Goal: Task Accomplishment & Management: Manage account settings

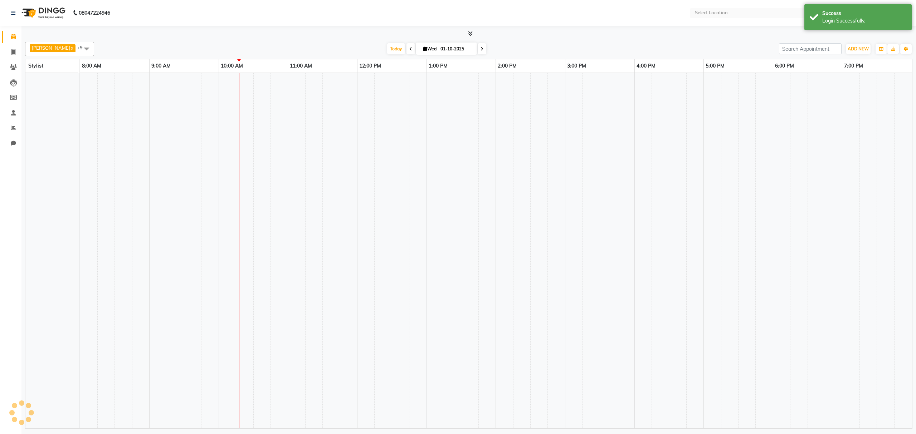
select select "en"
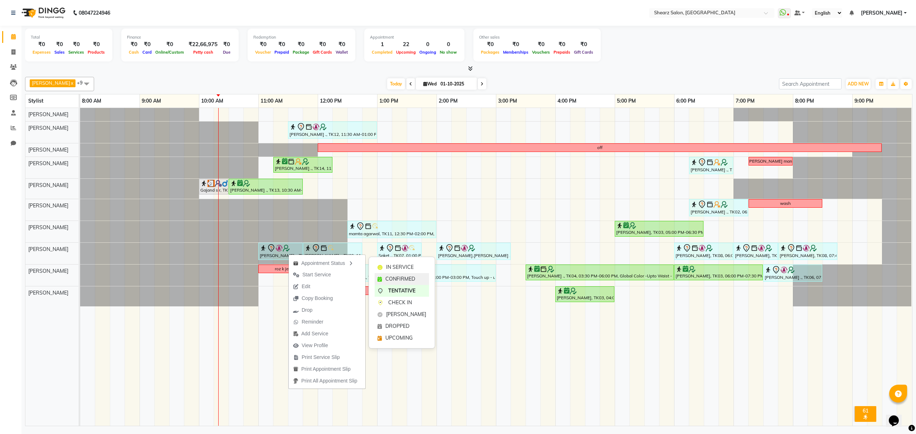
click at [387, 276] on span "CONFIRMED" at bounding box center [400, 280] width 30 height 8
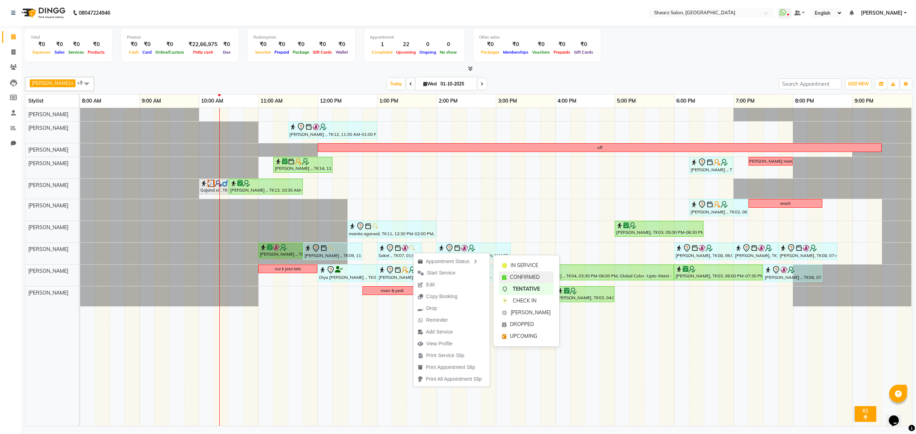
click at [517, 278] on span "CONFIRMED" at bounding box center [525, 278] width 30 height 8
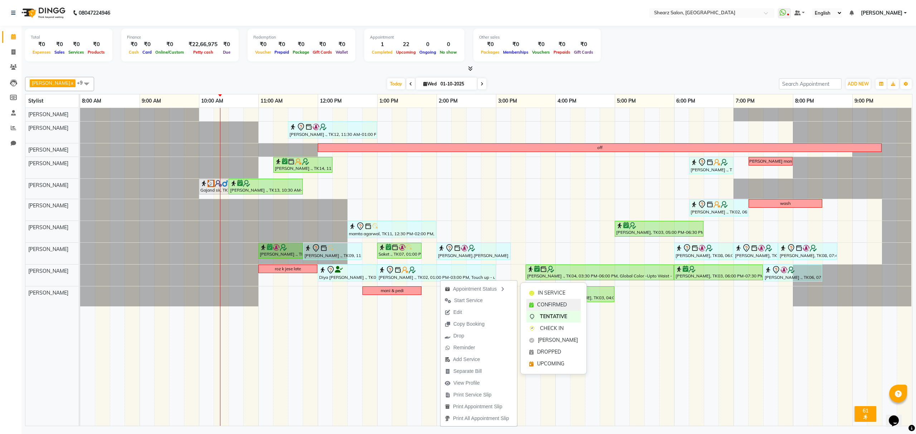
click at [539, 303] on span "CONFIRMED" at bounding box center [552, 305] width 30 height 8
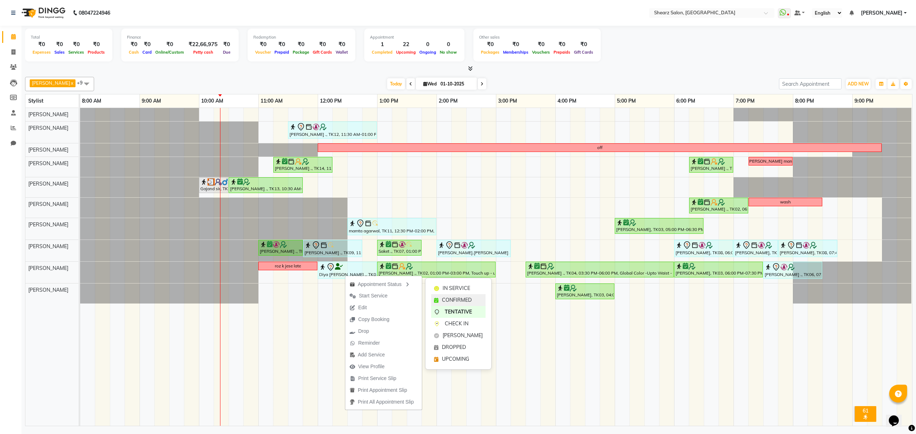
click at [444, 298] on span "CONFIRMED" at bounding box center [457, 301] width 30 height 8
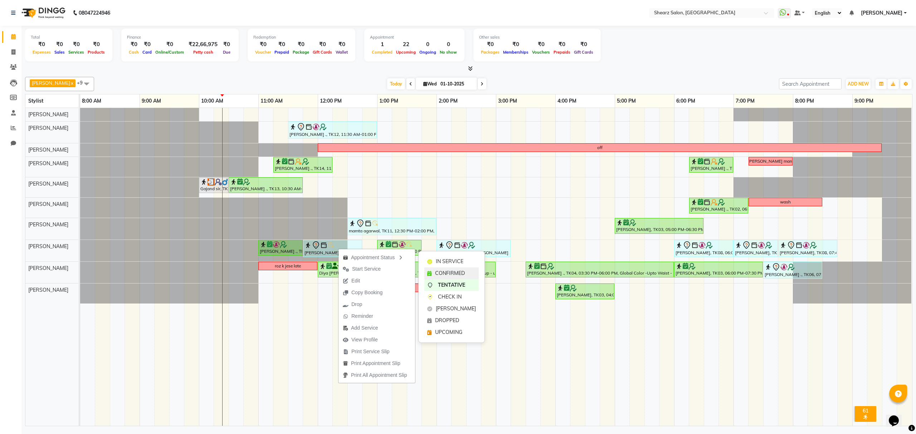
click at [434, 271] on div "CONFIRMED" at bounding box center [451, 274] width 54 height 12
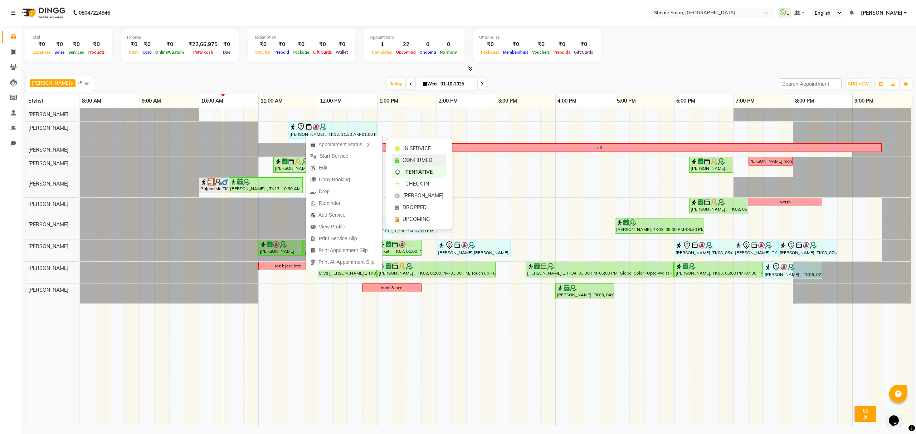
click at [421, 160] on span "CONFIRMED" at bounding box center [418, 161] width 30 height 8
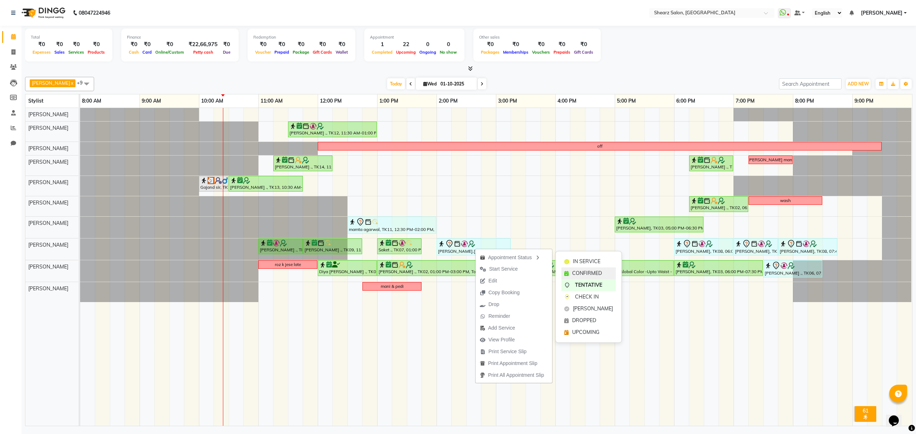
click at [577, 271] on span "CONFIRMED" at bounding box center [587, 274] width 30 height 8
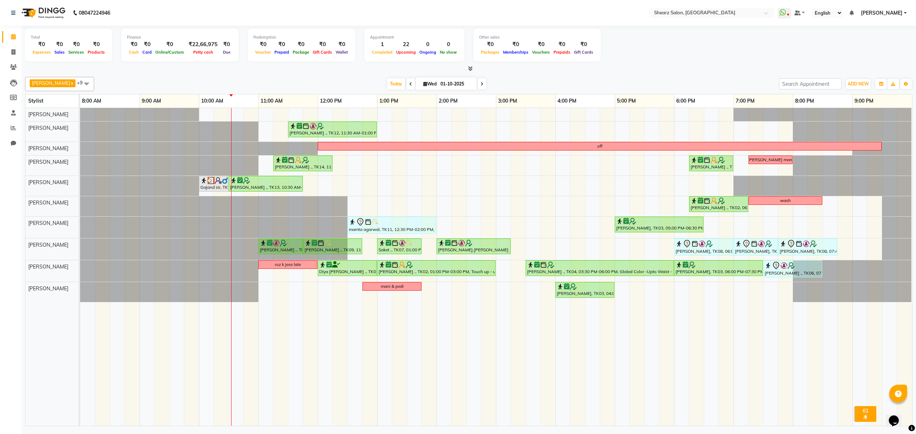
click at [352, 78] on div "Chandrakant Parmar x Dinesh Deora x Rohit Rathod x pritika prajapati x Manisha …" at bounding box center [469, 84] width 888 height 14
click at [209, 184] on img at bounding box center [211, 180] width 7 height 7
select select "3"
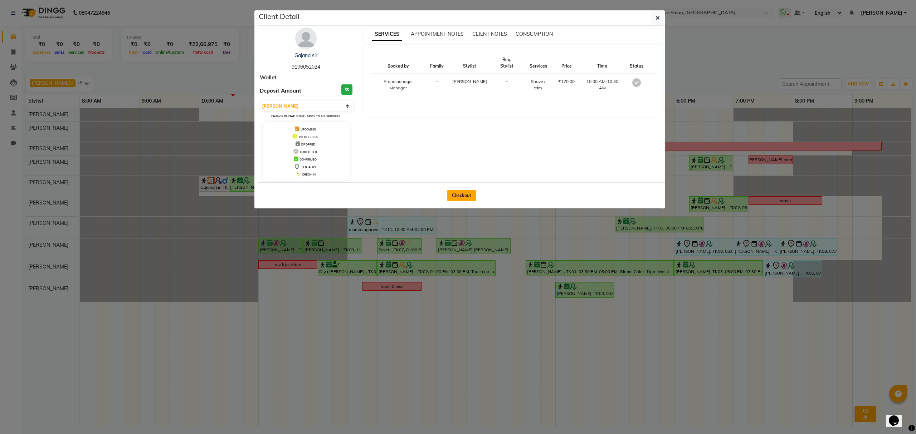
drag, startPoint x: 466, startPoint y: 195, endPoint x: 270, endPoint y: 126, distance: 207.7
click at [463, 196] on button "Checkout" at bounding box center [461, 195] width 29 height 11
select select "8157"
select select "service"
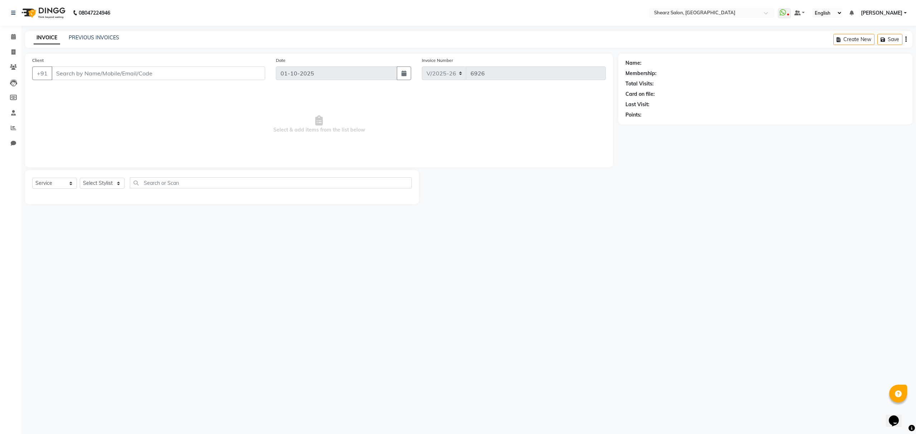
select select "77471"
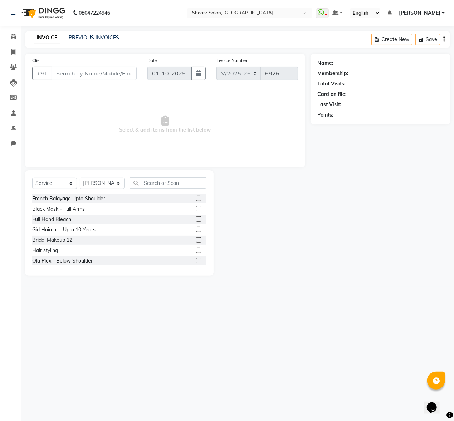
type input "9106052024"
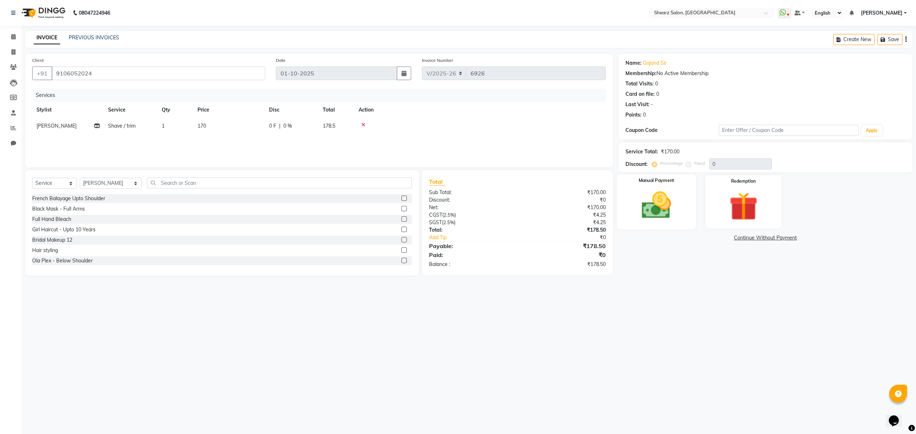
click at [674, 198] on img at bounding box center [656, 206] width 48 height 34
drag, startPoint x: 739, startPoint y: 238, endPoint x: 729, endPoint y: 245, distance: 12.5
click at [739, 239] on span "CASH" at bounding box center [738, 238] width 15 height 8
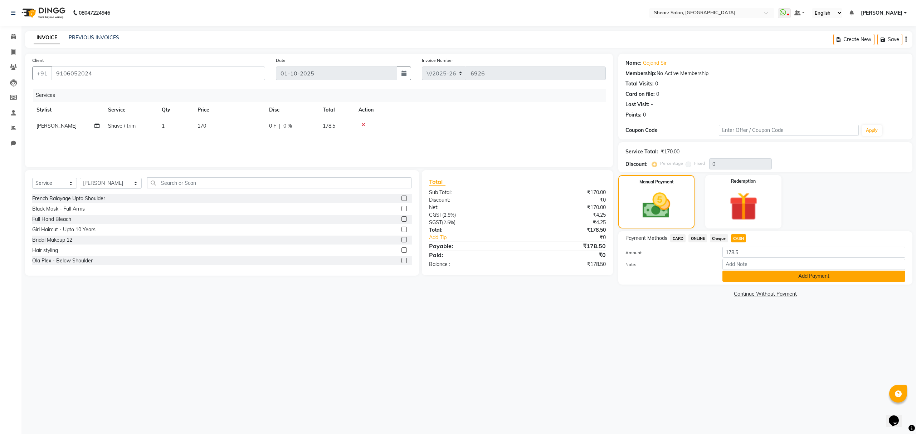
click at [752, 279] on button "Add Payment" at bounding box center [814, 276] width 183 height 11
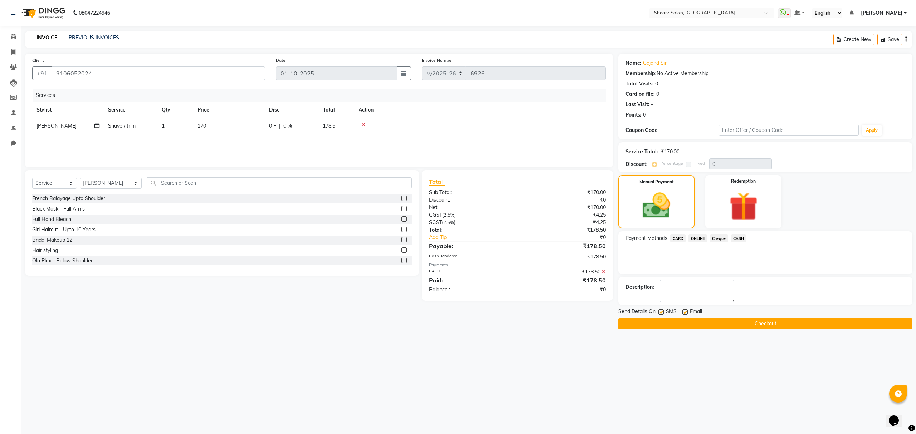
click at [755, 324] on button "Checkout" at bounding box center [765, 324] width 294 height 11
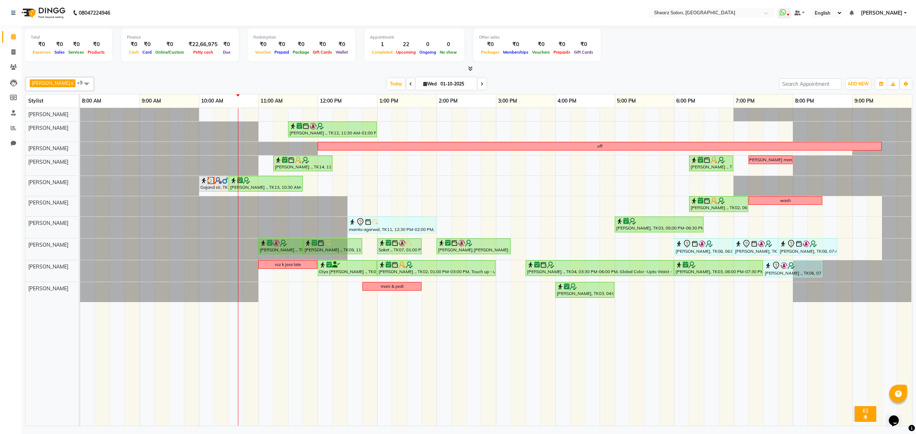
click at [359, 208] on div "TEJAL DHAKAN ., TK12, 11:30 AM-01:00 PM, Cold creme marine sensitive skin facia…" at bounding box center [496, 267] width 832 height 318
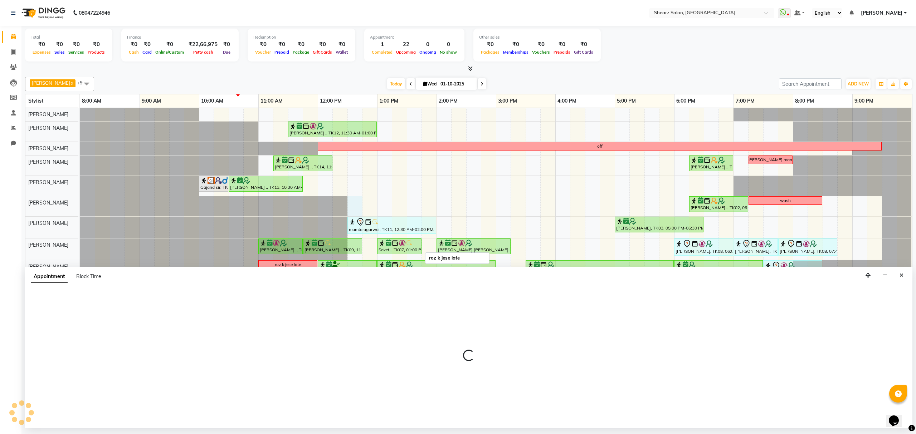
select select "77482"
select select "750"
select select "tentative"
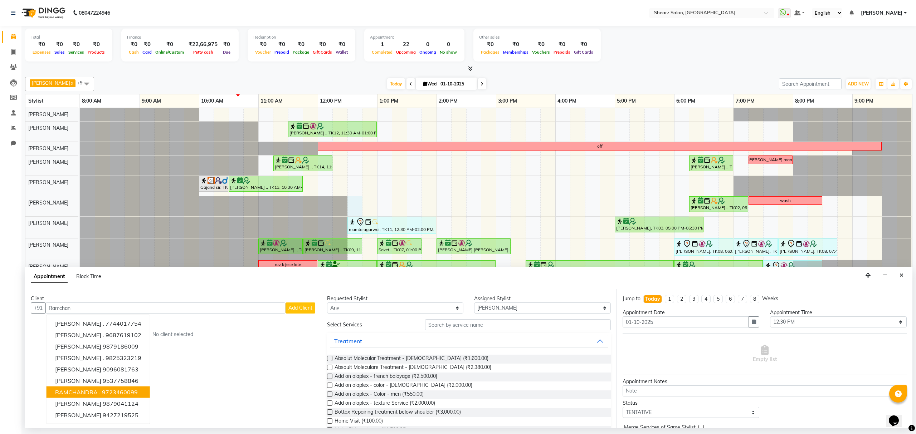
click at [120, 390] on ngb-highlight "9723460099" at bounding box center [120, 392] width 36 height 7
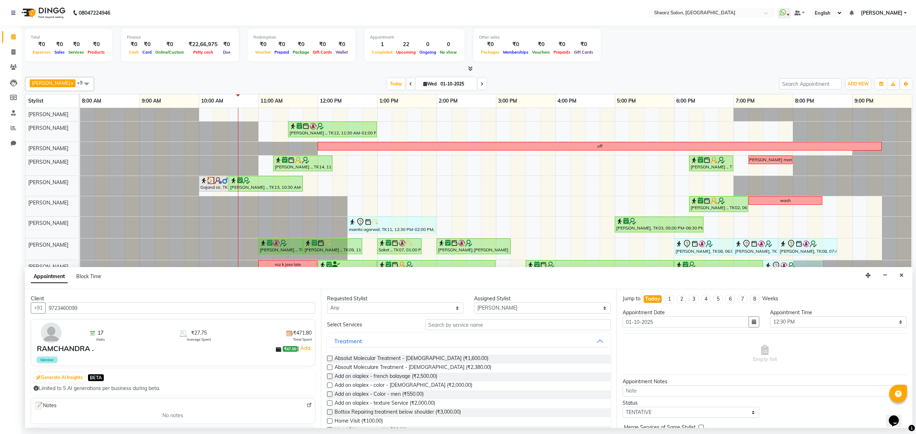
type input "9723460099"
click at [502, 327] on input "text" at bounding box center [518, 325] width 186 height 11
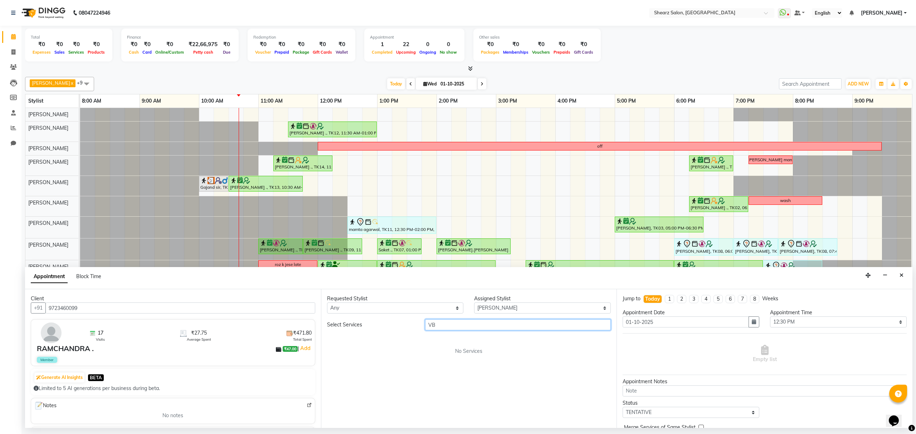
type input "V"
type input "Beard"
click at [363, 384] on button "hair cut" at bounding box center [469, 386] width 278 height 13
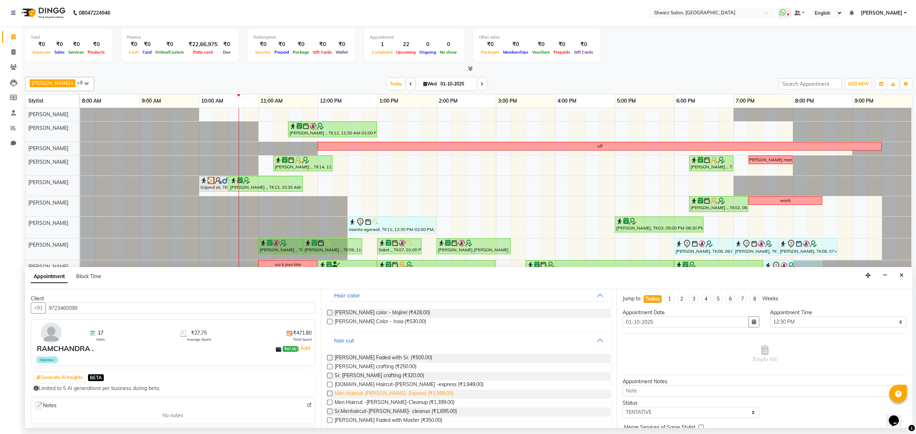
scroll to position [47, 0]
click at [368, 369] on span "Beard crafting (₹250.00)" at bounding box center [376, 367] width 82 height 9
checkbox input "false"
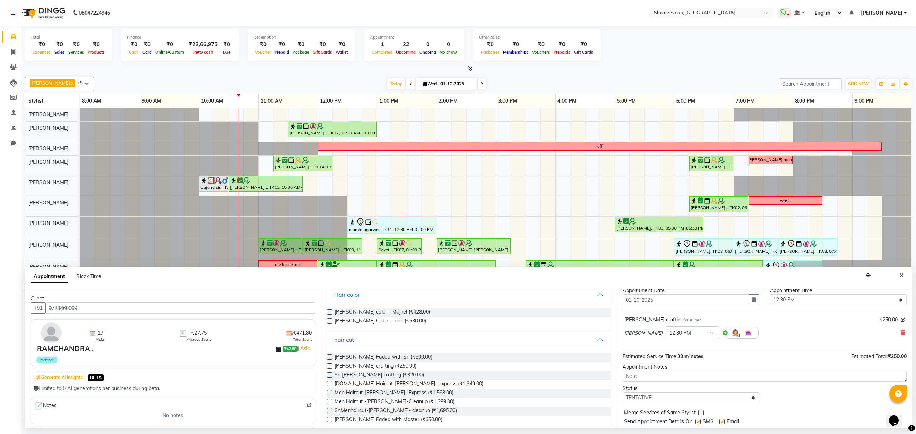
scroll to position [43, 0]
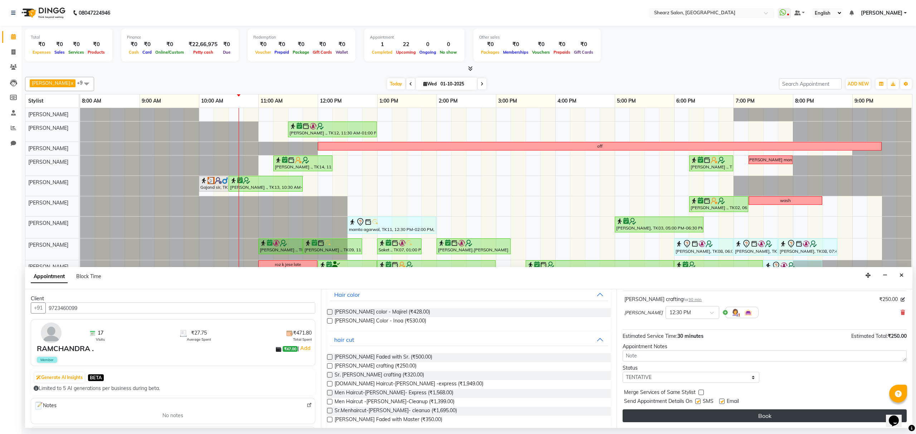
click at [775, 414] on button "Book" at bounding box center [765, 416] width 284 height 13
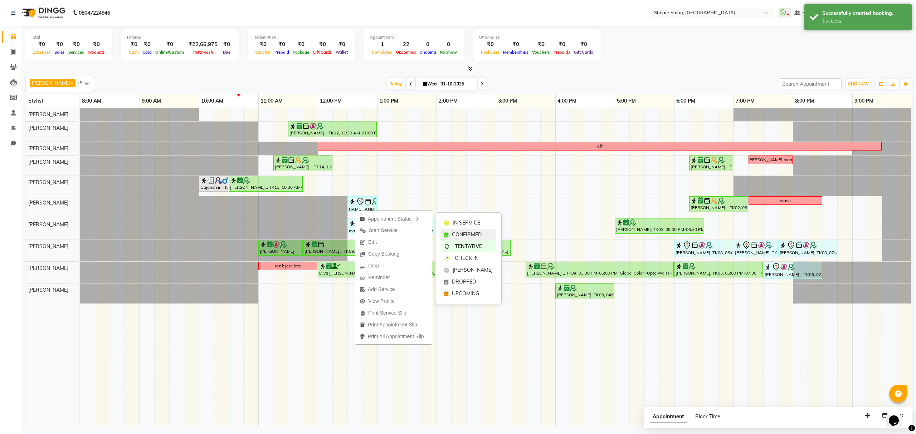
click at [457, 234] on span "CONFIRMED" at bounding box center [467, 235] width 30 height 8
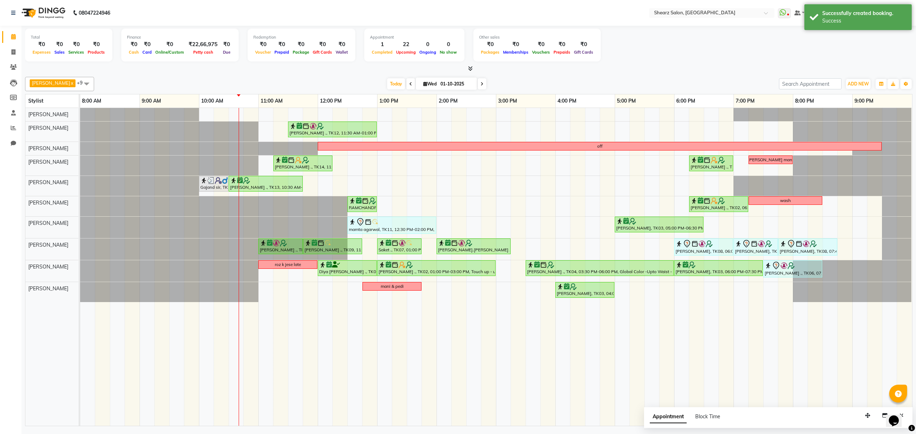
click at [619, 72] on div at bounding box center [469, 69] width 888 height 8
drag, startPoint x: 798, startPoint y: 225, endPoint x: 790, endPoint y: 228, distance: 8.3
click at [797, 225] on div "TEJAL DHAKAN ., TK12, 11:30 AM-01:00 PM, Cold creme marine sensitive skin facia…" at bounding box center [496, 267] width 832 height 318
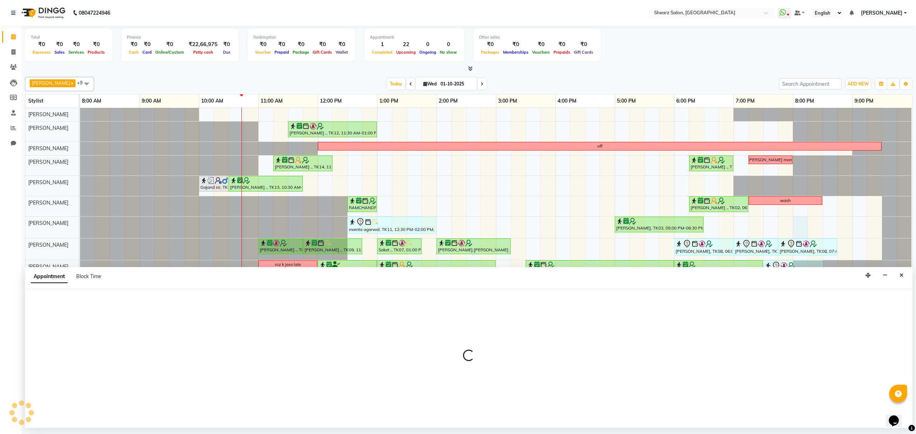
select select "77475"
select select "1200"
select select "tentative"
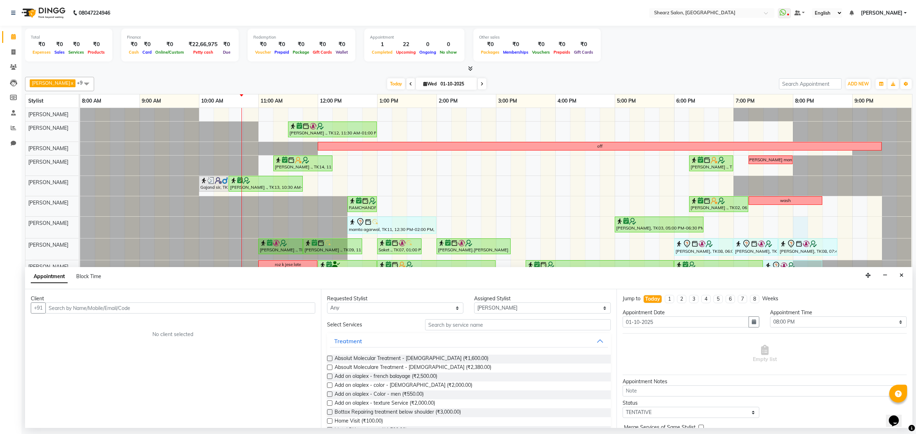
click at [152, 308] on input "text" at bounding box center [180, 308] width 270 height 11
click at [447, 325] on input "text" at bounding box center [518, 325] width 186 height 11
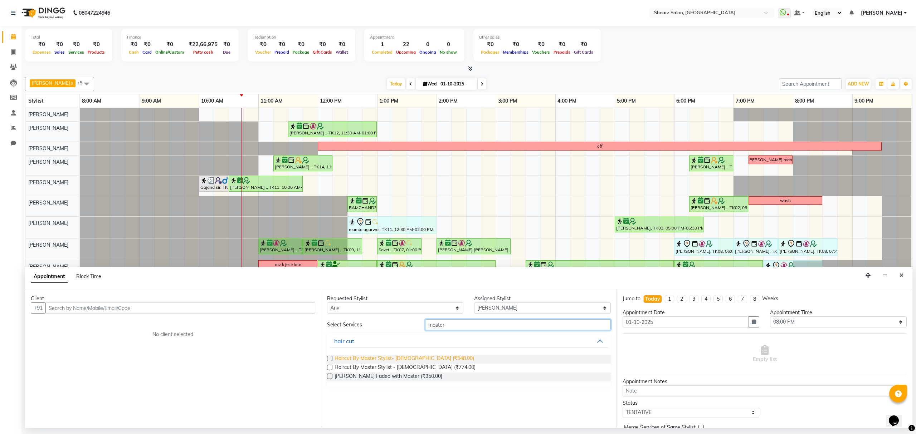
type input "master"
click at [363, 361] on span "Haircut By Master Stylist- Male (₹548.00)" at bounding box center [405, 359] width 140 height 9
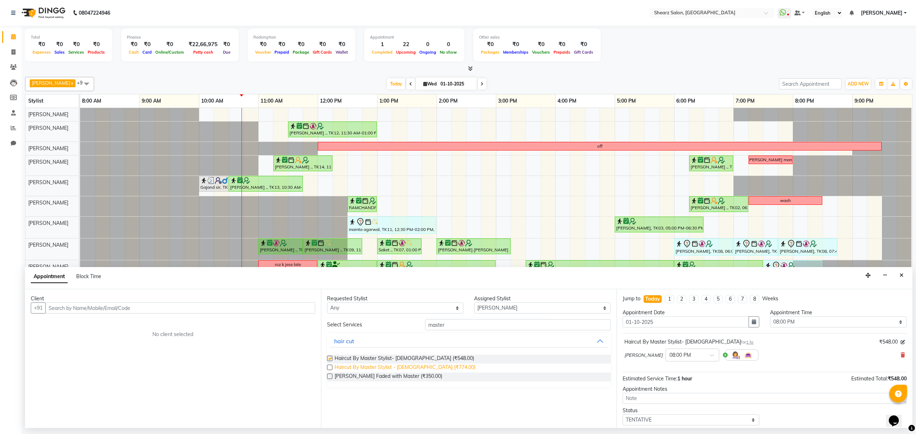
checkbox input "false"
click at [193, 305] on input "text" at bounding box center [180, 308] width 270 height 11
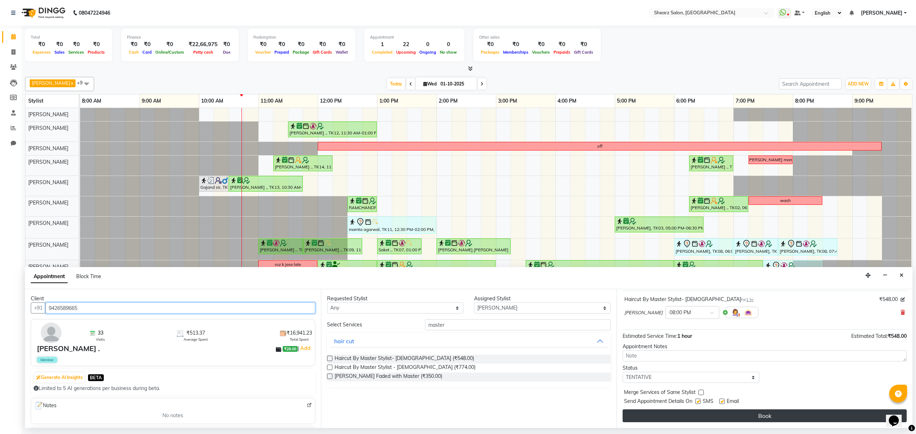
type input "9426589665"
click at [742, 418] on button "Book" at bounding box center [765, 416] width 284 height 13
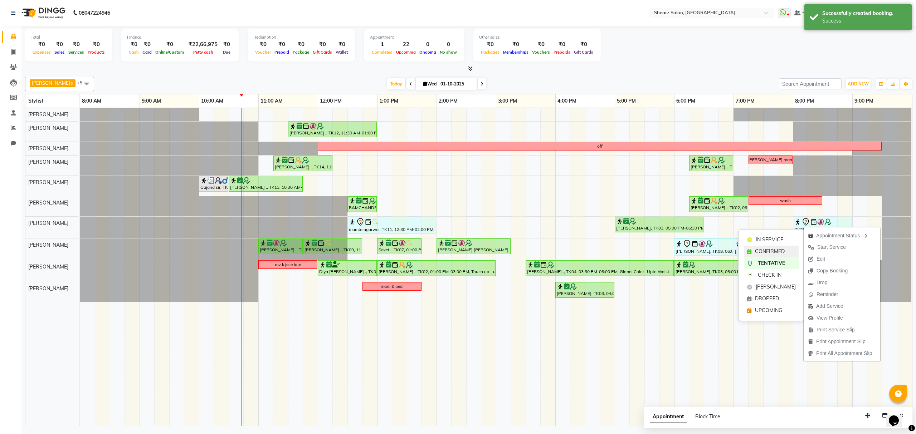
click at [778, 247] on div "CONFIRMED" at bounding box center [771, 252] width 54 height 12
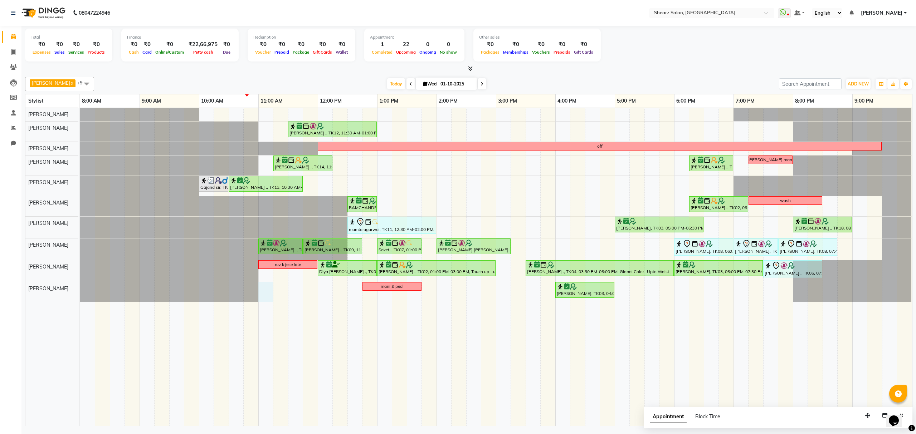
click at [264, 288] on div "TEJAL DHAKAN ., TK12, 11:30 AM-01:00 PM, Cold creme marine sensitive skin facia…" at bounding box center [496, 267] width 832 height 318
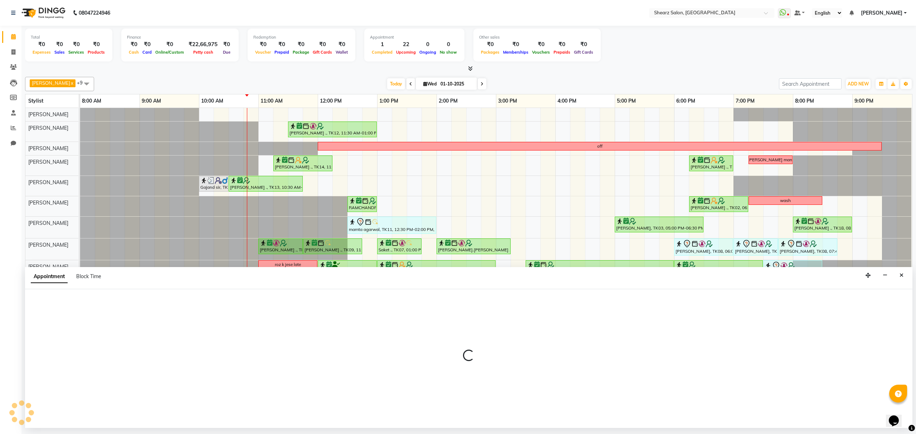
select select "77443"
select select "660"
select select "tentative"
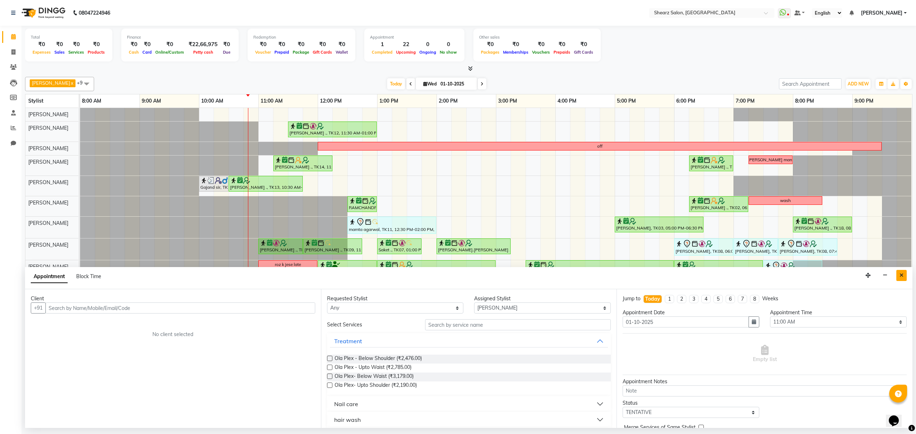
click at [905, 281] on button "Close" at bounding box center [902, 275] width 10 height 11
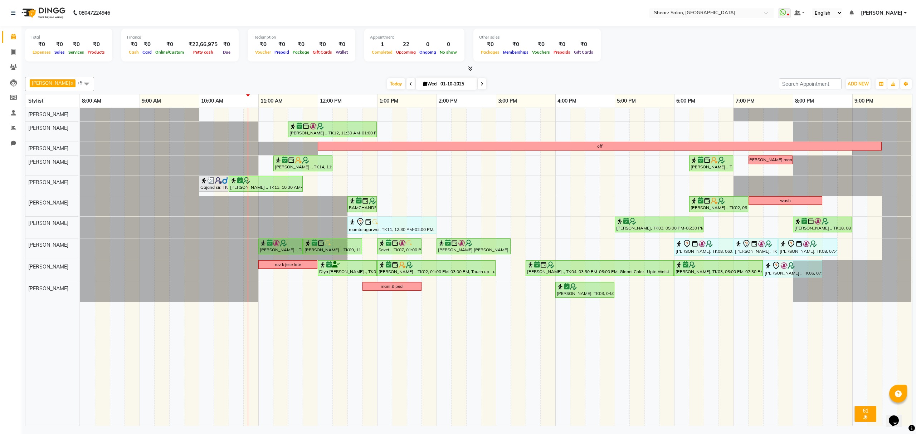
click at [486, 79] on span at bounding box center [482, 83] width 9 height 11
type input "02-10-2025"
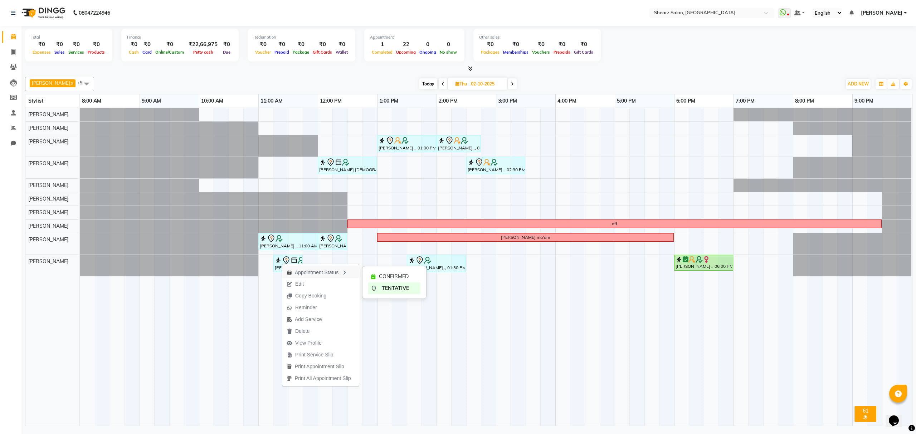
click at [298, 278] on div "Appointment Status" at bounding box center [320, 272] width 77 height 12
click at [321, 288] on button "Edit" at bounding box center [334, 288] width 77 height 12
select select "tentative"
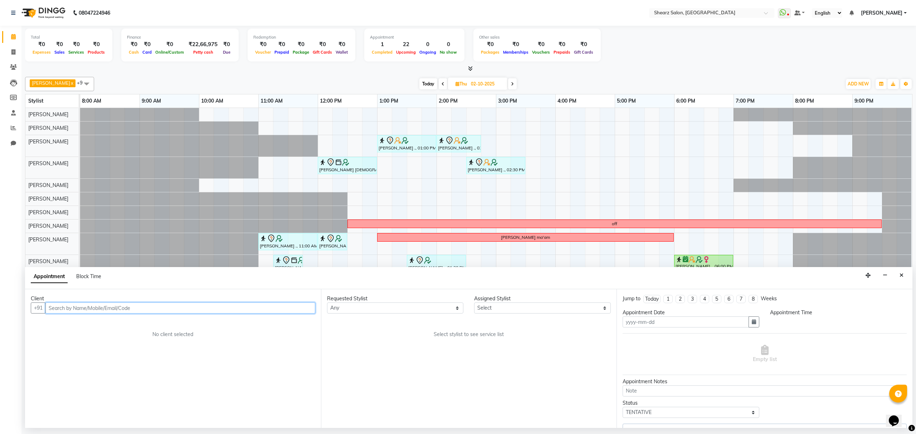
type input "02-10-2025"
select select "675"
select select "77458"
select select "4101"
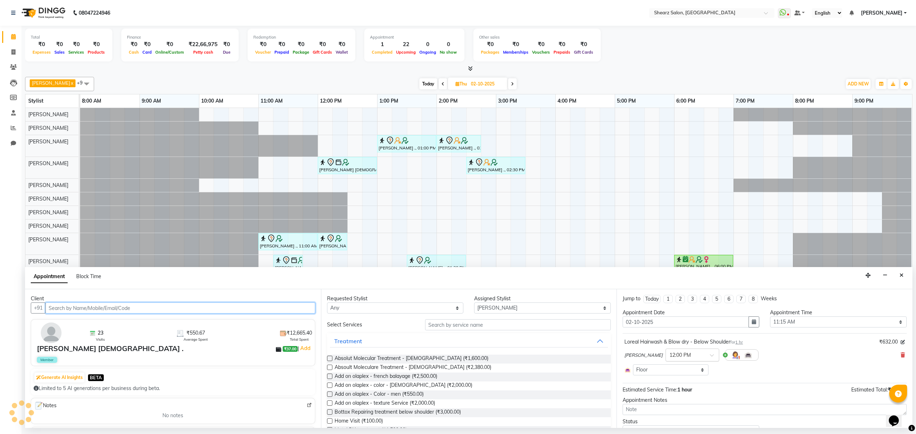
select select "4101"
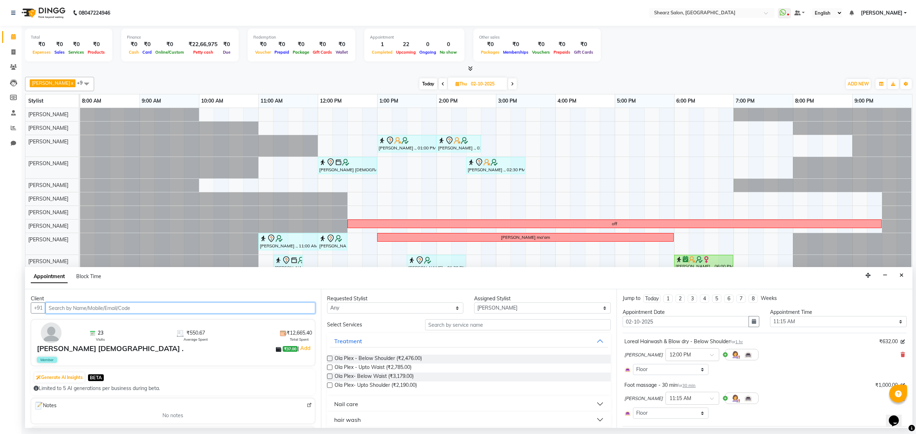
scroll to position [0, 0]
click at [694, 320] on input "02-10-2025" at bounding box center [686, 322] width 126 height 11
click at [631, 324] on input "02-10-2025" at bounding box center [686, 322] width 126 height 11
type input "0-10-2025"
type input "01-10-2025"
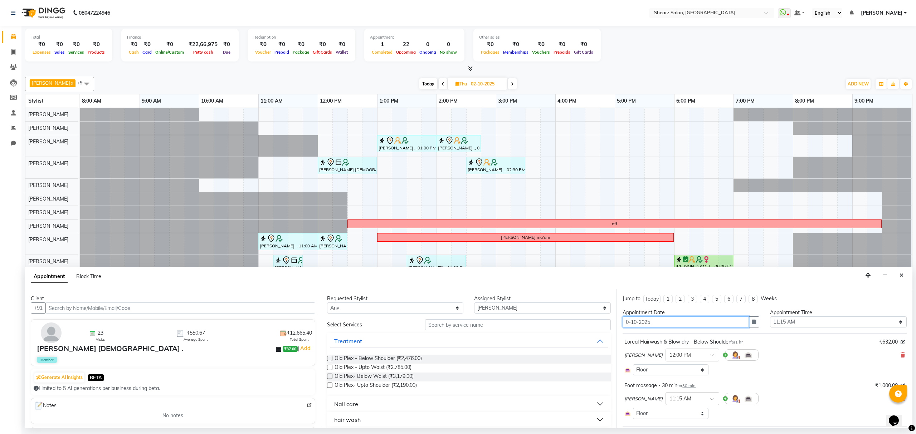
type input "01-10-2025"
select select "675"
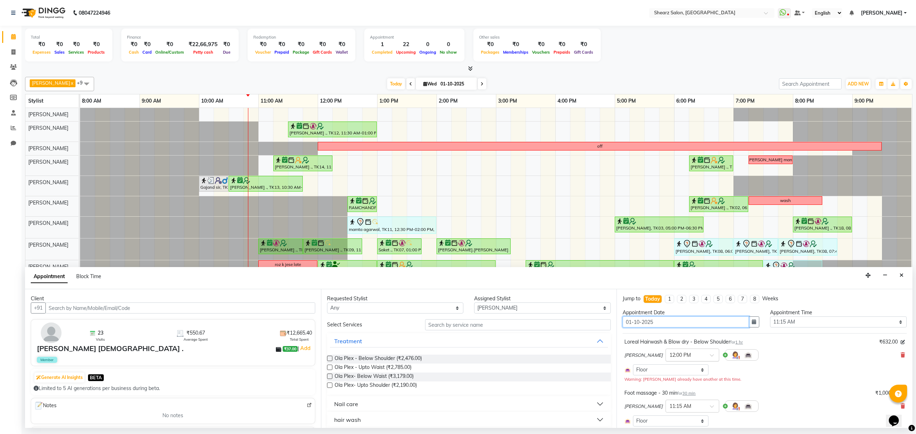
type input "01-10-2025"
click at [690, 359] on div at bounding box center [692, 355] width 53 height 8
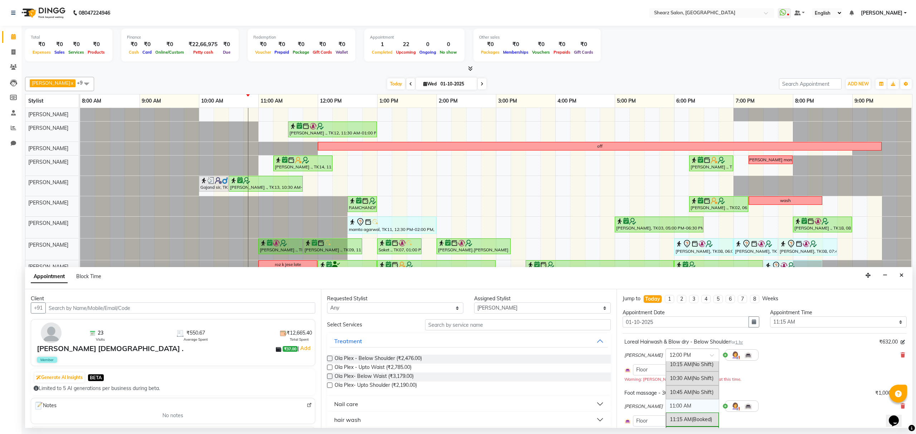
click at [679, 406] on div "11:00 AM" at bounding box center [692, 406] width 53 height 13
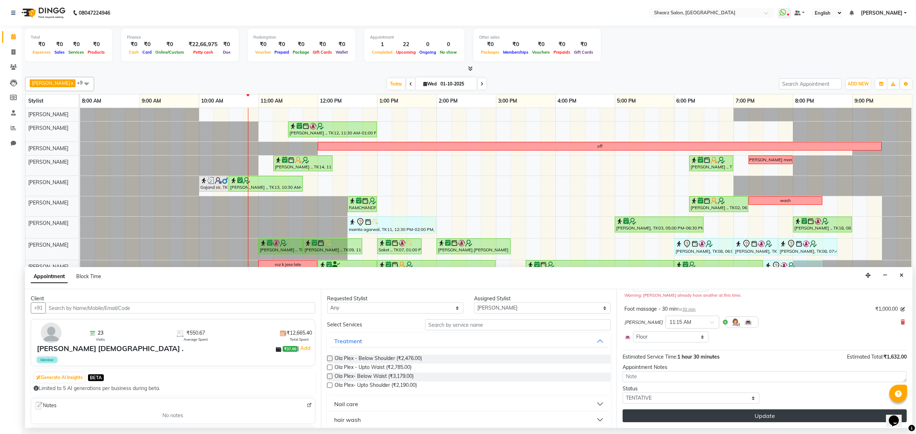
click at [729, 421] on button "Update" at bounding box center [765, 416] width 284 height 13
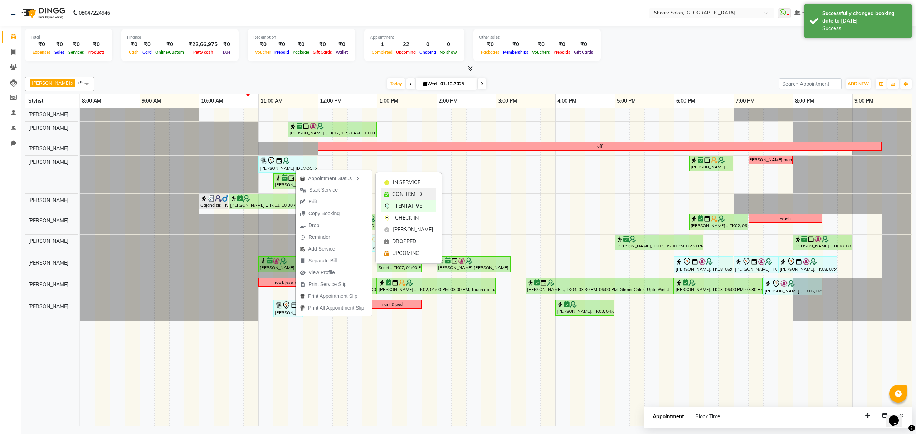
click at [404, 192] on span "CONFIRMED" at bounding box center [407, 195] width 30 height 8
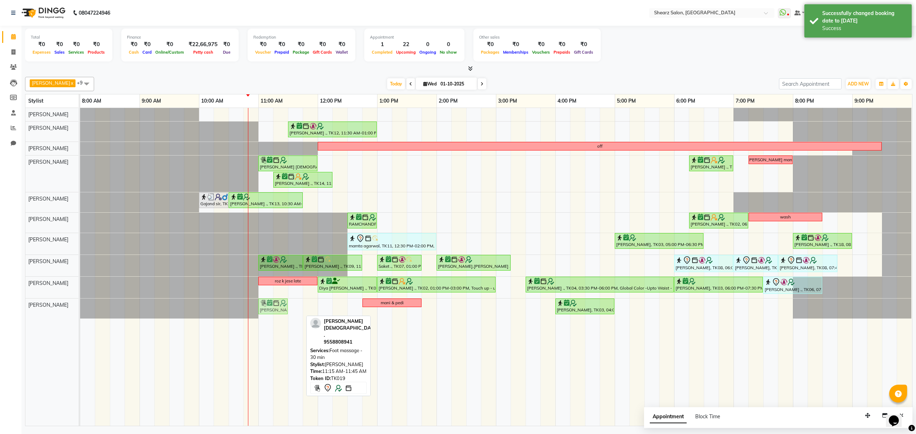
drag, startPoint x: 294, startPoint y: 310, endPoint x: 281, endPoint y: 308, distance: 13.7
click at [80, 308] on div "JAGRUTI VAISNAN ., TK19, 11:15 AM-11:45 AM, Foot massage - 30 min mani & pedi T…" at bounding box center [80, 309] width 0 height 20
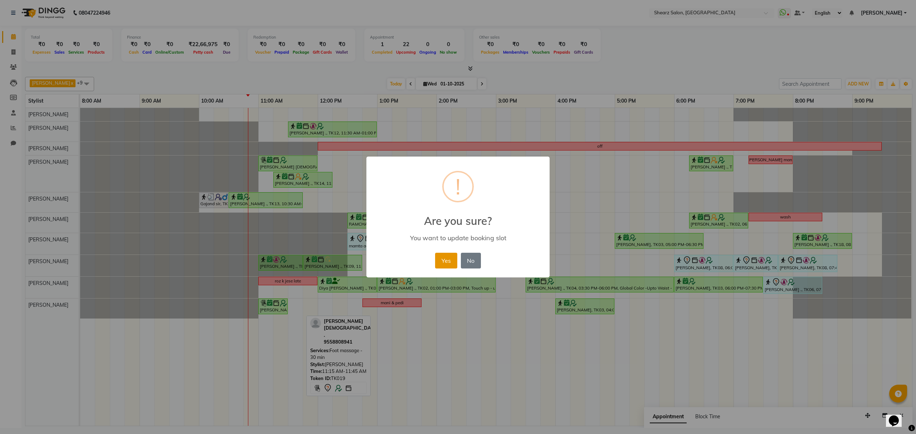
click at [444, 255] on button "Yes" at bounding box center [446, 261] width 22 height 16
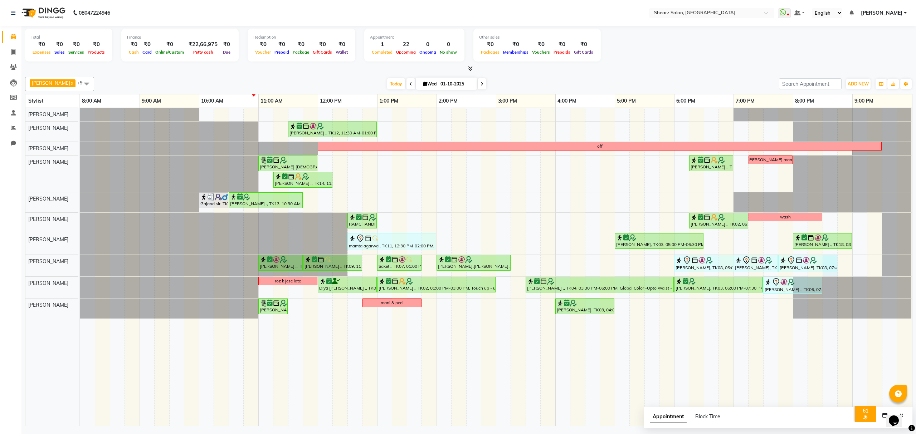
click at [834, 275] on div "TEJAL DHAKAN ., TK12, 11:30 AM-01:00 PM, Cold creme marine sensitive skin facia…" at bounding box center [496, 267] width 832 height 318
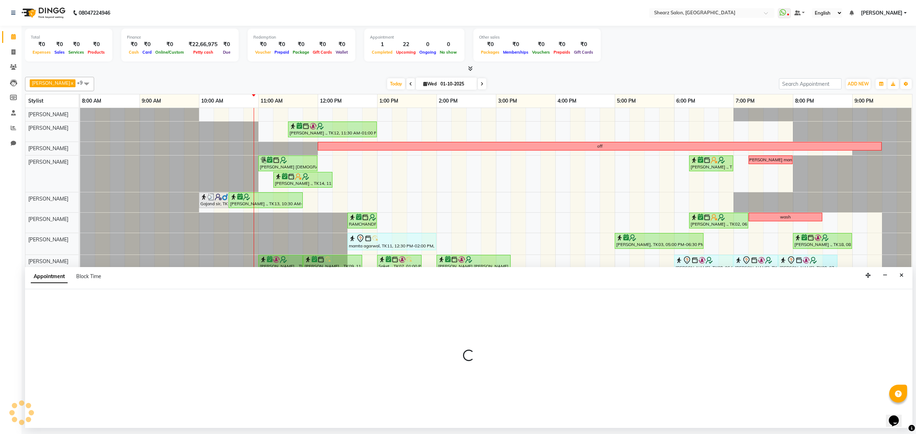
select select "77471"
select select "1230"
select select "tentative"
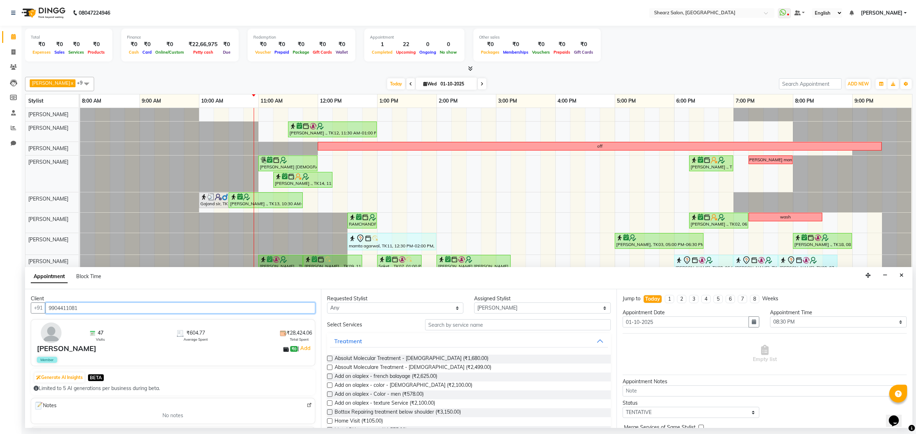
type input "9904411081"
click at [456, 329] on input "text" at bounding box center [518, 325] width 186 height 11
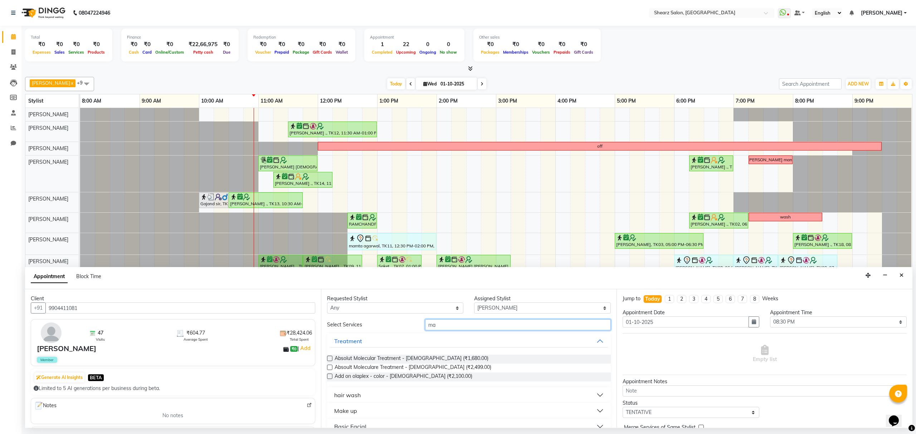
type input "m"
type input "haircut mal"
drag, startPoint x: 379, startPoint y: 366, endPoint x: 387, endPoint y: 371, distance: 9.5
click at [379, 367] on span "Haircut By Sr.Stylist - Male (₹745.00)" at bounding box center [400, 368] width 130 height 9
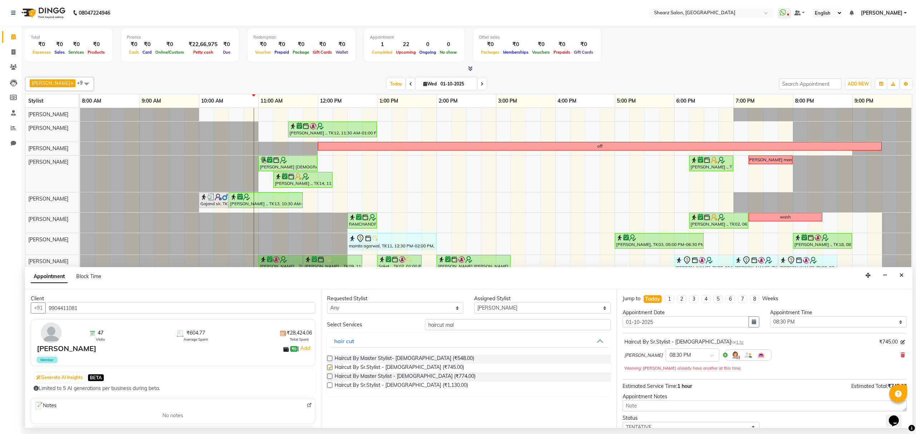
checkbox input "false"
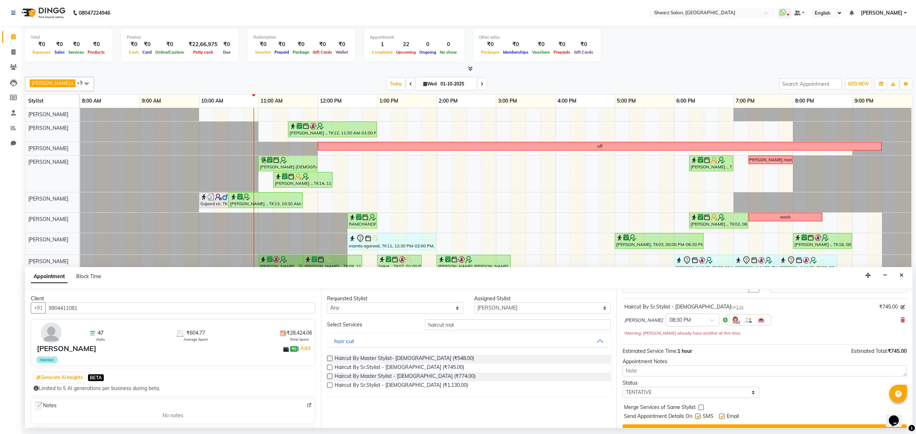
scroll to position [51, 0]
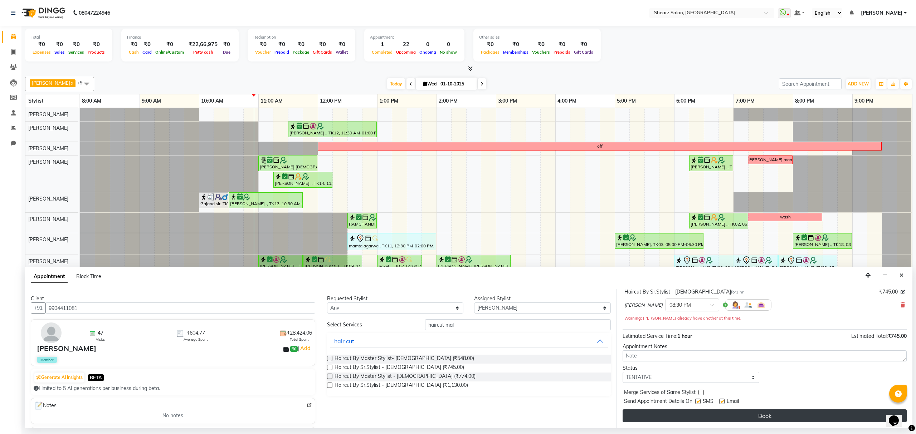
click at [763, 414] on button "Book" at bounding box center [765, 416] width 284 height 13
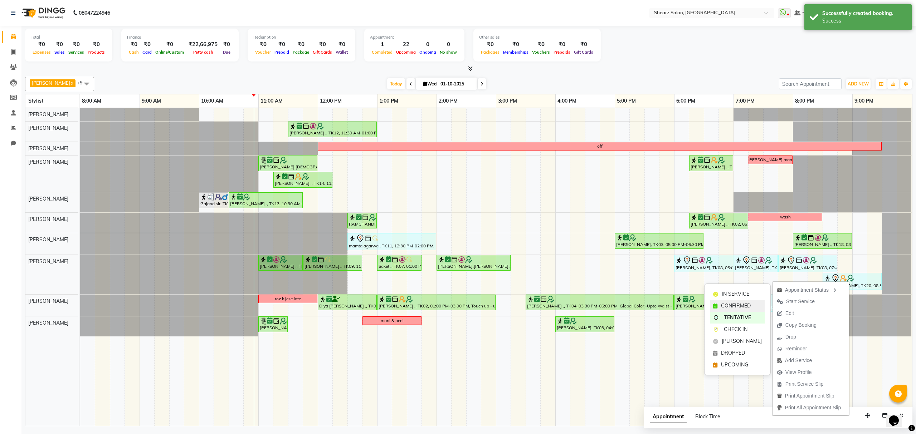
click at [742, 304] on span "CONFIRMED" at bounding box center [736, 306] width 30 height 8
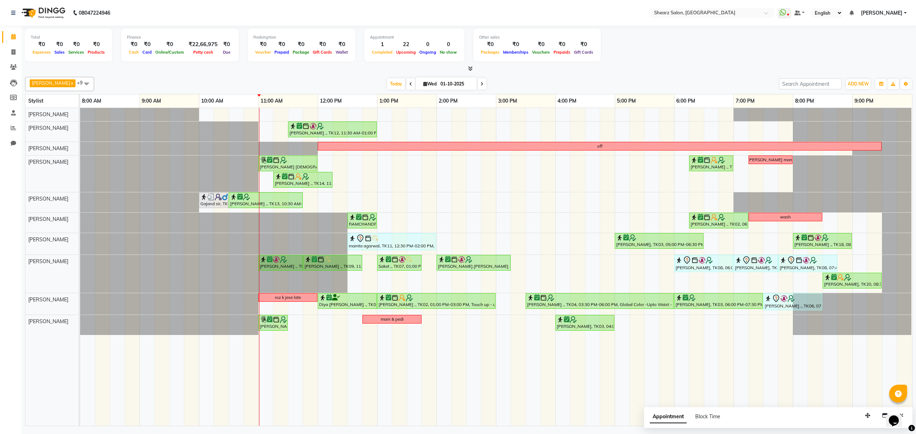
click at [481, 87] on span at bounding box center [482, 83] width 9 height 11
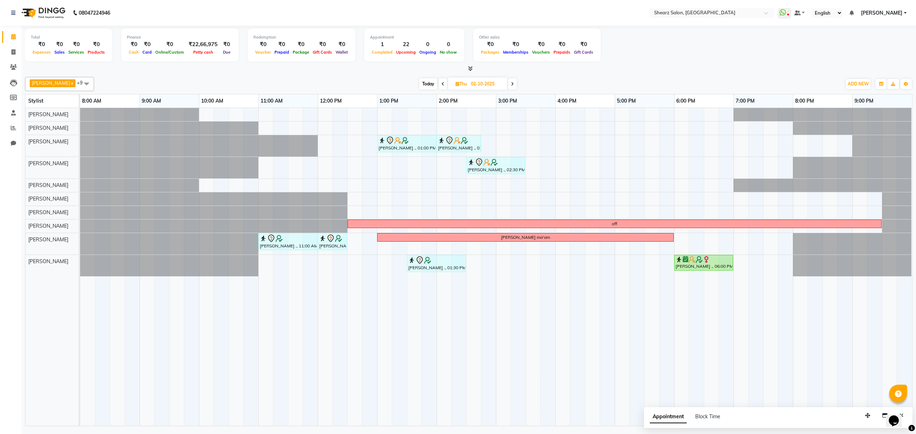
click at [445, 83] on icon at bounding box center [443, 84] width 3 height 4
type input "01-10-2025"
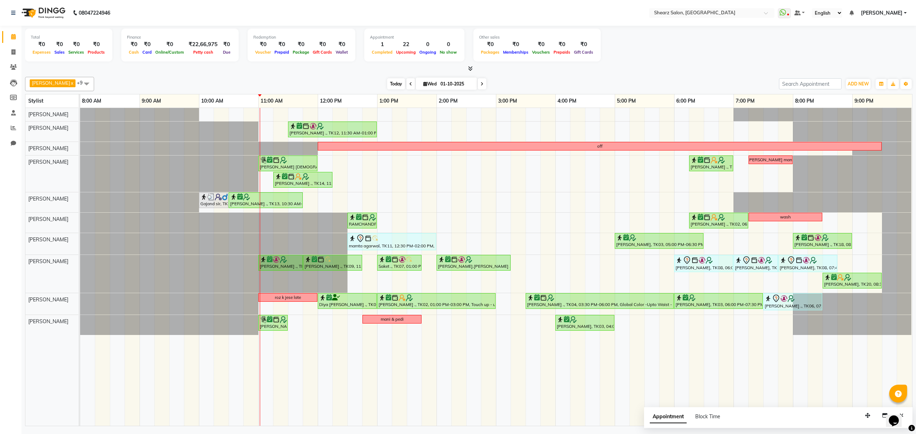
click at [391, 85] on span "Today" at bounding box center [396, 83] width 18 height 11
click at [395, 82] on span "Today" at bounding box center [396, 83] width 18 height 11
click at [94, 84] on span at bounding box center [86, 84] width 14 height 14
click at [70, 158] on div "[PERSON_NAME]" at bounding box center [59, 161] width 61 height 8
checkbox input "false"
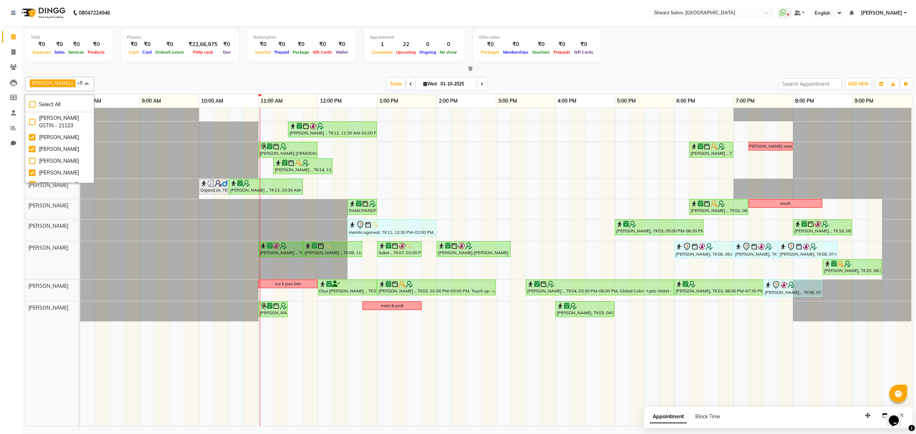
click at [201, 73] on div "Total ₹0 Expenses ₹0 Sales ₹0 Services ₹0 Products Finance ₹0 Cash ₹0 Card ₹0 O…" at bounding box center [468, 227] width 895 height 403
click at [529, 16] on nav "08047224946 Select Location × Shearz Salon, Prahaladnagar WhatsApp Status ✕ Sta…" at bounding box center [458, 13] width 916 height 26
click at [482, 82] on span at bounding box center [482, 83] width 9 height 11
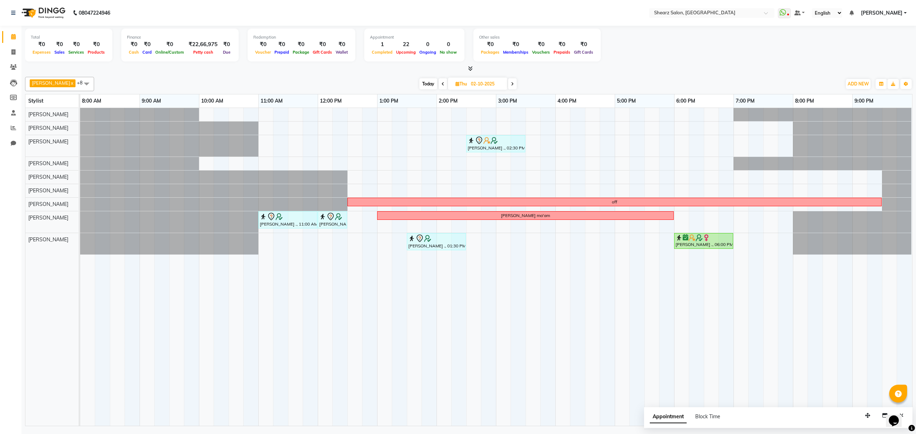
click at [444, 85] on span at bounding box center [443, 83] width 9 height 11
type input "01-10-2025"
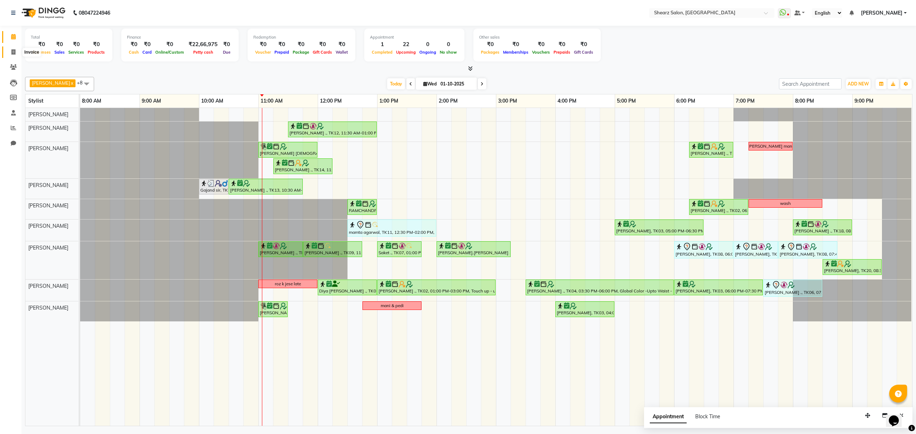
click at [13, 50] on icon at bounding box center [13, 51] width 4 height 5
select select "service"
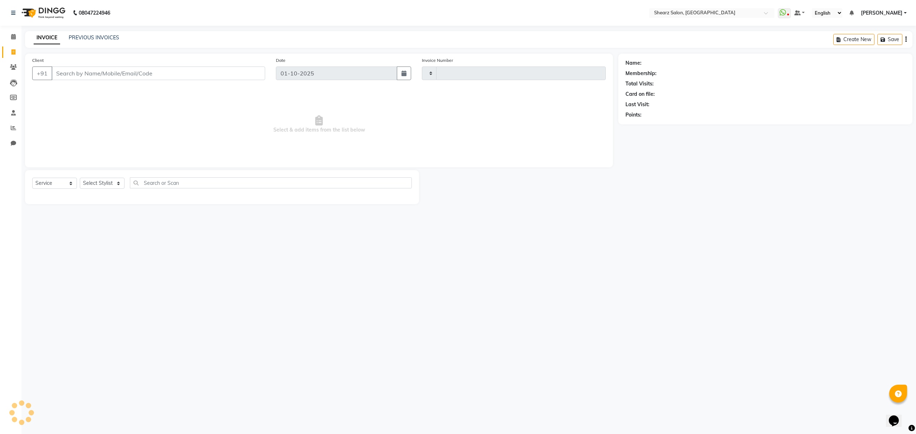
type input "6927"
select select "8157"
click at [157, 184] on input "text" at bounding box center [271, 183] width 282 height 11
click at [110, 181] on select "Select Stylist" at bounding box center [102, 183] width 45 height 11
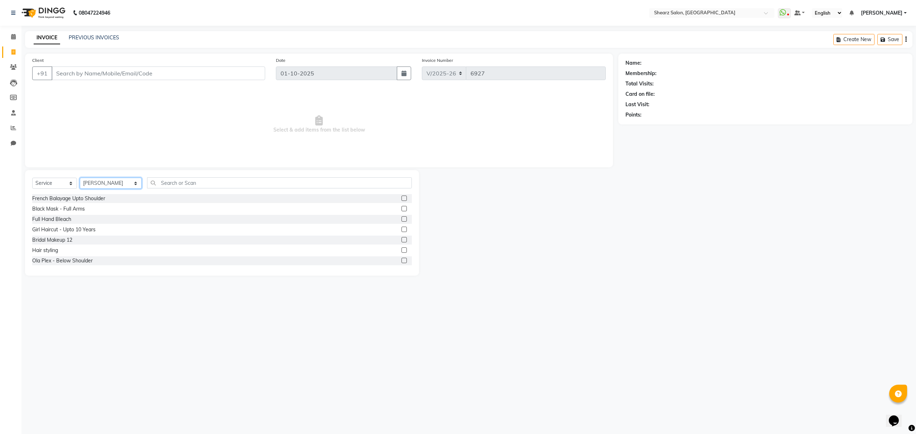
select select "77484"
click at [80, 178] on select "Select Stylist Admin A General [PERSON_NAME] Asha Chavariya [PERSON_NAME] Cente…" at bounding box center [111, 183] width 62 height 11
click at [225, 175] on div "Select Service Product Membership Package Voucher Prepaid Gift Card Select Styl…" at bounding box center [222, 192] width 394 height 44
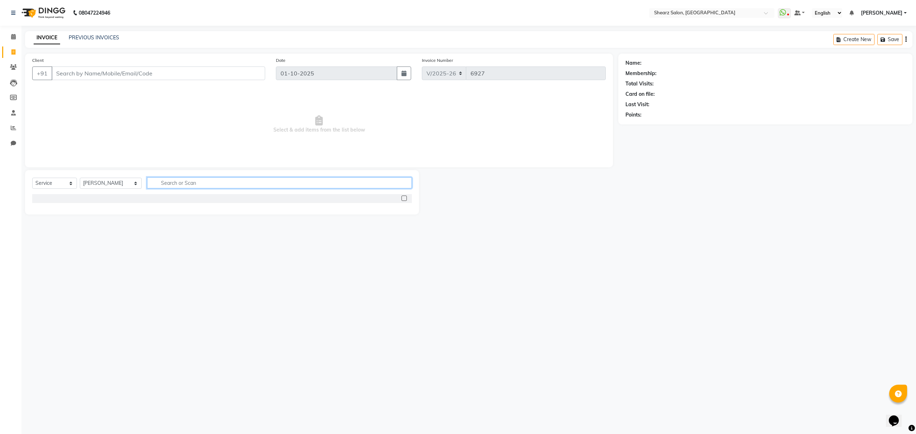
click at [221, 179] on input "text" at bounding box center [279, 183] width 264 height 11
type input "beard faded"
click at [111, 184] on select "Select Stylist Admin A General [PERSON_NAME] Asha Chavariya [PERSON_NAME] Cente…" at bounding box center [111, 183] width 62 height 11
select select "77475"
click at [80, 178] on select "Select Stylist Admin A General [PERSON_NAME] Asha Chavariya [PERSON_NAME] Cente…" at bounding box center [111, 183] width 62 height 11
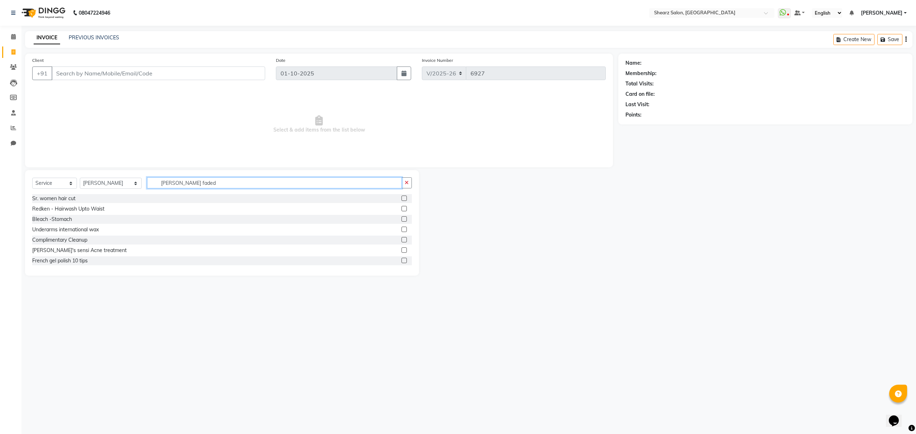
click at [188, 185] on input "beard faded" at bounding box center [274, 183] width 254 height 11
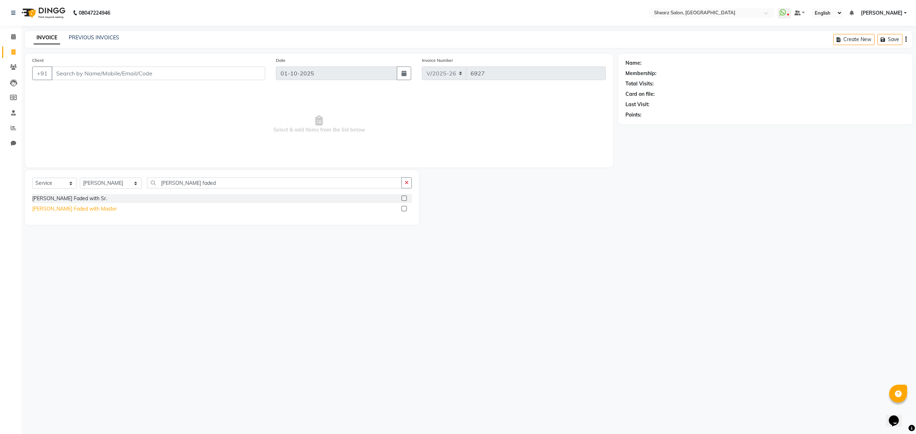
click at [66, 212] on div "[PERSON_NAME] Faded with Master" at bounding box center [74, 209] width 85 height 8
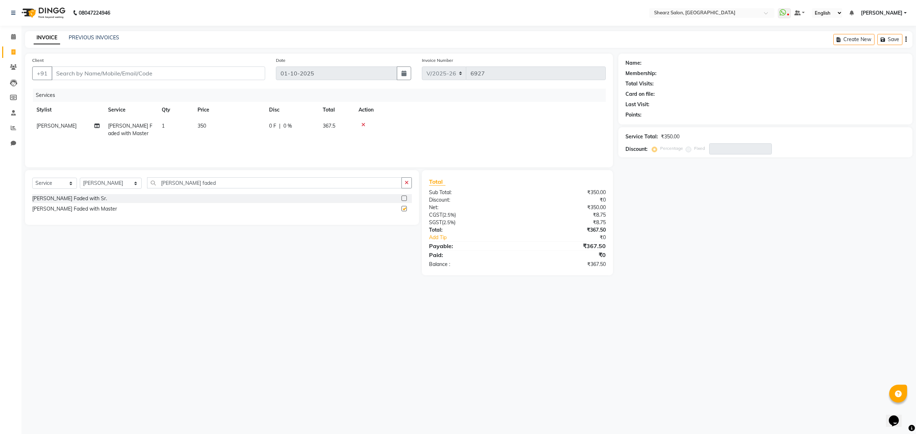
checkbox input "false"
click at [14, 35] on icon at bounding box center [13, 36] width 5 height 5
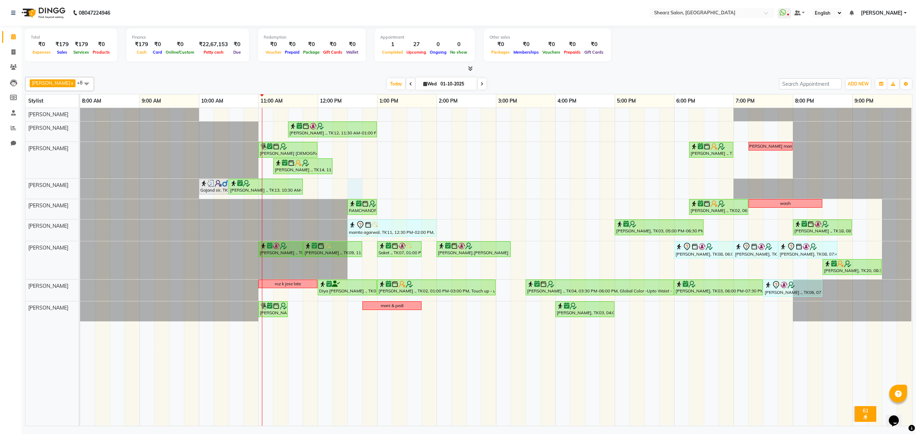
click at [353, 184] on div "TEJAL DHAKAN ., TK12, 11:30 AM-01:00 PM, Cold creme marine sensitive skin facia…" at bounding box center [496, 267] width 832 height 318
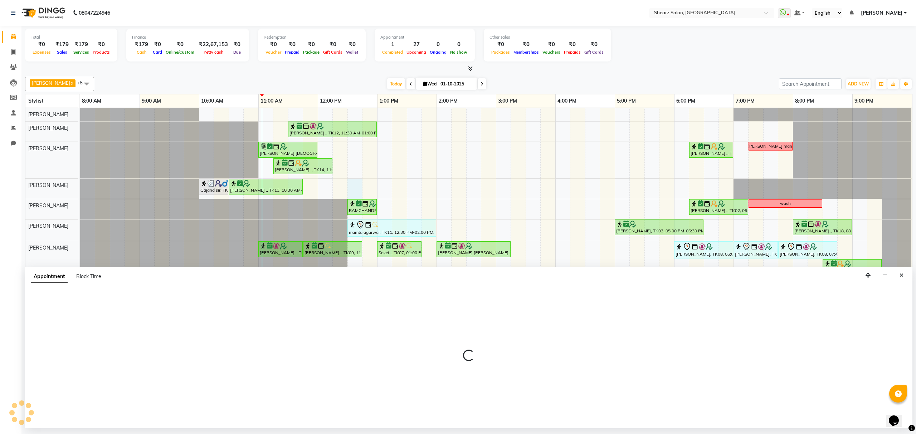
select select "77486"
select select "750"
select select "tentative"
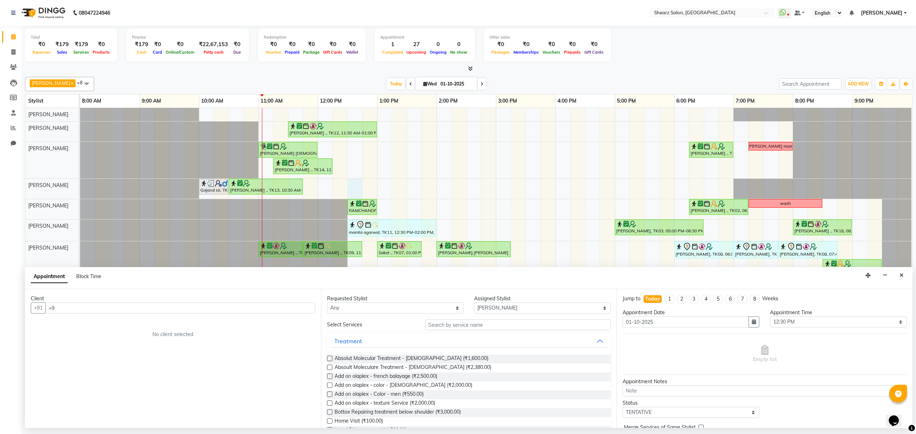
type input "+"
type input "9824098260"
click at [291, 315] on div "Client +91 9824098260 Add Client No client selected" at bounding box center [173, 359] width 296 height 139
click at [295, 309] on span "Add Client" at bounding box center [300, 308] width 24 height 6
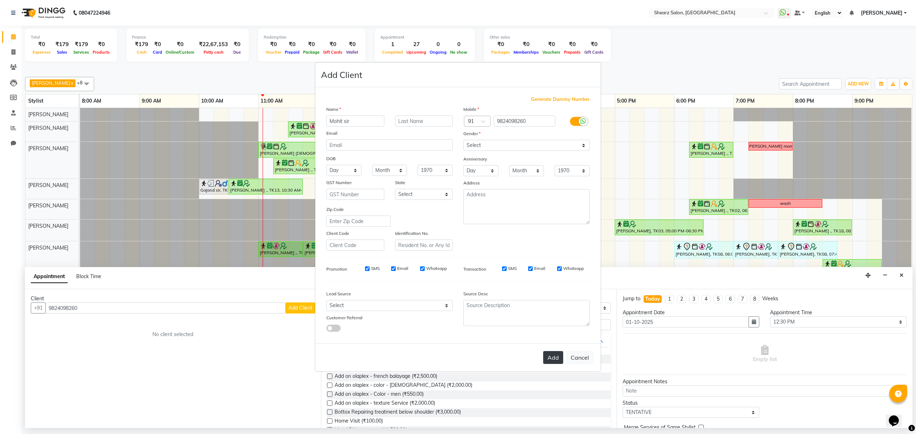
type input "Mohit sir"
click at [553, 354] on button "Add" at bounding box center [553, 357] width 20 height 13
click at [561, 138] on div "Gender" at bounding box center [526, 135] width 137 height 10
click at [560, 141] on select "Select Male Female Other Prefer Not To Say" at bounding box center [526, 145] width 126 height 11
select select "male"
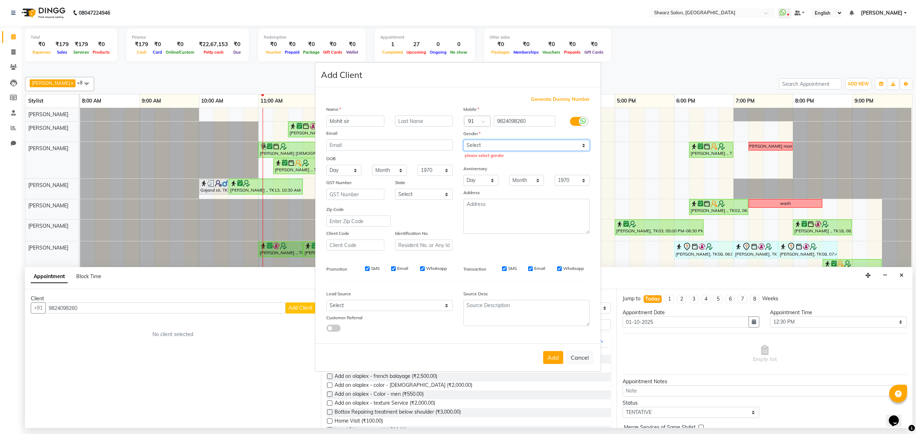
click at [463, 141] on select "Select Male Female Other Prefer Not To Say" at bounding box center [526, 145] width 126 height 11
click at [557, 363] on button "Add" at bounding box center [553, 357] width 20 height 13
select select
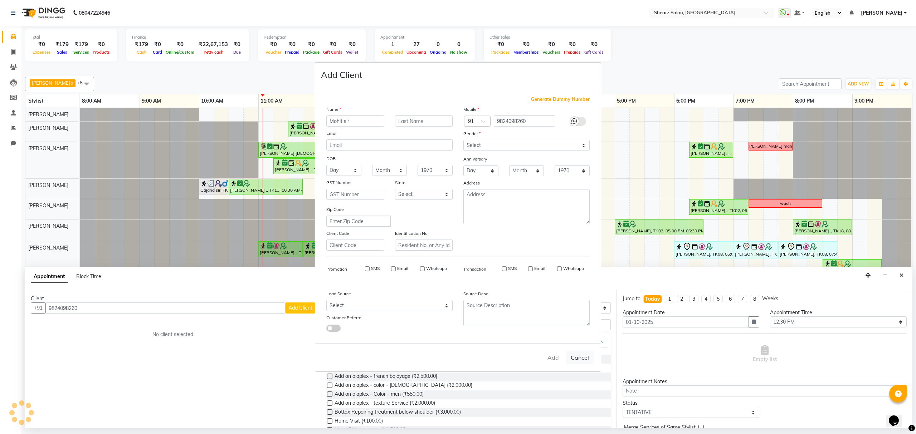
select select
checkbox input "false"
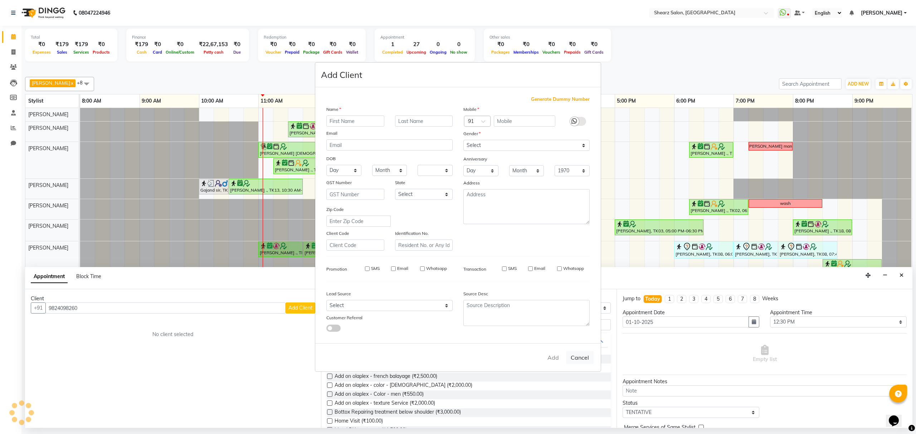
checkbox input "false"
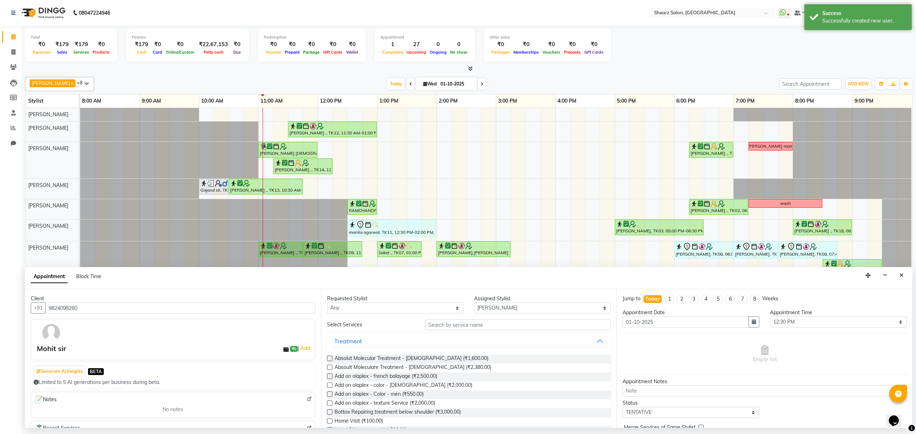
click at [446, 319] on div "Requested Stylist Any Brijesh Valand Center 1_mgr mgr Chandrakant Parmar Dinesh…" at bounding box center [469, 359] width 296 height 139
click at [447, 329] on input "text" at bounding box center [518, 325] width 186 height 11
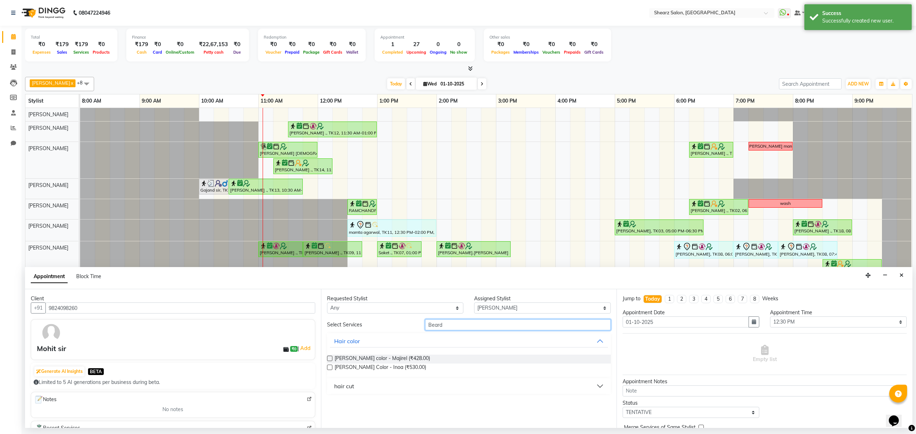
type input "Beard"
click at [348, 385] on div "hair cut" at bounding box center [344, 386] width 20 height 9
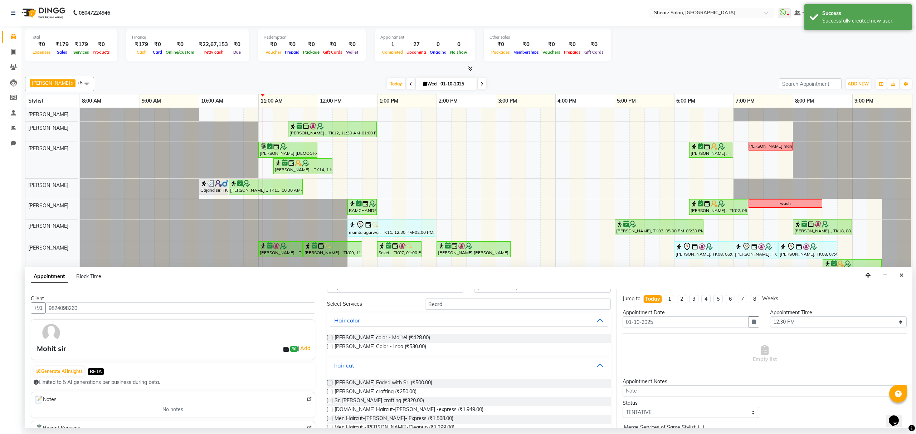
scroll to position [47, 0]
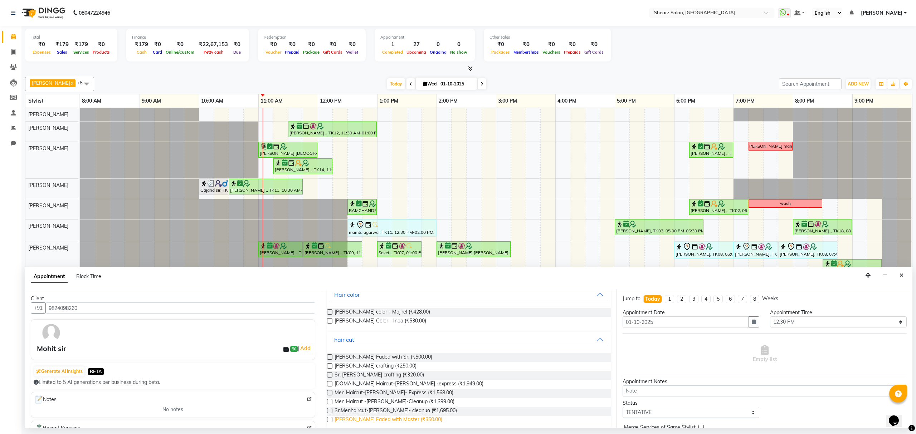
click at [365, 418] on span "Beard Faded with Master (₹350.00)" at bounding box center [389, 420] width 108 height 9
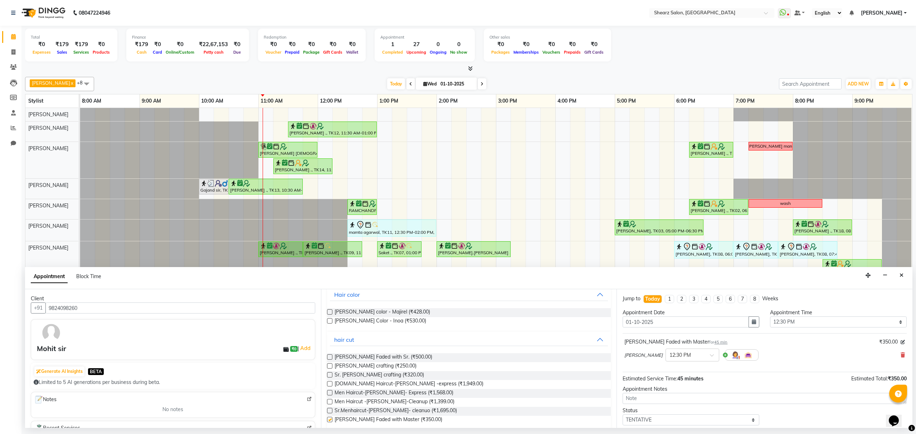
checkbox input "false"
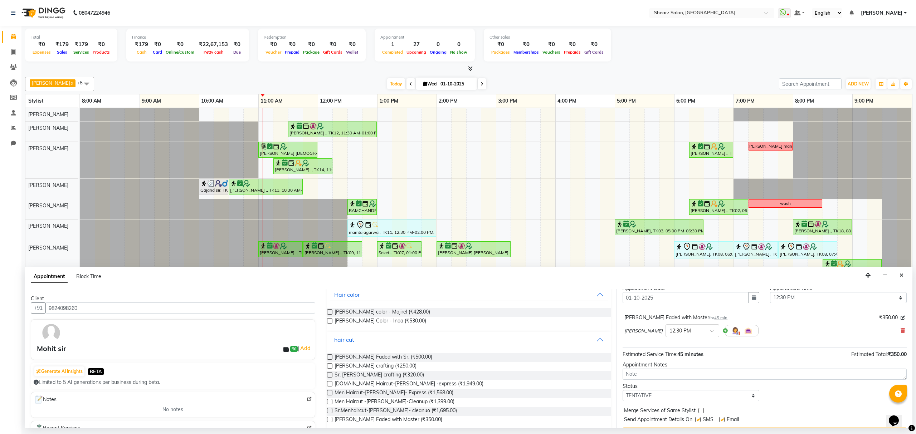
scroll to position [43, 0]
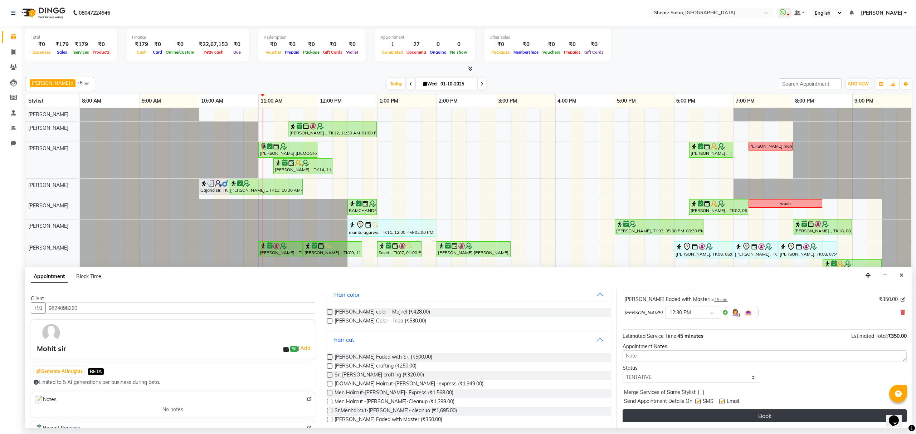
click at [795, 417] on button "Book" at bounding box center [765, 416] width 284 height 13
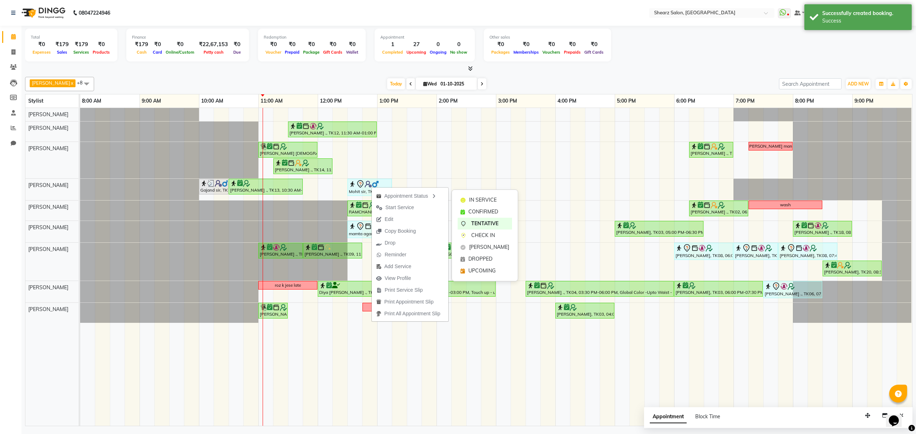
drag, startPoint x: 478, startPoint y: 210, endPoint x: 53, endPoint y: 253, distance: 427.1
click at [477, 211] on span "CONFIRMED" at bounding box center [483, 212] width 30 height 8
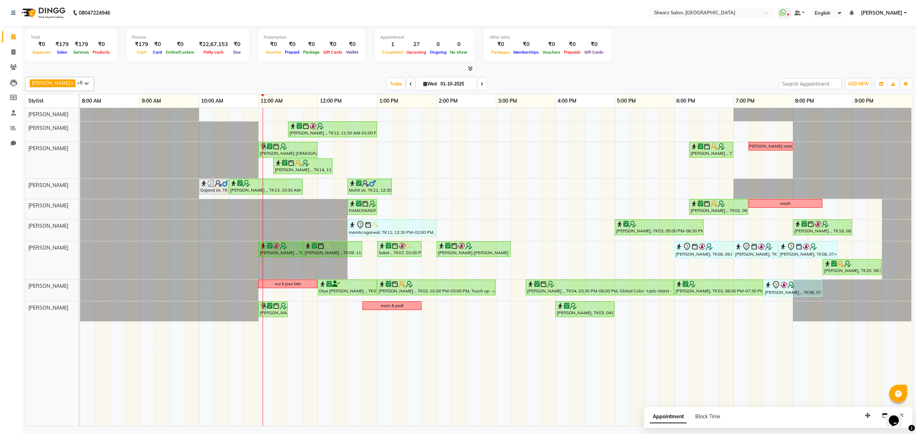
click at [485, 82] on span at bounding box center [482, 83] width 9 height 11
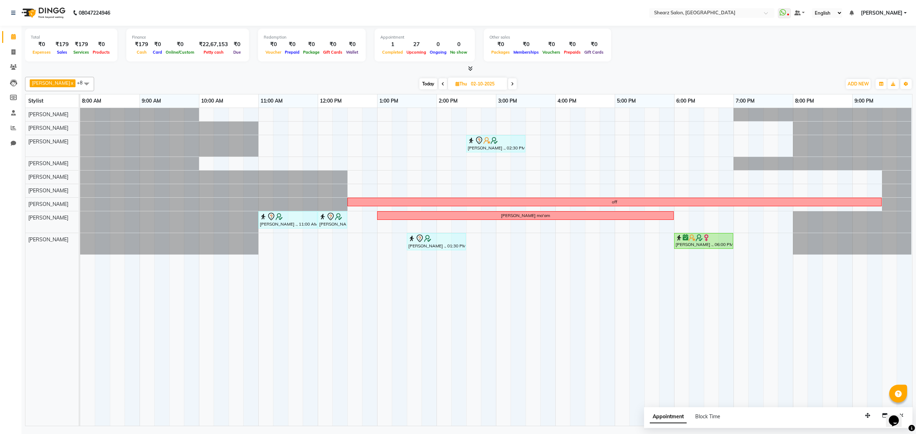
click at [445, 82] on span at bounding box center [443, 83] width 9 height 11
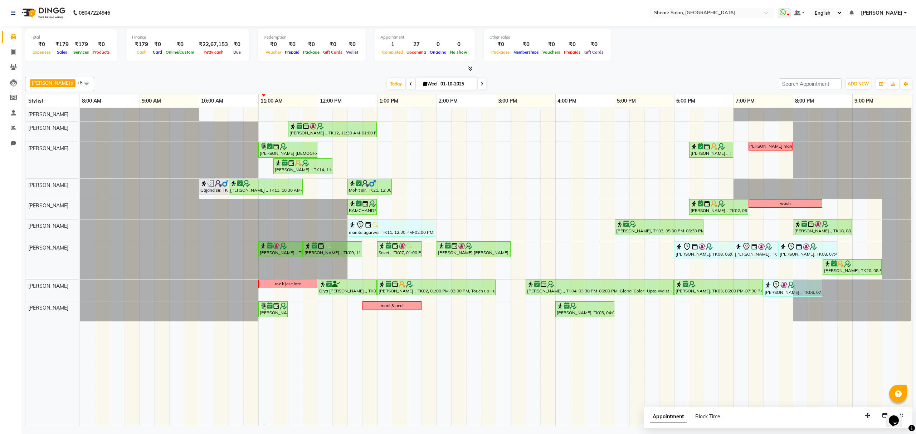
click at [484, 80] on span at bounding box center [482, 83] width 9 height 11
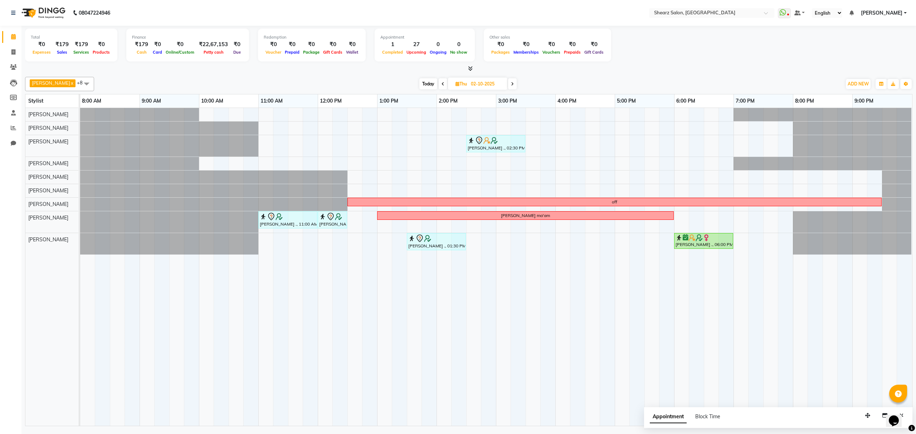
click at [445, 81] on span at bounding box center [443, 83] width 9 height 11
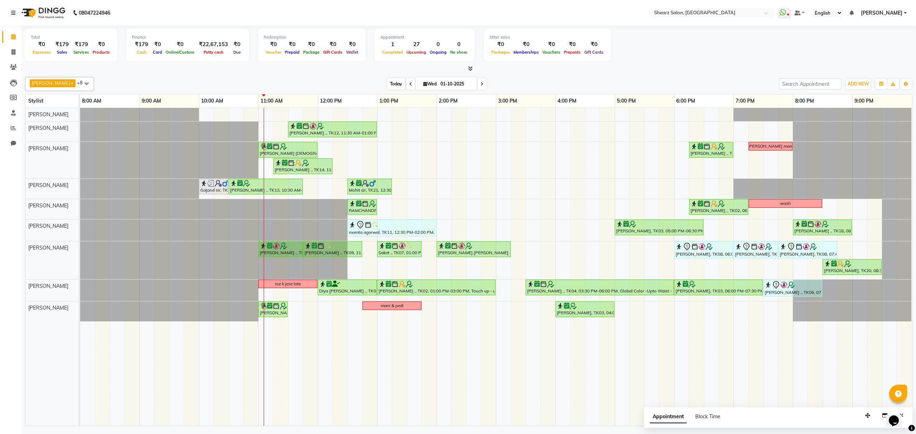
click at [402, 85] on span "Today" at bounding box center [396, 83] width 18 height 11
click at [414, 83] on span at bounding box center [411, 83] width 9 height 11
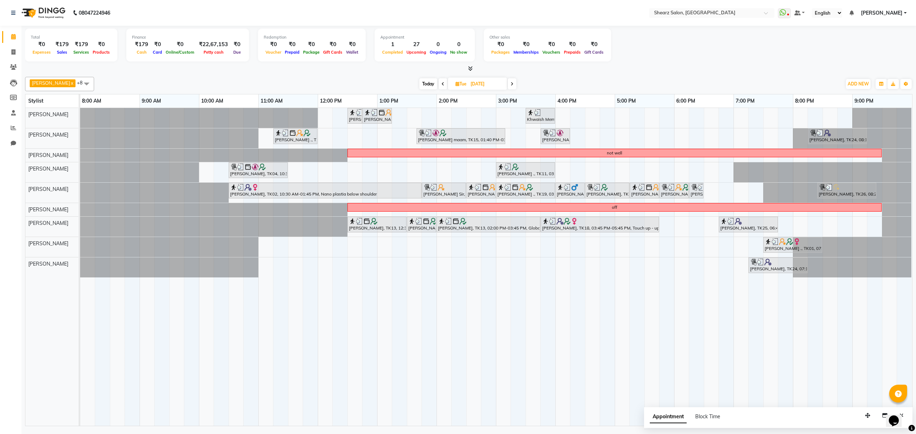
click at [516, 85] on span at bounding box center [512, 83] width 9 height 11
type input "01-10-2025"
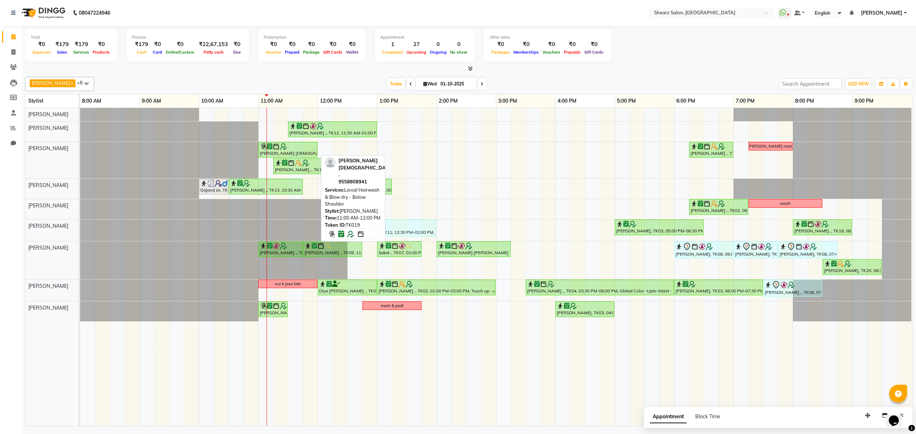
click at [316, 150] on div at bounding box center [317, 149] width 3 height 15
select select "6"
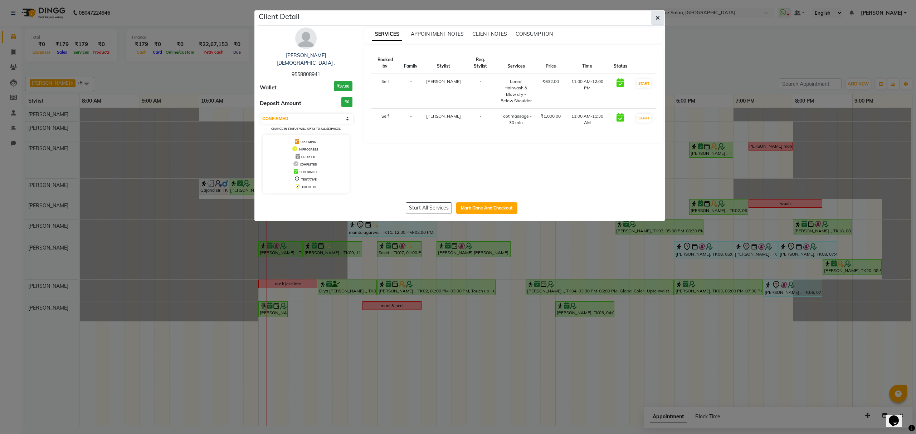
click at [660, 15] on button "button" at bounding box center [658, 18] width 14 height 14
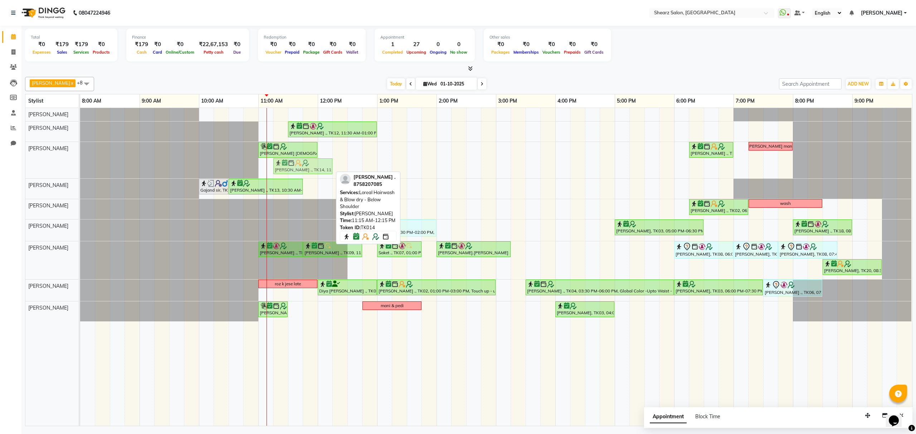
drag, startPoint x: 311, startPoint y: 170, endPoint x: 312, endPoint y: 159, distance: 11.5
click at [80, 160] on div "JAGRUTI VAISNAN ., TK19, 11:00 AM-12:00 PM, Loreal Hairwash & Blow dry - Below …" at bounding box center [80, 160] width 0 height 37
drag, startPoint x: 295, startPoint y: 153, endPoint x: 360, endPoint y: 155, distance: 64.4
click at [80, 155] on div "JAGRUTI VAISNAN ., TK19, 11:00 AM-12:00 PM, Loreal Hairwash & Blow dry - Below …" at bounding box center [80, 160] width 0 height 37
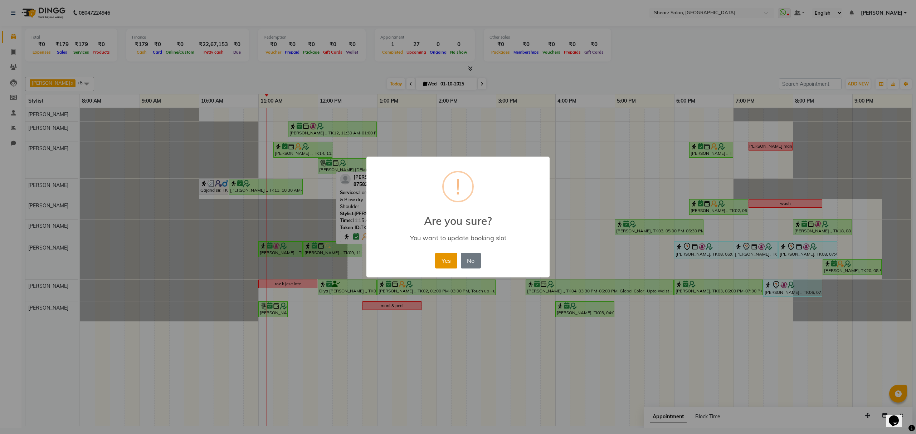
click at [447, 255] on button "Yes" at bounding box center [446, 261] width 22 height 16
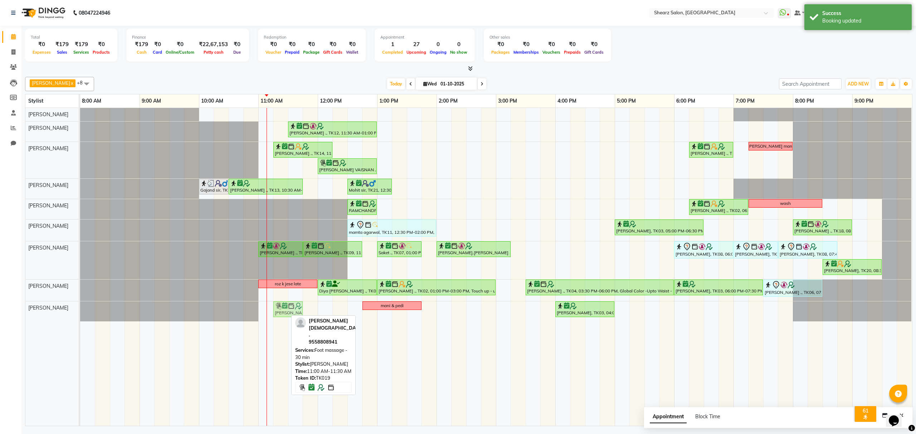
drag, startPoint x: 271, startPoint y: 311, endPoint x: 284, endPoint y: 312, distance: 12.9
click at [80, 312] on div "JAGRUTI VAISNAN ., TK19, 11:00 AM-11:30 AM, Foot massage - 30 min mani & pedi T…" at bounding box center [80, 312] width 0 height 20
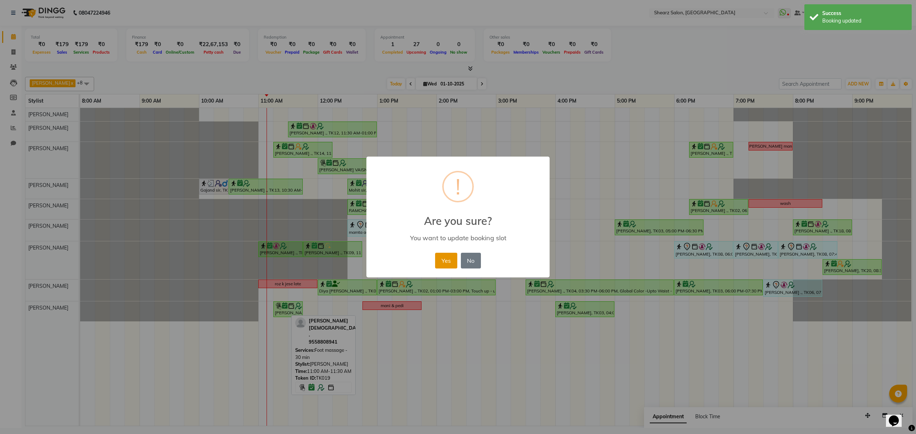
click at [437, 257] on button "Yes" at bounding box center [446, 261] width 22 height 16
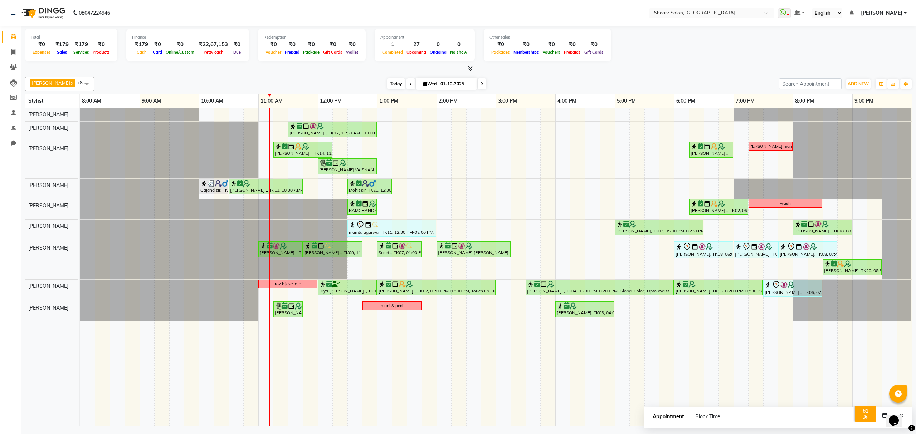
click at [392, 81] on span "Today" at bounding box center [396, 83] width 18 height 11
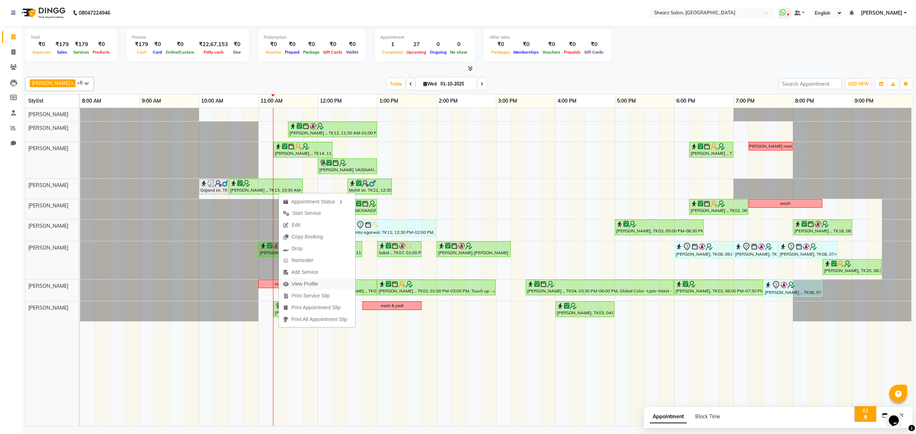
click at [311, 285] on span "View Profile" at bounding box center [305, 285] width 26 height 8
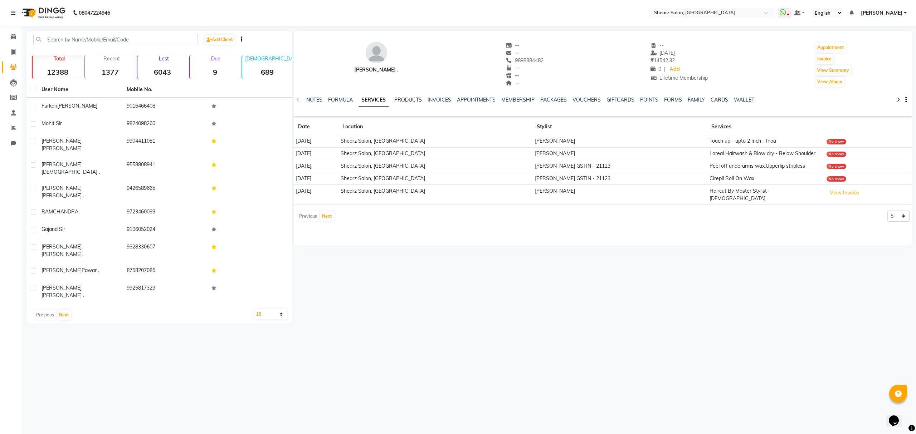
click at [408, 98] on link "PRODUCTS" at bounding box center [408, 100] width 28 height 6
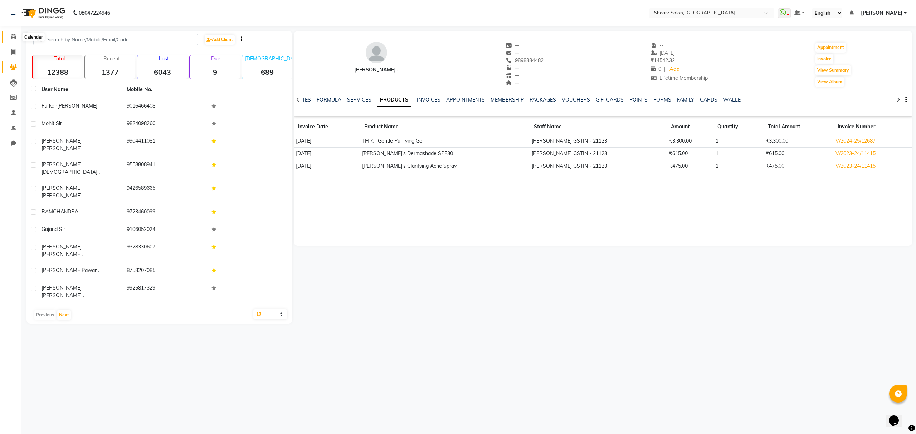
click at [11, 38] on icon at bounding box center [13, 36] width 5 height 5
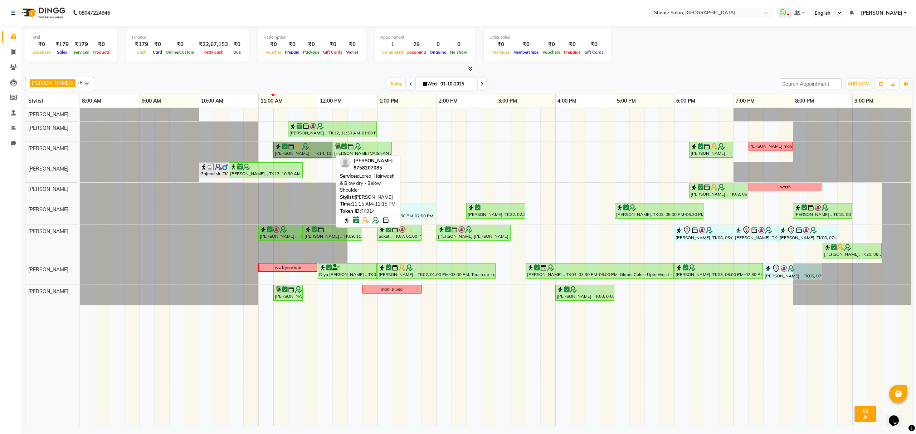
drag, startPoint x: 303, startPoint y: 151, endPoint x: 299, endPoint y: 165, distance: 14.6
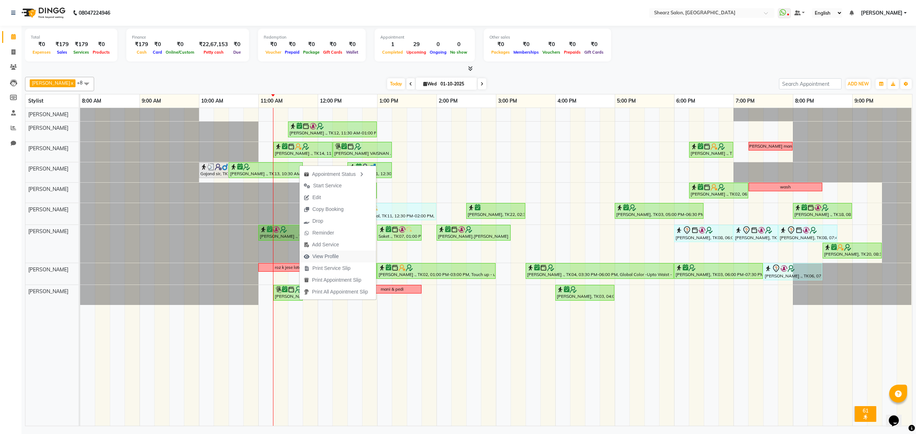
drag, startPoint x: 321, startPoint y: 259, endPoint x: 317, endPoint y: 255, distance: 6.1
click at [317, 255] on span "View Profile" at bounding box center [325, 257] width 26 height 8
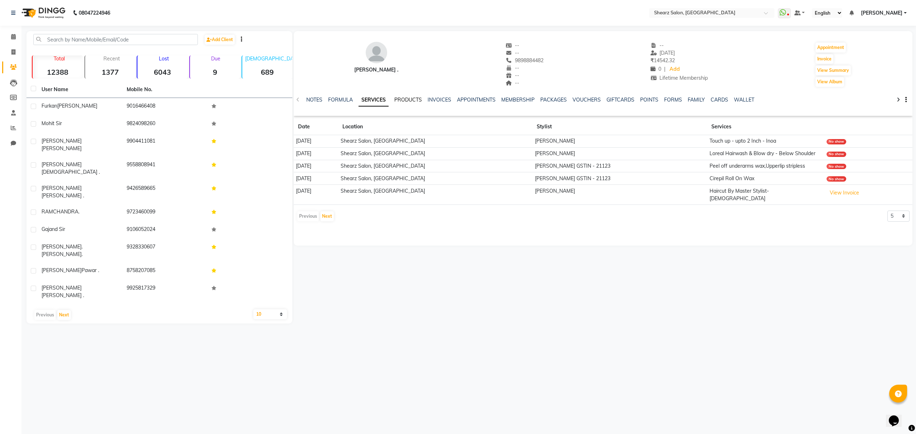
click at [406, 99] on link "PRODUCTS" at bounding box center [408, 100] width 28 height 6
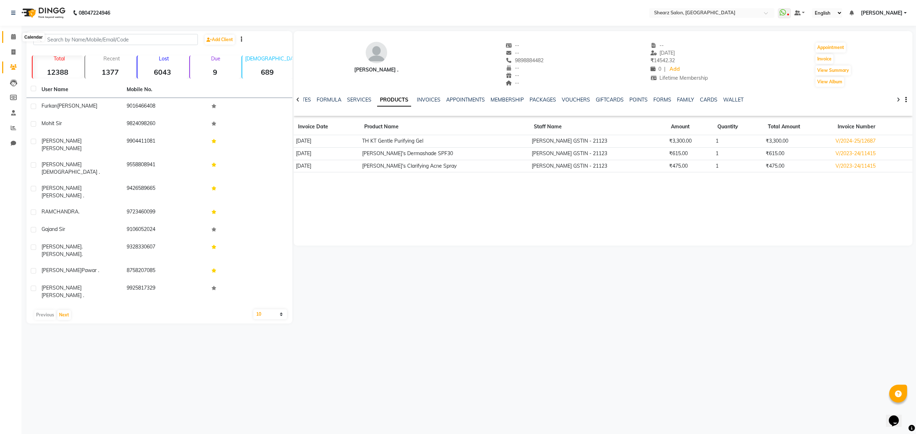
click at [13, 37] on icon at bounding box center [13, 36] width 5 height 5
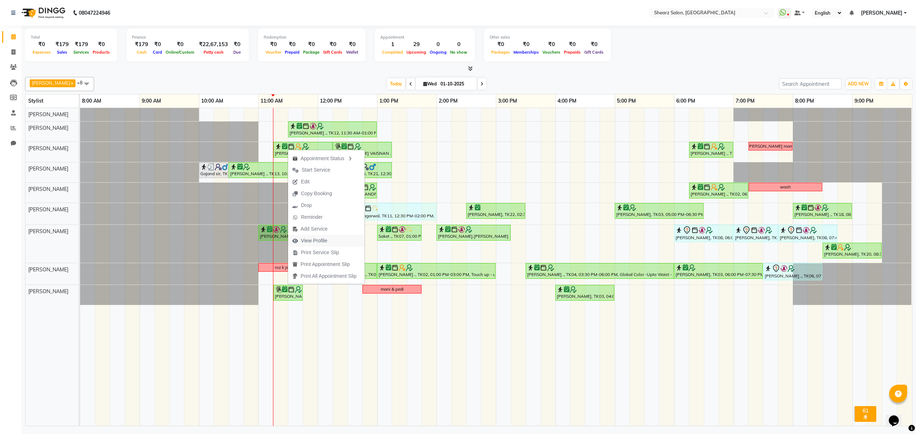
click at [326, 239] on span "View Profile" at bounding box center [314, 241] width 26 height 8
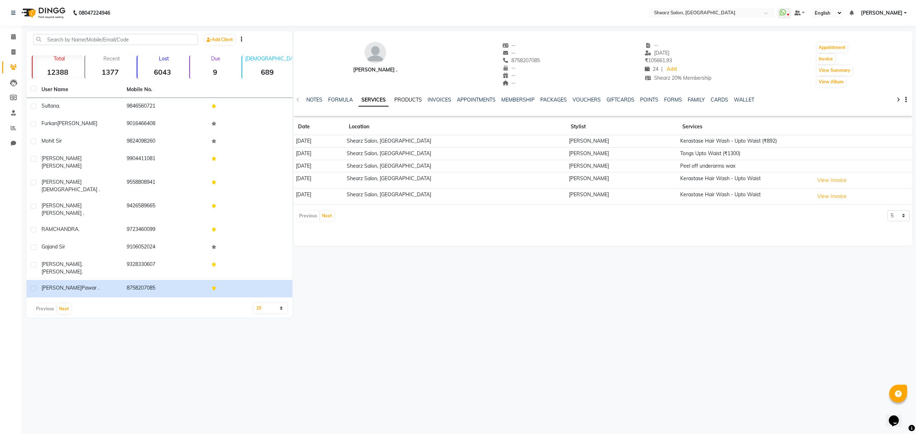
click at [407, 97] on link "PRODUCTS" at bounding box center [408, 100] width 28 height 6
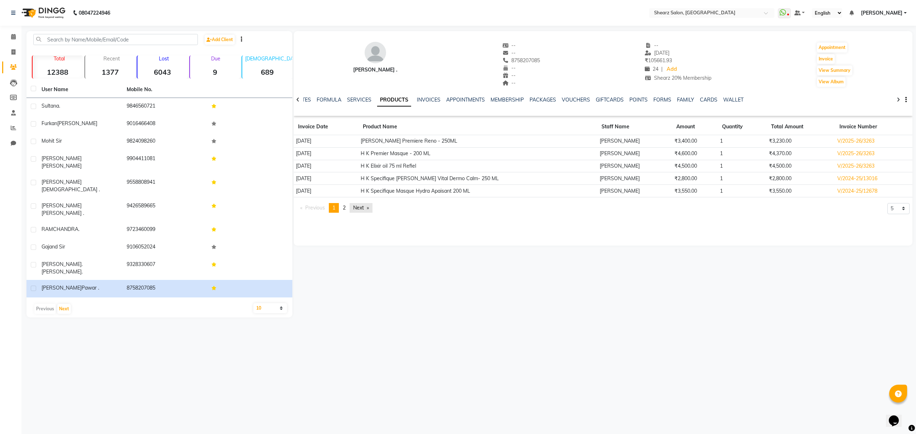
click at [370, 210] on link "Next page" at bounding box center [361, 208] width 23 height 10
click at [357, 208] on span "Next page" at bounding box center [358, 208] width 11 height 6
click at [358, 208] on span "Next page" at bounding box center [358, 208] width 11 height 6
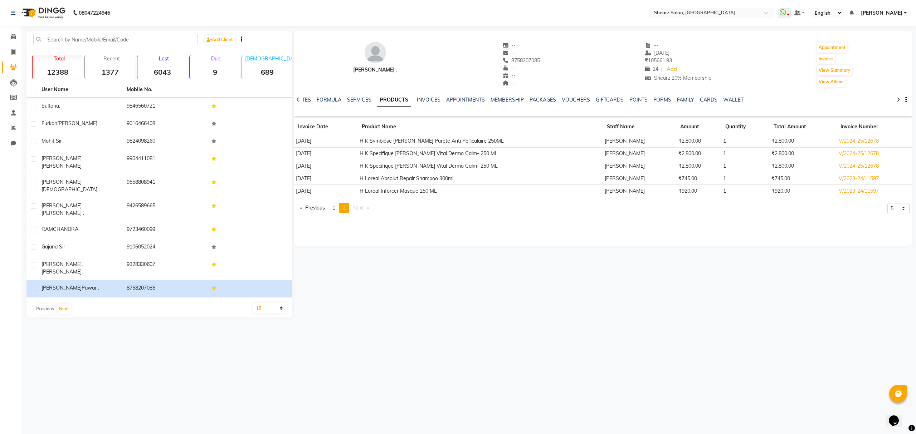
drag, startPoint x: 358, startPoint y: 208, endPoint x: 354, endPoint y: 205, distance: 4.6
click at [355, 206] on span "Next page" at bounding box center [358, 208] width 11 height 6
click at [12, 37] on icon at bounding box center [13, 36] width 5 height 5
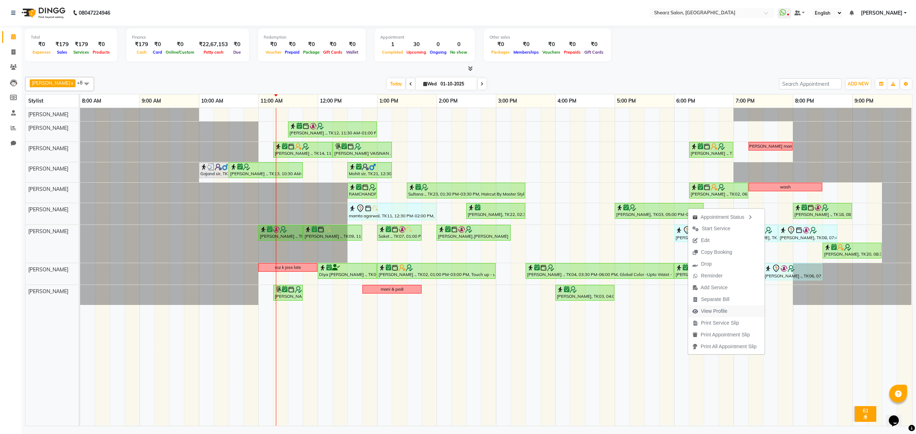
click at [722, 312] on span "View Profile" at bounding box center [714, 312] width 26 height 8
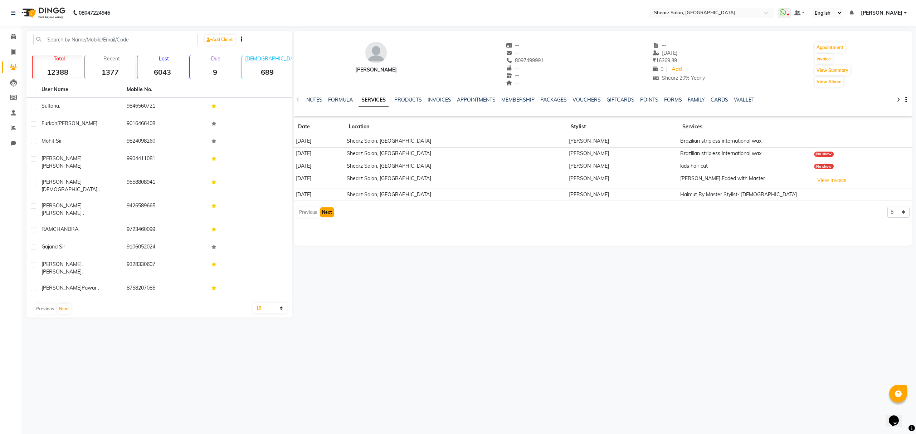
click at [324, 212] on button "Next" at bounding box center [327, 213] width 14 height 10
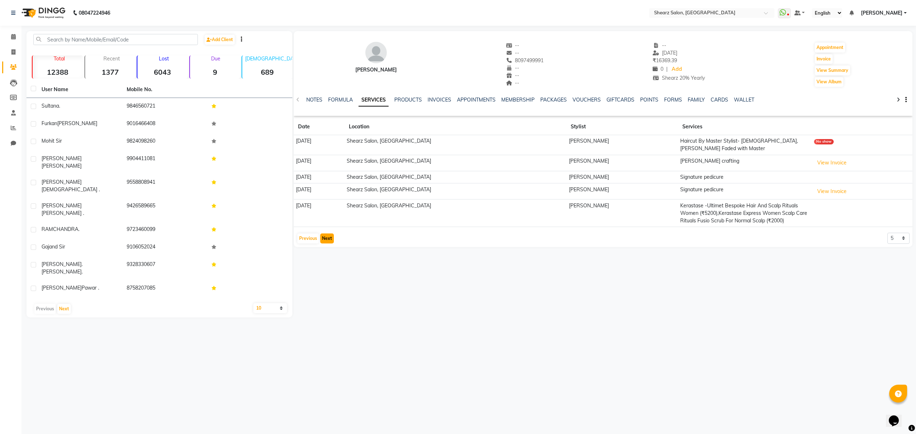
click at [327, 234] on button "Next" at bounding box center [327, 239] width 14 height 10
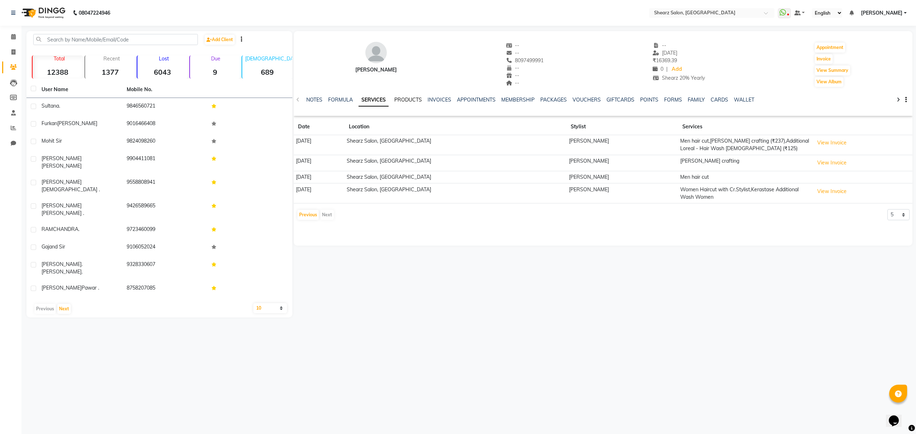
click at [409, 101] on link "PRODUCTS" at bounding box center [408, 100] width 28 height 6
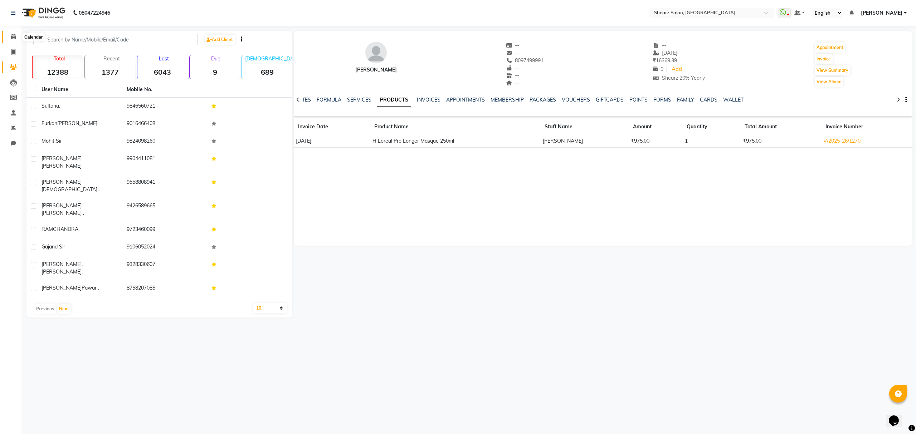
click at [16, 38] on span at bounding box center [13, 37] width 13 height 8
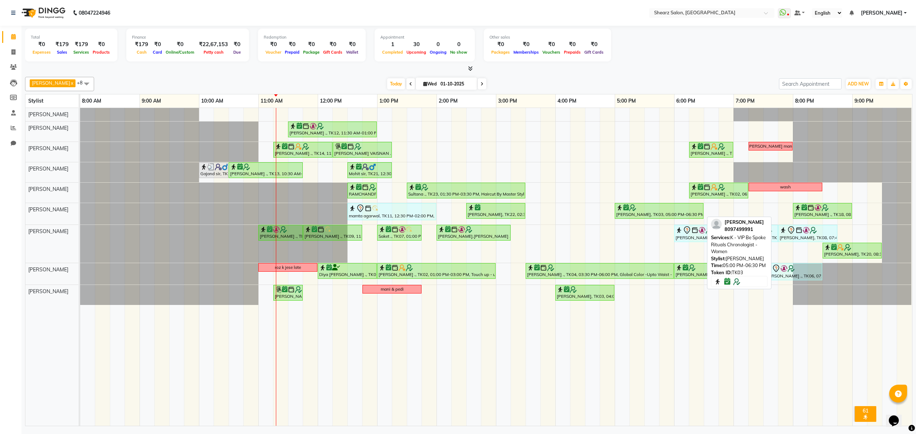
click at [680, 214] on div "Tania Haldar, TK03, 05:00 PM-06:30 PM, K - VIP Be Spoke Rituals Chronologist - …" at bounding box center [659, 211] width 87 height 14
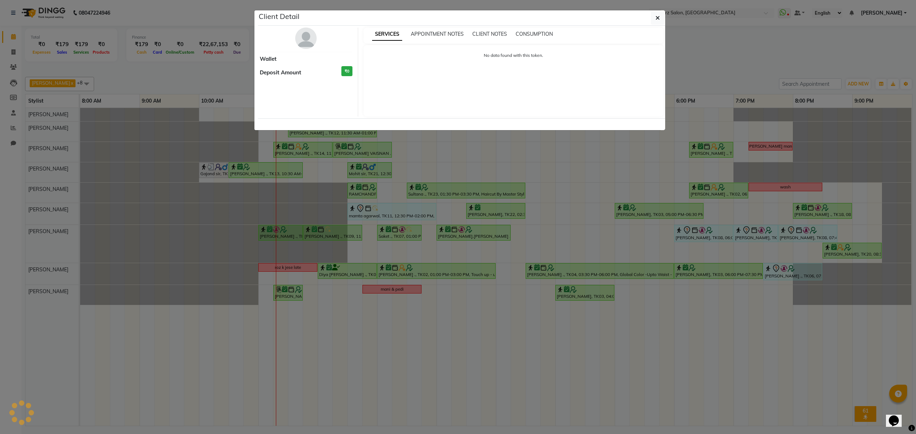
select select "6"
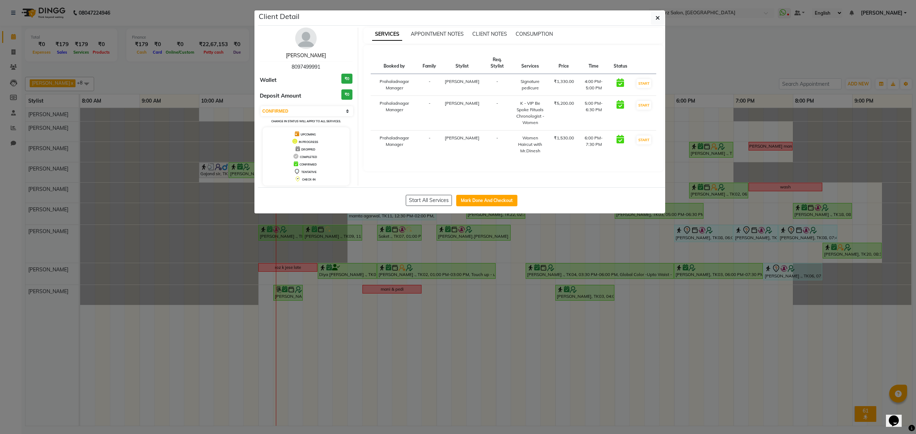
click at [312, 55] on link "Tania Haldar" at bounding box center [306, 55] width 40 height 6
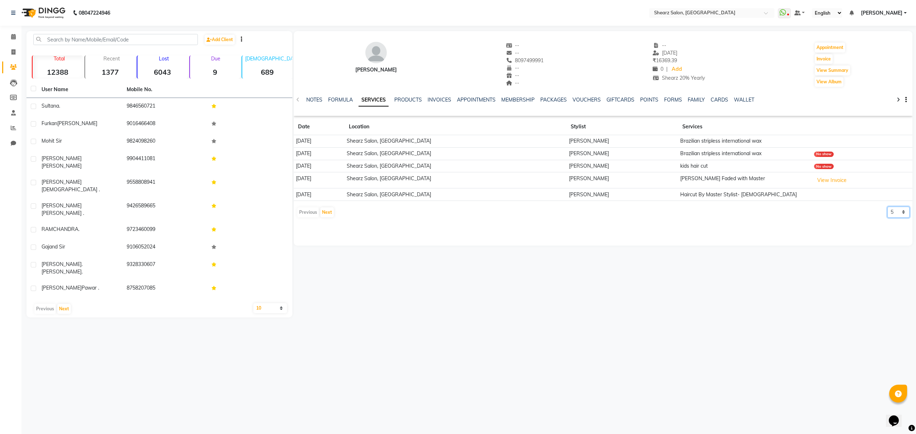
drag, startPoint x: 889, startPoint y: 213, endPoint x: 890, endPoint y: 208, distance: 5.2
click at [890, 208] on select "5 10 50 100 500" at bounding box center [899, 212] width 22 height 11
select select "50"
click at [888, 208] on select "5 10 50 100 500" at bounding box center [899, 212] width 22 height 11
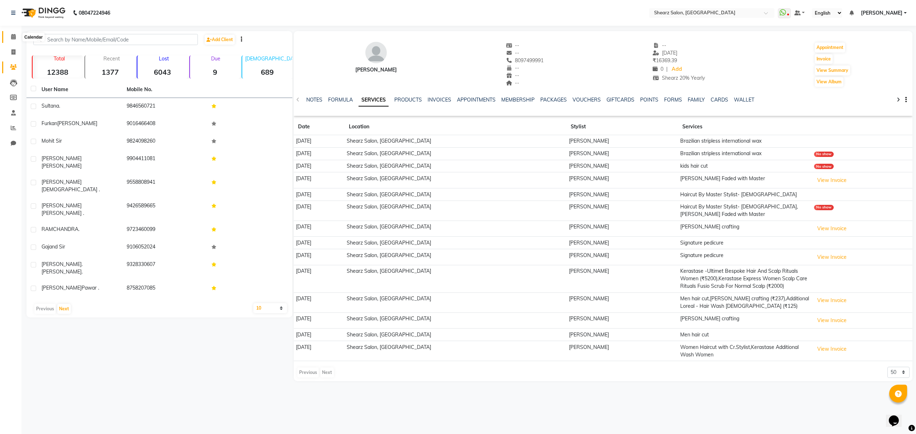
click at [15, 38] on icon at bounding box center [13, 36] width 5 height 5
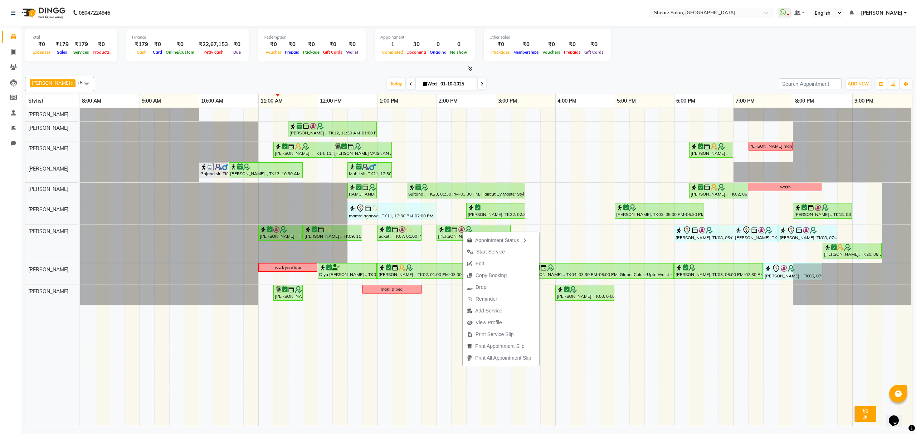
click at [495, 321] on span "View Profile" at bounding box center [489, 323] width 26 height 8
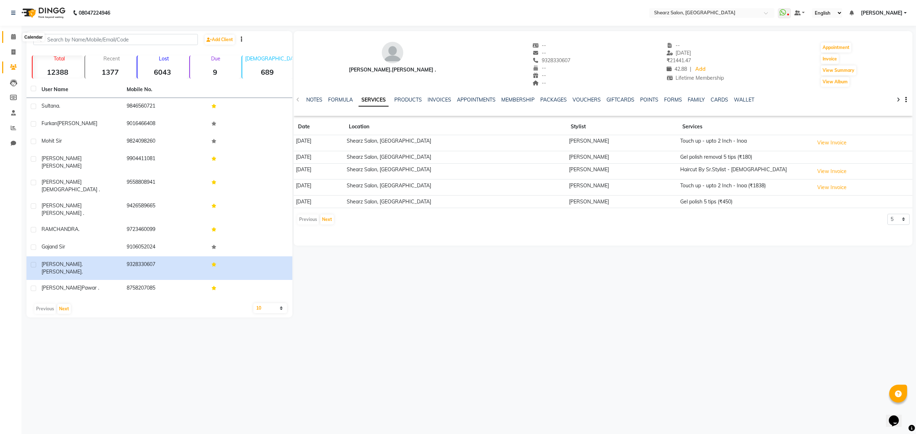
click at [11, 38] on icon at bounding box center [13, 36] width 5 height 5
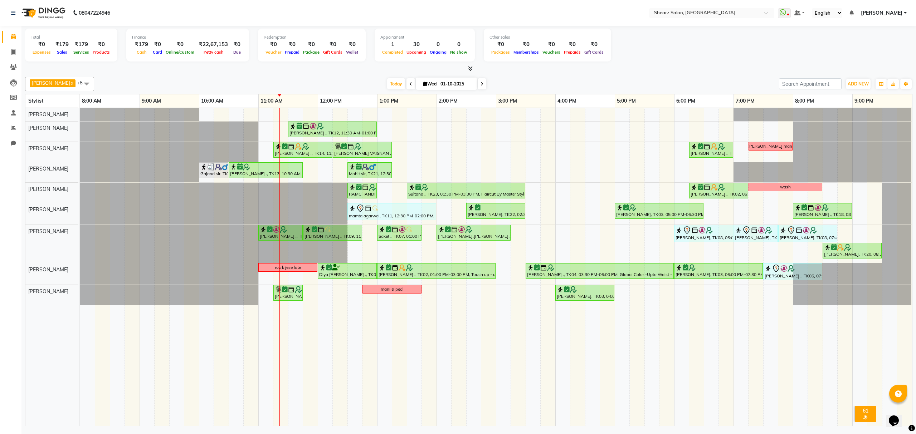
click at [415, 87] on div "Today Wed 01-10-2025" at bounding box center [437, 84] width 101 height 11
click at [410, 89] on span at bounding box center [411, 83] width 9 height 11
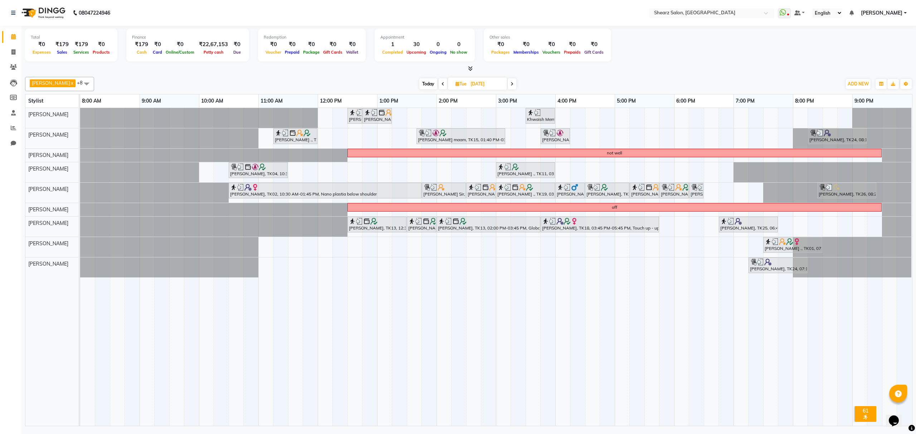
click at [434, 81] on span "Today" at bounding box center [428, 83] width 18 height 11
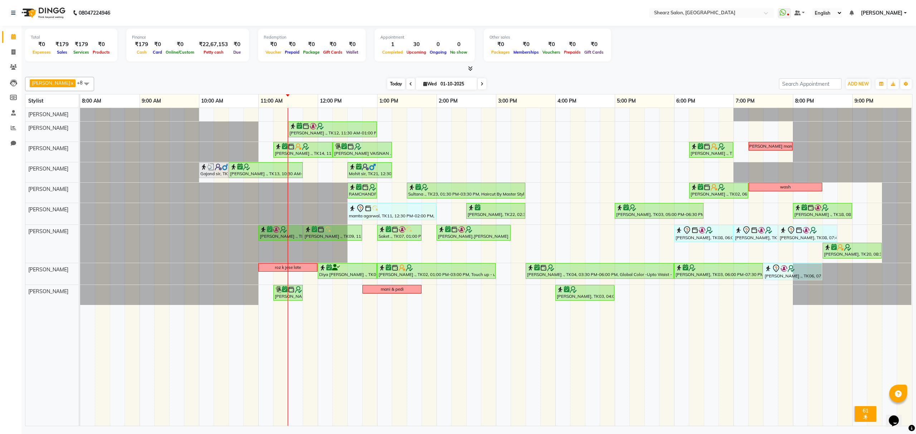
click at [393, 87] on span "Today" at bounding box center [396, 83] width 18 height 11
click at [392, 82] on span "Today" at bounding box center [396, 83] width 18 height 11
click at [410, 83] on icon at bounding box center [410, 84] width 3 height 4
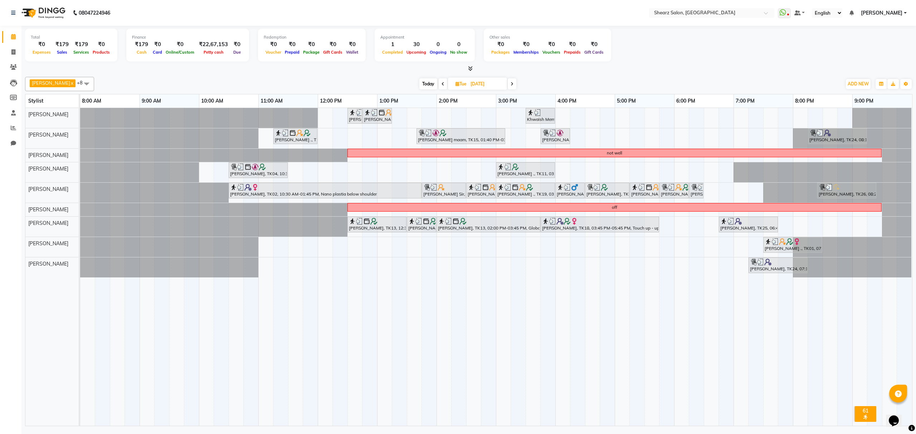
click at [430, 84] on span "Today" at bounding box center [428, 83] width 18 height 11
type input "01-10-2025"
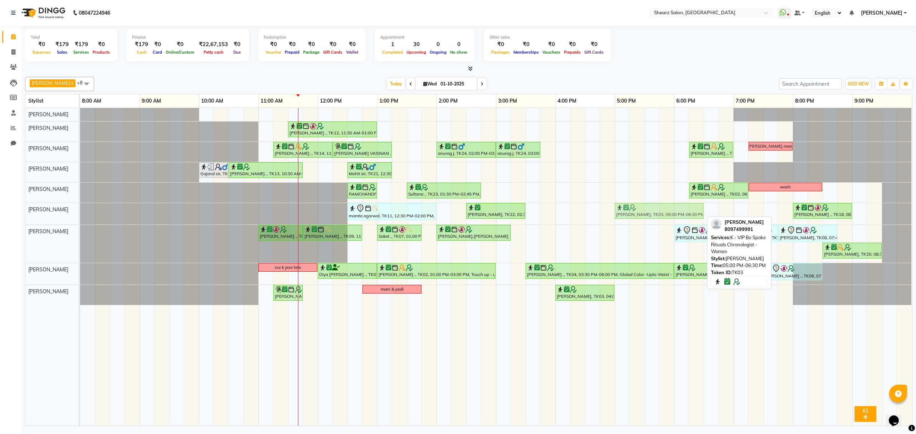
click at [80, 216] on div "mamta agarwal, TK11, 12:30 PM-02:00 PM, Global Highlights - below shoulder Furk…" at bounding box center [80, 213] width 0 height 21
drag, startPoint x: 703, startPoint y: 215, endPoint x: 676, endPoint y: 220, distance: 28.1
click at [80, 220] on div "mamta agarwal, TK11, 12:30 PM-02:00 PM, Global Highlights - below shoulder Furk…" at bounding box center [80, 213] width 0 height 21
click at [471, 66] on icon at bounding box center [470, 68] width 5 height 5
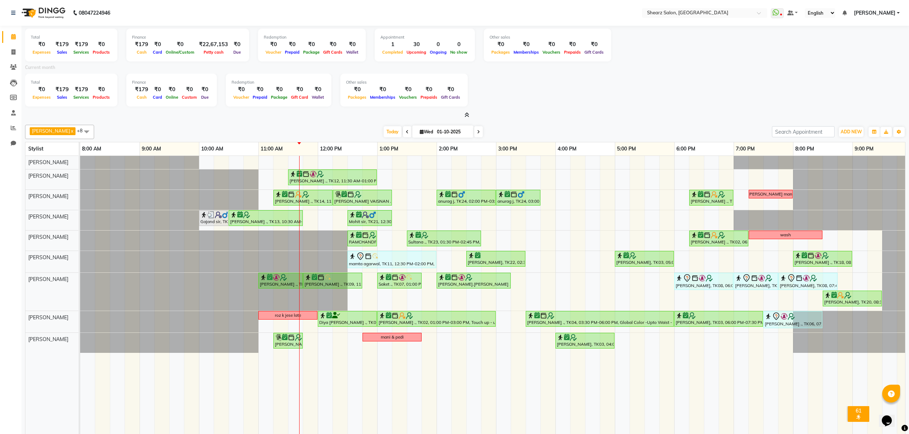
click at [467, 112] on icon at bounding box center [467, 114] width 5 height 5
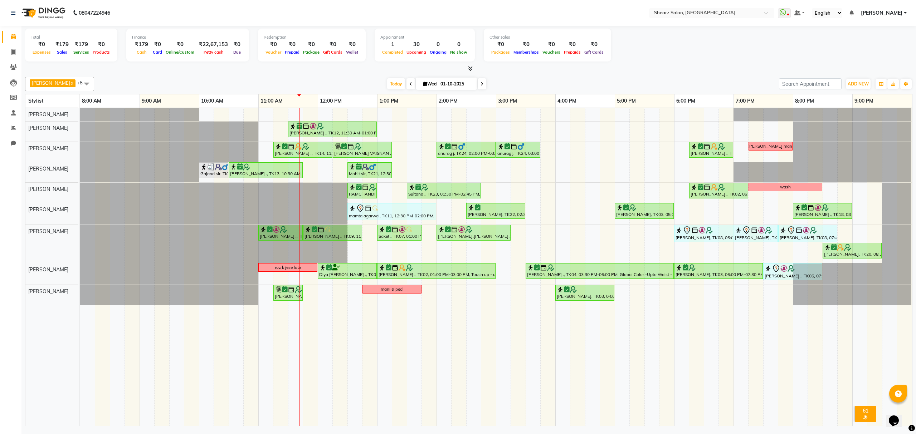
click at [468, 67] on icon at bounding box center [470, 68] width 5 height 5
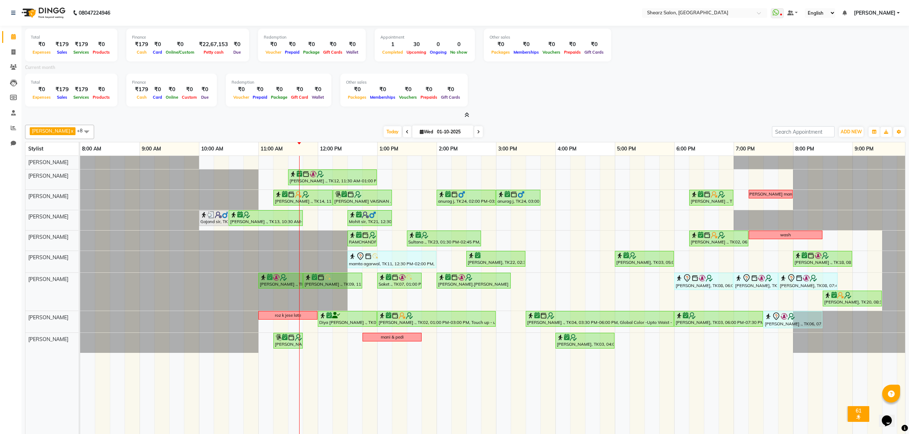
click at [464, 110] on div "Total ₹0 Expenses ₹179 Sales ₹179 Services ₹0 Products Finance ₹179 Cash ₹0 Car…" at bounding box center [465, 72] width 880 height 93
click at [467, 118] on icon at bounding box center [467, 114] width 5 height 5
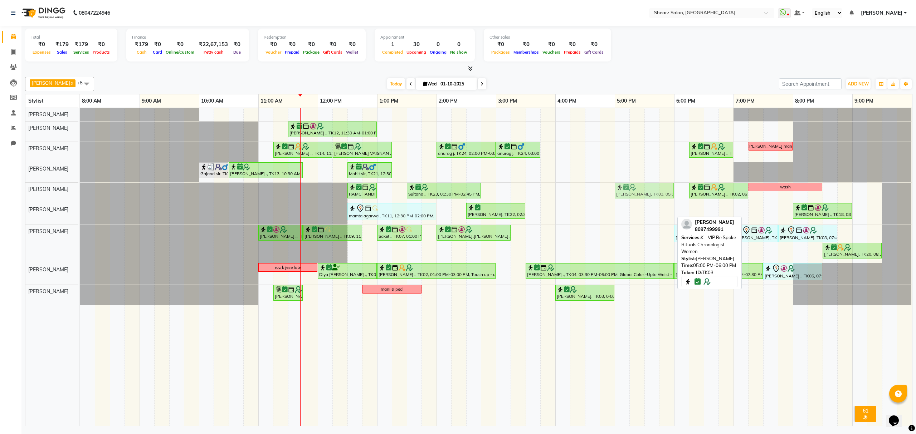
drag, startPoint x: 650, startPoint y: 215, endPoint x: 654, endPoint y: 200, distance: 14.8
click at [654, 200] on tbody "TEJAL DHAKAN ., TK12, 11:30 AM-01:00 PM, Cold creme marine sensitive skin facia…" at bounding box center [496, 206] width 832 height 197
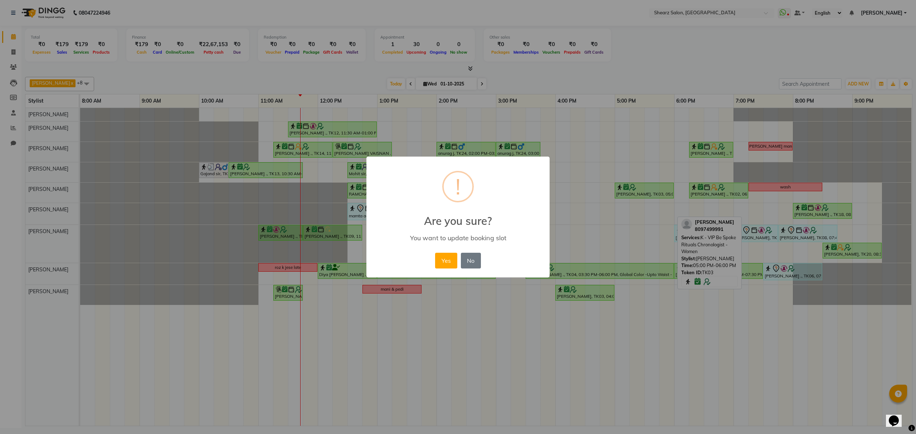
click at [447, 257] on button "Yes" at bounding box center [446, 261] width 22 height 16
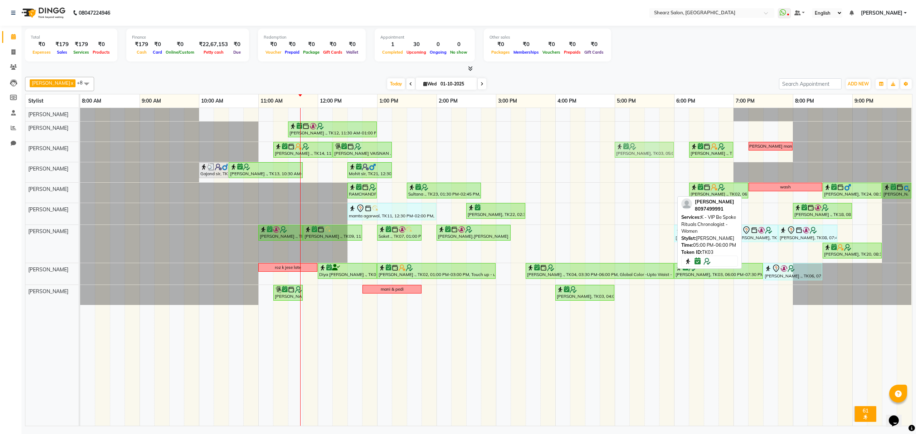
click at [636, 168] on tbody "TEJAL DHAKAN ., TK12, 11:30 AM-01:00 PM, Cold creme marine sensitive skin facia…" at bounding box center [496, 206] width 832 height 197
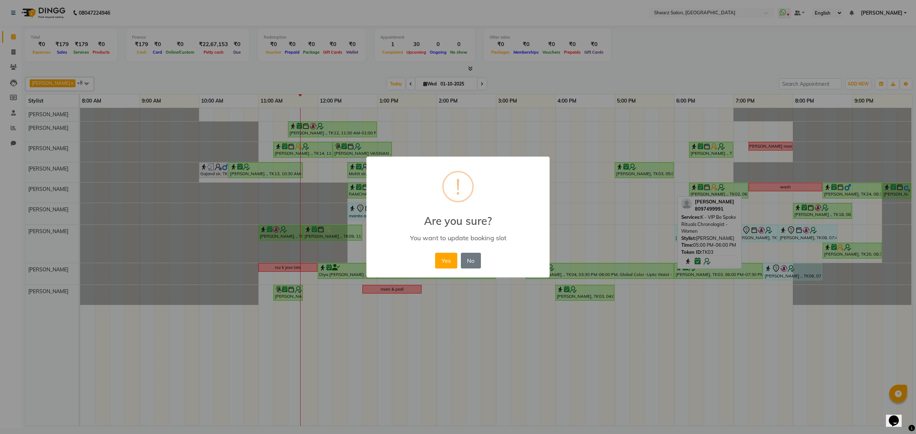
click at [452, 256] on button "Yes" at bounding box center [446, 261] width 22 height 16
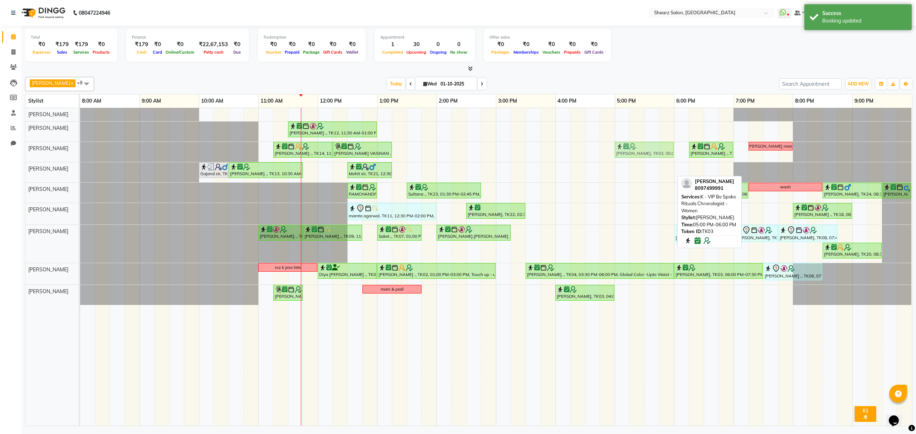
drag, startPoint x: 629, startPoint y: 168, endPoint x: 630, endPoint y: 155, distance: 12.6
click at [630, 155] on tbody "TEJAL DHAKAN ., TK12, 11:30 AM-01:00 PM, Cold creme marine sensitive skin facia…" at bounding box center [496, 206] width 832 height 197
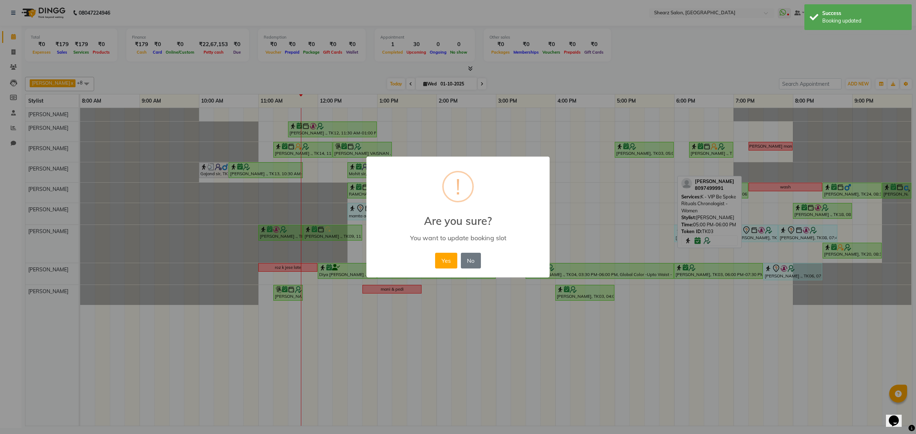
click at [444, 258] on button "Yes" at bounding box center [446, 261] width 22 height 16
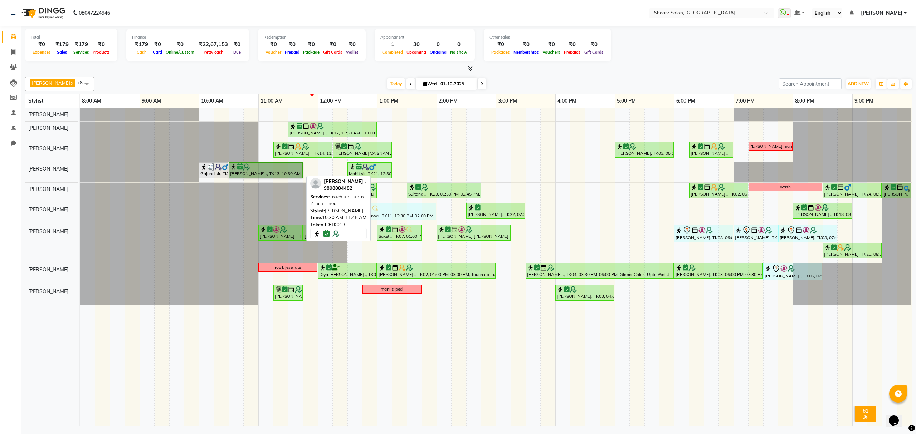
drag, startPoint x: 245, startPoint y: 171, endPoint x: 256, endPoint y: 171, distance: 11.5
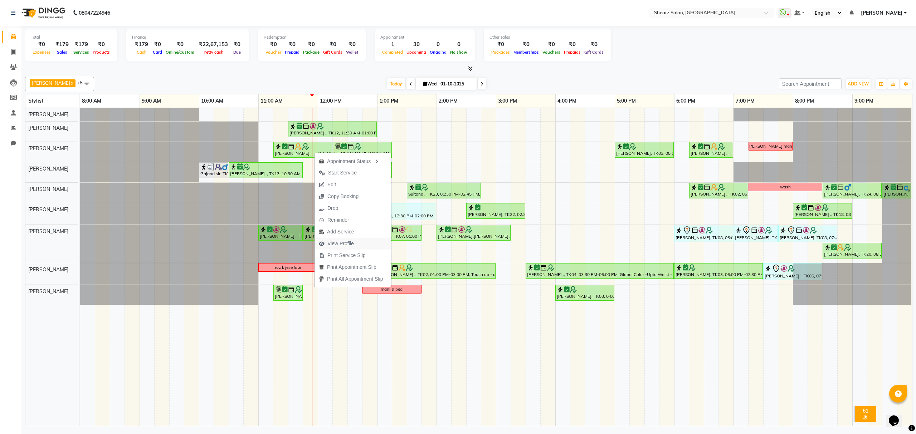
click at [335, 245] on span "View Profile" at bounding box center [340, 244] width 26 height 8
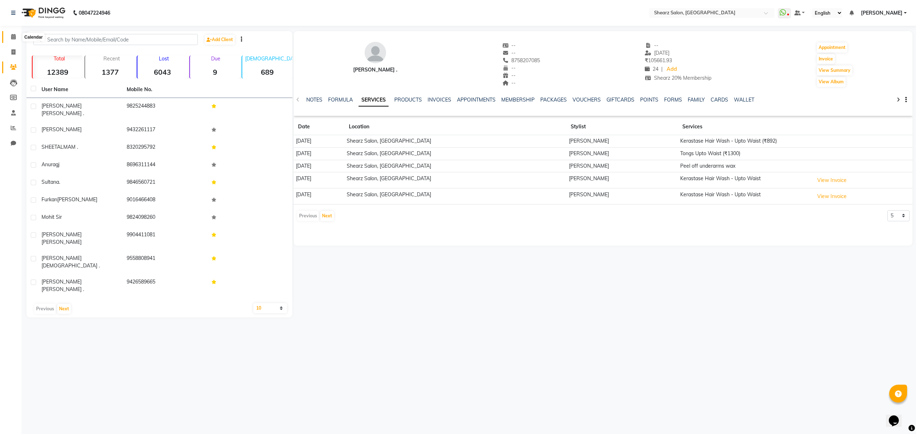
click at [9, 38] on span at bounding box center [13, 37] width 13 height 8
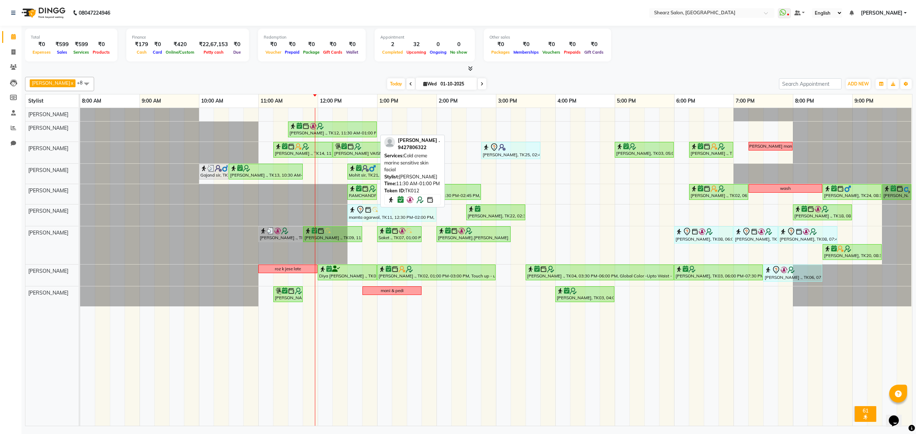
click at [298, 126] on icon at bounding box center [300, 126] width 6 height 0
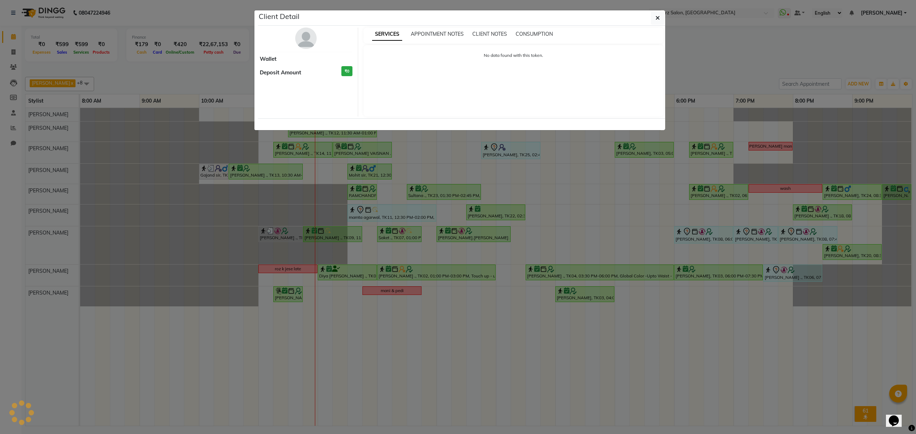
select select "1"
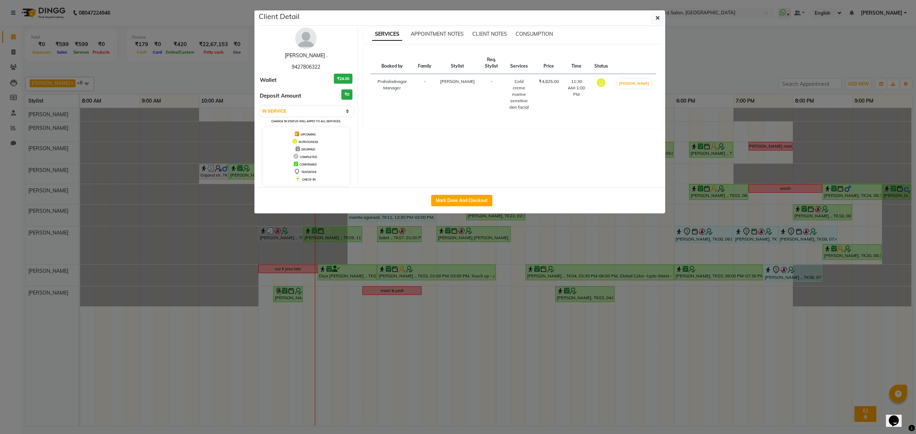
click at [302, 53] on link "[PERSON_NAME] ." at bounding box center [306, 55] width 43 height 6
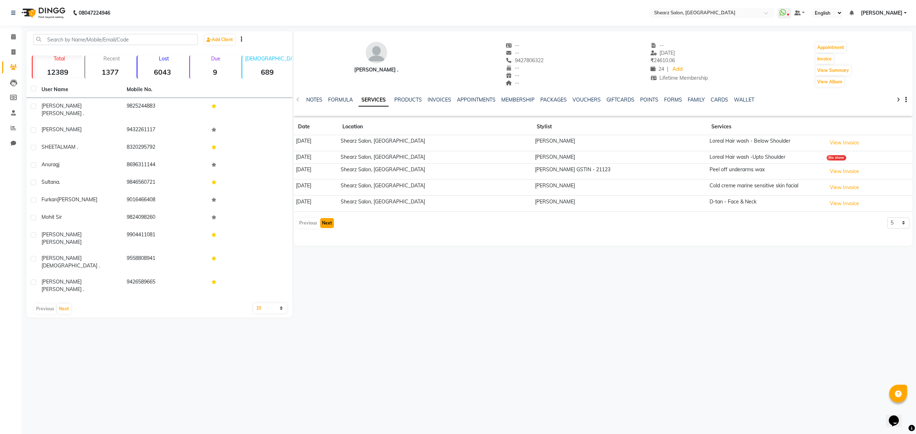
click at [328, 225] on button "Next" at bounding box center [327, 223] width 14 height 10
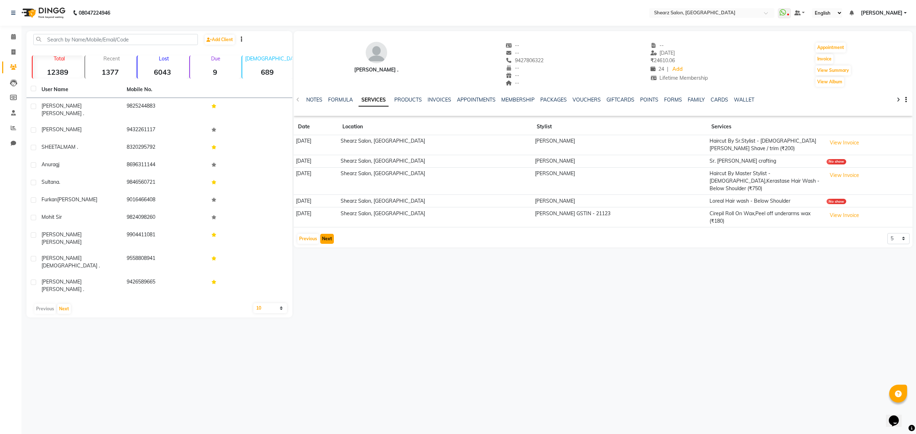
click at [329, 234] on button "Next" at bounding box center [327, 239] width 14 height 10
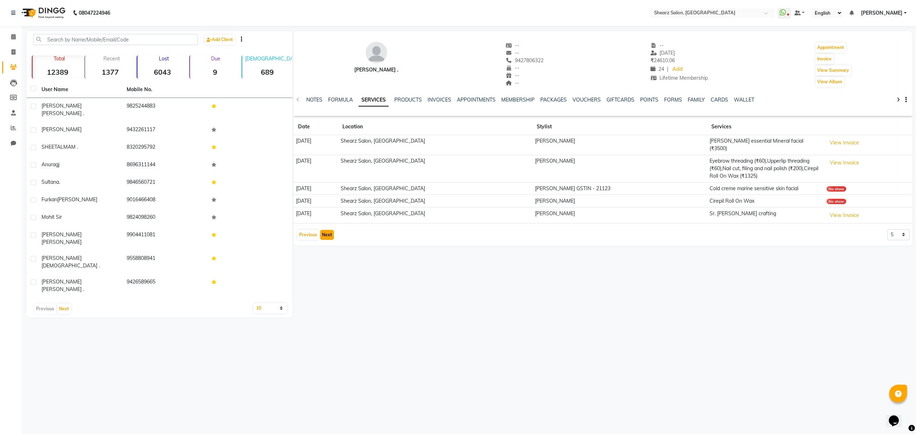
click at [329, 231] on button "Next" at bounding box center [327, 235] width 14 height 10
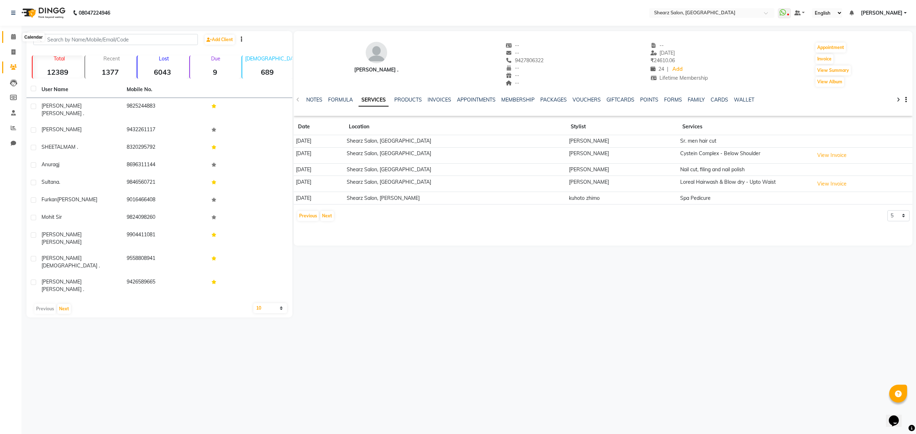
click at [11, 36] on icon at bounding box center [13, 36] width 5 height 5
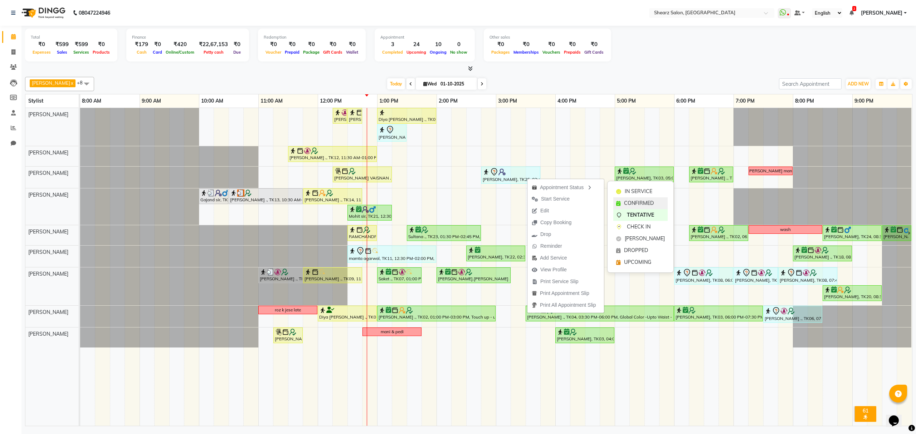
click at [626, 198] on div "CONFIRMED" at bounding box center [640, 204] width 54 height 12
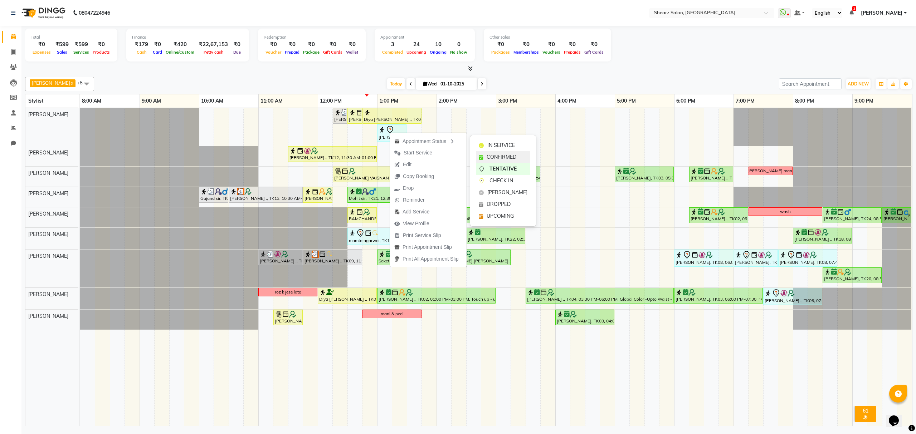
click at [486, 154] on div "CONFIRMED" at bounding box center [503, 157] width 54 height 12
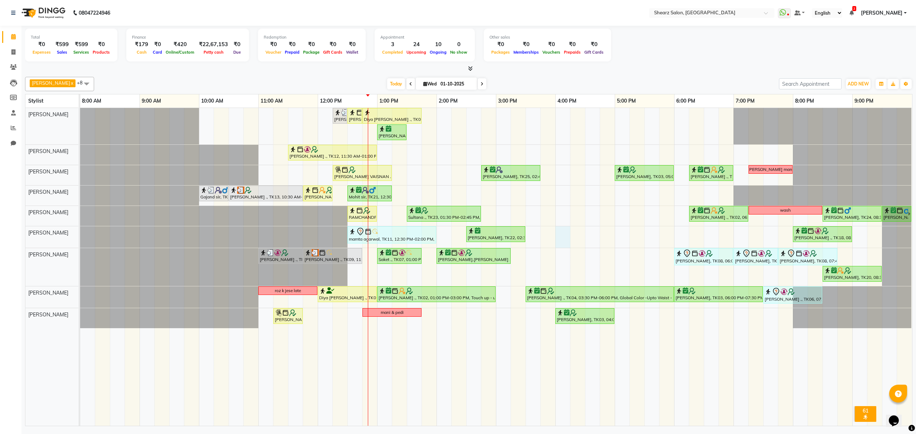
click at [561, 232] on div "Surbhi Pillai ., TK26, 12:15 PM-12:30 PM, Eyebrow threading Samrudhhi Pawar ., …" at bounding box center [496, 267] width 832 height 318
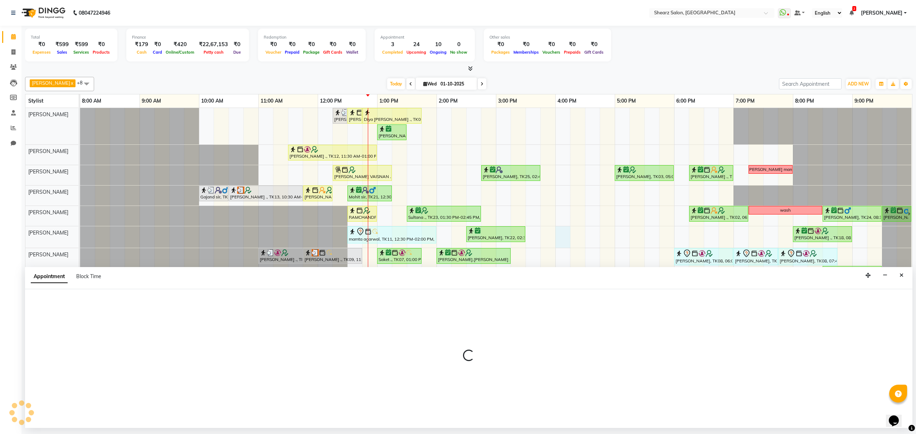
select select "77475"
select select "tentative"
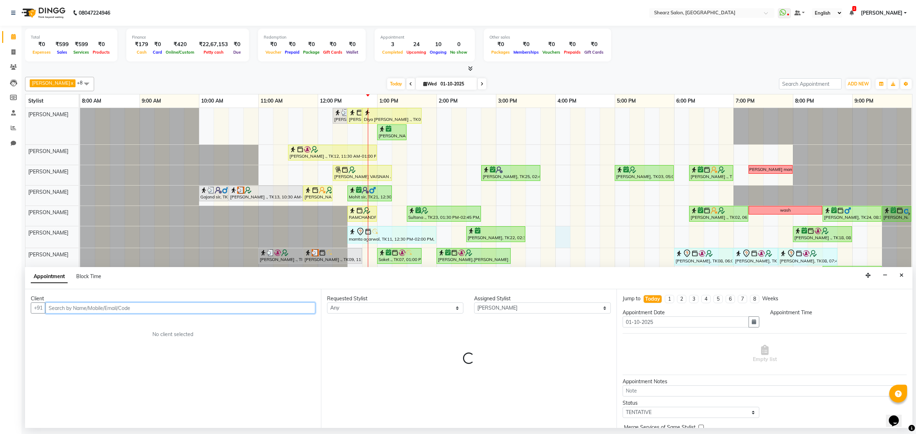
select select "960"
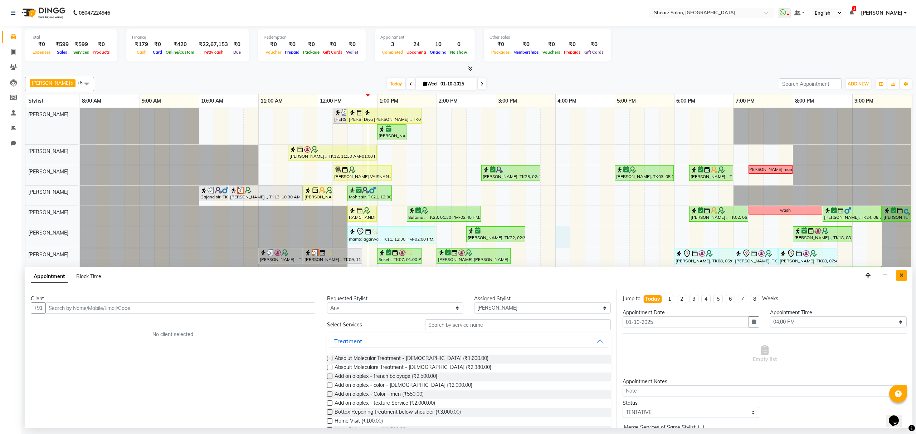
click at [900, 276] on icon "Close" at bounding box center [902, 275] width 4 height 5
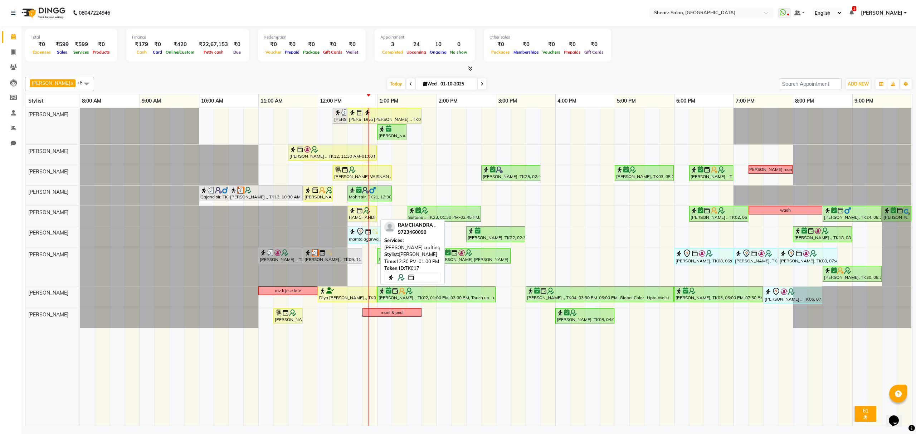
click at [374, 217] on div "RAMCHANDRA ., TK17, 12:30 PM-01:00 PM, [PERSON_NAME] crafting" at bounding box center [362, 214] width 28 height 14
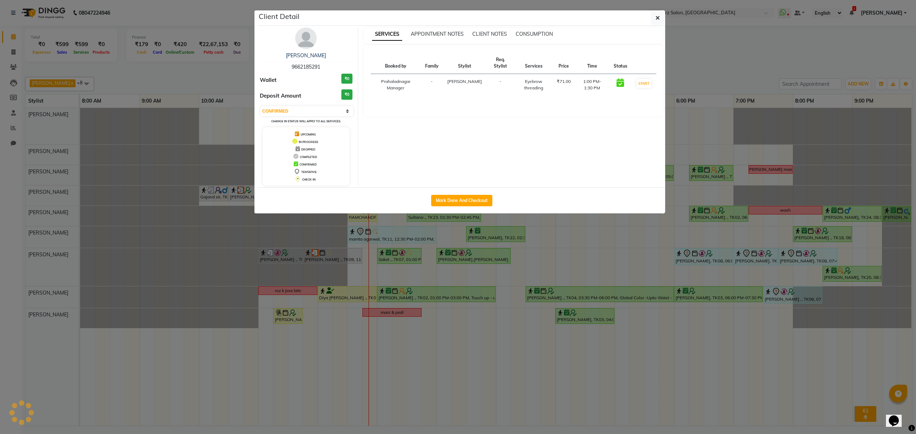
select select "1"
click at [447, 200] on button "Mark Done And Checkout" at bounding box center [461, 200] width 61 height 11
select select "service"
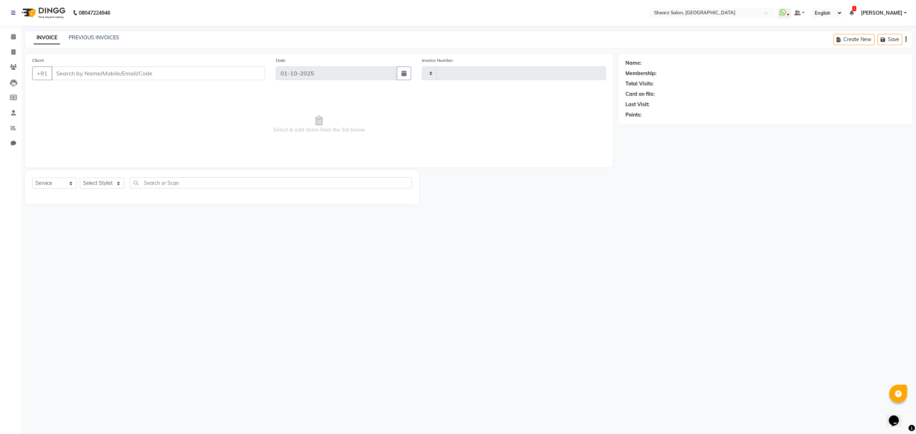
type input "6929"
select select "8157"
select select "77471"
type input "9723460099"
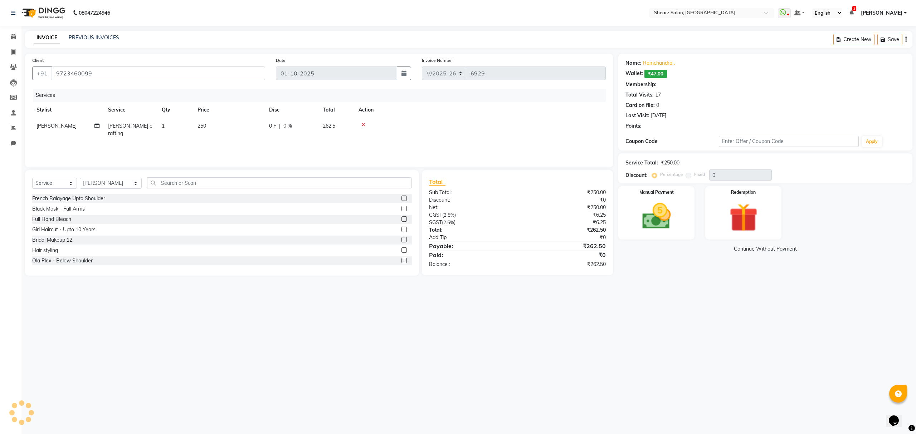
select select "1: Object"
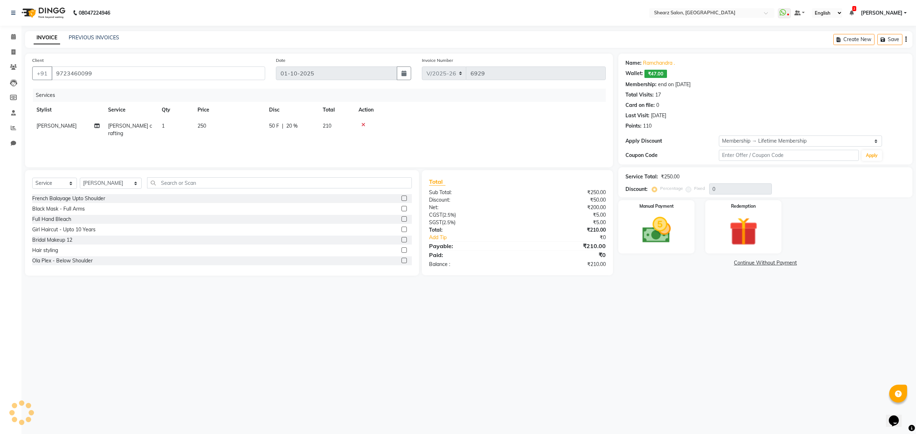
type input "20"
click at [663, 229] on img at bounding box center [656, 231] width 48 height 34
click at [742, 262] on span "CASH" at bounding box center [738, 263] width 15 height 8
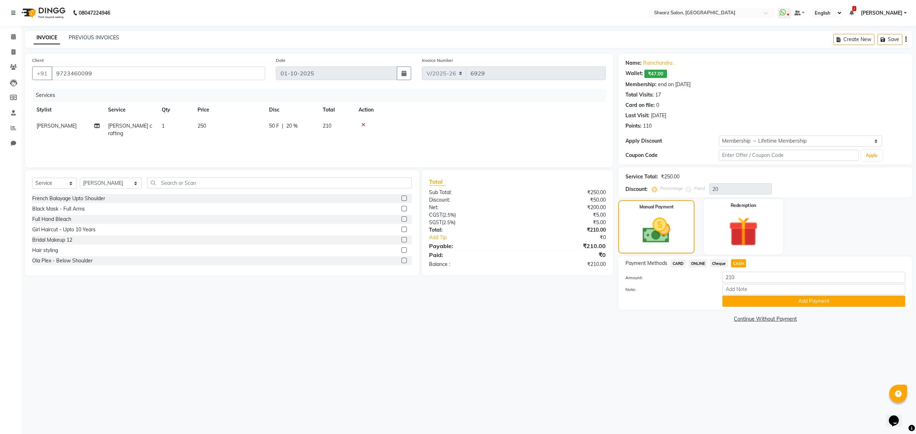
click at [752, 235] on img at bounding box center [743, 232] width 48 height 37
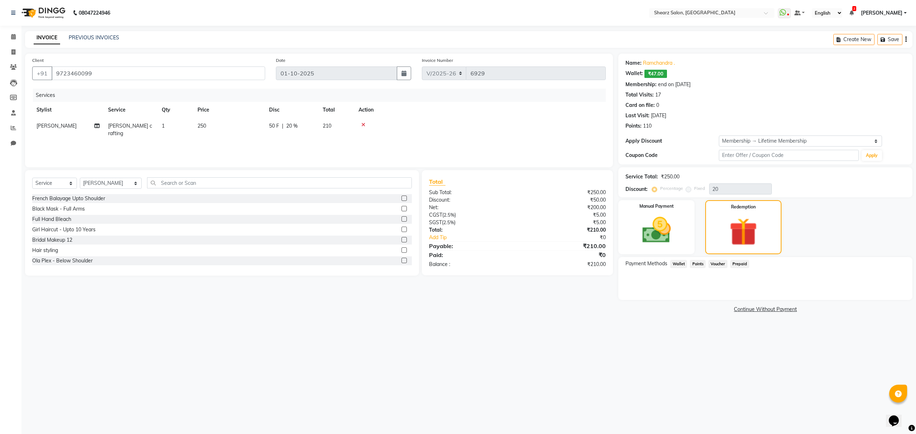
click at [672, 266] on span "Wallet" at bounding box center [678, 264] width 17 height 8
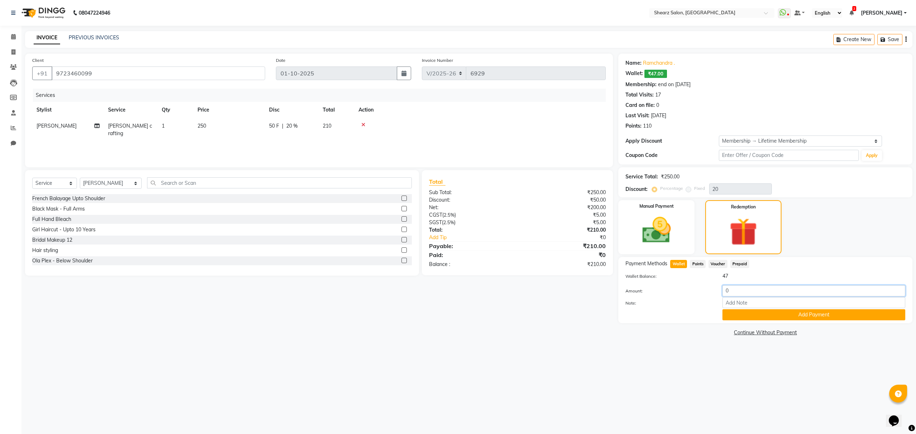
drag, startPoint x: 775, startPoint y: 295, endPoint x: 671, endPoint y: 304, distance: 104.1
click at [671, 304] on div "Amount: 0 Note: Add Payment" at bounding box center [766, 303] width 280 height 35
type input "10"
click at [756, 319] on button "Add Payment" at bounding box center [814, 315] width 183 height 11
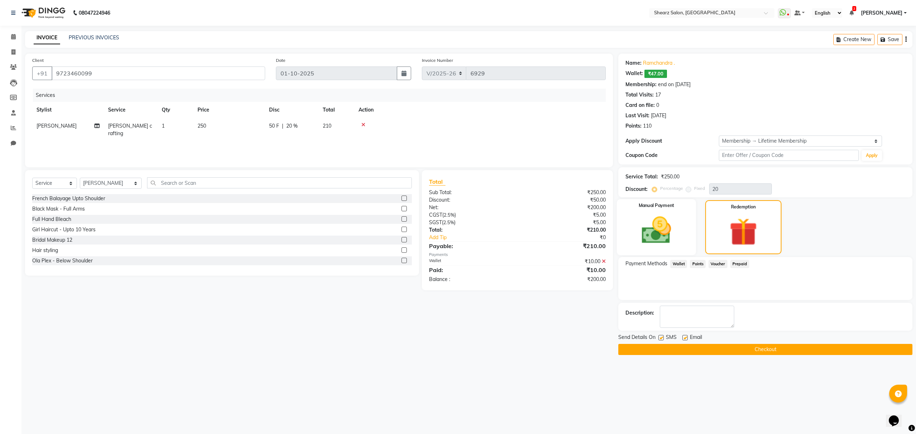
click at [643, 237] on img at bounding box center [656, 231] width 48 height 34
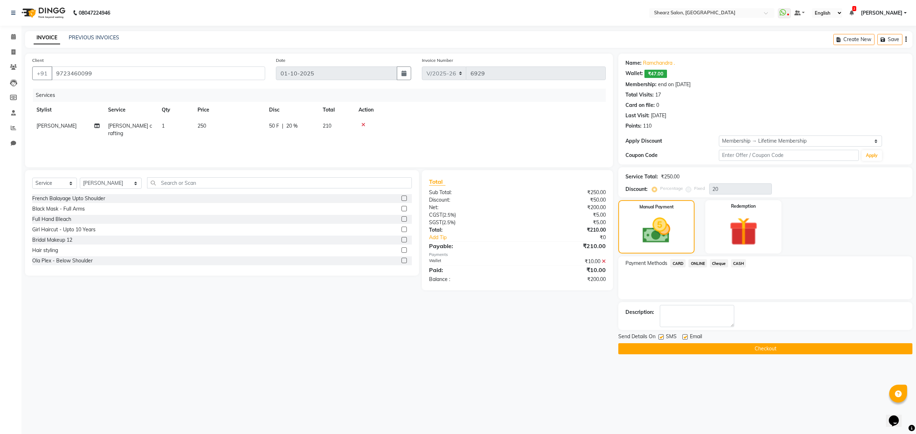
drag, startPoint x: 736, startPoint y: 263, endPoint x: 738, endPoint y: 270, distance: 6.7
click at [736, 263] on span "CASH" at bounding box center [738, 263] width 15 height 8
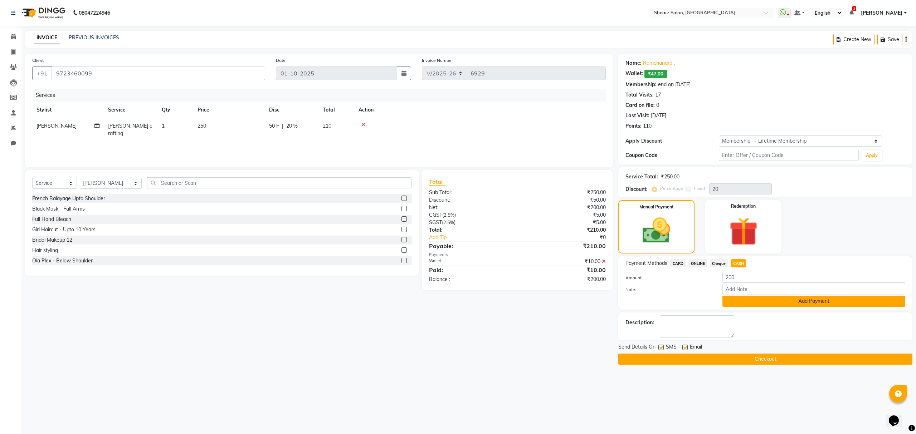
click at [753, 298] on button "Add Payment" at bounding box center [814, 301] width 183 height 11
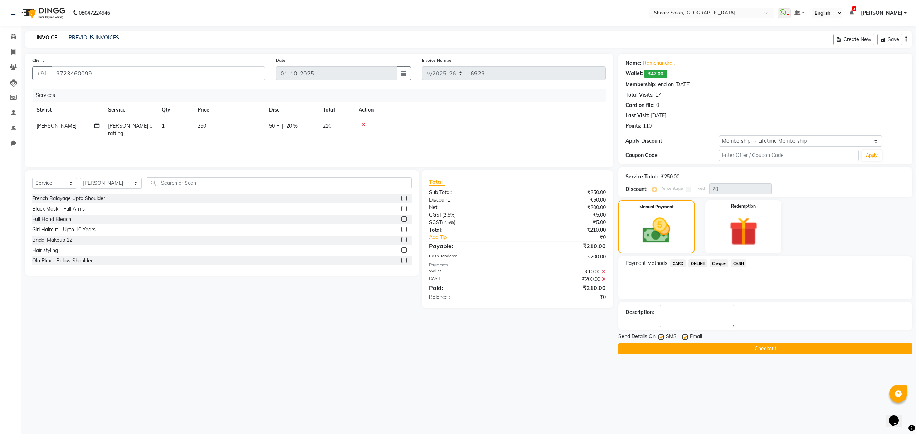
click at [727, 347] on button "Checkout" at bounding box center [765, 349] width 294 height 11
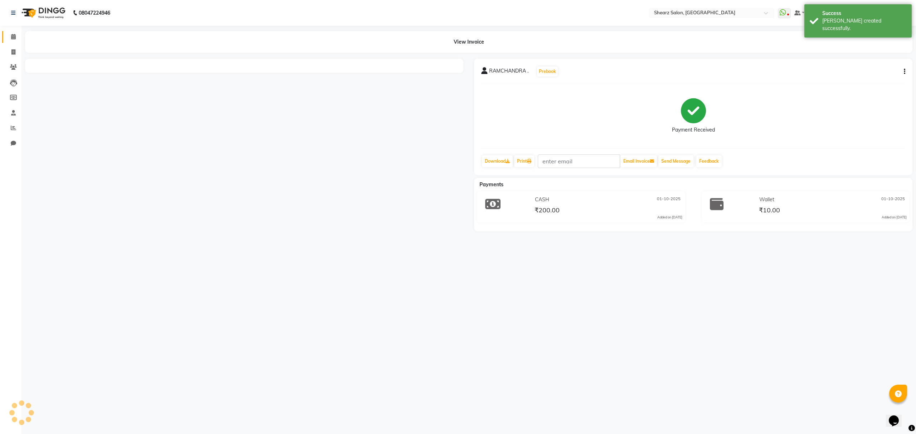
click at [13, 32] on link "Calendar" at bounding box center [10, 37] width 17 height 12
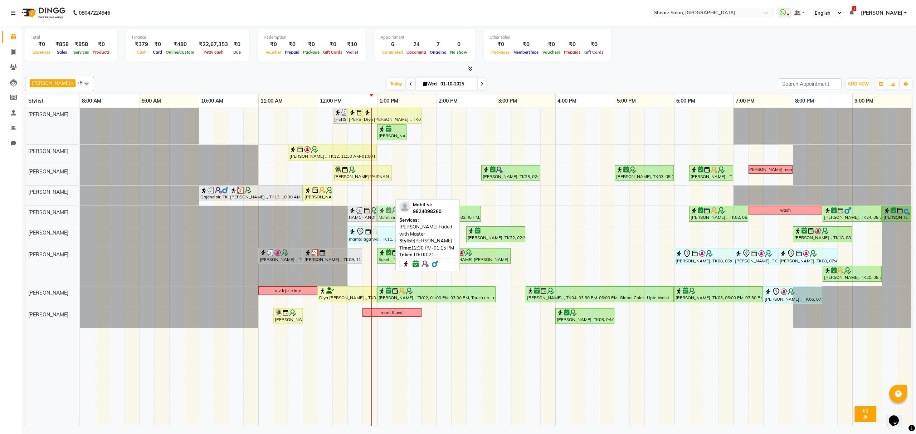
drag, startPoint x: 383, startPoint y: 196, endPoint x: 407, endPoint y: 214, distance: 30.0
click at [407, 214] on div "Chandrakant Parmar x Dinesh Deora x Rohit Rathod x pritika prajapati x Vaibhav …" at bounding box center [469, 250] width 888 height 353
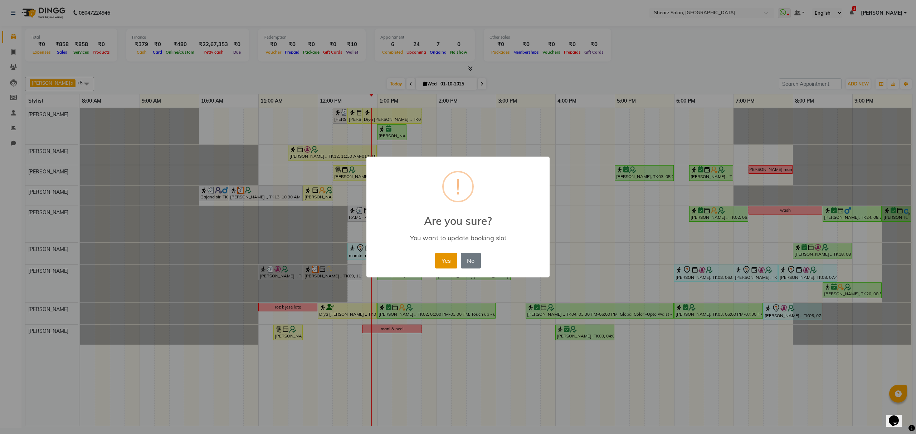
click at [445, 261] on button "Yes" at bounding box center [446, 261] width 22 height 16
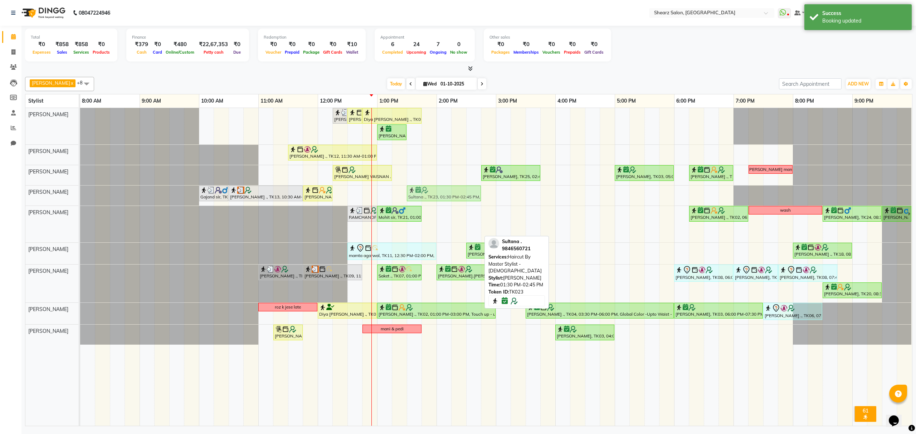
drag, startPoint x: 450, startPoint y: 230, endPoint x: 456, endPoint y: 195, distance: 35.8
click at [456, 195] on tbody "Surbhi Pillai ., TK26, 12:15 PM-12:30 PM, Eyebrow threading Samrudhhi Pawar ., …" at bounding box center [496, 226] width 832 height 237
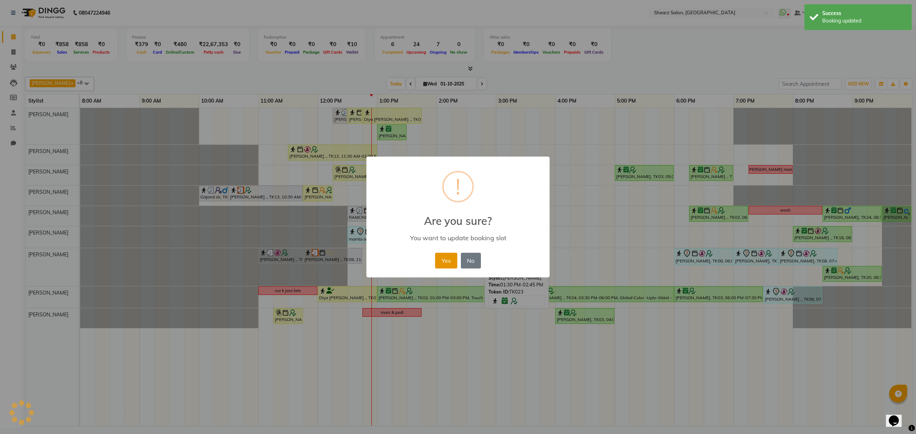
click at [455, 255] on button "Yes" at bounding box center [446, 261] width 22 height 16
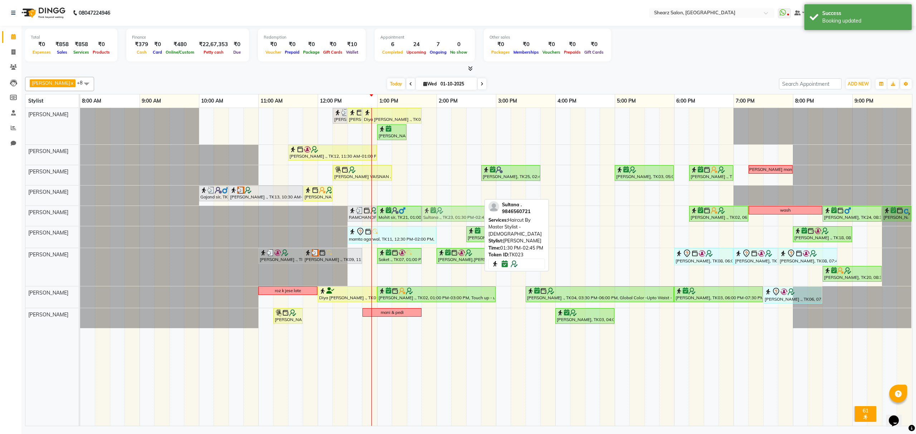
drag, startPoint x: 445, startPoint y: 192, endPoint x: 452, endPoint y: 216, distance: 25.2
click at [452, 216] on tbody "Surbhi Pillai ., TK26, 12:15 PM-12:30 PM, Eyebrow threading Samrudhhi Pawar ., …" at bounding box center [496, 218] width 832 height 220
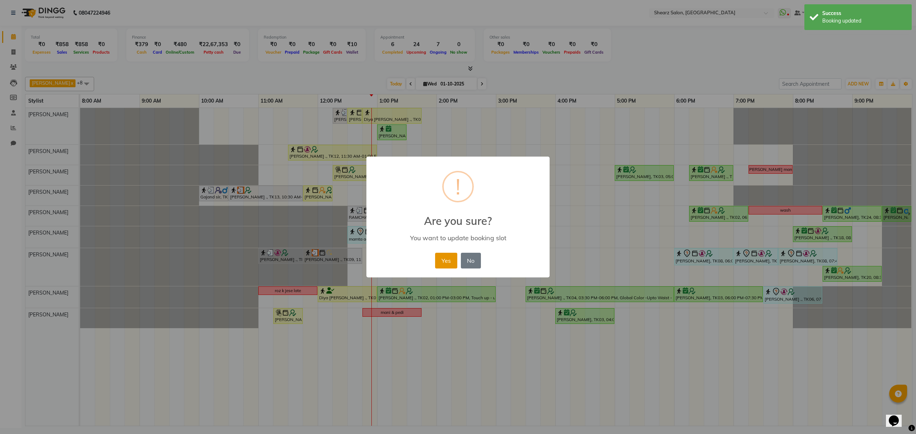
click at [442, 258] on button "Yes" at bounding box center [446, 261] width 22 height 16
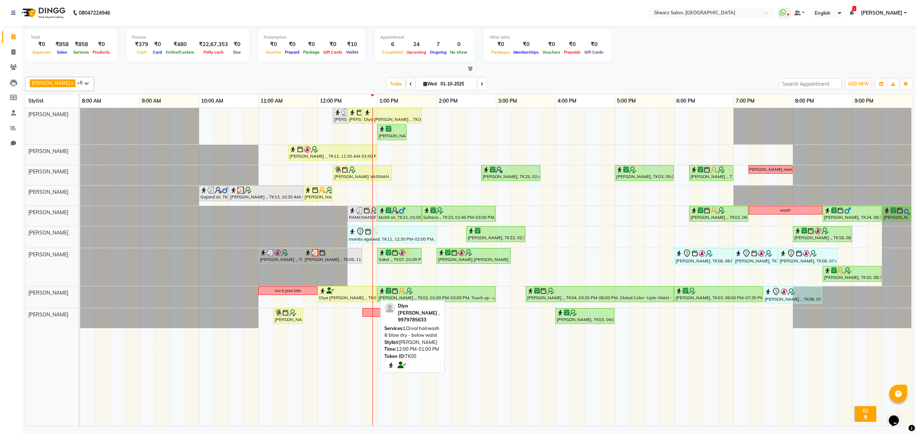
click at [341, 297] on div "Diya Vasu ., TK05, 12:00 PM-01:00 PM, LOreal hairwash & blow dry - below waist" at bounding box center [348, 295] width 58 height 14
click at [358, 293] on div at bounding box center [347, 291] width 56 height 7
select select "1"
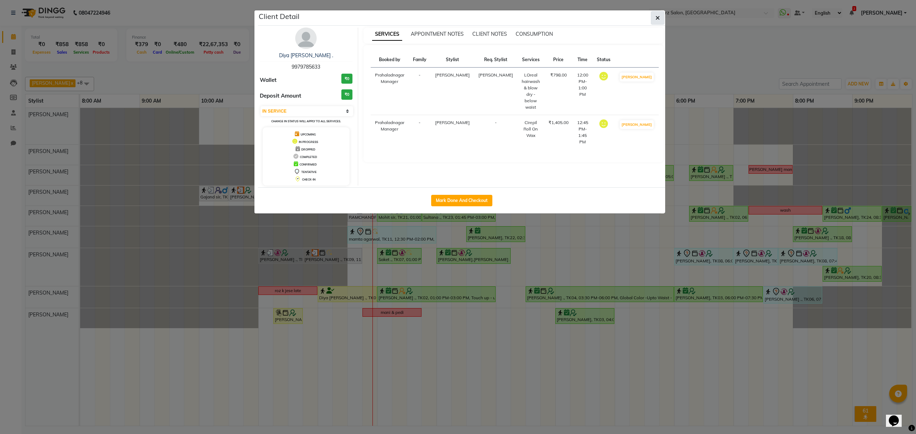
click at [661, 22] on button "button" at bounding box center [658, 18] width 14 height 14
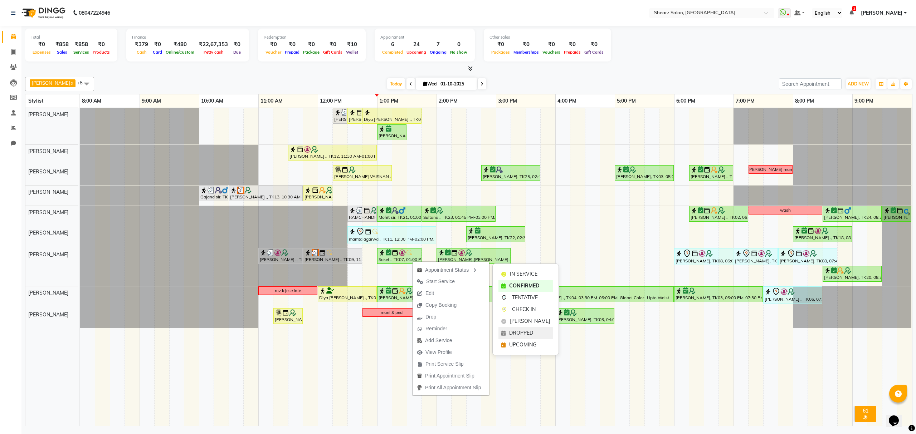
click at [525, 333] on span "DROPPED" at bounding box center [521, 334] width 24 height 8
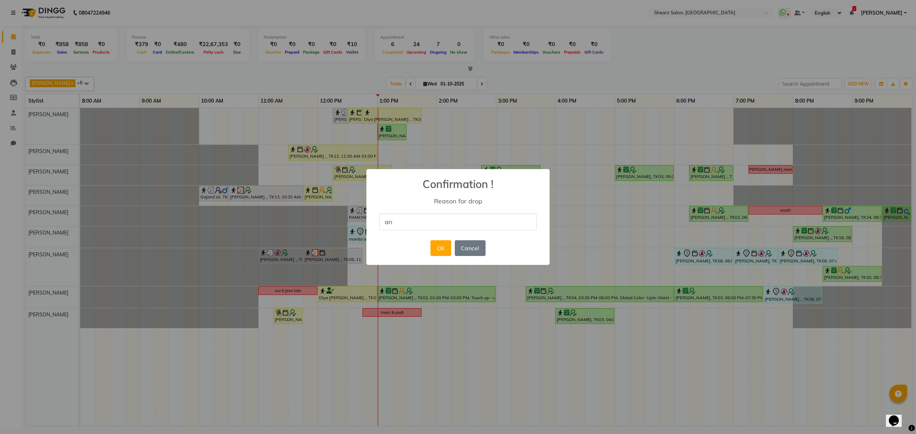
type input "a"
type input "Reschedule."
click at [438, 244] on button "OK" at bounding box center [441, 249] width 20 height 16
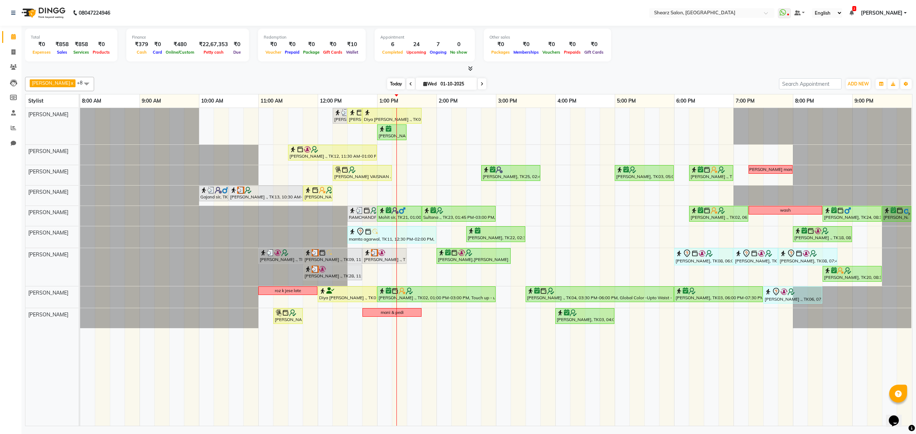
click at [392, 82] on span "Today" at bounding box center [396, 83] width 18 height 11
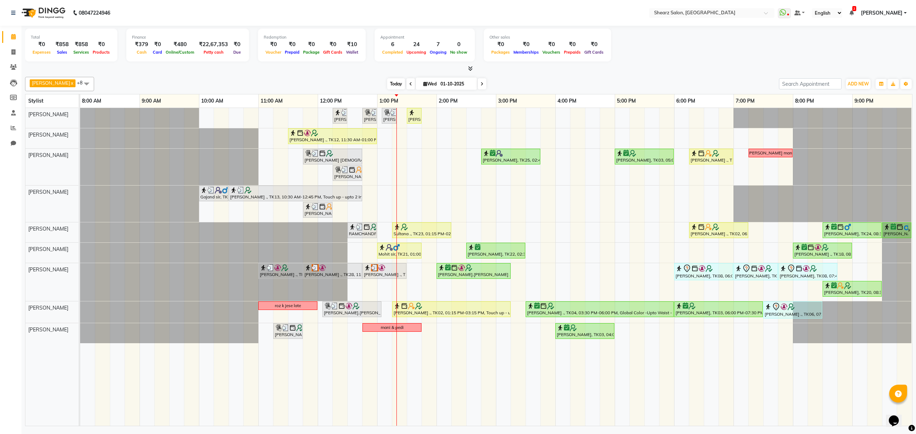
click at [395, 83] on span "Today" at bounding box center [396, 83] width 18 height 11
click at [482, 85] on icon at bounding box center [482, 84] width 3 height 4
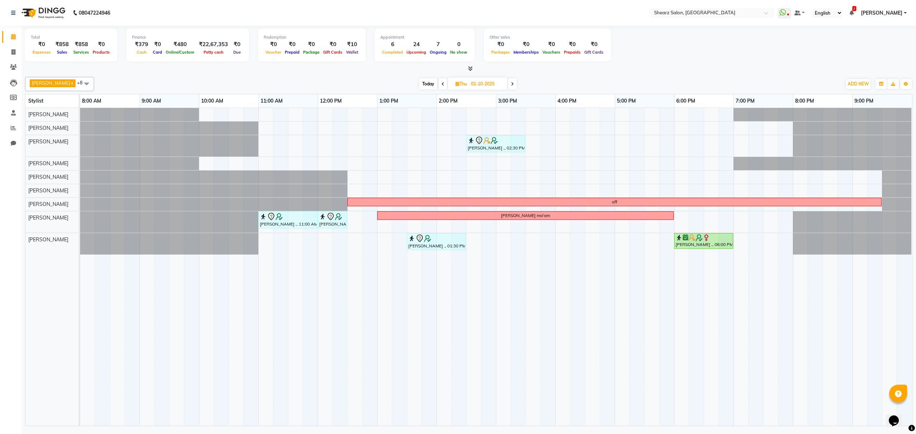
click at [432, 84] on span "Today" at bounding box center [428, 83] width 18 height 11
type input "01-10-2025"
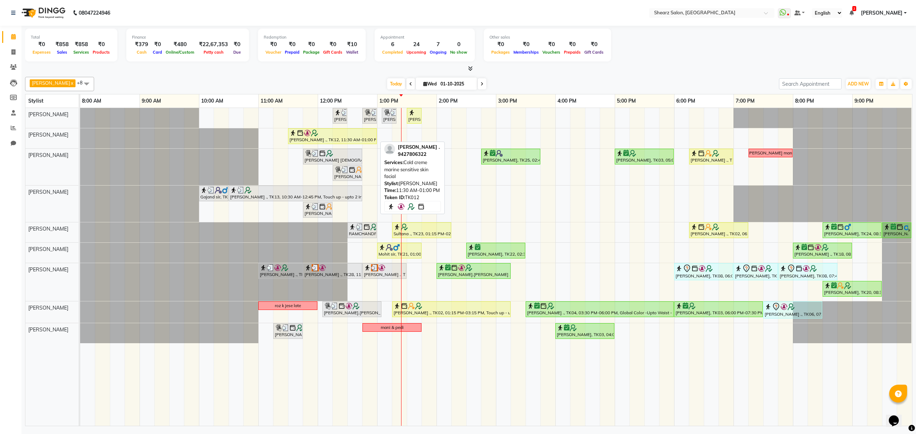
click at [331, 138] on div "TEJAL DHAKAN ., TK12, 11:30 AM-01:00 PM, Cold creme marine sensitive skin facial" at bounding box center [332, 137] width 87 height 14
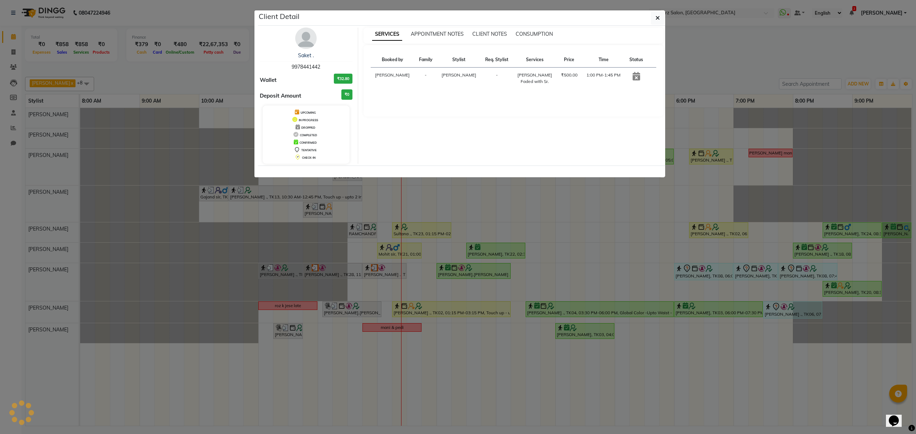
select select "1"
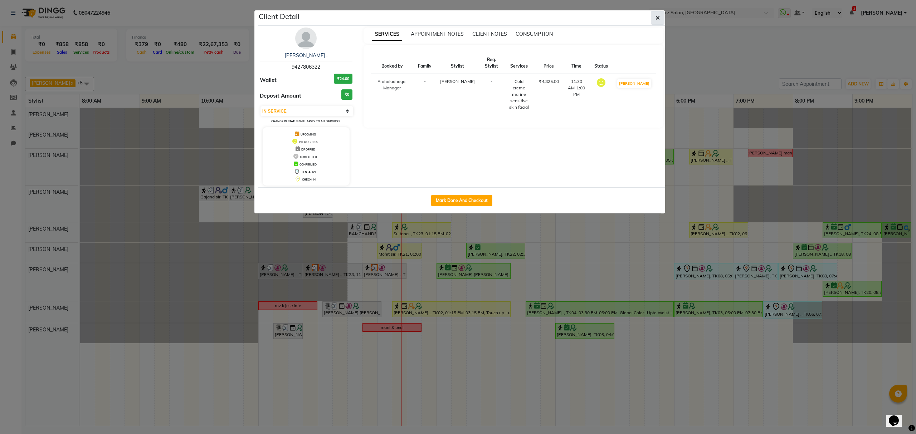
drag, startPoint x: 654, startPoint y: 16, endPoint x: 621, endPoint y: 38, distance: 38.7
click at [652, 16] on button "button" at bounding box center [658, 18] width 14 height 14
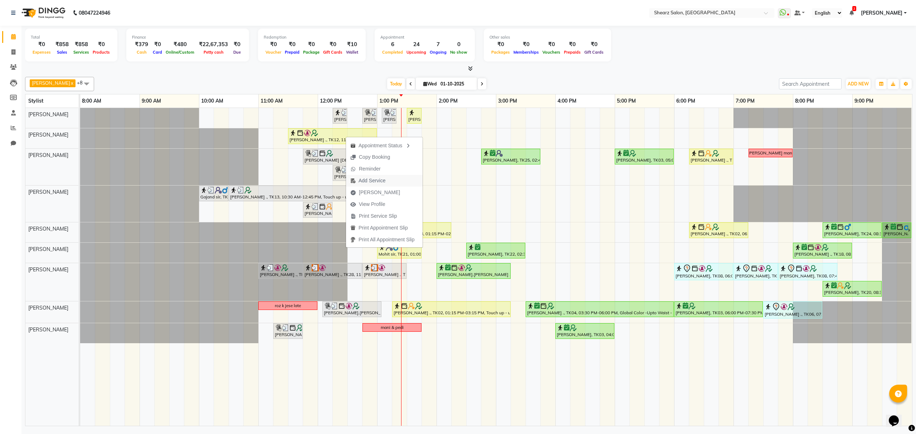
click at [387, 184] on span "Add Service" at bounding box center [368, 181] width 44 height 12
select select "77479"
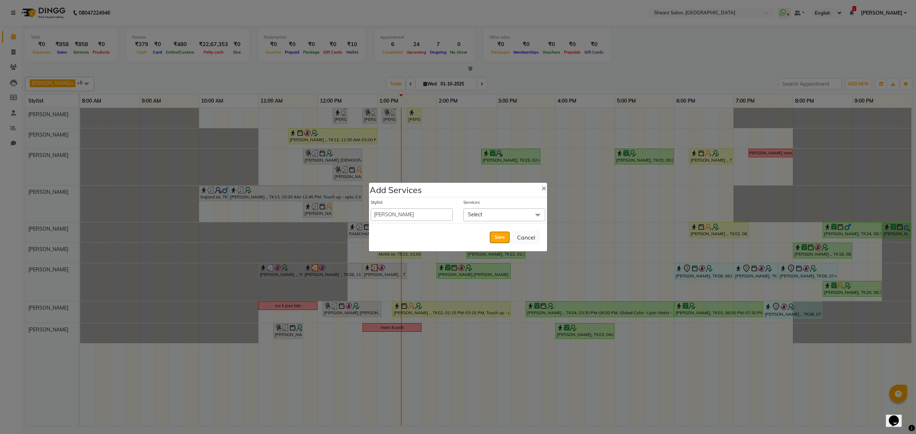
click at [494, 210] on span "Select" at bounding box center [504, 215] width 82 height 13
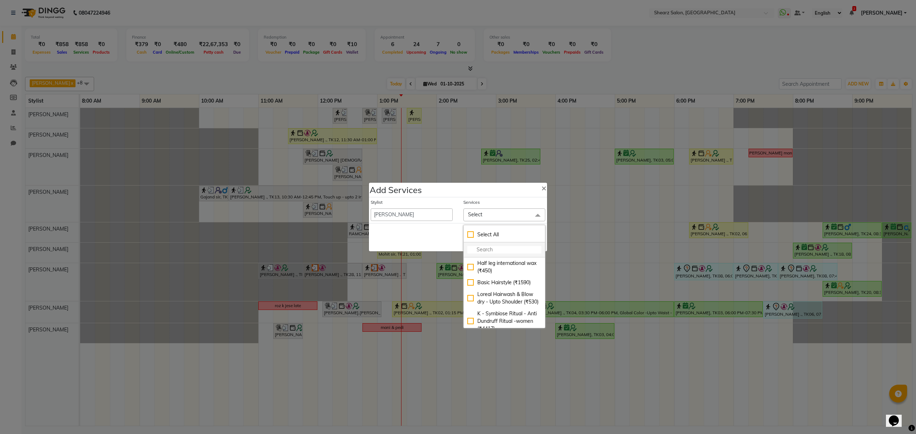
click at [493, 248] on input "multiselect-search" at bounding box center [504, 250] width 74 height 8
type input "remy laure"
click at [483, 307] on div "Remy laure Pearl glow facial (₹4380)" at bounding box center [504, 305] width 74 height 15
checkbox input "true"
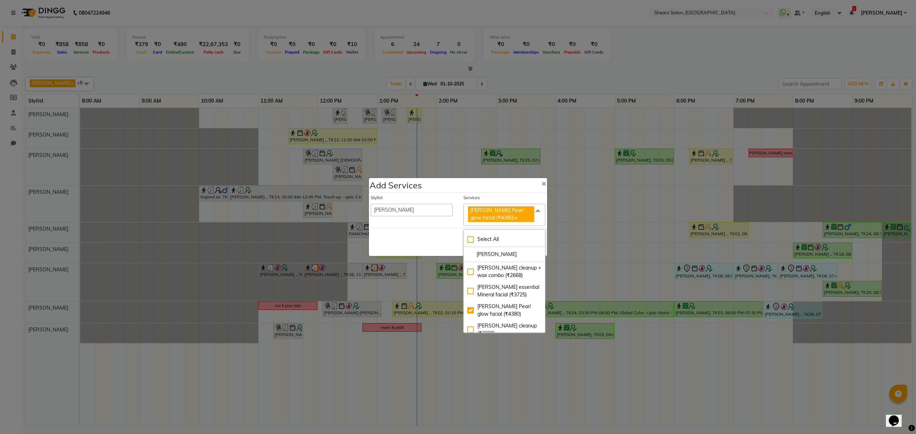
click at [428, 238] on div "Save Cancel" at bounding box center [458, 242] width 178 height 28
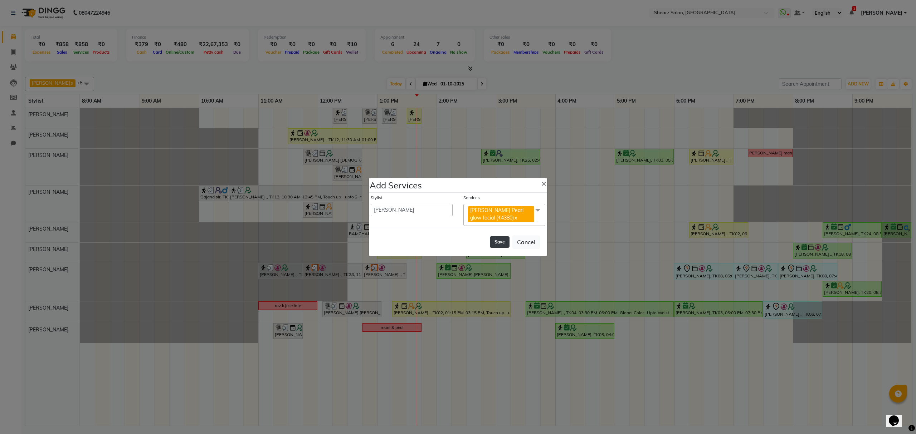
drag, startPoint x: 497, startPoint y: 244, endPoint x: 493, endPoint y: 241, distance: 5.4
click at [499, 244] on button "Save" at bounding box center [500, 242] width 20 height 11
select select "77813"
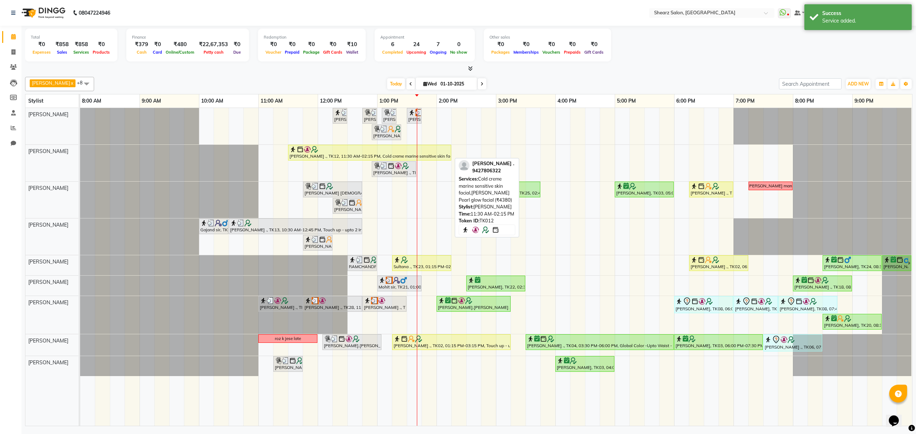
click at [330, 160] on div "TEJAL DHAKAN ., TK12, 11:30 AM-02:15 PM, Cold creme marine sensitive skin facia…" at bounding box center [370, 153] width 162 height 14
select select "1"
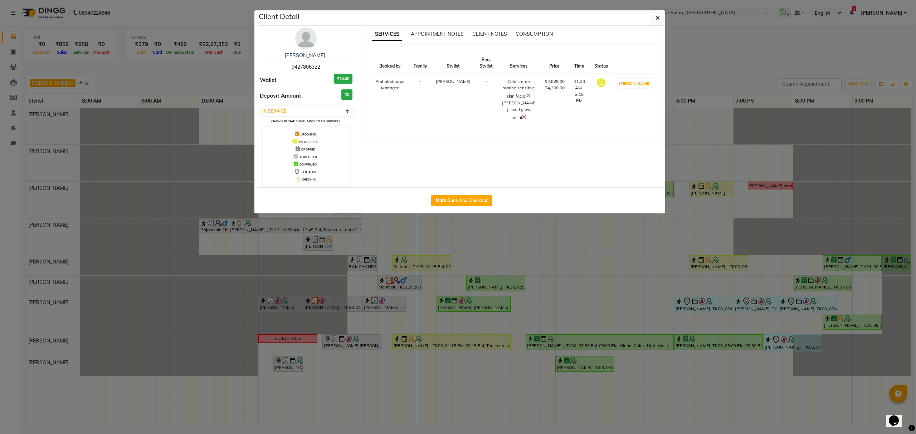
click at [528, 98] on icon at bounding box center [528, 96] width 4 height 6
click at [657, 19] on icon "button" at bounding box center [658, 18] width 4 height 6
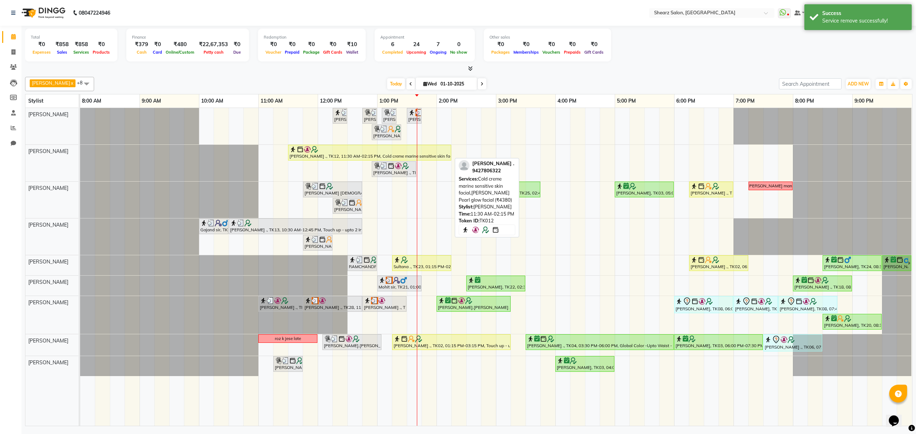
click at [338, 152] on div at bounding box center [370, 149] width 160 height 7
select select "1"
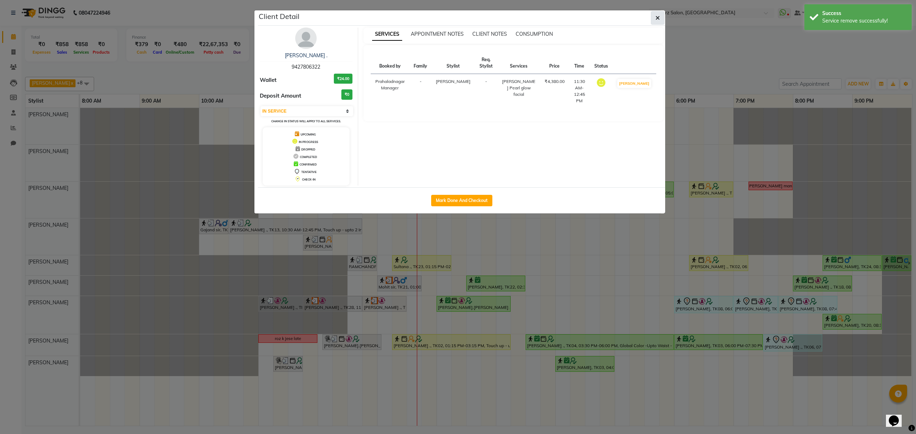
click at [658, 13] on button "button" at bounding box center [658, 18] width 14 height 14
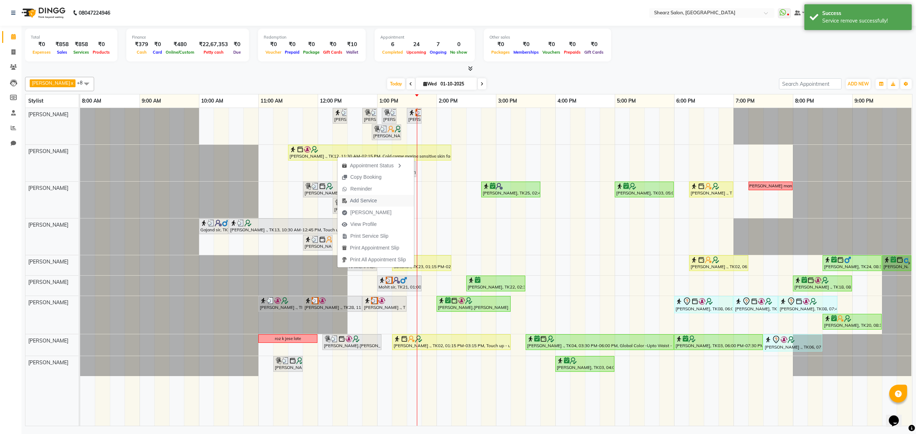
click at [377, 199] on span "Add Service" at bounding box center [363, 201] width 27 height 8
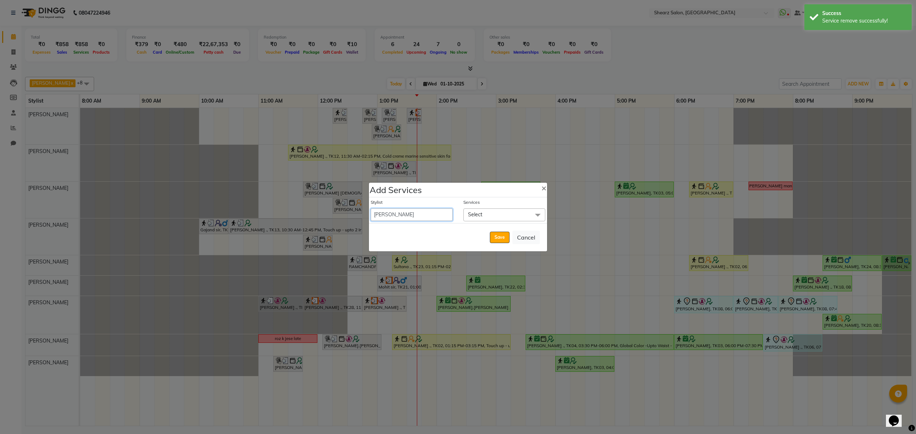
click at [402, 209] on select "Admin A General Arvind S Devda Asha Chavariya Brijesh Valand Center 1_mgr mgr C…" at bounding box center [412, 215] width 82 height 13
select select "77443"
click at [371, 209] on select "Admin A General Arvind S Devda Asha Chavariya Brijesh Valand Center 1_mgr mgr C…" at bounding box center [412, 215] width 82 height 13
select select "780"
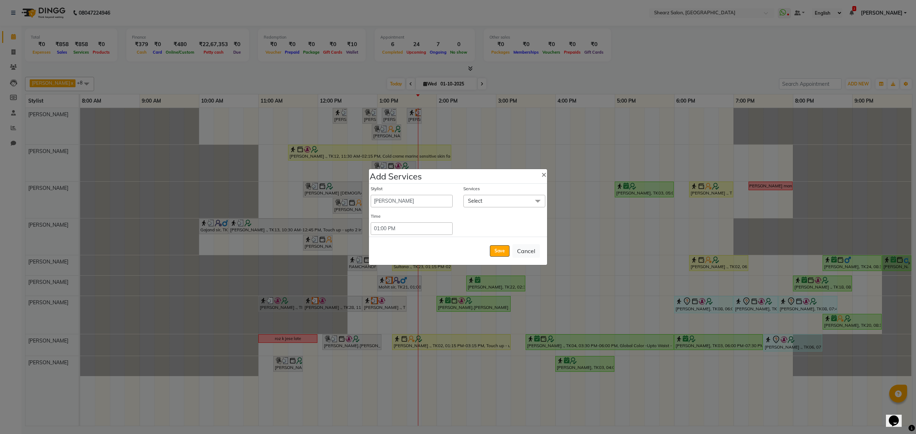
click at [497, 197] on span "Select" at bounding box center [504, 201] width 82 height 13
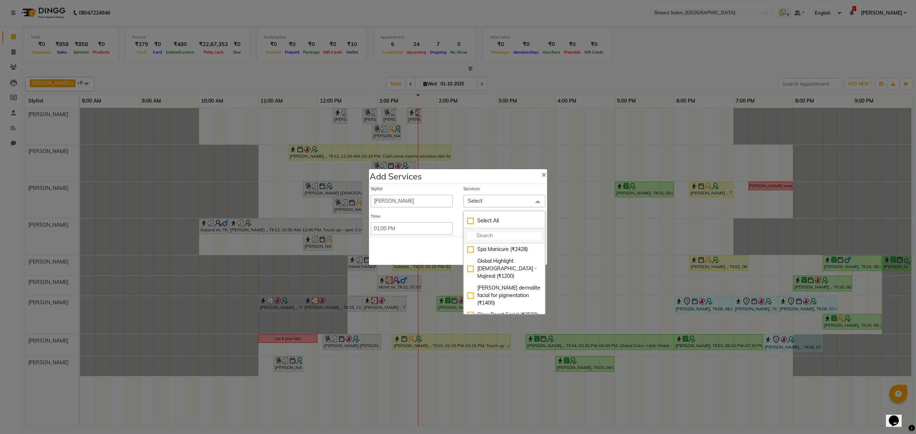
click at [490, 236] on input "multiselect-search" at bounding box center [504, 236] width 74 height 8
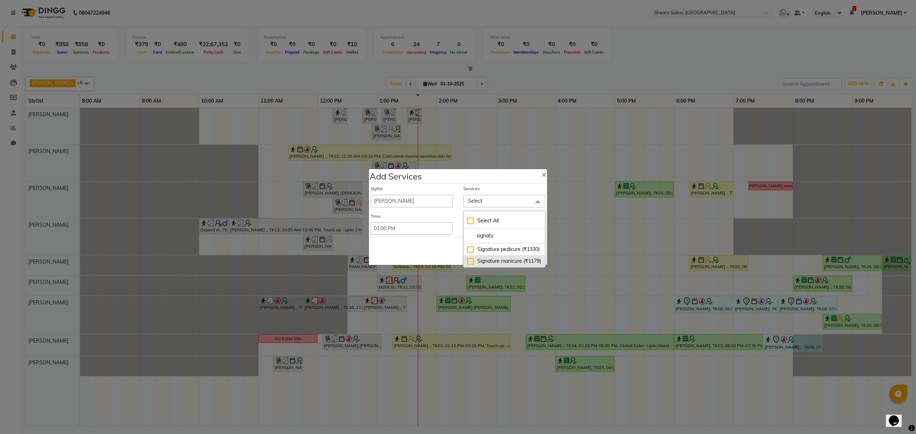
type input "signatu"
click at [489, 259] on div "Signature manicure (₹1179)" at bounding box center [504, 262] width 74 height 8
checkbox input "true"
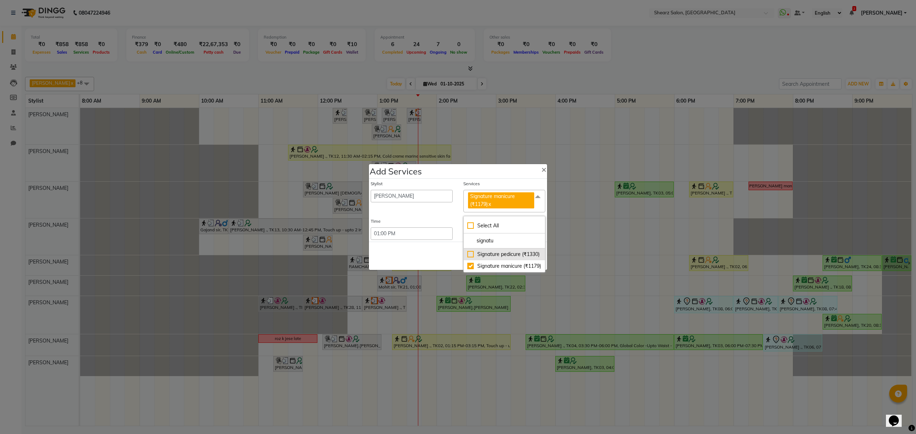
click at [491, 251] on div "Signature pedicure (₹1330)" at bounding box center [504, 255] width 74 height 8
checkbox input "true"
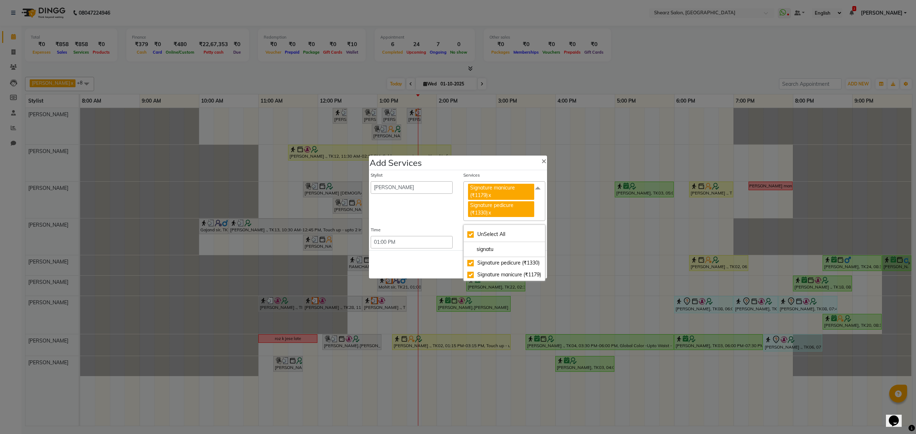
click at [446, 266] on div "Save Cancel" at bounding box center [458, 265] width 178 height 28
click at [506, 266] on button "Save" at bounding box center [500, 264] width 20 height 11
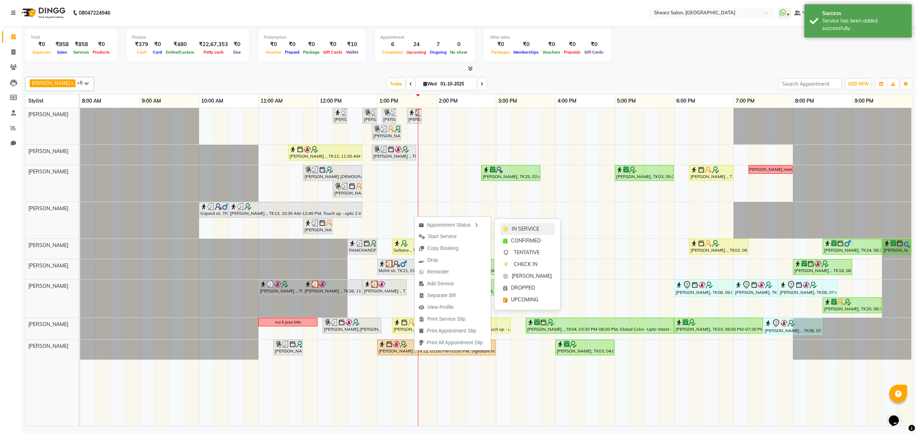
click at [530, 232] on span "IN SERVICE" at bounding box center [526, 229] width 28 height 8
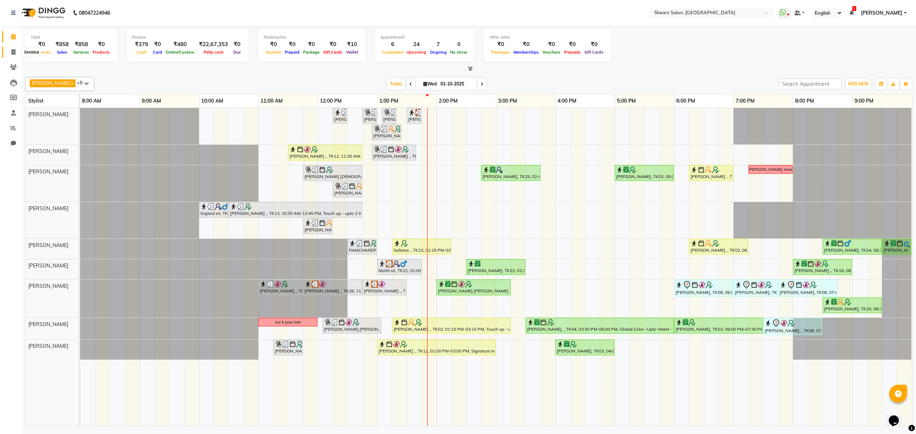
click at [14, 53] on icon at bounding box center [13, 51] width 4 height 5
select select "service"
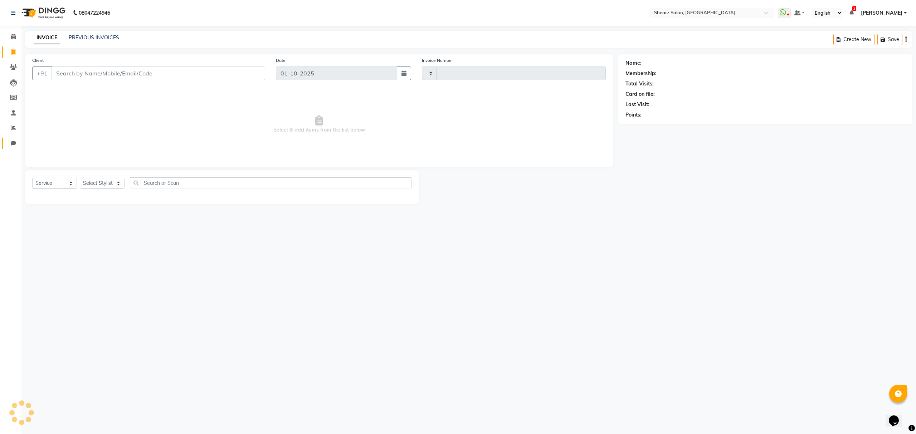
type input "6936"
select select "8157"
click at [69, 75] on input "Client" at bounding box center [159, 74] width 214 height 14
select select "77471"
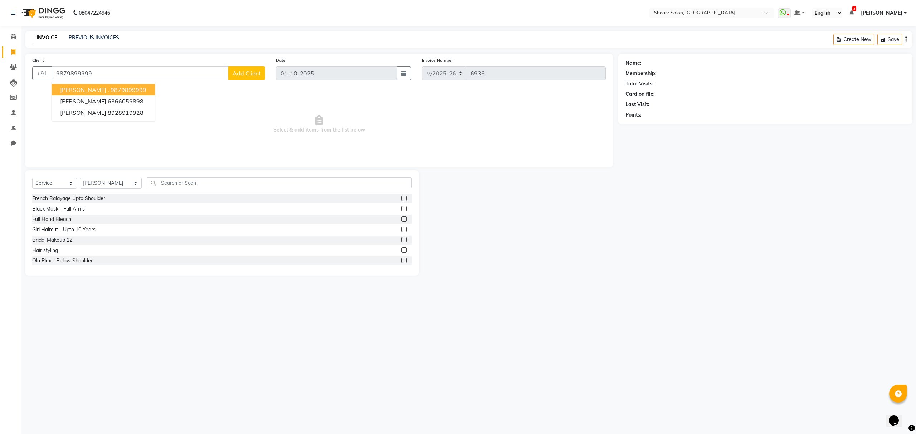
type input "9879899999"
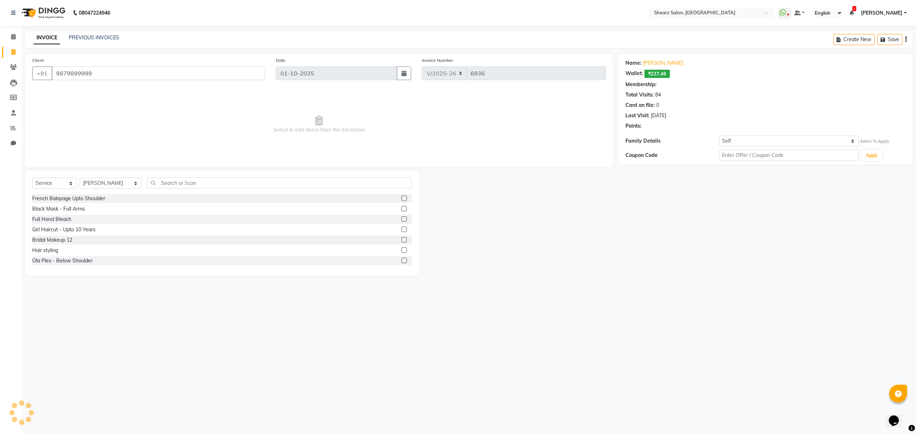
select select "1: Object"
drag, startPoint x: 102, startPoint y: 77, endPoint x: 9, endPoint y: 85, distance: 93.4
click at [5, 86] on app-home "08047224946 Select Location × Shearz Salon, Prahaladnagar WhatsApp Status ✕ Sta…" at bounding box center [458, 143] width 916 height 287
click at [11, 66] on icon at bounding box center [13, 66] width 7 height 5
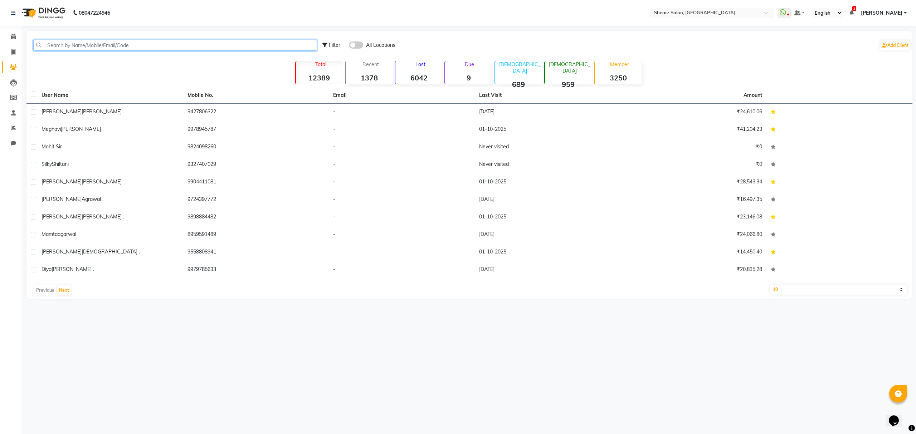
click at [145, 44] on input "text" at bounding box center [175, 45] width 284 height 11
paste input "9879899999"
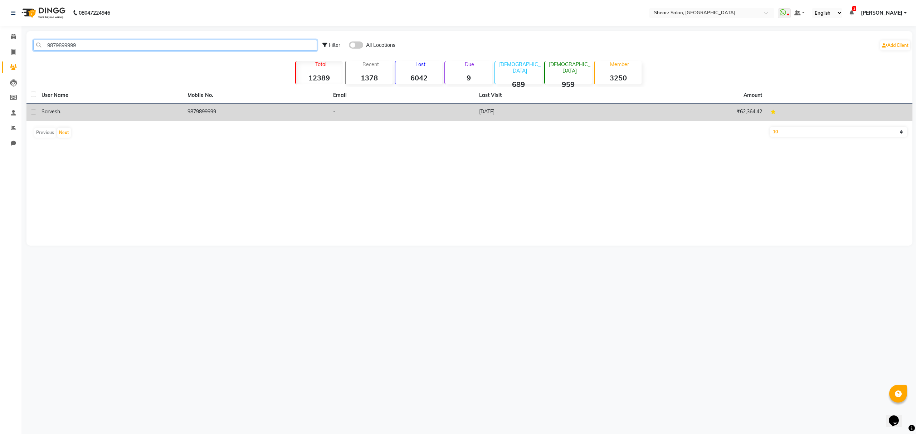
type input "9879899999"
click at [208, 113] on td "9879899999" at bounding box center [256, 113] width 146 height 18
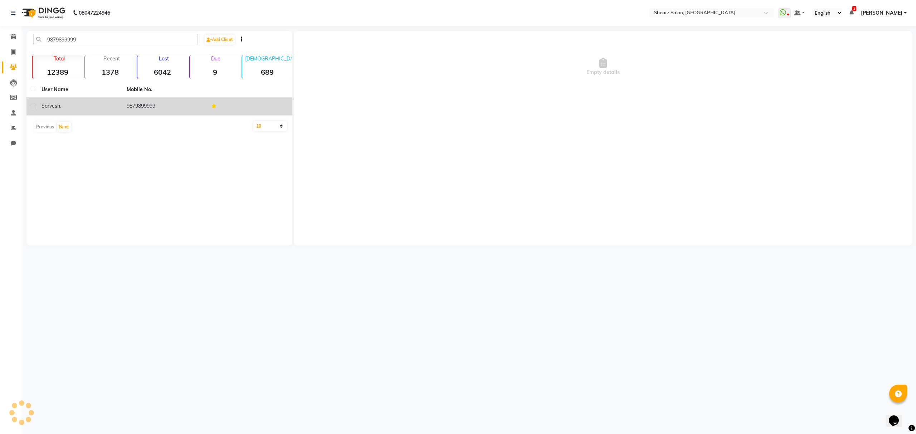
click at [208, 113] on td at bounding box center [249, 107] width 85 height 18
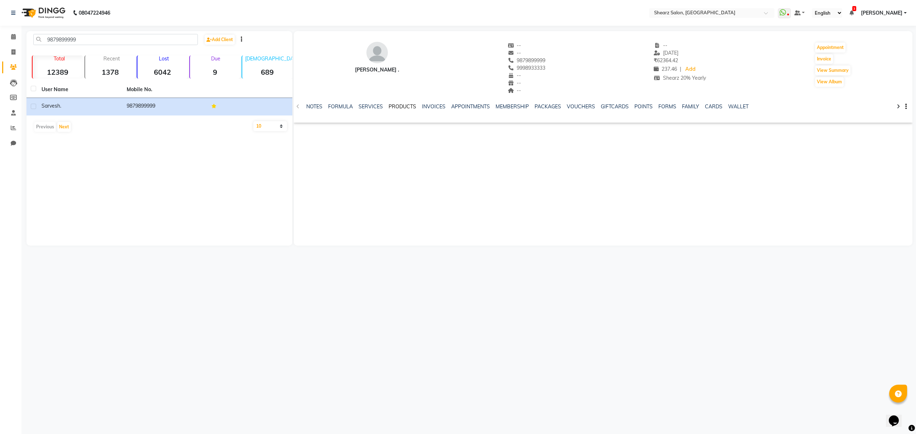
click at [411, 109] on link "PRODUCTS" at bounding box center [403, 106] width 28 height 6
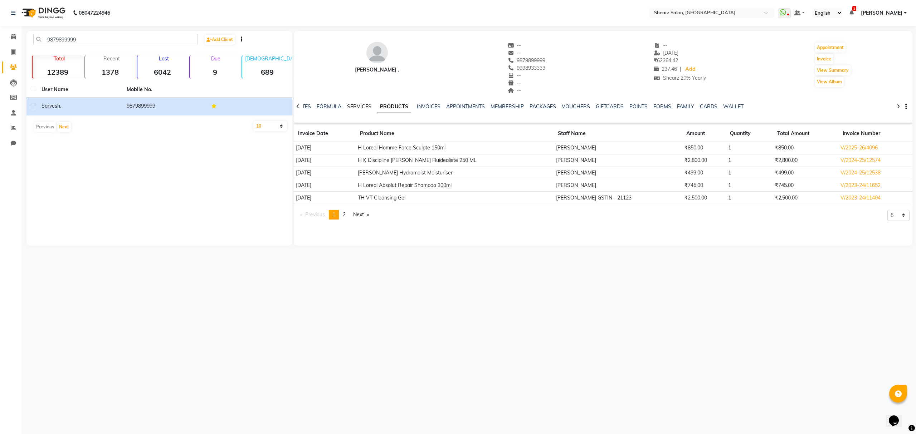
click at [368, 105] on link "SERVICES" at bounding box center [359, 106] width 24 height 6
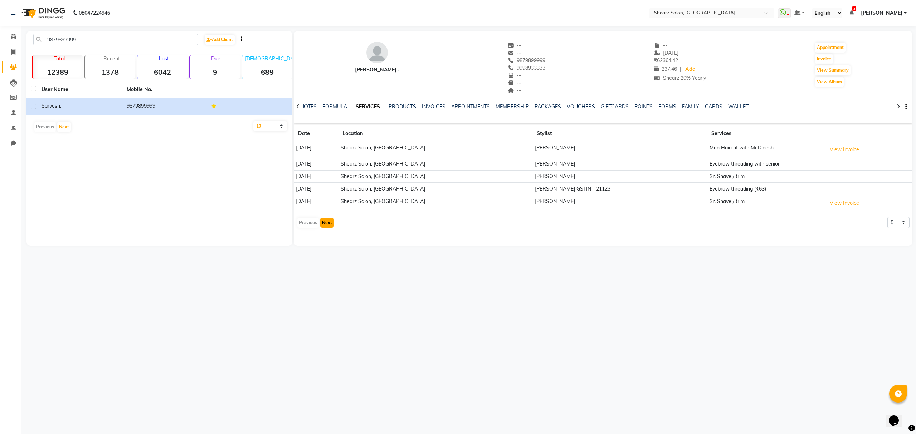
click at [328, 220] on button "Next" at bounding box center [327, 223] width 14 height 10
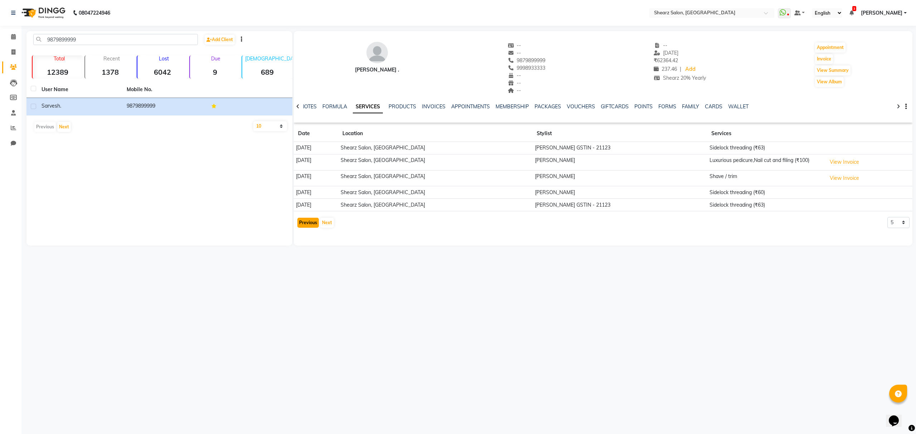
click at [303, 228] on button "Previous" at bounding box center [307, 223] width 21 height 10
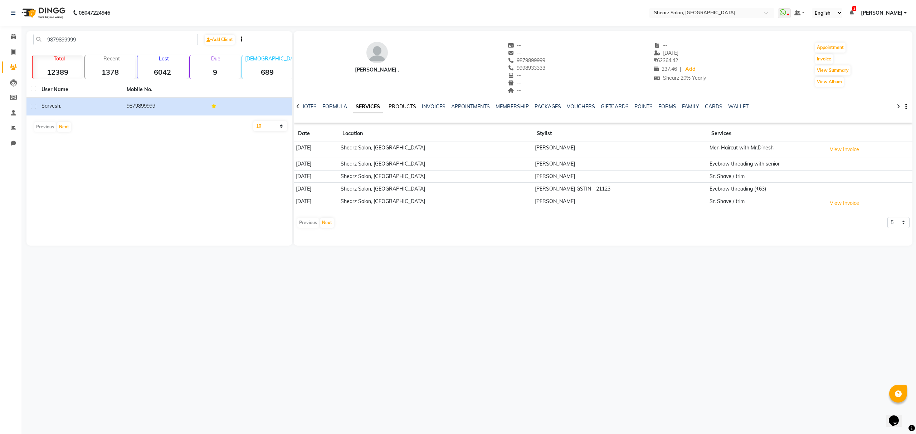
click at [404, 107] on link "PRODUCTS" at bounding box center [403, 106] width 28 height 6
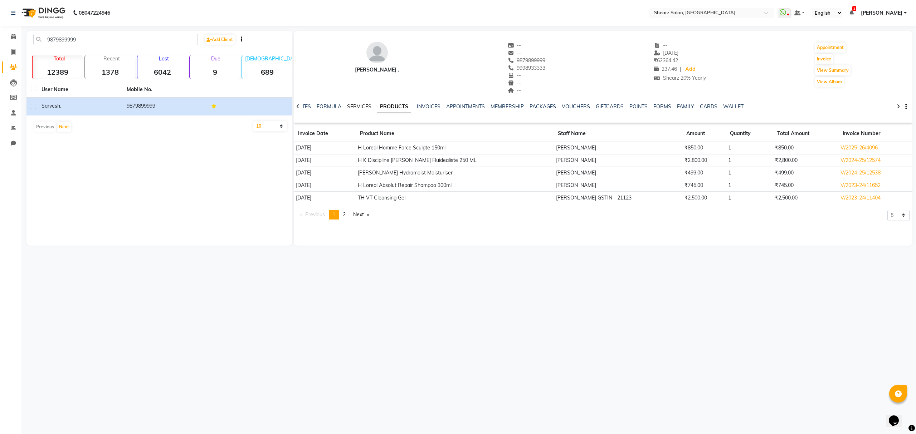
click at [347, 104] on link "SERVICES" at bounding box center [359, 106] width 24 height 6
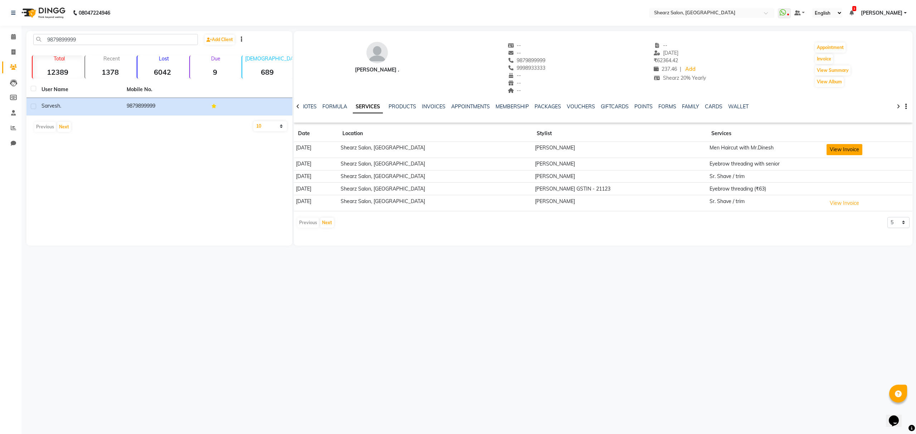
click at [830, 149] on button "View Invoice" at bounding box center [845, 149] width 36 height 11
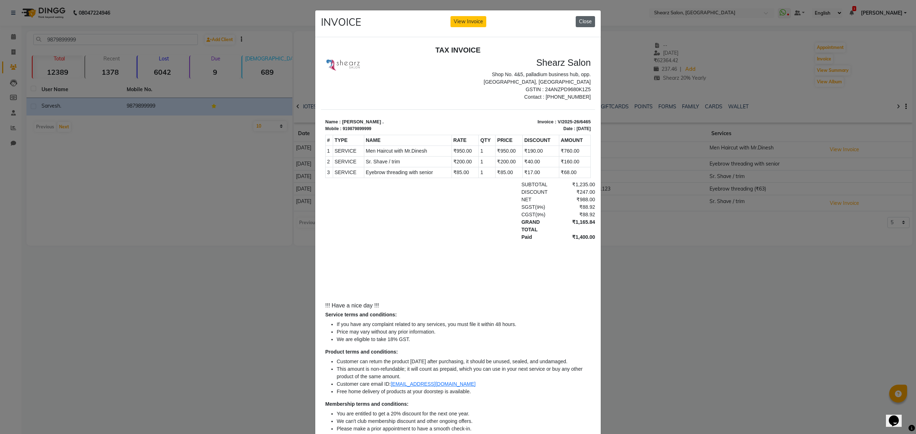
click at [580, 22] on button "Close" at bounding box center [585, 21] width 19 height 11
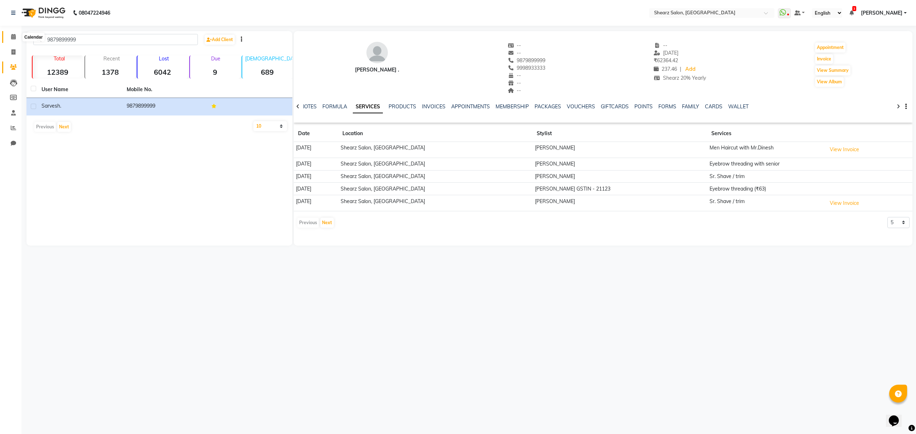
click at [9, 37] on span at bounding box center [13, 37] width 13 height 8
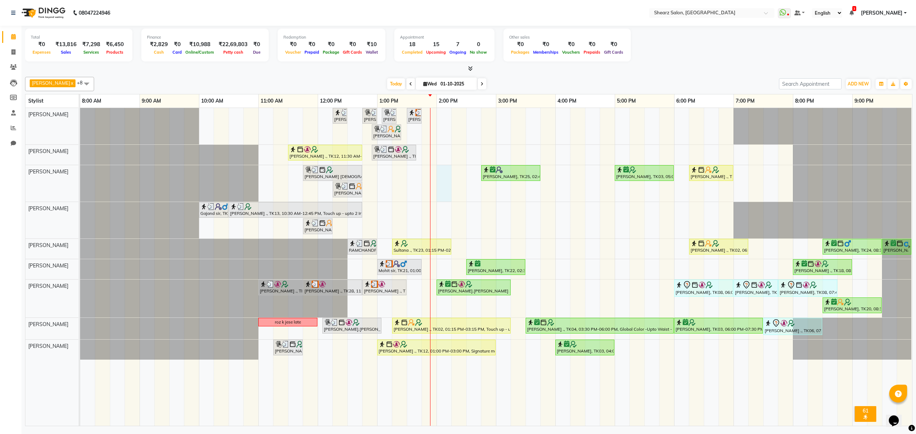
click at [438, 169] on div "Surbhi Pillai ., TK26, 12:15 PM-12:30 PM, Eyebrow threading Samrudhhi Pawar ., …" at bounding box center [496, 267] width 832 height 318
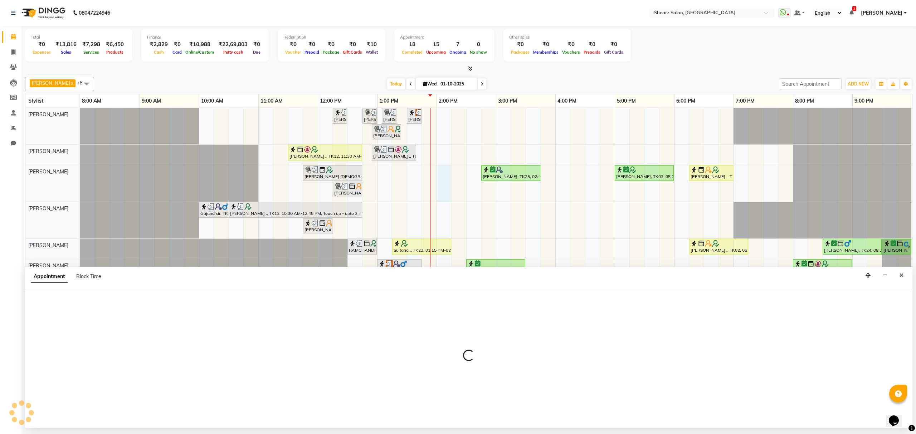
select select "77458"
select select "tentative"
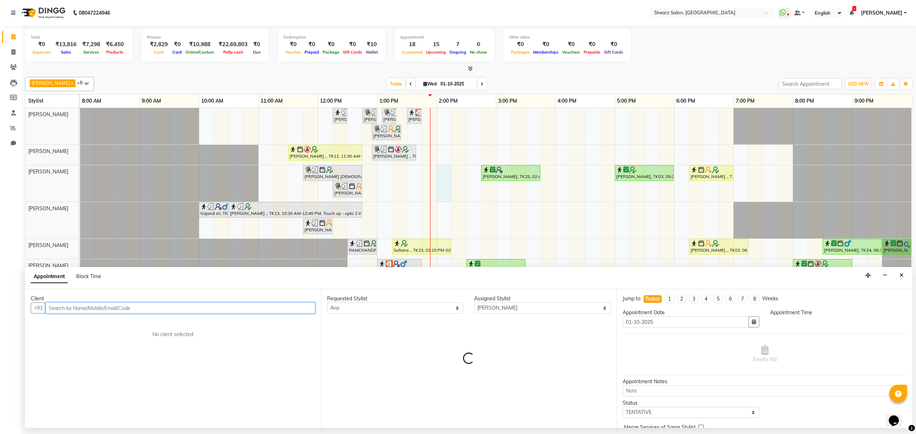
select select "840"
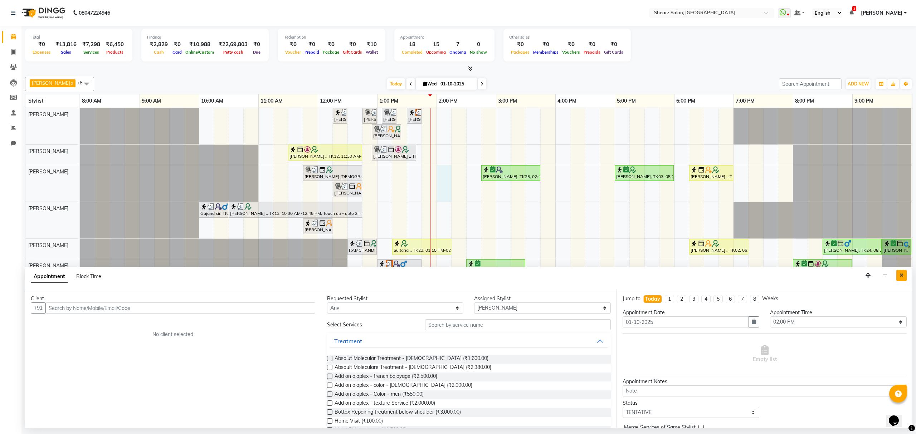
click at [905, 275] on button "Close" at bounding box center [902, 275] width 10 height 11
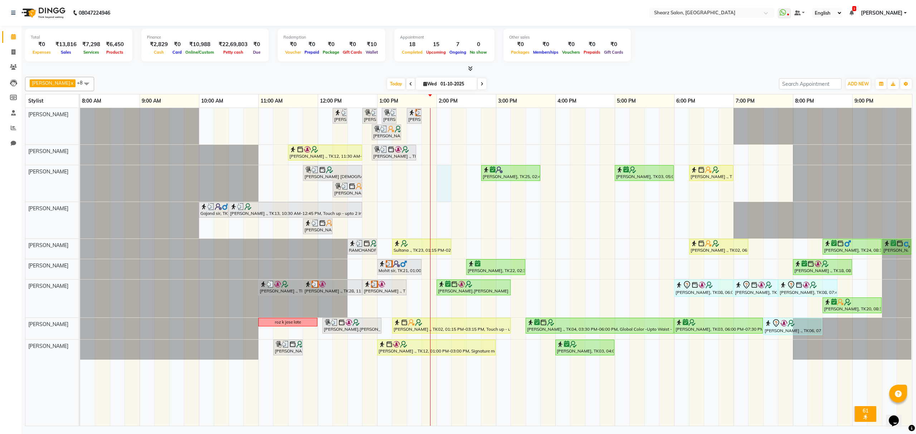
click at [437, 178] on div "Surbhi Pillai ., TK26, 12:15 PM-12:30 PM, Eyebrow threading Samrudhhi Pawar ., …" at bounding box center [496, 267] width 832 height 318
select select "77458"
select select "840"
select select "tentative"
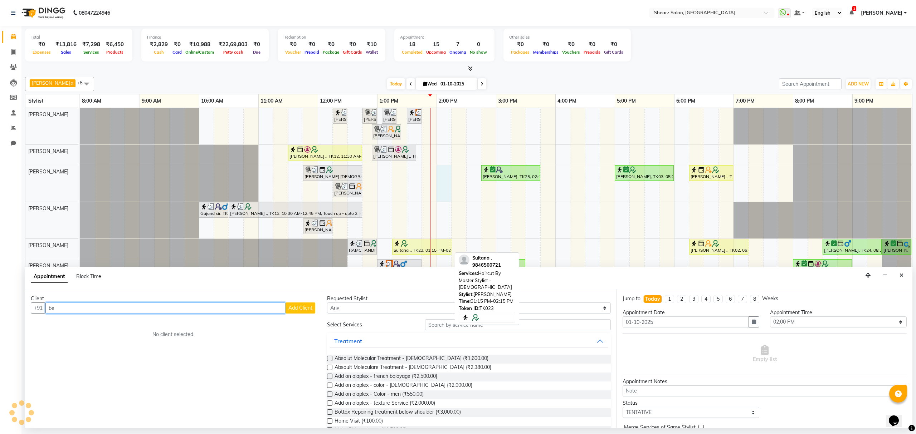
type input "b"
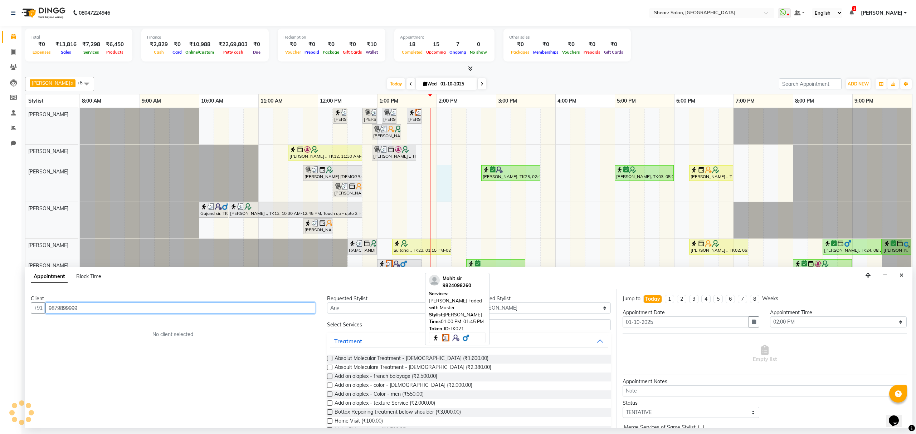
type input "9879899999"
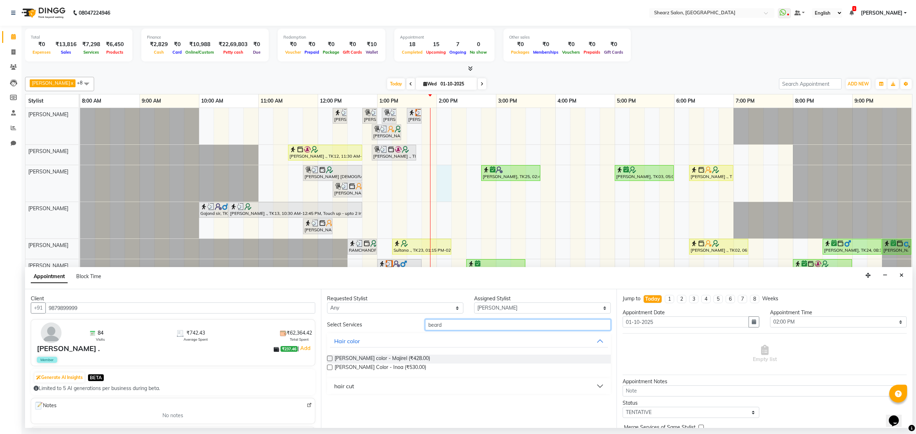
type input "beard"
click at [398, 390] on button "hair cut" at bounding box center [469, 386] width 278 height 13
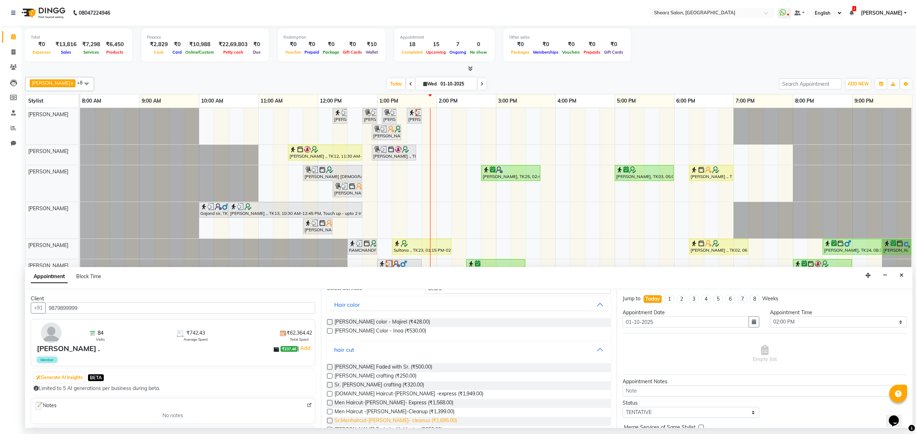
scroll to position [55, 0]
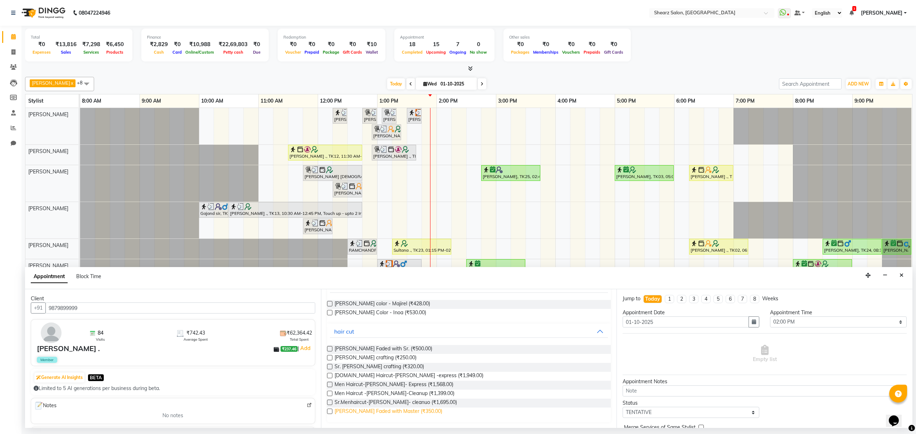
click at [374, 411] on span "Beard Faded with Master (₹350.00)" at bounding box center [389, 412] width 108 height 9
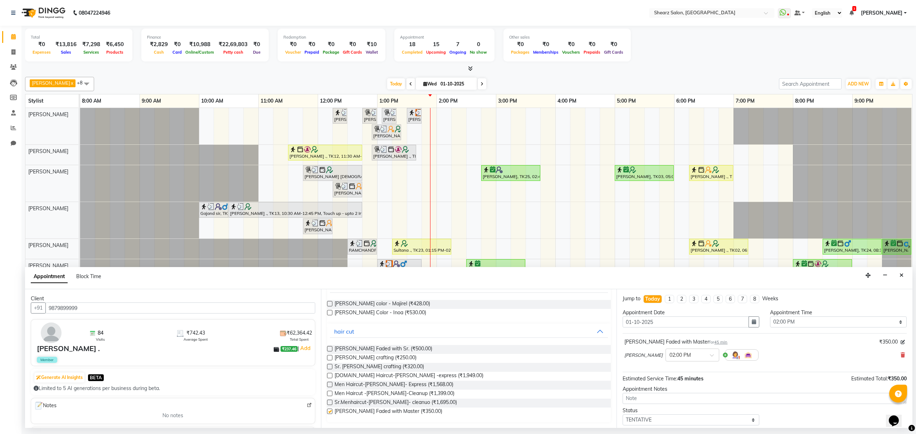
checkbox input "false"
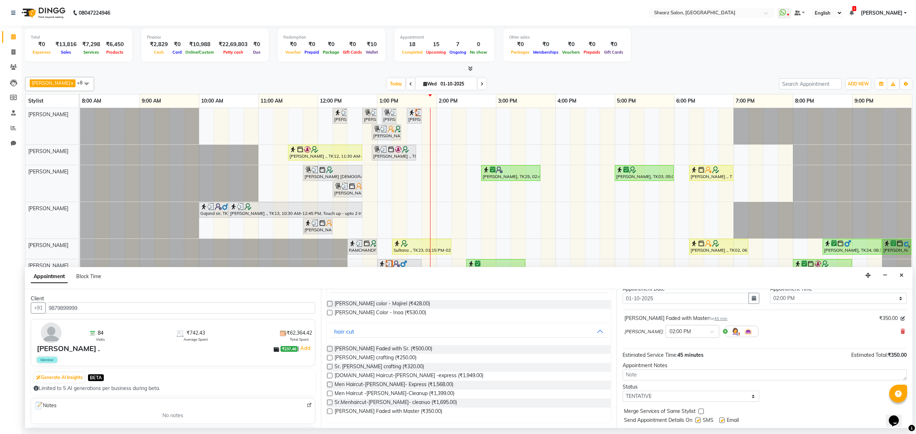
scroll to position [43, 0]
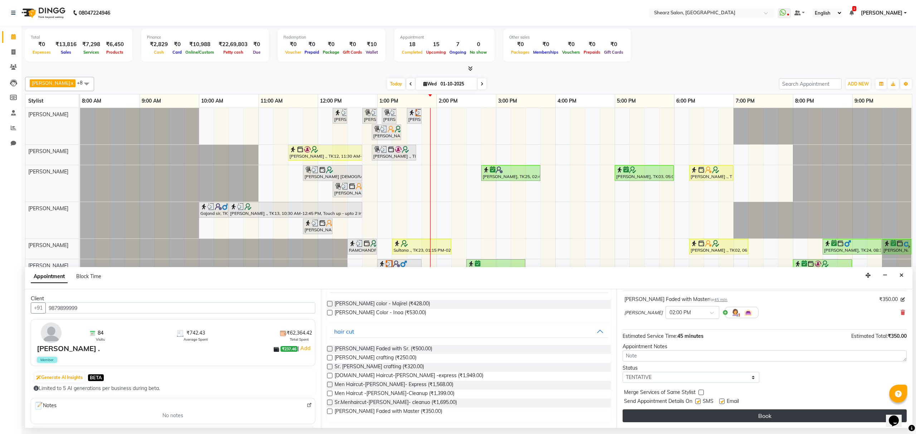
click at [680, 414] on button "Book" at bounding box center [765, 416] width 284 height 13
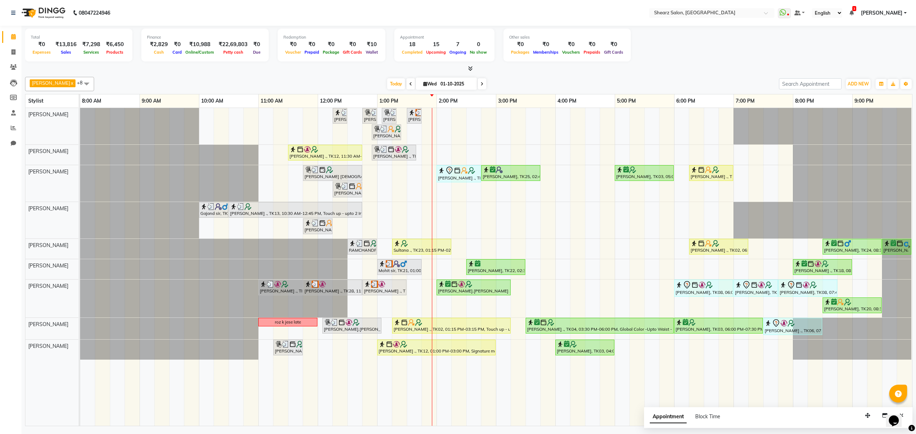
click at [765, 174] on div "Surbhi Pillai ., TK26, 12:15 PM-12:30 PM, Eyebrow threading Samrudhhi Pawar ., …" at bounding box center [496, 267] width 832 height 318
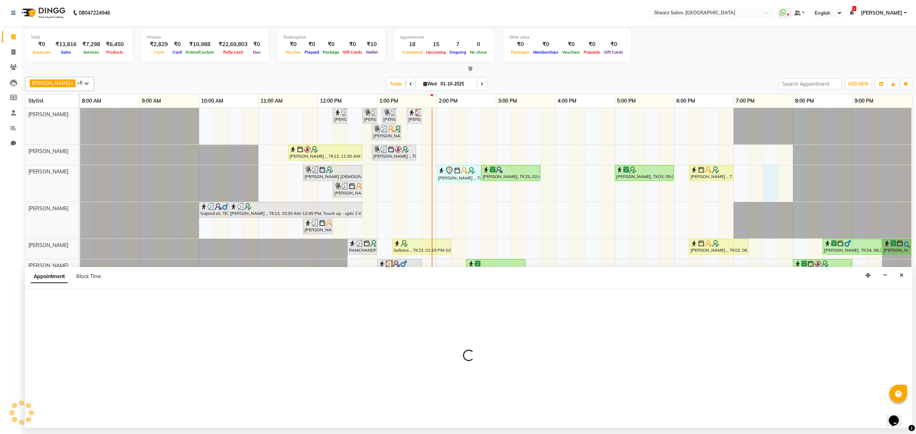
select select "77458"
select select "1170"
select select "tentative"
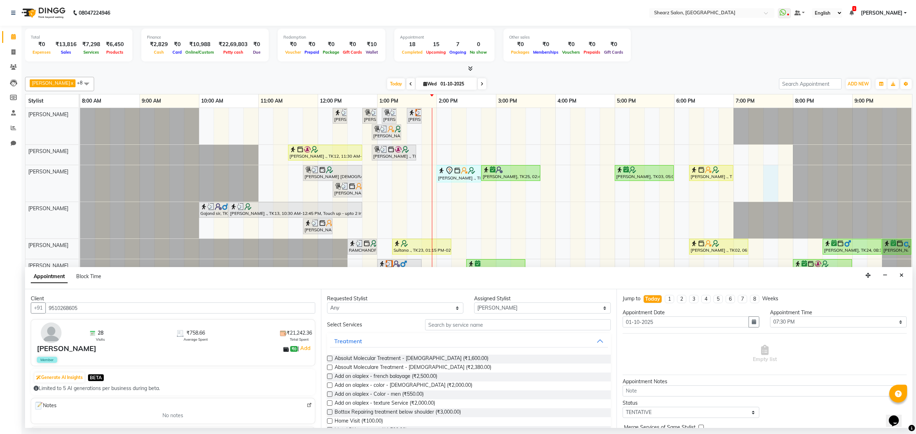
type input "9510268605"
click at [504, 326] on input "text" at bounding box center [518, 325] width 186 height 11
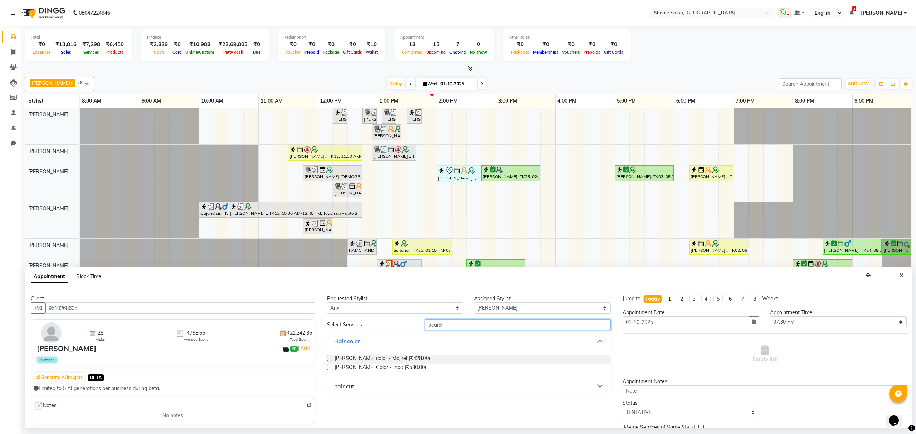
type input "beard"
click at [391, 390] on button "hair cut" at bounding box center [469, 386] width 278 height 13
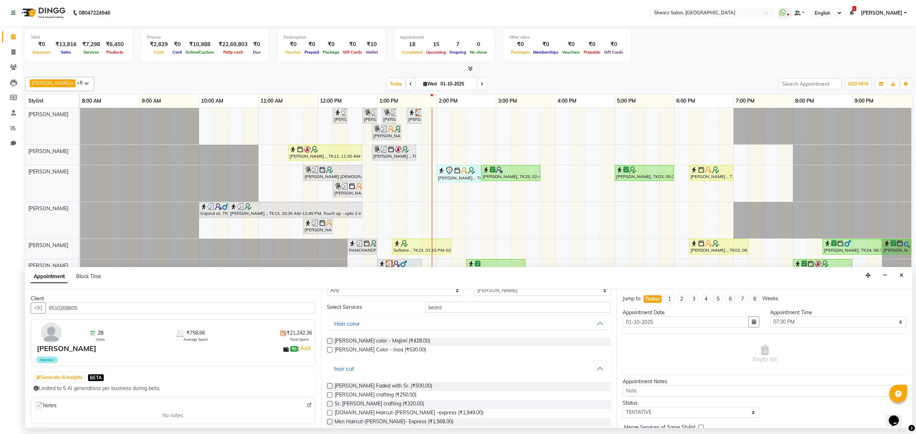
scroll to position [47, 0]
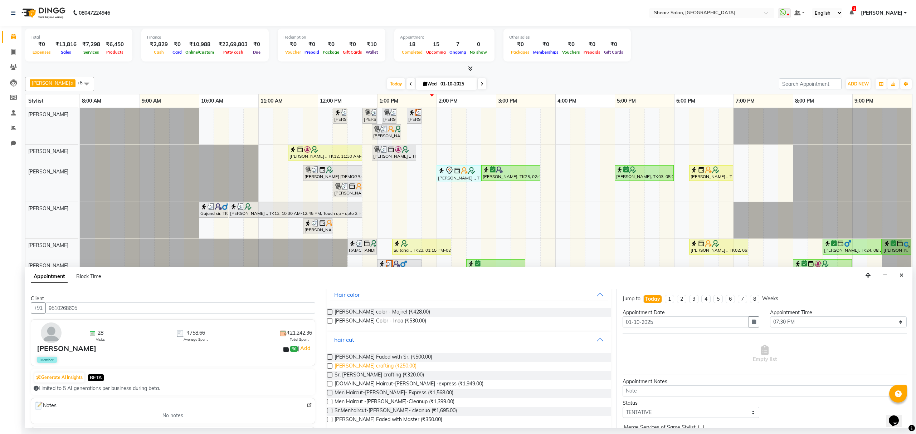
click at [373, 366] on span "Beard crafting (₹250.00)" at bounding box center [376, 367] width 82 height 9
checkbox input "false"
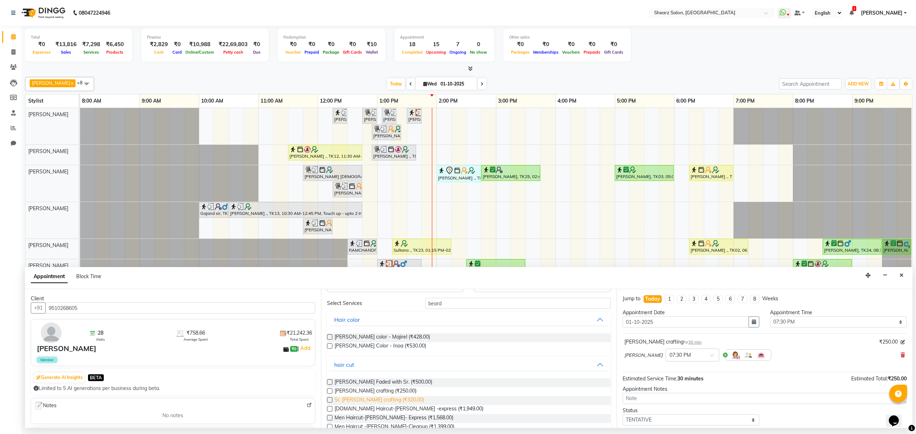
scroll to position [0, 0]
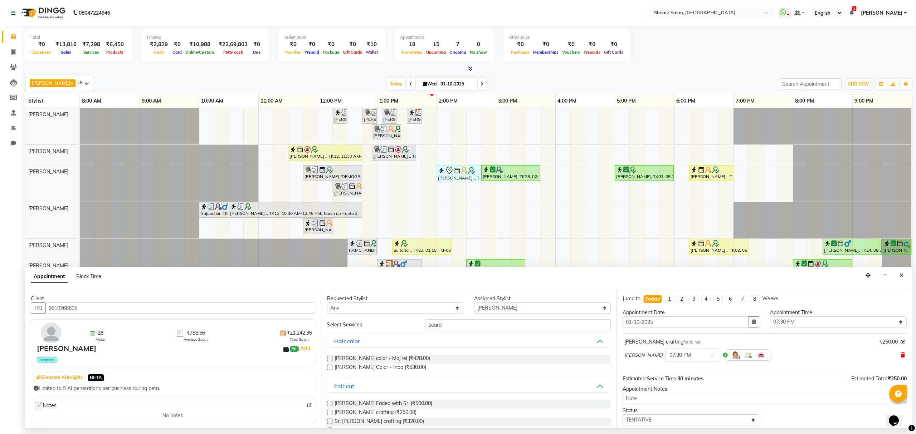
click at [901, 356] on icon at bounding box center [903, 355] width 4 height 5
drag, startPoint x: 470, startPoint y: 323, endPoint x: 275, endPoint y: 343, distance: 196.0
click at [381, 328] on div "Select Services beard" at bounding box center [469, 325] width 295 height 11
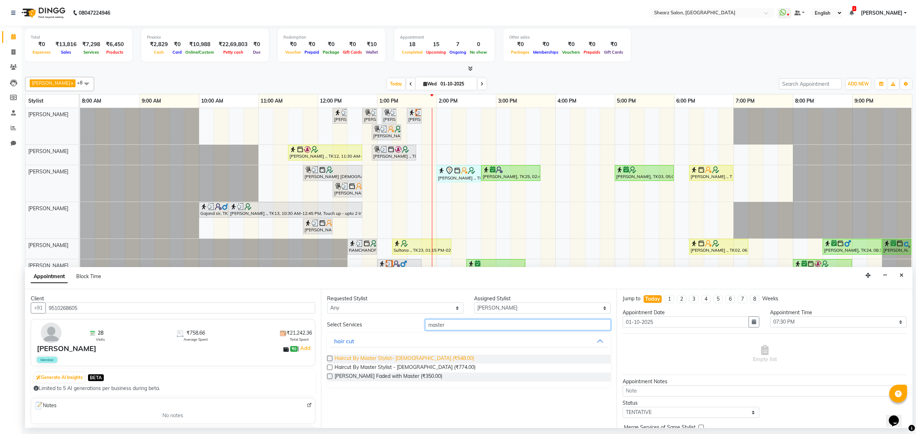
type input "master"
click at [385, 359] on span "Haircut By Master Stylist- Male (₹548.00)" at bounding box center [405, 359] width 140 height 9
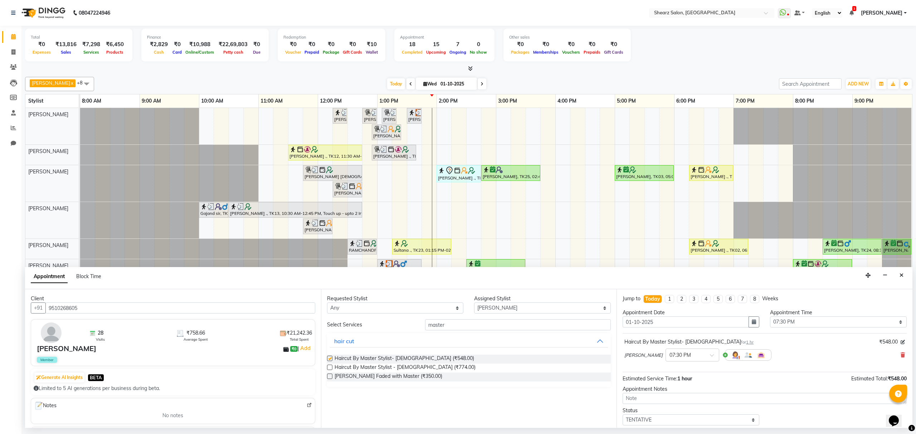
checkbox input "false"
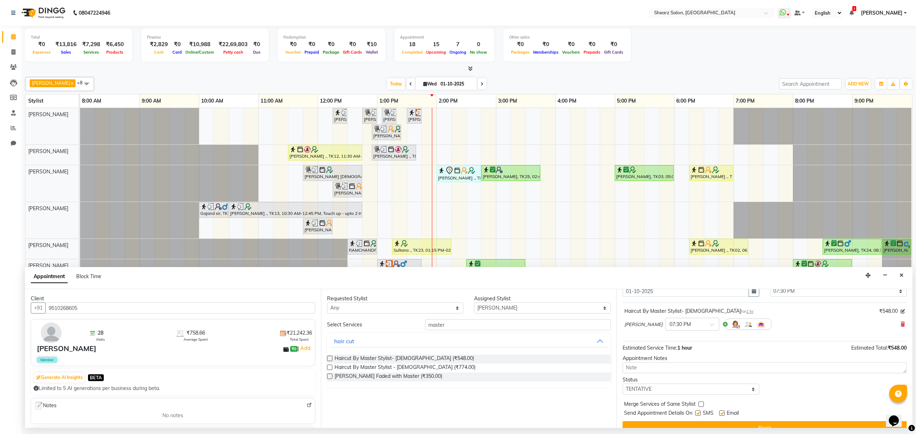
scroll to position [43, 0]
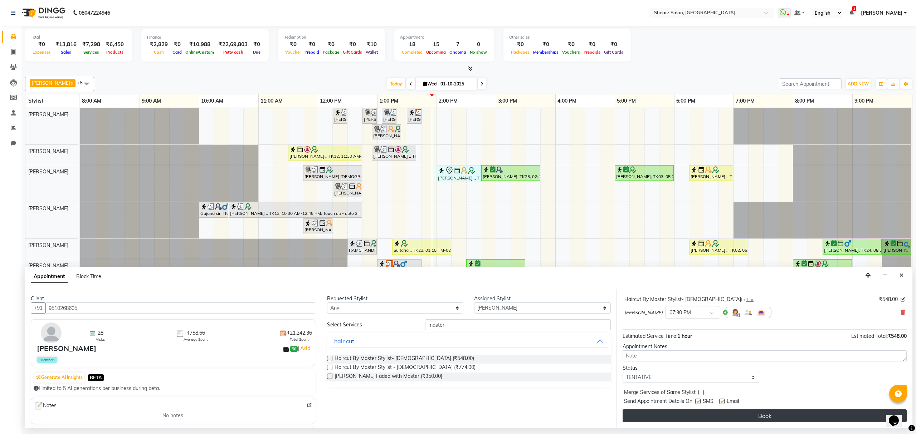
click at [794, 419] on button "Book" at bounding box center [765, 416] width 284 height 13
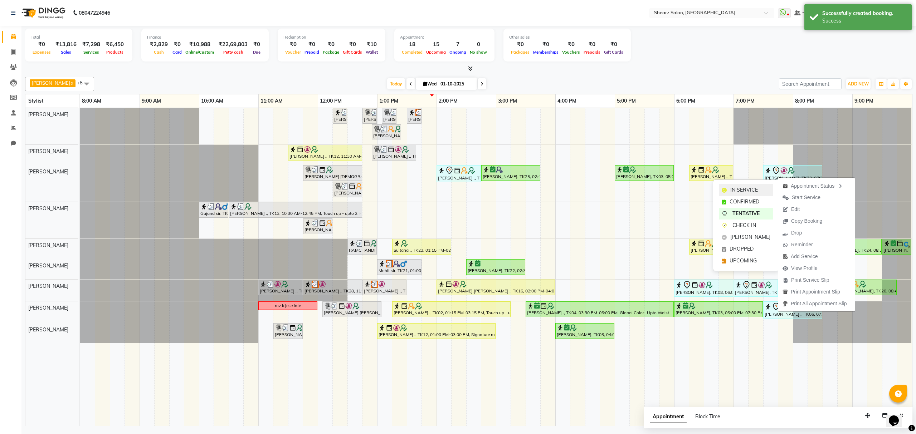
click at [749, 190] on span "IN SERVICE" at bounding box center [744, 190] width 28 height 8
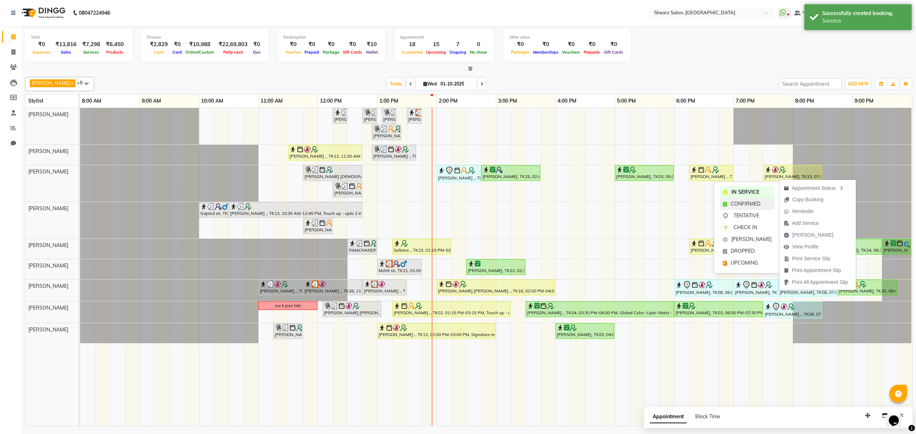
click at [743, 201] on span "CONFIRMED" at bounding box center [746, 204] width 30 height 8
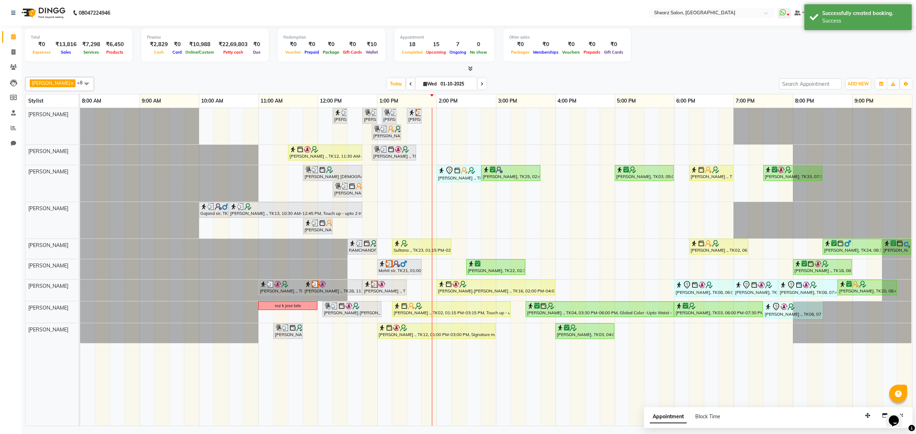
click at [699, 48] on div "Total ₹0 Expenses ₹13,816 Sales ₹7,298 Services ₹6,450 Products Finance ₹2,829 …" at bounding box center [469, 46] width 888 height 35
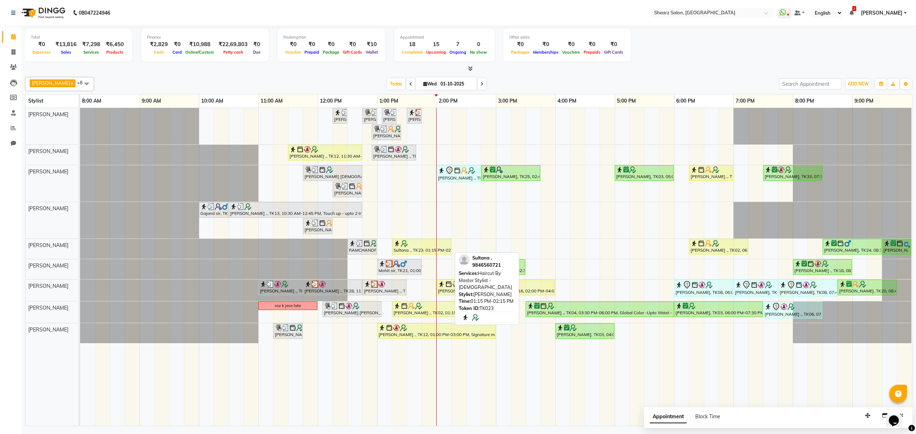
click at [427, 245] on div at bounding box center [422, 243] width 56 height 7
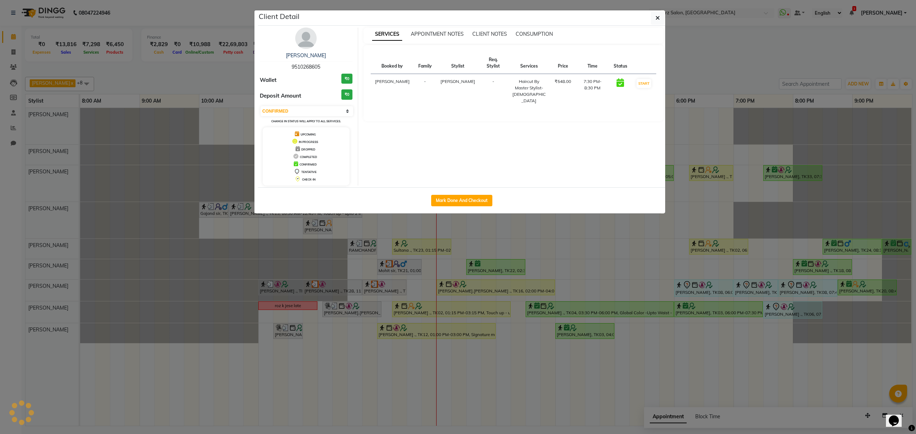
select select "1"
click at [455, 195] on button "Mark Done And Checkout" at bounding box center [461, 200] width 61 height 11
select select "service"
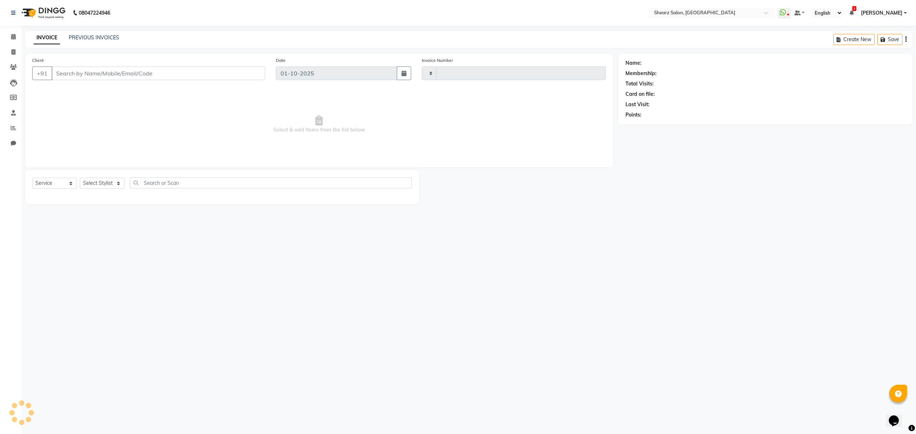
type input "6936"
select select "8157"
type input "9846560721"
select select "77471"
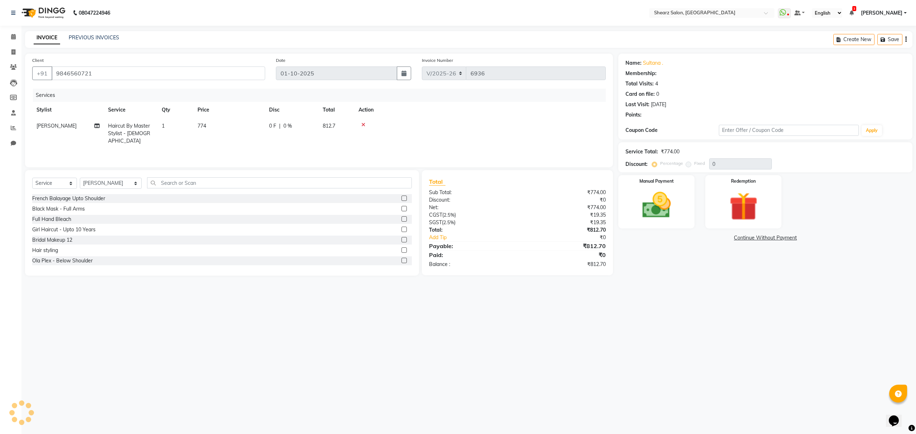
select select "1: Object"
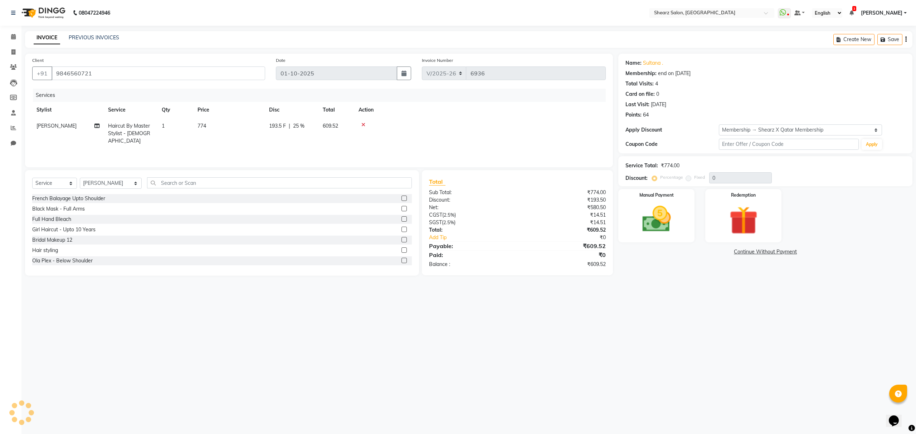
type input "25"
click at [9, 40] on span at bounding box center [13, 37] width 13 height 8
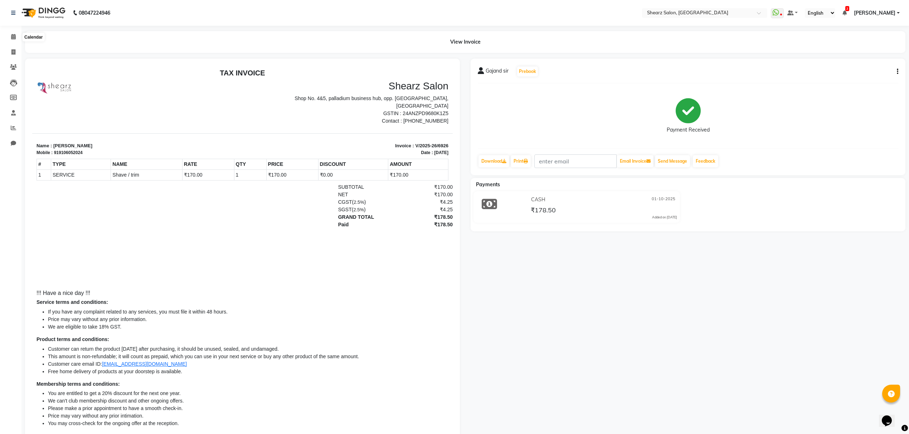
click at [12, 36] on icon at bounding box center [13, 36] width 5 height 5
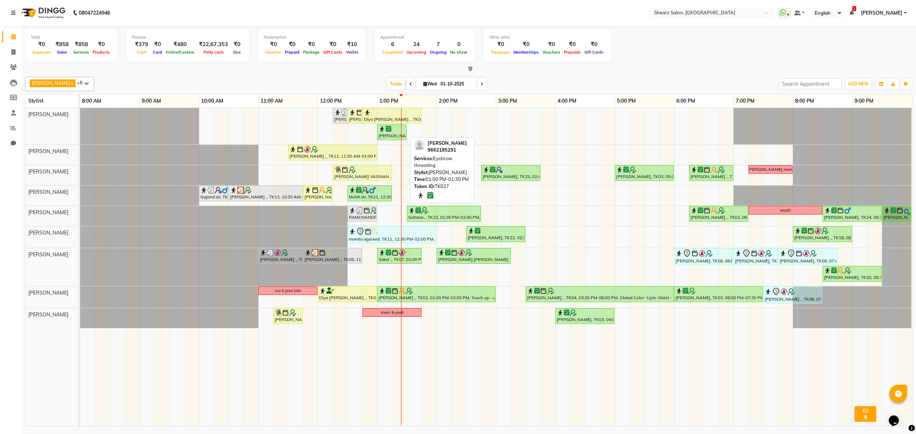
click at [395, 125] on link "[PERSON_NAME], TK27, 01:00 PM-01:30 PM, Eyebrow threading" at bounding box center [391, 133] width 29 height 16
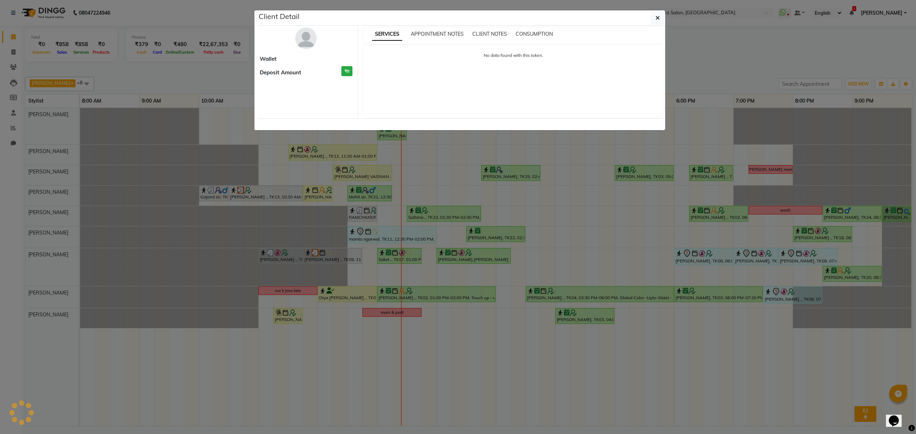
select select "1"
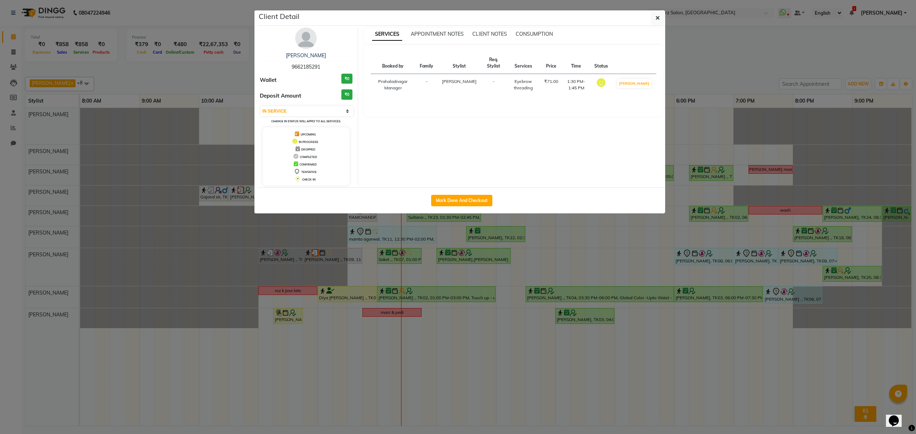
click at [471, 193] on div "Mark Done And Checkout" at bounding box center [461, 201] width 407 height 26
click at [470, 200] on button "Mark Done And Checkout" at bounding box center [461, 200] width 61 height 11
select select "service"
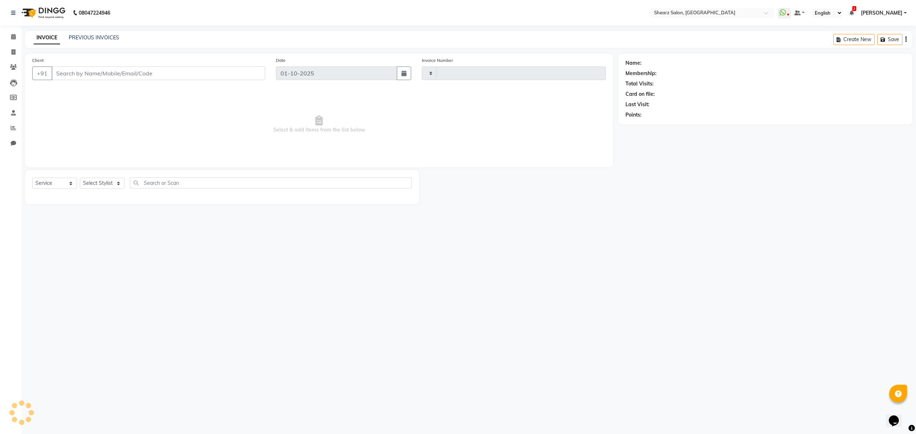
type input "6934"
select select "8157"
type input "9662185291"
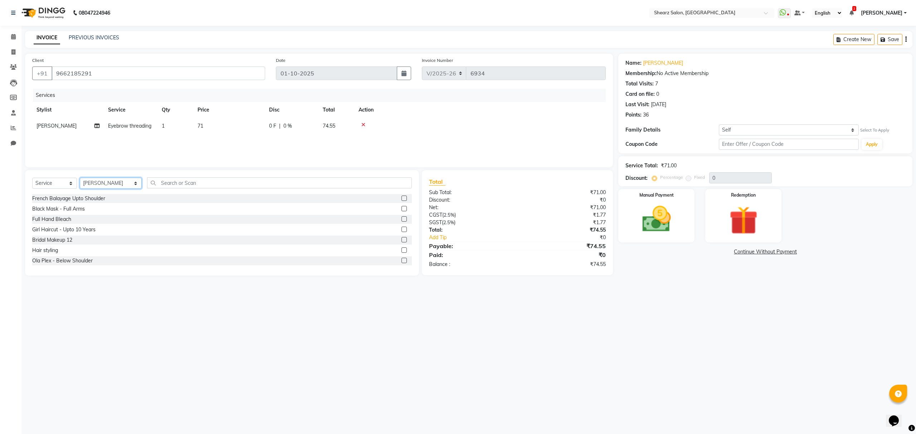
click at [116, 186] on select "Select Stylist Admin A General [PERSON_NAME] Asha Chavariya [PERSON_NAME] Cente…" at bounding box center [111, 183] width 62 height 11
select select "77468"
click at [80, 178] on select "Select Stylist Admin A General [PERSON_NAME] Asha Chavariya [PERSON_NAME] Cente…" at bounding box center [111, 183] width 62 height 11
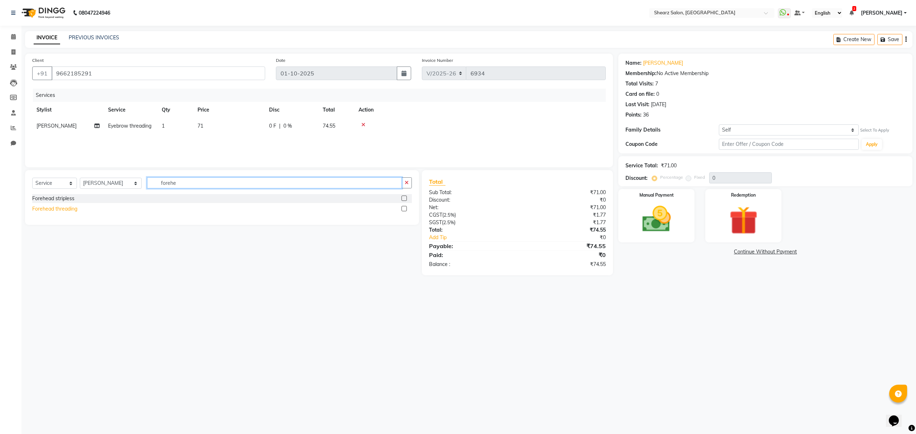
type input "forehe"
click at [57, 208] on div "Forehead threading" at bounding box center [54, 209] width 45 height 8
checkbox input "false"
click at [661, 213] on img at bounding box center [656, 220] width 48 height 34
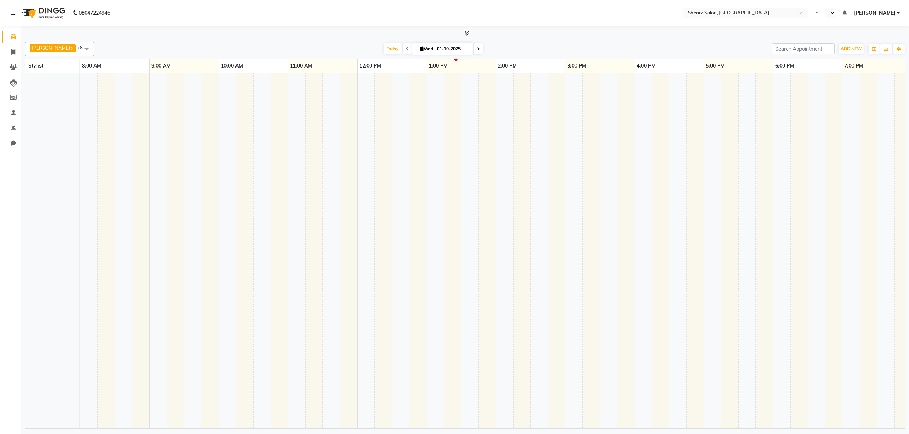
select select "en"
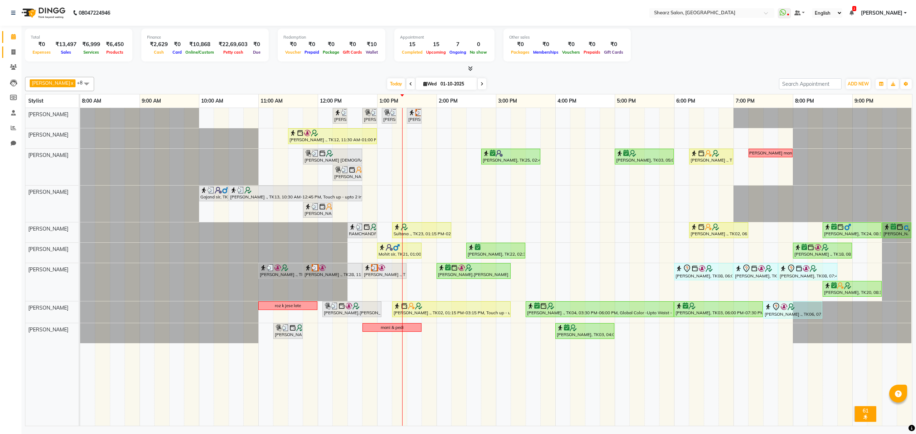
click at [19, 57] on link "Invoice" at bounding box center [10, 53] width 17 height 12
select select "8157"
select select "service"
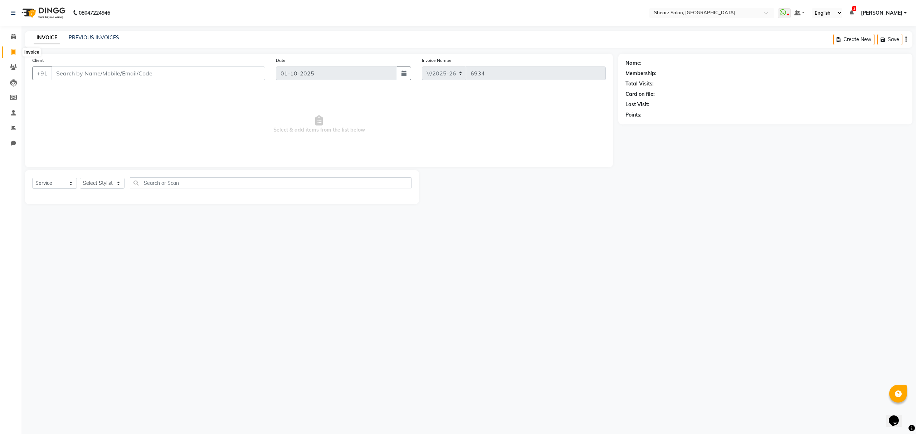
click at [16, 50] on span at bounding box center [13, 52] width 13 height 8
select select "service"
type input "6934"
select select "8157"
click at [71, 70] on input "Client" at bounding box center [159, 74] width 214 height 14
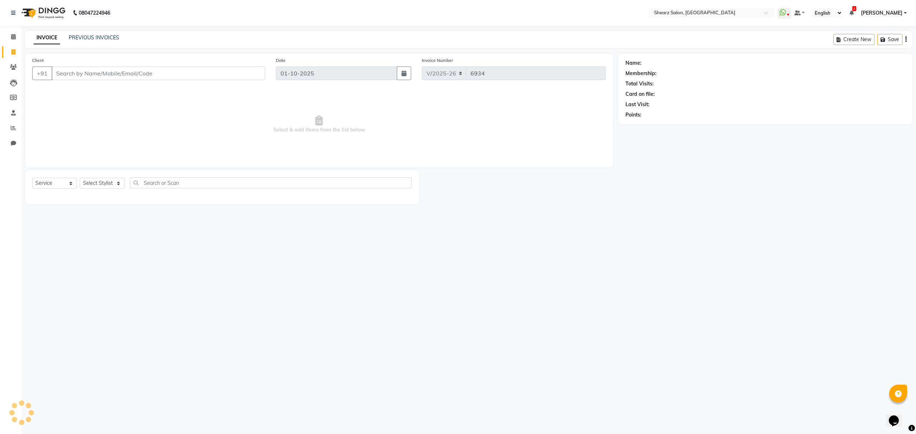
select select "77471"
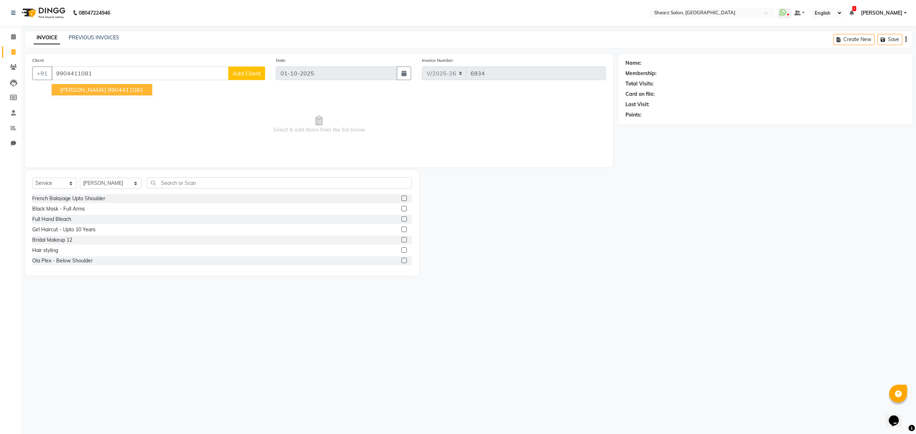
type input "9904411081"
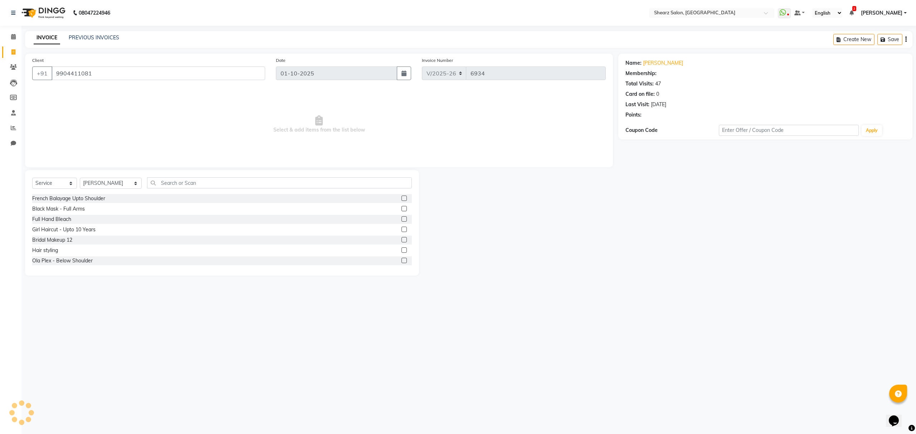
select select "1: Object"
click at [127, 184] on select "Select Stylist Admin A General [PERSON_NAME] Asha Chavariya [PERSON_NAME] Cente…" at bounding box center [111, 183] width 62 height 11
select select "77468"
click at [80, 178] on select "Select Stylist Admin A General [PERSON_NAME] Asha Chavariya [PERSON_NAME] Cente…" at bounding box center [111, 183] width 62 height 11
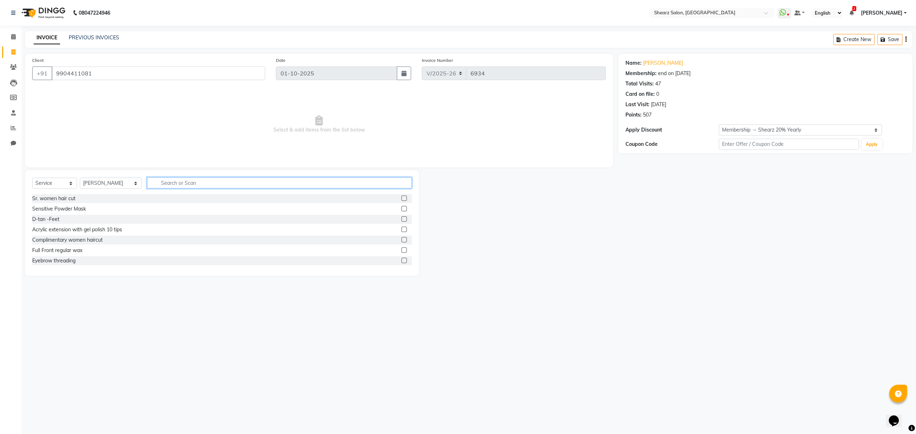
click at [178, 182] on input "text" at bounding box center [279, 183] width 264 height 11
type input "threadin"
click at [52, 251] on div "Forehead threading" at bounding box center [54, 251] width 45 height 8
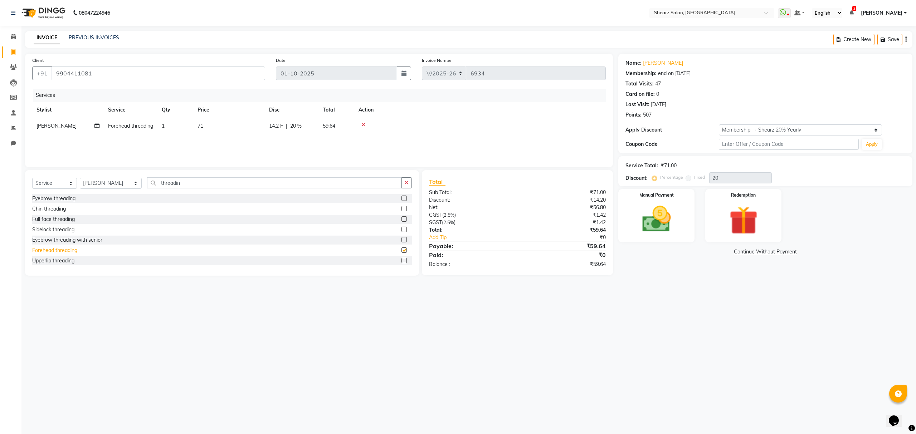
checkbox input "false"
click at [59, 197] on div "Eyebrow threading" at bounding box center [53, 199] width 43 height 8
checkbox input "false"
click at [676, 218] on img at bounding box center [656, 220] width 48 height 34
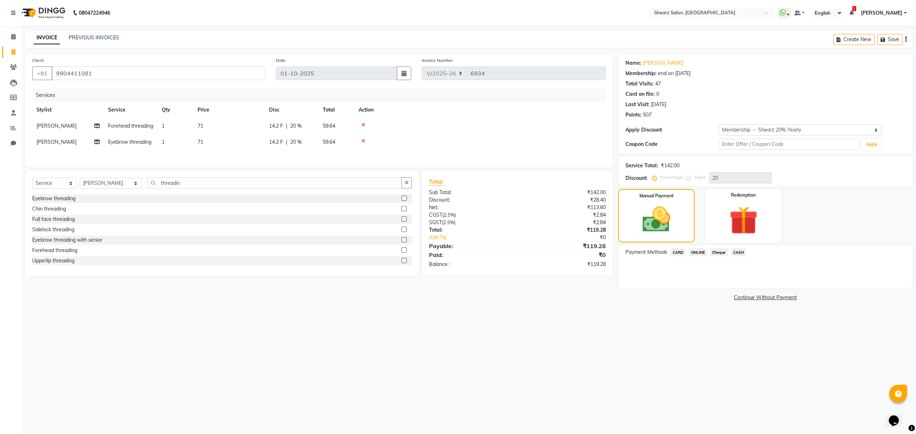
click at [698, 251] on span "ONLINE" at bounding box center [698, 252] width 19 height 8
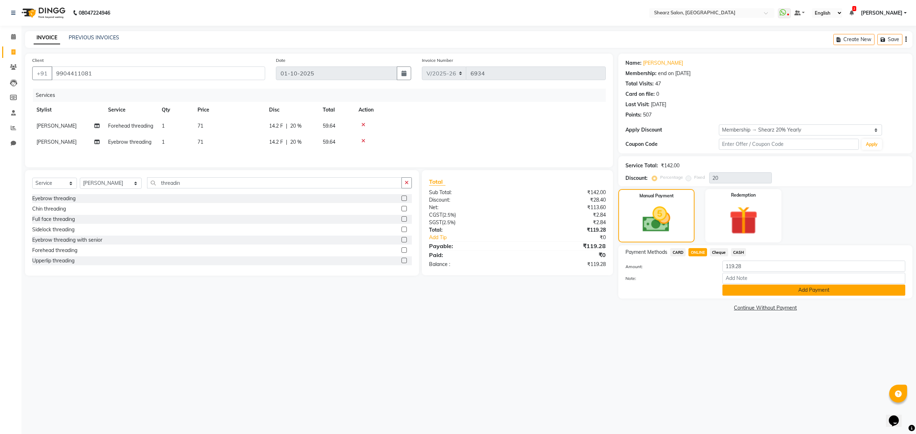
click at [753, 293] on button "Add Payment" at bounding box center [814, 290] width 183 height 11
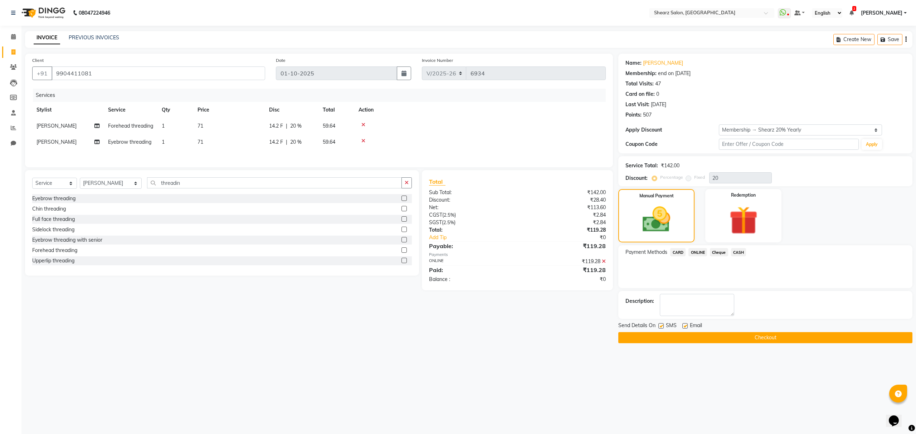
click at [729, 340] on button "Checkout" at bounding box center [765, 337] width 294 height 11
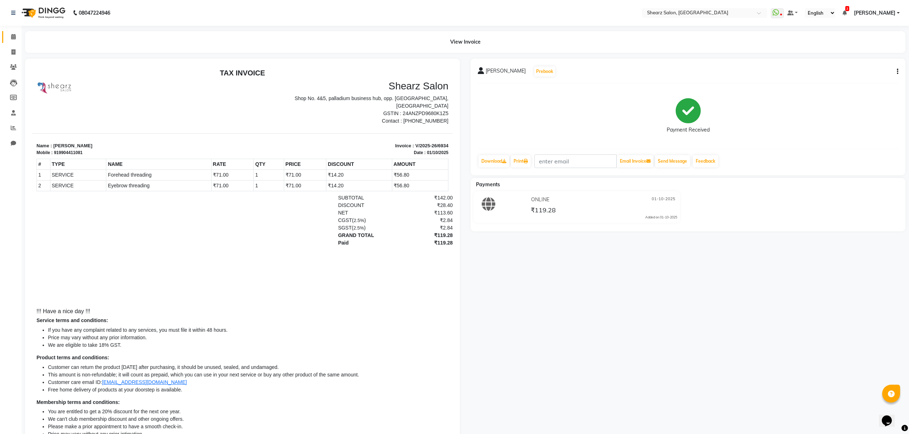
click at [4, 35] on link "Calendar" at bounding box center [10, 37] width 17 height 12
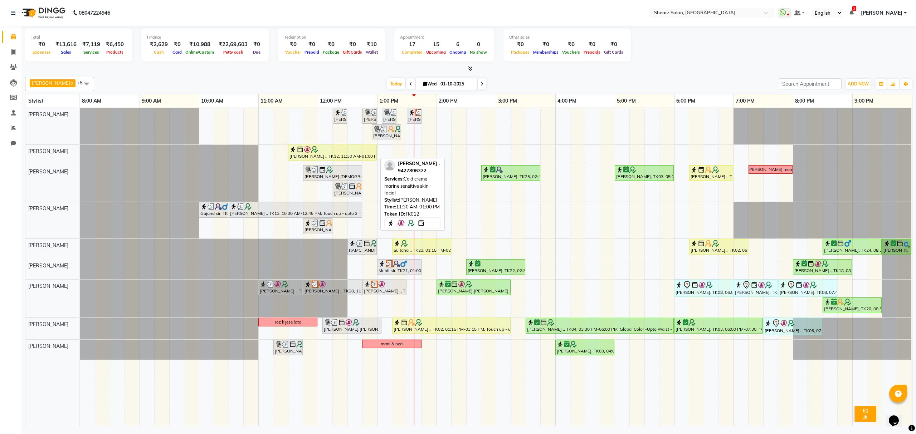
click at [346, 153] on div at bounding box center [333, 149] width 86 height 7
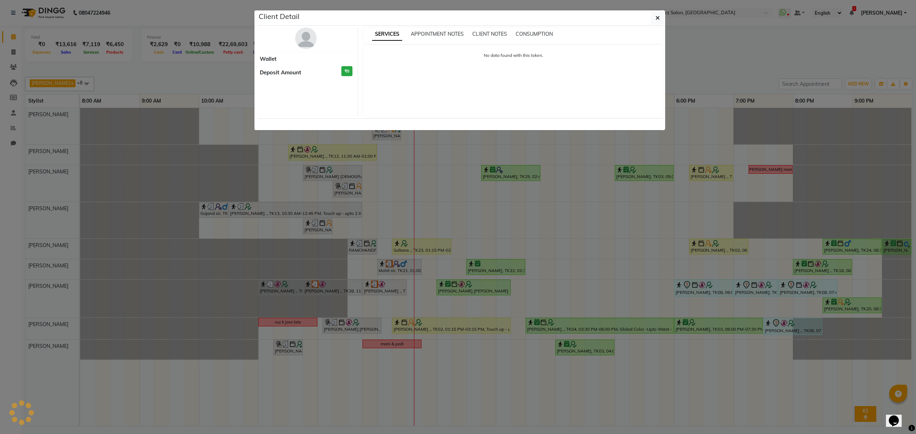
select select "1"
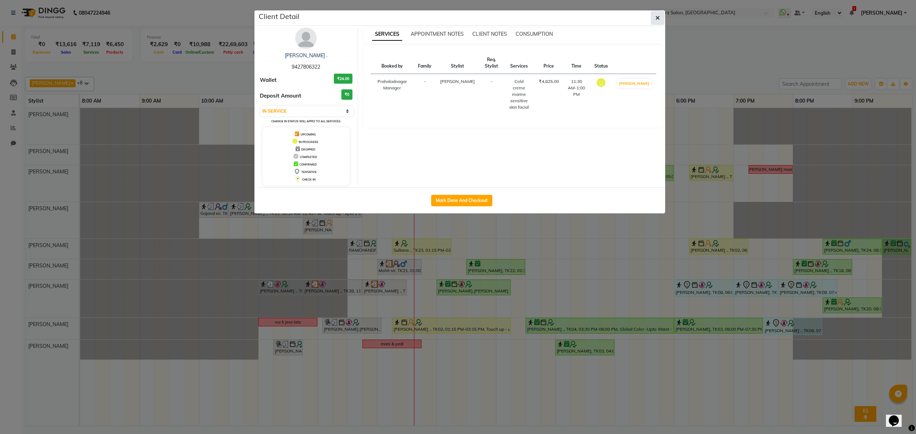
click at [656, 11] on button "button" at bounding box center [658, 18] width 14 height 14
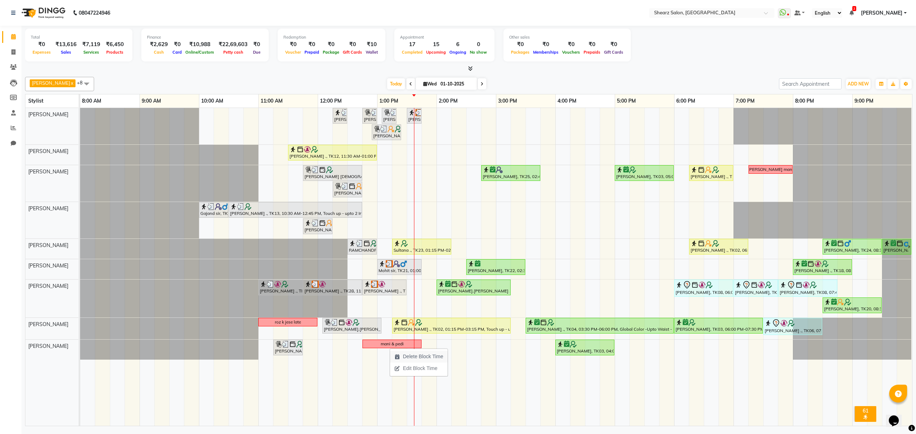
click at [412, 355] on span "Delete Block Time" at bounding box center [423, 357] width 40 height 8
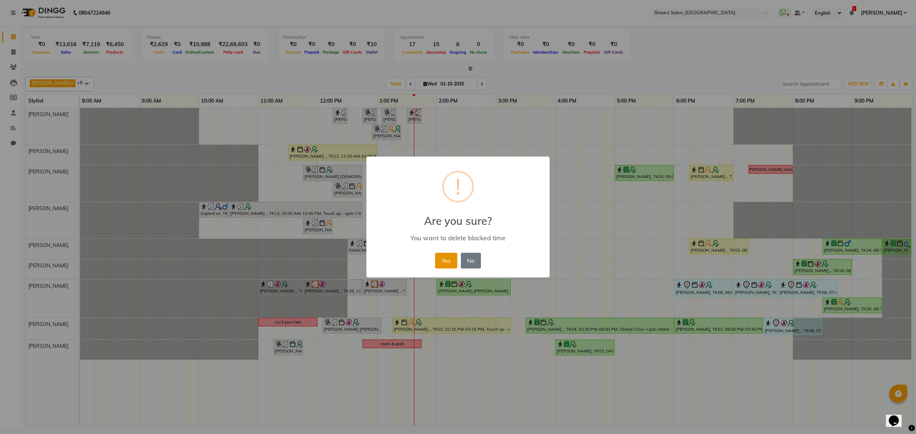
click at [440, 257] on button "Yes" at bounding box center [446, 261] width 22 height 16
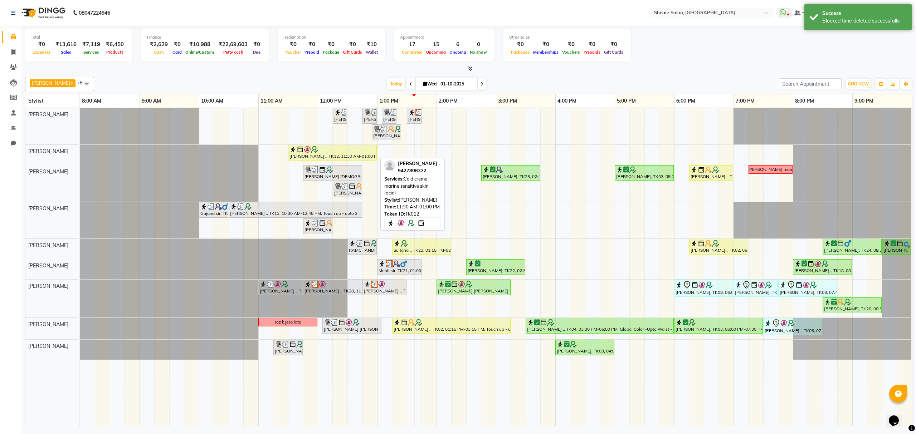
click at [353, 152] on div at bounding box center [333, 149] width 86 height 7
select select "1"
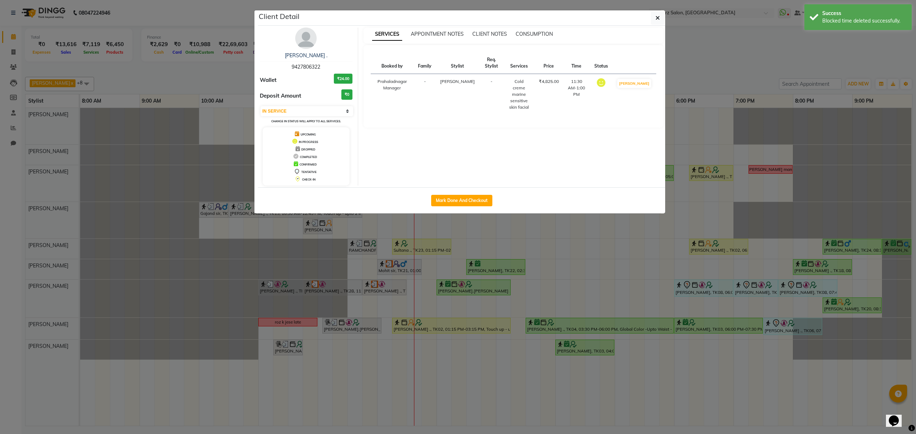
drag, startPoint x: 666, startPoint y: 20, endPoint x: 656, endPoint y: 19, distance: 9.7
click at [665, 20] on ngb-modal-window "Client Detail TEJAL DHAKAN . 9427806322 Wallet ₹24.00 Deposit Amount ₹0 Select …" at bounding box center [458, 217] width 916 height 434
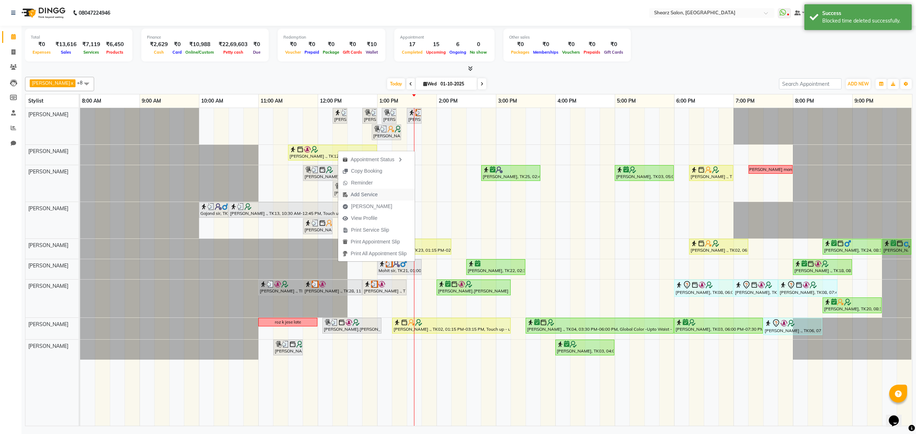
click at [384, 200] on button "Add Service" at bounding box center [376, 195] width 77 height 12
select select "77479"
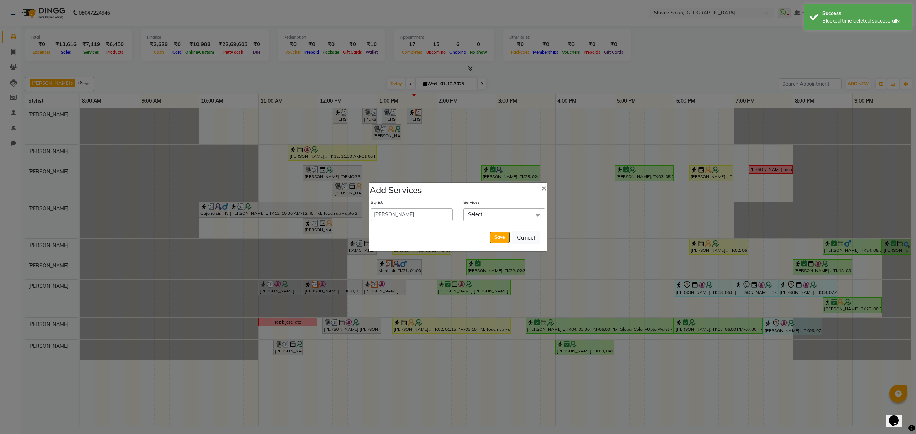
click at [470, 217] on span "Select" at bounding box center [475, 215] width 14 height 6
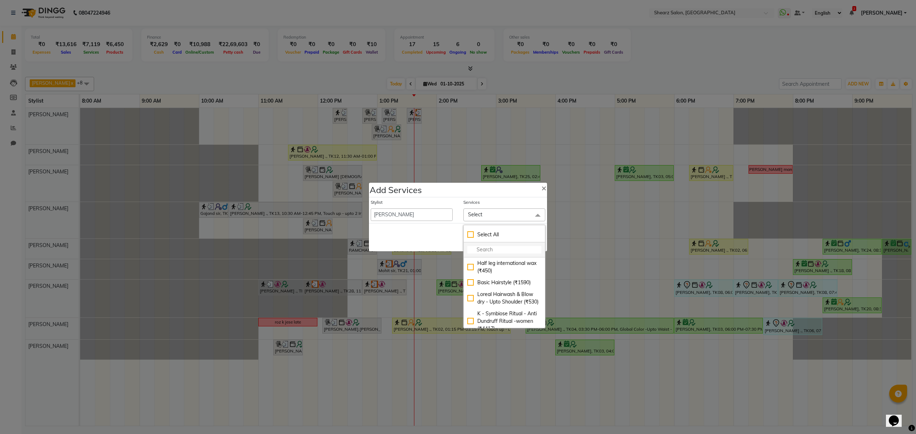
click at [484, 254] on input "multiselect-search" at bounding box center [504, 250] width 74 height 8
type input "remy laure"
click at [714, 64] on ngb-modal-window "Add Services × Stylist Admin A General Arvind S Devda Asha Chavariya Brijesh Va…" at bounding box center [458, 217] width 916 height 434
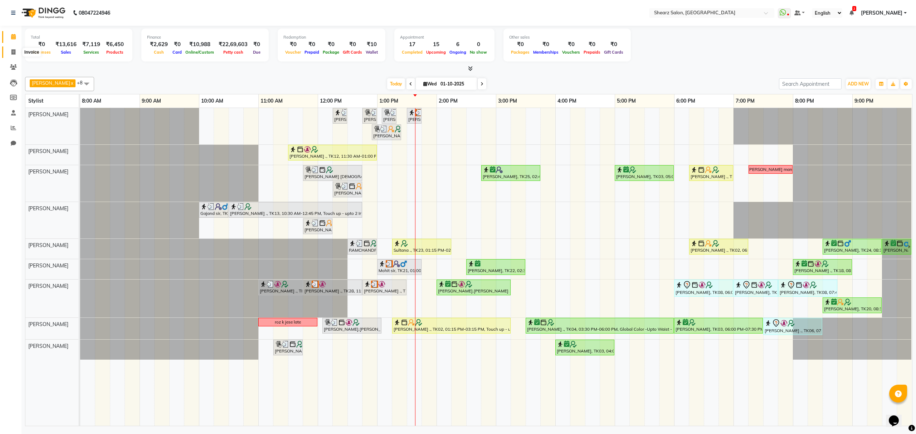
click at [9, 52] on span at bounding box center [13, 52] width 13 height 8
select select "service"
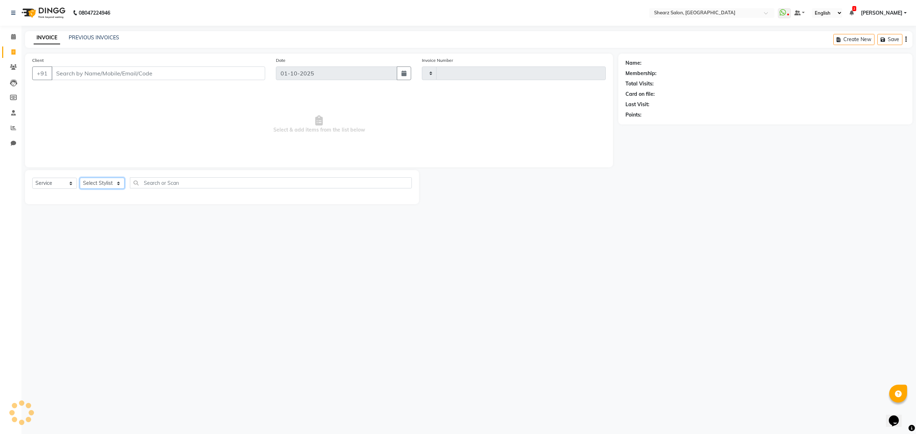
click at [106, 178] on select "Select Stylist" at bounding box center [102, 183] width 45 height 11
type input "6935"
select select "8157"
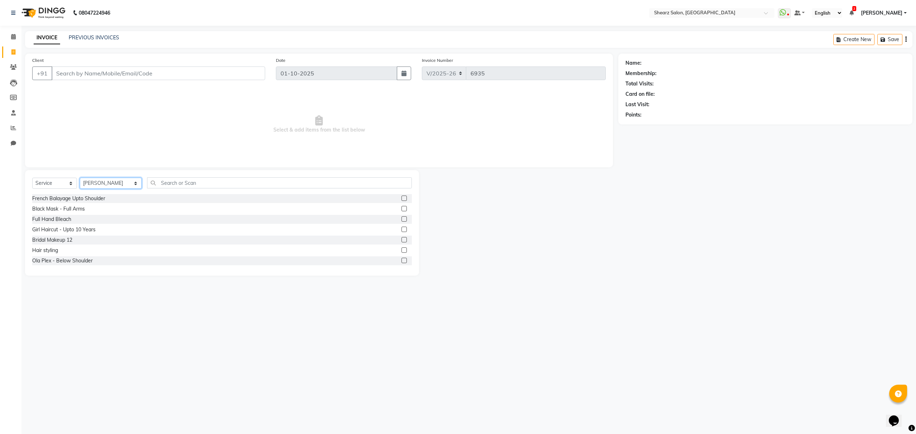
click at [80, 178] on select "Select Stylist Admin A General [PERSON_NAME] Asha Chavariya [PERSON_NAME] Cente…" at bounding box center [111, 183] width 62 height 11
click at [120, 184] on select "Select Stylist Admin A General [PERSON_NAME] Asha Chavariya [PERSON_NAME] Cente…" at bounding box center [111, 183] width 62 height 11
select select "77479"
click at [80, 178] on select "Select Stylist Admin A General [PERSON_NAME] Asha Chavariya [PERSON_NAME] Cente…" at bounding box center [111, 183] width 62 height 11
click at [194, 76] on input "Client" at bounding box center [159, 74] width 214 height 14
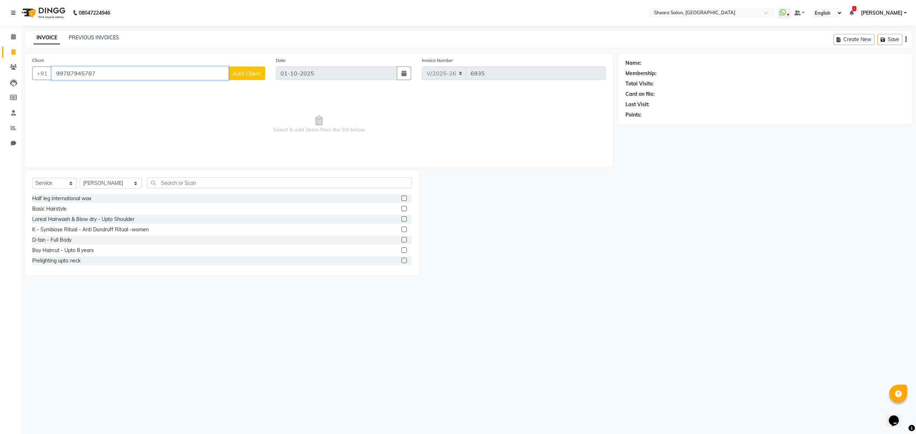
type input "99787945787"
click at [251, 70] on span "Add Client" at bounding box center [247, 73] width 28 height 7
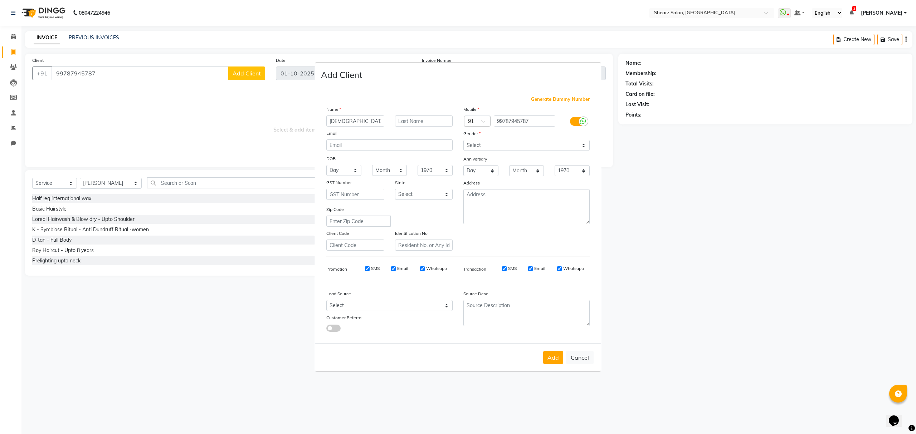
type input "Vaibhavui"
drag, startPoint x: 126, startPoint y: 72, endPoint x: 140, endPoint y: 72, distance: 14.3
click at [126, 72] on ngb-modal-window "Add Client Generate Dummy Number Name Vaibhavui Email DOB Day 01 02 03 04 05 06…" at bounding box center [458, 217] width 916 height 434
drag, startPoint x: 183, startPoint y: 75, endPoint x: 526, endPoint y: 6, distance: 350.0
click at [213, 70] on ngb-modal-window "Add Client Generate Dummy Number Name Vaibhavui Email DOB Day 01 02 03 04 05 06…" at bounding box center [458, 217] width 916 height 434
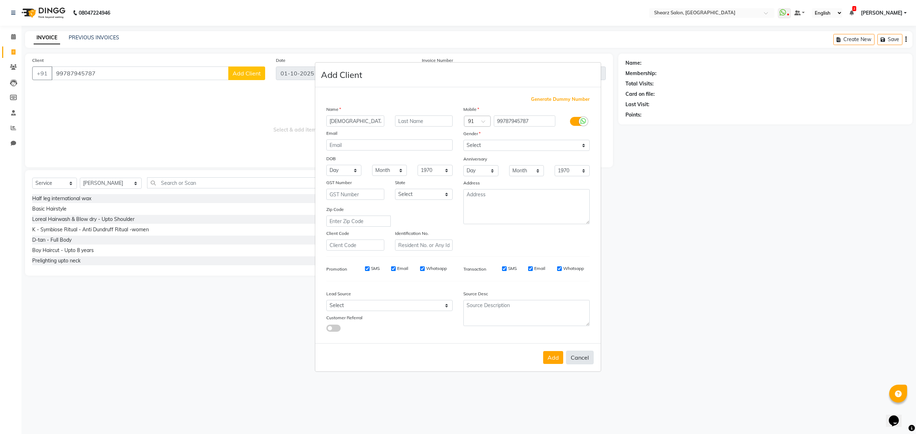
click at [582, 354] on button "Cancel" at bounding box center [580, 358] width 28 height 14
select select
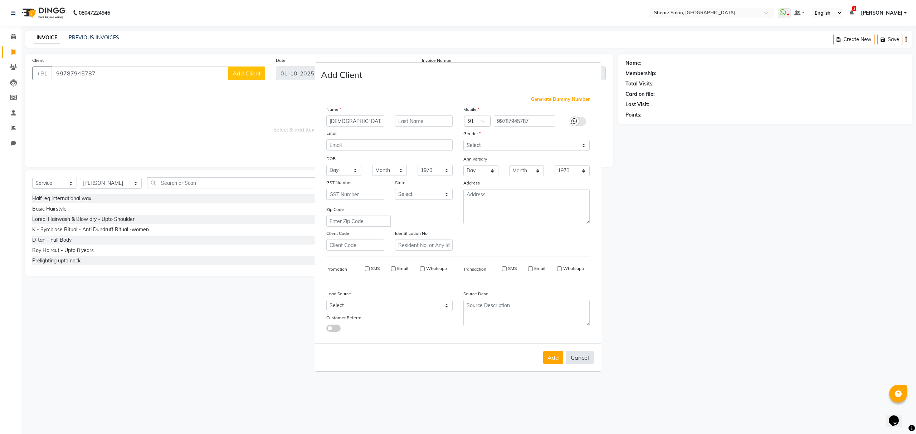
select select
checkbox input "false"
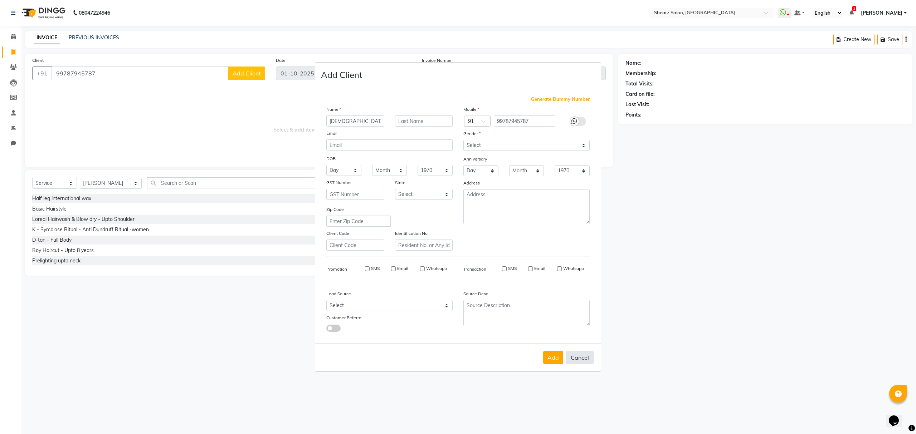
checkbox input "false"
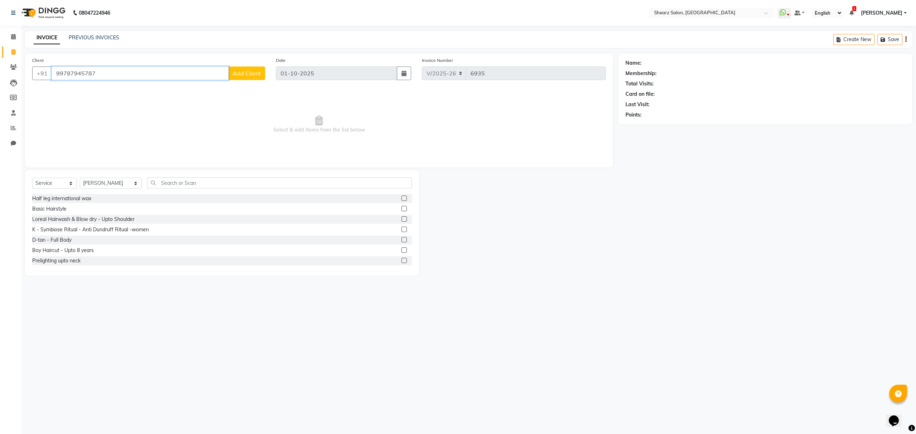
click at [73, 73] on input "99787945787" at bounding box center [140, 74] width 177 height 14
type input "9978945787"
select select "1: Object"
click at [111, 72] on input "9978945787" at bounding box center [159, 74] width 214 height 14
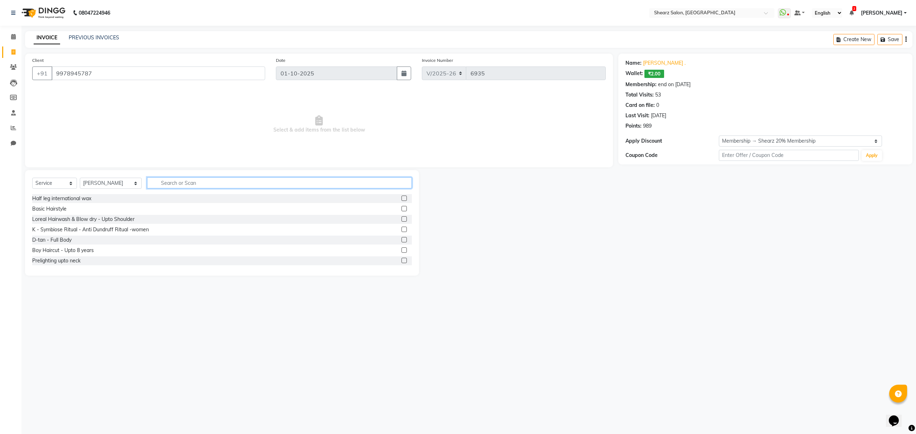
click at [187, 183] on input "text" at bounding box center [279, 183] width 264 height 11
type input "threading"
click at [67, 252] on div "Eyebrow threading" at bounding box center [53, 251] width 43 height 8
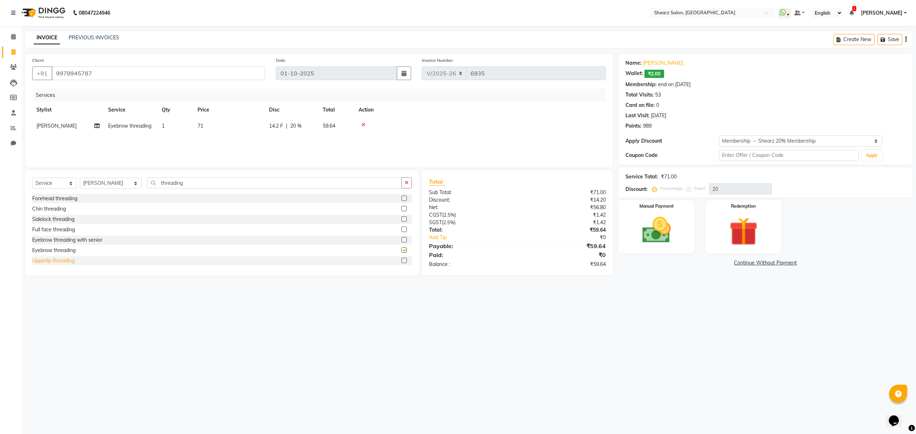
checkbox input "false"
click at [65, 262] on div "Upperlip threading" at bounding box center [53, 261] width 42 height 8
checkbox input "false"
click at [69, 200] on div "Forehead threading" at bounding box center [54, 198] width 45 height 8
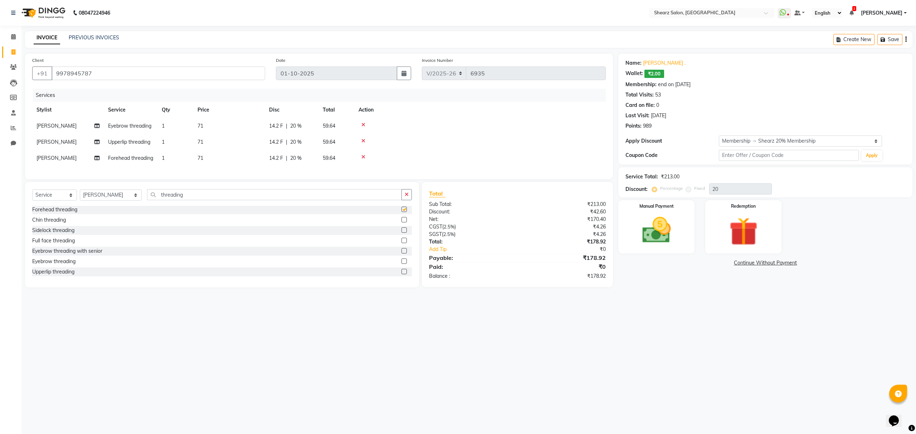
checkbox input "false"
click at [680, 222] on img at bounding box center [656, 231] width 48 height 34
click at [739, 261] on span "CASH" at bounding box center [738, 263] width 15 height 8
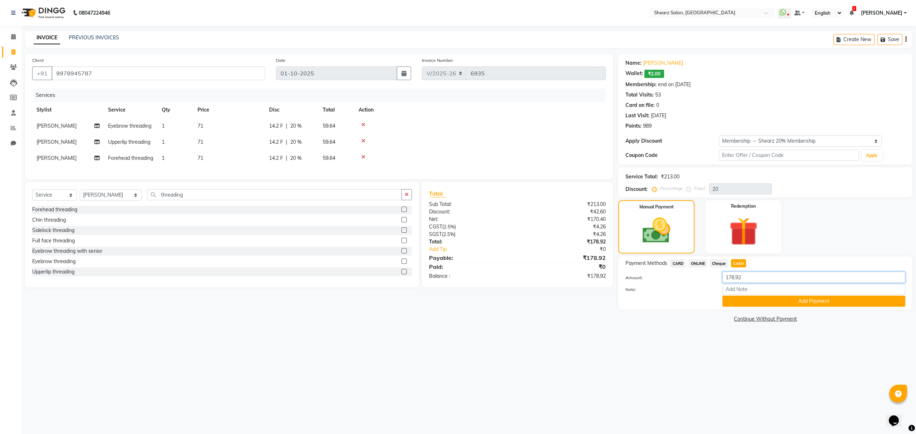
drag, startPoint x: 768, startPoint y: 280, endPoint x: 734, endPoint y: 310, distance: 44.9
click at [557, 301] on div "Client +91 9978945787 Date 01-10-2025 Invoice Number V/2025 V/2025-26 6935 Serv…" at bounding box center [469, 189] width 898 height 271
type input "200"
click at [753, 298] on button "Add Payment" at bounding box center [814, 301] width 183 height 11
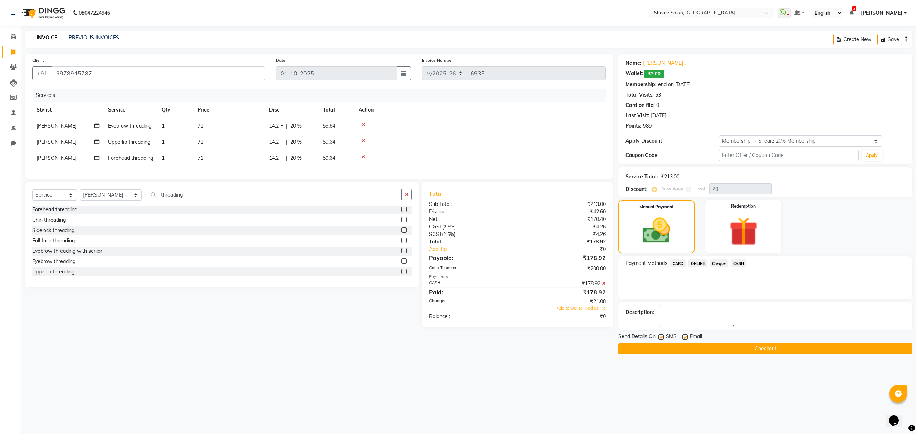
click at [569, 312] on div "Add to wallet Add as Tip" at bounding box center [518, 309] width 188 height 6
click at [570, 311] on span "Add to wallet" at bounding box center [569, 308] width 25 height 5
click at [696, 347] on button "Checkout" at bounding box center [765, 349] width 294 height 11
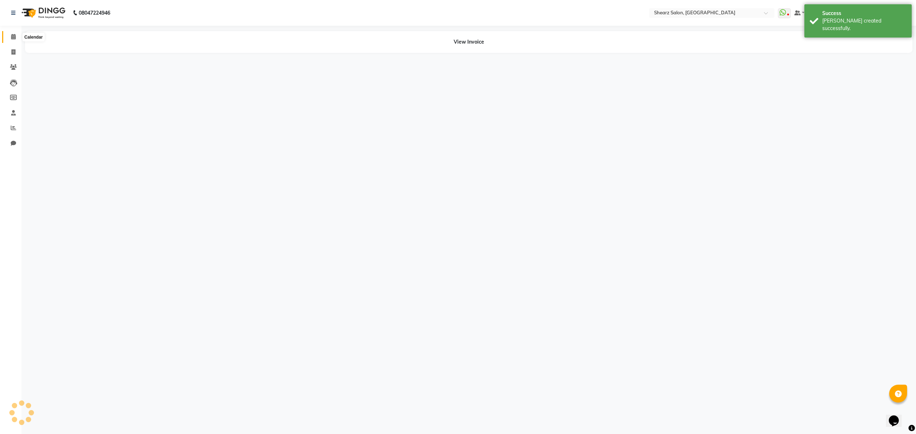
click at [11, 35] on icon at bounding box center [13, 36] width 5 height 5
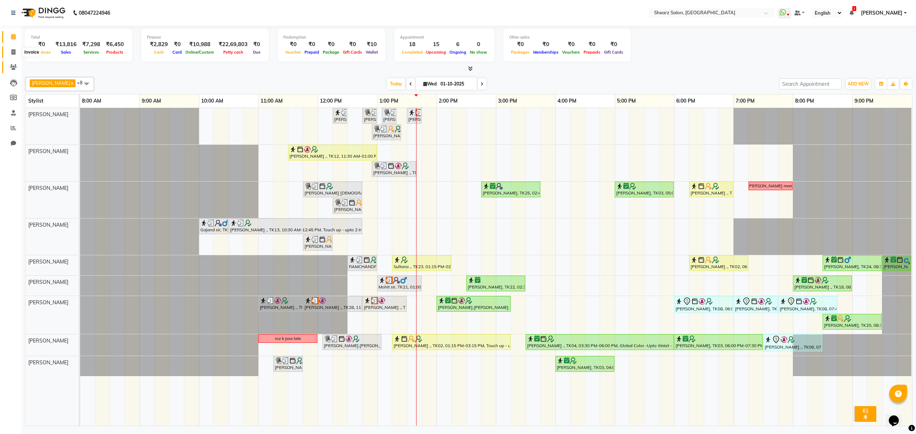
drag, startPoint x: 11, startPoint y: 53, endPoint x: 16, endPoint y: 65, distance: 12.8
click at [11, 53] on icon at bounding box center [13, 51] width 4 height 5
select select "service"
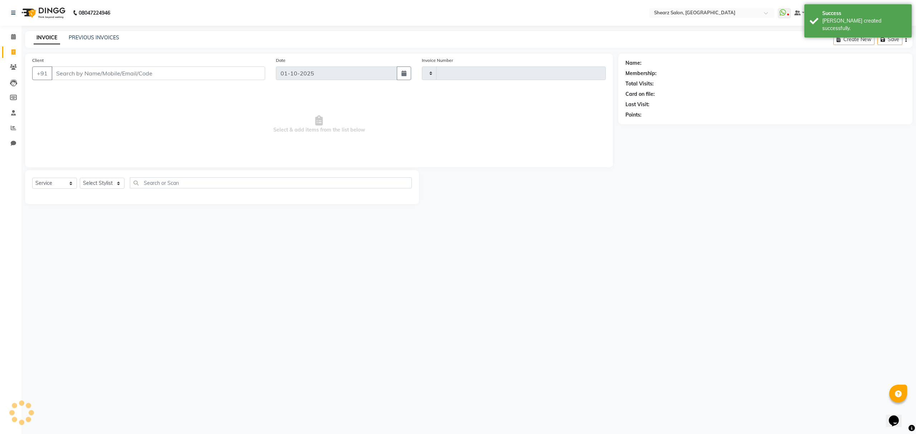
type input "6936"
select select "8157"
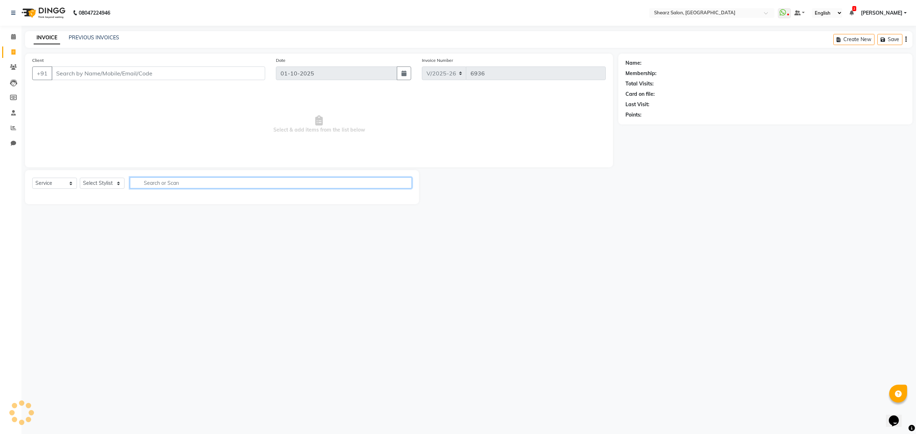
click at [160, 185] on input "text" at bounding box center [271, 183] width 282 height 11
select select "77471"
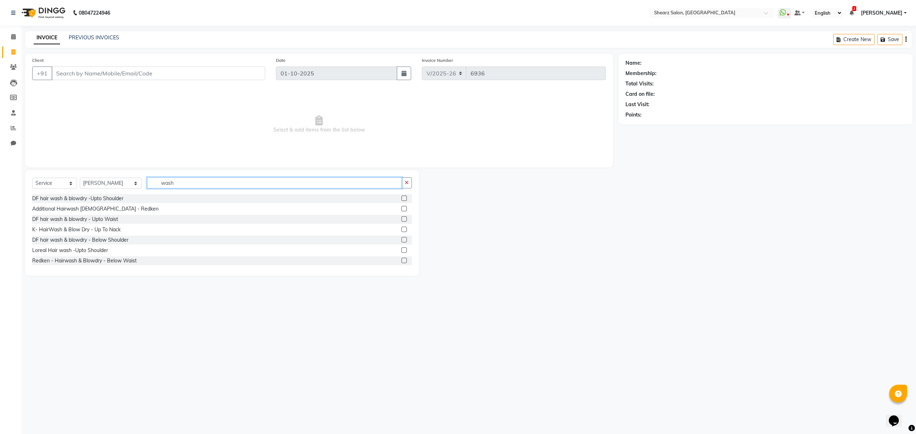
type input "wash"
click at [94, 183] on select "Select Stylist Admin A General [PERSON_NAME] Asha Chavariya [PERSON_NAME] Cente…" at bounding box center [111, 183] width 62 height 11
select select "77475"
click at [80, 178] on select "Select Stylist Admin A General [PERSON_NAME] Asha Chavariya [PERSON_NAME] Cente…" at bounding box center [111, 183] width 62 height 11
click at [193, 181] on input "wash" at bounding box center [274, 183] width 254 height 11
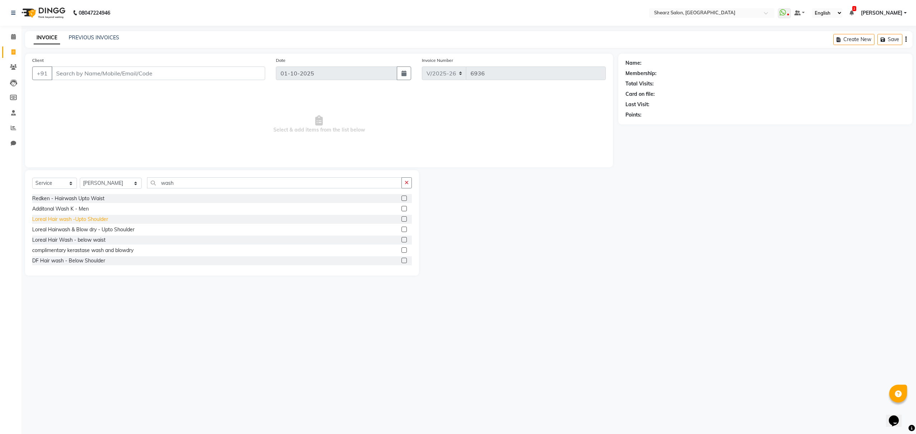
click at [89, 218] on div "Loreal Hair wash -Upto Shoulder" at bounding box center [70, 220] width 76 height 8
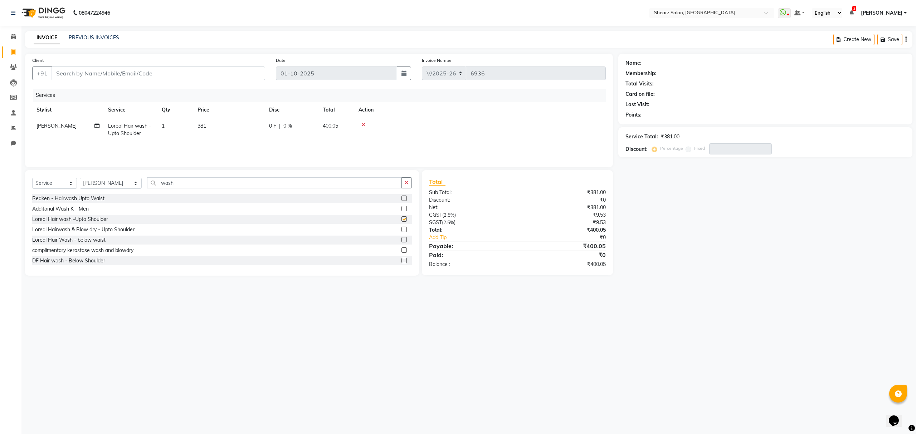
checkbox input "false"
click at [86, 250] on div "Kerastase Hair Wash - Upto Shoulder" at bounding box center [75, 249] width 87 height 8
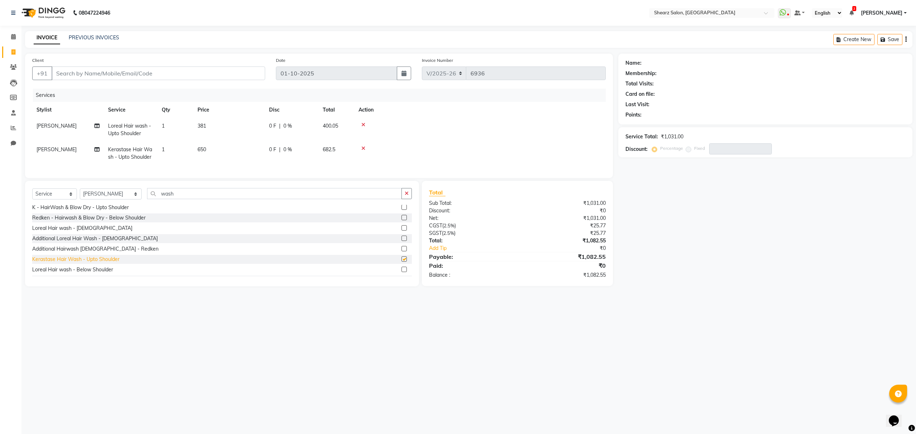
checkbox input "false"
drag, startPoint x: 318, startPoint y: 125, endPoint x: 339, endPoint y: 126, distance: 21.2
click at [339, 126] on tr "Brijesh Valand Loreal Hair wash -Upto Shoulder 1 381 0 F | 0 % 400.05" at bounding box center [319, 130] width 574 height 24
click at [160, 160] on td "1" at bounding box center [175, 154] width 36 height 24
select select "77475"
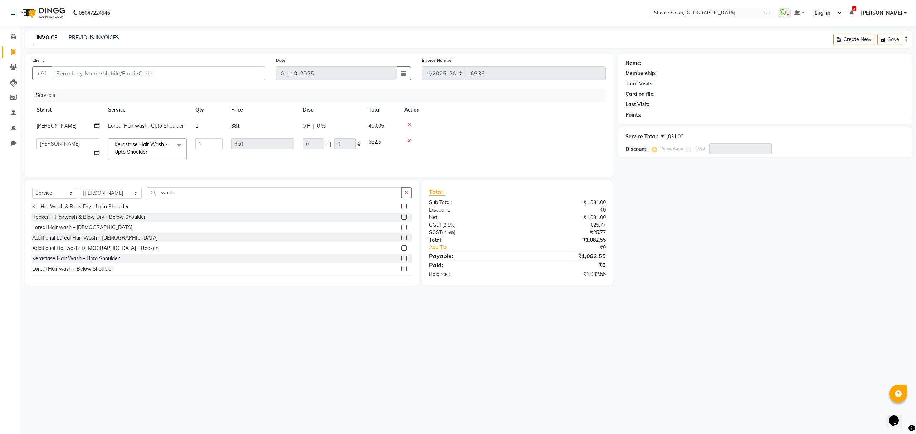
click at [408, 121] on td at bounding box center [503, 126] width 206 height 16
click at [7, 39] on span at bounding box center [13, 37] width 13 height 8
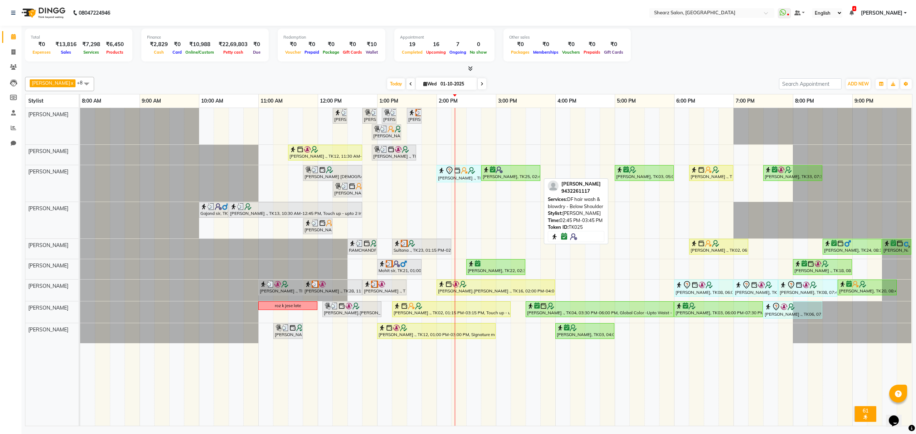
click at [511, 179] on div "Madhika, TK25, 02:45 PM-03:45 PM, DF hair wash & blowdry - Below Shoulder" at bounding box center [511, 173] width 58 height 14
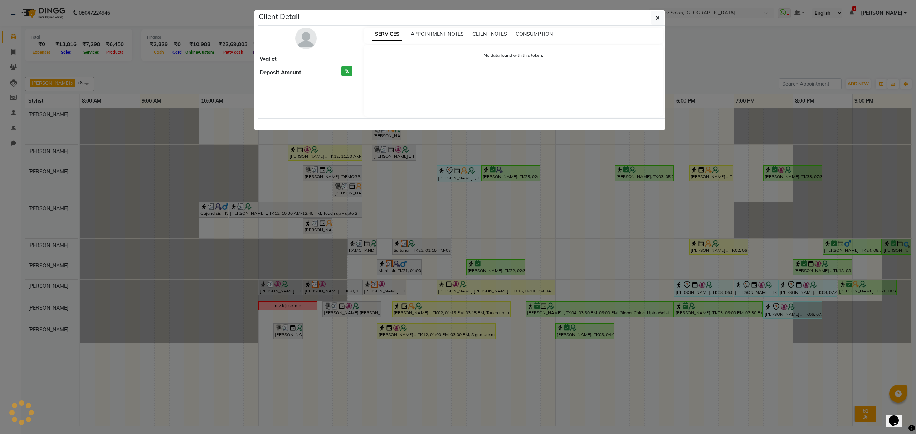
select select "6"
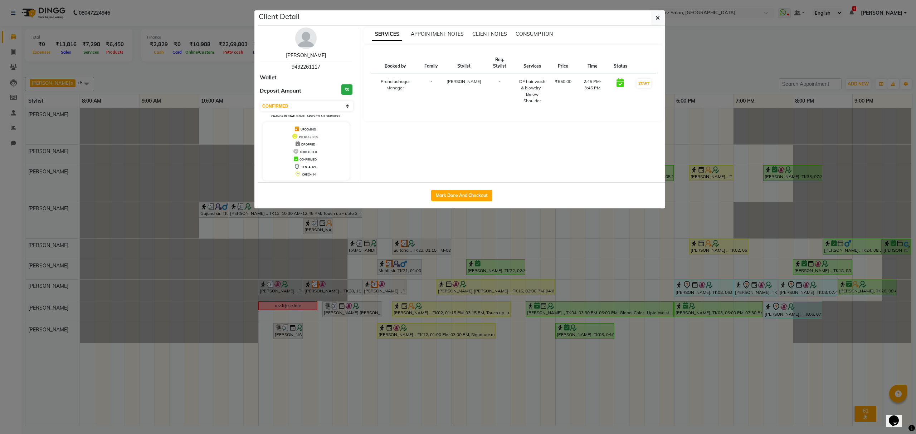
click at [299, 53] on link "Madhika" at bounding box center [306, 55] width 40 height 6
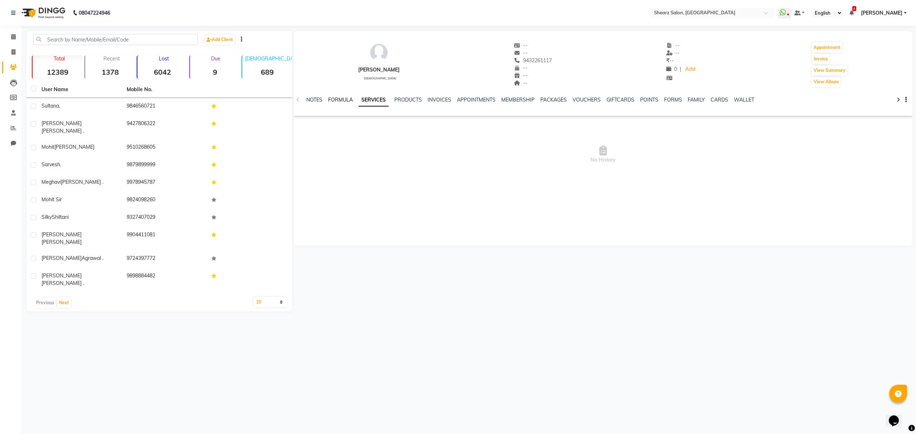
click at [344, 99] on link "FORMULA" at bounding box center [340, 100] width 25 height 6
click at [368, 101] on link "SERVICES" at bounding box center [376, 100] width 24 height 6
click at [8, 36] on span at bounding box center [13, 37] width 13 height 8
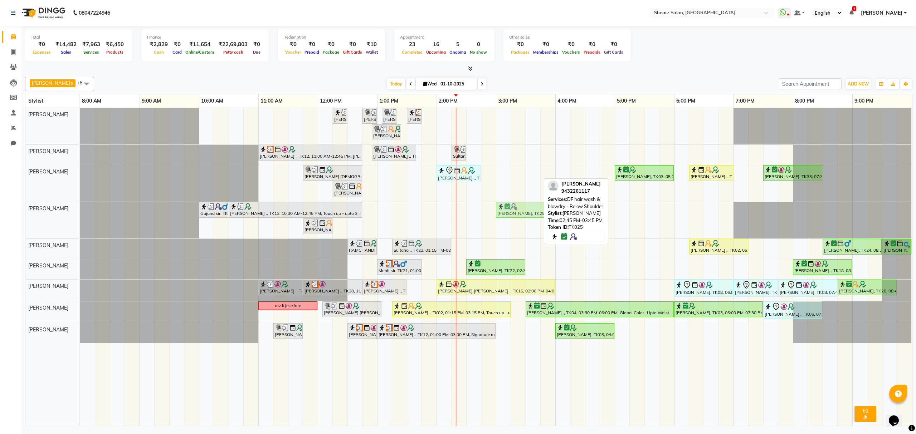
drag, startPoint x: 507, startPoint y: 171, endPoint x: 516, endPoint y: 201, distance: 31.7
click at [516, 212] on tbody "Surbhi Pillai ., TK26, 12:15 PM-12:30 PM, Eyebrow threading Samrudhhi Pawar ., …" at bounding box center [496, 225] width 832 height 235
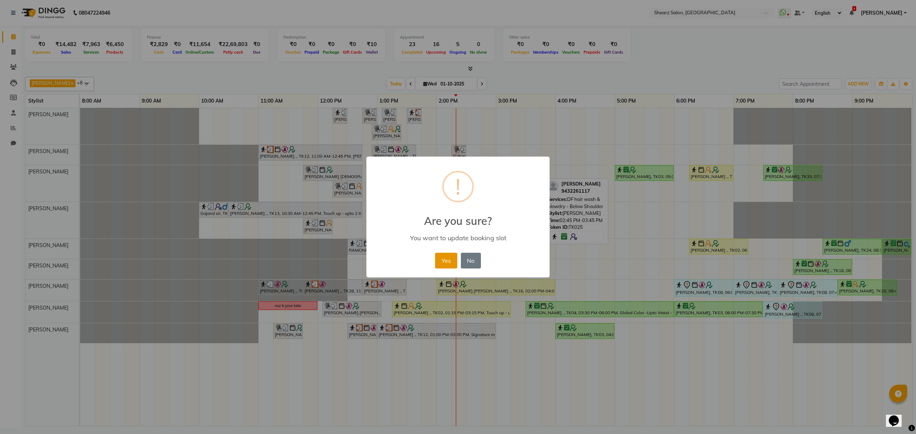
click at [442, 261] on button "Yes" at bounding box center [446, 261] width 22 height 16
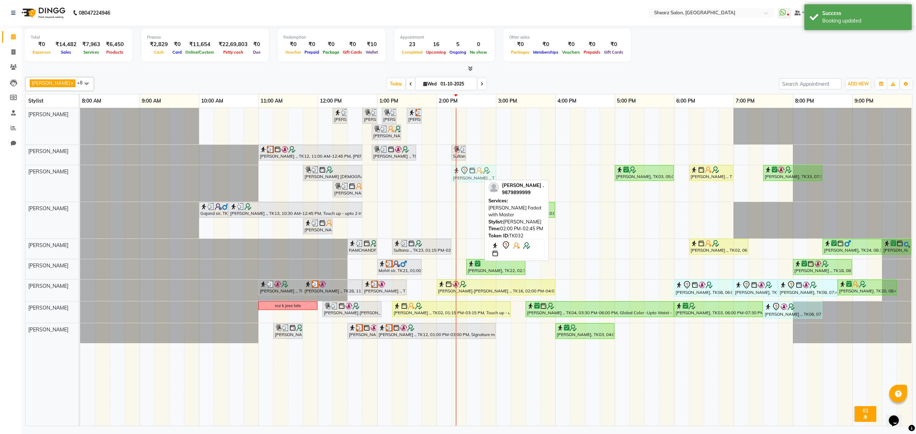
drag, startPoint x: 455, startPoint y: 173, endPoint x: 473, endPoint y: 174, distance: 17.6
click at [80, 174] on div "JAGRUTI VAISNAN ., TK19, 11:45 AM-12:45 PM, K - HairWash & Blow Dry - Upto Wais…" at bounding box center [80, 183] width 0 height 37
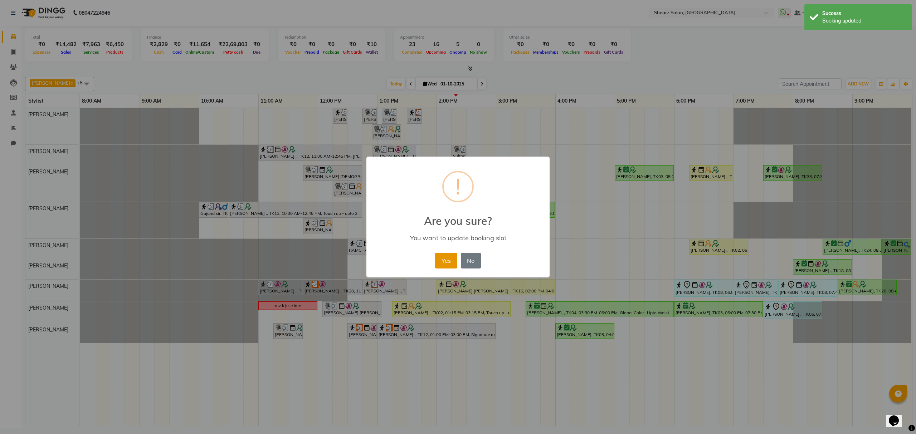
click at [440, 268] on button "Yes" at bounding box center [446, 261] width 22 height 16
click at [440, 268] on div "Surbhi Pillai ., TK26, 12:15 PM-12:30 PM, Eyebrow threading Samrudhhi Pawar ., …" at bounding box center [496, 267] width 832 height 318
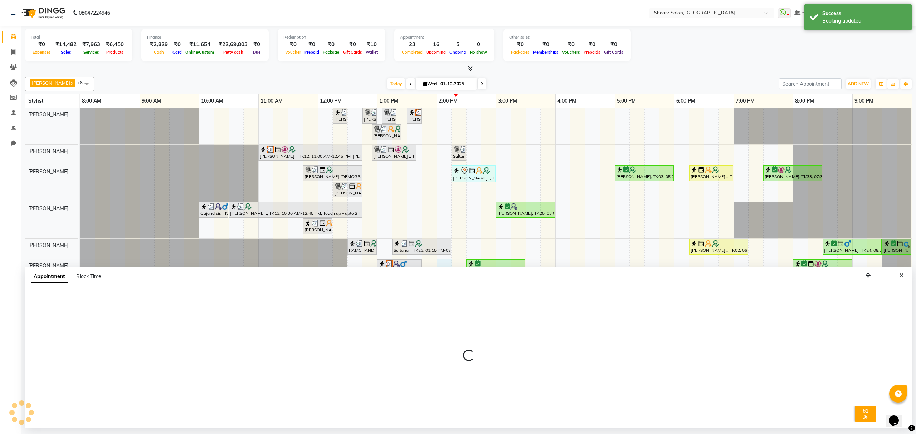
select select "77475"
select select "840"
select select "tentative"
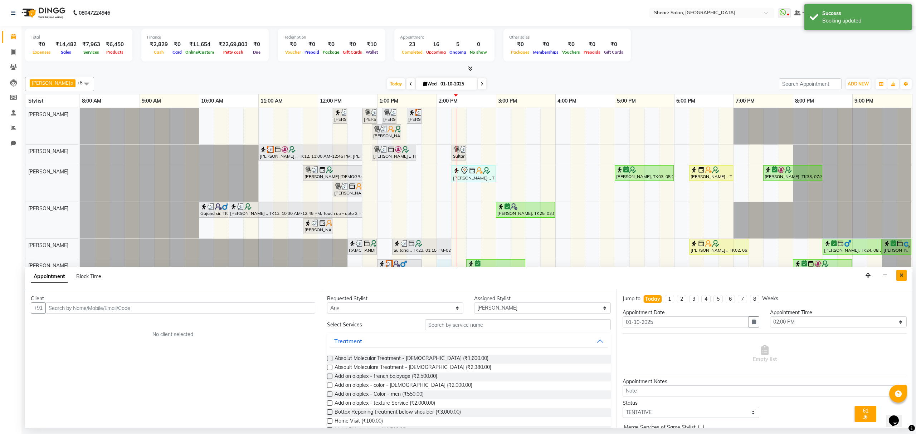
click at [898, 281] on button "Close" at bounding box center [902, 275] width 10 height 11
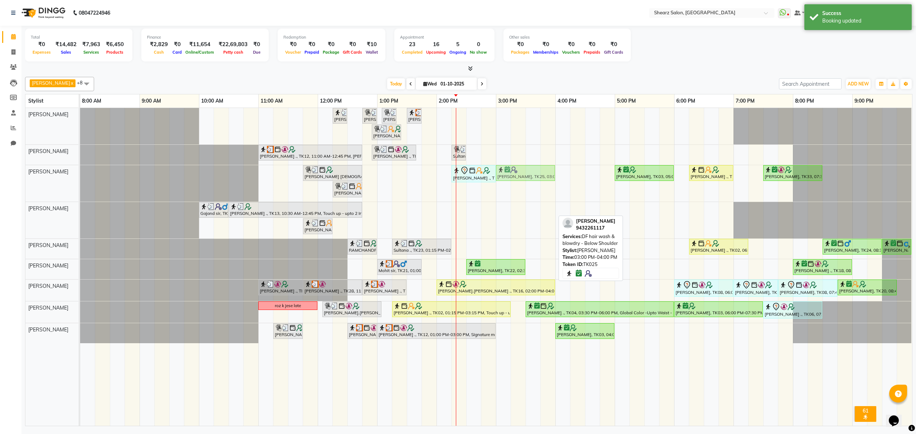
drag, startPoint x: 526, startPoint y: 214, endPoint x: 533, endPoint y: 187, distance: 27.8
click at [533, 187] on div "Surbhi Pillai ., TK26, 12:15 PM-12:30 PM, Eyebrow threading Samrudhhi Pawar ., …" at bounding box center [496, 267] width 832 height 318
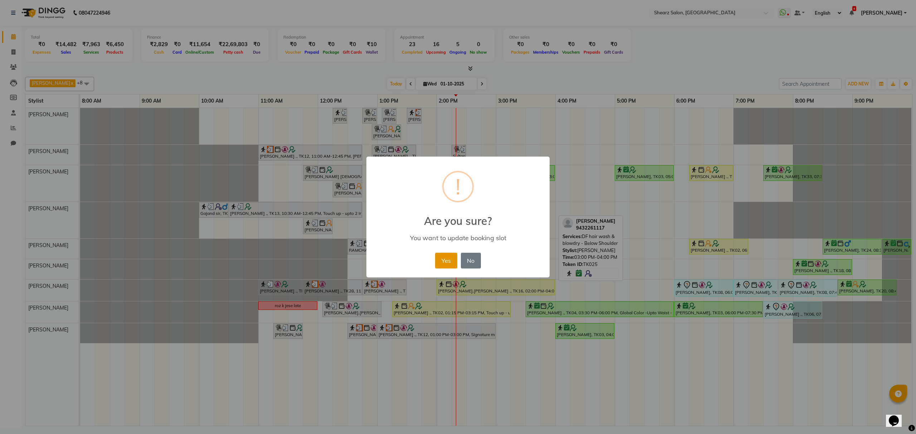
click at [452, 260] on button "Yes" at bounding box center [446, 261] width 22 height 16
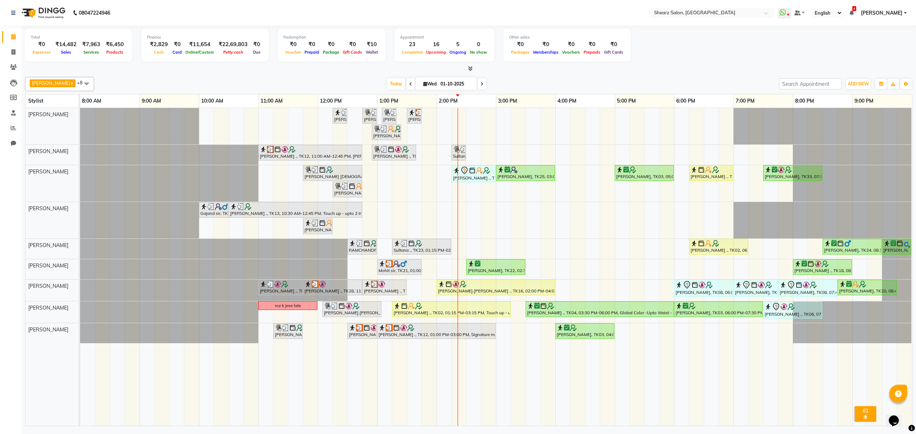
click at [72, 79] on span "Chandrakant Parmar x Dinesh Deora x Rohit Rathod x pritika prajapati x Vaibhav …" at bounding box center [59, 84] width 69 height 14
drag, startPoint x: 68, startPoint y: 120, endPoint x: 84, endPoint y: 115, distance: 16.7
click at [68, 118] on div "[PERSON_NAME] GSTIN - 21123" at bounding box center [59, 122] width 61 height 15
checkbox input "true"
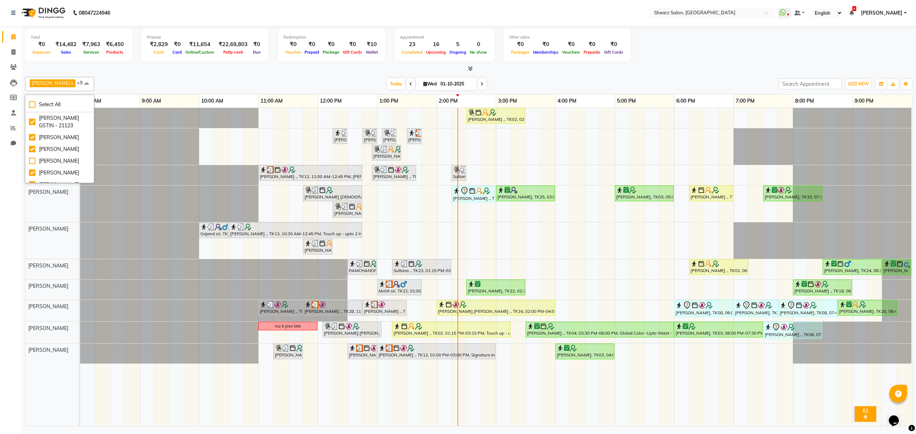
click at [618, 117] on div "Grishma Manke ., TK02, 02:30 PM-03:30 PM, Cirepil Roll On Wax Surbhi Pillai ., …" at bounding box center [496, 267] width 832 height 318
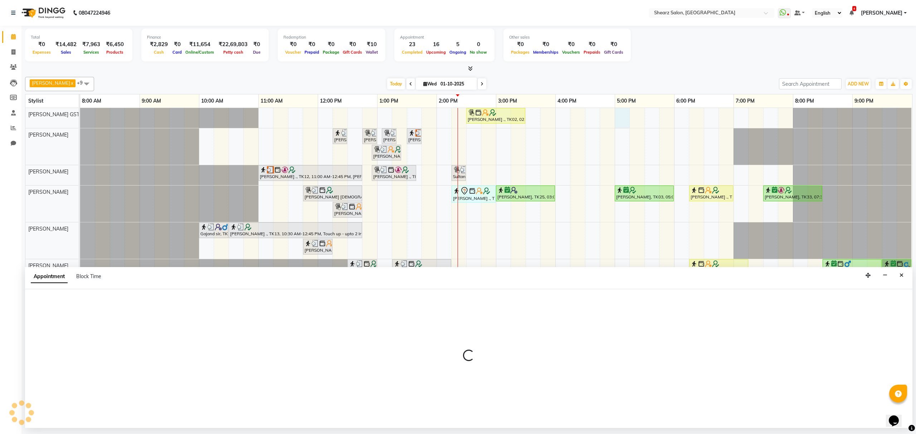
select select "77439"
select select "tentative"
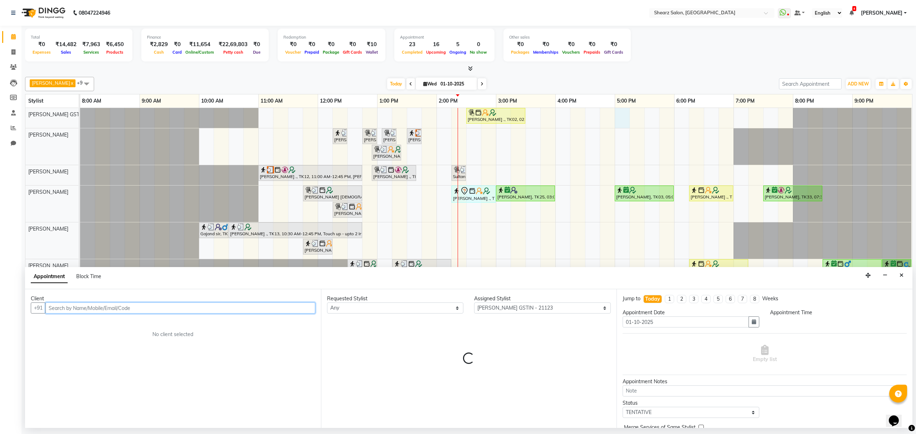
select select "1020"
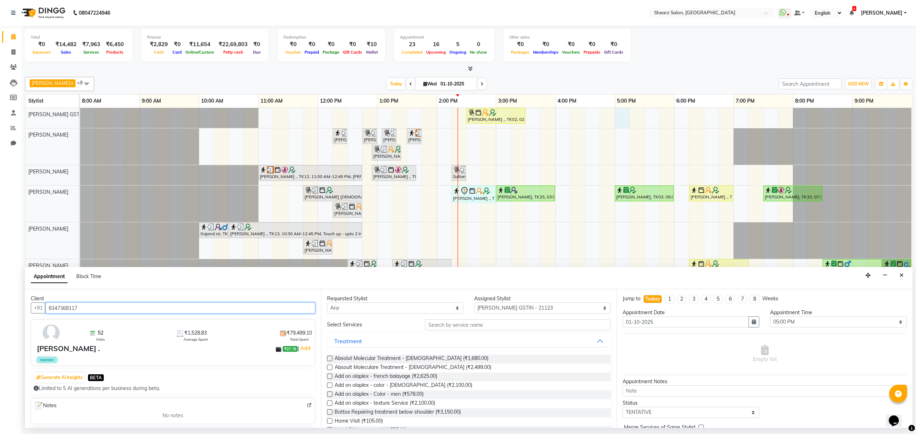
type input "8347368117"
click at [451, 325] on input "text" at bounding box center [518, 325] width 186 height 11
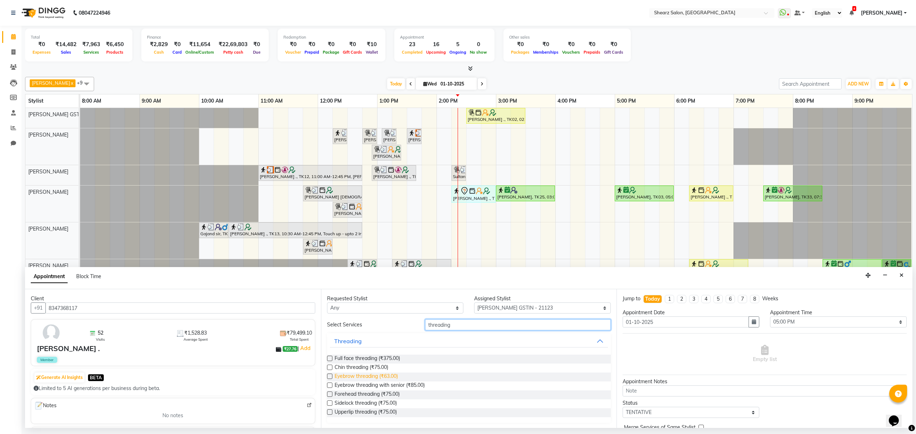
type input "threading"
click at [348, 377] on span "Eyebrow threading (₹63.00)" at bounding box center [366, 377] width 63 height 9
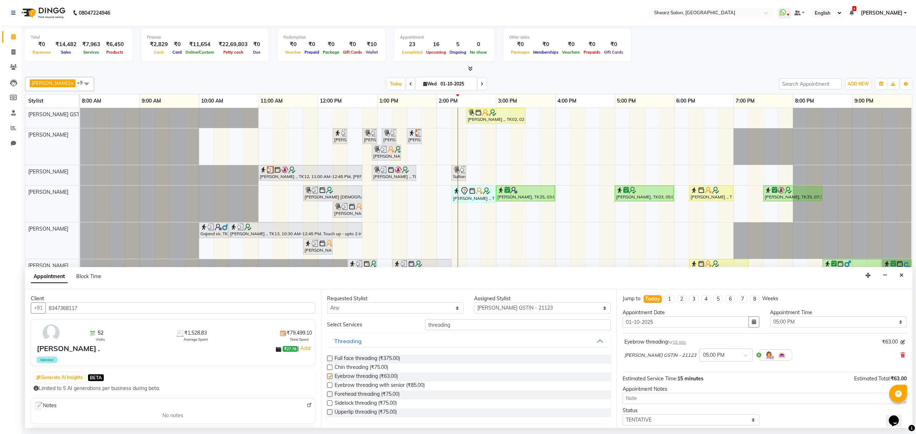
checkbox input "false"
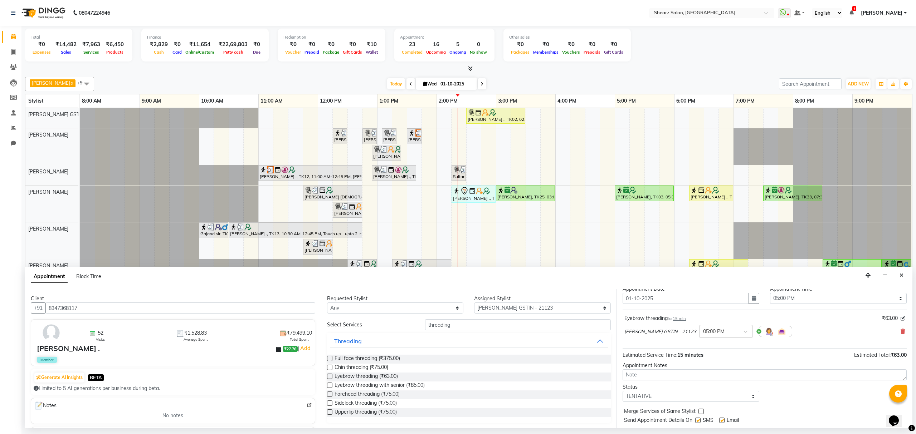
scroll to position [43, 0]
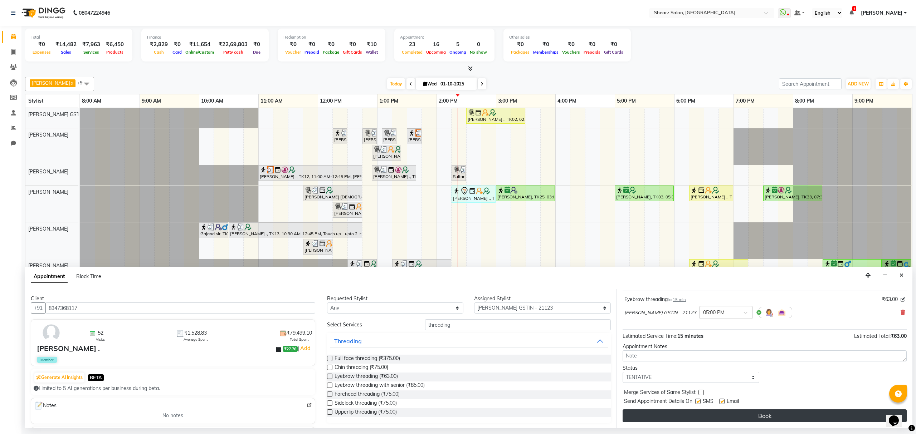
click at [682, 419] on button "Book" at bounding box center [765, 416] width 284 height 13
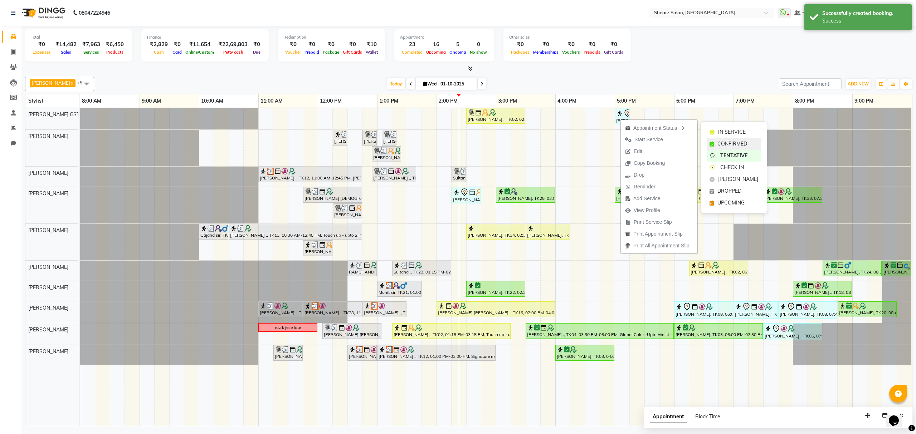
click at [719, 141] on span "CONFIRMED" at bounding box center [733, 144] width 30 height 8
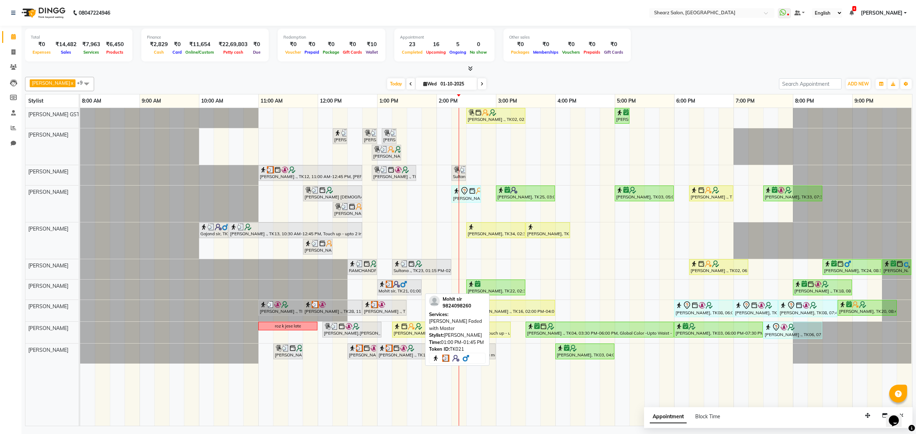
click at [408, 288] on div at bounding box center [400, 284] width 42 height 7
click at [415, 291] on div "Mohit sir, TK21, 01:00 PM-01:45 PM, Beard Faded with Master" at bounding box center [399, 288] width 43 height 14
select select "3"
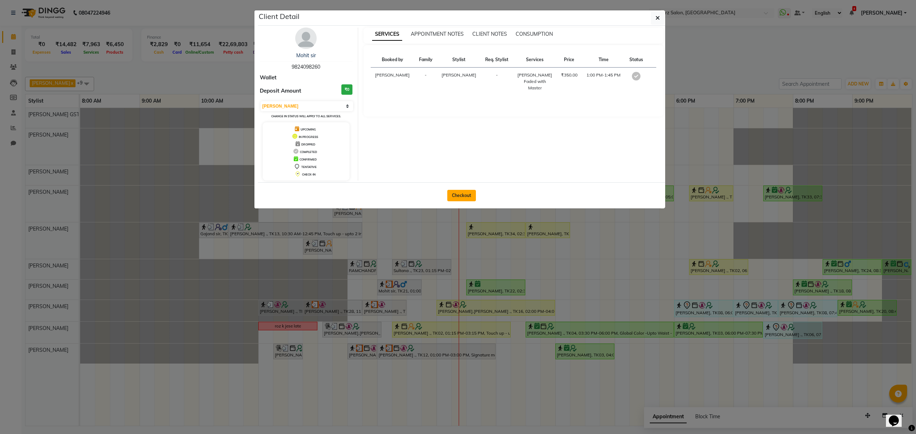
click at [455, 196] on button "Checkout" at bounding box center [461, 195] width 29 height 11
select select "service"
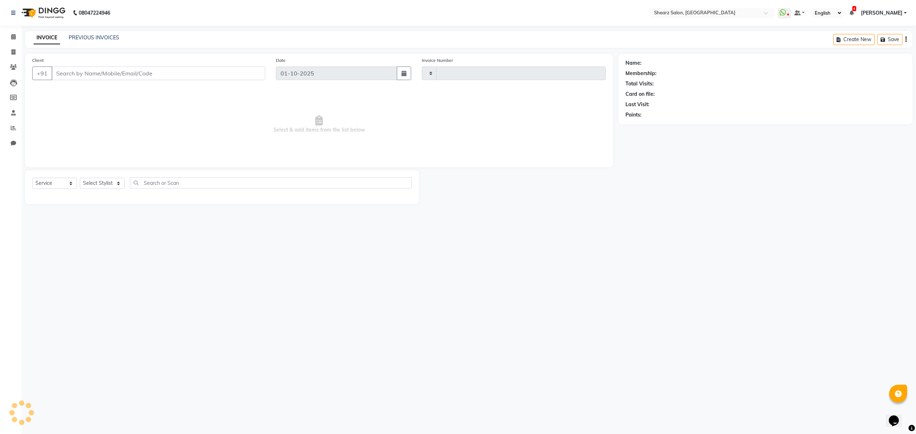
type input "6937"
select select "8157"
type input "9824098260"
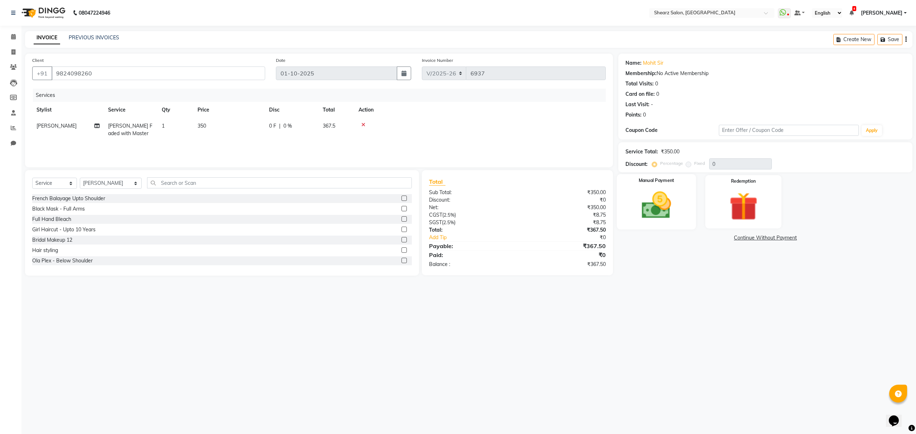
click at [658, 211] on img at bounding box center [656, 206] width 48 height 34
click at [739, 242] on span "CASH" at bounding box center [738, 238] width 15 height 8
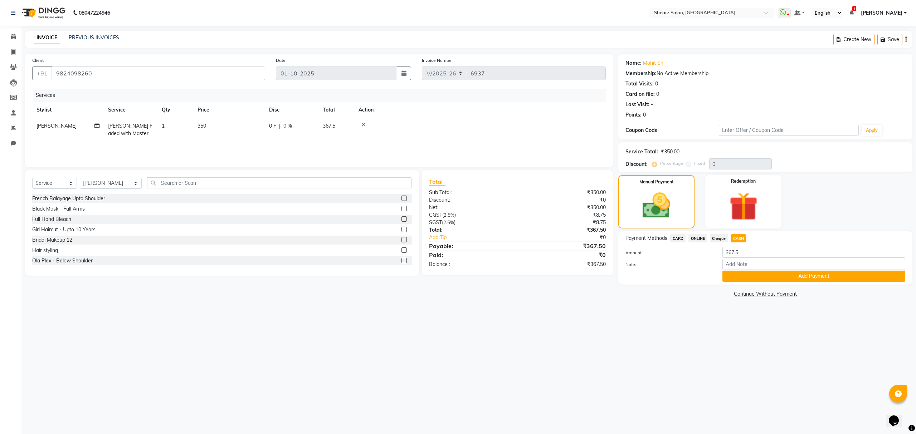
click at [364, 123] on icon at bounding box center [363, 124] width 4 height 5
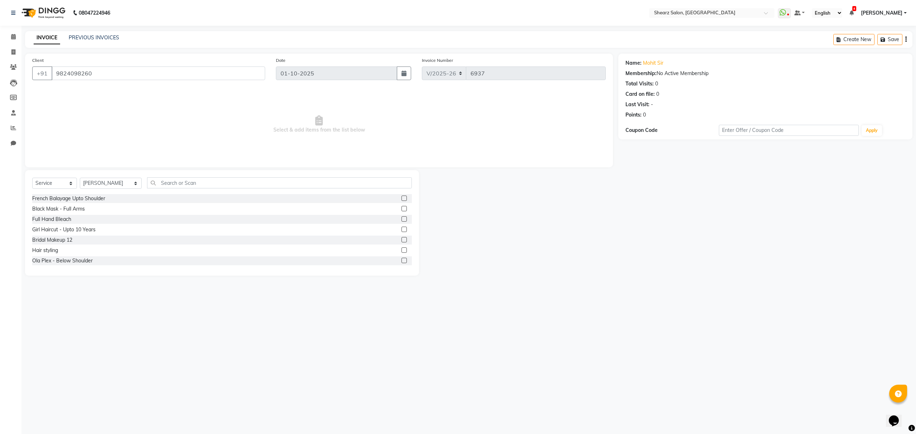
click at [227, 172] on div "Select Service Product Membership Package Voucher Prepaid Gift Card Select Styl…" at bounding box center [222, 223] width 394 height 106
click at [224, 181] on input "text" at bounding box center [279, 183] width 264 height 11
click at [126, 186] on select "Select Stylist Admin A General Arvind S Devda Asha Chavariya Brijesh Valand Cen…" at bounding box center [111, 183] width 62 height 11
select select "77475"
click at [80, 178] on select "Select Stylist Admin A General Arvind S Devda Asha Chavariya Brijesh Valand Cen…" at bounding box center [111, 183] width 62 height 11
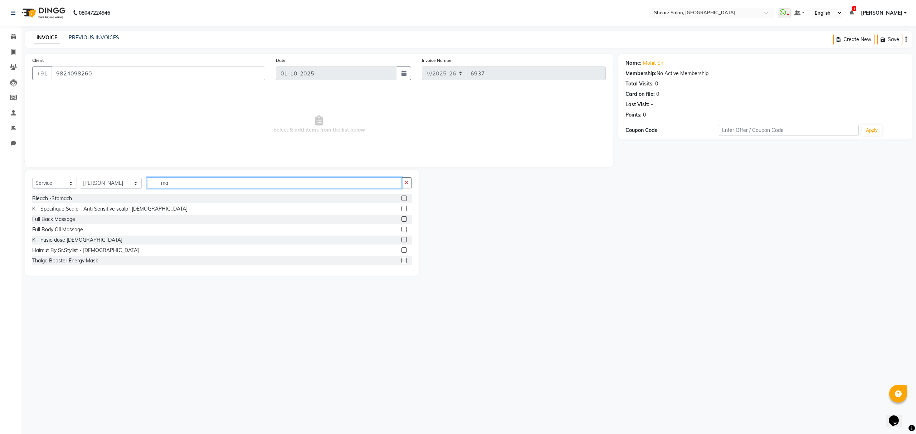
type input "m"
type input "beard"
click at [45, 202] on div "Beard crafting" at bounding box center [61, 199] width 59 height 8
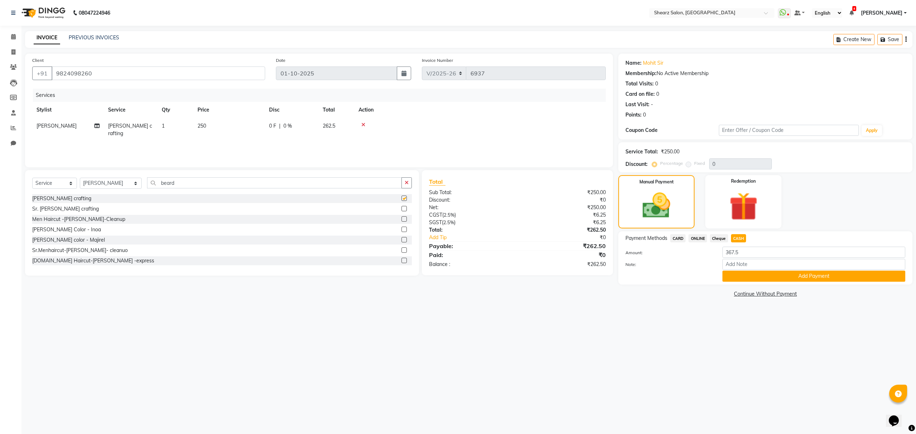
checkbox input "false"
drag, startPoint x: 205, startPoint y: 181, endPoint x: 0, endPoint y: 261, distance: 219.6
click at [0, 262] on app-home "08047224946 Select Location × Shearz Salon, Prahaladnagar WhatsApp Status ✕ Sta…" at bounding box center [458, 155] width 916 height 310
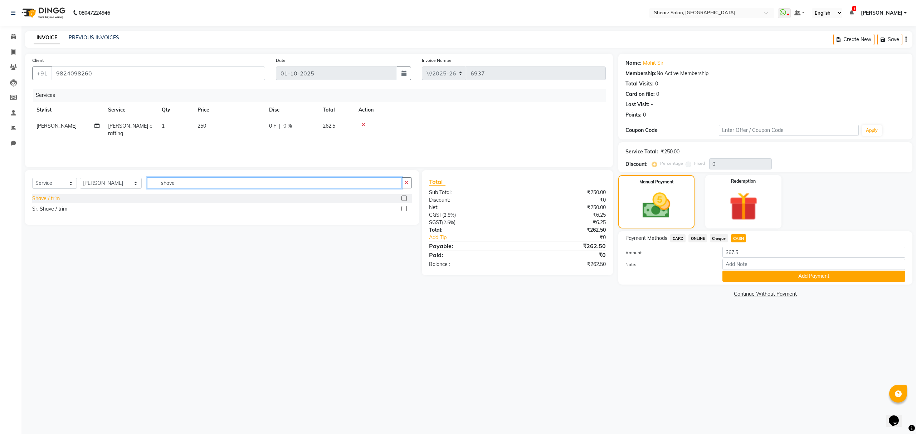
type input "shave"
click at [42, 195] on div "Shave / trim" at bounding box center [46, 199] width 28 height 8
checkbox input "false"
click at [356, 126] on td at bounding box center [480, 130] width 252 height 24
click at [363, 125] on icon at bounding box center [363, 124] width 4 height 5
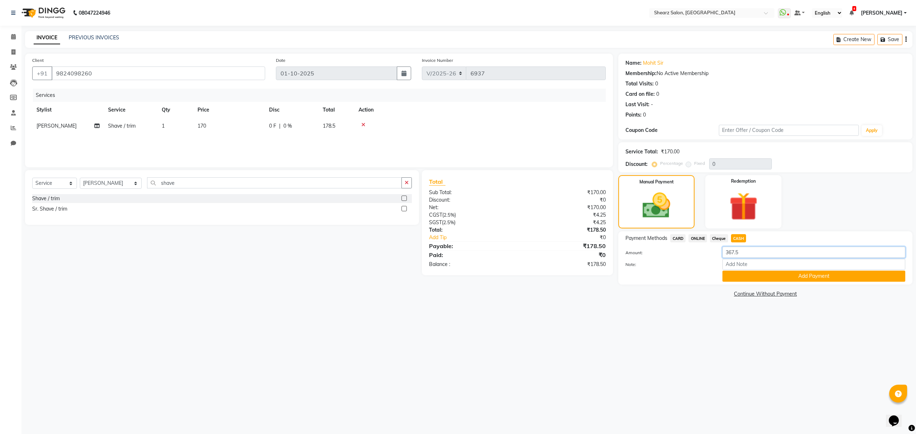
drag, startPoint x: 762, startPoint y: 254, endPoint x: 615, endPoint y: 271, distance: 148.7
click at [615, 271] on div "Client +91 9824098260 Date 01-10-2025 Invoice Number V/2025 V/2025-26 6937 Serv…" at bounding box center [469, 177] width 898 height 246
drag, startPoint x: 747, startPoint y: 256, endPoint x: 727, endPoint y: 254, distance: 19.4
click at [727, 254] on input "180" at bounding box center [814, 252] width 183 height 11
type input "178.50"
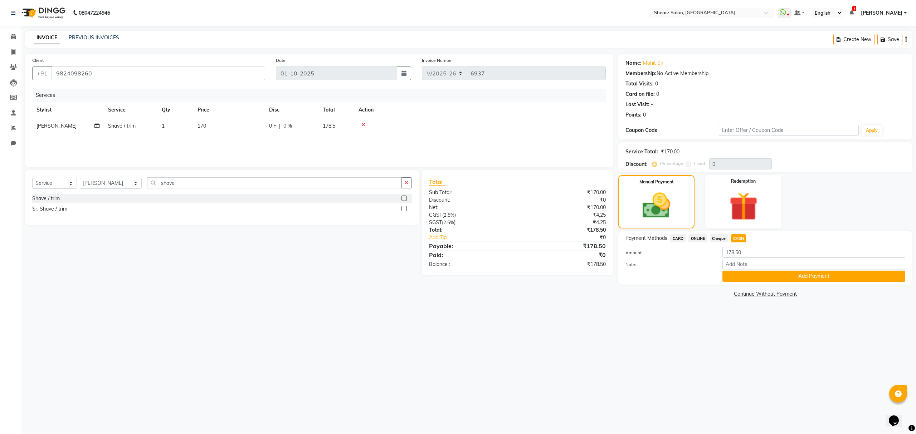
click at [732, 273] on button "Add Payment" at bounding box center [814, 276] width 183 height 11
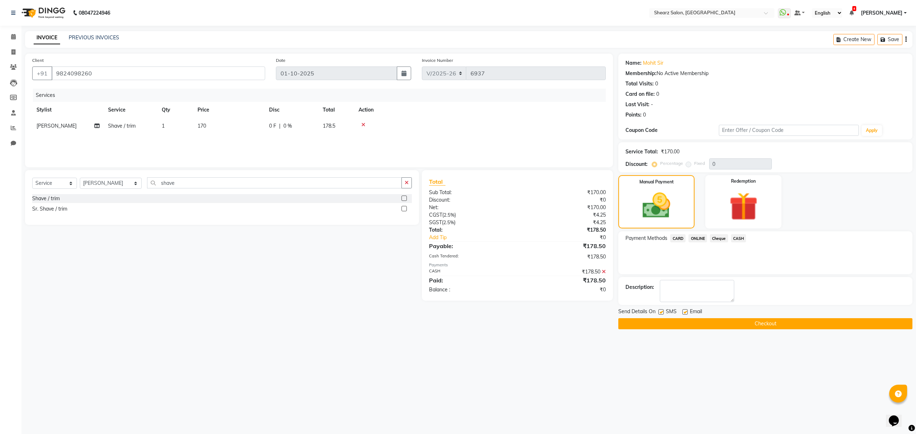
drag, startPoint x: 730, startPoint y: 318, endPoint x: 732, endPoint y: 324, distance: 6.3
click at [730, 318] on div "Send Details On SMS Email Checkout" at bounding box center [765, 318] width 294 height 21
click at [732, 325] on button "Checkout" at bounding box center [765, 324] width 294 height 11
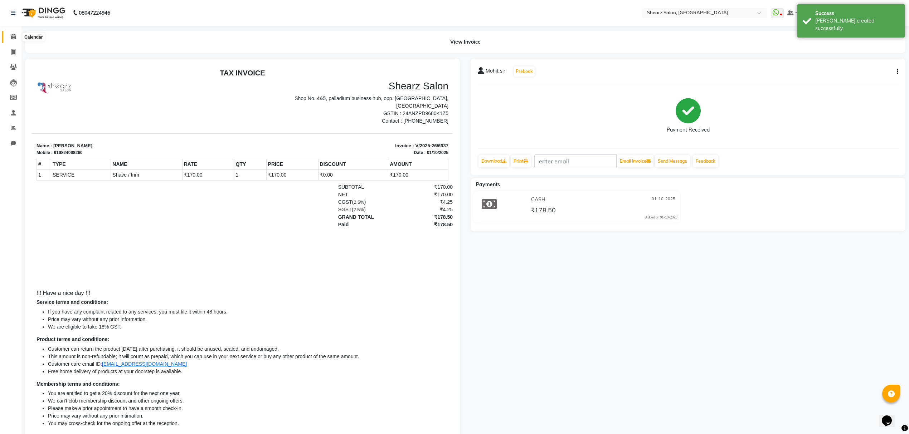
click at [16, 37] on span at bounding box center [13, 37] width 13 height 8
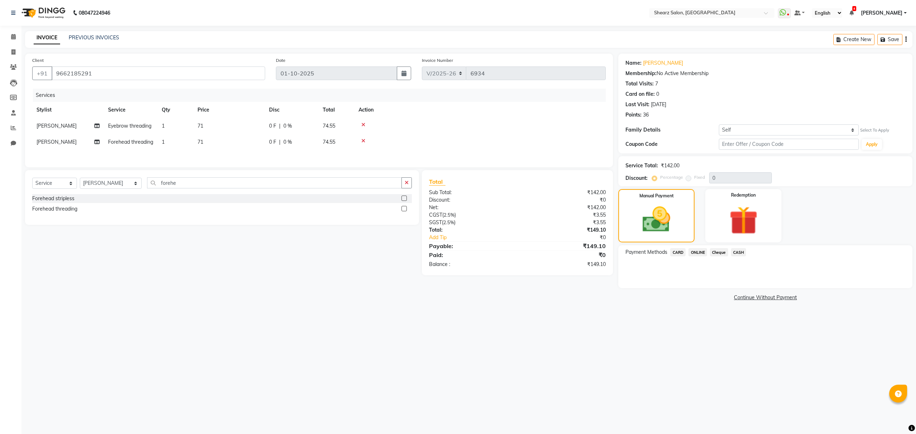
select select "8157"
select select "service"
select select "77468"
drag, startPoint x: 87, startPoint y: 28, endPoint x: 85, endPoint y: 35, distance: 7.0
click at [85, 33] on div "08047224946 Select Location × Shearz Salon, [GEOGRAPHIC_DATA] WhatsApp Status ✕…" at bounding box center [458, 217] width 916 height 434
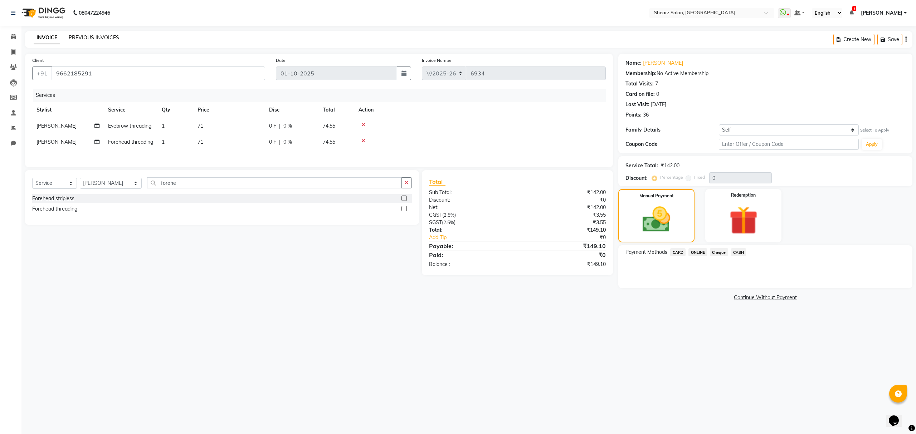
click at [85, 35] on link "PREVIOUS INVOICES" at bounding box center [94, 37] width 50 height 6
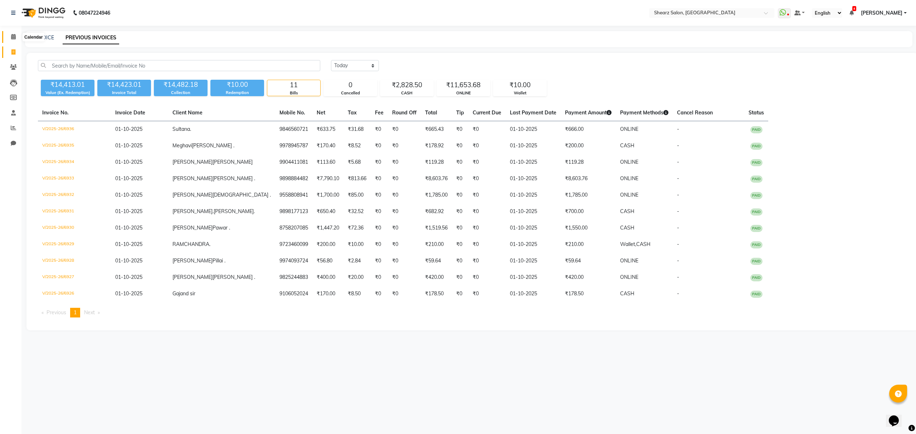
click at [14, 33] on span at bounding box center [13, 37] width 13 height 8
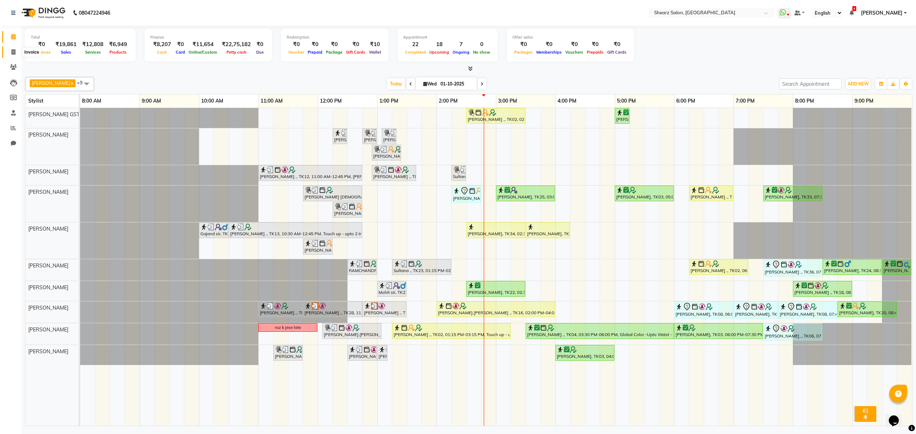
click at [9, 52] on span at bounding box center [13, 52] width 13 height 8
select select "8157"
select select "service"
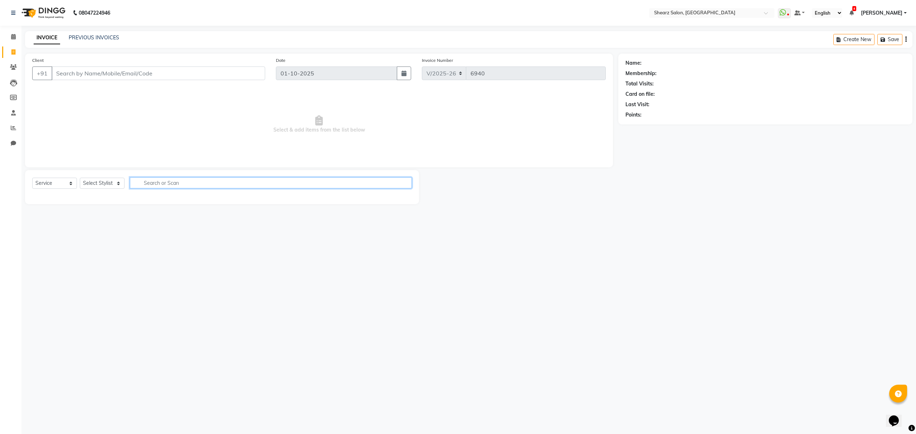
click at [170, 178] on input "text" at bounding box center [271, 183] width 282 height 11
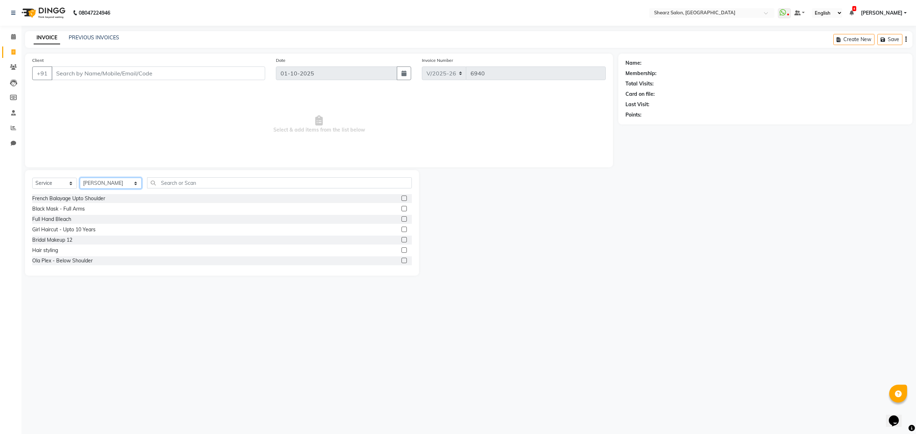
click at [120, 178] on div "Select Service Product Membership Package Voucher Prepaid Gift Card Select Styl…" at bounding box center [222, 186] width 380 height 17
select select "77475"
click at [80, 178] on select "Select Stylist Admin A General [PERSON_NAME] Asha Chavariya [PERSON_NAME] Cente…" at bounding box center [111, 183] width 62 height 11
click at [207, 179] on input "text" at bounding box center [279, 183] width 264 height 11
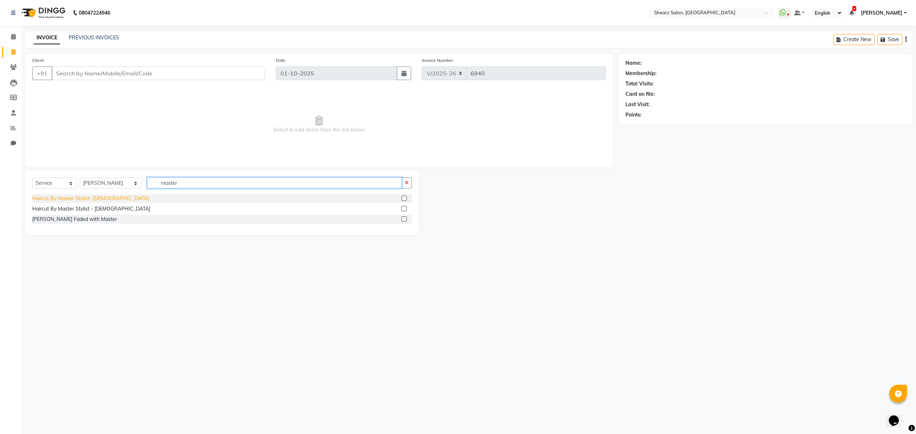
type input "master"
click at [94, 198] on div "Haircut By Master Stylist- [DEMOGRAPHIC_DATA]" at bounding box center [90, 199] width 117 height 8
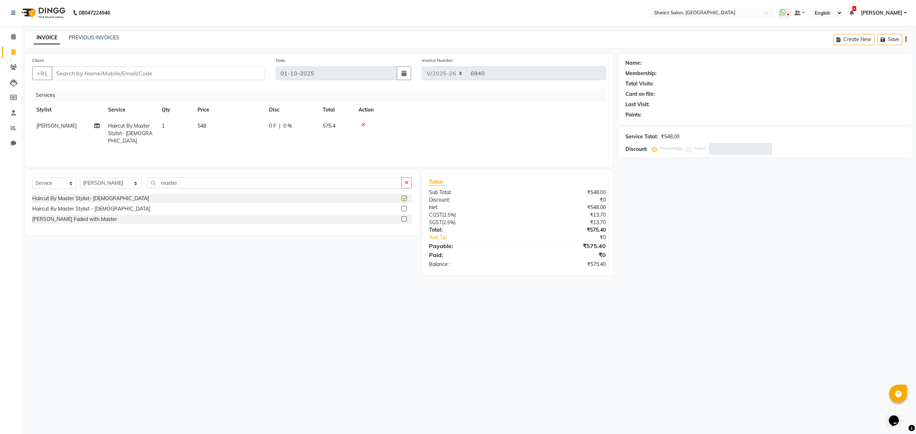
checkbox input "false"
drag, startPoint x: 319, startPoint y: 126, endPoint x: 341, endPoint y: 126, distance: 21.5
click at [341, 126] on td "575.4" at bounding box center [337, 133] width 36 height 31
select select "77475"
click at [473, 125] on div at bounding box center [502, 124] width 197 height 5
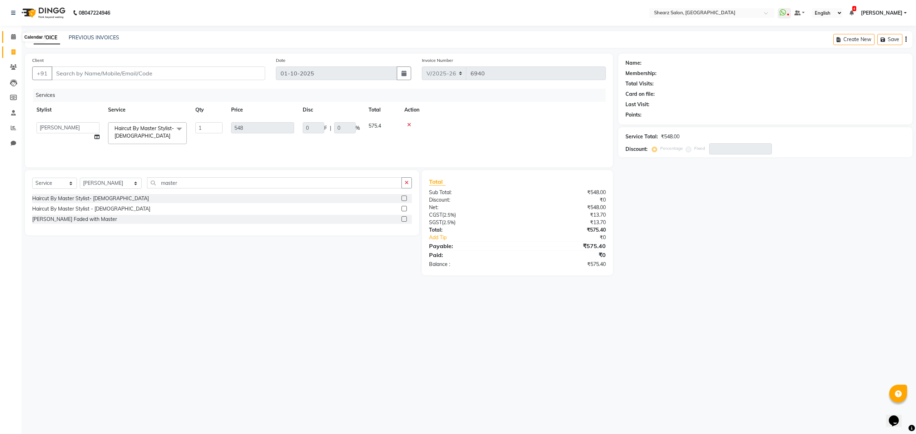
click at [15, 35] on icon at bounding box center [13, 36] width 5 height 5
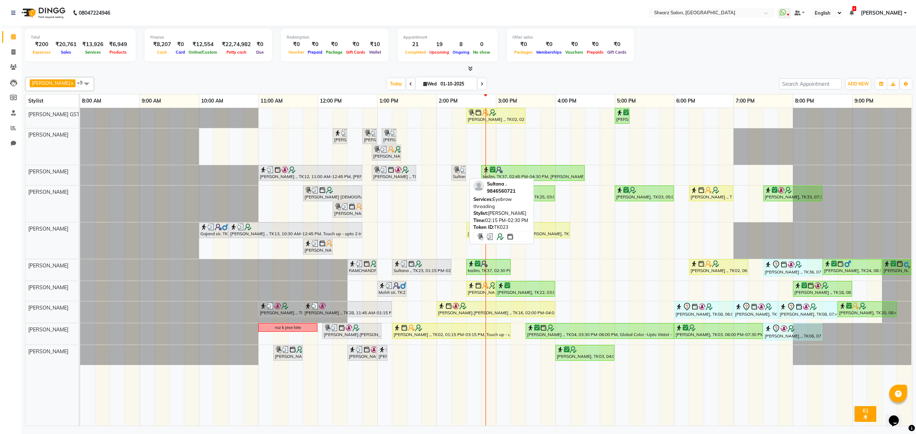
click at [456, 179] on div "Sultana ., TK23, 02:15 PM-02:30 PM, Eyebrow threading" at bounding box center [458, 173] width 13 height 14
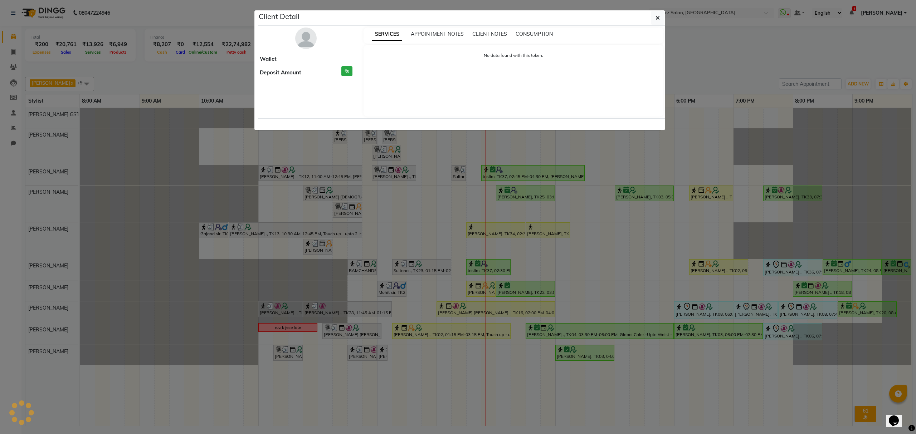
select select "3"
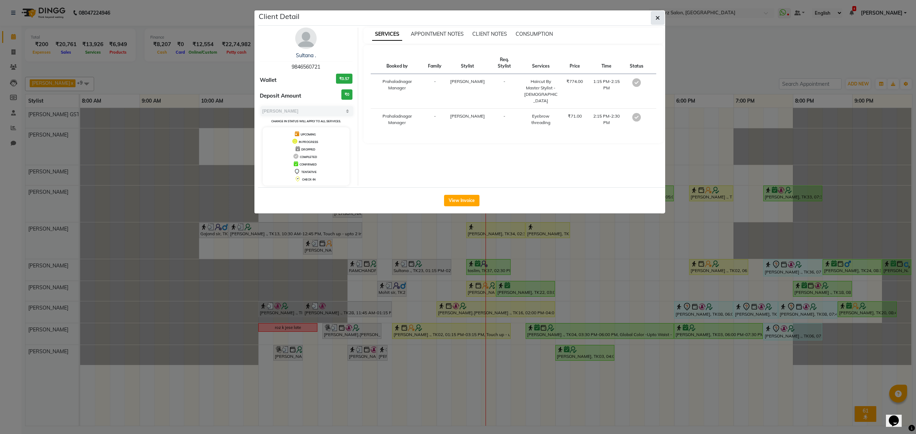
click at [660, 14] on button "button" at bounding box center [658, 18] width 14 height 14
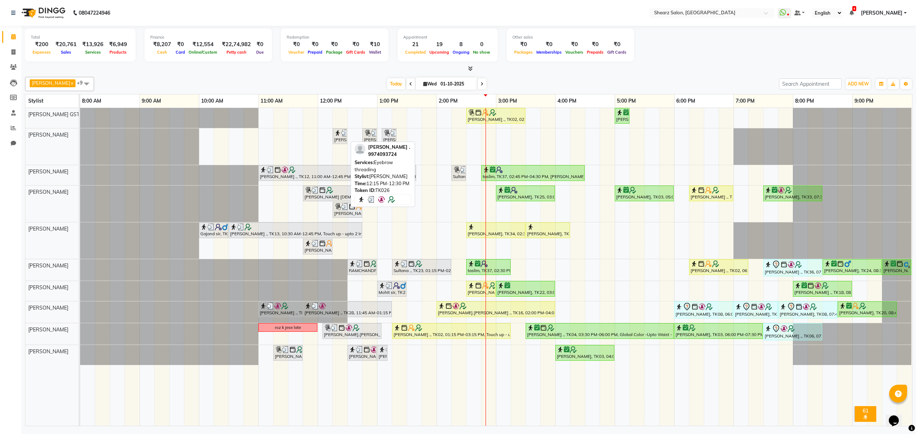
click at [336, 138] on div "[PERSON_NAME] ., TK26, 12:15 PM-12:30 PM, Eyebrow threading" at bounding box center [340, 137] width 13 height 14
select select "3"
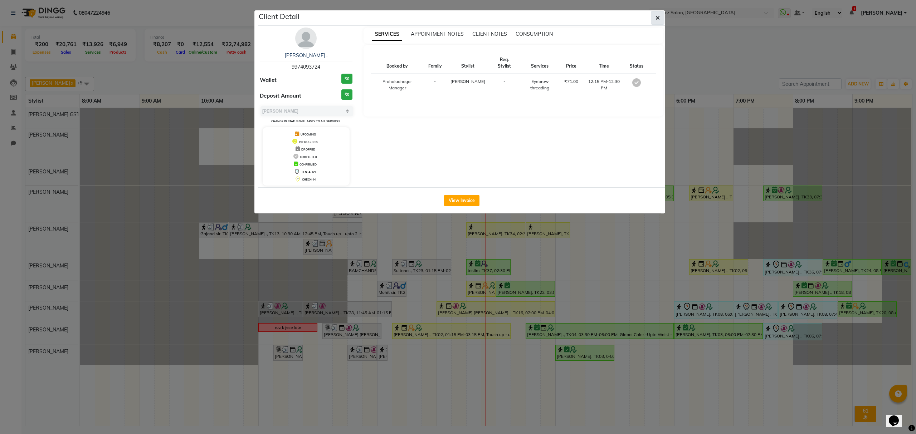
click at [656, 19] on icon "button" at bounding box center [658, 18] width 4 height 6
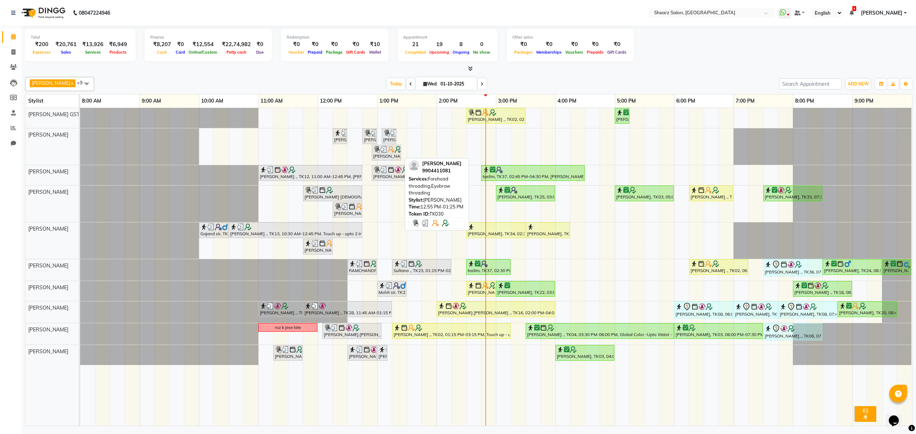
click at [382, 161] on link "[PERSON_NAME], TK30, 12:55 PM-01:25 PM, Forehead threading,Eyebrow threading" at bounding box center [386, 153] width 29 height 16
select select "3"
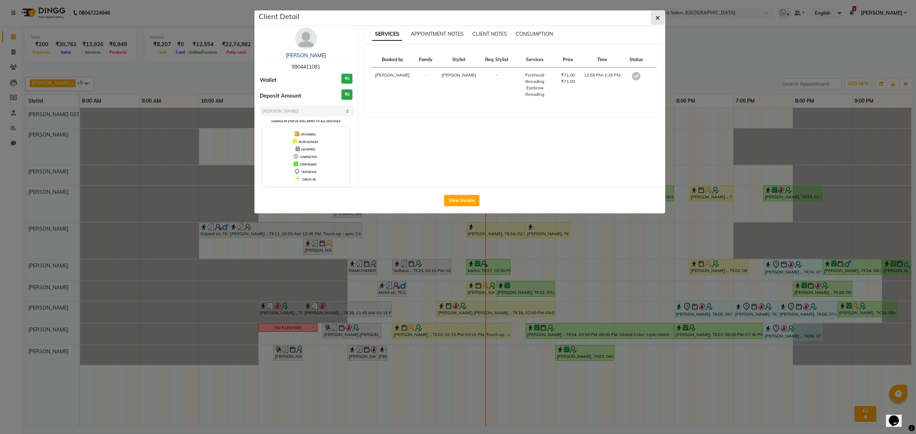
click at [652, 20] on button "button" at bounding box center [658, 18] width 14 height 14
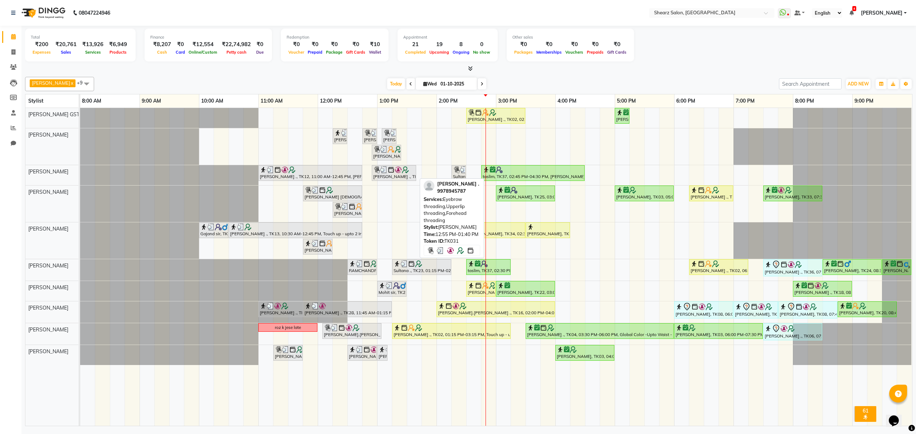
click at [403, 172] on img at bounding box center [405, 169] width 7 height 7
select select "3"
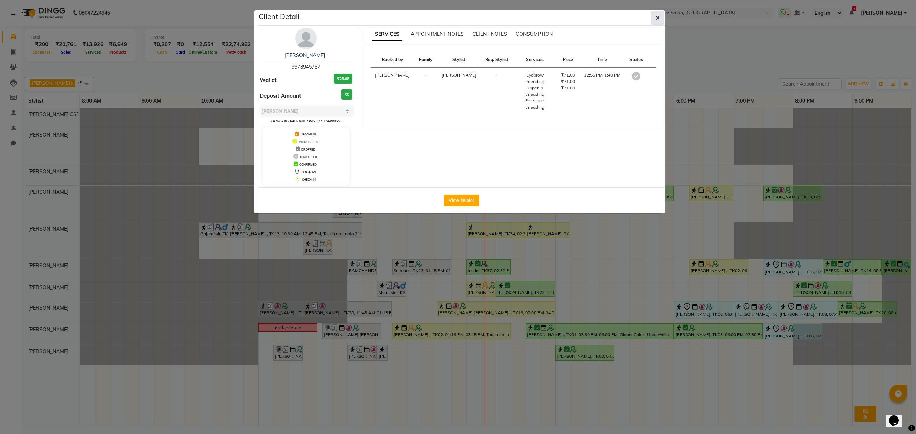
click at [656, 16] on button "button" at bounding box center [658, 18] width 14 height 14
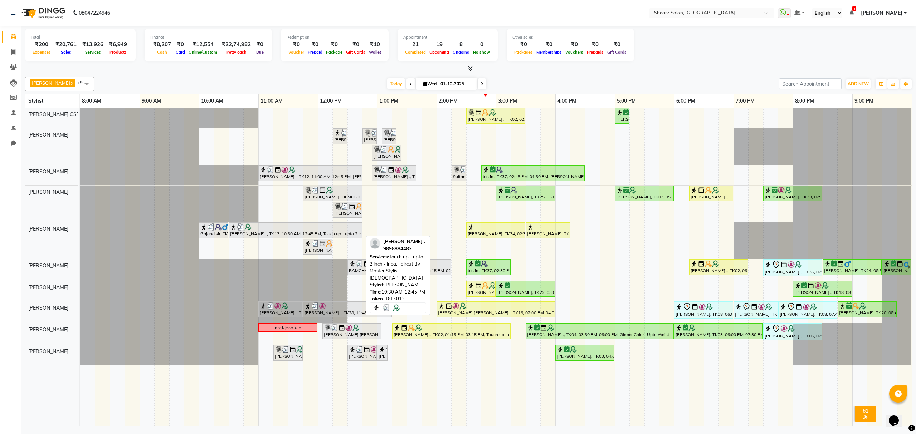
click at [308, 228] on div at bounding box center [295, 227] width 131 height 7
select select "3"
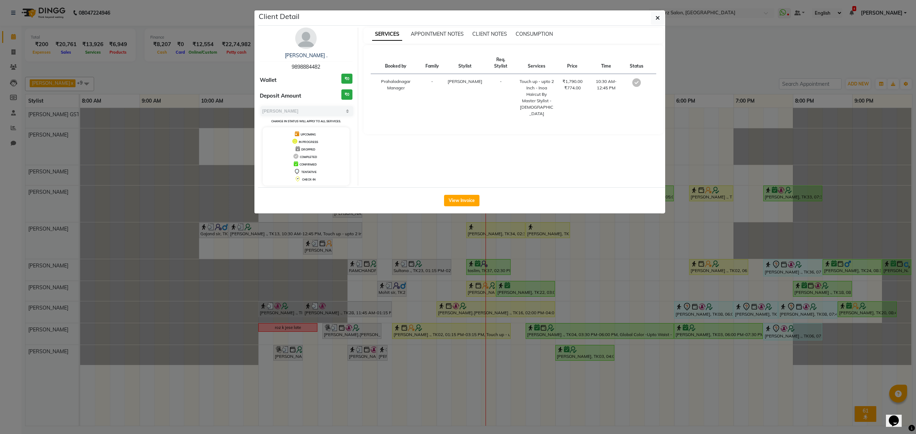
drag, startPoint x: 655, startPoint y: 19, endPoint x: 588, endPoint y: 67, distance: 81.8
click at [655, 18] on button "button" at bounding box center [658, 18] width 14 height 14
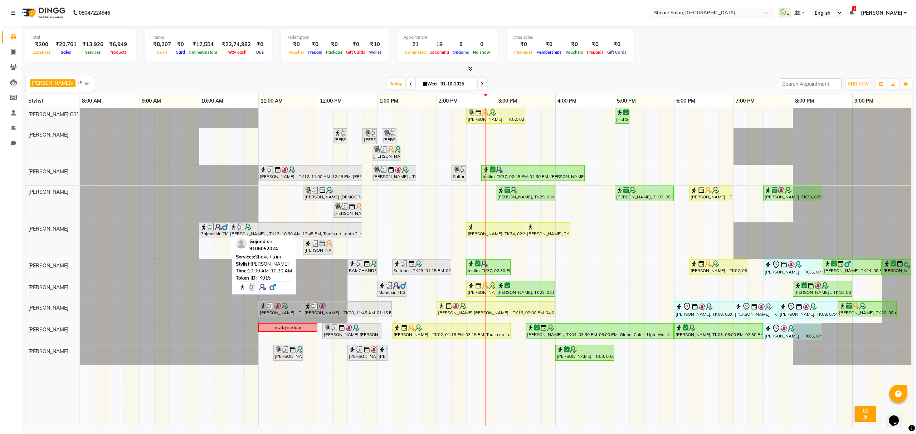
click at [222, 232] on div "Gajand sir, TK15, 10:00 AM-10:30 AM, Shave / trim" at bounding box center [214, 231] width 28 height 14
select select "3"
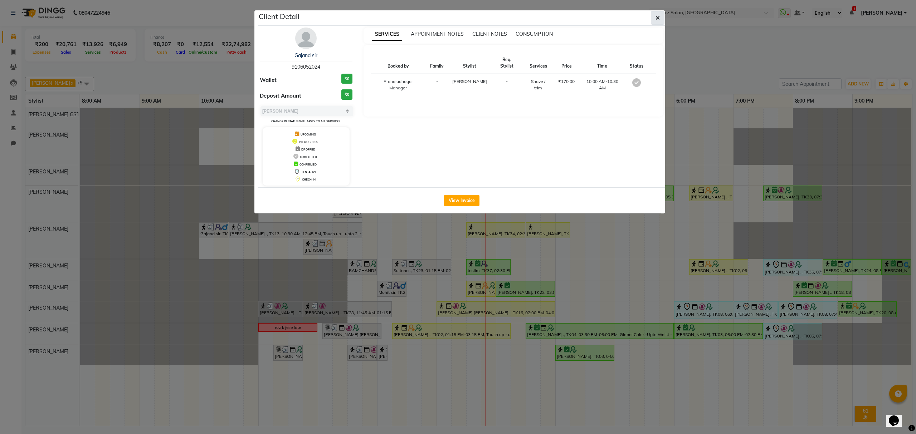
click at [654, 19] on button "button" at bounding box center [658, 18] width 14 height 14
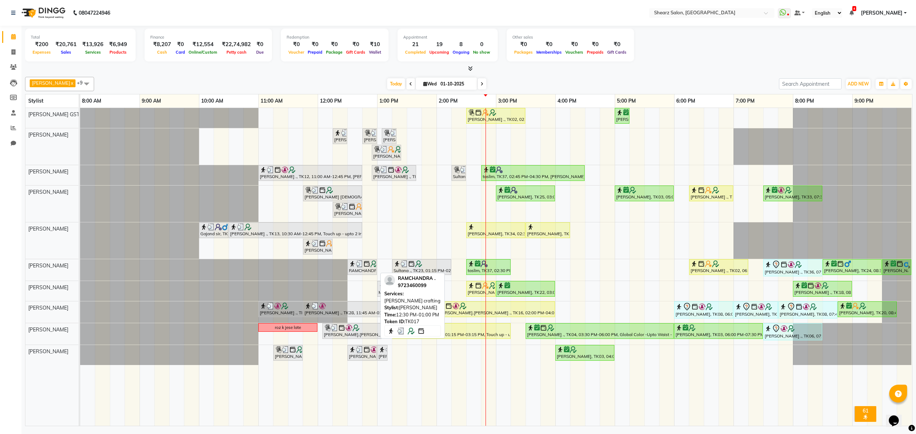
click at [360, 269] on div "RAMCHANDRA ., TK17, 12:30 PM-01:00 PM, [PERSON_NAME] crafting" at bounding box center [362, 268] width 28 height 14
select select "3"
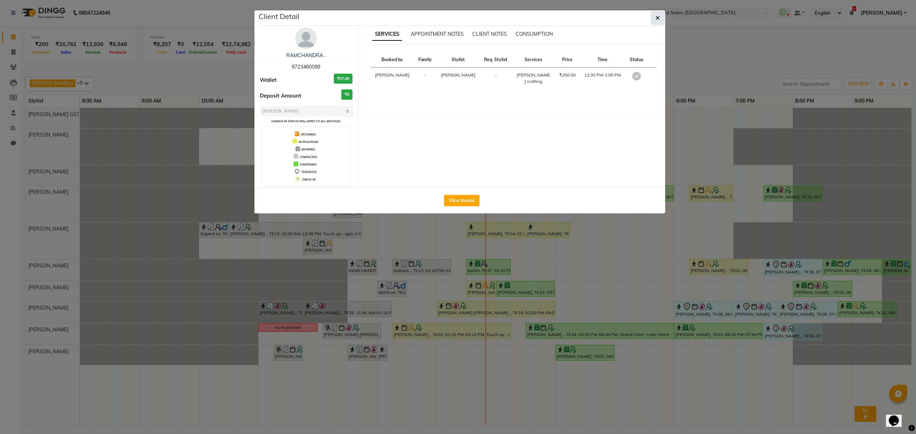
click at [657, 19] on icon "button" at bounding box center [658, 18] width 4 height 6
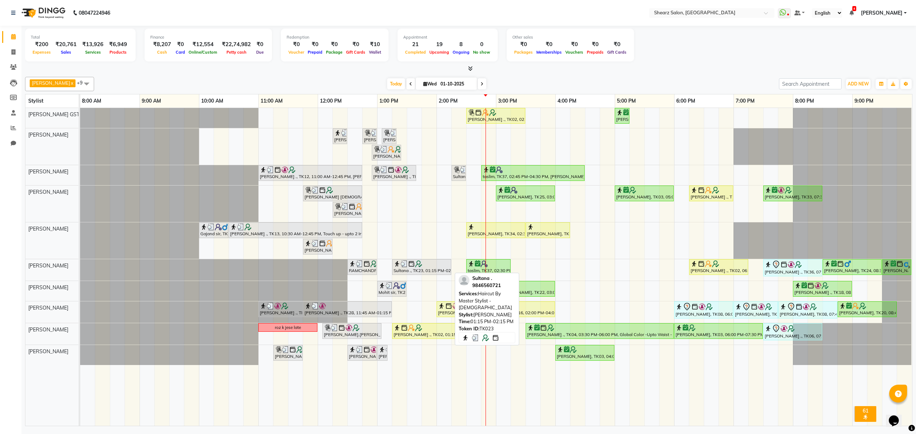
click at [428, 272] on div "Sultana ., TK23, 01:15 PM-02:15 PM, Haircut By Master Stylist - [DEMOGRAPHIC_DA…" at bounding box center [422, 268] width 58 height 14
select select "3"
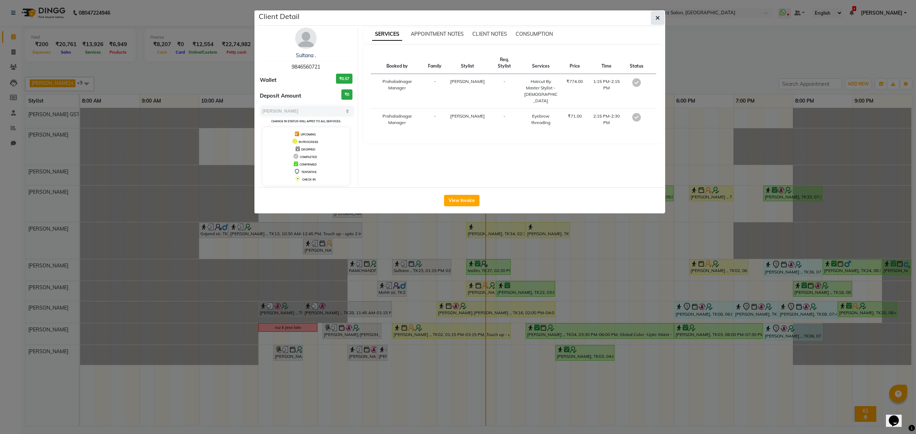
click at [654, 15] on button "button" at bounding box center [658, 18] width 14 height 14
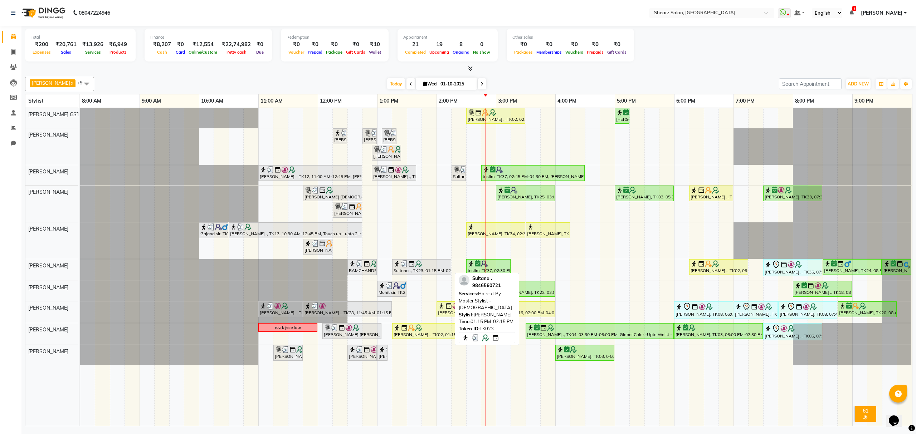
click at [424, 274] on div "Sultana ., TK23, 01:15 PM-02:15 PM, Haircut By Master Stylist - [DEMOGRAPHIC_DA…" at bounding box center [422, 268] width 58 height 14
select select "3"
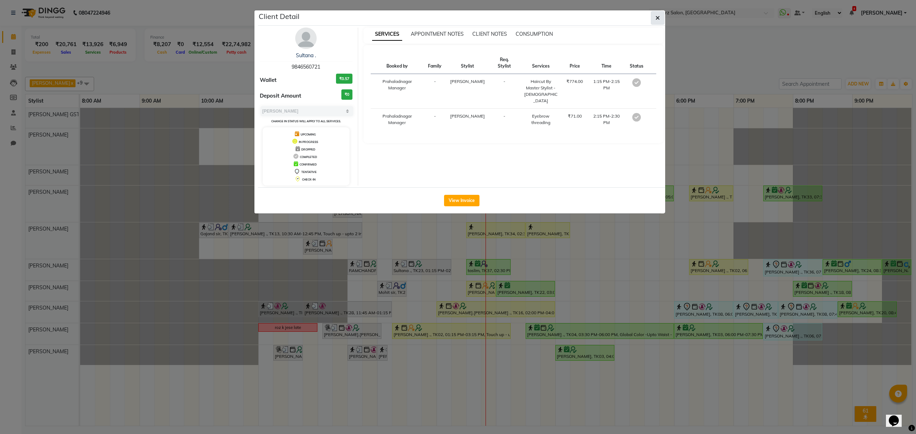
click at [657, 15] on icon "button" at bounding box center [658, 18] width 4 height 6
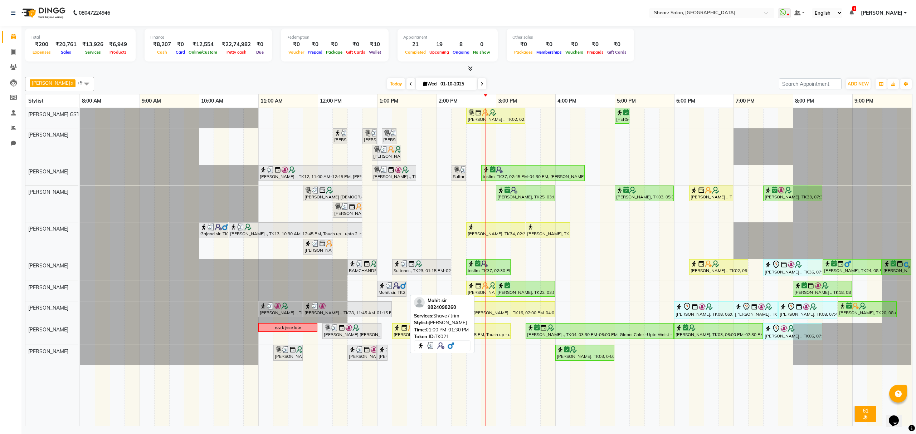
click at [392, 296] on div "Mohit sir, TK21, 01:00 PM-01:30 PM, Shave / trim" at bounding box center [392, 289] width 28 height 14
select select "3"
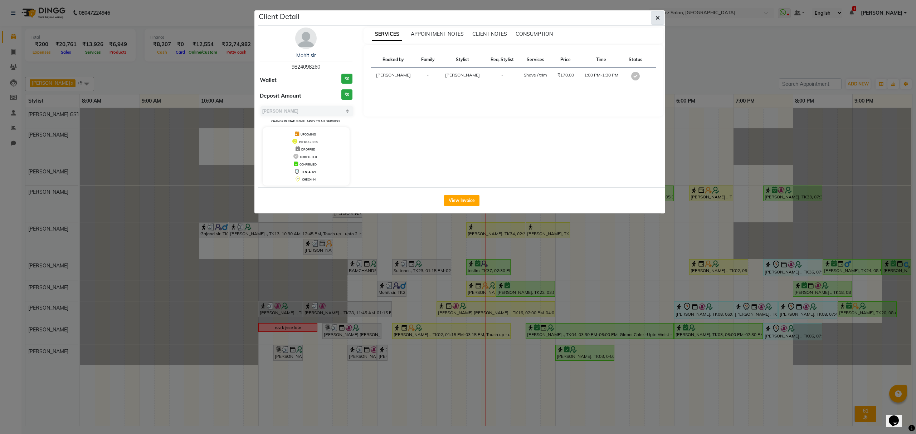
click at [654, 11] on button "button" at bounding box center [658, 18] width 14 height 14
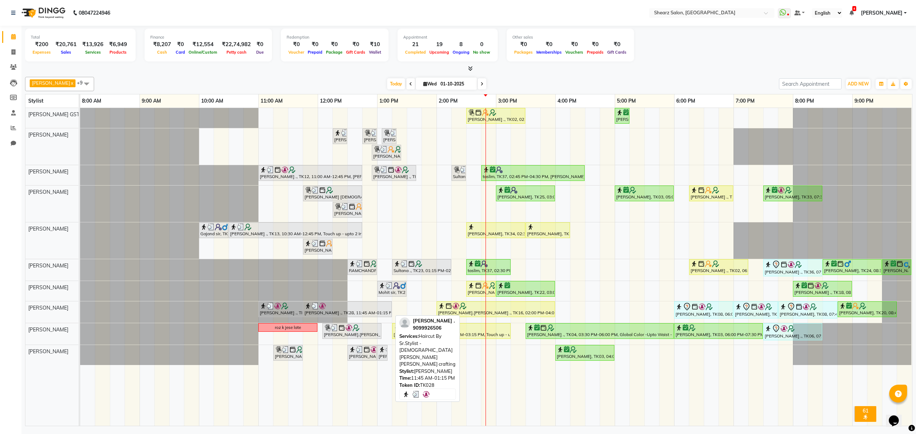
click at [349, 308] on div at bounding box center [348, 306] width 86 height 7
select select "3"
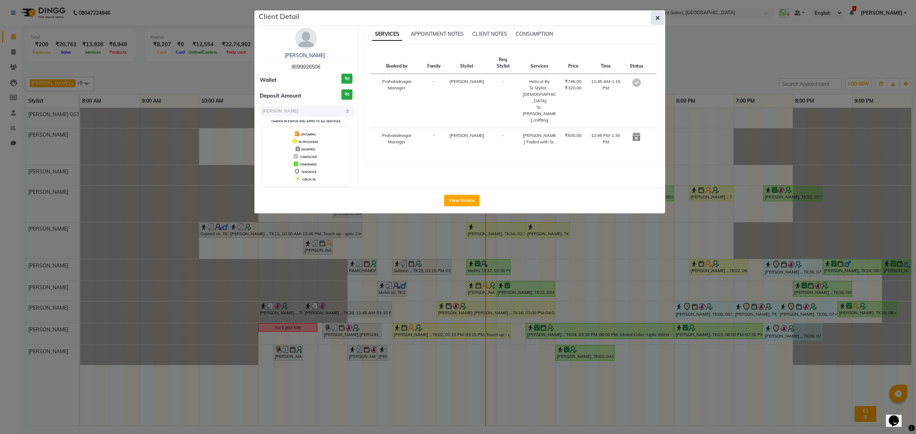
click at [659, 14] on button "button" at bounding box center [658, 18] width 14 height 14
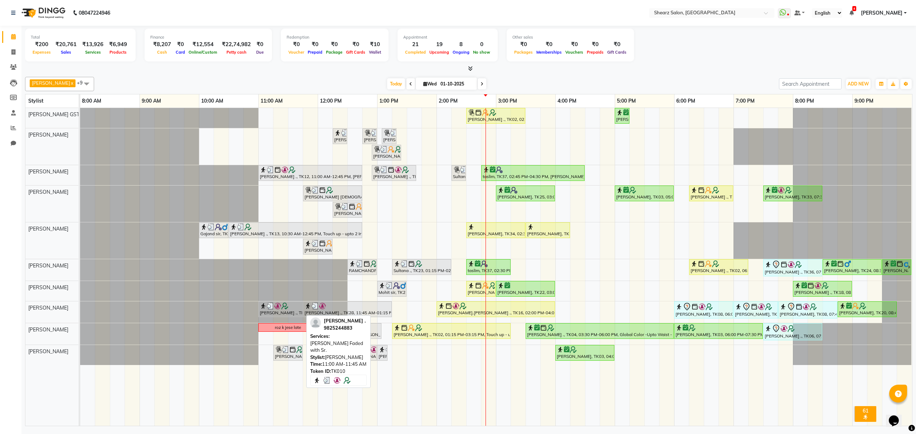
click at [276, 310] on img at bounding box center [277, 306] width 7 height 7
select select "3"
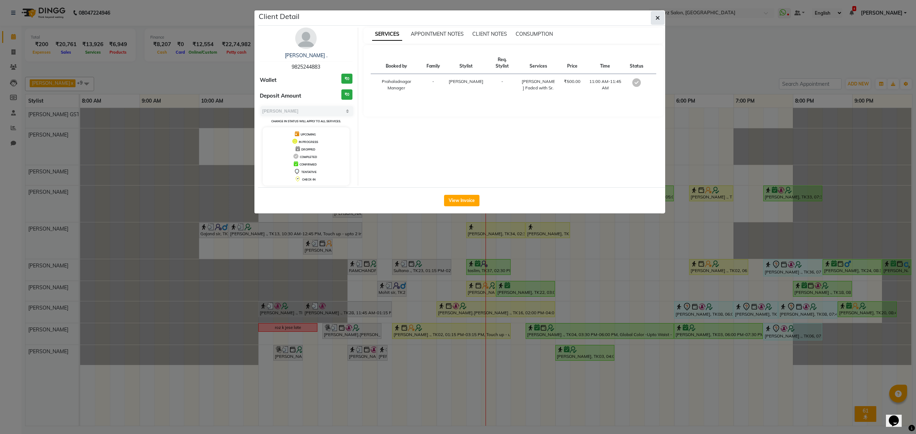
click at [656, 15] on icon "button" at bounding box center [658, 18] width 4 height 6
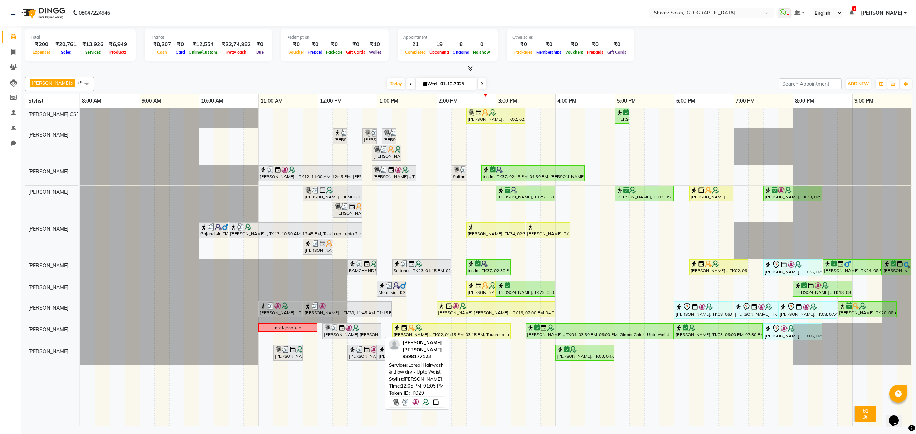
click at [361, 330] on div at bounding box center [352, 328] width 56 height 7
select select "3"
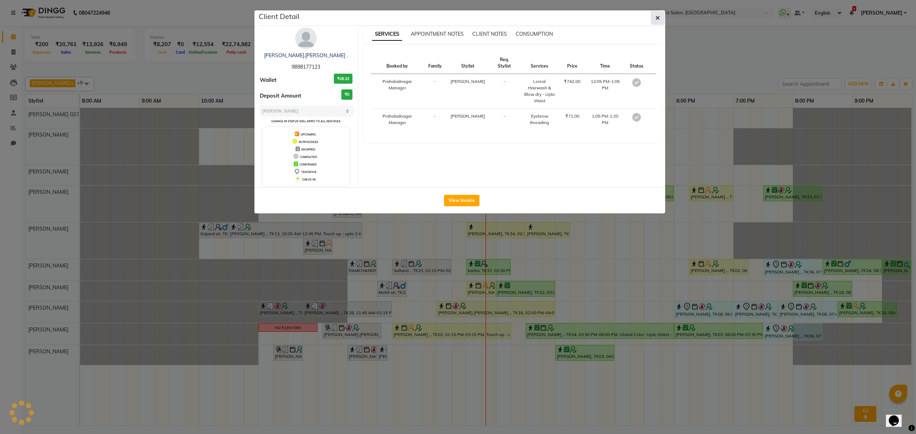
click at [659, 11] on button "button" at bounding box center [658, 18] width 14 height 14
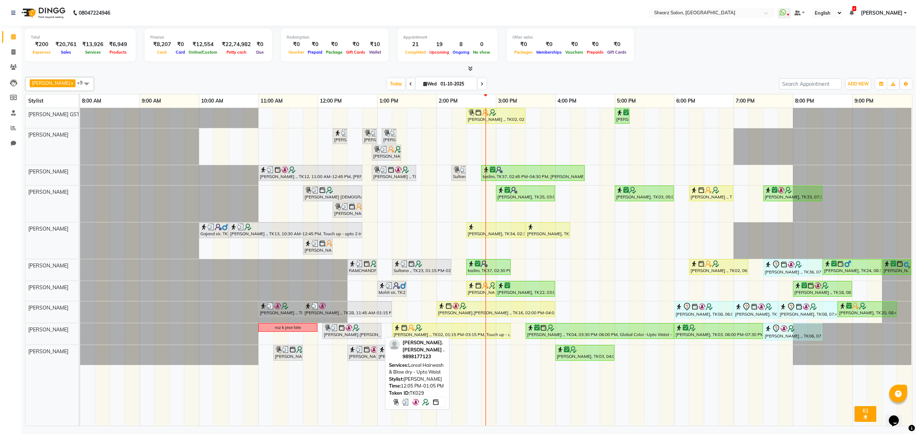
click at [370, 329] on div at bounding box center [352, 328] width 56 height 7
select select "3"
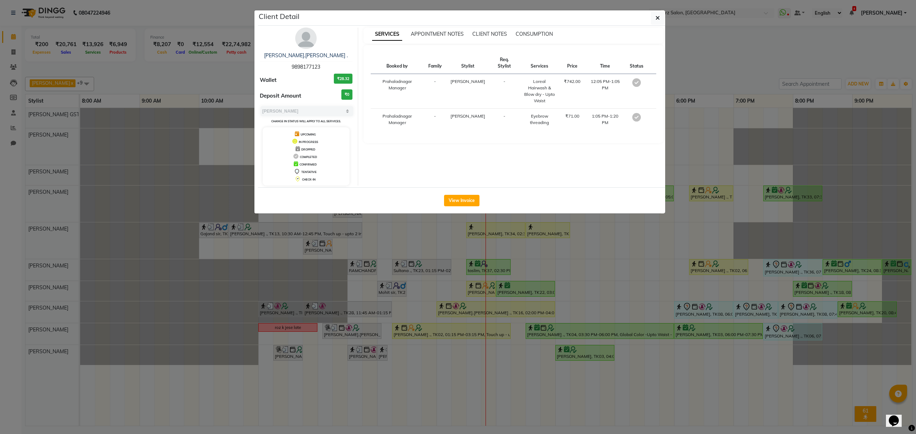
click at [659, 9] on ngb-modal-window "Client Detail SAPNA.VASU . 9898177123 Wallet ₹28.32 Deposit Amount ₹0 Select MA…" at bounding box center [458, 217] width 916 height 434
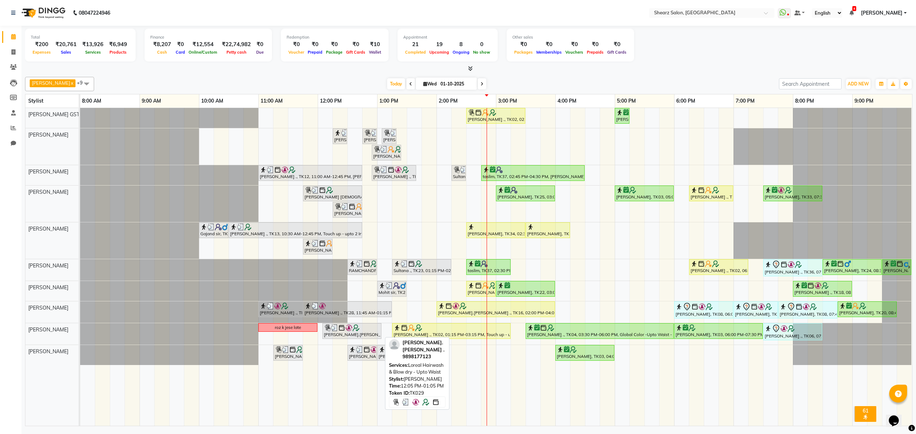
click at [365, 329] on div at bounding box center [352, 328] width 56 height 7
select select "3"
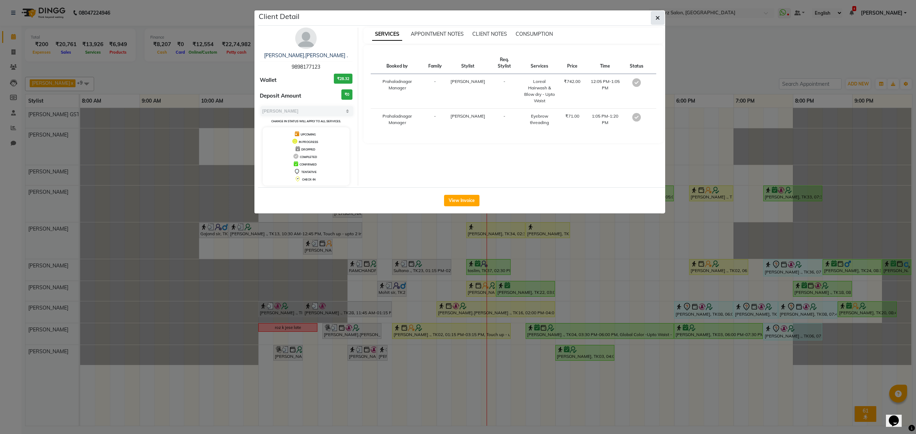
click at [656, 17] on icon "button" at bounding box center [658, 18] width 4 height 6
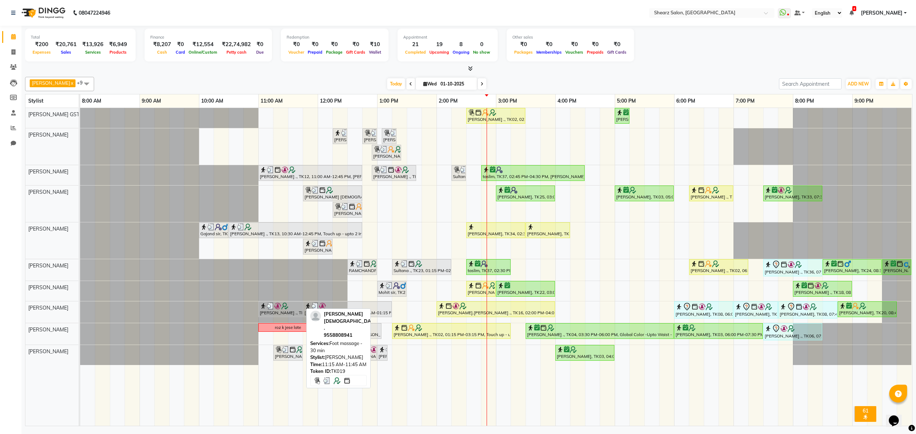
click at [281, 360] on div "[PERSON_NAME] [DEMOGRAPHIC_DATA] ., TK19, 11:15 AM-11:45 AM, Foot massage - 30 …" at bounding box center [288, 353] width 28 height 14
select select "3"
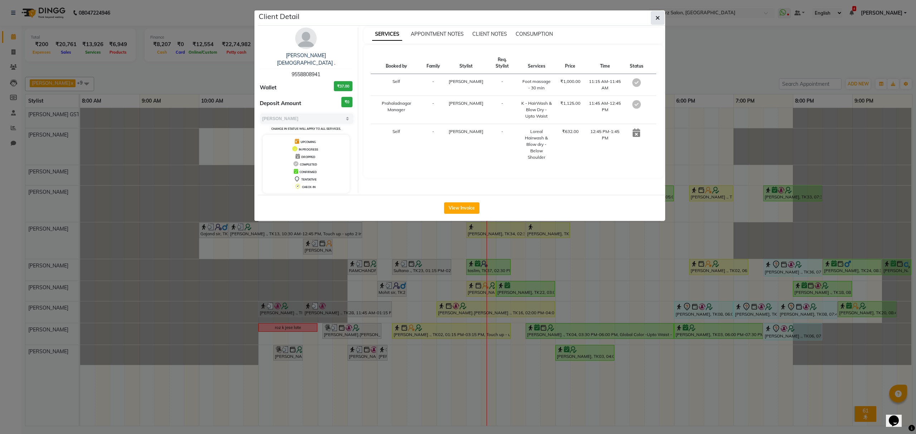
click at [664, 14] on button "button" at bounding box center [658, 18] width 14 height 14
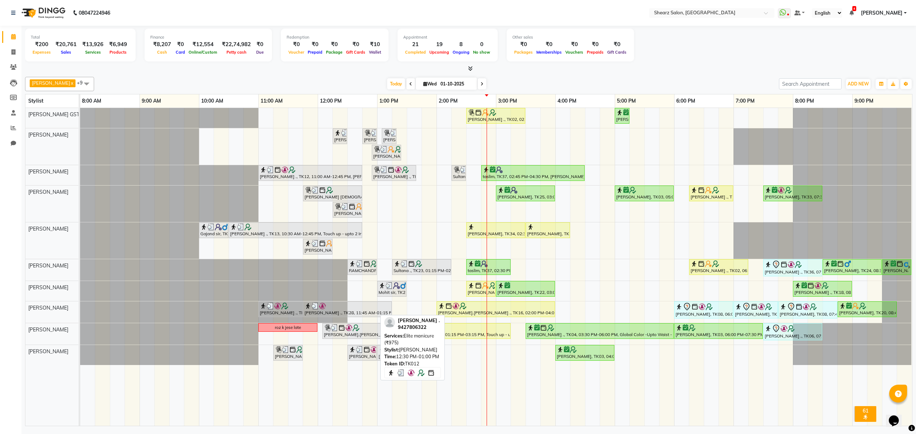
click at [356, 360] on div "[PERSON_NAME] ., TK12, 12:30 PM-01:00 PM, Elite manicure (₹975)" at bounding box center [362, 353] width 28 height 14
select select "3"
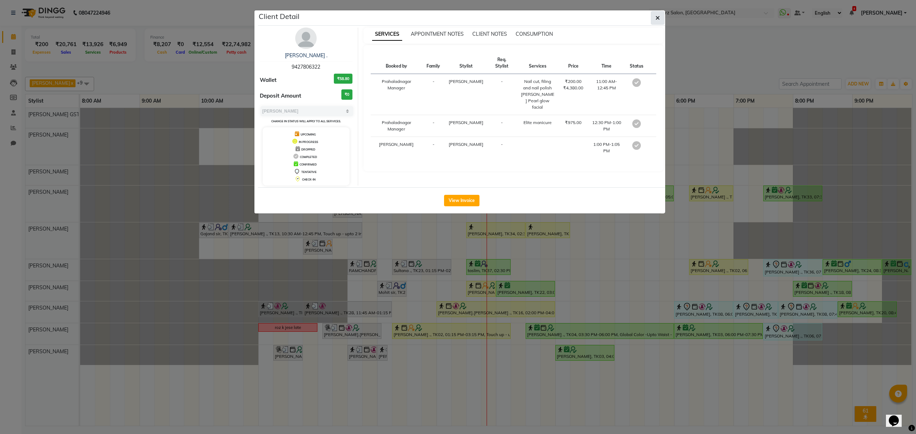
click at [654, 18] on button "button" at bounding box center [658, 18] width 14 height 14
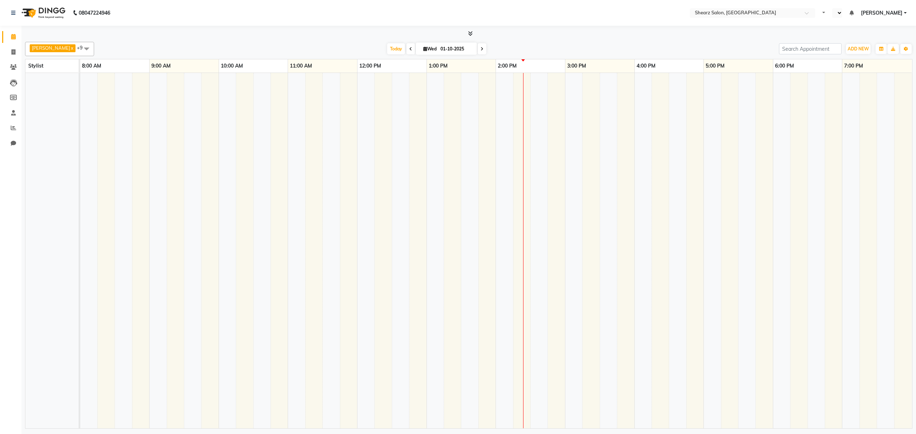
select select "en"
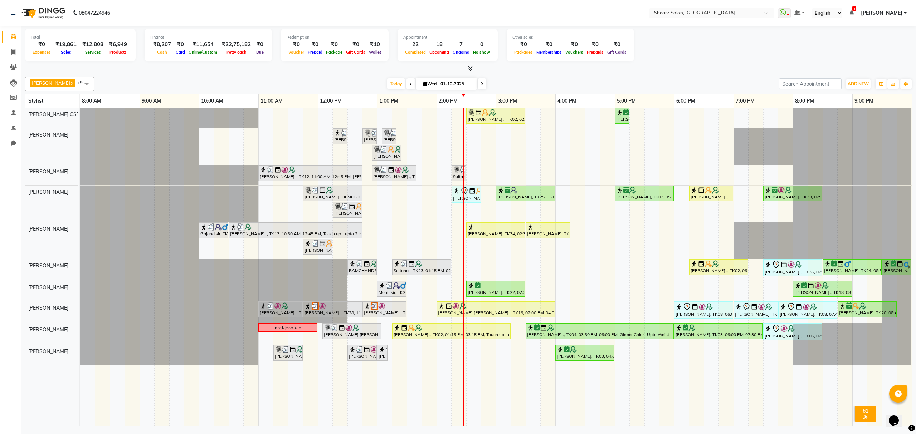
click at [489, 149] on div "[PERSON_NAME] ., TK02, 02:30 PM-03:30 PM, Cirepil Roll On Wax [PERSON_NAME] ., …" at bounding box center [496, 267] width 832 height 318
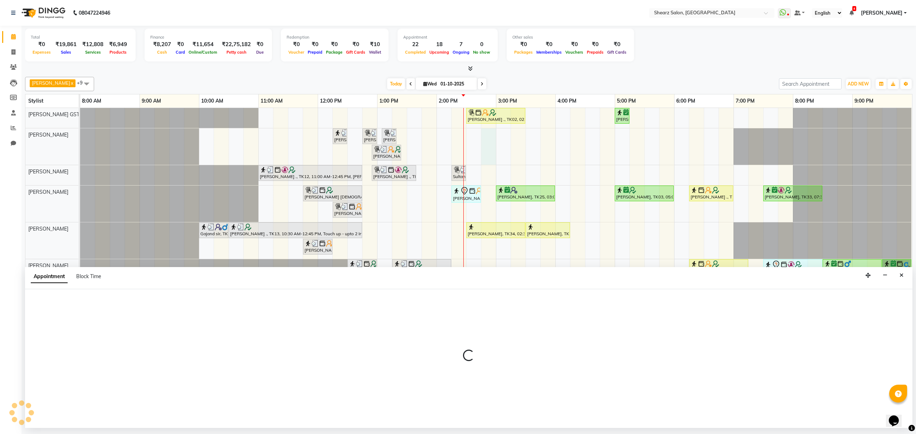
select select "77468"
select select "885"
select select "tentative"
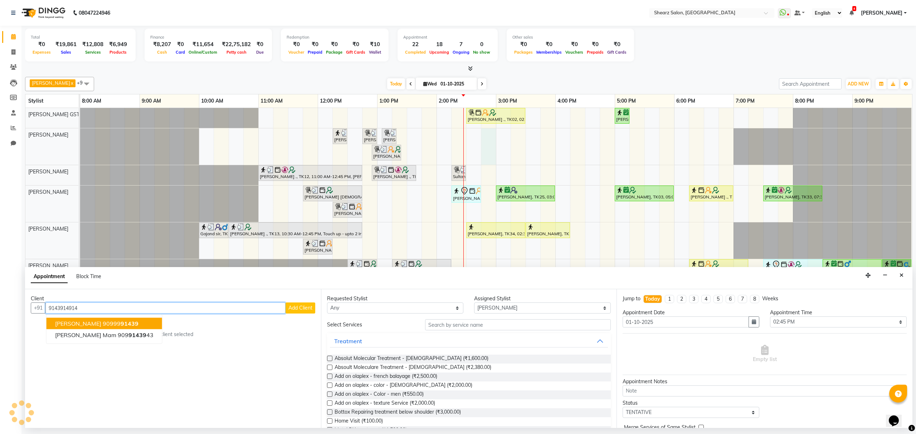
type input "9143914914"
click at [303, 306] on span "Add Client" at bounding box center [300, 308] width 24 height 6
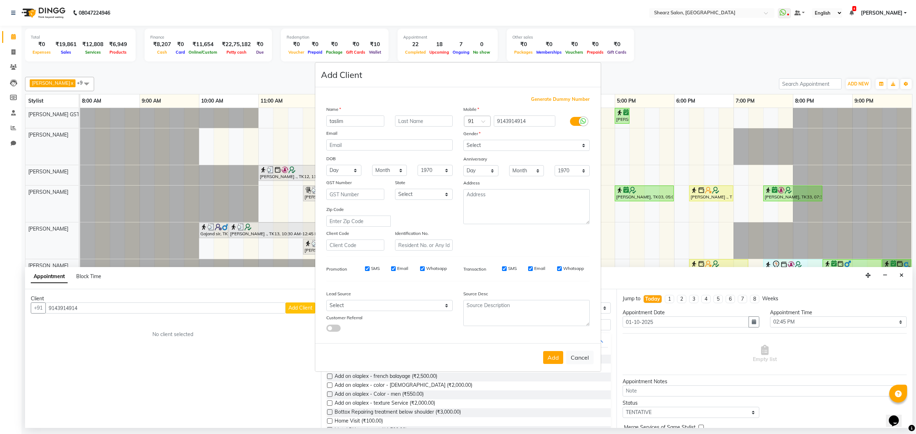
type input "taslim"
click at [512, 145] on select "Select [DEMOGRAPHIC_DATA] [DEMOGRAPHIC_DATA] Other Prefer Not To Say" at bounding box center [526, 145] width 126 height 11
select select "[DEMOGRAPHIC_DATA]"
click at [463, 141] on select "Select [DEMOGRAPHIC_DATA] [DEMOGRAPHIC_DATA] Other Prefer Not To Say" at bounding box center [526, 145] width 126 height 11
click at [556, 351] on button "Add" at bounding box center [553, 357] width 20 height 13
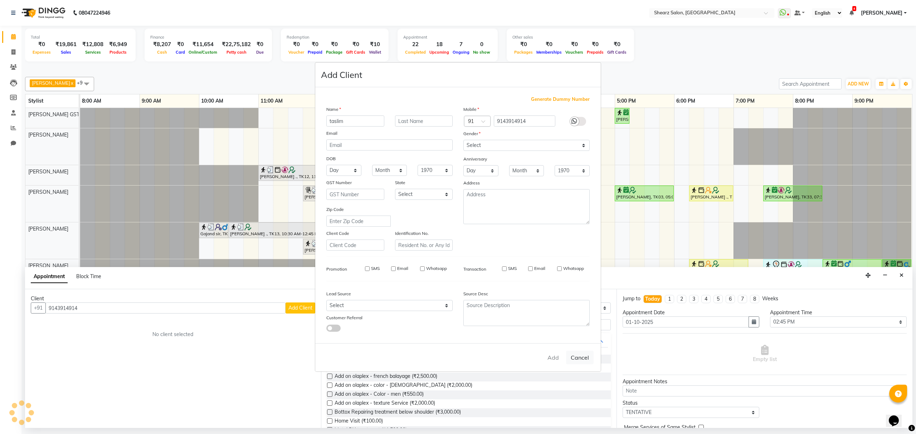
select select
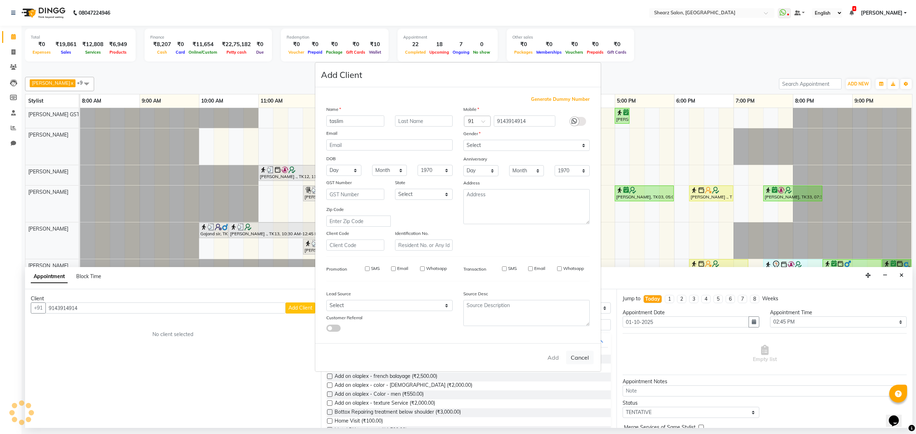
select select
checkbox input "false"
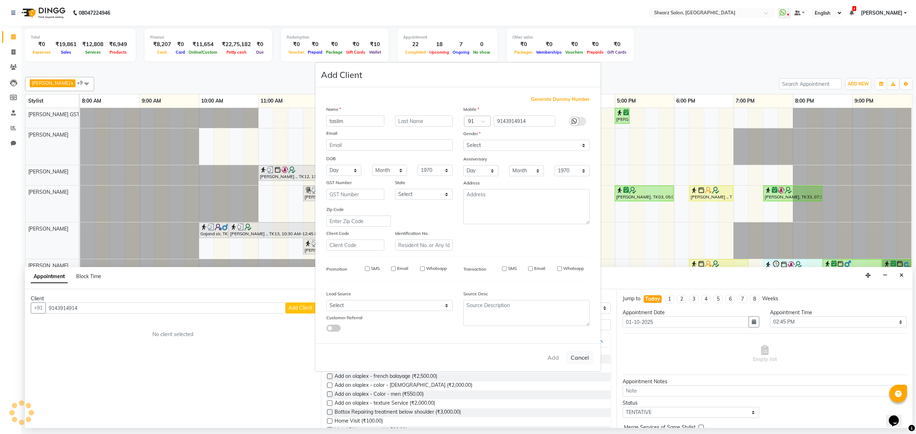
checkbox input "false"
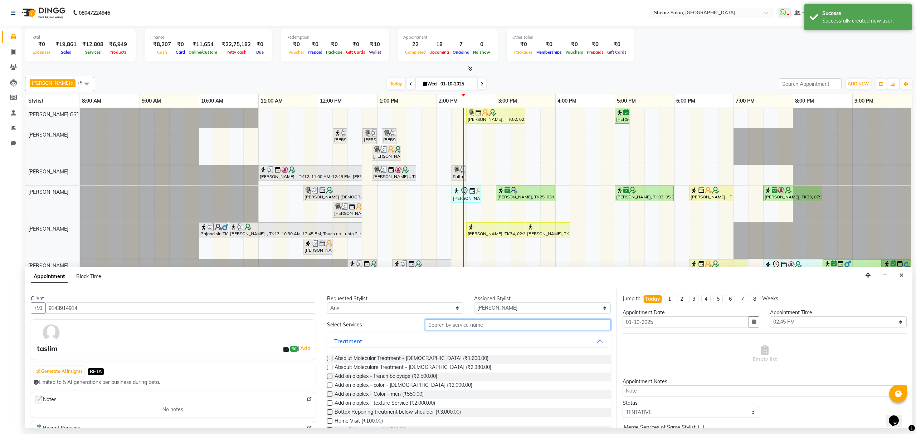
click at [447, 325] on input "text" at bounding box center [518, 325] width 186 height 11
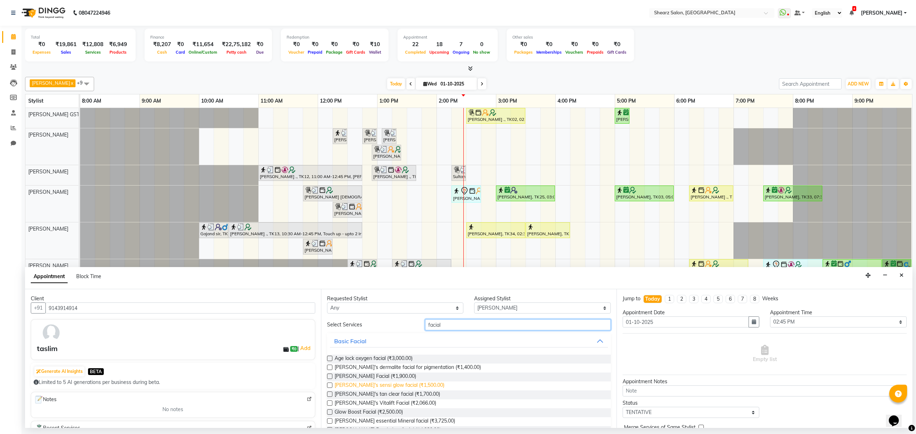
type input "facial"
click at [368, 384] on span "Cheryl's sensi glow facial (₹1,500.00)" at bounding box center [390, 386] width 110 height 9
checkbox input "false"
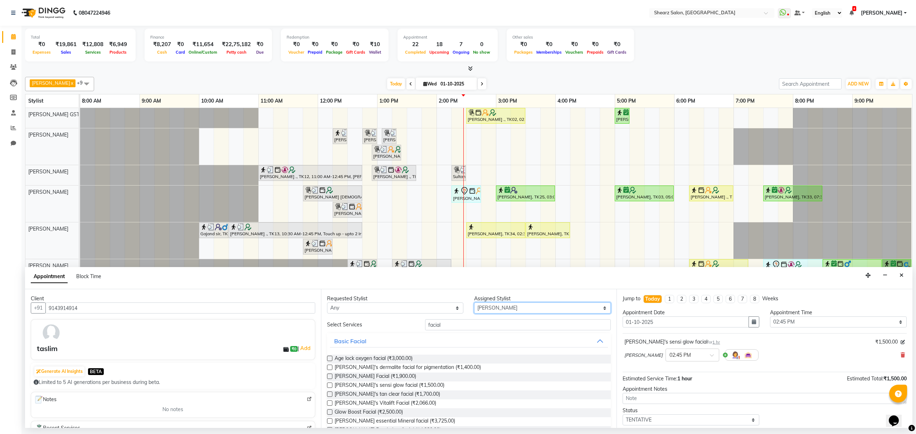
click at [489, 311] on select "Select Brijesh Valand Center 1_mgr mgr Chandrakant Parmar Dinesh Deora Gopika D…" at bounding box center [542, 308] width 137 height 11
select select "77482"
click at [474, 303] on select "Select Brijesh Valand Center 1_mgr mgr Chandrakant Parmar Dinesh Deora Gopika D…" at bounding box center [542, 308] width 137 height 11
click at [467, 324] on input "facial" at bounding box center [518, 325] width 186 height 11
click at [372, 377] on span "Cheryls Glovita Facial (₹1,900.00)" at bounding box center [376, 377] width 82 height 9
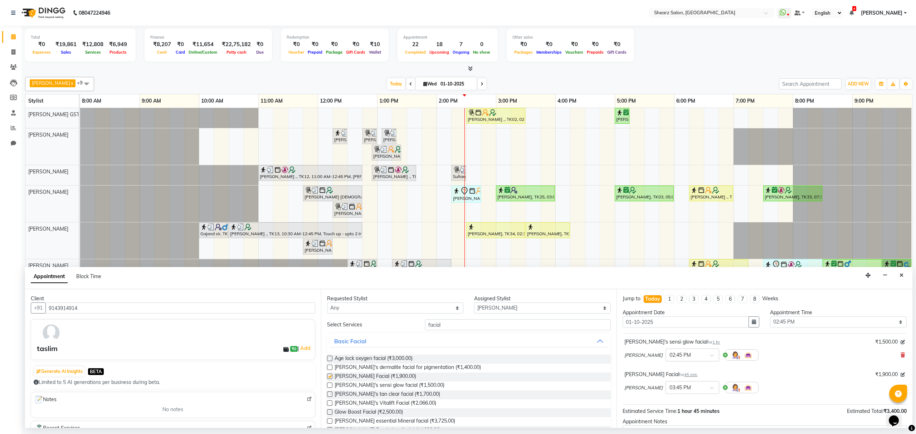
checkbox input "false"
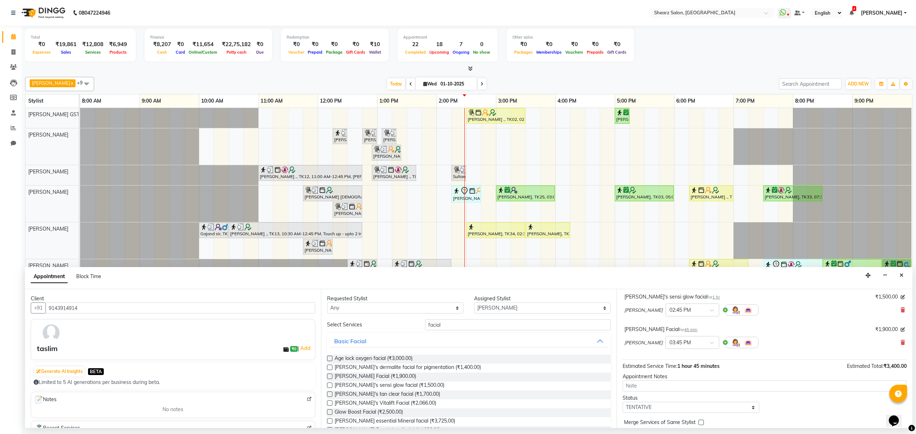
scroll to position [76, 0]
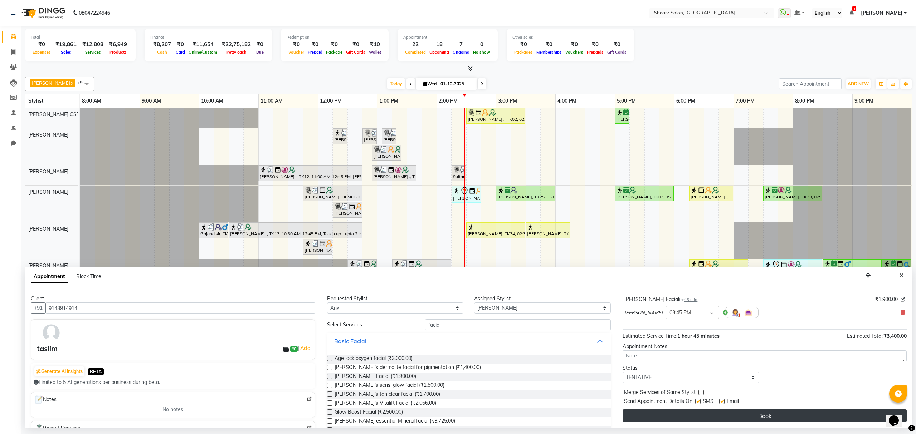
click at [706, 422] on button "Book" at bounding box center [765, 416] width 284 height 13
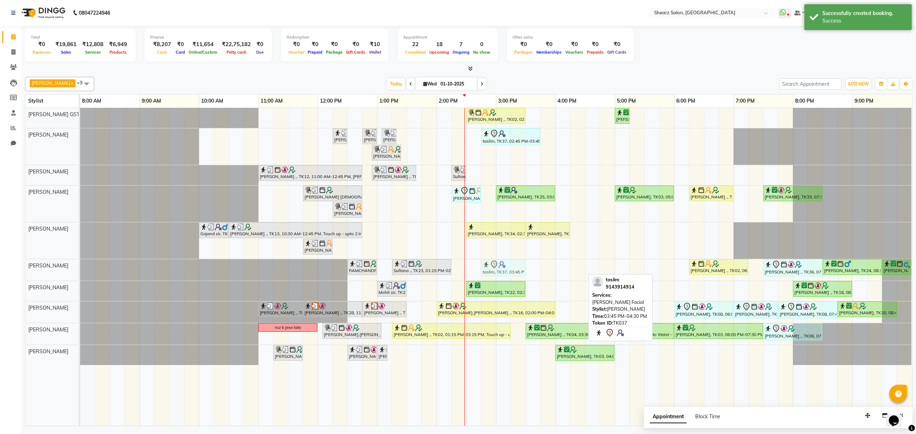
drag, startPoint x: 564, startPoint y: 273, endPoint x: 506, endPoint y: 271, distance: 58.4
click at [80, 271] on div "RAMCHANDRA ., TK17, 12:30 PM-01:00 PM, Beard crafting Sultana ., TK23, 01:15 PM…" at bounding box center [80, 269] width 0 height 21
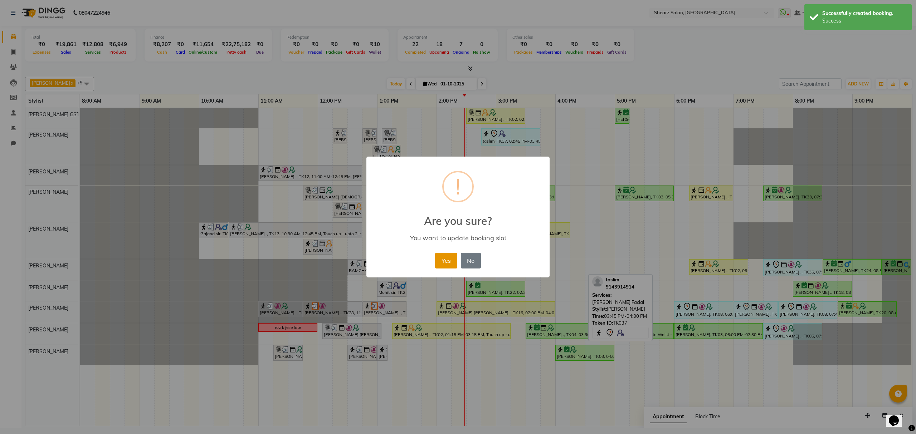
click at [446, 262] on button "Yes" at bounding box center [446, 261] width 22 height 16
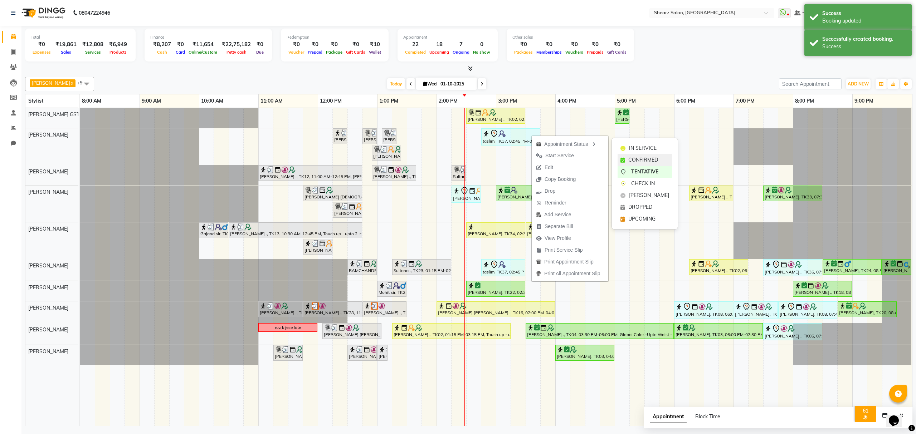
click at [635, 158] on span "CONFIRMED" at bounding box center [643, 160] width 30 height 8
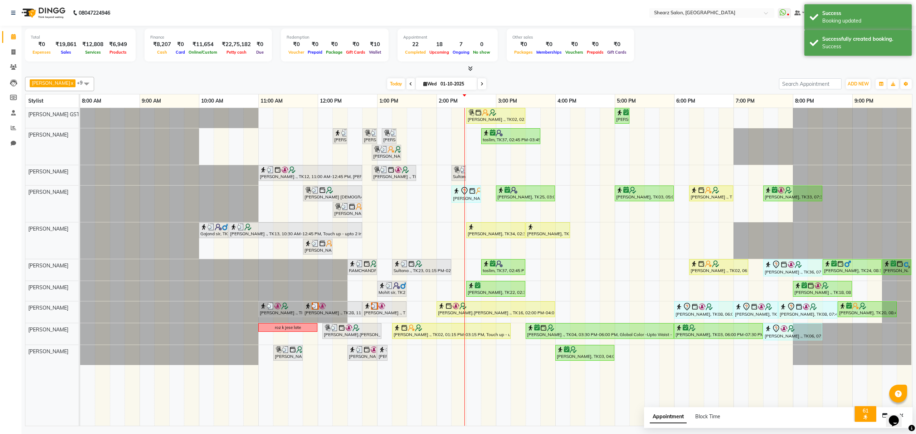
click at [684, 62] on div "Total ₹0 Expenses ₹19,861 Sales ₹12,808 Services ₹6,949 Products Finance ₹8,207…" at bounding box center [469, 46] width 888 height 35
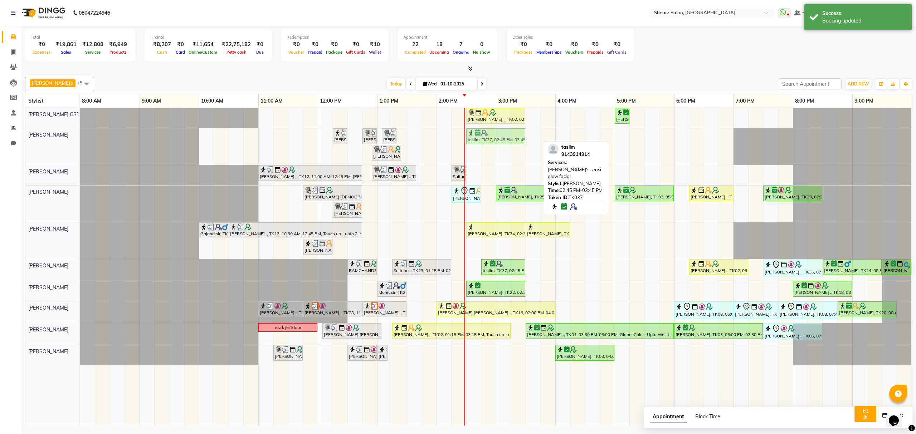
drag, startPoint x: 513, startPoint y: 136, endPoint x: 497, endPoint y: 135, distance: 16.1
click at [80, 135] on div "Surbhi Pillai ., TK26, 12:15 PM-12:30 PM, Eyebrow threading Samrudhhi Pawar ., …" at bounding box center [80, 146] width 0 height 37
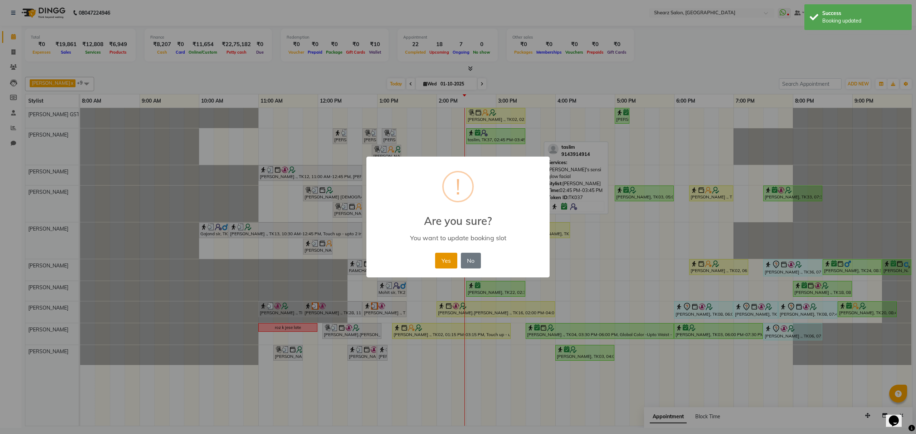
click at [439, 261] on button "Yes" at bounding box center [446, 261] width 22 height 16
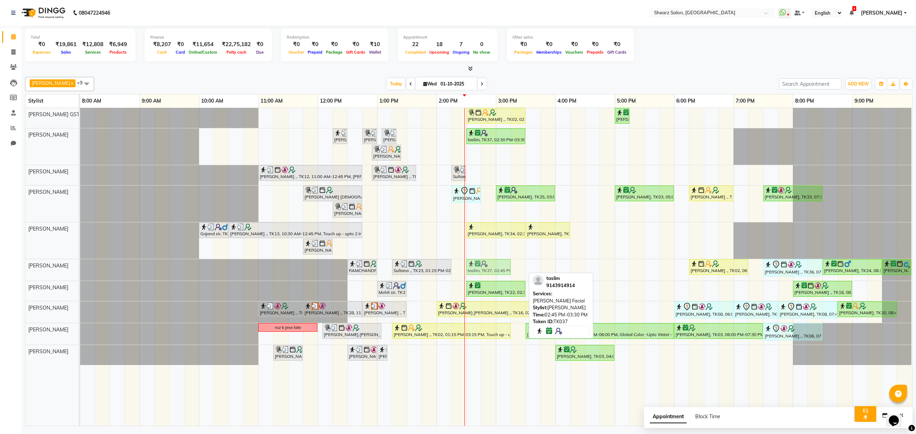
drag, startPoint x: 510, startPoint y: 267, endPoint x: 506, endPoint y: 267, distance: 4.0
click at [80, 267] on div "RAMCHANDRA ., TK17, 12:30 PM-01:00 PM, Beard crafting Sultana ., TK23, 01:15 PM…" at bounding box center [80, 269] width 0 height 21
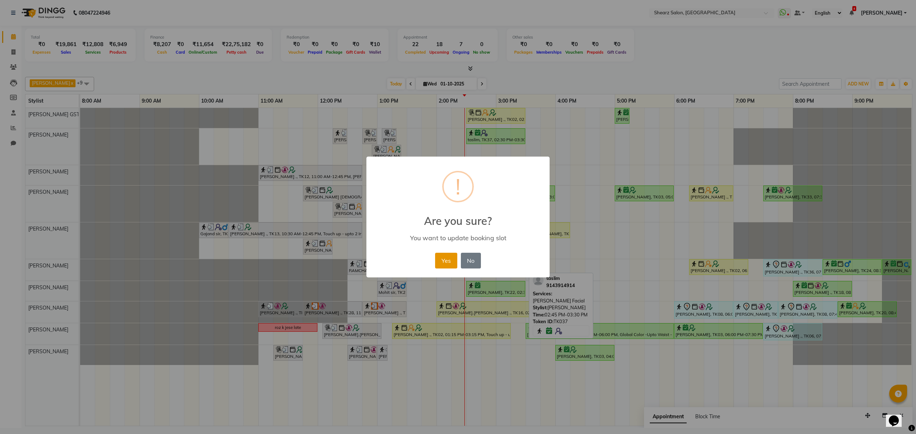
click at [450, 259] on button "Yes" at bounding box center [446, 261] width 22 height 16
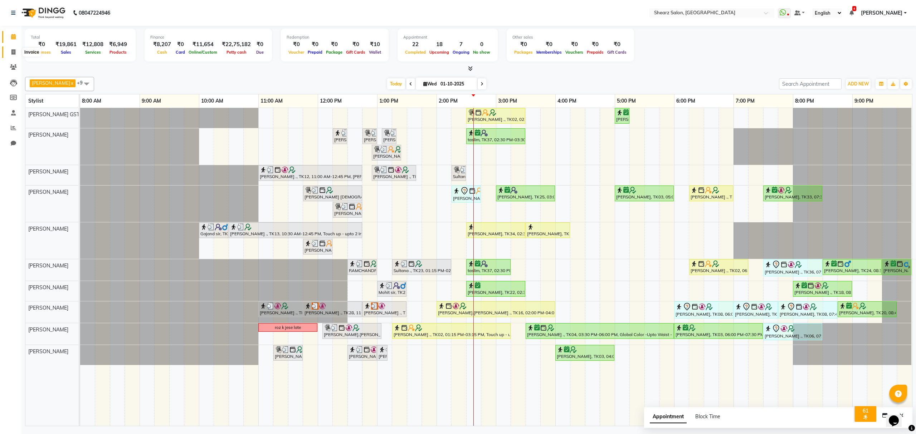
click at [12, 51] on icon at bounding box center [13, 51] width 4 height 5
select select "service"
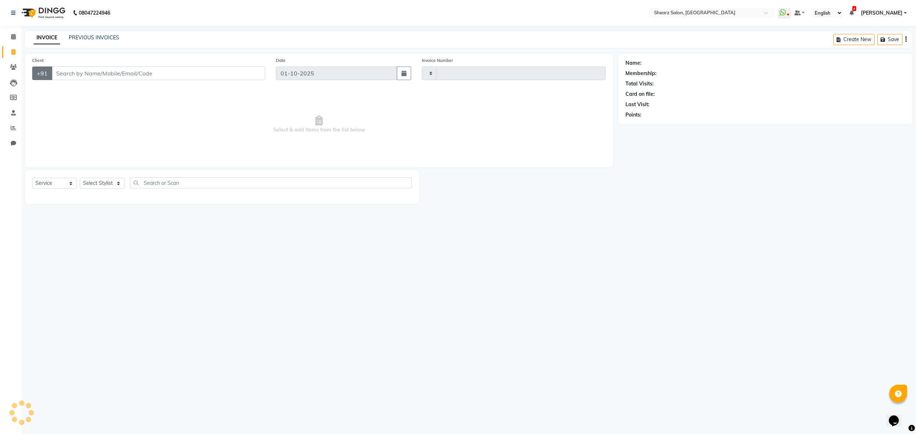
type input "6940"
select select "8157"
click at [95, 36] on link "PREVIOUS INVOICES" at bounding box center [94, 37] width 50 height 6
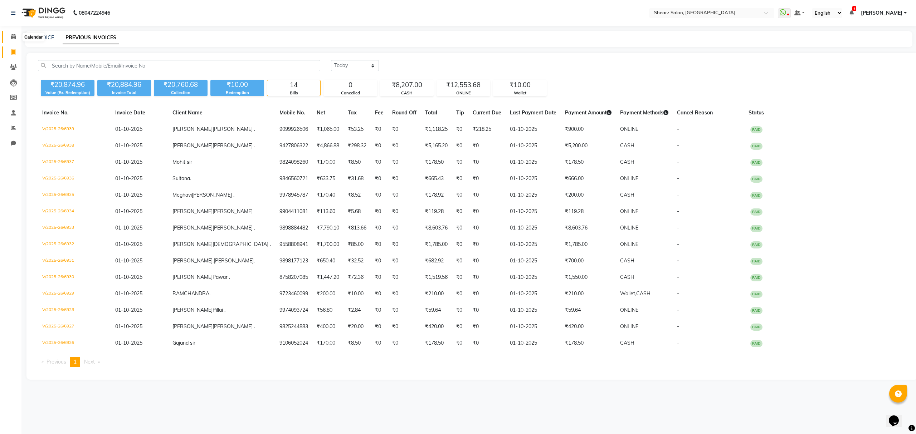
click at [16, 39] on span at bounding box center [13, 37] width 13 height 8
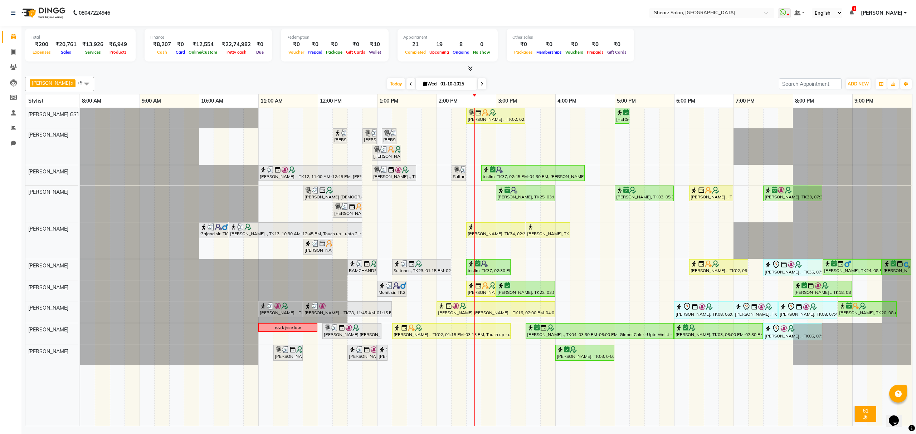
click at [12, 45] on li "Invoice" at bounding box center [10, 52] width 21 height 15
click at [12, 55] on icon at bounding box center [13, 51] width 4 height 5
select select "service"
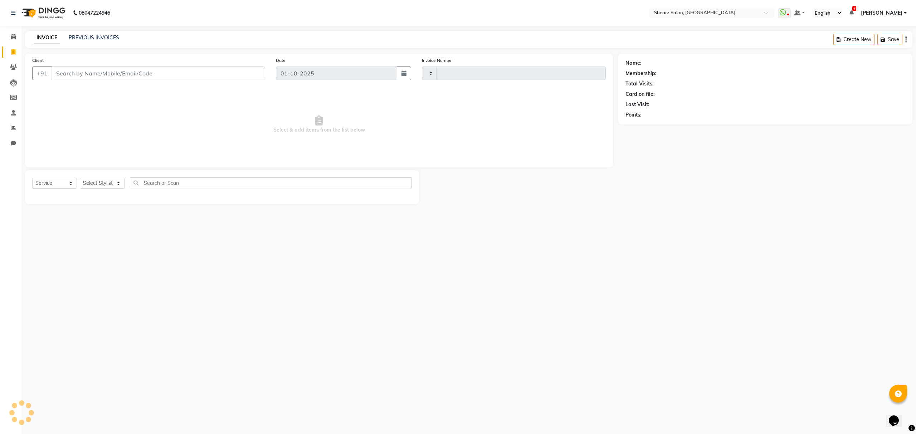
type input "6940"
select select "8157"
select select "77471"
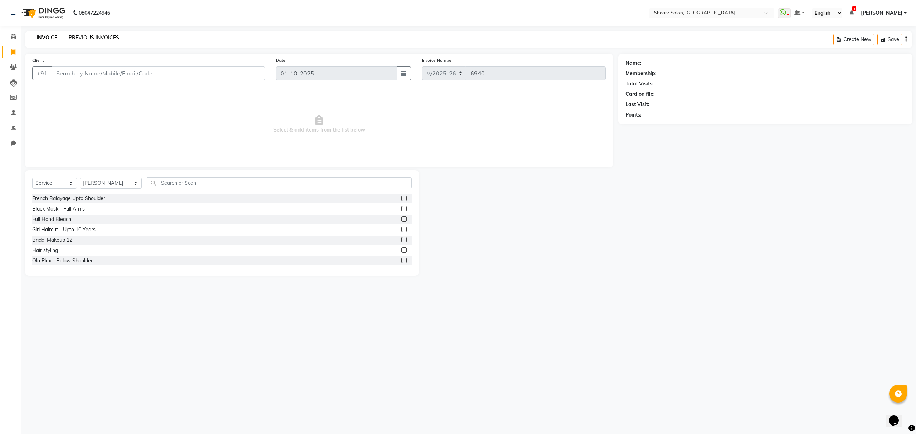
drag, startPoint x: 81, startPoint y: 33, endPoint x: 82, endPoint y: 39, distance: 5.7
click at [81, 34] on div "INVOICE PREVIOUS INVOICES Create New Save" at bounding box center [469, 39] width 888 height 17
click at [105, 35] on link "PREVIOUS INVOICES" at bounding box center [94, 37] width 50 height 6
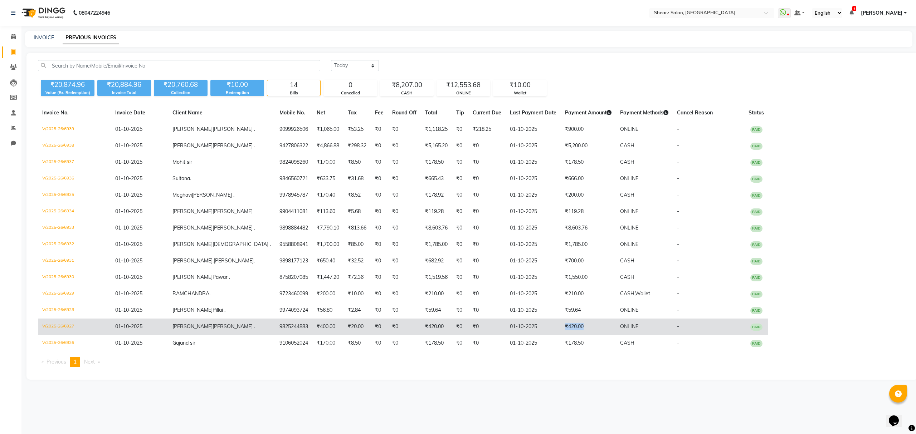
drag, startPoint x: 534, startPoint y: 329, endPoint x: 502, endPoint y: 332, distance: 32.8
click at [502, 332] on tr "V/2025-26/6927 [DATE] [PERSON_NAME] . 9825244883 ₹400.00 ₹20.00 ₹0 ₹0 ₹420.00 ₹…" at bounding box center [403, 327] width 730 height 16
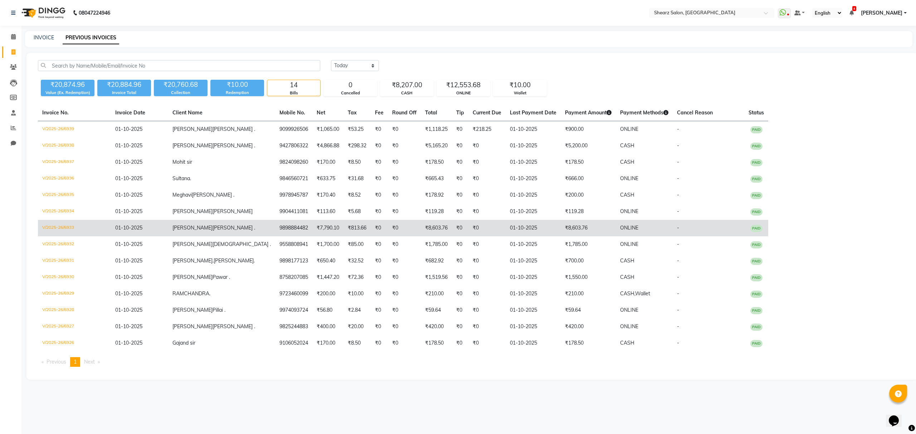
click at [561, 229] on td "₹8,603.76" at bounding box center [588, 228] width 55 height 16
click at [561, 225] on td "₹8,603.76" at bounding box center [588, 228] width 55 height 16
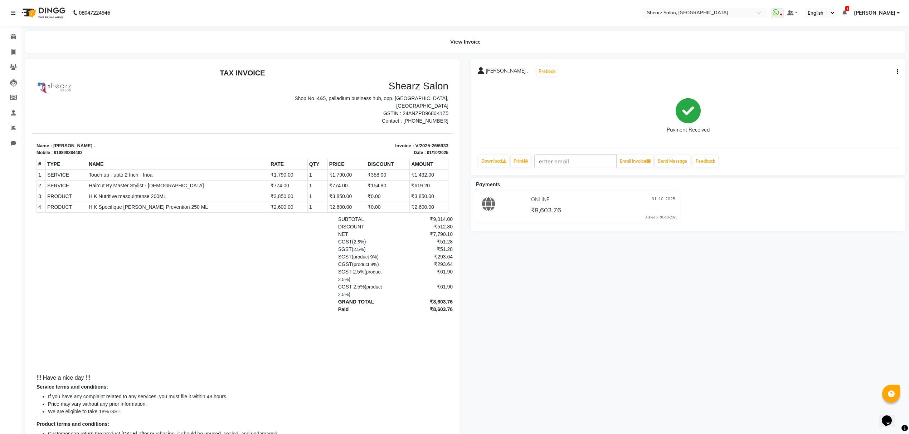
drag, startPoint x: 419, startPoint y: 208, endPoint x: 396, endPoint y: 212, distance: 23.2
click at [410, 212] on td "₹2,600.00" at bounding box center [429, 207] width 39 height 11
click at [15, 36] on icon at bounding box center [13, 36] width 5 height 5
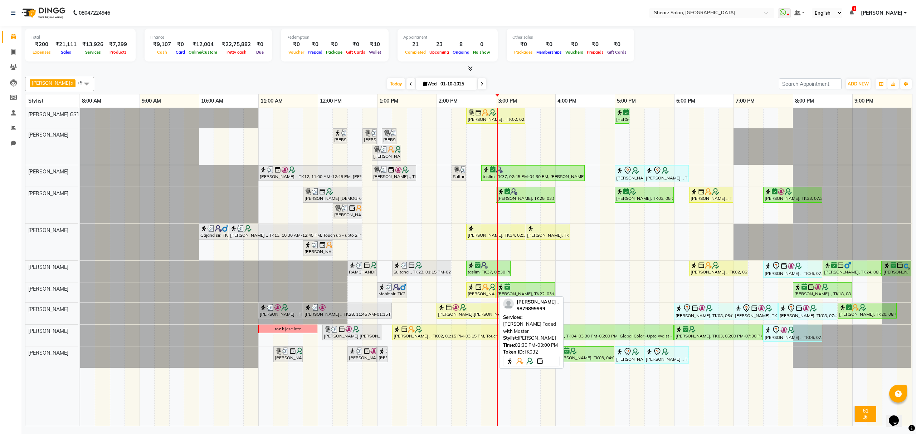
click at [80, 297] on div "Mohit sir, TK21, 01:00 PM-01:30 PM, Shave / trim [PERSON_NAME] ., TK32, 02:30 P…" at bounding box center [80, 293] width 0 height 20
click at [494, 290] on div at bounding box center [495, 290] width 3 height 15
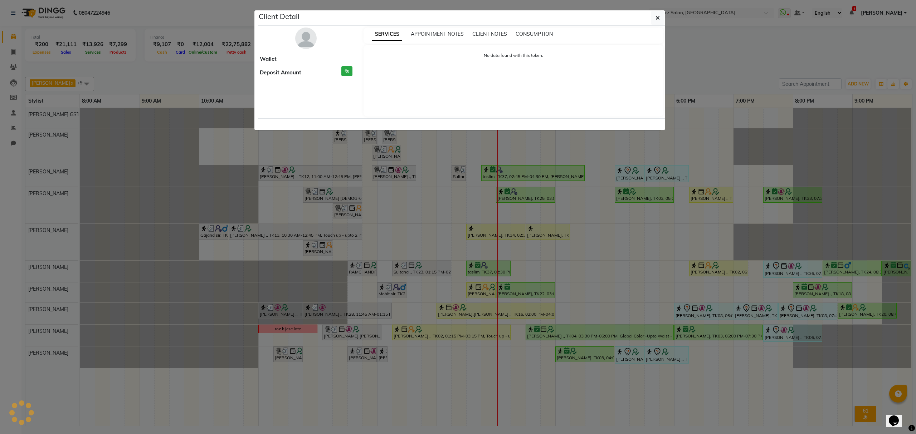
select select "1"
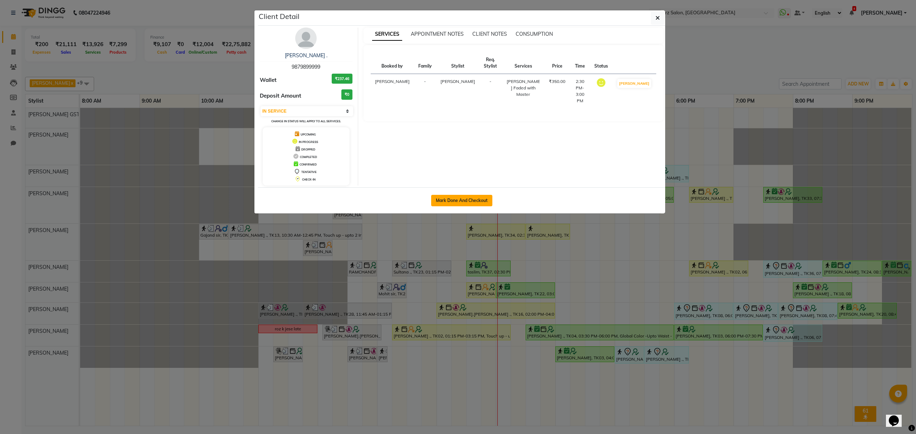
click at [454, 198] on button "Mark Done And Checkout" at bounding box center [461, 200] width 61 height 11
select select "service"
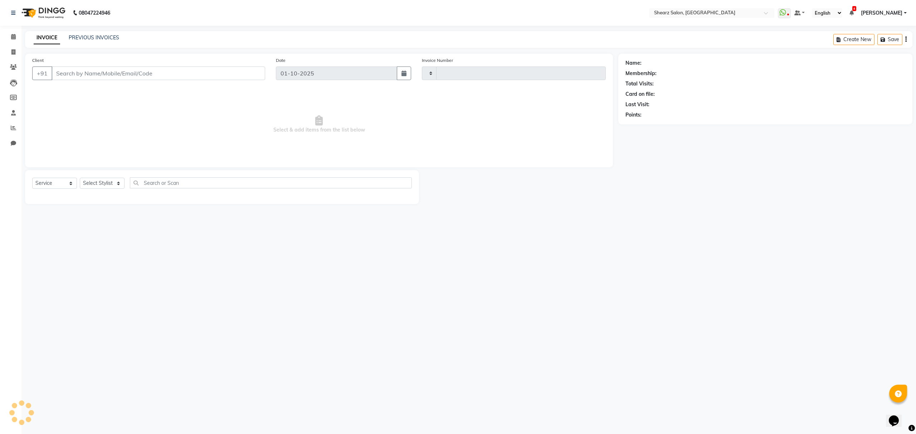
type input "6940"
select select "8157"
type input "9879899999"
select select "77471"
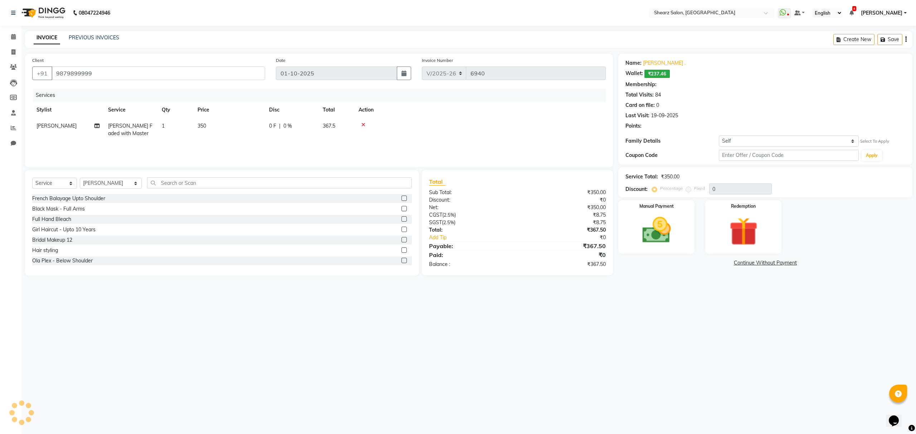
select select "1: Object"
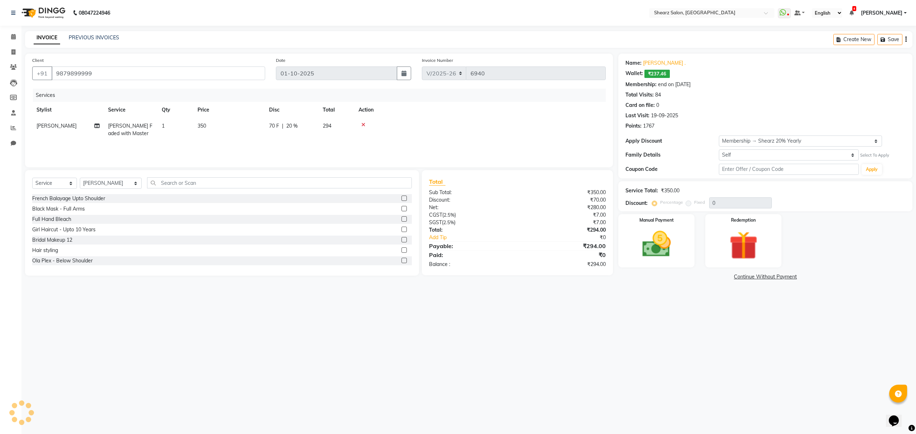
type input "20"
click at [108, 186] on select "Select Stylist Admin A General Arvind S Devda Asha Chavariya Brijesh Valand Cen…" at bounding box center [111, 183] width 62 height 11
select select "77439"
click at [80, 178] on select "Select Stylist Admin A General Arvind S Devda Asha Chavariya Brijesh Valand Cen…" at bounding box center [111, 183] width 62 height 11
click at [198, 180] on input "text" at bounding box center [279, 183] width 264 height 11
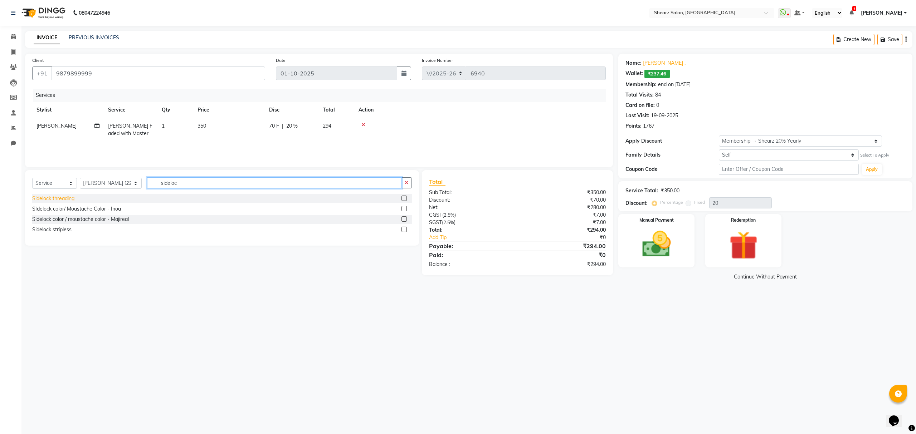
type input "sideloc"
drag, startPoint x: 64, startPoint y: 198, endPoint x: 72, endPoint y: 198, distance: 8.6
click at [71, 198] on div "Sidelock threading" at bounding box center [53, 199] width 42 height 8
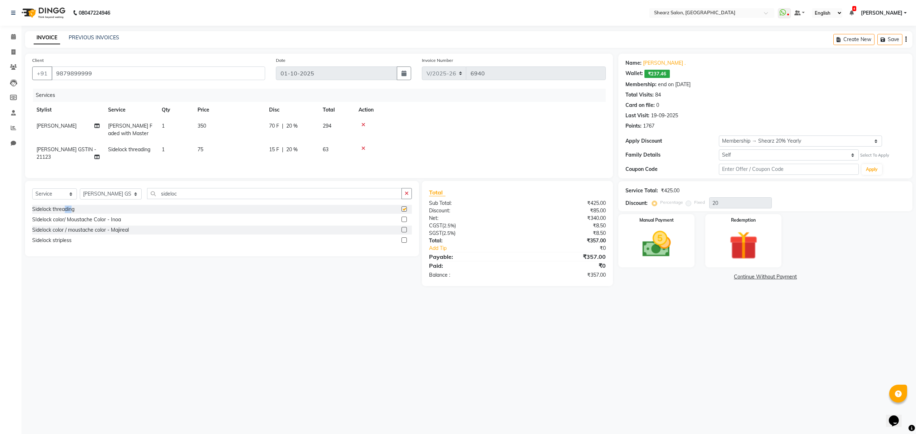
checkbox input "false"
click at [676, 248] on img at bounding box center [656, 245] width 48 height 34
click at [738, 277] on span "CASH" at bounding box center [738, 277] width 15 height 8
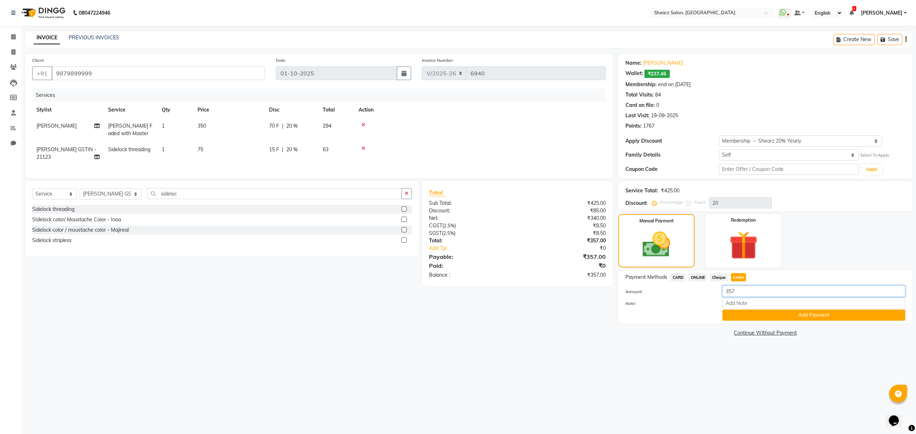
drag, startPoint x: 738, startPoint y: 291, endPoint x: 663, endPoint y: 313, distance: 78.3
click at [629, 305] on div "Amount: 357 Note: Add Payment" at bounding box center [766, 303] width 280 height 35
type input "500"
click at [768, 317] on button "Add Payment" at bounding box center [814, 315] width 183 height 11
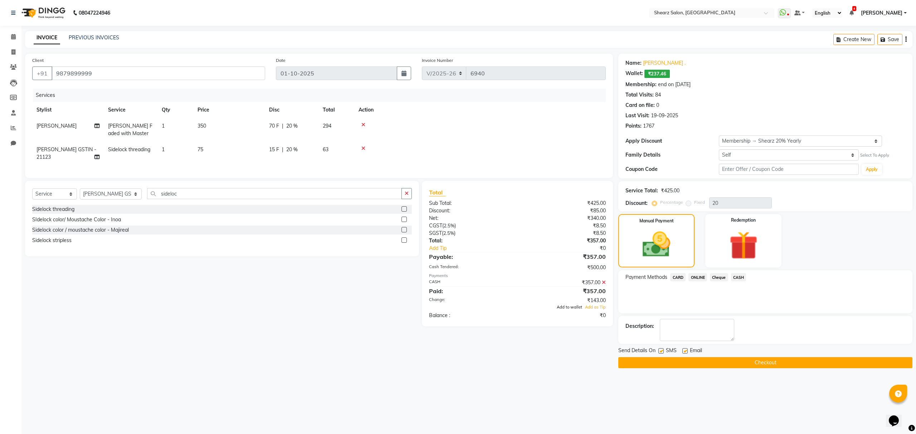
click at [578, 310] on span "Add to wallet" at bounding box center [569, 307] width 25 height 5
click at [699, 364] on button "Checkout" at bounding box center [765, 363] width 294 height 11
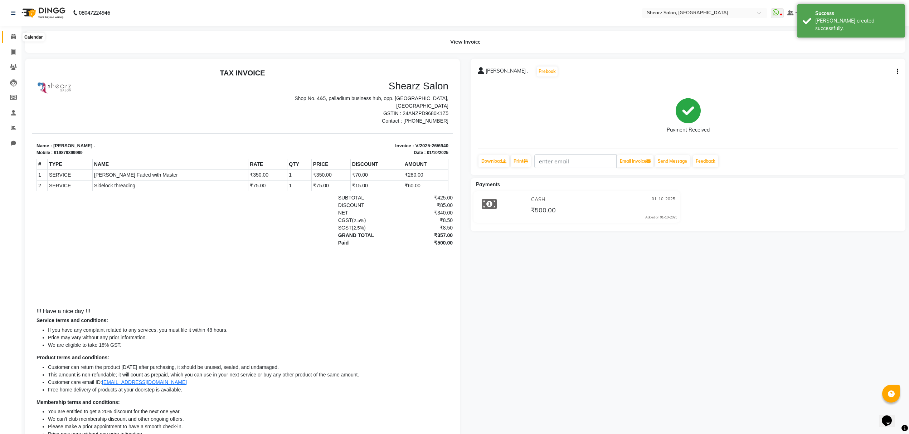
click at [15, 34] on icon at bounding box center [13, 36] width 5 height 5
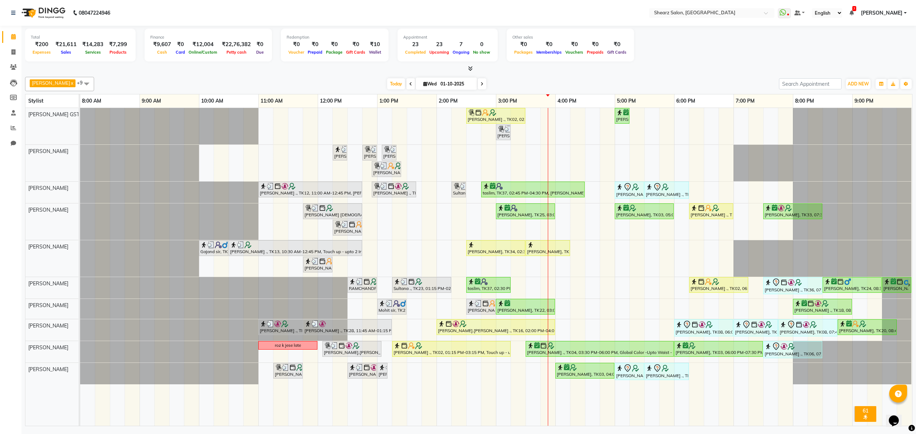
click at [692, 52] on div "Total ₹200 Expenses ₹21,611 Sales ₹14,283 Services ₹7,299 Products Finance ₹9,6…" at bounding box center [469, 46] width 888 height 35
click at [538, 212] on div at bounding box center [525, 208] width 56 height 7
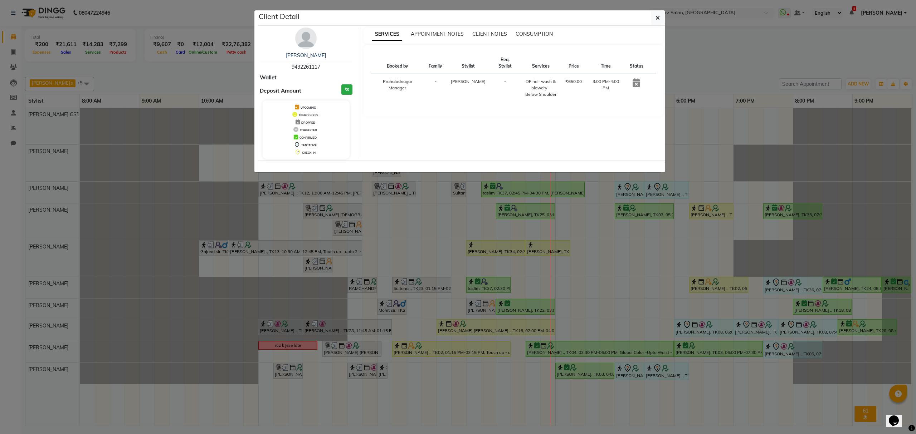
drag, startPoint x: 656, startPoint y: 20, endPoint x: 641, endPoint y: 24, distance: 15.6
click at [655, 19] on button "button" at bounding box center [658, 18] width 14 height 14
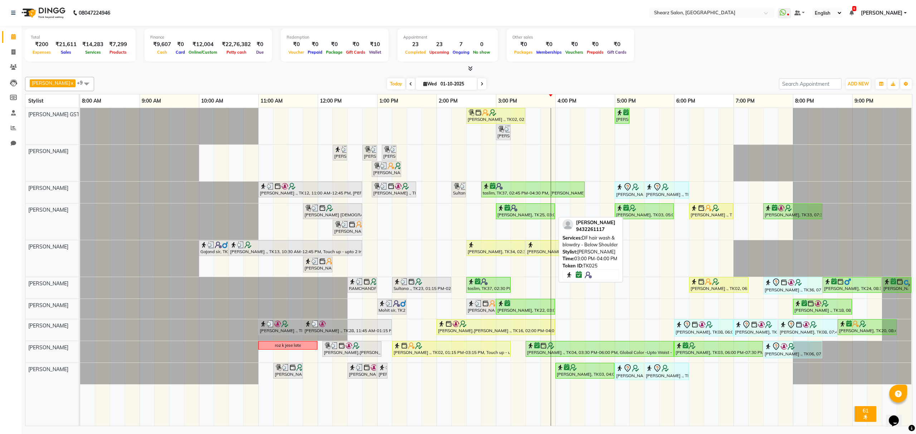
click at [536, 210] on div at bounding box center [525, 208] width 56 height 7
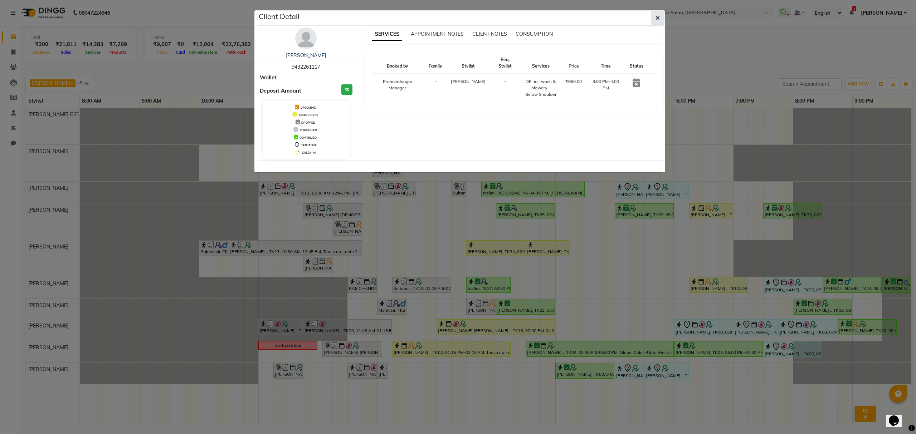
click at [659, 15] on icon "button" at bounding box center [658, 18] width 4 height 6
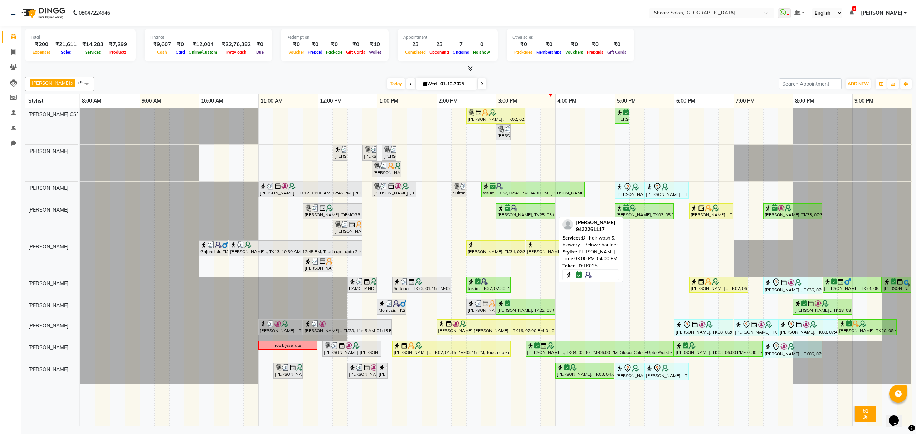
click at [501, 219] on link "Madhika, TK25, 03:00 PM-04:00 PM, DF hair wash & blowdry - Below Shoulder" at bounding box center [525, 212] width 59 height 16
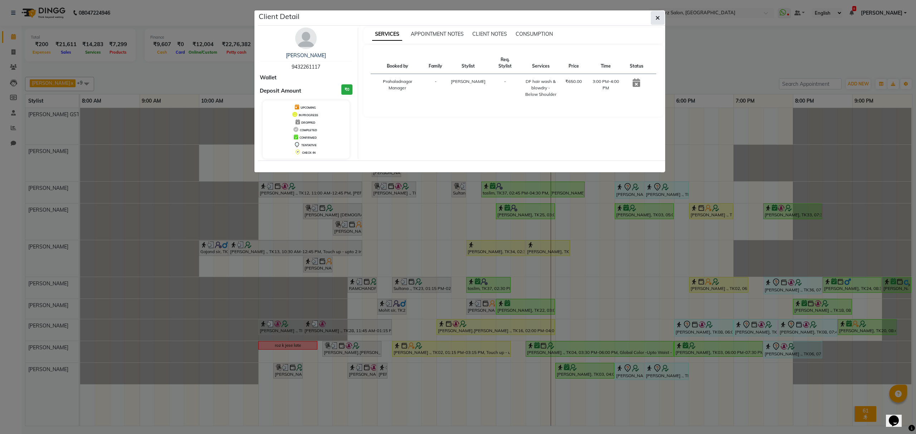
click at [654, 15] on button "button" at bounding box center [658, 18] width 14 height 14
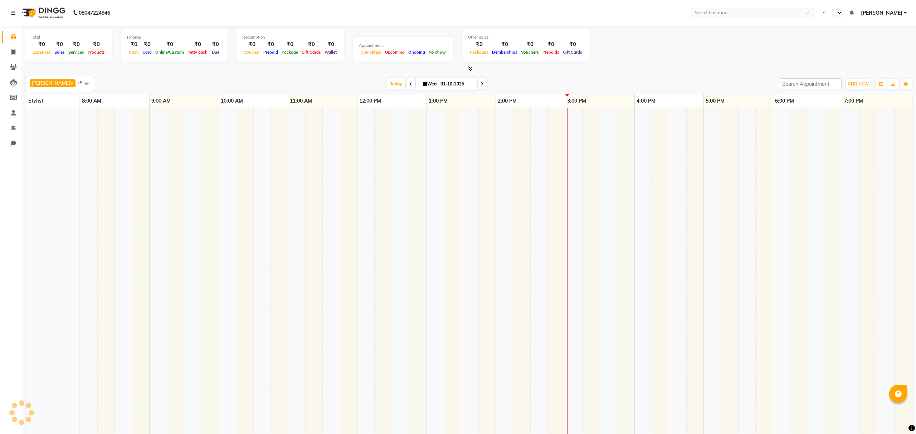
select select "en"
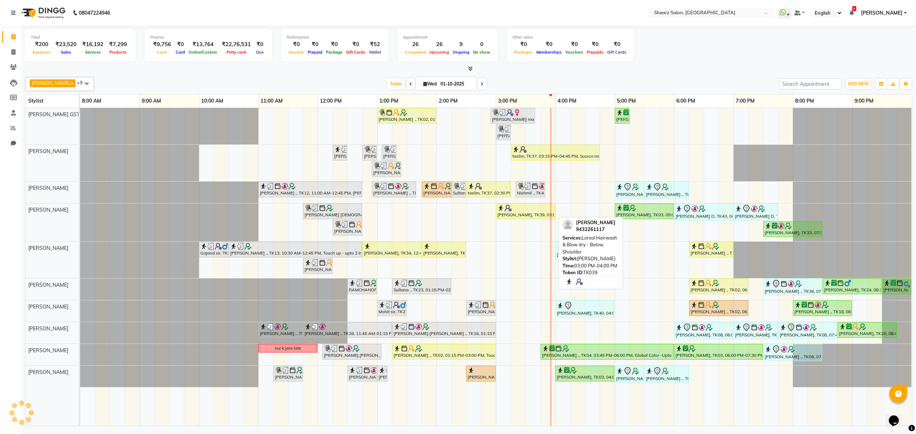
click at [538, 214] on div "[PERSON_NAME], TK39, 03:00 PM-04:00 PM, Loreal Hairwash & Blow dry - Below Shou…" at bounding box center [526, 212] width 58 height 14
select select "1"
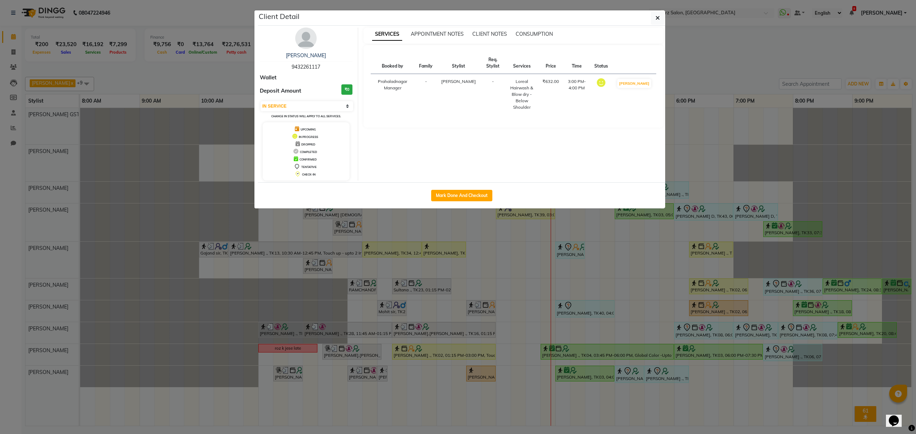
drag, startPoint x: 482, startPoint y: 192, endPoint x: 475, endPoint y: 223, distance: 31.6
click at [480, 192] on button "Mark Done And Checkout" at bounding box center [461, 195] width 61 height 11
select select "8157"
select select "service"
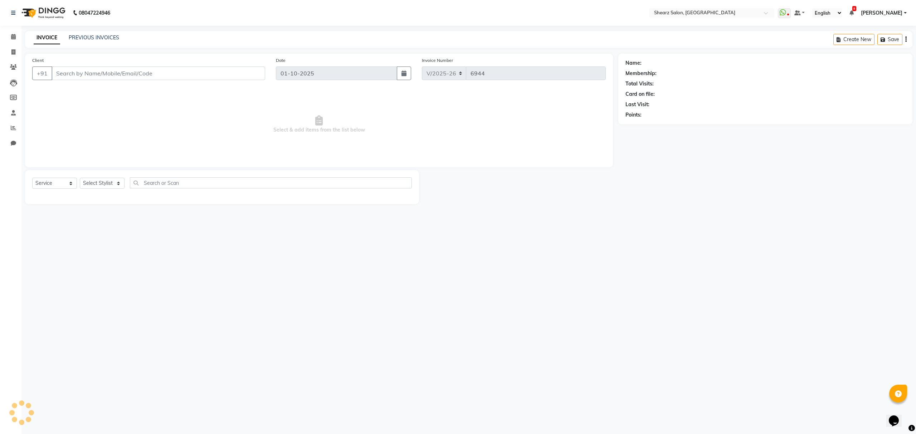
select select "77471"
type input "9432261117"
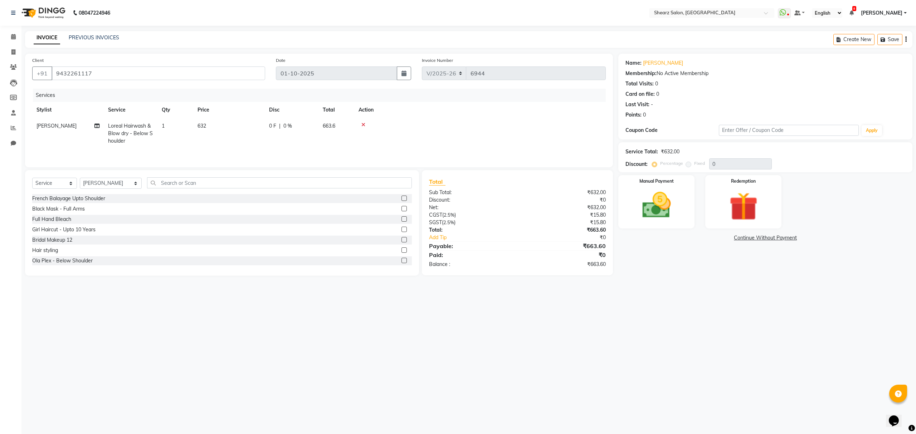
drag, startPoint x: 365, startPoint y: 122, endPoint x: 272, endPoint y: 171, distance: 105.0
click at [364, 122] on td at bounding box center [480, 133] width 252 height 31
click at [643, 207] on img at bounding box center [656, 206] width 48 height 34
click at [695, 239] on span "ONLINE" at bounding box center [698, 238] width 19 height 8
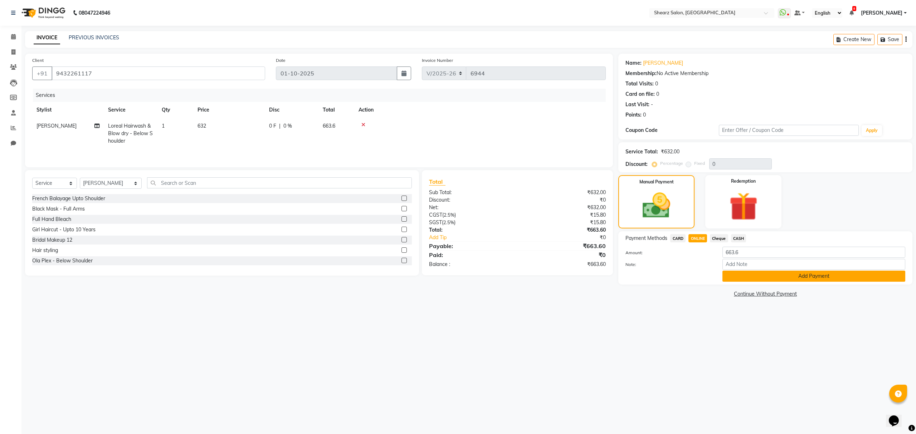
click at [729, 276] on button "Add Payment" at bounding box center [814, 276] width 183 height 11
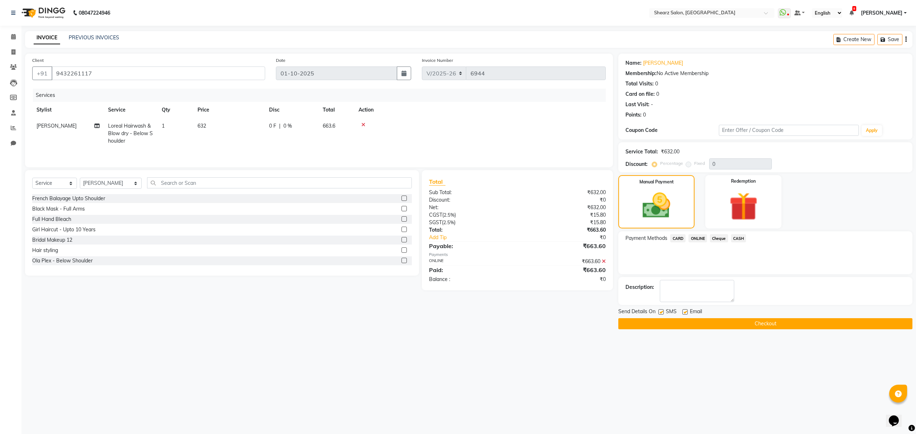
click at [684, 328] on button "Checkout" at bounding box center [765, 324] width 294 height 11
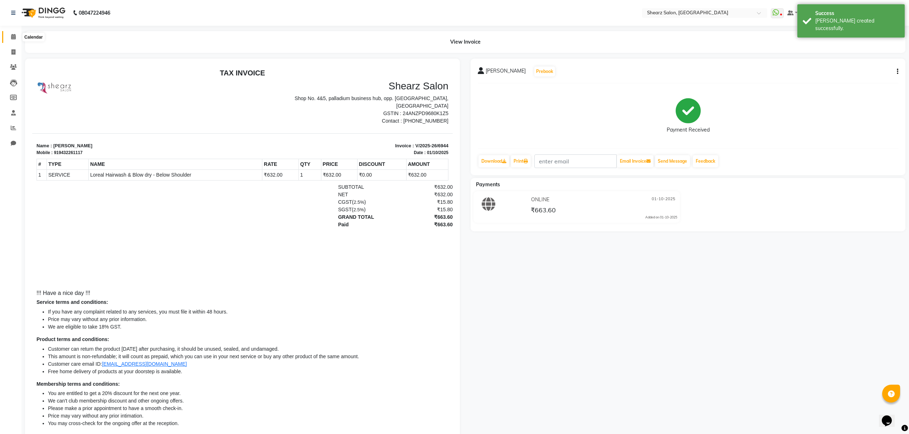
drag, startPoint x: 6, startPoint y: 37, endPoint x: 2, endPoint y: 39, distance: 4.5
click at [7, 37] on span at bounding box center [13, 37] width 13 height 8
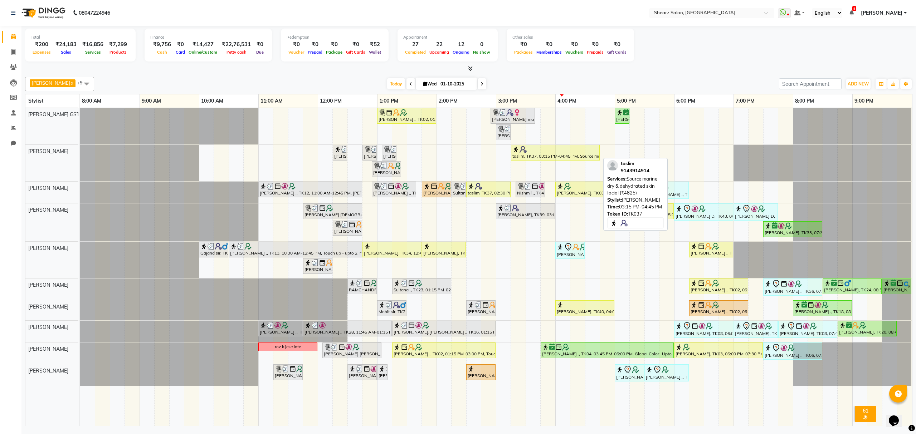
click at [567, 153] on div at bounding box center [556, 149] width 86 height 7
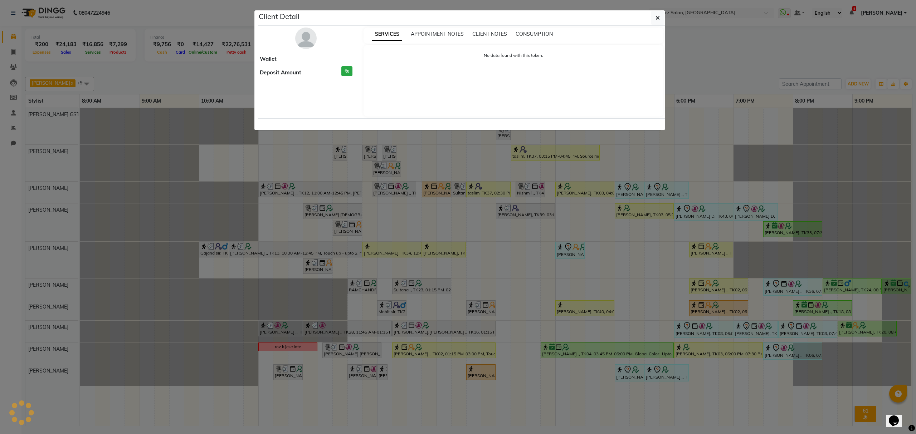
select select "1"
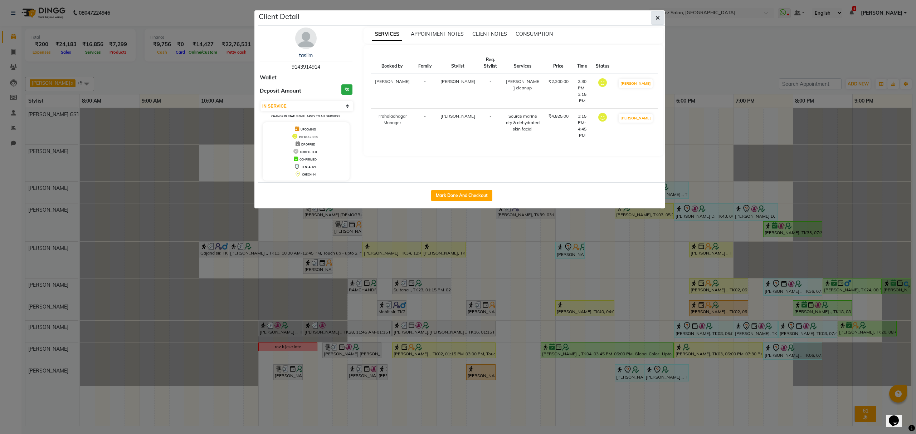
click at [654, 19] on button "button" at bounding box center [658, 18] width 14 height 14
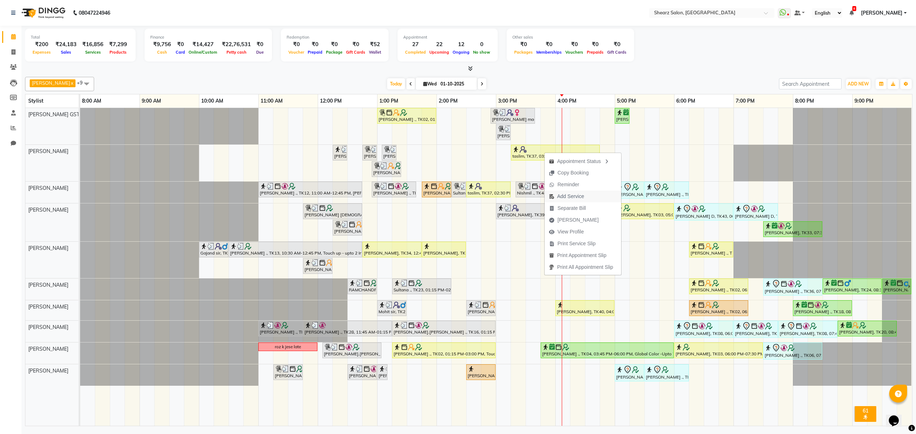
click at [573, 196] on span "Add Service" at bounding box center [570, 197] width 27 height 8
select select "77468"
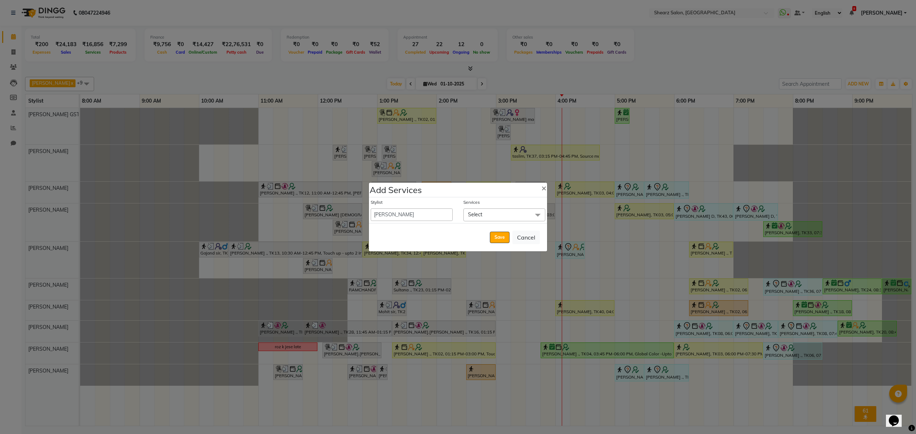
click at [478, 214] on span "Select" at bounding box center [475, 215] width 14 height 6
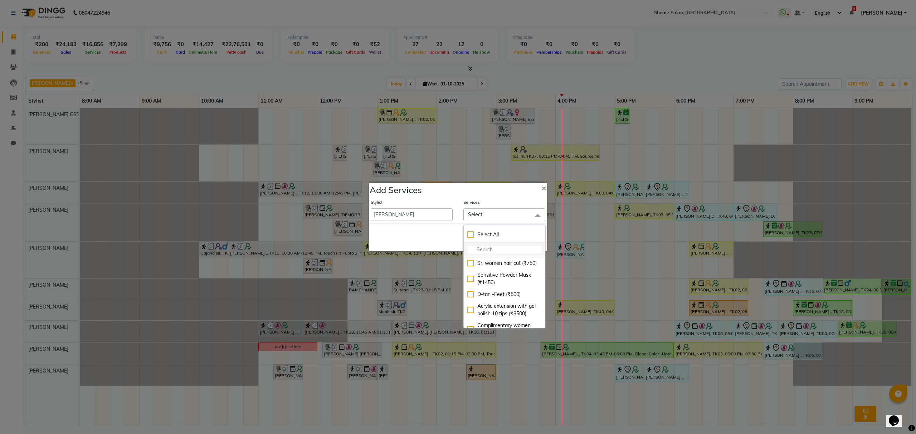
click at [492, 244] on li at bounding box center [504, 250] width 81 height 15
click at [486, 247] on input "multiselect-search" at bounding box center [504, 250] width 74 height 8
type input "threading"
click at [469, 267] on div "Eyebrow threading (₹71)" at bounding box center [504, 264] width 74 height 8
checkbox input "true"
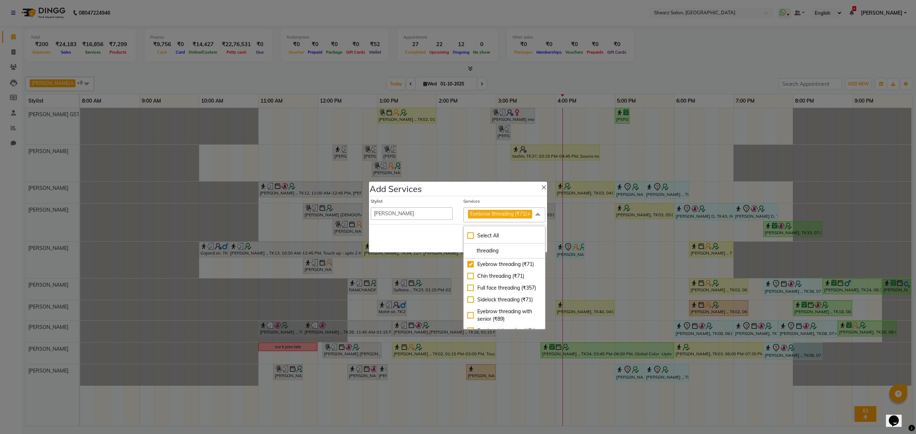
click at [426, 244] on div "Save Cancel" at bounding box center [458, 238] width 178 height 28
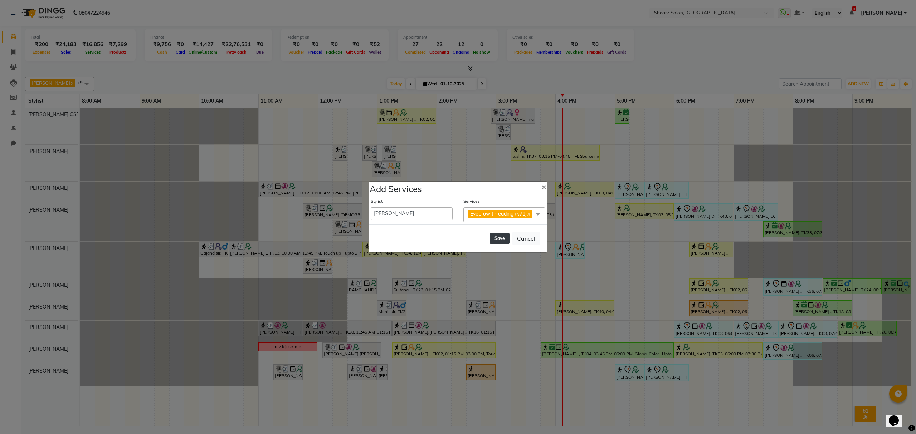
click at [506, 244] on button "Save" at bounding box center [500, 238] width 20 height 11
select select "77813"
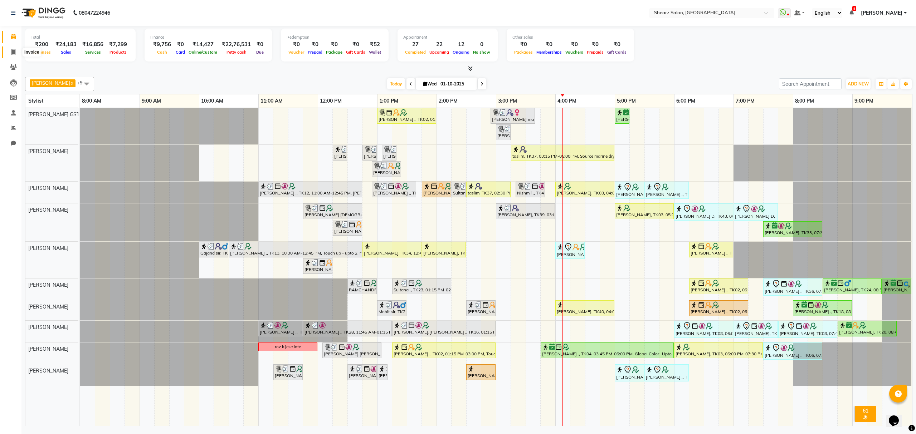
click at [9, 49] on span at bounding box center [13, 52] width 13 height 8
select select "service"
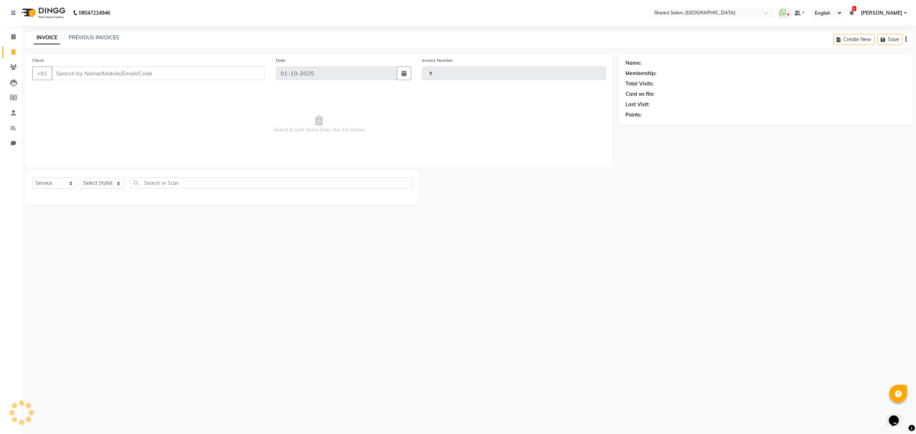
type input "6945"
select select "8157"
click at [117, 183] on select "Select Stylist" at bounding box center [102, 183] width 45 height 11
select select "77471"
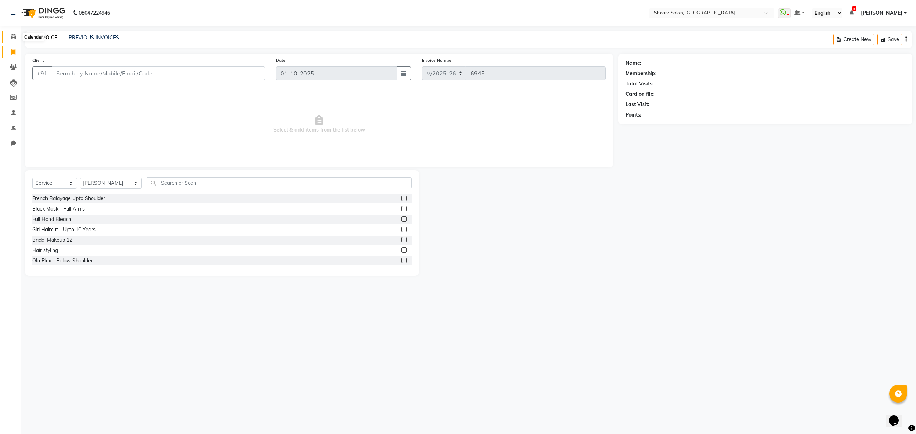
click at [11, 36] on icon at bounding box center [13, 36] width 5 height 5
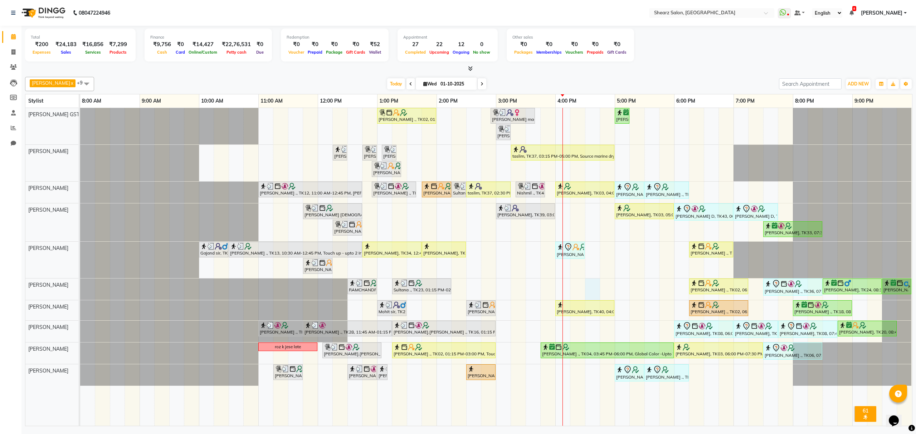
click at [593, 292] on div "Grishma Manke ., TK02, 01:00 PM-02:00 PM, Cirepil Roll On Wax ekta maam, TK42, …" at bounding box center [496, 267] width 832 height 318
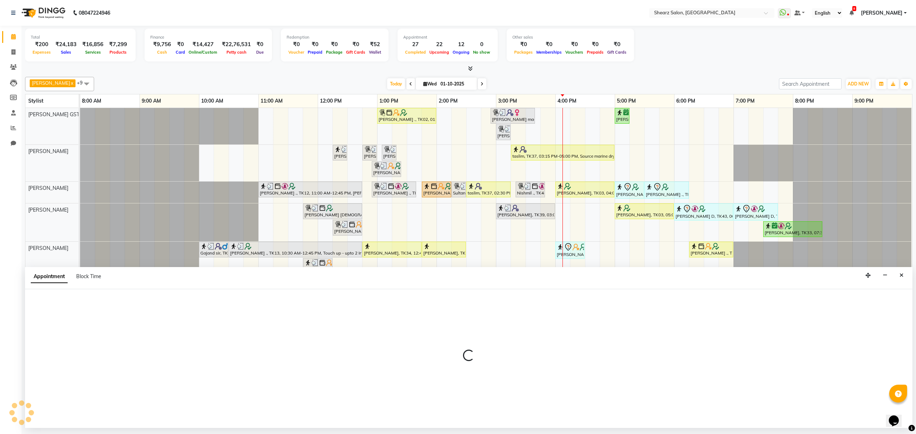
select select "77482"
select select "990"
select select "tentative"
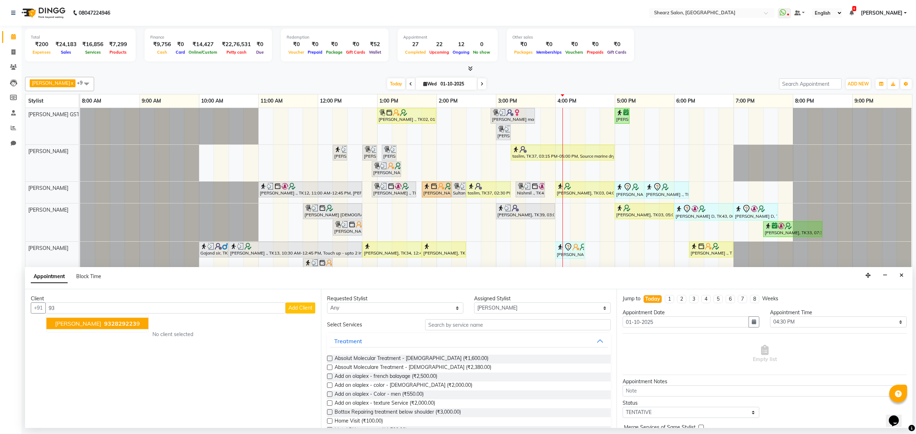
type input "9"
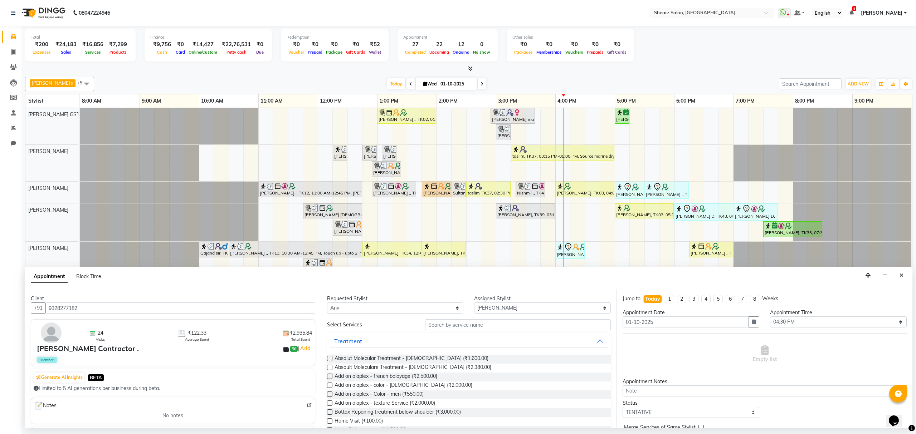
type input "9328277182"
click at [431, 327] on input "text" at bounding box center [518, 325] width 186 height 11
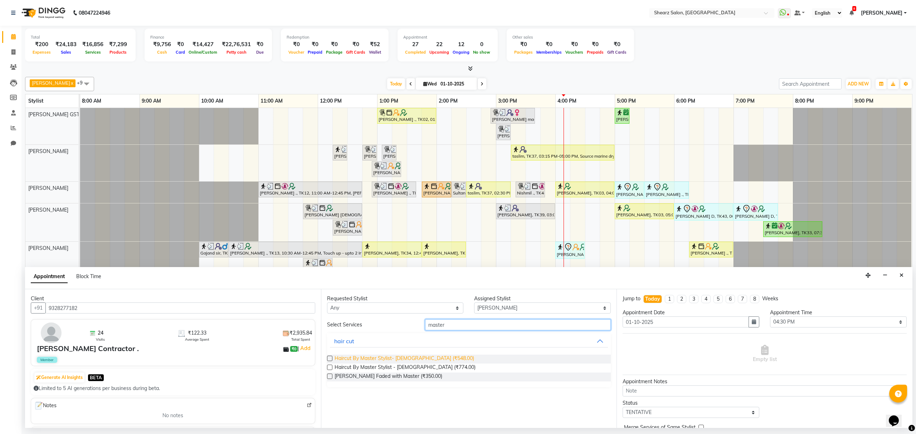
type input "master"
drag, startPoint x: 393, startPoint y: 358, endPoint x: 410, endPoint y: 373, distance: 22.8
click at [394, 358] on span "Haircut By Master Stylist- Male (₹548.00)" at bounding box center [405, 359] width 140 height 9
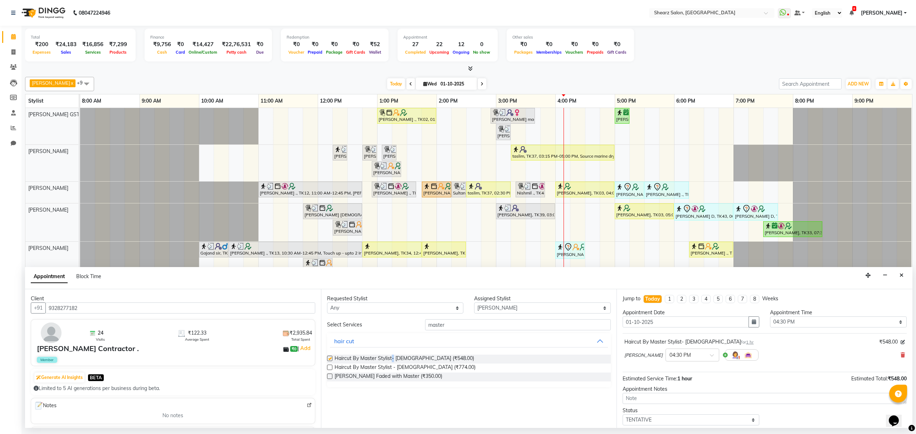
checkbox input "false"
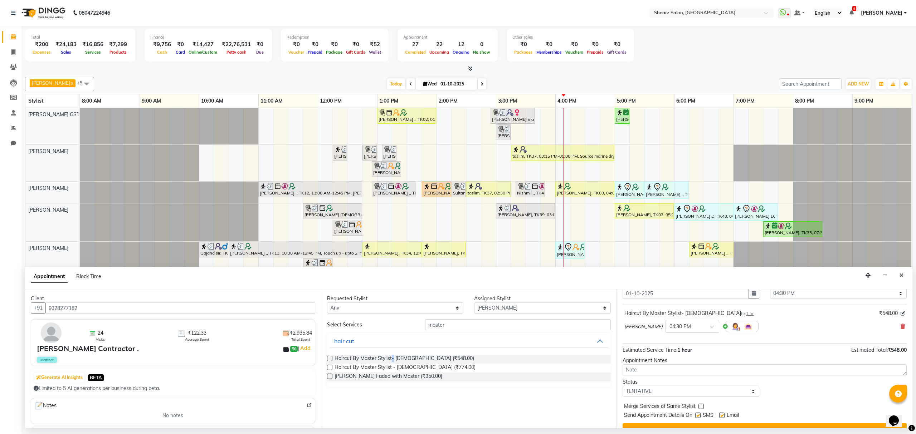
scroll to position [43, 0]
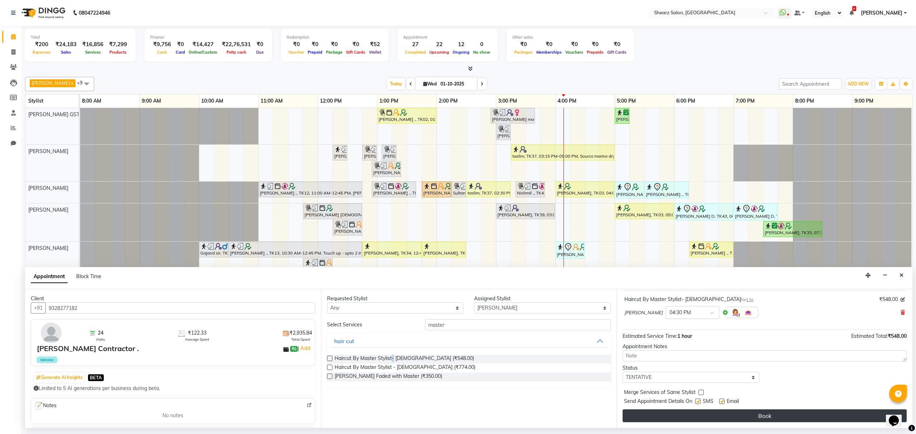
click at [717, 420] on button "Book" at bounding box center [765, 416] width 284 height 13
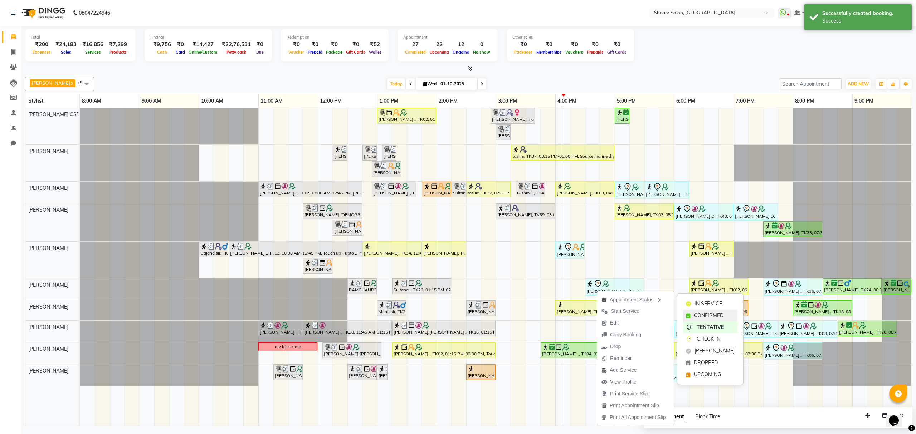
click at [703, 314] on span "CONFIRMED" at bounding box center [709, 316] width 30 height 8
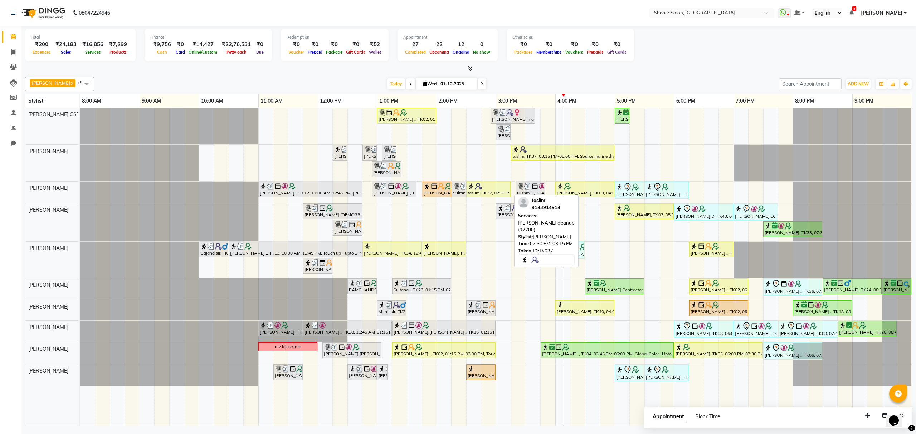
click at [488, 190] on div at bounding box center [489, 186] width 42 height 7
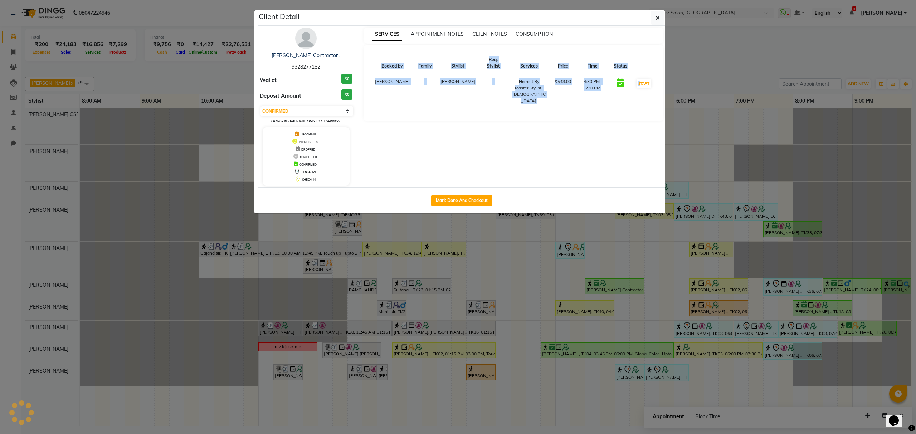
select select "1"
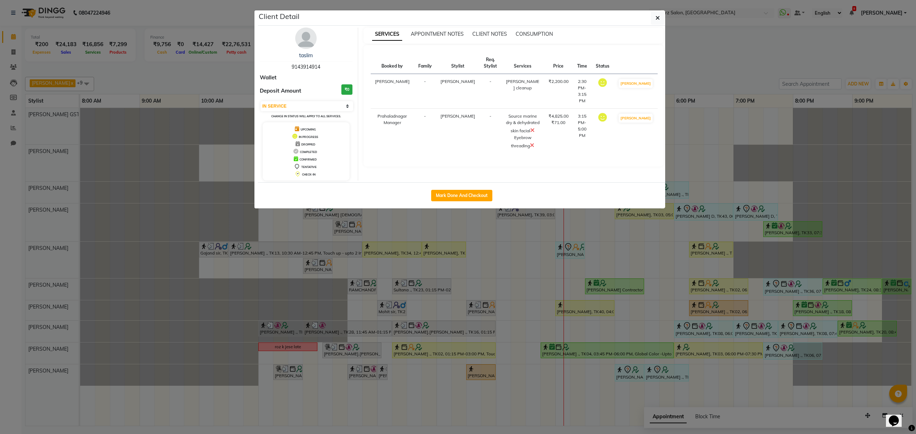
click at [510, 163] on div "Booked by Family Stylist Req. Stylist Services Price Time Status Shehzadi khan …" at bounding box center [514, 106] width 300 height 122
click at [532, 144] on icon at bounding box center [532, 145] width 4 height 6
click at [657, 17] on icon "button" at bounding box center [658, 18] width 4 height 6
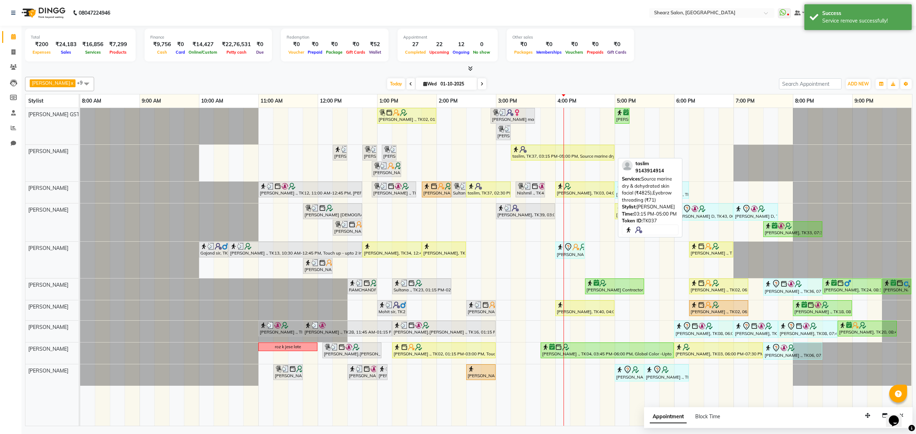
click at [570, 155] on div "taslim, TK37, 03:15 PM-05:00 PM, Source marine dry & dehydrated skin facial (₹4…" at bounding box center [563, 153] width 102 height 14
select select "1"
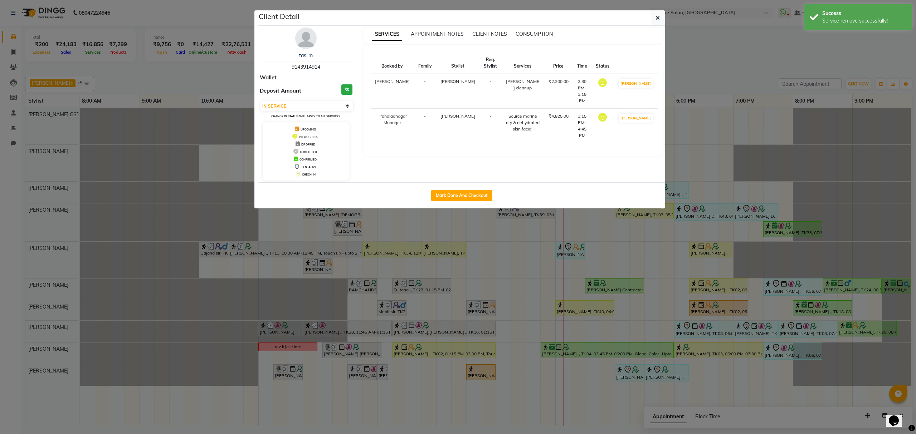
click at [650, 23] on div "Client Detail" at bounding box center [461, 17] width 407 height 15
click at [661, 18] on button "button" at bounding box center [658, 18] width 14 height 14
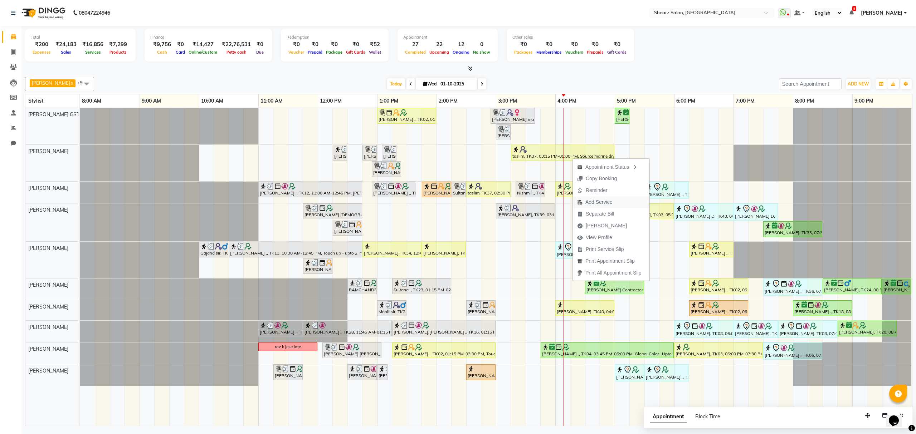
click at [600, 196] on span "Add Service" at bounding box center [595, 202] width 44 height 12
click at [613, 190] on span "Add Service" at bounding box center [602, 192] width 27 height 8
select select "77468"
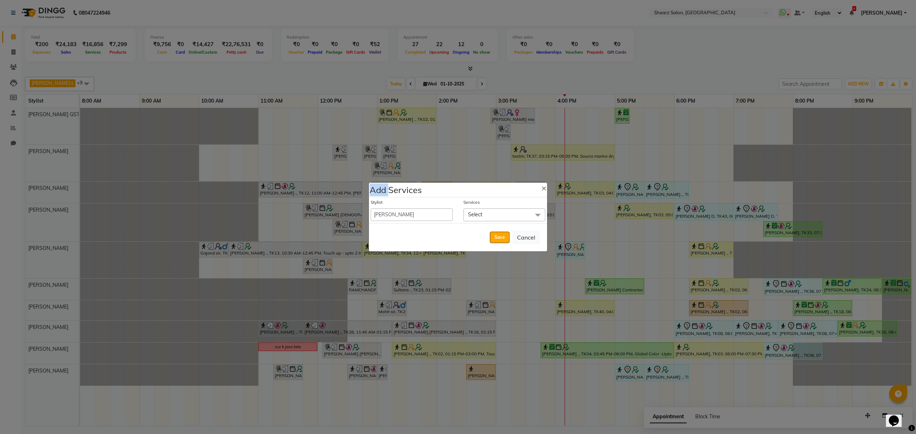
click at [613, 190] on ngb-modal-window "Add Services × Stylist Admin A General Arvind S Devda Asha Chavariya Brijesh Va…" at bounding box center [458, 217] width 916 height 434
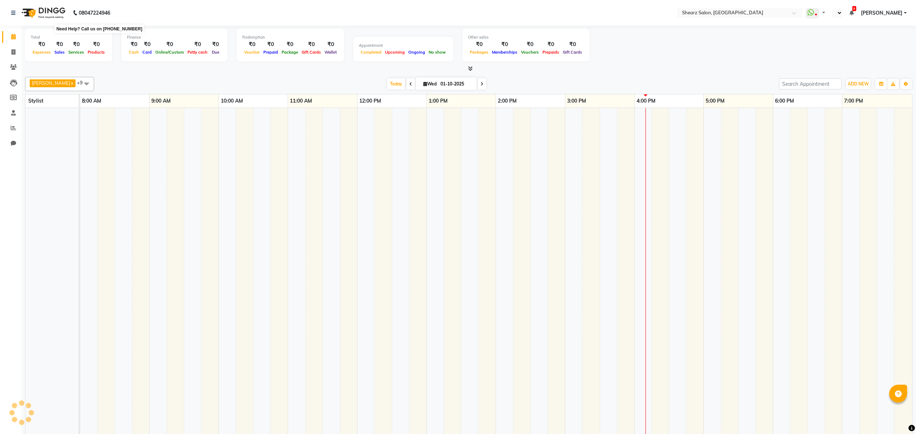
select select "en"
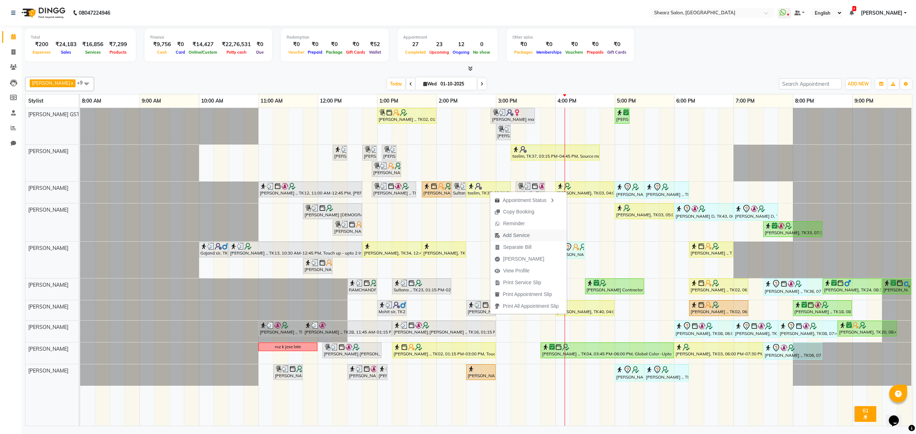
click at [537, 233] on button "Add Service" at bounding box center [528, 236] width 77 height 12
select select "77479"
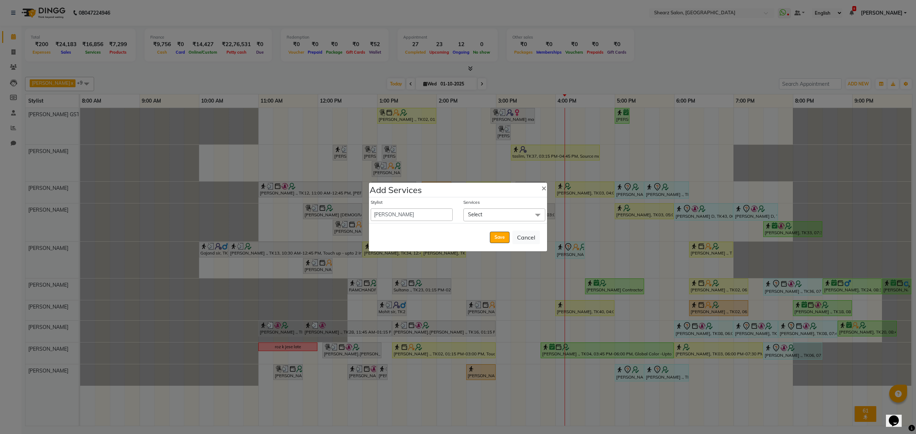
click at [494, 213] on span "Select" at bounding box center [504, 215] width 82 height 13
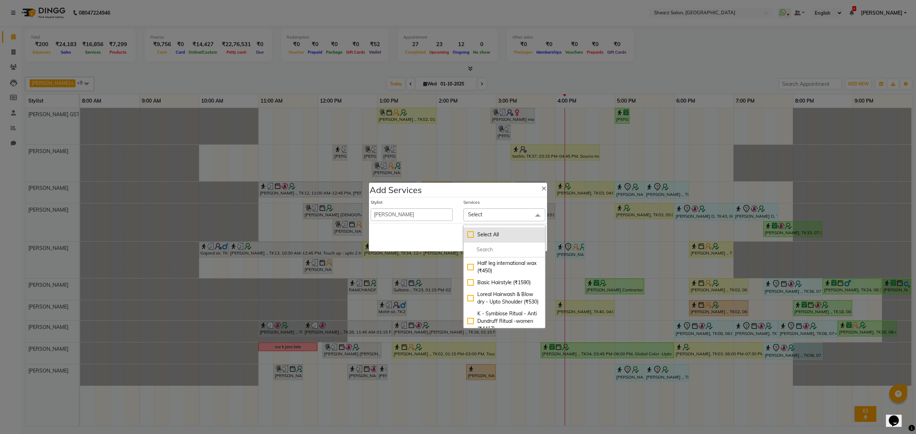
drag, startPoint x: 491, startPoint y: 246, endPoint x: 464, endPoint y: 238, distance: 28.1
click at [491, 246] on li at bounding box center [504, 250] width 81 height 15
click at [486, 249] on input "multiselect-search" at bounding box center [504, 250] width 74 height 8
type input "threading"
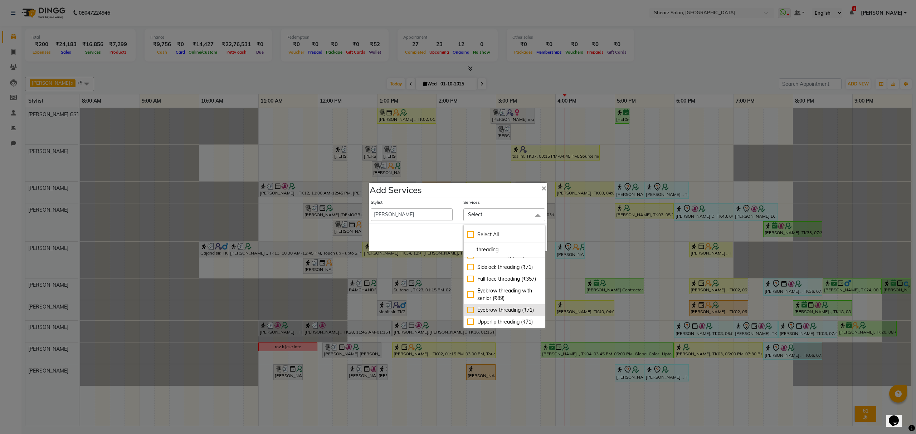
click at [496, 307] on div "Eyebrow threading (₹71)" at bounding box center [504, 311] width 74 height 8
checkbox input "true"
click at [426, 238] on div "Save Cancel" at bounding box center [458, 238] width 178 height 28
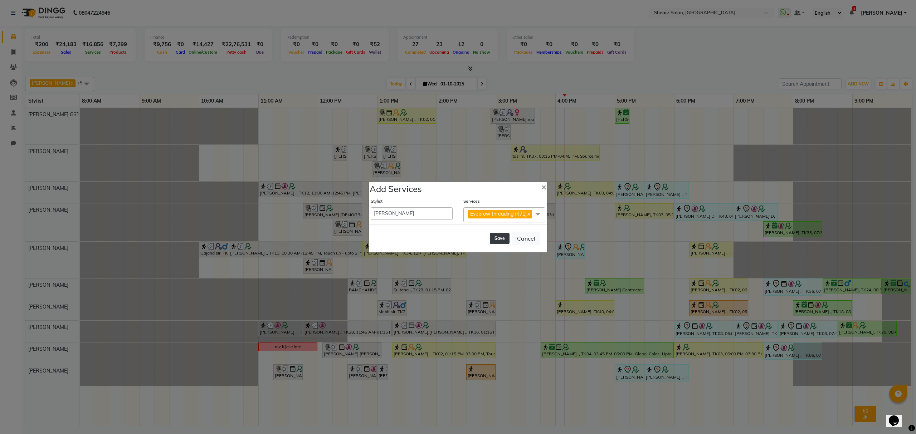
click at [499, 243] on button "Save" at bounding box center [500, 238] width 20 height 11
select select "77813"
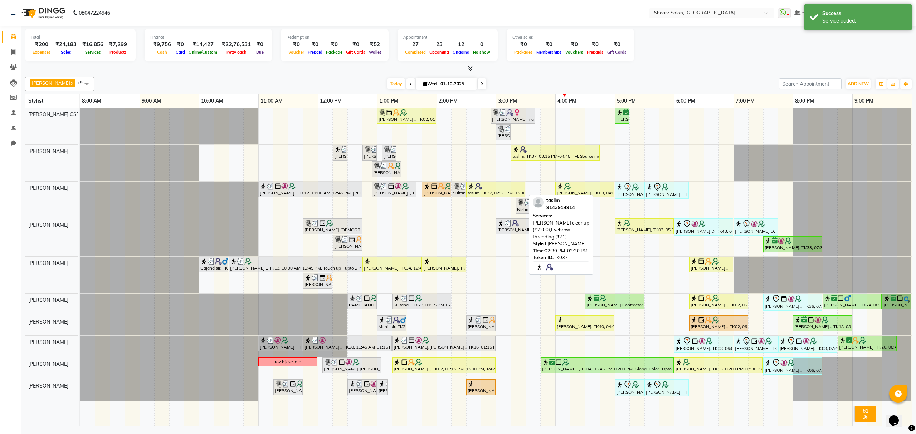
click at [509, 191] on div "taslim, TK37, 02:30 PM-03:30 PM, Remy laure cleanup (₹2200),Eyebrow threading (…" at bounding box center [496, 190] width 58 height 14
select select "1"
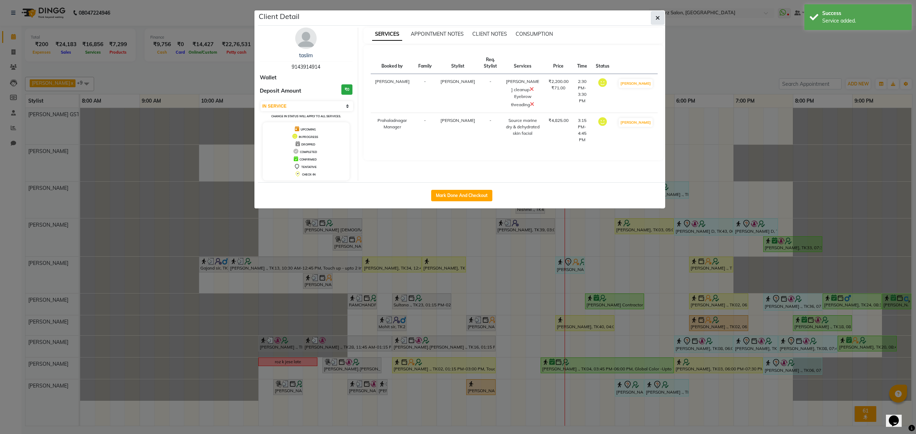
click at [651, 20] on button "button" at bounding box center [658, 18] width 14 height 14
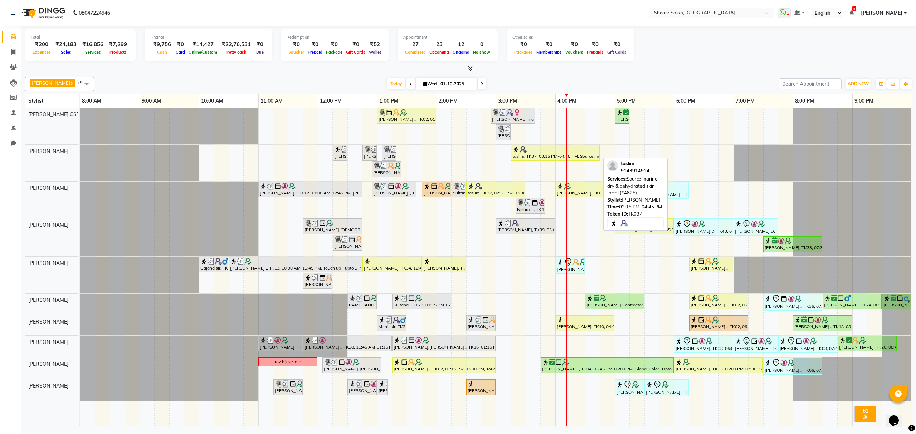
click at [557, 157] on div "taslim, TK37, 03:15 PM-04:45 PM, Source marine dry & dehydrated skin facial (₹4…" at bounding box center [555, 153] width 87 height 14
select select "1"
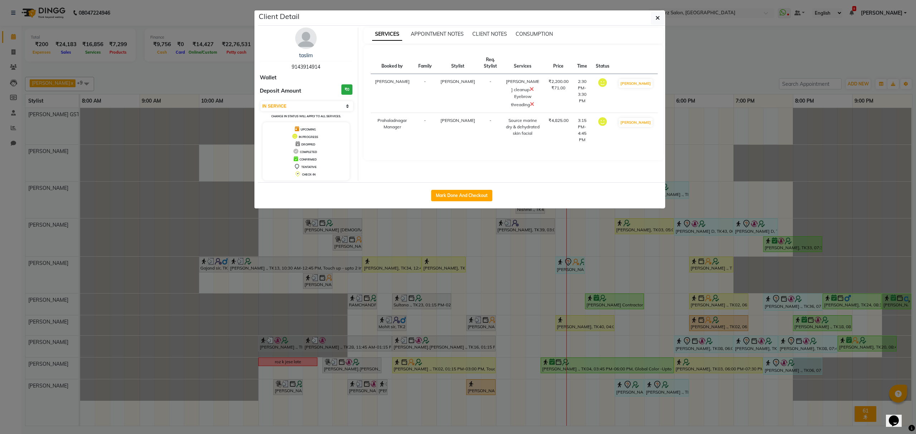
drag, startPoint x: 656, startPoint y: 14, endPoint x: 574, endPoint y: 100, distance: 118.5
click at [656, 18] on span "button" at bounding box center [658, 17] width 4 height 7
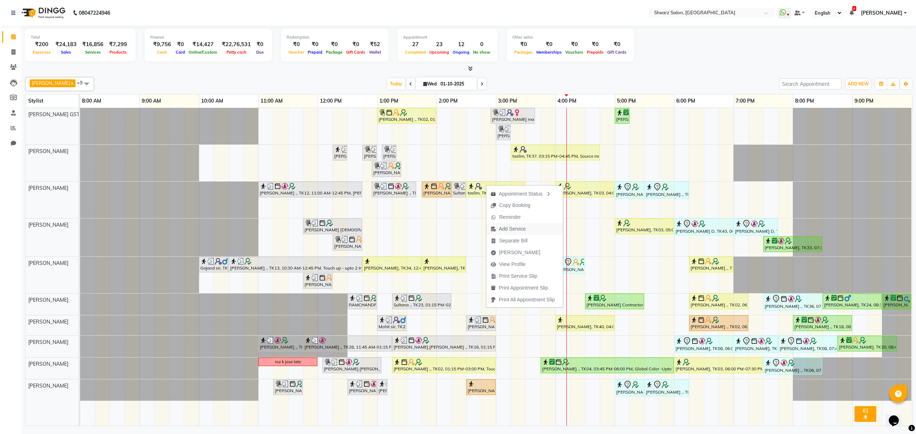
click at [511, 229] on span "Add Service" at bounding box center [512, 229] width 27 height 8
select select "77479"
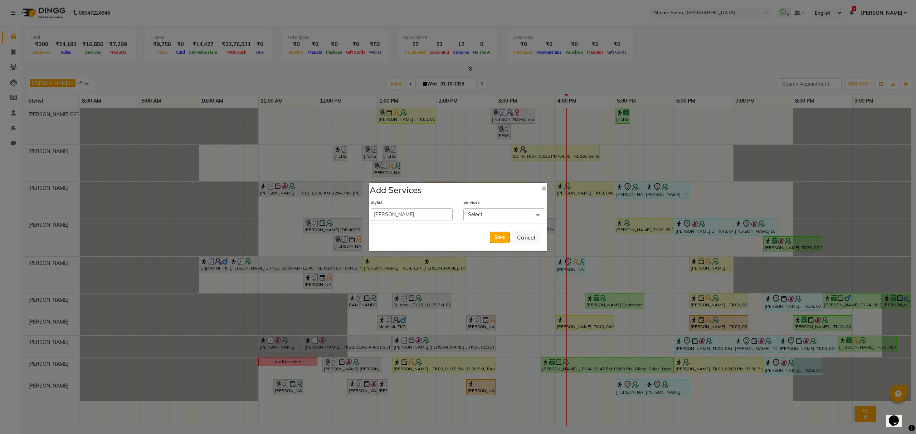
click at [506, 215] on span "Select" at bounding box center [504, 215] width 82 height 13
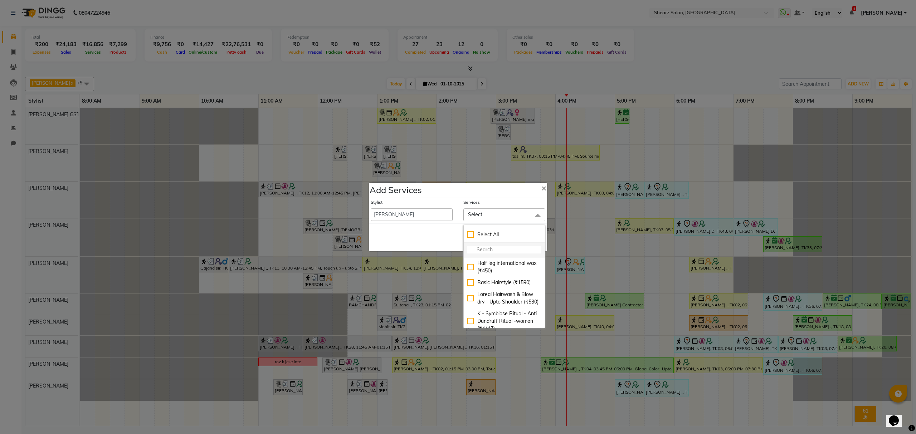
click at [500, 248] on input "multiselect-search" at bounding box center [504, 250] width 74 height 8
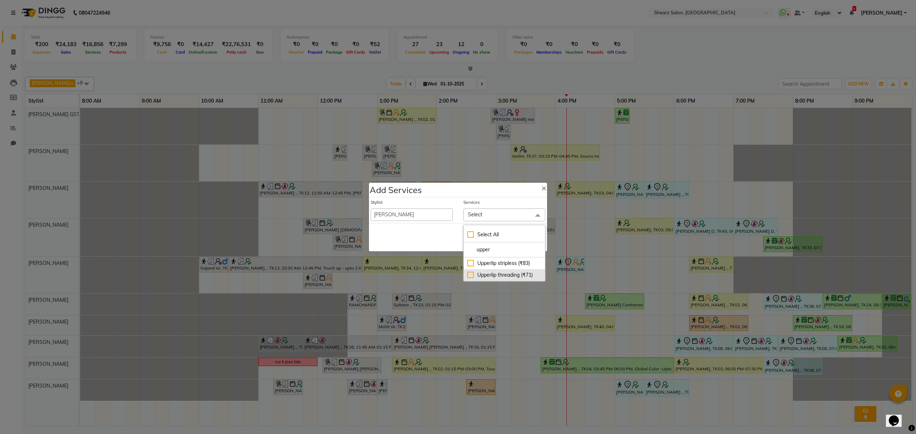
type input "upper"
click at [487, 273] on div "Upperlip threading (₹71)" at bounding box center [504, 276] width 74 height 8
checkbox input "true"
click at [430, 232] on div "Save Cancel" at bounding box center [458, 238] width 178 height 28
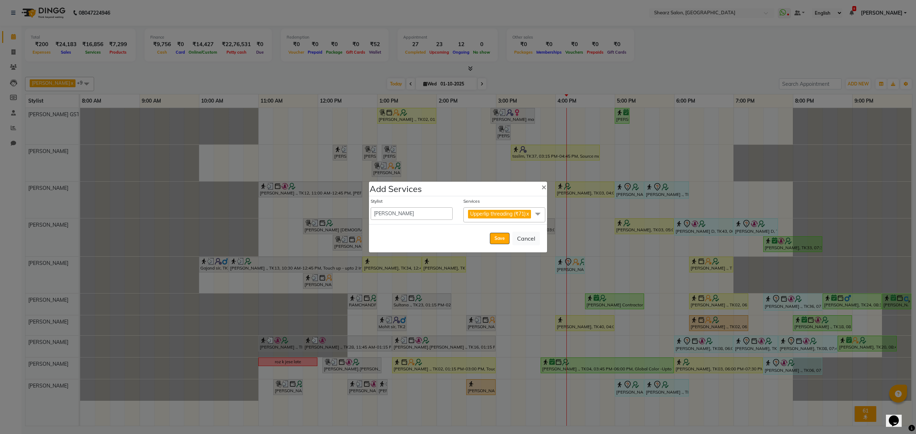
click at [540, 208] on span at bounding box center [538, 215] width 14 height 14
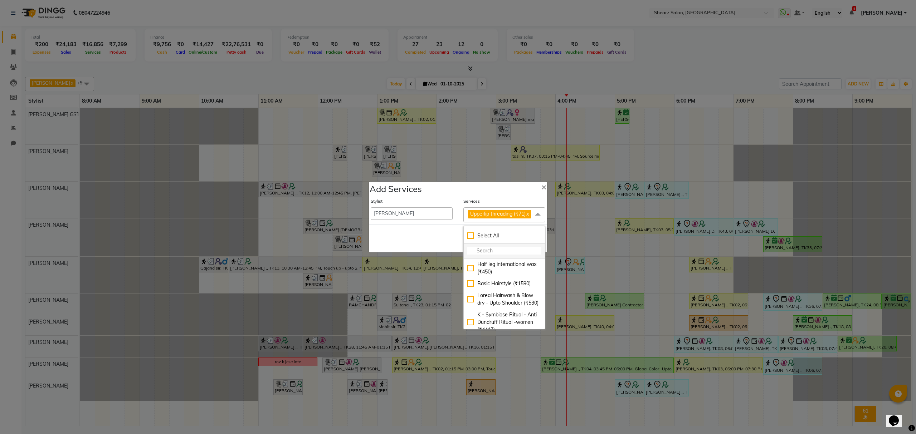
click at [510, 251] on input "multiselect-search" at bounding box center [504, 251] width 74 height 8
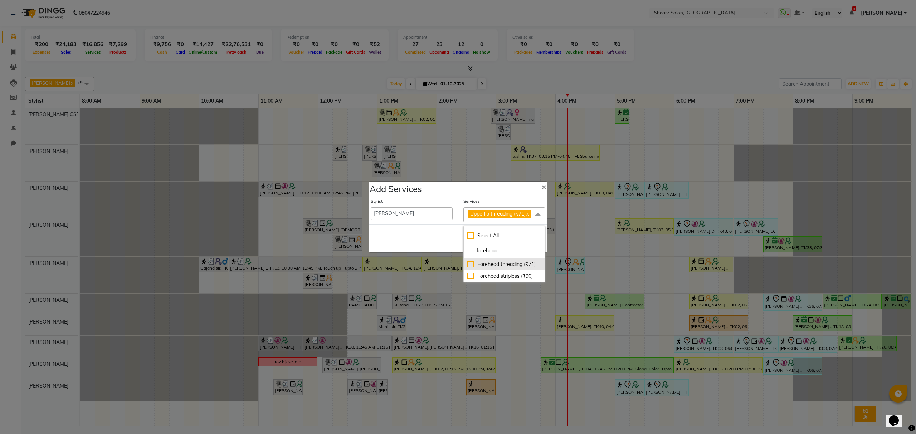
type input "forehead"
drag, startPoint x: 500, startPoint y: 268, endPoint x: 495, endPoint y: 268, distance: 5.0
click at [499, 268] on div "Forehead threading (₹71)" at bounding box center [504, 265] width 74 height 8
checkbox input "true"
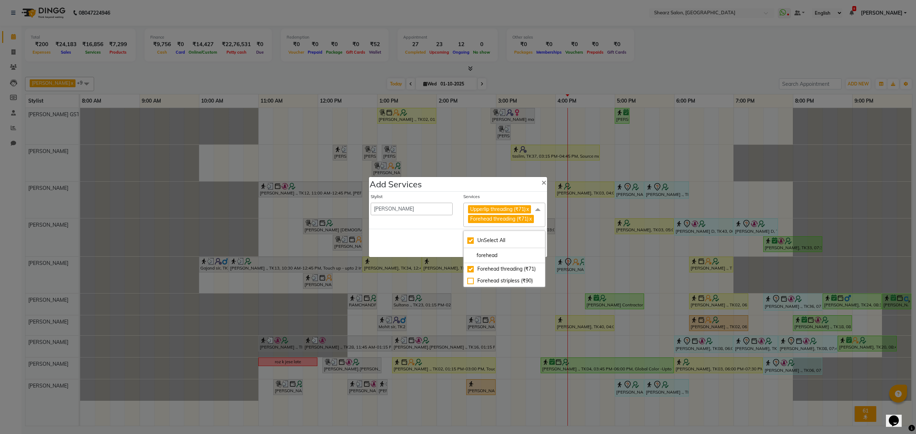
click at [431, 241] on div "Save Cancel" at bounding box center [458, 243] width 178 height 28
click at [502, 249] on button "Save" at bounding box center [500, 243] width 20 height 11
select select "77813"
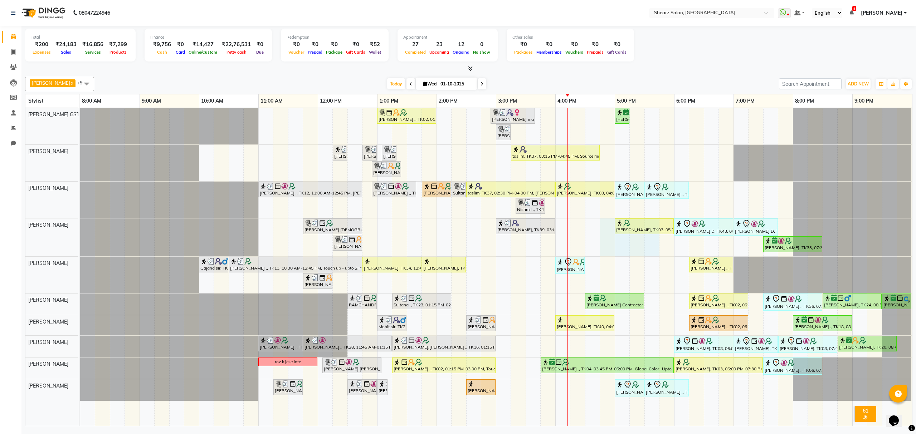
drag, startPoint x: 650, startPoint y: 236, endPoint x: 603, endPoint y: 229, distance: 47.4
click at [604, 229] on div "Grishma Manke ., TK02, 01:00 PM-02:00 PM, Cirepil Roll On Wax ekta maam, TK42, …" at bounding box center [496, 267] width 832 height 318
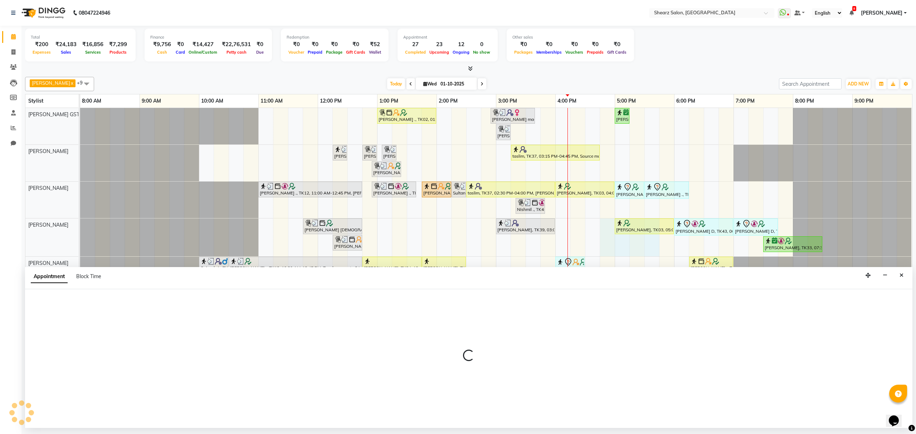
click at [689, 62] on div "Total ₹200 Expenses ₹24,183 Sales ₹16,856 Services ₹7,299 Products Finance ₹9,7…" at bounding box center [469, 46] width 888 height 35
select select "77458"
select select "tentative"
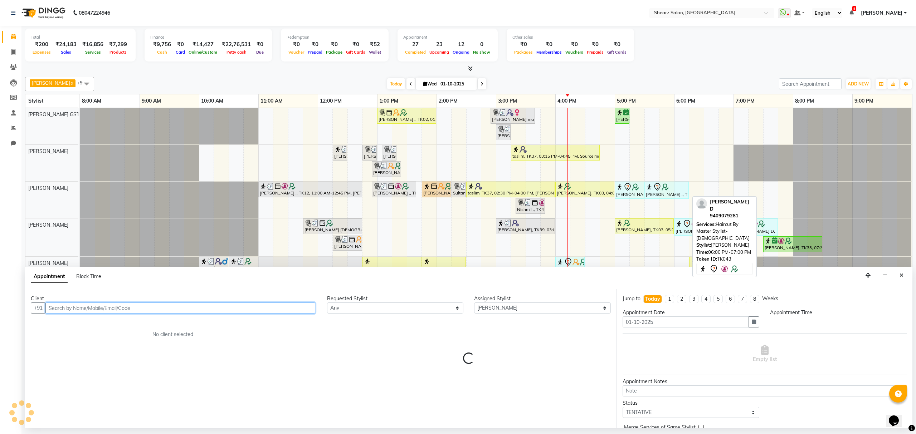
select select "1005"
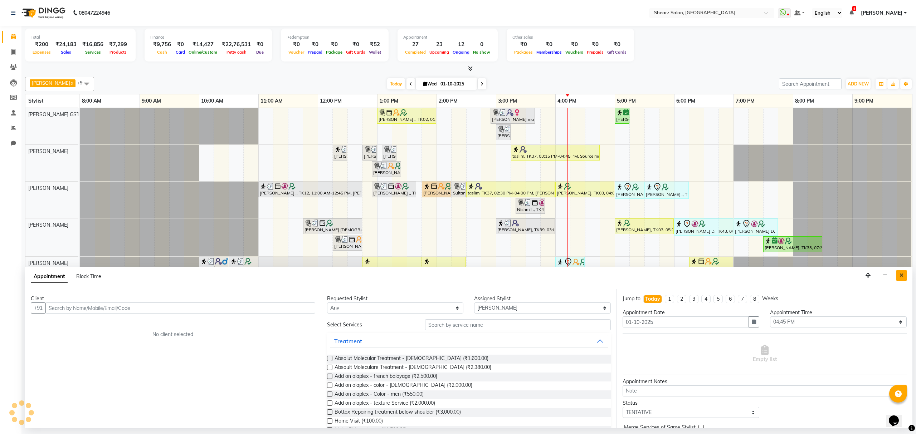
click at [901, 273] on button "Close" at bounding box center [902, 275] width 10 height 11
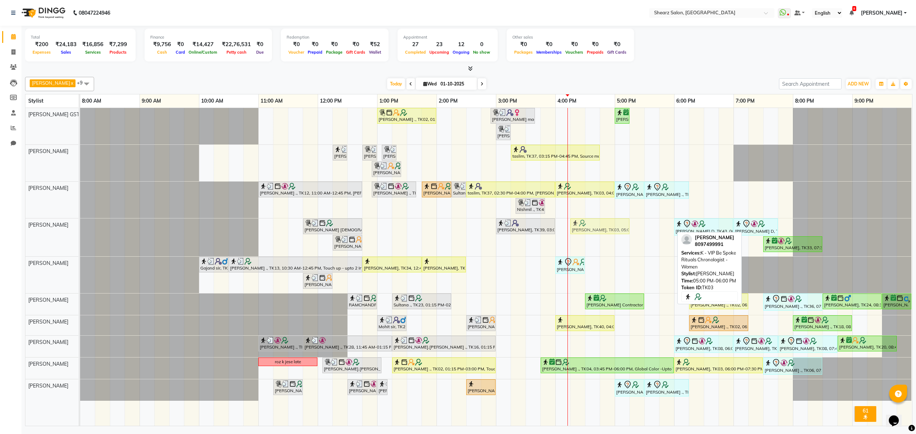
drag, startPoint x: 644, startPoint y: 225, endPoint x: 596, endPoint y: 222, distance: 48.1
click at [80, 222] on div "JAGRUTI VAISNAN ., TK19, 11:45 AM-12:45 PM, K - HairWash & Blow Dry - Upto Wais…" at bounding box center [80, 238] width 0 height 38
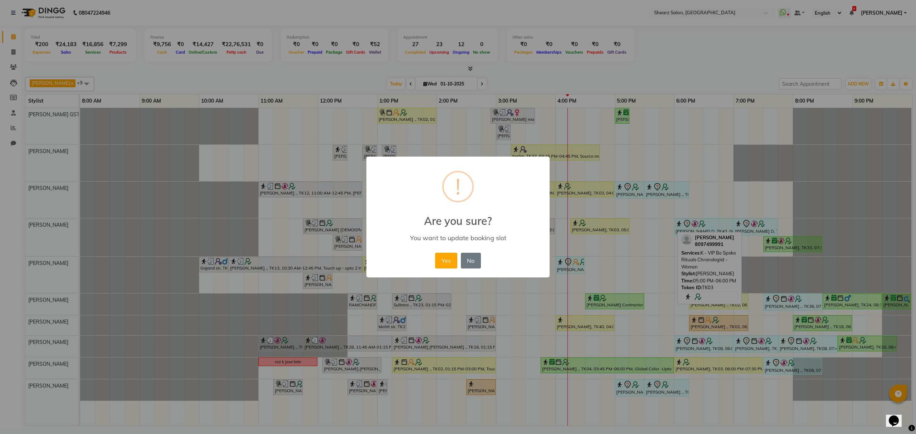
drag, startPoint x: 447, startPoint y: 260, endPoint x: 467, endPoint y: 239, distance: 28.8
click at [450, 259] on button "Yes" at bounding box center [446, 261] width 22 height 16
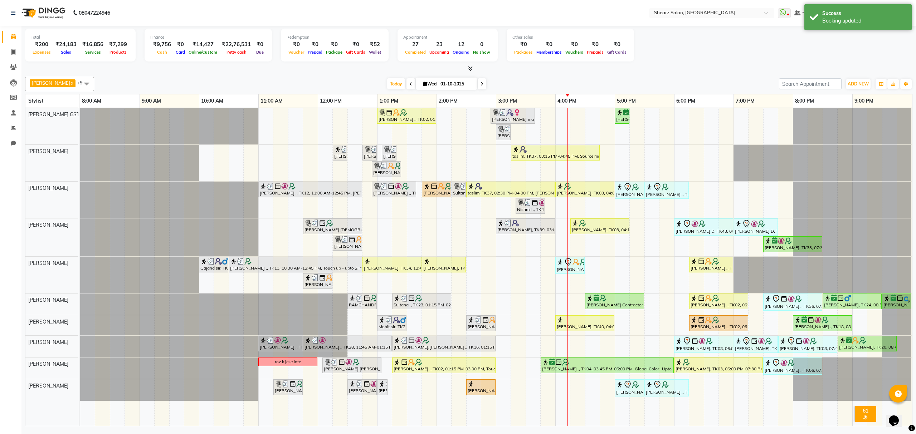
click at [646, 67] on div at bounding box center [469, 69] width 888 height 8
click at [13, 49] on icon at bounding box center [13, 51] width 4 height 5
select select "8157"
select select "service"
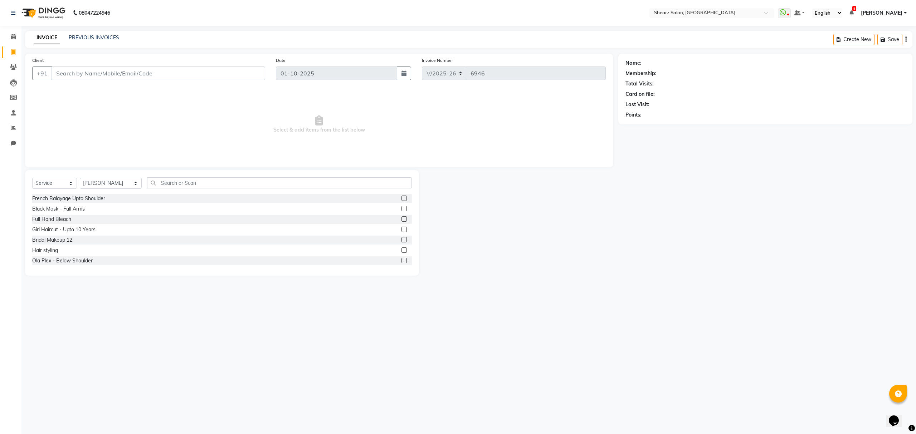
click at [120, 68] on input "Client" at bounding box center [159, 74] width 214 height 14
click at [123, 183] on select "Select Stylist Admin A General Arvind S Devda Asha Chavariya Brijesh Valand Cen…" at bounding box center [111, 183] width 62 height 11
select select "77482"
click at [80, 178] on select "Select Stylist Admin A General Arvind S Devda Asha Chavariya Brijesh Valand Cen…" at bounding box center [111, 183] width 62 height 11
click at [196, 180] on input "text" at bounding box center [279, 183] width 264 height 11
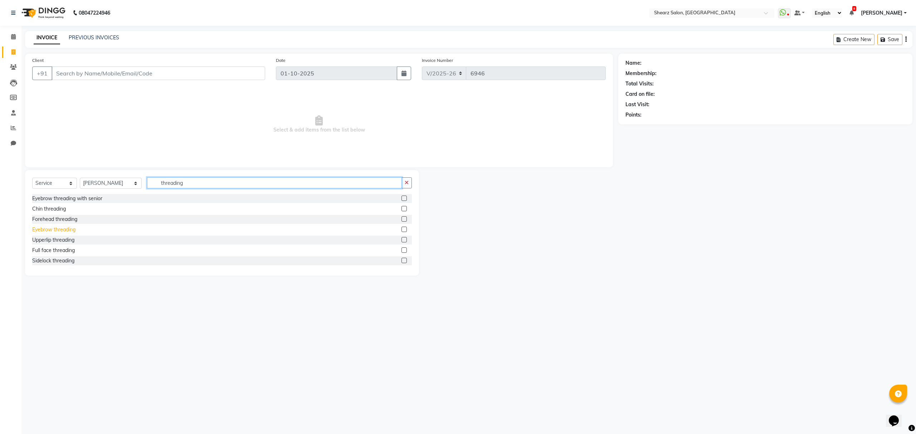
type input "threading"
click at [67, 230] on div "Eyebrow threading" at bounding box center [53, 230] width 43 height 8
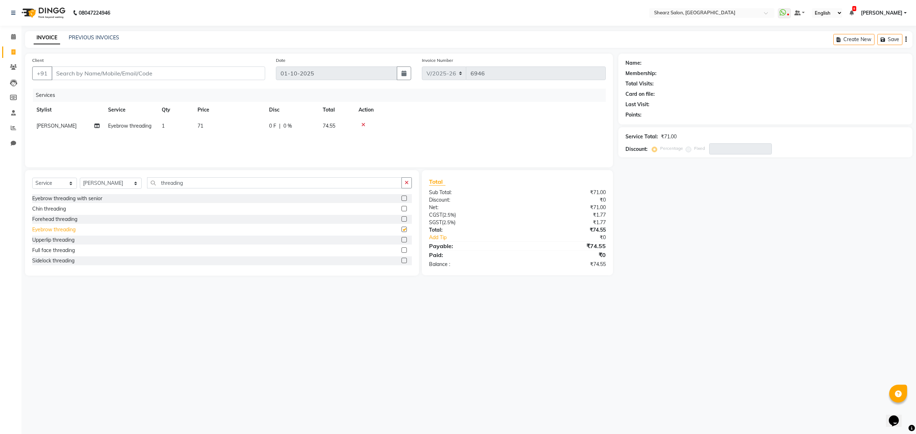
checkbox input "false"
click at [198, 183] on input "threading" at bounding box center [274, 183] width 254 height 11
click at [363, 126] on icon at bounding box center [363, 124] width 4 height 5
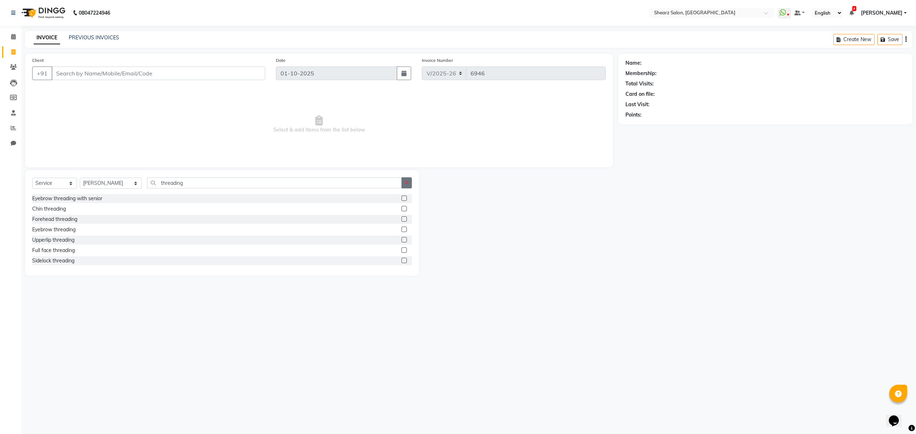
click at [404, 180] on button "button" at bounding box center [407, 183] width 10 height 11
click at [351, 185] on input "text" at bounding box center [279, 183] width 264 height 11
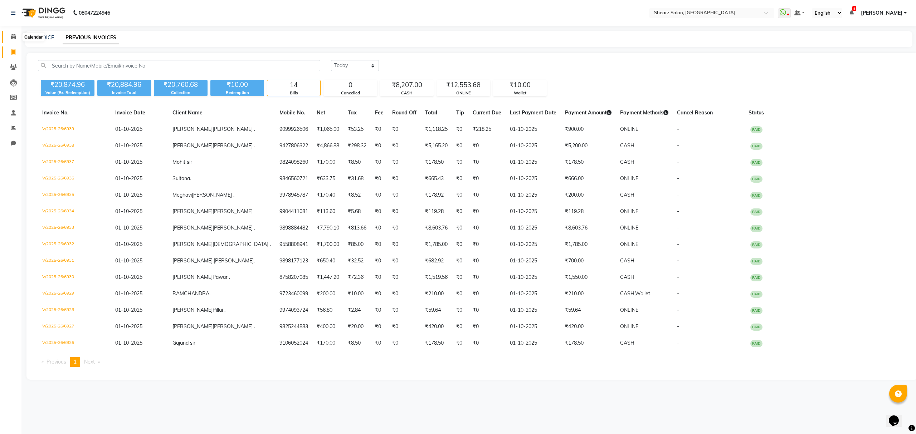
click at [13, 40] on span at bounding box center [13, 37] width 13 height 8
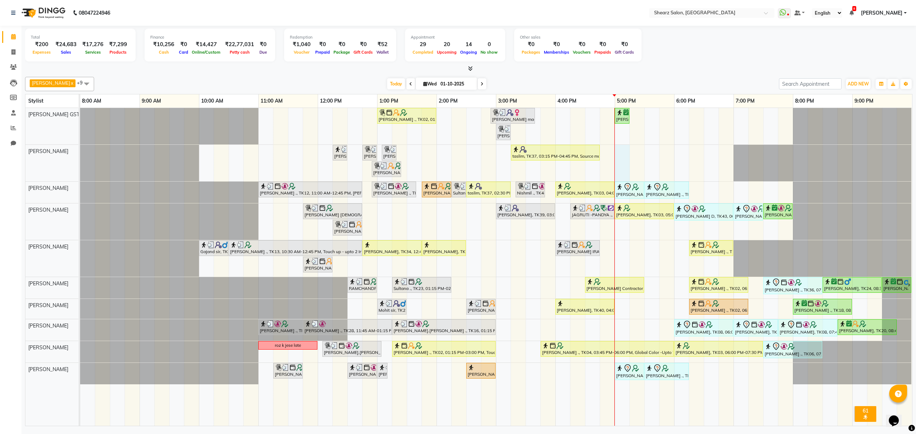
click at [623, 155] on div "[PERSON_NAME] ., TK02, 01:00 PM-02:00 PM, Cirepil Roll On Wax [PERSON_NAME] maa…" at bounding box center [496, 267] width 832 height 318
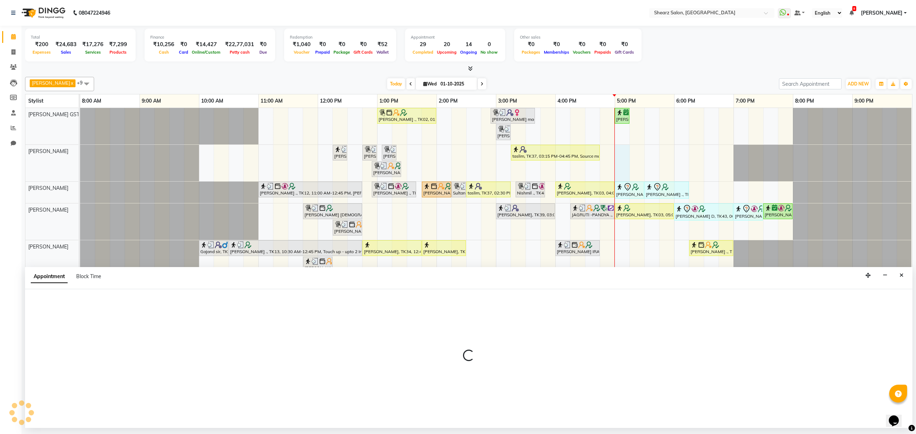
select select "77468"
select select "tentative"
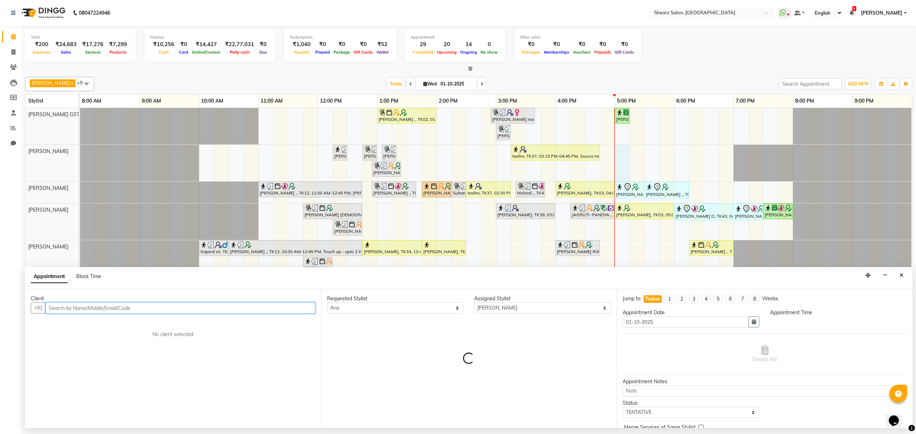
select select "1020"
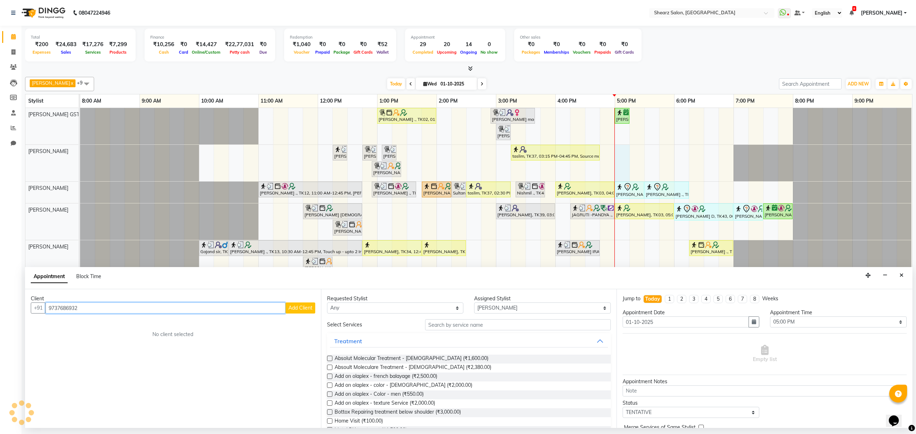
type input "9737686932"
click at [303, 307] on span "Add Client" at bounding box center [300, 308] width 24 height 6
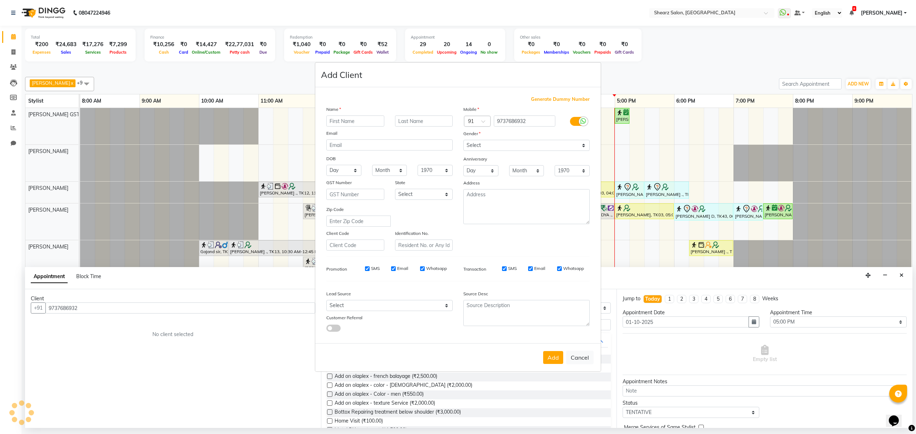
click at [123, 309] on ngb-modal-window "Add Client Generate Dummy Number Name Email DOB Day 01 02 03 04 05 06 07 08 09 …" at bounding box center [458, 217] width 916 height 434
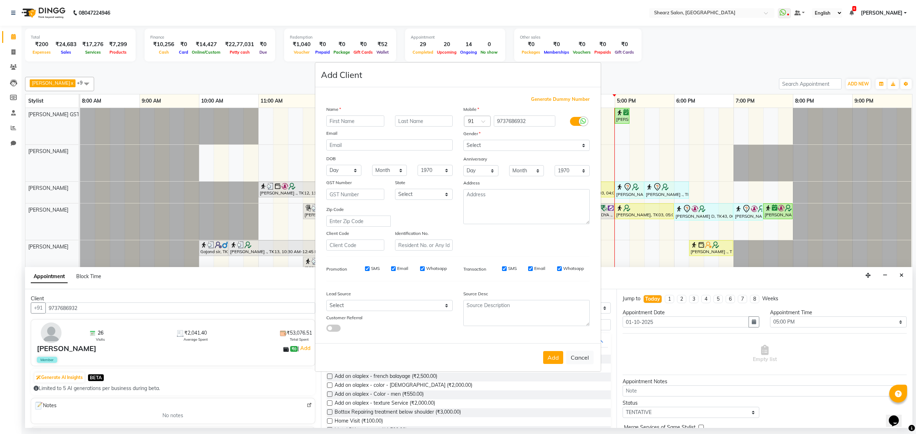
click at [102, 308] on ngb-modal-window "Add Client Generate Dummy Number Name Email DOB Day 01 02 03 04 05 06 07 08 09 …" at bounding box center [458, 217] width 916 height 434
click at [678, 55] on ngb-modal-window "Add Client Generate Dummy Number Name Email DOB Day 01 02 03 04 05 06 07 08 09 …" at bounding box center [458, 217] width 916 height 434
click at [580, 359] on button "Cancel" at bounding box center [580, 358] width 28 height 14
select select
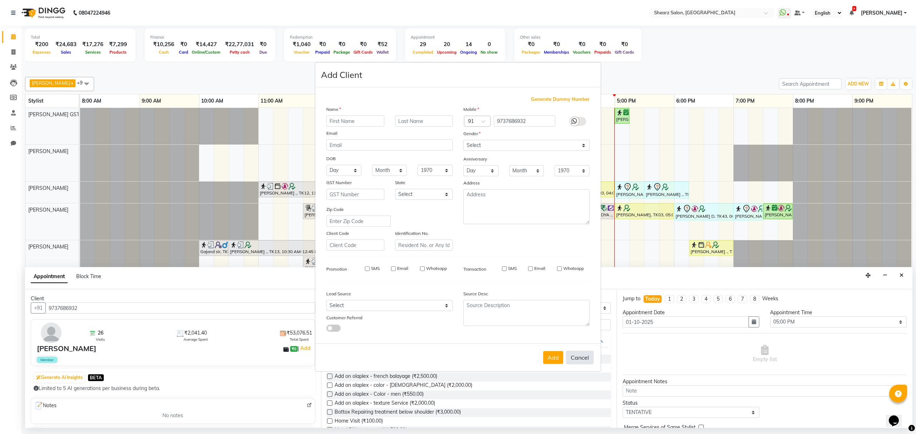
select select
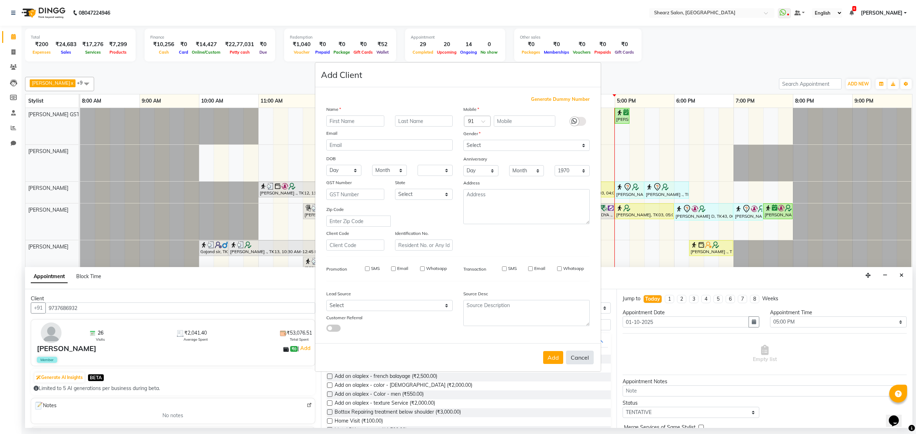
checkbox input "false"
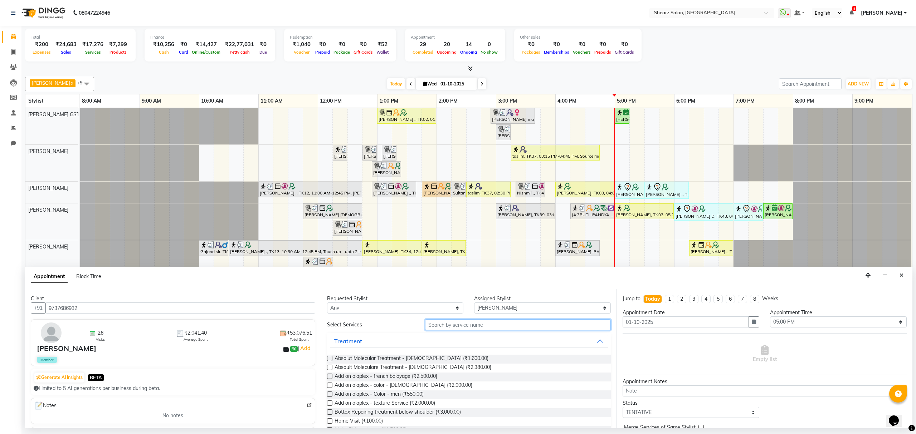
click at [482, 321] on input "text" at bounding box center [518, 325] width 186 height 11
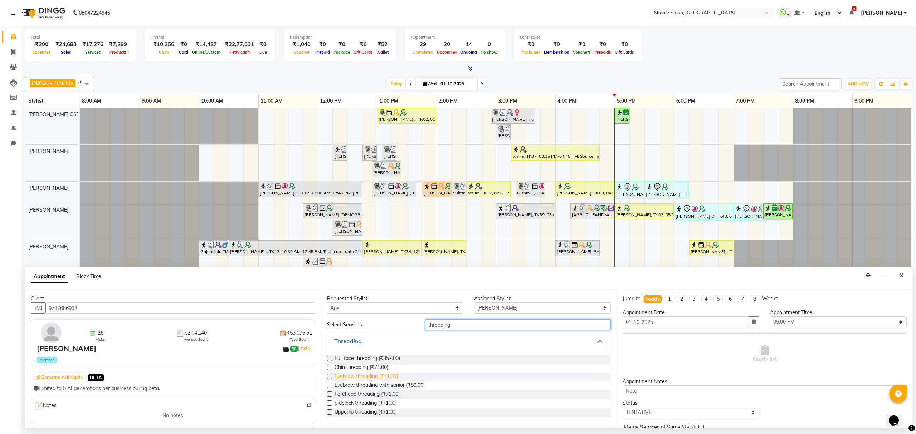
type input "threading"
drag, startPoint x: 355, startPoint y: 377, endPoint x: 598, endPoint y: 348, distance: 244.7
click at [357, 377] on span "Eyebrow threading (₹71.00)" at bounding box center [366, 377] width 63 height 9
checkbox input "false"
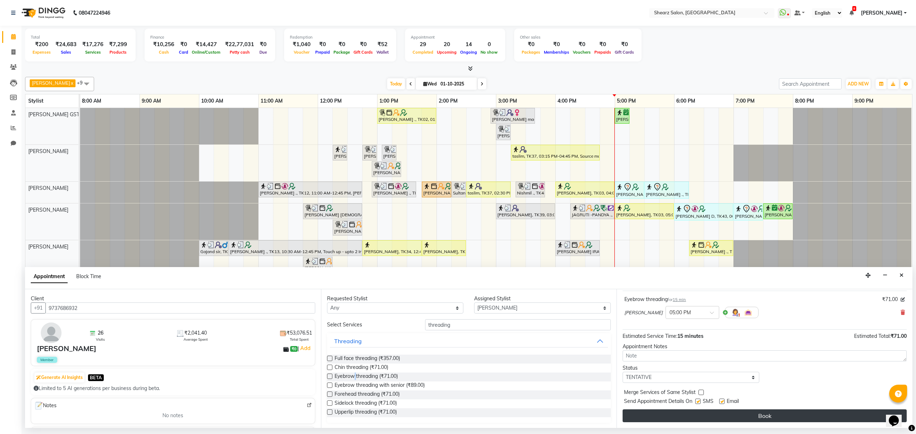
click at [728, 414] on button "Book" at bounding box center [765, 416] width 284 height 13
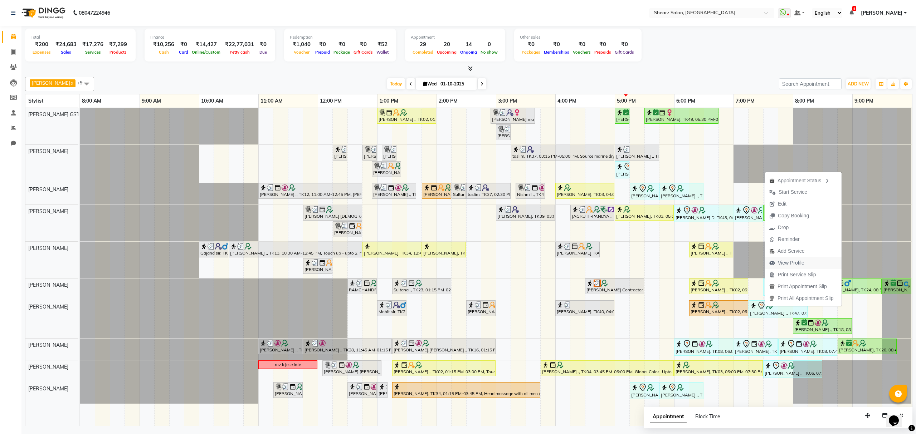
click at [787, 261] on span "View Profile" at bounding box center [791, 263] width 26 height 8
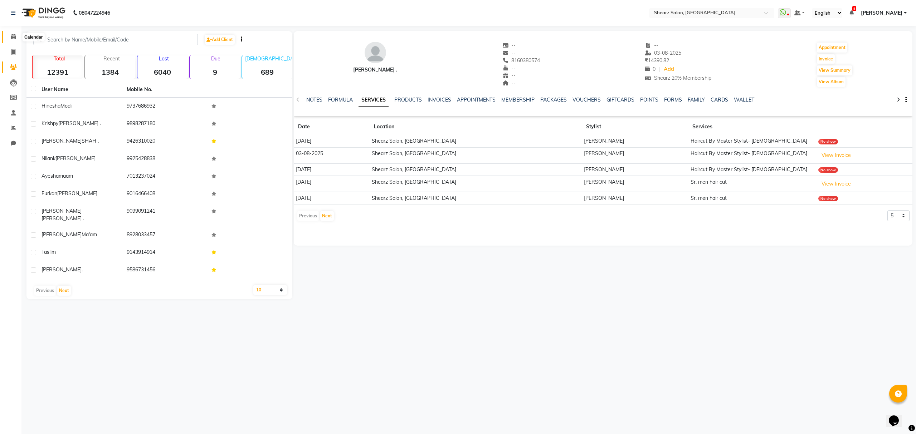
click at [12, 34] on icon at bounding box center [13, 36] width 5 height 5
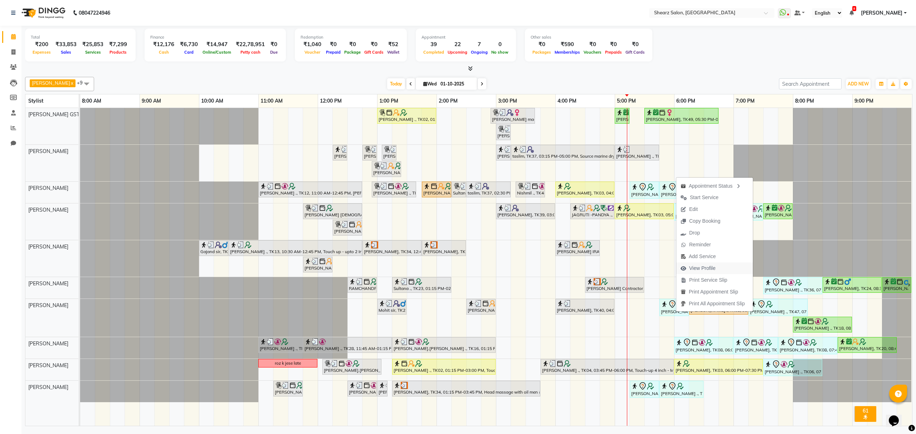
click at [722, 268] on button "View Profile" at bounding box center [714, 269] width 77 height 12
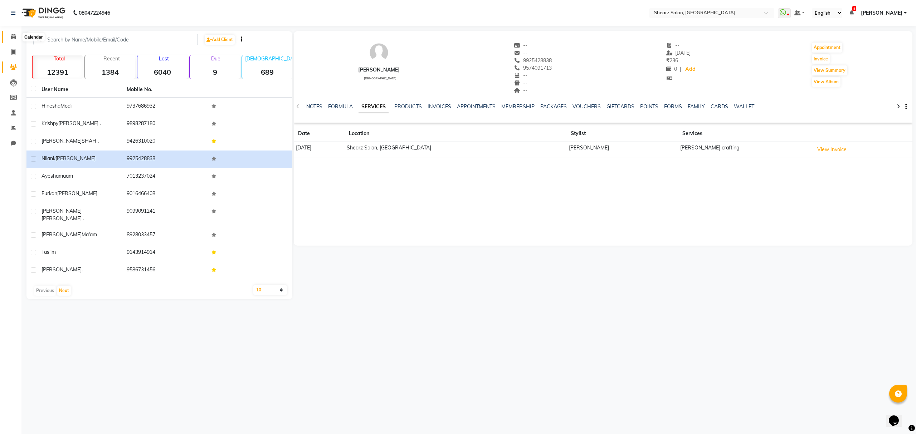
click at [7, 37] on span at bounding box center [13, 37] width 13 height 8
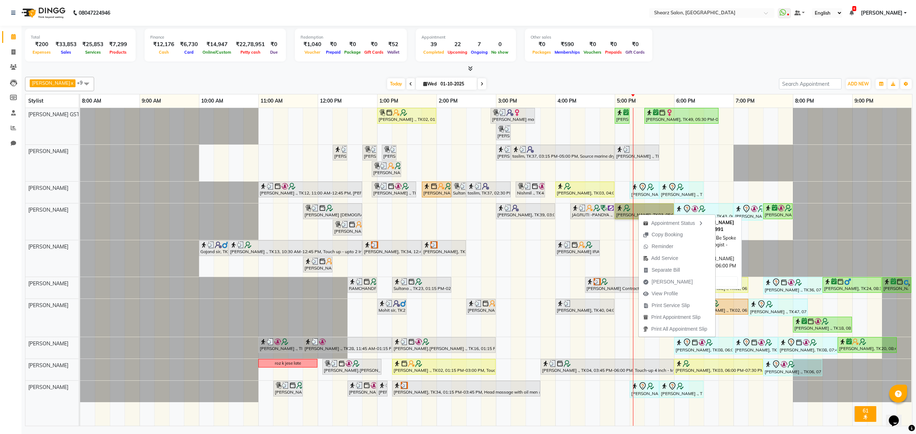
click at [628, 215] on link "[PERSON_NAME], TK03, 05:00 PM-06:00 PM, K - VIP Be Spoke Rituals Chronologist -…" at bounding box center [644, 212] width 59 height 16
select select "1"
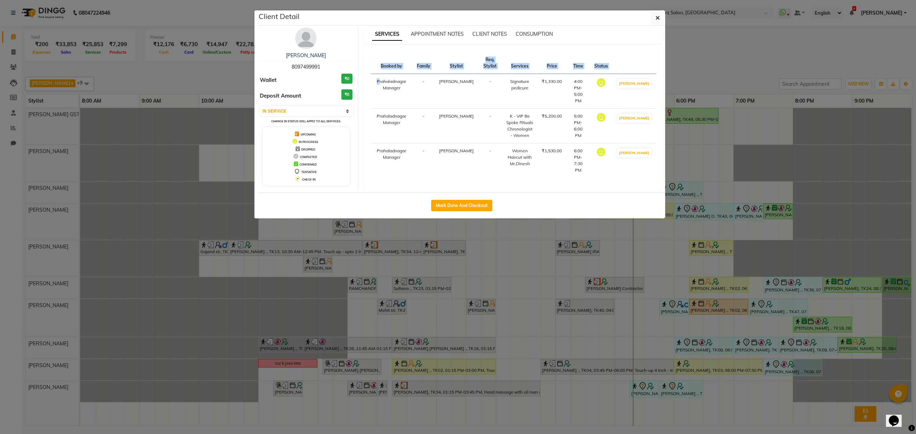
click at [628, 215] on ngb-modal-window "Client Detail Tania Haldar 8097499991 Wallet ₹0 Deposit Amount ₹0 Select IN SER…" at bounding box center [458, 217] width 916 height 434
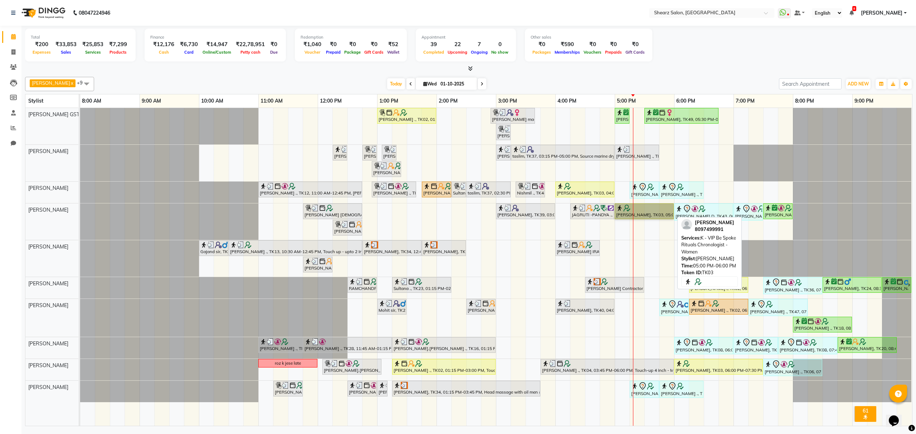
click at [626, 214] on link "[PERSON_NAME], TK03, 05:00 PM-06:00 PM, K - VIP Be Spoke Rituals Chronologist -…" at bounding box center [644, 212] width 59 height 16
select select "1"
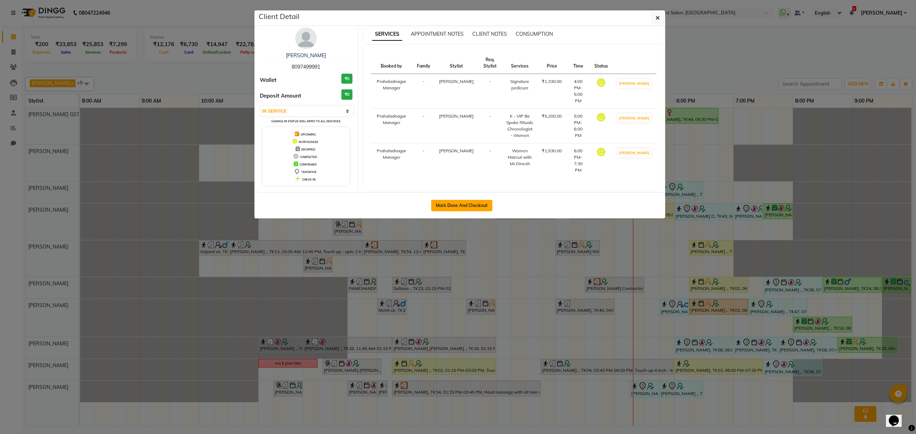
click at [447, 200] on button "Mark Done And Checkout" at bounding box center [461, 205] width 61 height 11
select select "service"
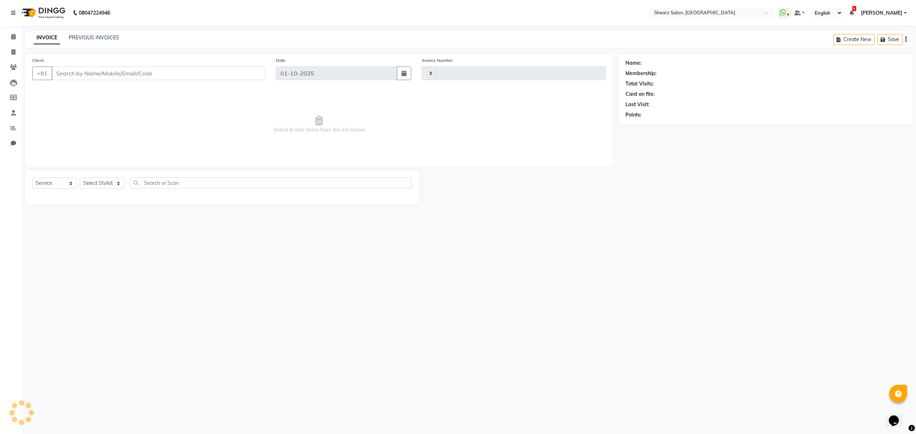
type input "6954"
select select "8157"
select select "77471"
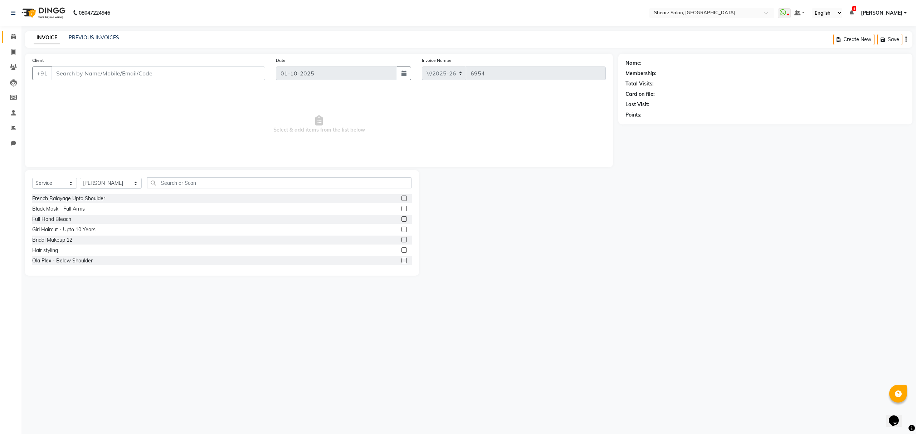
type input "8097499991"
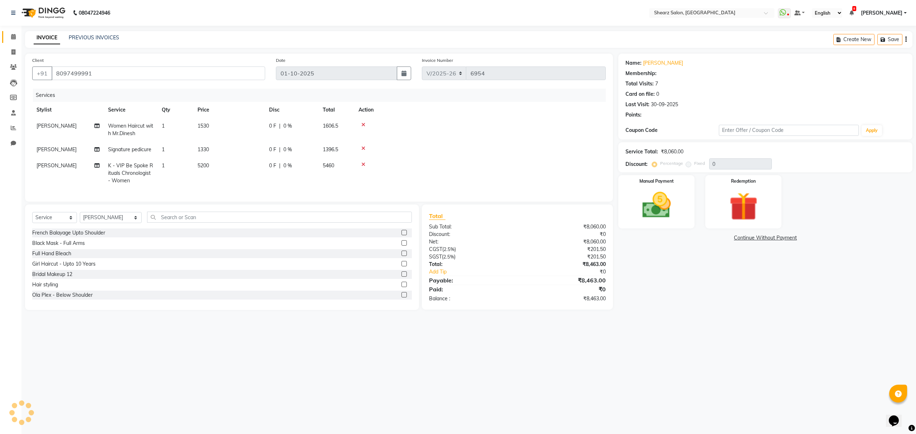
select select "1: Object"
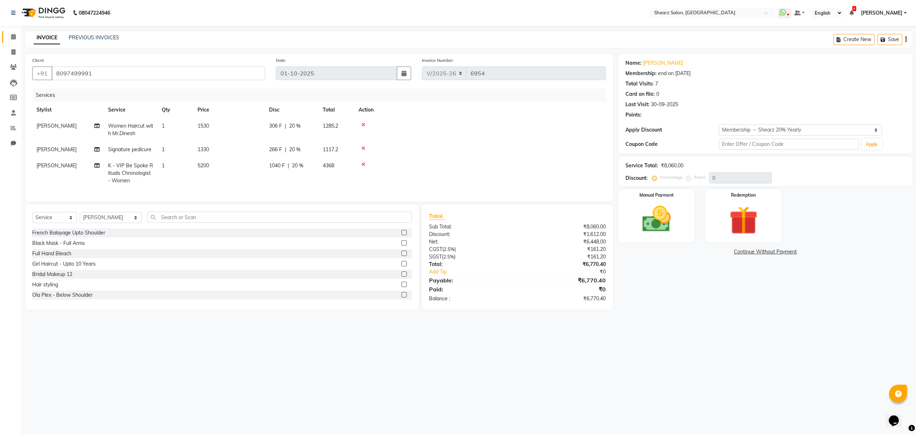
type input "20"
click at [207, 221] on input "text" at bounding box center [279, 217] width 264 height 11
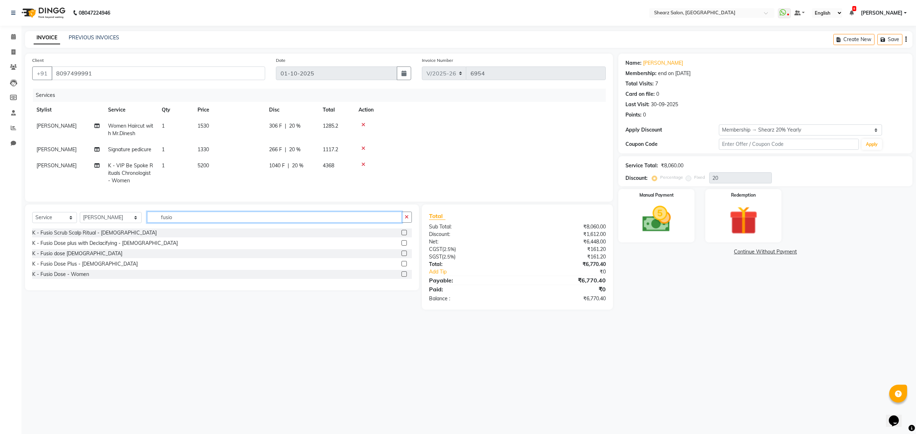
type input "fusio"
drag, startPoint x: 403, startPoint y: 271, endPoint x: 398, endPoint y: 271, distance: 4.3
click at [402, 267] on label at bounding box center [404, 263] width 5 height 5
click at [402, 267] on input "checkbox" at bounding box center [404, 264] width 5 height 5
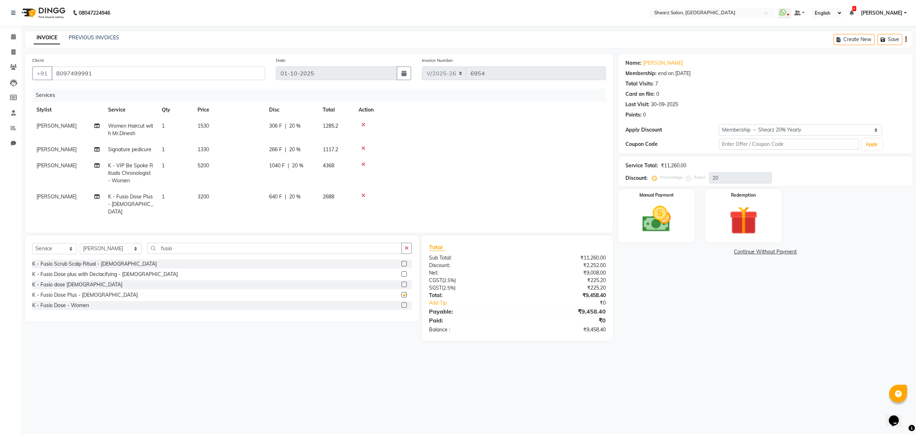
checkbox input "false"
click at [280, 249] on input "fusio" at bounding box center [274, 248] width 254 height 11
click at [279, 249] on input "fusio" at bounding box center [274, 248] width 254 height 11
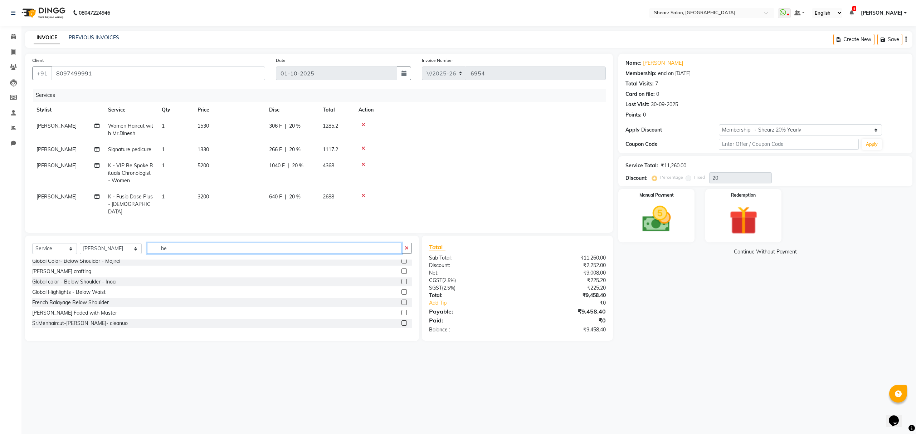
scroll to position [447, 0]
type input "b"
type input "h"
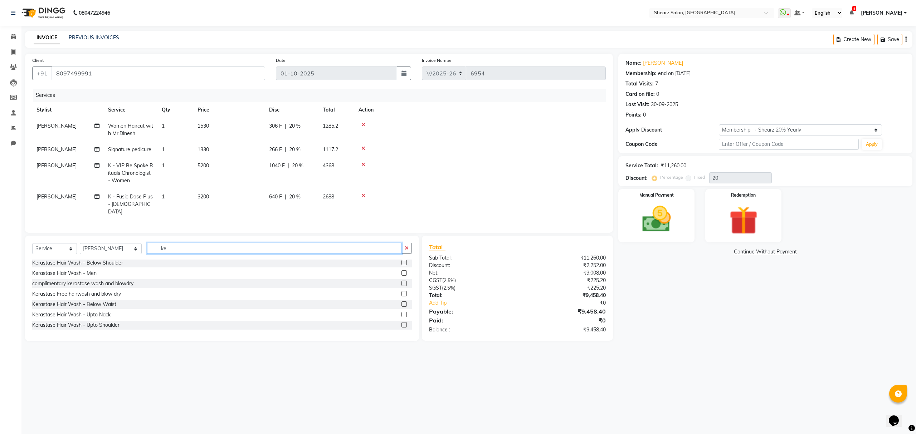
type input "k"
type input "be spo"
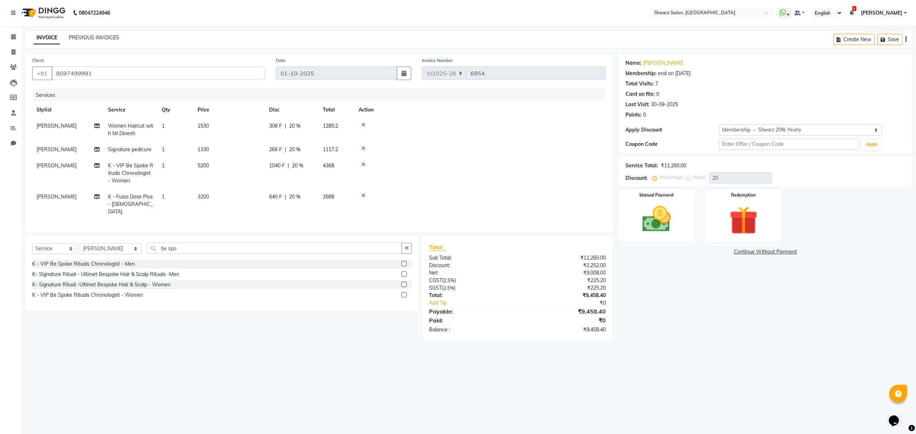
click at [404, 286] on label at bounding box center [404, 284] width 5 height 5
click at [404, 286] on input "checkbox" at bounding box center [404, 285] width 5 height 5
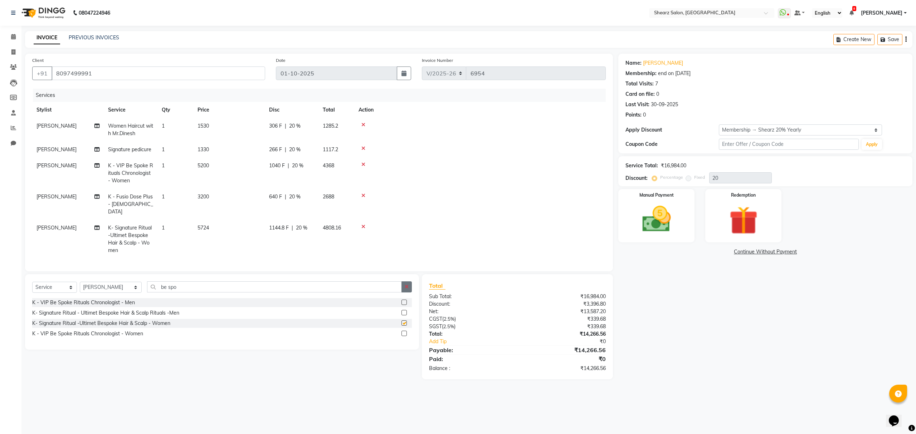
checkbox input "false"
click at [454, 365] on div "Total Sub Total: ₹16,984.00 Discount: ₹3,396.80 Net: ₹13,587.20 CGST ( 2.5% ) ₹…" at bounding box center [517, 327] width 177 height 91
drag, startPoint x: 220, startPoint y: 287, endPoint x: 149, endPoint y: 287, distance: 70.9
click at [149, 287] on input "be spo" at bounding box center [274, 287] width 254 height 11
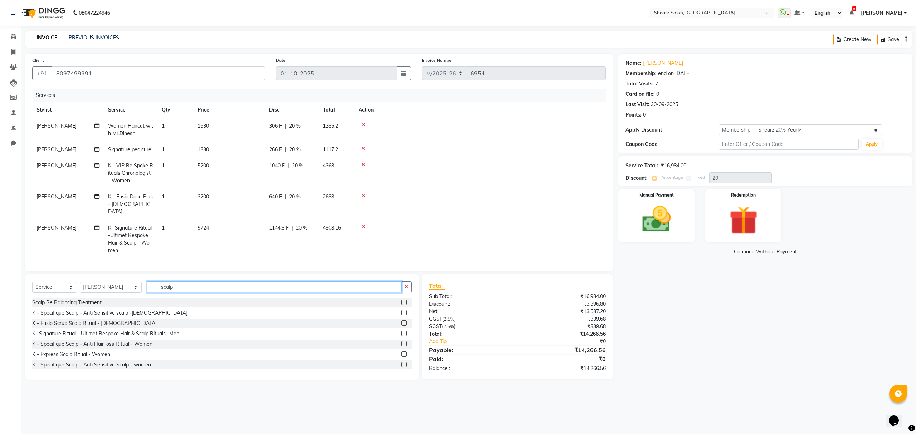
type input "scalp"
click at [402, 343] on label at bounding box center [404, 343] width 5 height 5
click at [402, 343] on input "checkbox" at bounding box center [404, 344] width 5 height 5
checkbox input "false"
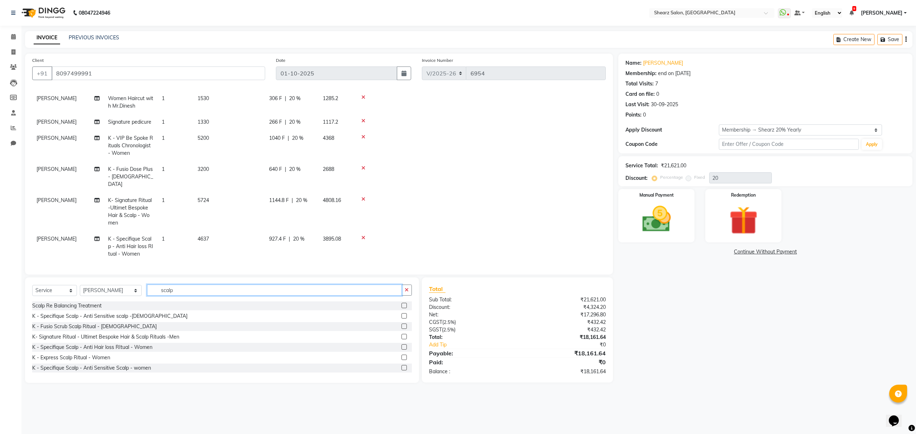
drag, startPoint x: 204, startPoint y: 288, endPoint x: 96, endPoint y: 285, distance: 108.1
click at [96, 285] on div "Select Service Product Membership Package Voucher Prepaid Gift Card Select Styl…" at bounding box center [222, 293] width 380 height 17
type input "sc"
click at [402, 369] on label at bounding box center [404, 367] width 5 height 5
click at [402, 369] on input "checkbox" at bounding box center [404, 368] width 5 height 5
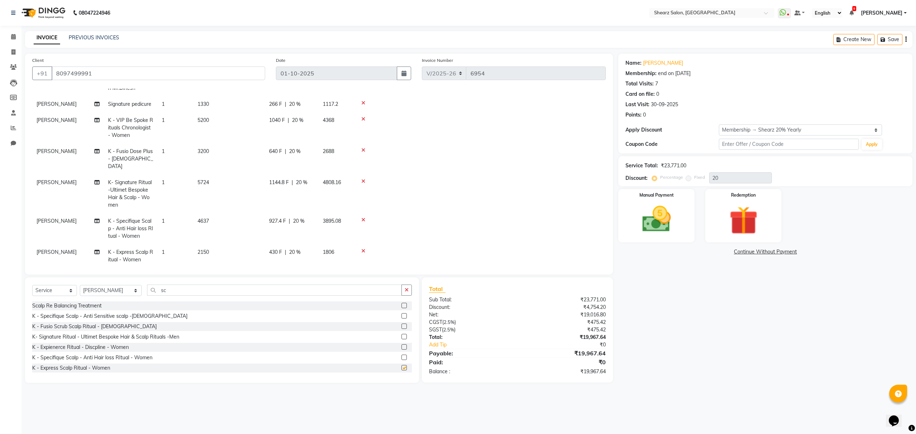
checkbox input "false"
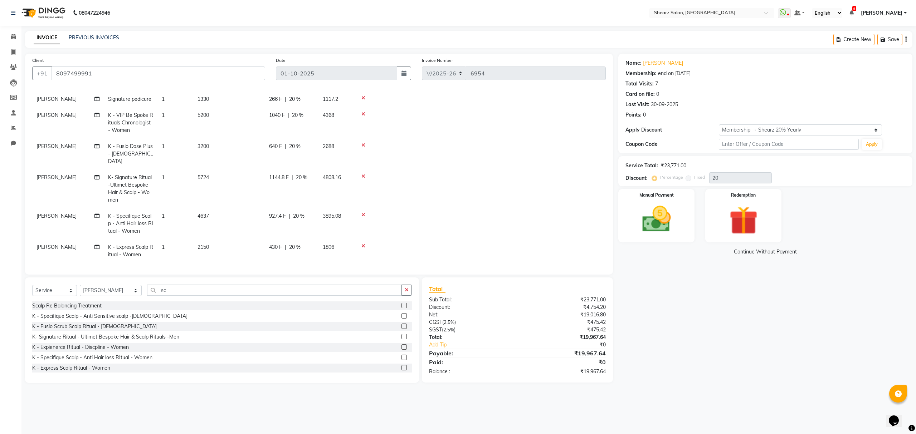
scroll to position [51, 0]
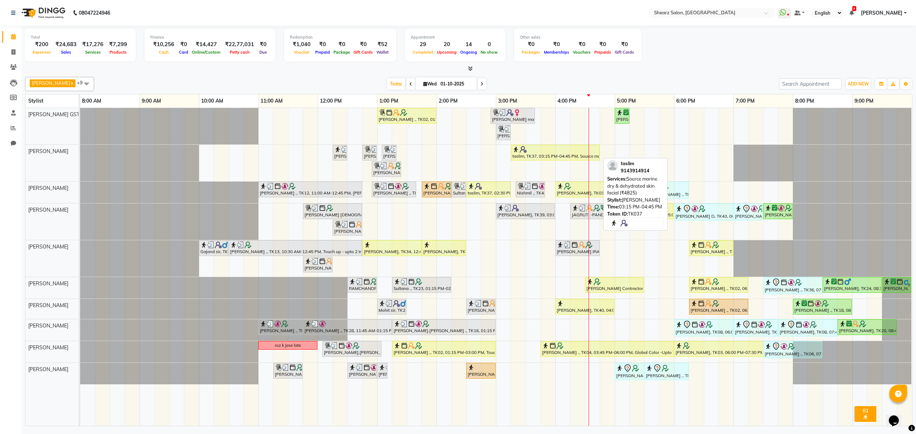
click at [553, 155] on div "taslim, TK37, 03:15 PM-04:45 PM, Source marine dry & dehydrated skin facial (₹4…" at bounding box center [555, 153] width 87 height 14
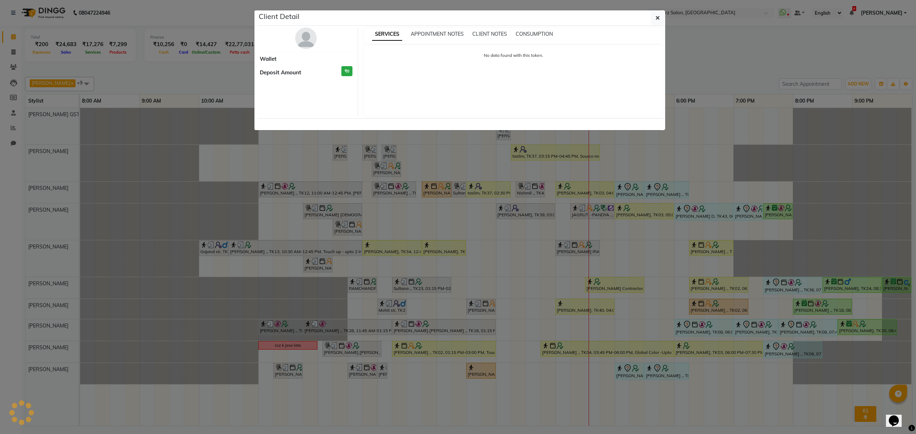
select select "1"
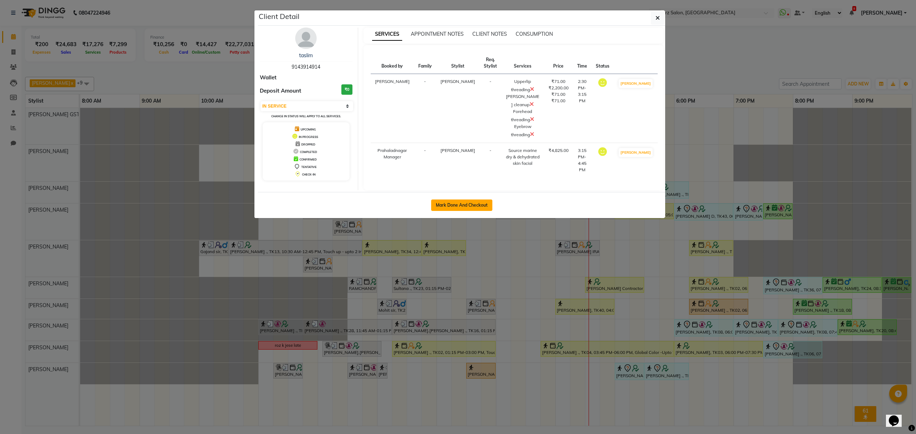
click at [472, 205] on button "Mark Done And Checkout" at bounding box center [461, 205] width 61 height 11
select select "service"
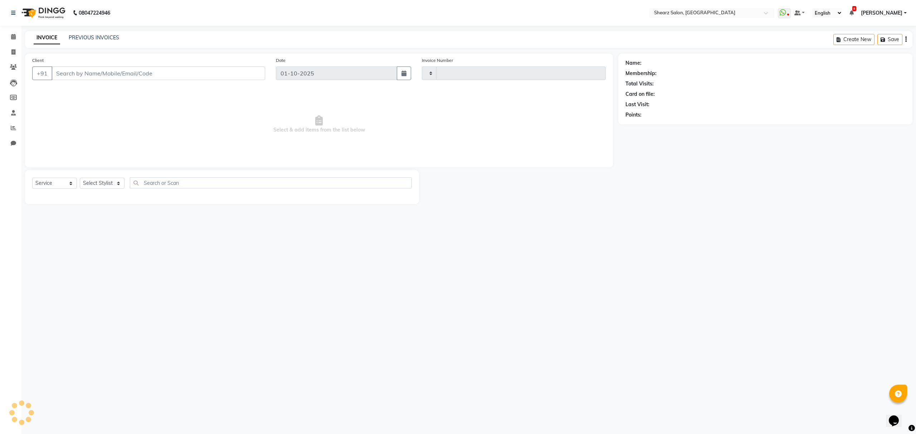
type input "6947"
select select "8157"
select select "77471"
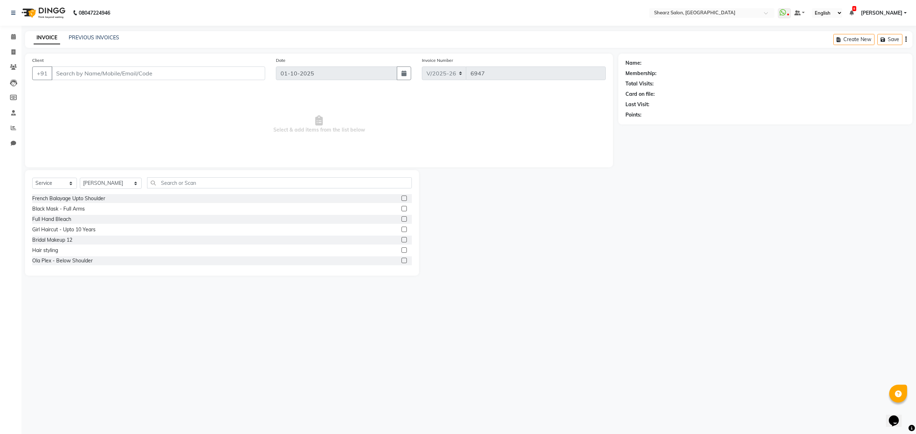
type input "9143914914"
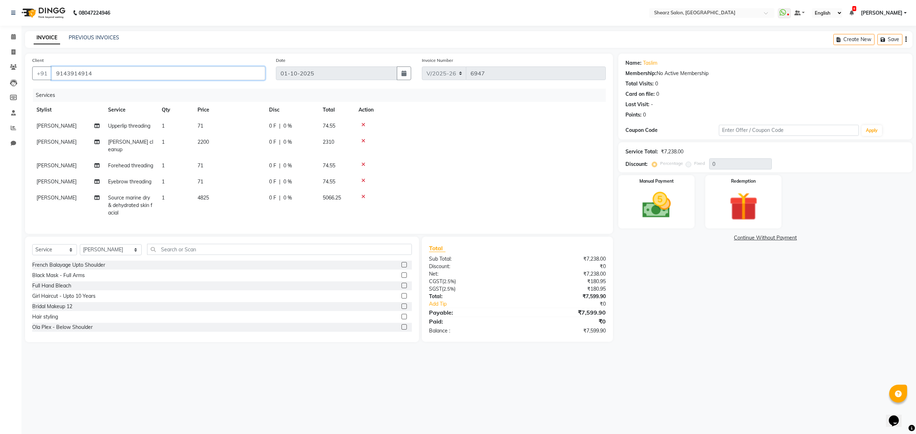
click at [125, 76] on input "9143914914" at bounding box center [159, 74] width 214 height 14
click at [16, 38] on span at bounding box center [13, 37] width 13 height 8
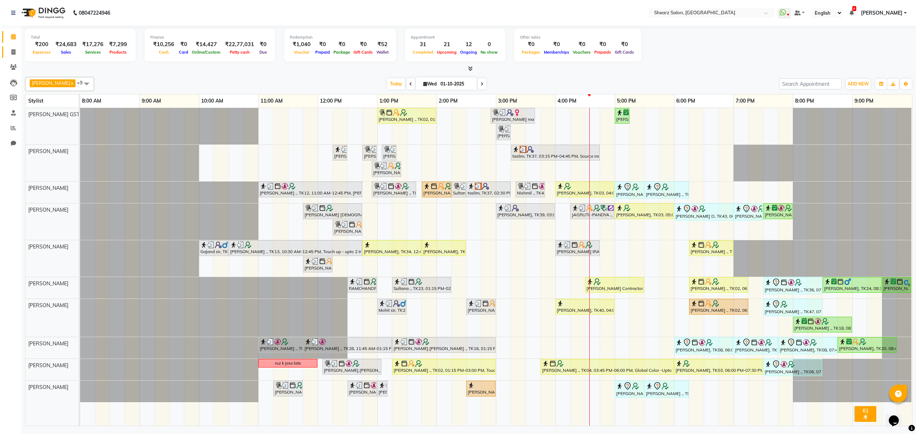
click at [13, 56] on link "Invoice" at bounding box center [10, 53] width 17 height 12
select select "service"
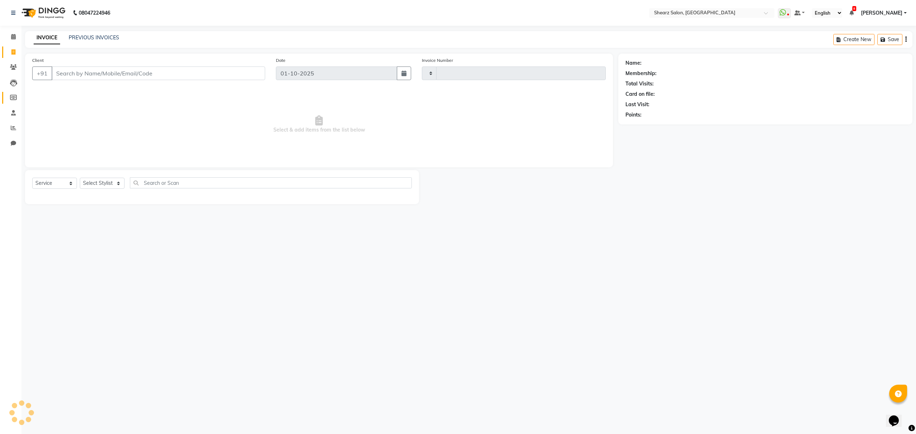
type input "6947"
select select "8157"
select select "77471"
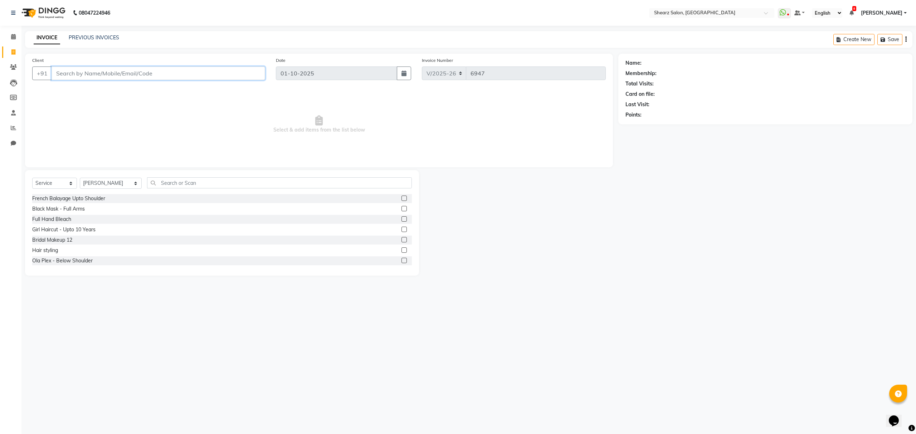
click at [109, 75] on input "Client" at bounding box center [159, 74] width 214 height 14
paste input "9879899999"
type input "9879899999"
select select "1: Object"
click at [55, 181] on select "Select Service Product Membership Package Voucher Prepaid Gift Card" at bounding box center [54, 183] width 45 height 11
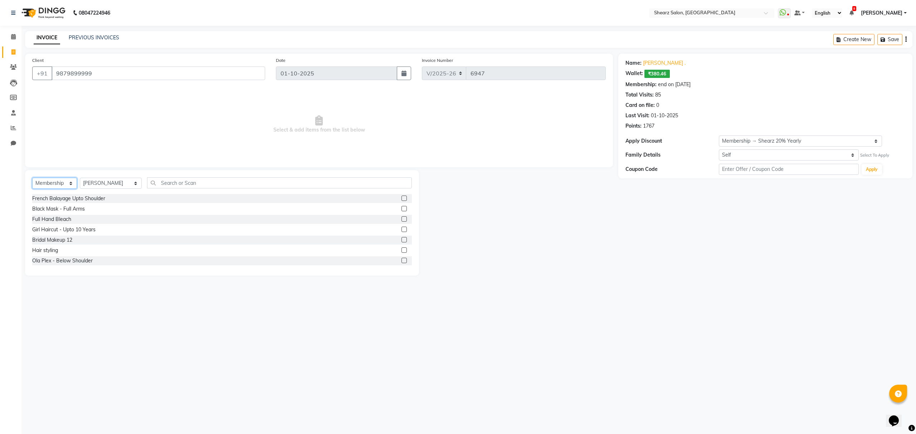
click at [32, 178] on select "Select Service Product Membership Package Voucher Prepaid Gift Card" at bounding box center [54, 183] width 45 height 11
click at [56, 199] on div "Shearz 20% Yearly" at bounding box center [53, 199] width 43 height 8
select select "select"
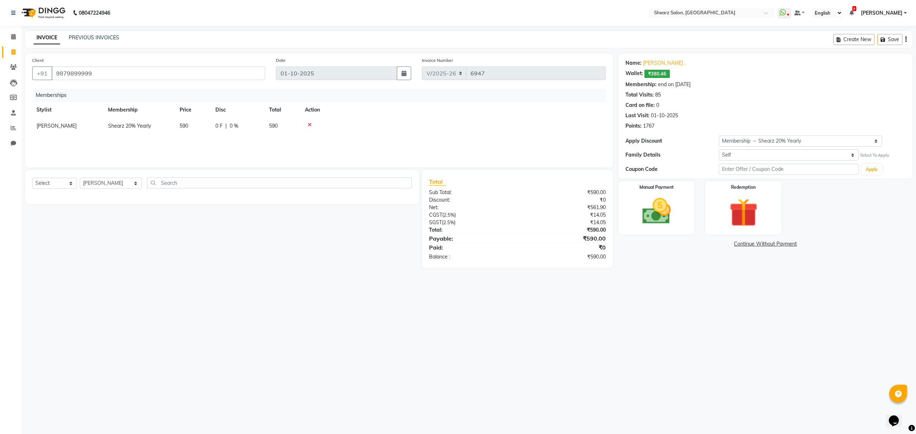
click at [309, 125] on icon at bounding box center [310, 124] width 4 height 5
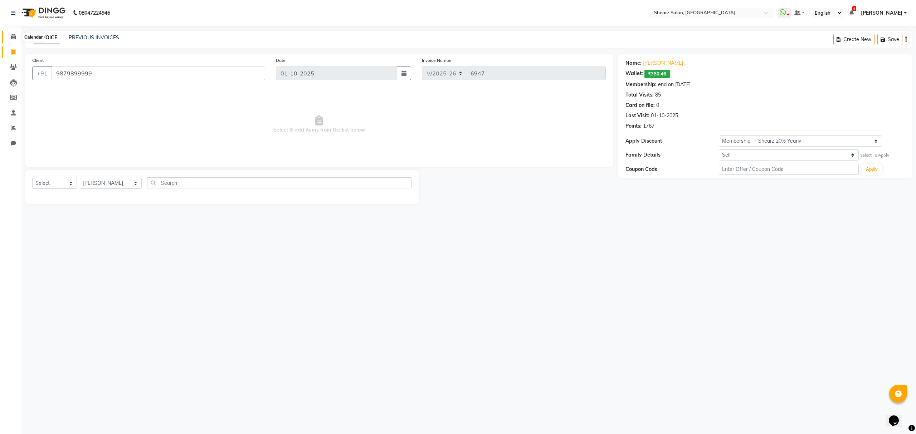
click at [11, 38] on icon at bounding box center [13, 36] width 5 height 5
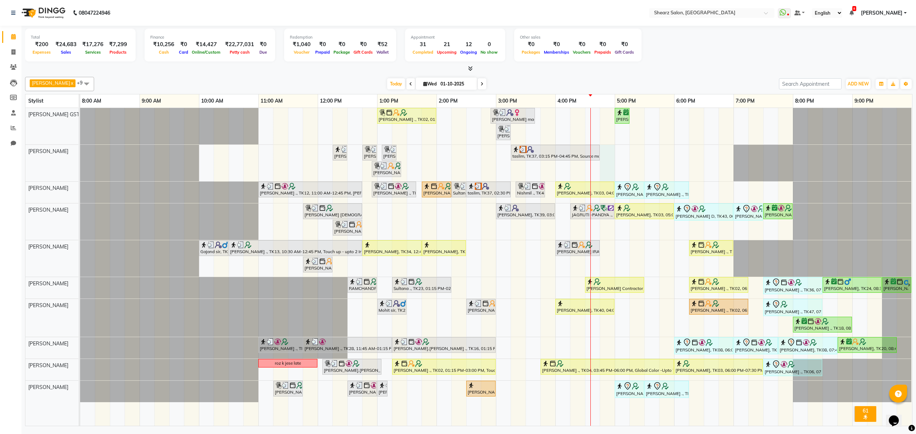
click at [607, 151] on div "Grishma Manke ., TK02, 01:00 PM-02:00 PM, Cirepil Roll On Wax ekta maam, TK42, …" at bounding box center [496, 267] width 832 height 318
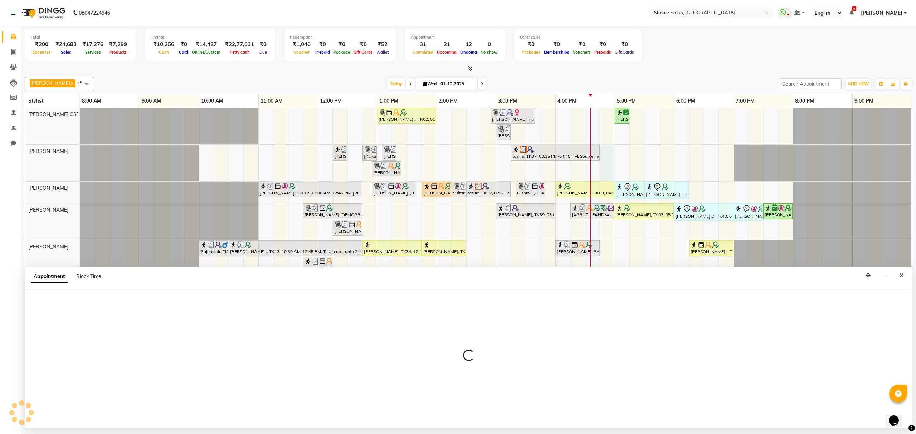
select select "77468"
select select "tentative"
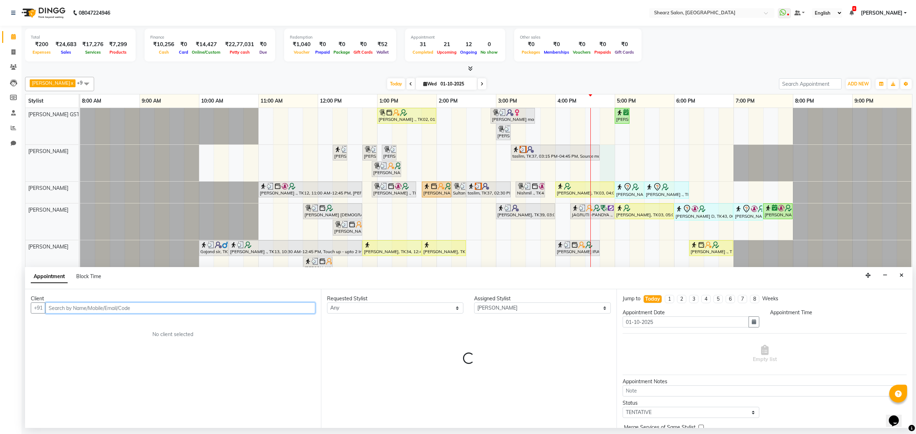
select select "1005"
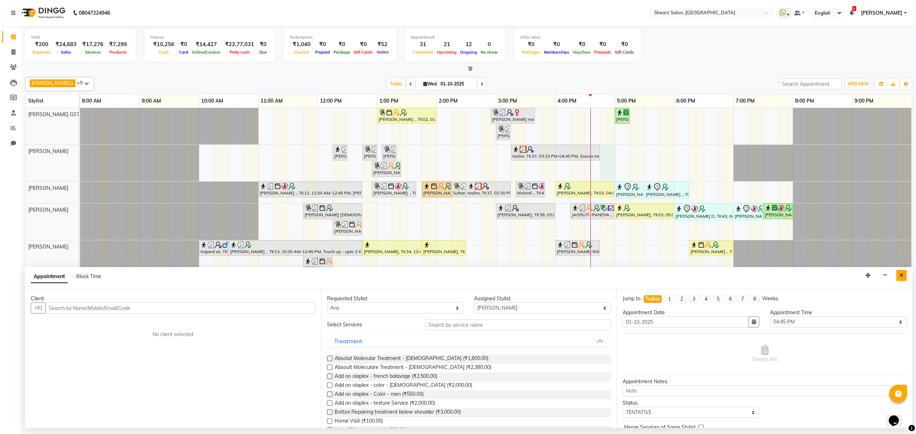
click at [905, 275] on button "Close" at bounding box center [902, 275] width 10 height 11
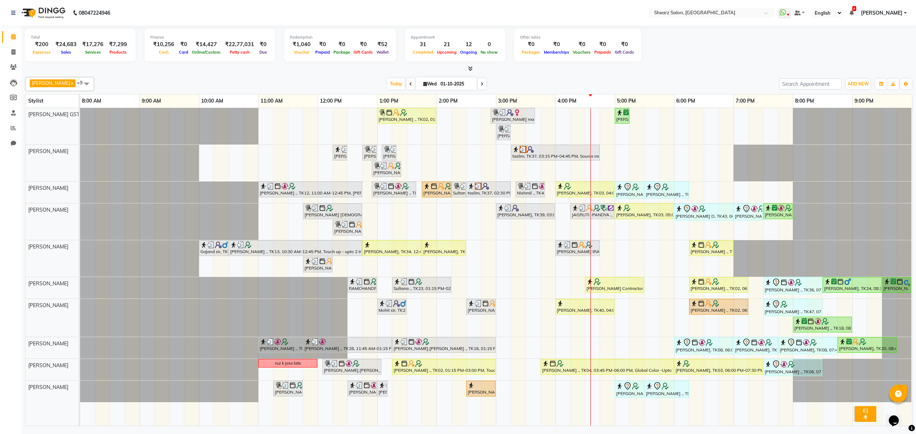
click at [604, 155] on div "Grishma Manke ., TK02, 01:00 PM-02:00 PM, Cirepil Roll On Wax ekta maam, TK42, …" at bounding box center [496, 267] width 832 height 318
select select "77468"
select select "tentative"
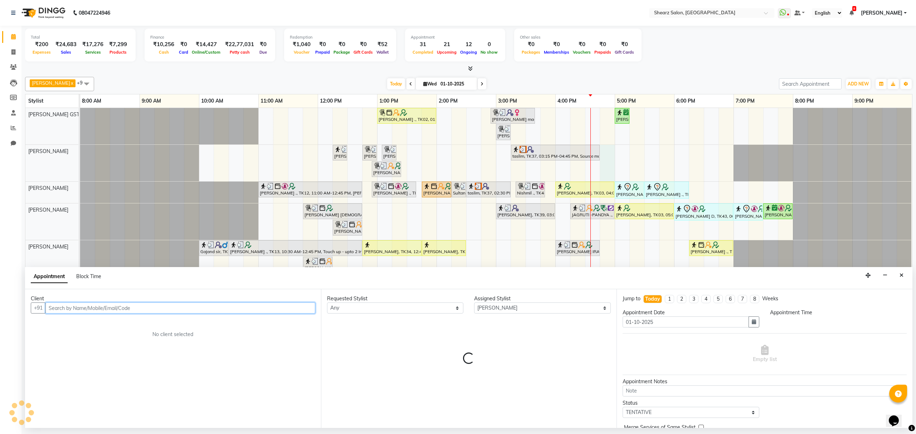
select select "1005"
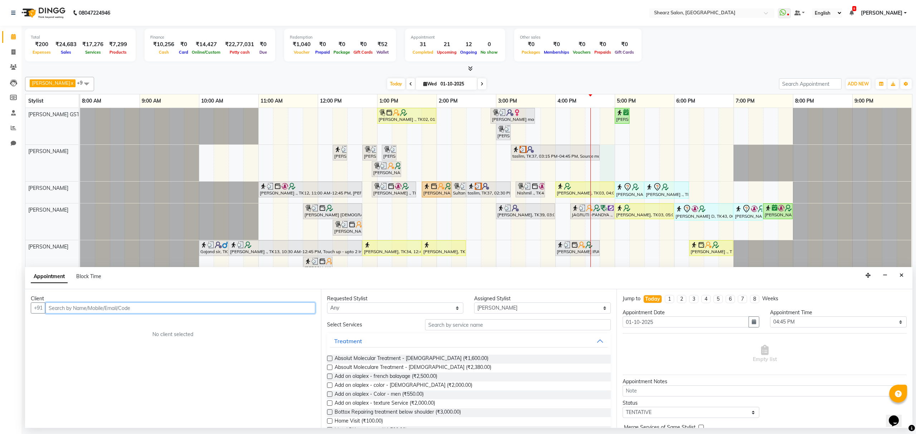
click at [93, 308] on input "text" at bounding box center [180, 308] width 270 height 11
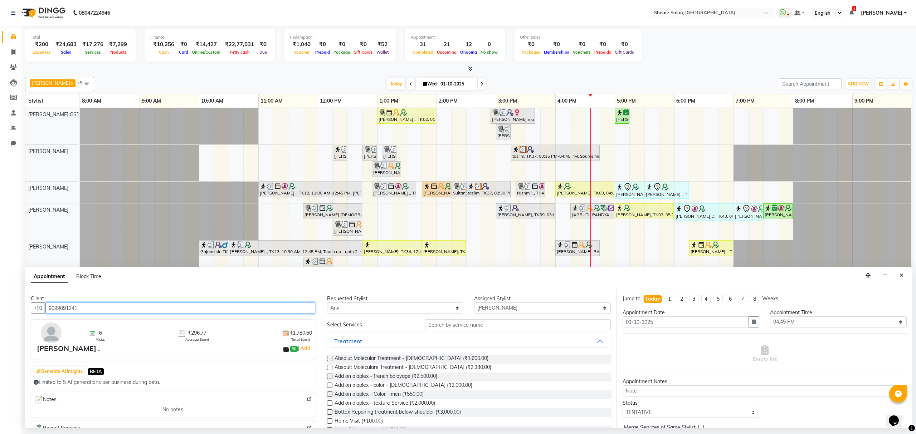
type input "9099091241"
click at [489, 324] on input "text" at bounding box center [518, 325] width 186 height 11
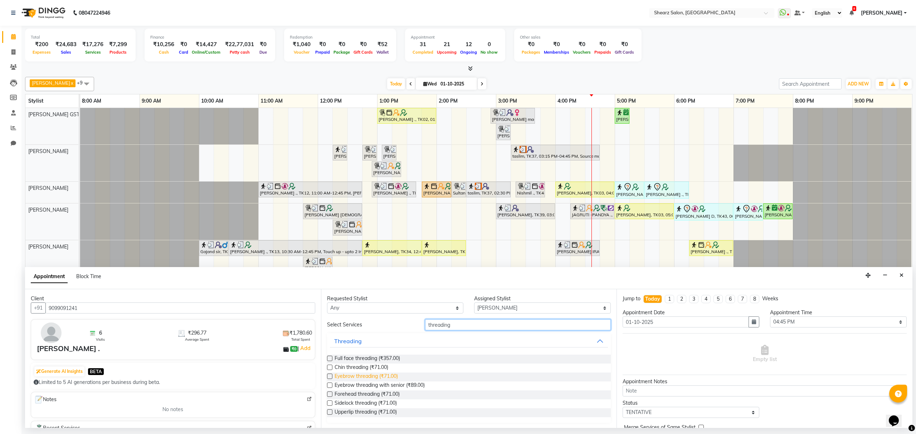
type input "threading"
click at [363, 376] on span "Eyebrow threading (₹71.00)" at bounding box center [366, 377] width 63 height 9
checkbox input "false"
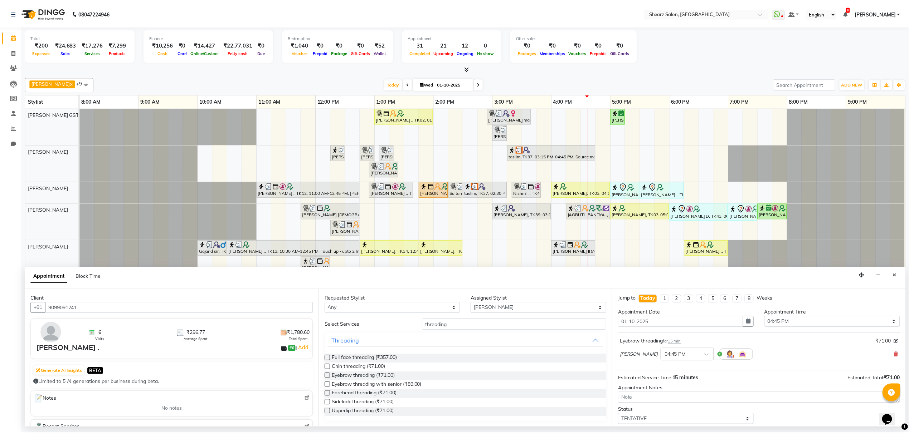
scroll to position [43, 0]
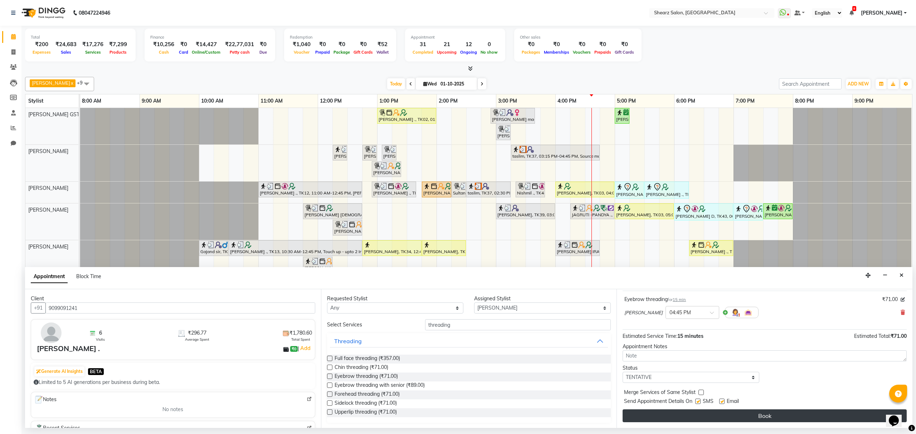
click at [685, 414] on button "Book" at bounding box center [765, 416] width 284 height 13
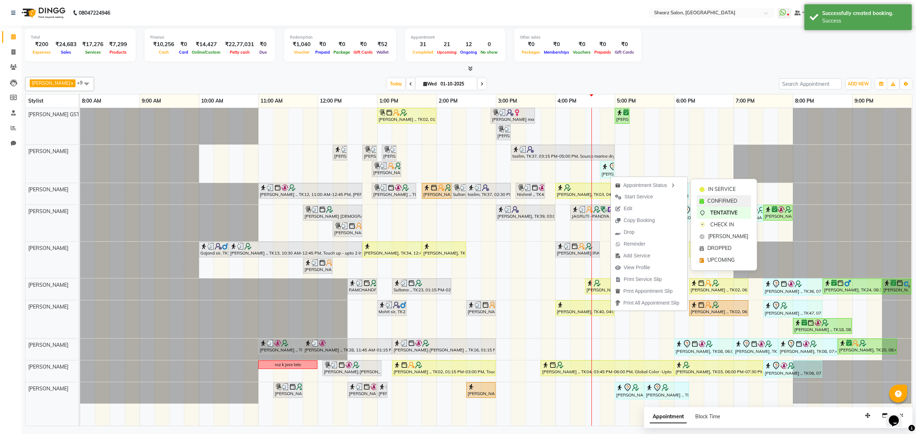
click at [716, 199] on span "CONFIRMED" at bounding box center [723, 202] width 30 height 8
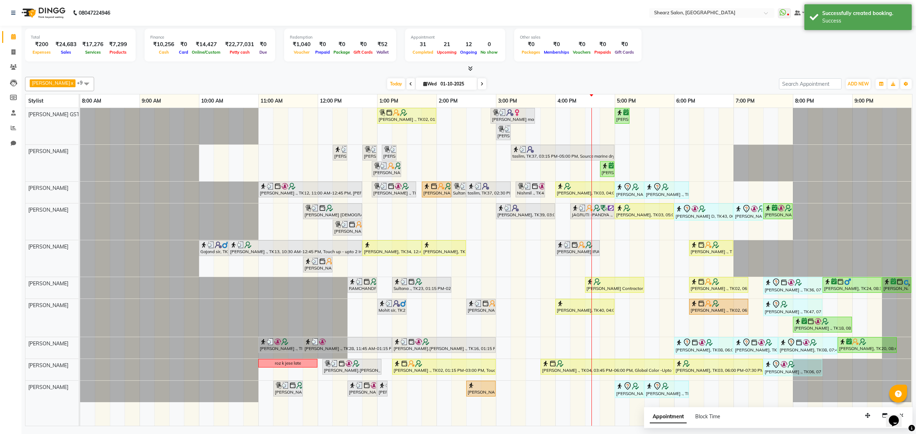
click at [694, 59] on div "Total ₹200 Expenses ₹24,683 Sales ₹17,276 Services ₹7,299 Products Finance ₹10,…" at bounding box center [469, 46] width 888 height 35
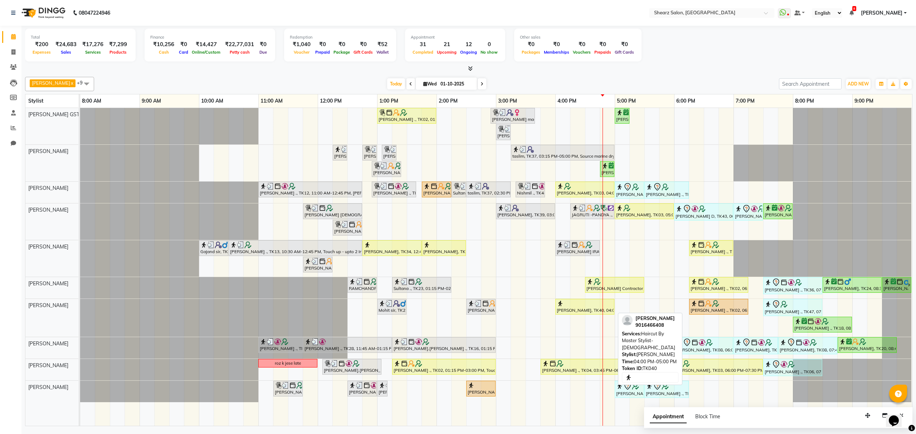
click at [594, 311] on div "[PERSON_NAME], TK40, 04:00 PM-05:00 PM, Haircut By Master Stylist- [DEMOGRAPHIC…" at bounding box center [585, 307] width 58 height 14
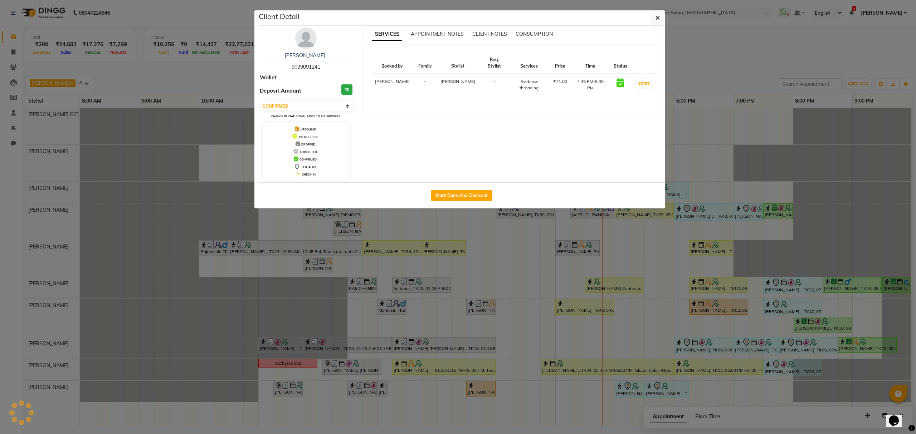
select select "1"
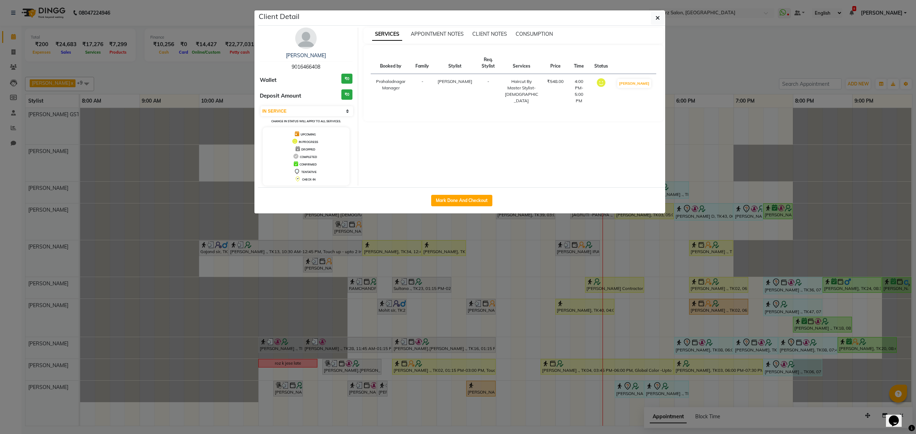
click at [476, 189] on div "Mark Done And Checkout" at bounding box center [461, 201] width 407 height 26
click at [477, 196] on button "Mark Done And Checkout" at bounding box center [461, 200] width 61 height 11
select select "service"
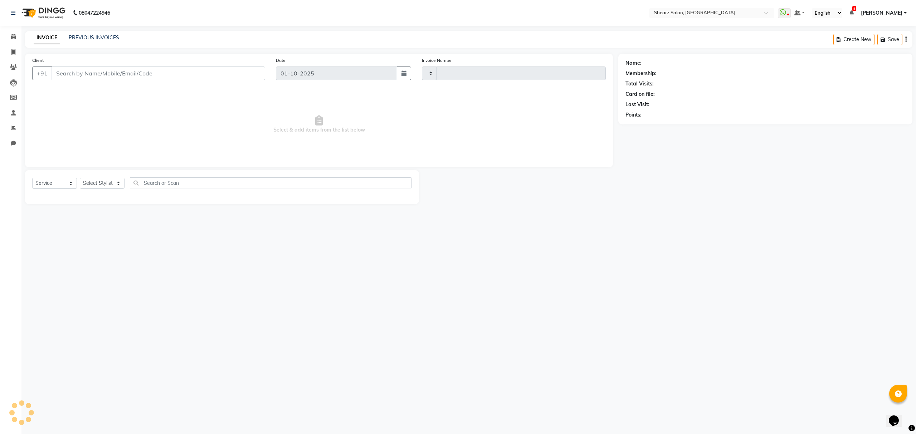
type input "6949"
select select "8157"
select select "77471"
type input "9016466408"
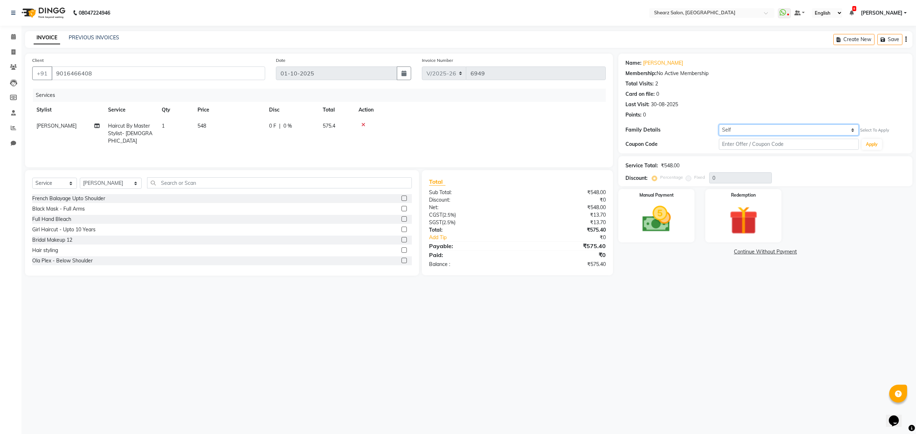
drag, startPoint x: 734, startPoint y: 131, endPoint x: 739, endPoint y: 135, distance: 7.4
click at [734, 131] on select "Self Aslam Sir" at bounding box center [789, 130] width 140 height 11
select select "7308511"
click at [719, 125] on select "Self Aslam Sir" at bounding box center [789, 130] width 140 height 11
select select "1: Object"
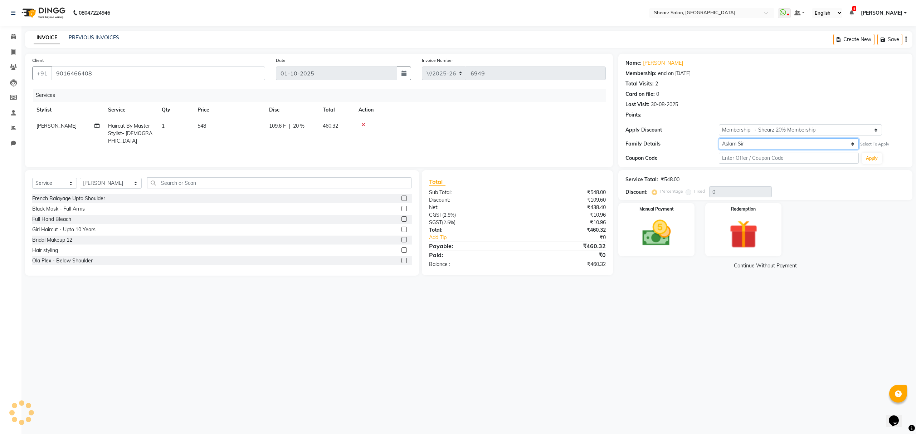
type input "20"
click at [653, 214] on div "Manual Payment" at bounding box center [656, 229] width 79 height 55
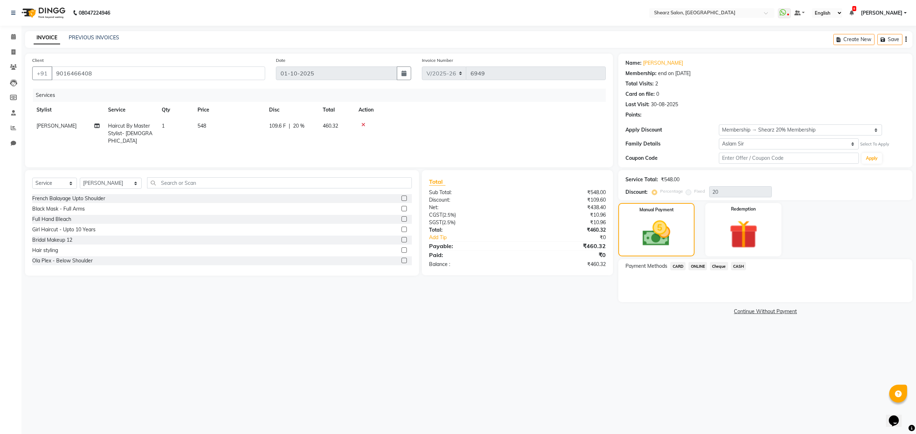
click at [698, 265] on span "ONLINE" at bounding box center [698, 266] width 19 height 8
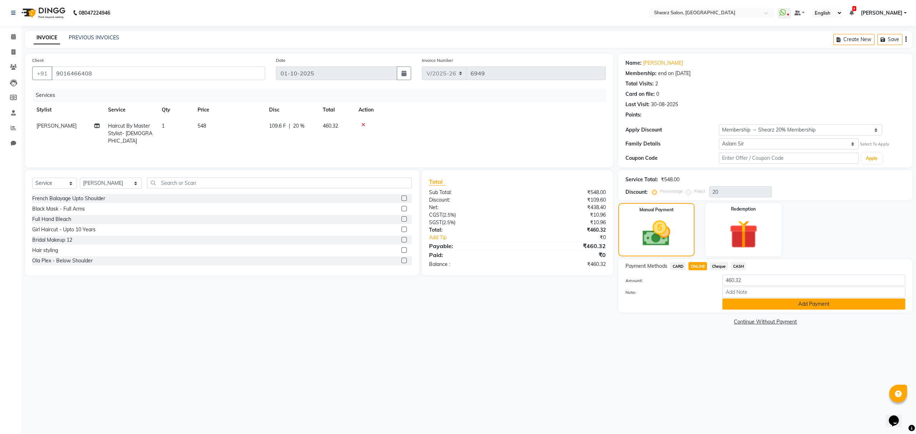
click at [767, 302] on button "Add Payment" at bounding box center [814, 304] width 183 height 11
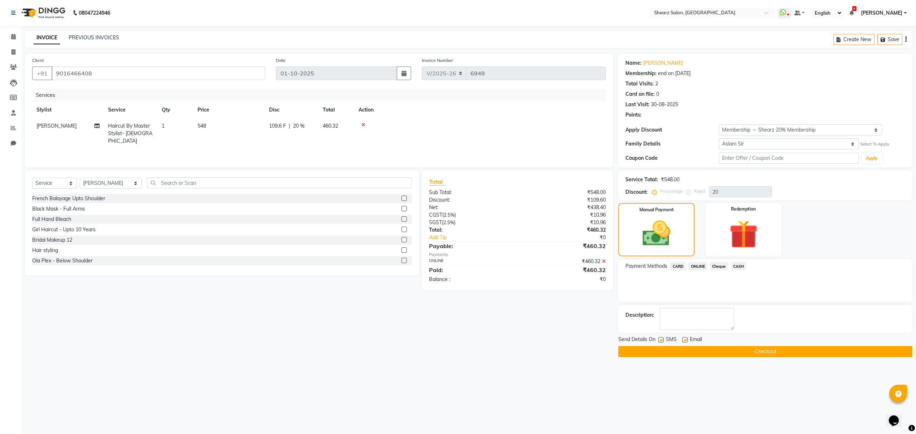
click at [699, 351] on button "Checkout" at bounding box center [765, 351] width 294 height 11
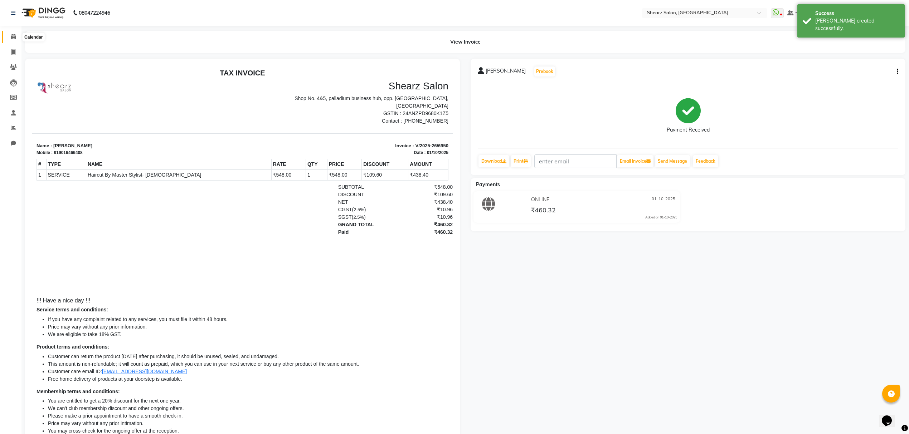
click at [10, 35] on span at bounding box center [13, 37] width 13 height 8
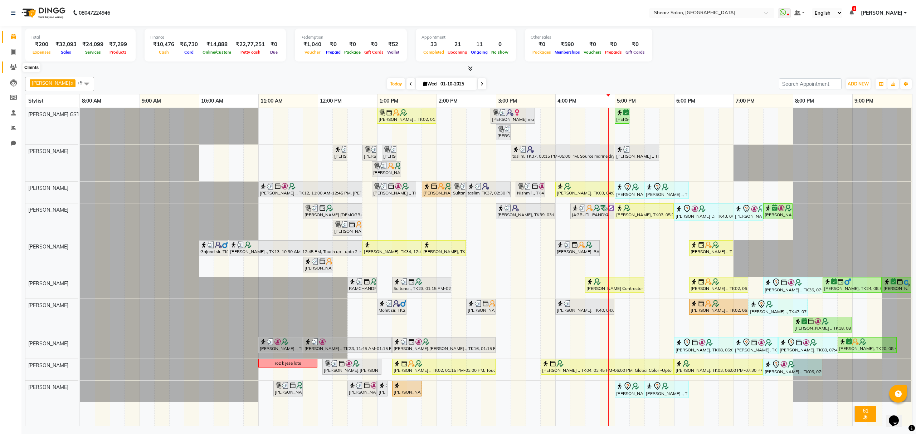
click at [13, 70] on span at bounding box center [13, 67] width 13 height 8
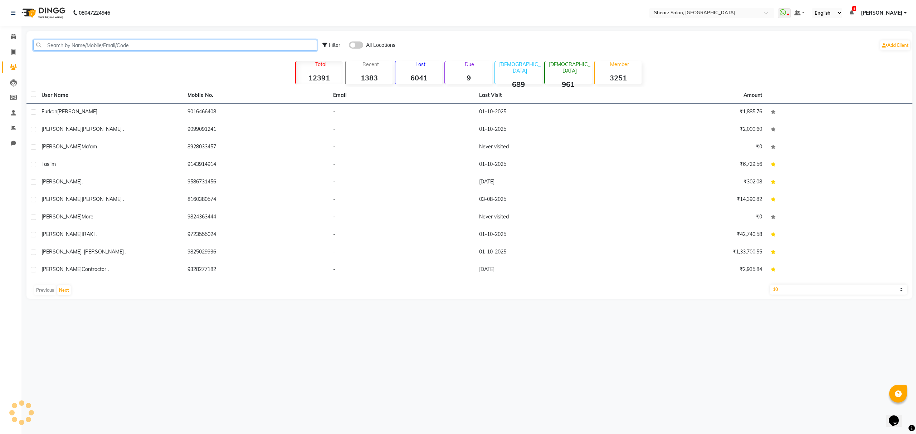
click at [82, 47] on input "text" at bounding box center [175, 45] width 284 height 11
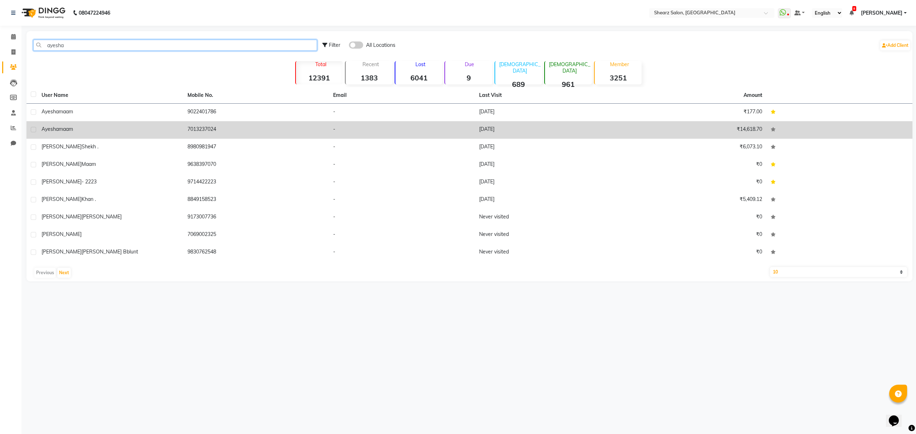
type input "ayesha"
click at [202, 129] on td "7013237024" at bounding box center [256, 130] width 146 height 18
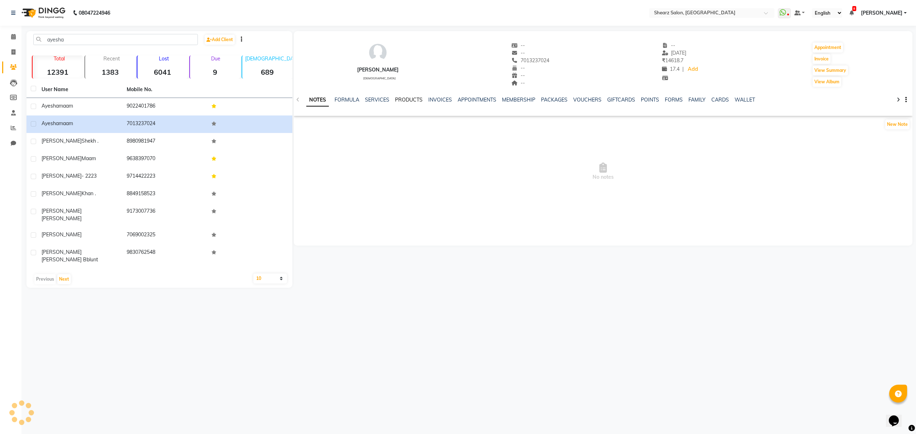
click at [404, 99] on link "PRODUCTS" at bounding box center [409, 100] width 28 height 6
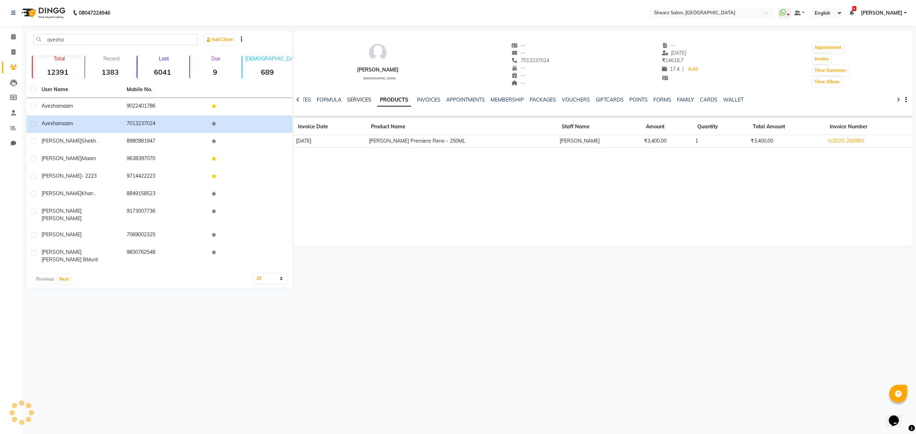
click at [374, 98] on ul "NOTES FORMULA SERVICES PRODUCTS INVOICES APPOINTMENTS MEMBERSHIP PACKAGES VOUCH…" at bounding box center [522, 100] width 455 height 8
click at [360, 99] on link "SERVICES" at bounding box center [359, 100] width 24 height 6
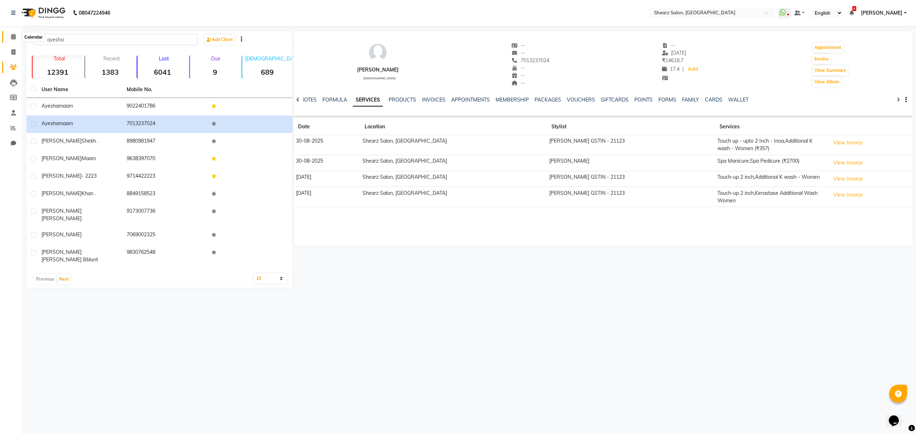
click at [11, 38] on icon at bounding box center [13, 36] width 5 height 5
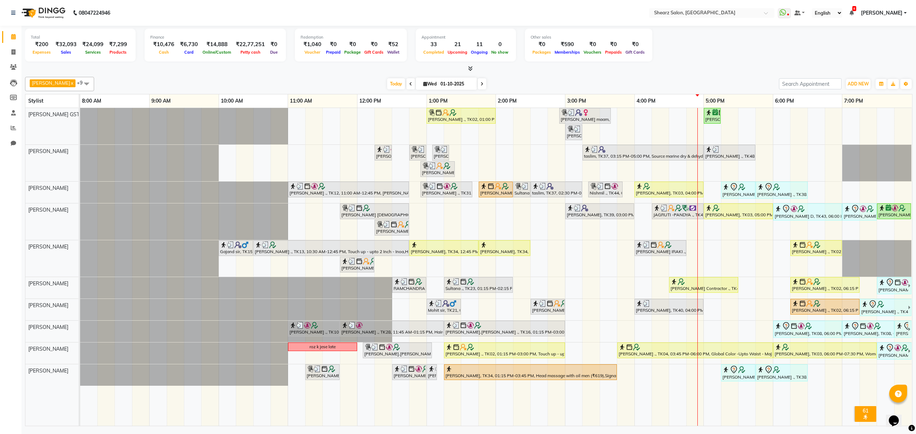
click at [778, 117] on div "Grishma Manke ., TK02, 01:00 PM-02:00 PM, Cirepil Roll On Wax ekta maam, TK42, …" at bounding box center [496, 267] width 832 height 318
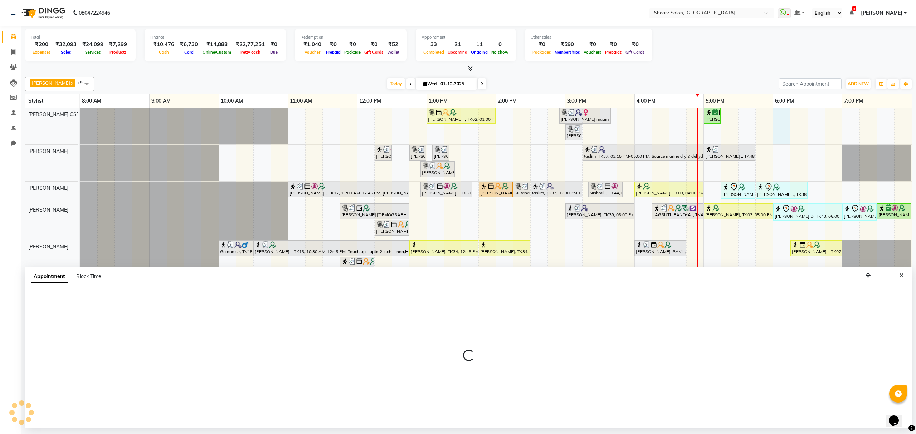
select select "77439"
select select "tentative"
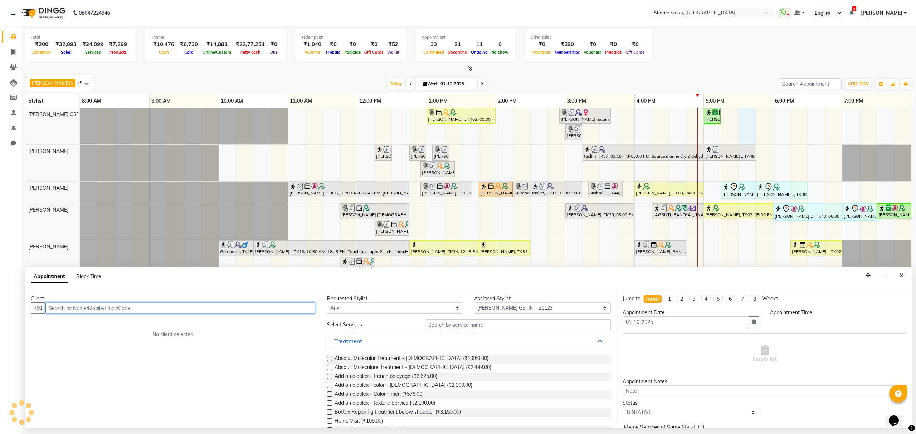
click at [742, 117] on div "Grishma Manke ., TK02, 01:00 PM-02:00 PM, Cirepil Roll On Wax ekta maam, TK42, …" at bounding box center [496, 267] width 832 height 318
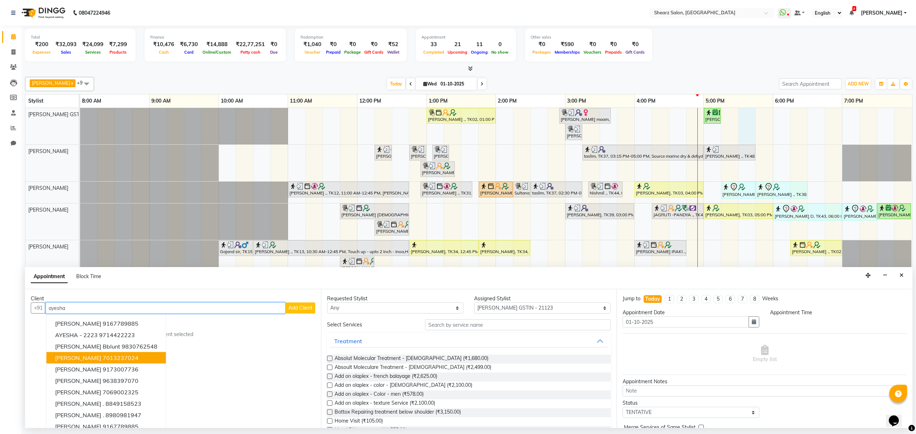
click at [114, 361] on ngb-highlight "7013237024" at bounding box center [121, 358] width 36 height 7
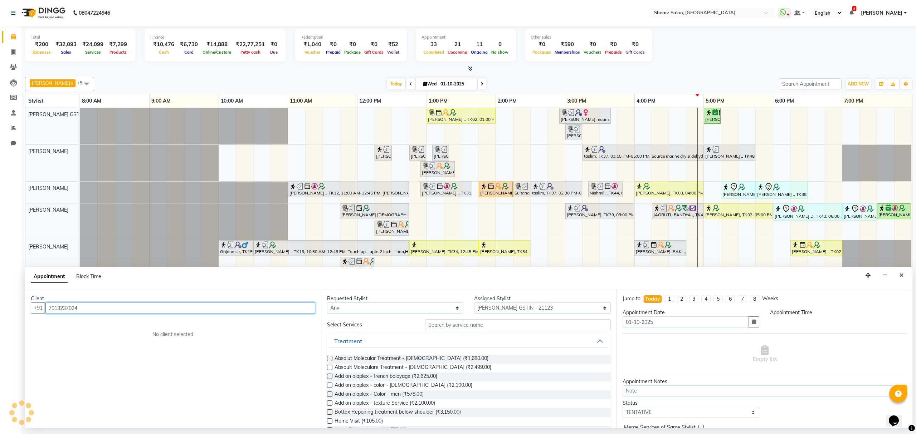
type input "7013237024"
click at [477, 329] on input "text" at bounding box center [518, 325] width 186 height 11
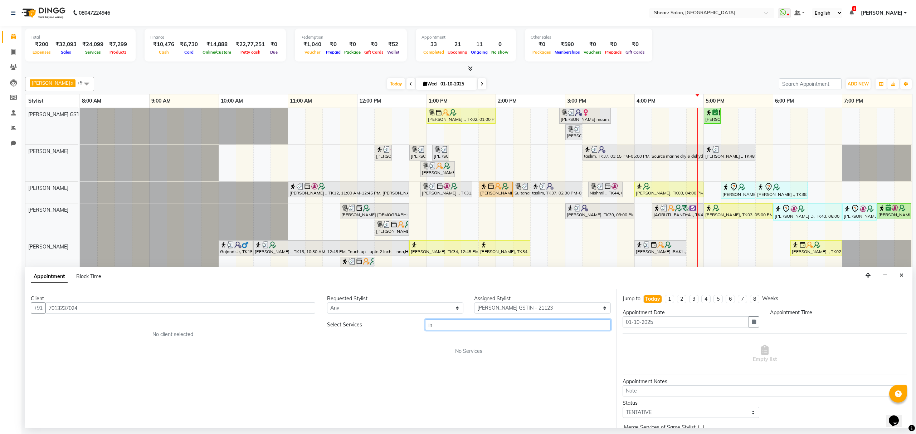
type input "i"
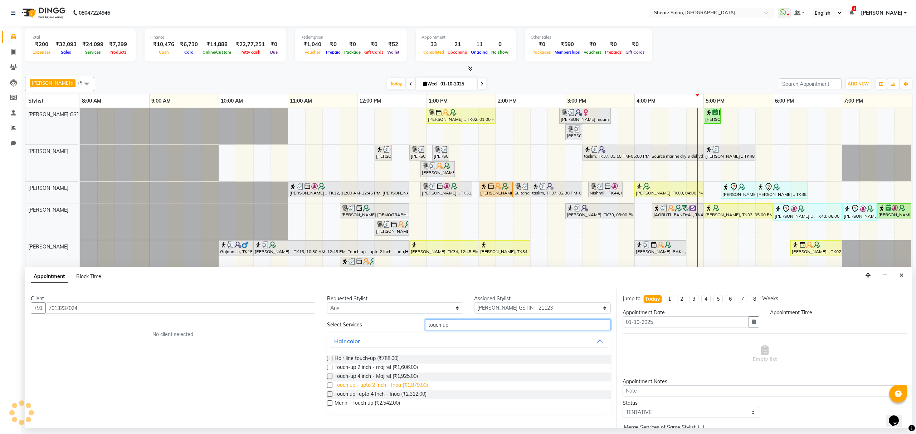
type input "touch up"
click at [391, 385] on span "Touch up - upto 2 Inch - Inoa (₹1,879.00)" at bounding box center [381, 386] width 93 height 9
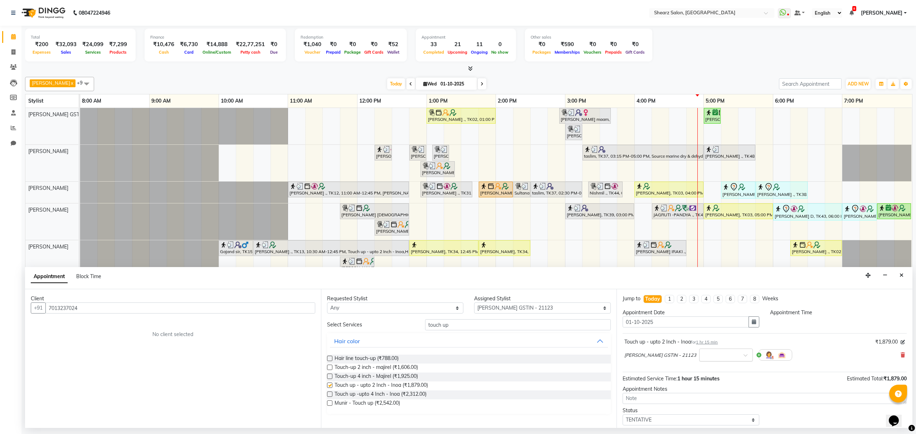
checkbox input "false"
click at [103, 310] on input "7013237024" at bounding box center [180, 308] width 270 height 11
type input "7013237024"
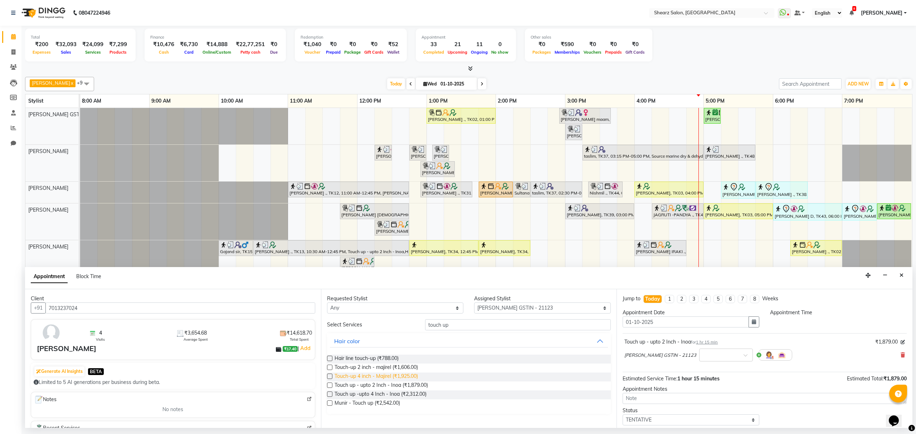
click at [359, 377] on span "Touch-up 4 inch - Majirel (₹1,925.00)" at bounding box center [376, 377] width 83 height 9
checkbox input "true"
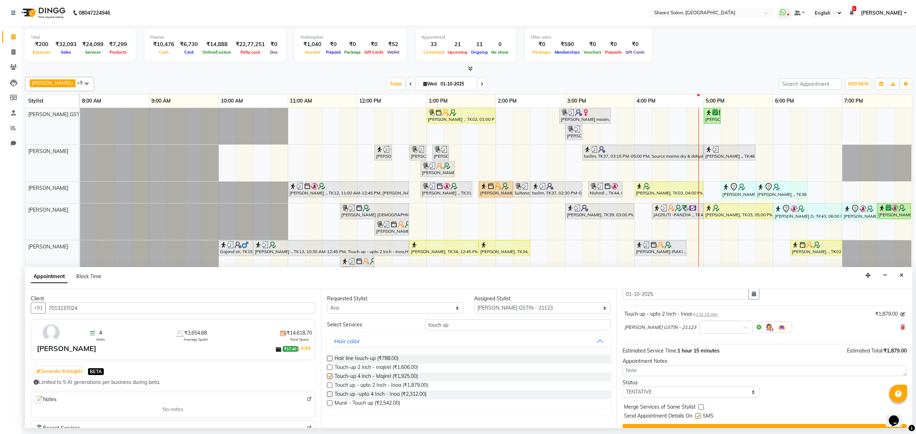
scroll to position [43, 0]
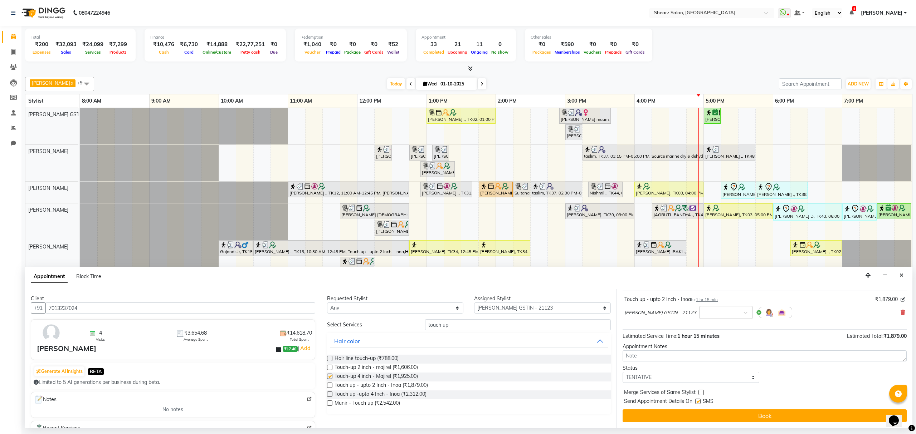
click at [781, 424] on div "Jump to Today 1 2 3 4 5 6 7 8 Weeks Appointment Date 01-10-2025 Appointment Tim…" at bounding box center [765, 359] width 296 height 139
click at [782, 414] on button "Book" at bounding box center [765, 416] width 284 height 13
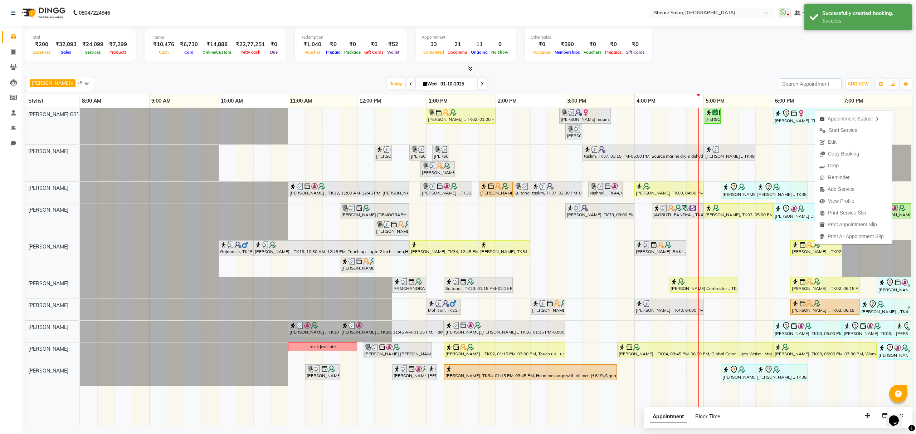
click at [767, 59] on div "Total ₹200 Expenses ₹32,093 Sales ₹24,099 Services ₹7,299 Products Finance ₹10,…" at bounding box center [469, 46] width 888 height 35
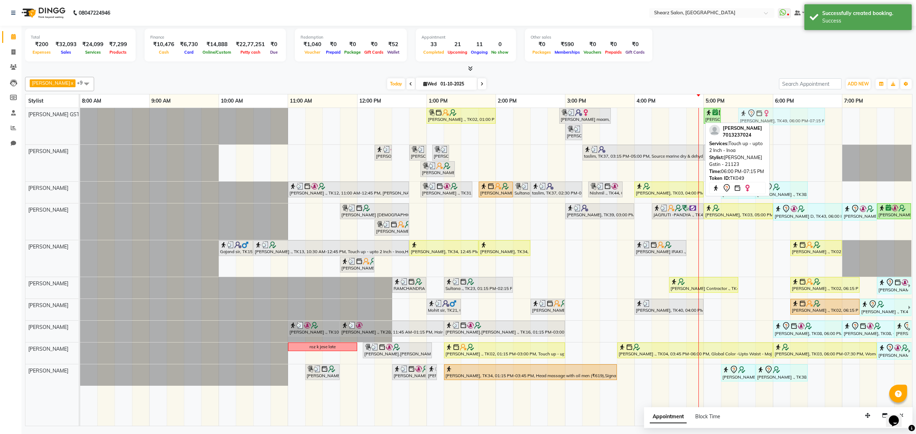
drag, startPoint x: 804, startPoint y: 114, endPoint x: 774, endPoint y: 113, distance: 29.4
click at [80, 113] on div "Grishma Manke ., TK02, 01:00 PM-02:00 PM, Cirepil Roll On Wax ekta maam, TK42, …" at bounding box center [80, 126] width 0 height 37
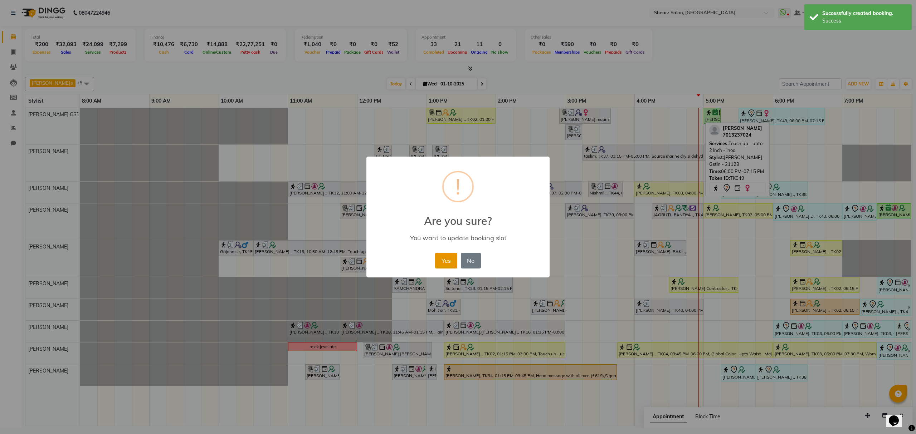
click at [446, 258] on button "Yes" at bounding box center [446, 261] width 22 height 16
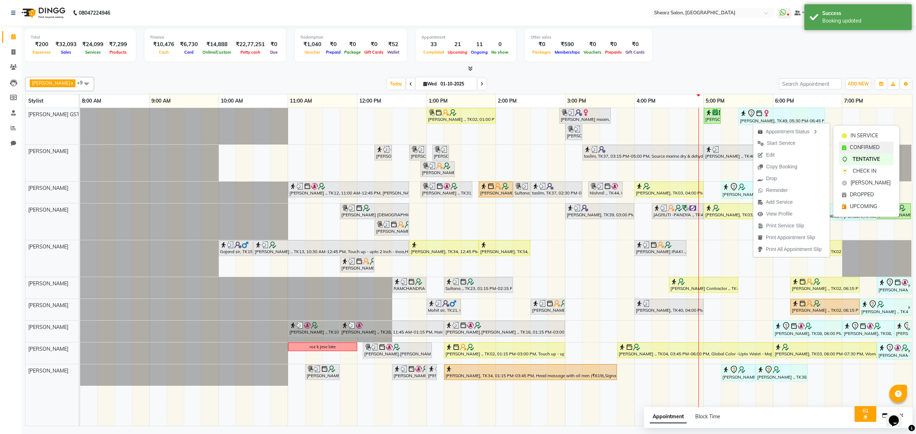
click at [851, 143] on div "CONFIRMED" at bounding box center [866, 148] width 54 height 12
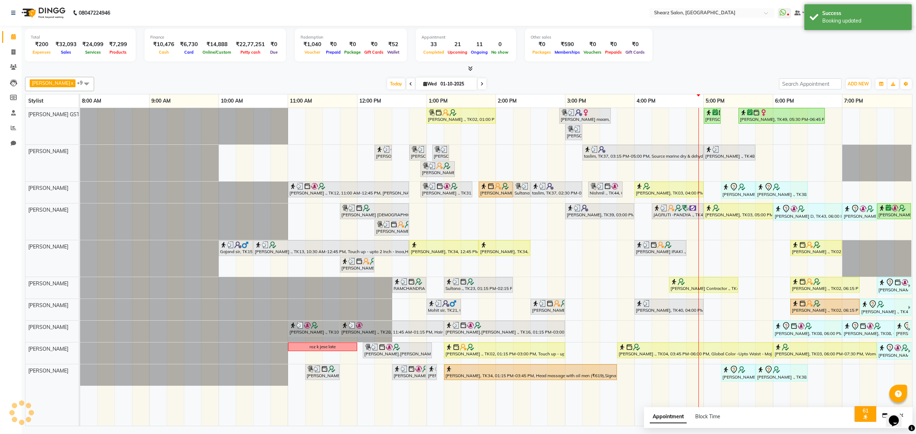
click at [764, 53] on div "Total ₹200 Expenses ₹32,093 Sales ₹24,099 Services ₹7,299 Products Finance ₹10,…" at bounding box center [469, 46] width 888 height 35
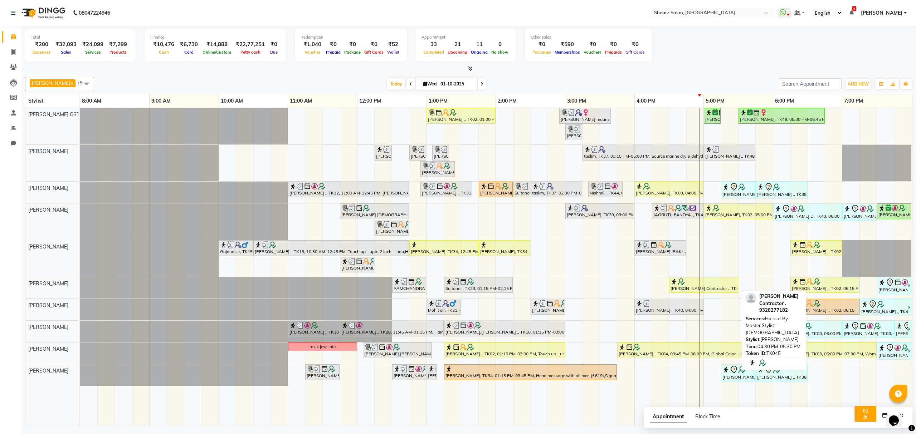
click at [706, 286] on div at bounding box center [704, 281] width 66 height 7
click at [719, 288] on div "[PERSON_NAME] Contractor ., TK45, 04:30 PM-05:30 PM, Haircut By Master Stylist-…" at bounding box center [704, 285] width 68 height 14
select select "1"
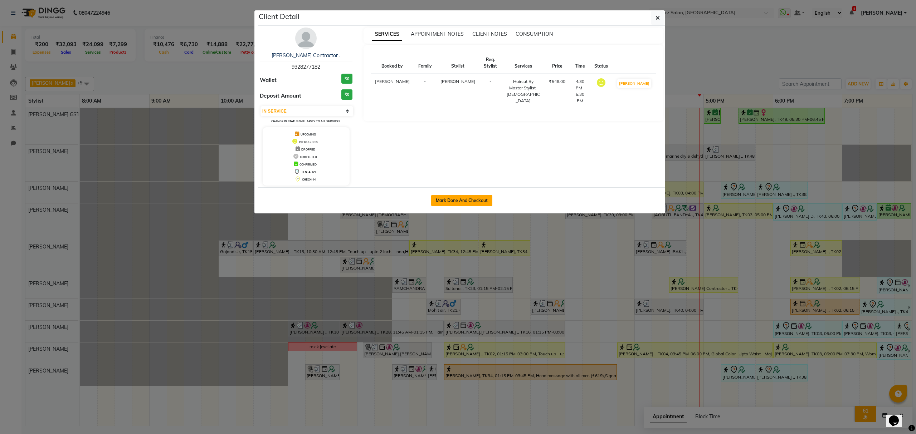
click at [481, 205] on button "Mark Done And Checkout" at bounding box center [461, 200] width 61 height 11
select select "service"
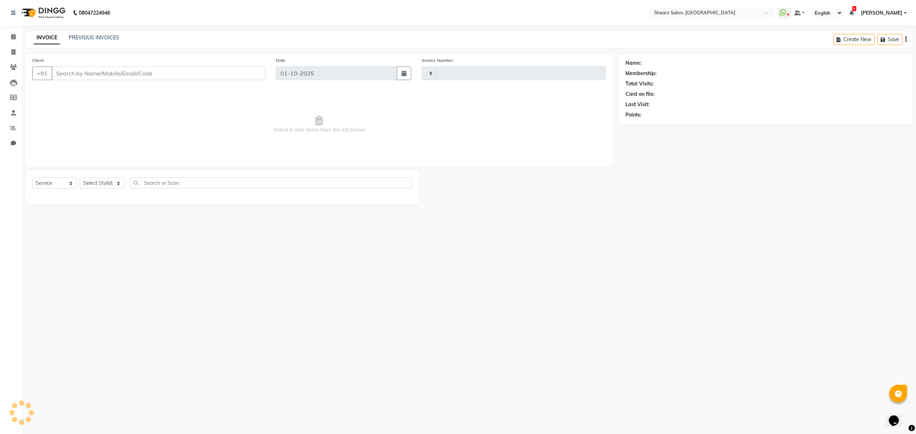
type input "6951"
select select "8157"
select select "77471"
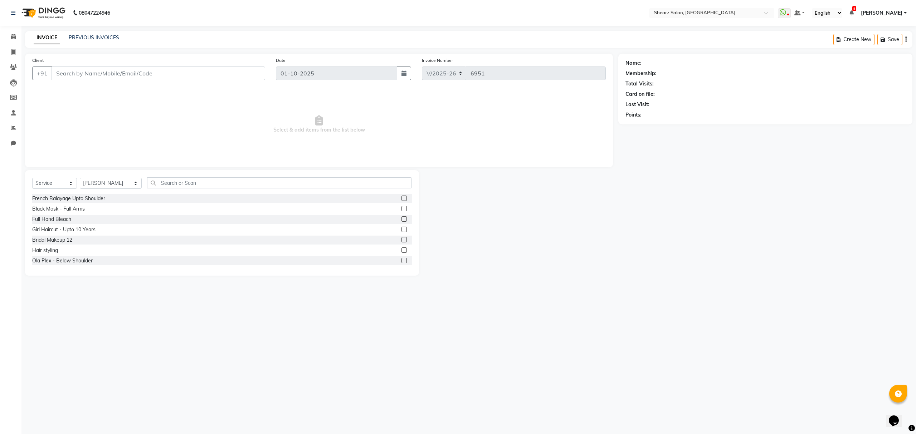
type input "9328277182"
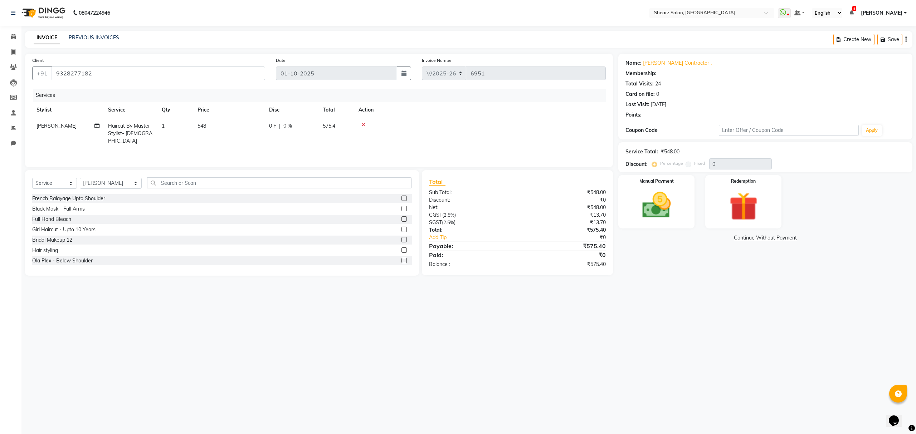
select select "1: Object"
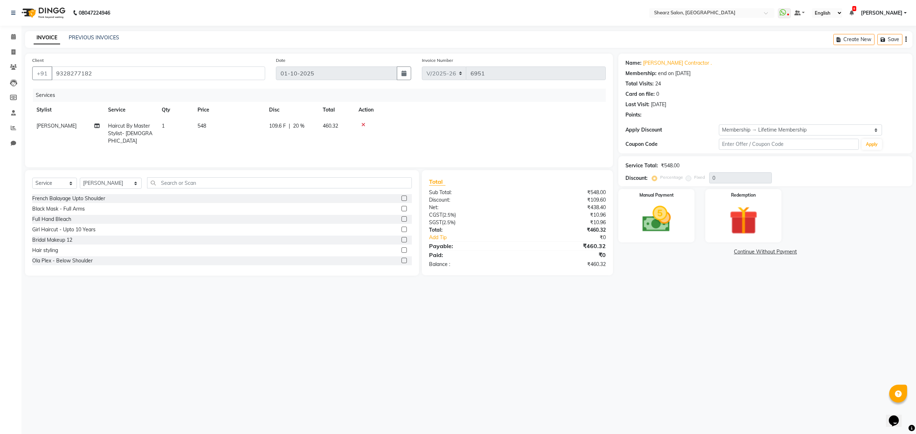
type input "20"
click at [660, 223] on img at bounding box center [656, 220] width 48 height 34
click at [742, 253] on span "CASH" at bounding box center [738, 252] width 15 height 8
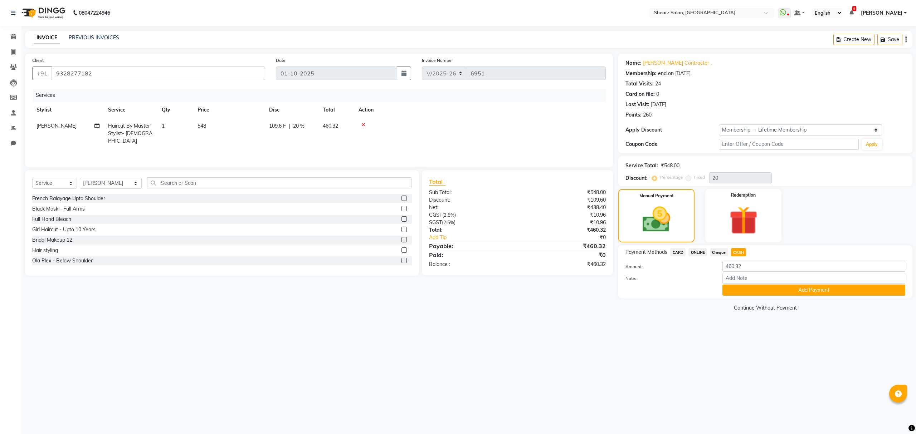
select select "8157"
select select "service"
select select "77471"
select select "1: Object"
click at [14, 33] on span at bounding box center [13, 37] width 13 height 8
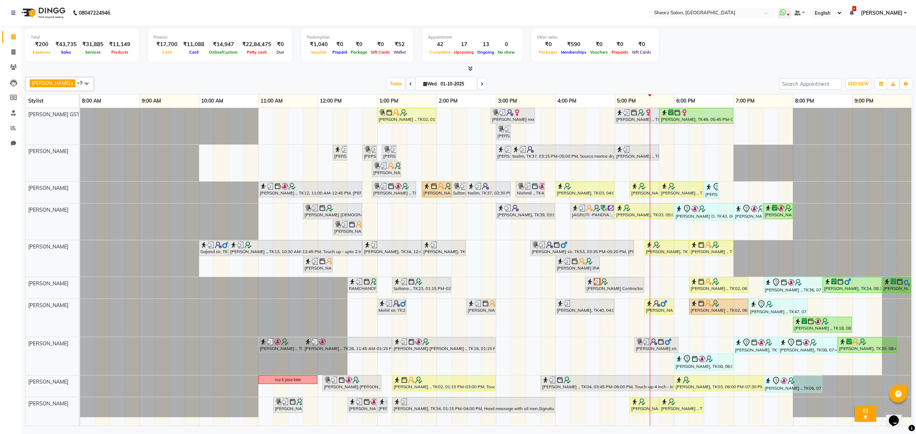
click at [667, 154] on div "[PERSON_NAME] ., TK02, 01:00 PM-02:00 PM, Cirepil Roll On Wax [PERSON_NAME] maa…" at bounding box center [496, 267] width 832 height 318
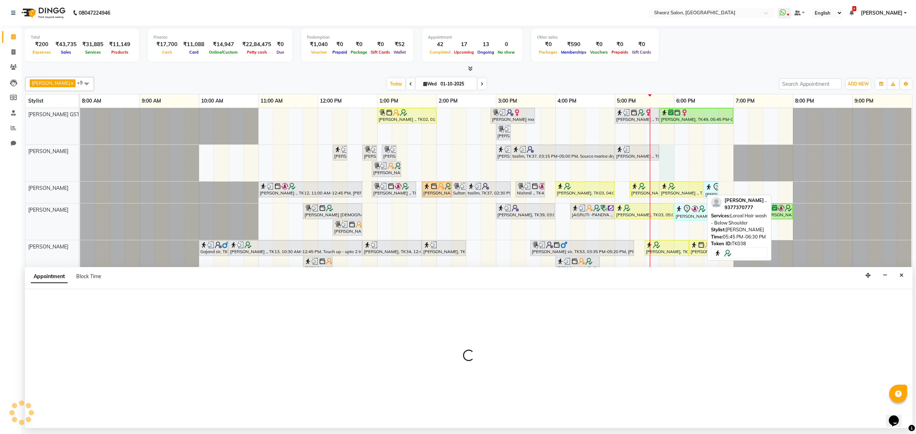
select select "77468"
select select "1065"
select select "tentative"
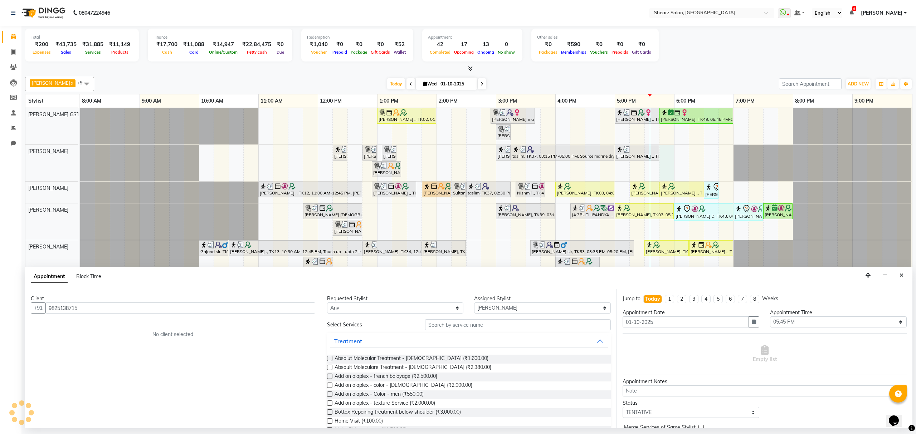
type input "9825138715"
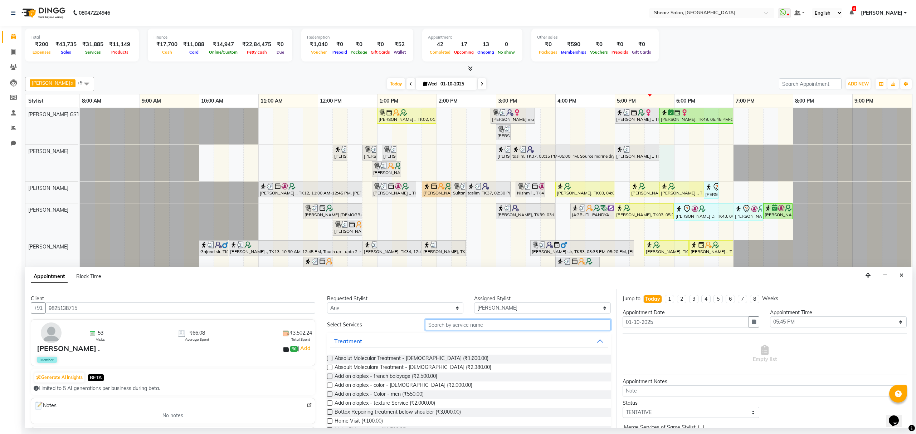
click at [467, 326] on input "text" at bounding box center [518, 325] width 186 height 11
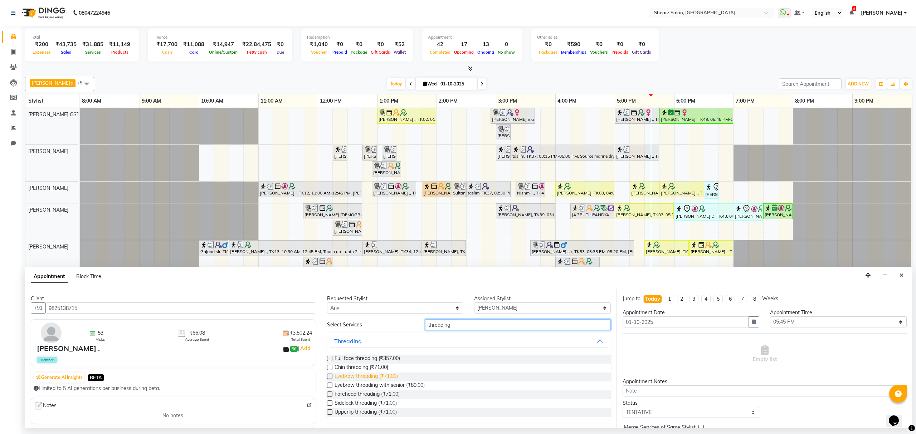
type input "threading"
drag, startPoint x: 344, startPoint y: 378, endPoint x: 348, endPoint y: 378, distance: 4.0
click at [344, 378] on span "Eyebrow threading (₹71.00)" at bounding box center [366, 377] width 63 height 9
checkbox input "false"
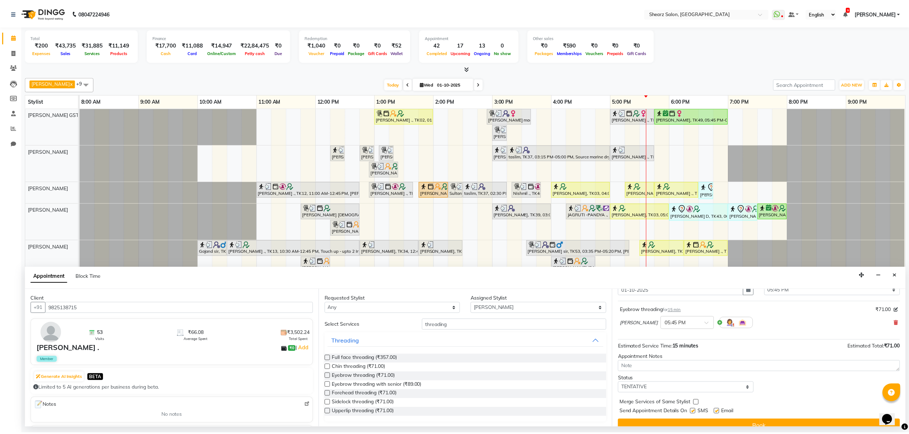
scroll to position [43, 0]
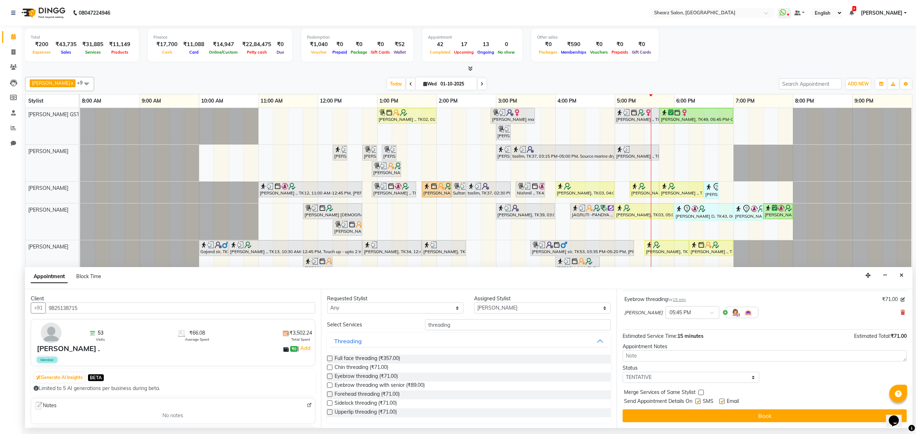
click at [713, 432] on div "08047224946 Select Location × Shearz Salon, [GEOGRAPHIC_DATA] WhatsApp Status ✕…" at bounding box center [458, 217] width 916 height 434
click at [715, 415] on button "Book" at bounding box center [765, 416] width 284 height 13
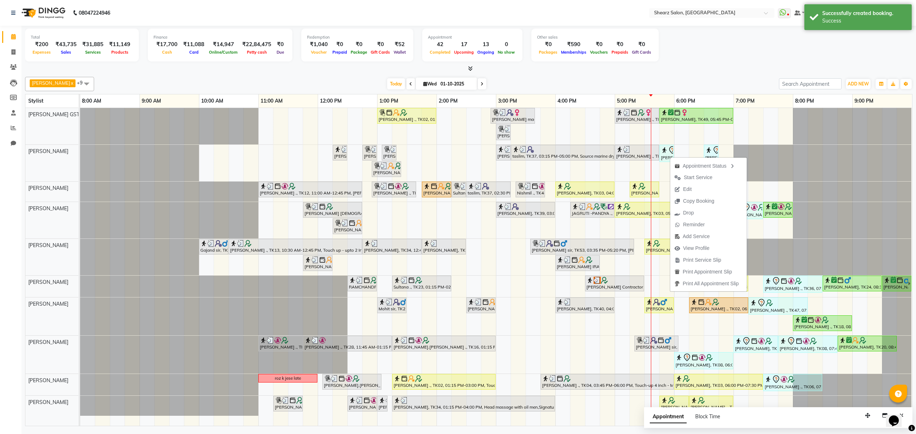
click at [730, 29] on div "Total ₹200 Expenses ₹43,735 Sales ₹31,885 Services ₹11,149 Products Finance ₹17…" at bounding box center [469, 46] width 888 height 35
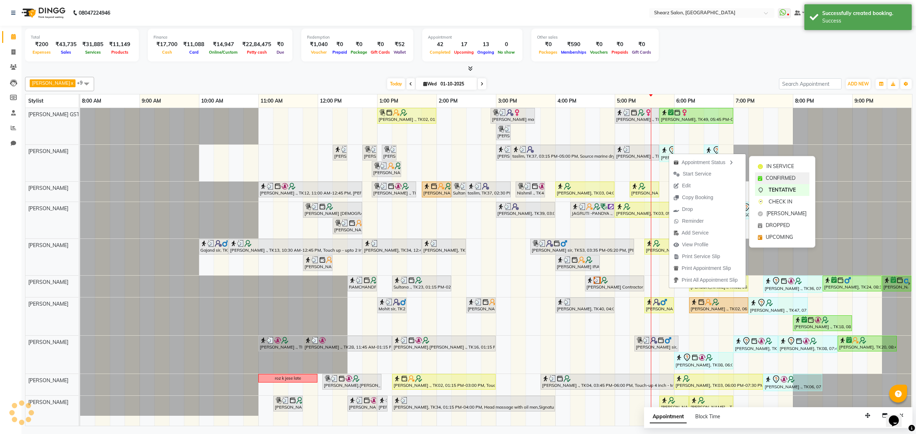
click at [769, 176] on span "CONFIRMED" at bounding box center [781, 179] width 30 height 8
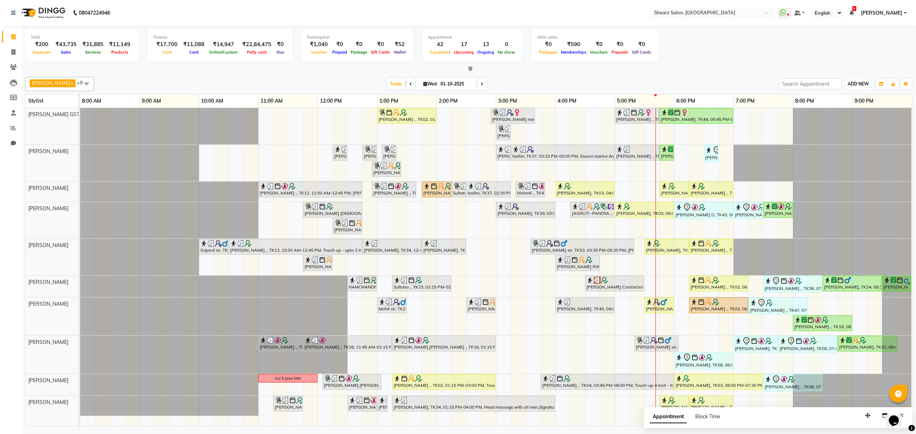
click at [855, 81] on button "ADD NEW Toggle Dropdown" at bounding box center [858, 84] width 25 height 10
click at [836, 120] on link "Add Expense" at bounding box center [842, 116] width 57 height 9
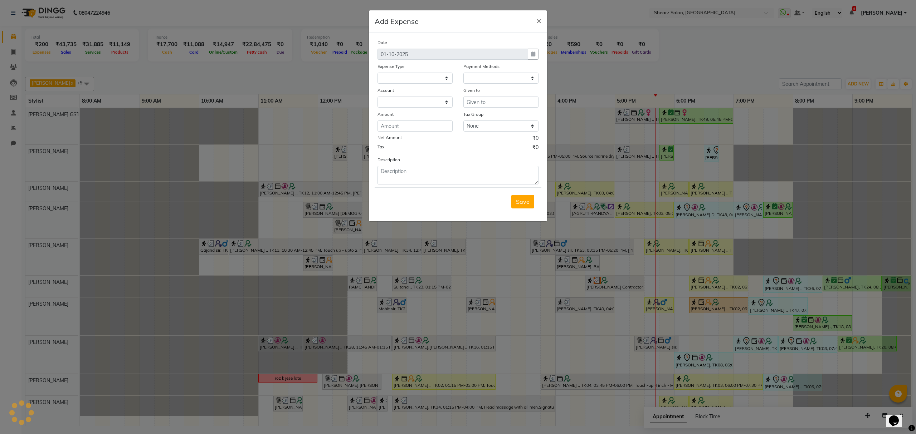
select select "1"
select select "7285"
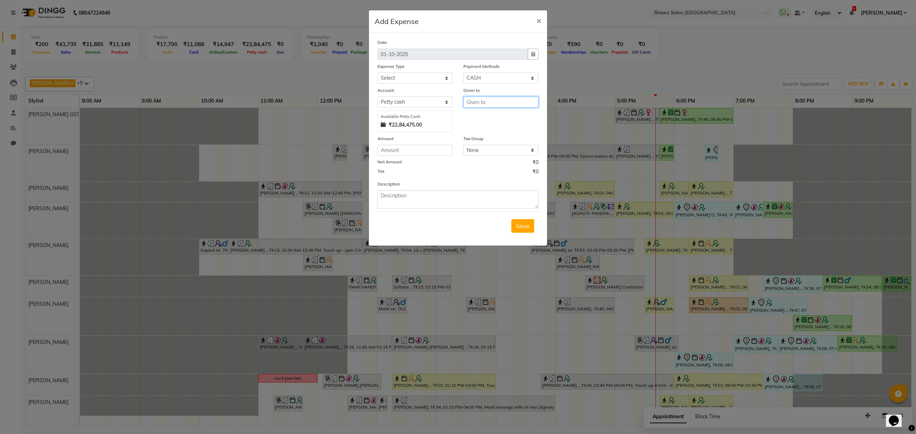
drag, startPoint x: 473, startPoint y: 105, endPoint x: 483, endPoint y: 108, distance: 10.5
click at [474, 105] on input "text" at bounding box center [500, 102] width 75 height 11
type input "3"
type input "milk"
click at [404, 154] on input "number" at bounding box center [415, 150] width 75 height 11
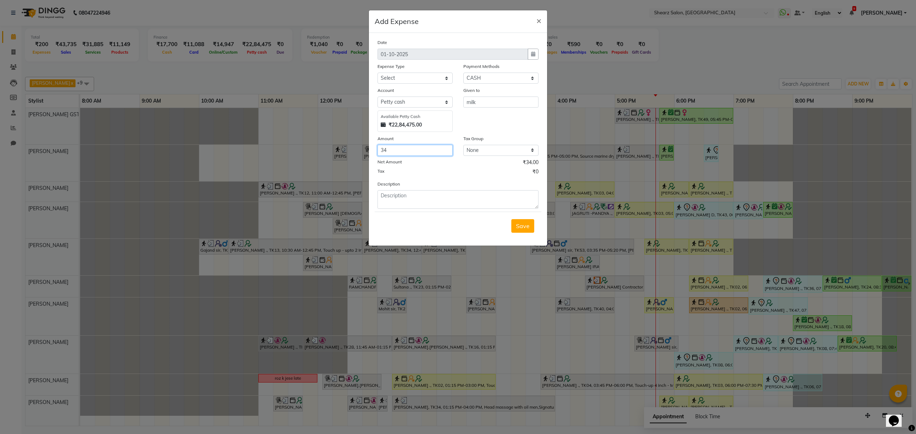
type input "34"
click at [416, 207] on textarea at bounding box center [458, 199] width 161 height 19
click at [525, 228] on span "Save" at bounding box center [523, 226] width 14 height 7
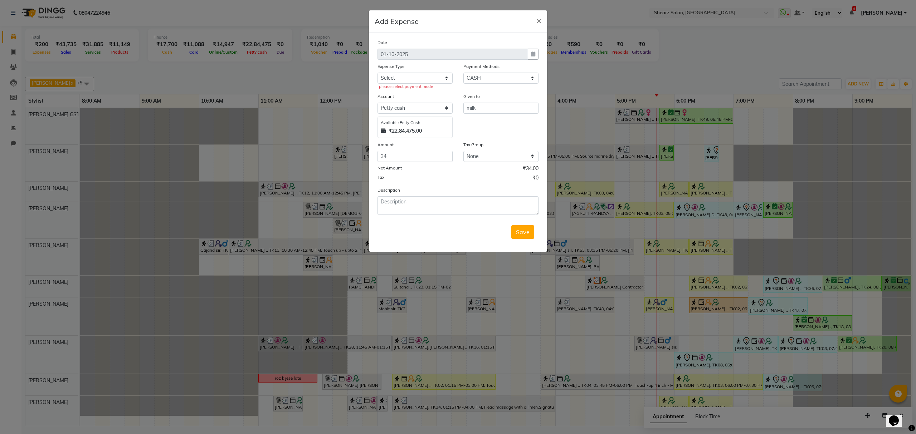
click at [428, 84] on div "please select payment mode" at bounding box center [416, 87] width 74 height 6
click at [446, 79] on select "Select Advance Salary Bank charges Car maintenance Cash transfer to bank Cash t…" at bounding box center [415, 78] width 75 height 11
select select "10"
click at [378, 73] on select "Select Advance Salary Bank charges Car maintenance Cash transfer to bank Cash t…" at bounding box center [415, 78] width 75 height 11
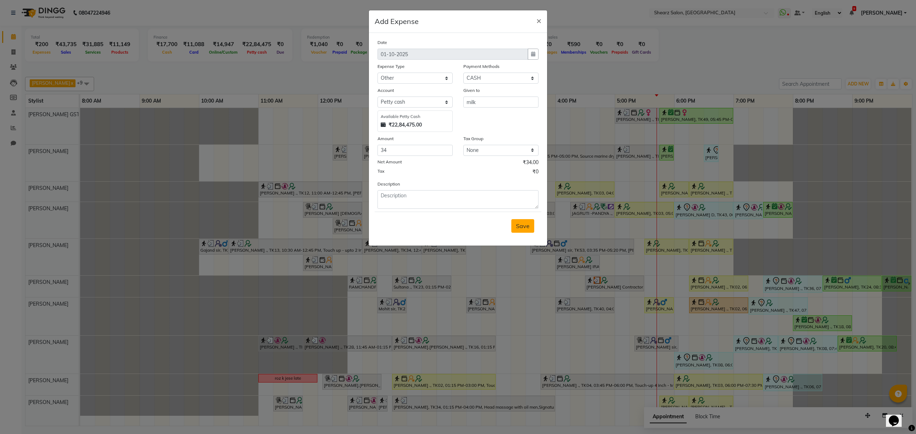
click at [522, 225] on span "Save" at bounding box center [523, 226] width 14 height 7
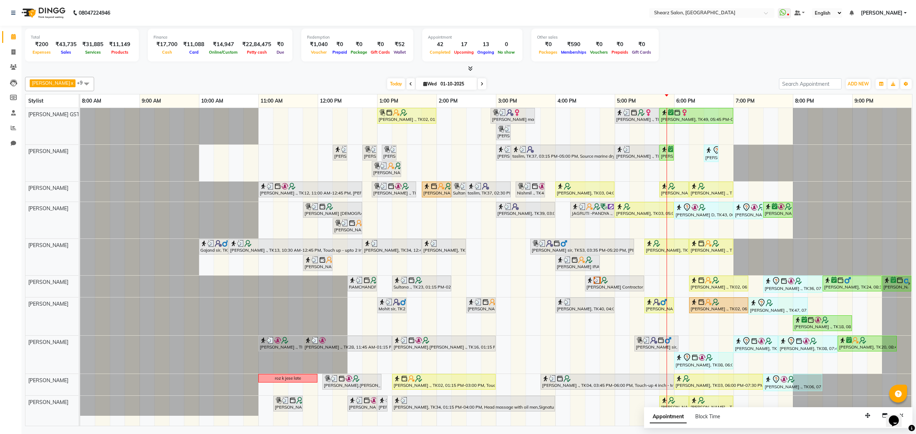
click at [482, 86] on icon at bounding box center [482, 84] width 3 height 4
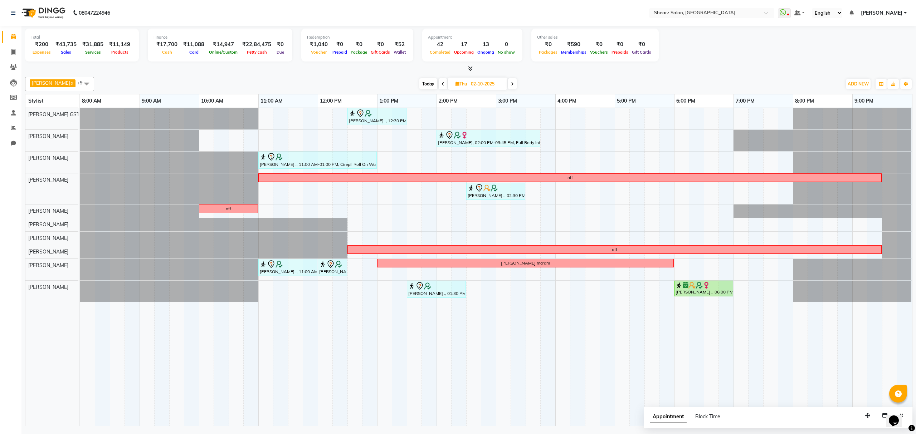
click at [514, 84] on icon at bounding box center [512, 84] width 3 height 4
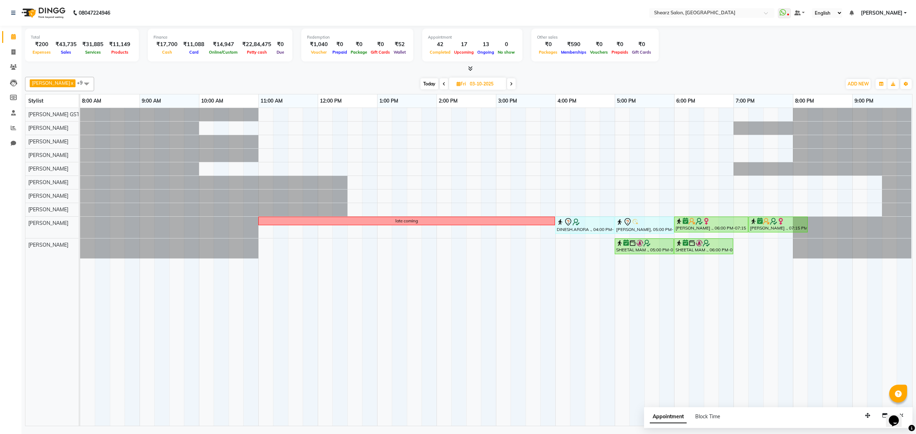
click at [516, 82] on span at bounding box center [511, 83] width 9 height 11
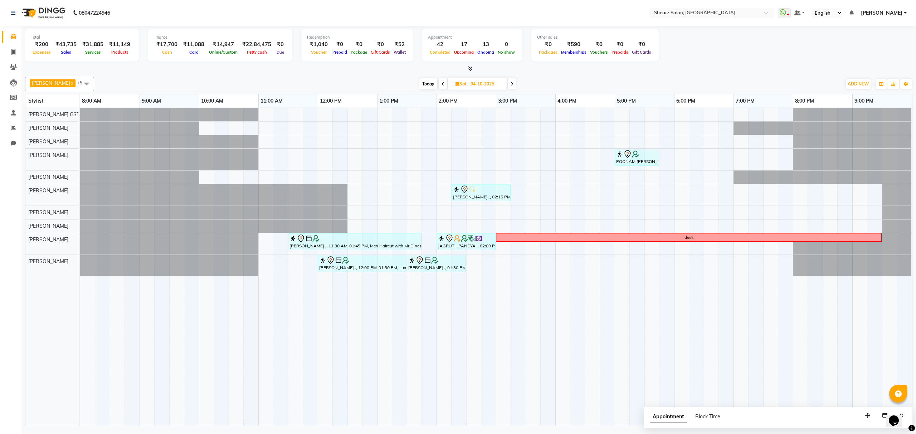
click at [433, 86] on span "Today" at bounding box center [428, 83] width 18 height 11
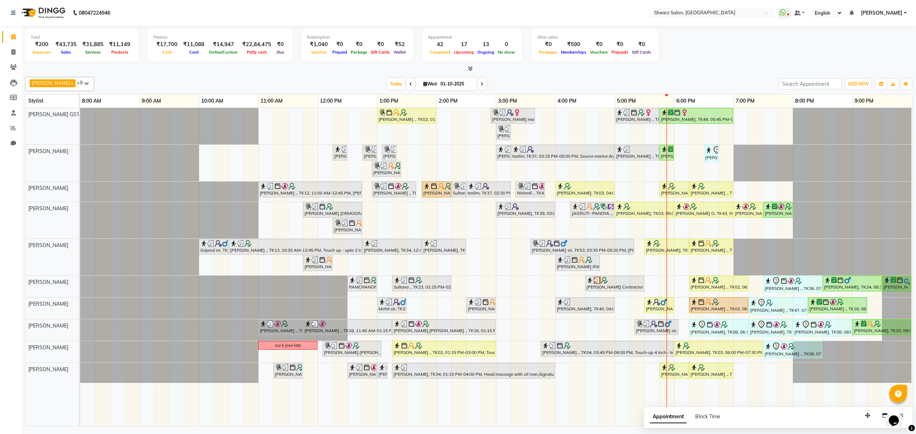
click at [484, 86] on icon at bounding box center [482, 84] width 3 height 4
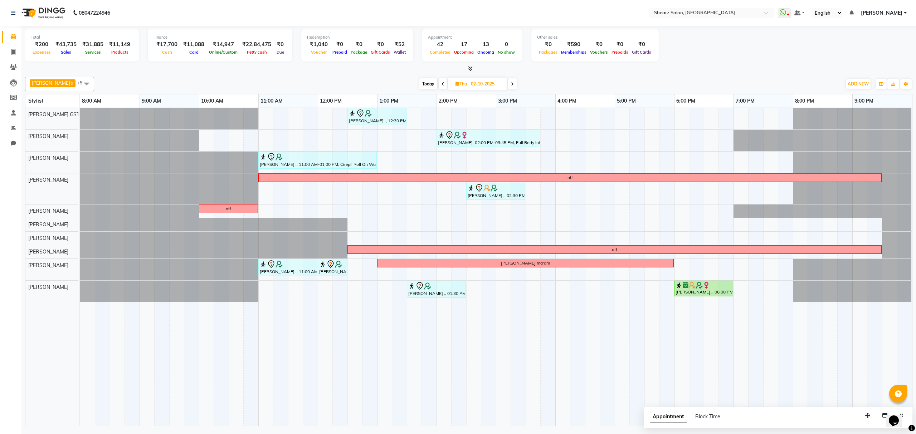
click at [517, 87] on span at bounding box center [512, 83] width 9 height 11
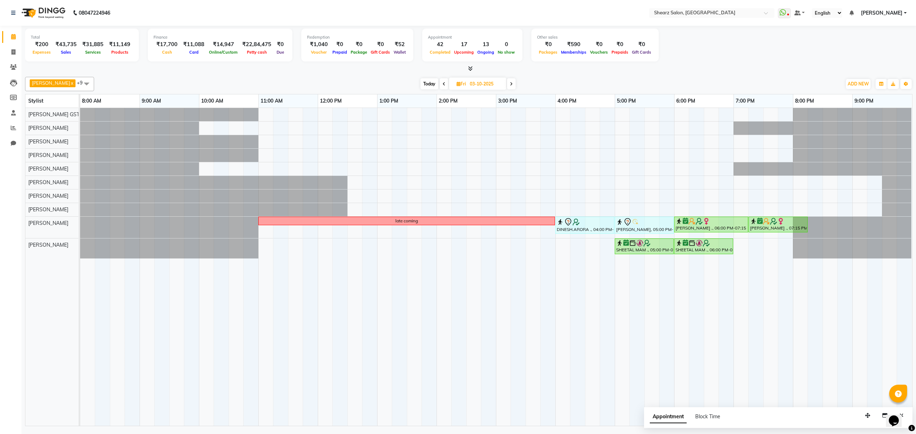
click at [516, 79] on span at bounding box center [511, 83] width 9 height 11
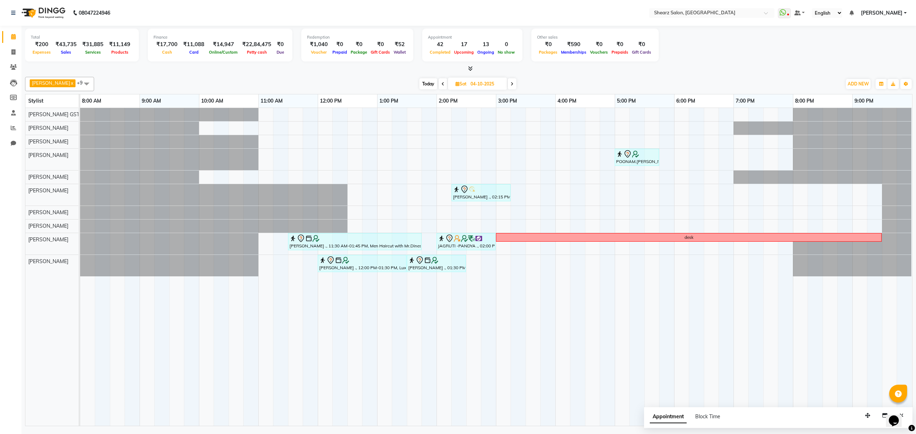
click at [519, 77] on div "[PERSON_NAME] x [PERSON_NAME] x [PERSON_NAME] x [PERSON_NAME] x [PERSON_NAME] x…" at bounding box center [469, 84] width 888 height 14
click at [429, 84] on span "Today" at bounding box center [428, 83] width 18 height 11
type input "01-10-2025"
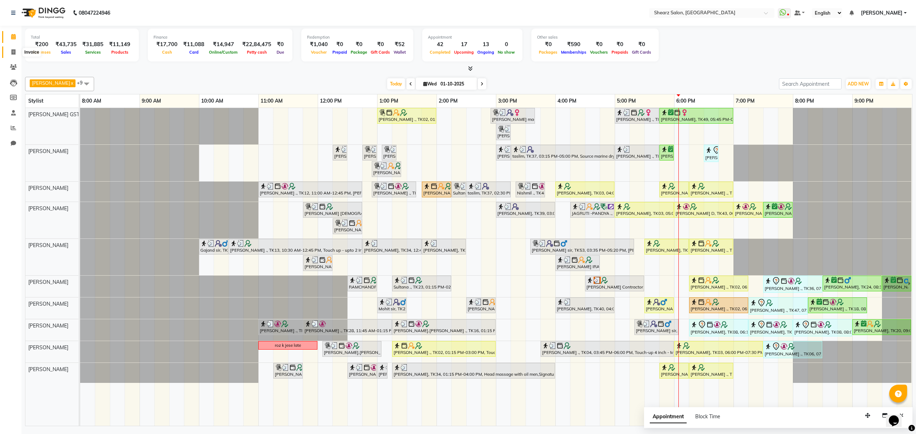
click at [12, 52] on icon at bounding box center [13, 51] width 4 height 5
select select "service"
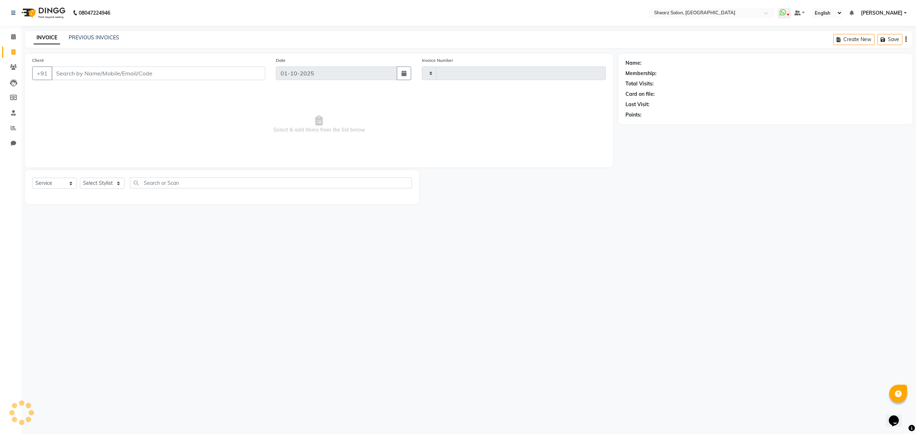
type input "6958"
select select "8157"
click at [110, 73] on input "Client" at bounding box center [159, 74] width 214 height 14
select select "77471"
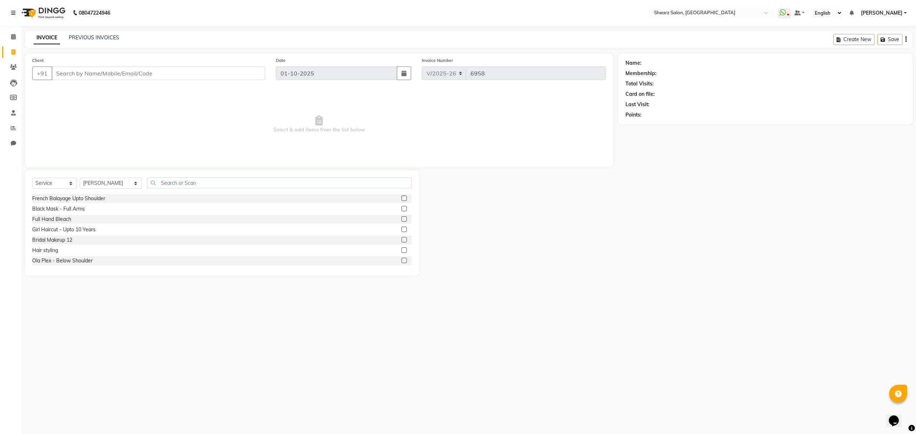
click at [119, 78] on input "Client" at bounding box center [159, 74] width 214 height 14
click at [131, 94] on button "[PERSON_NAME] . 8758222 401" at bounding box center [104, 89] width 105 height 11
type input "8758222401"
select select "1: Object"
drag, startPoint x: 98, startPoint y: 180, endPoint x: 94, endPoint y: 181, distance: 3.6
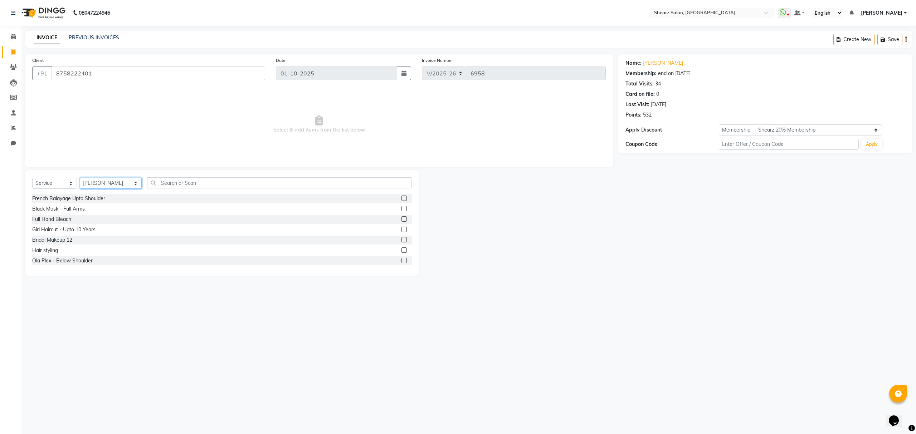
click at [97, 181] on select "Select Stylist Admin A General [PERSON_NAME] Asha Chavariya [PERSON_NAME] Cente…" at bounding box center [111, 183] width 62 height 11
select select "77468"
click at [80, 178] on select "Select Stylist Admin A General [PERSON_NAME] Asha Chavariya [PERSON_NAME] Cente…" at bounding box center [111, 183] width 62 height 11
click at [179, 184] on input "text" at bounding box center [279, 183] width 264 height 11
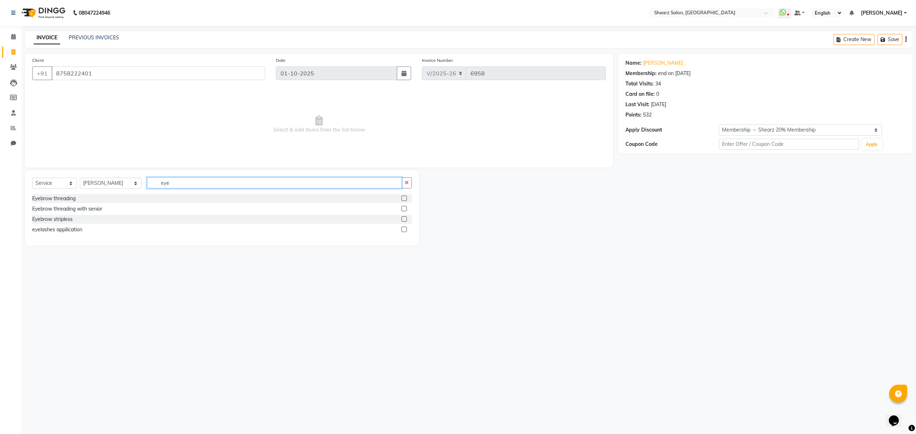
type input "eye"
click at [403, 198] on label at bounding box center [404, 198] width 5 height 5
click at [403, 198] on input "checkbox" at bounding box center [404, 198] width 5 height 5
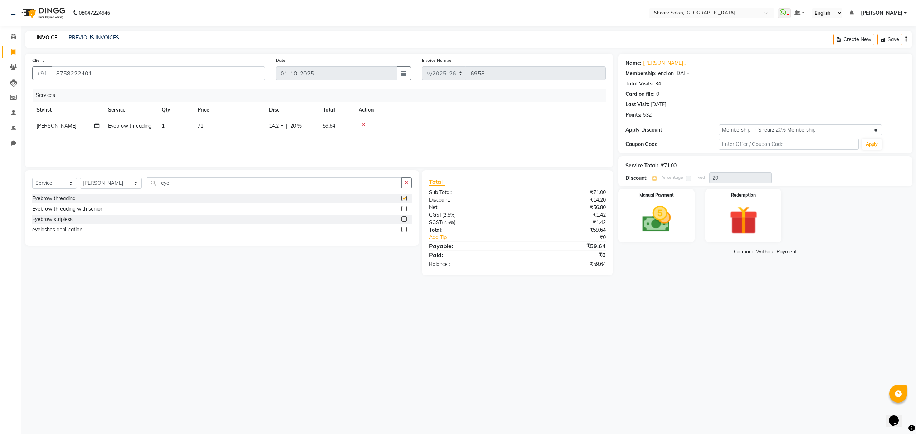
checkbox input "false"
drag, startPoint x: 233, startPoint y: 185, endPoint x: 10, endPoint y: 184, distance: 222.3
click at [11, 184] on app-home "08047224946 Select Location × Shearz Salon, [GEOGRAPHIC_DATA] WhatsApp Status ✕…" at bounding box center [458, 143] width 916 height 286
type input "fore"
click at [403, 200] on label at bounding box center [404, 198] width 5 height 5
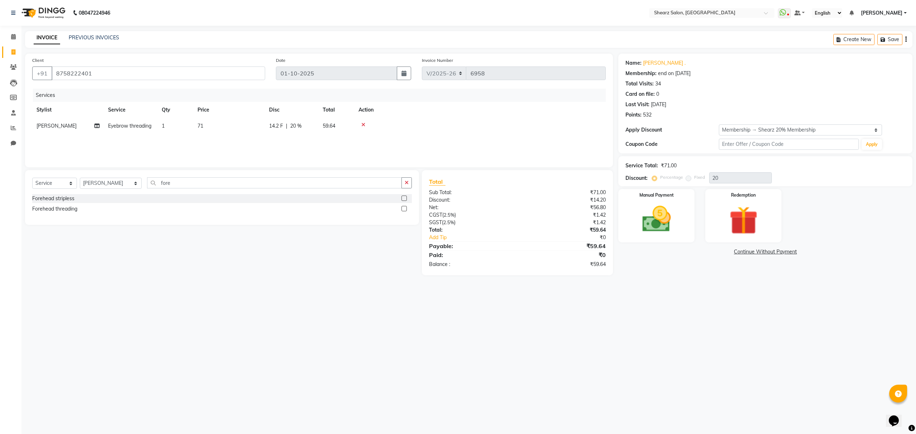
click at [403, 200] on input "checkbox" at bounding box center [404, 198] width 5 height 5
checkbox input "false"
click at [640, 221] on img at bounding box center [656, 220] width 48 height 34
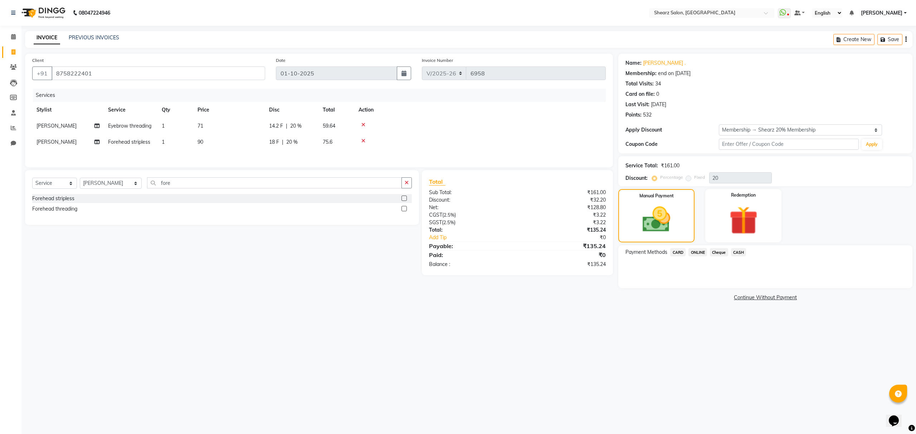
click at [701, 253] on span "ONLINE" at bounding box center [698, 252] width 19 height 8
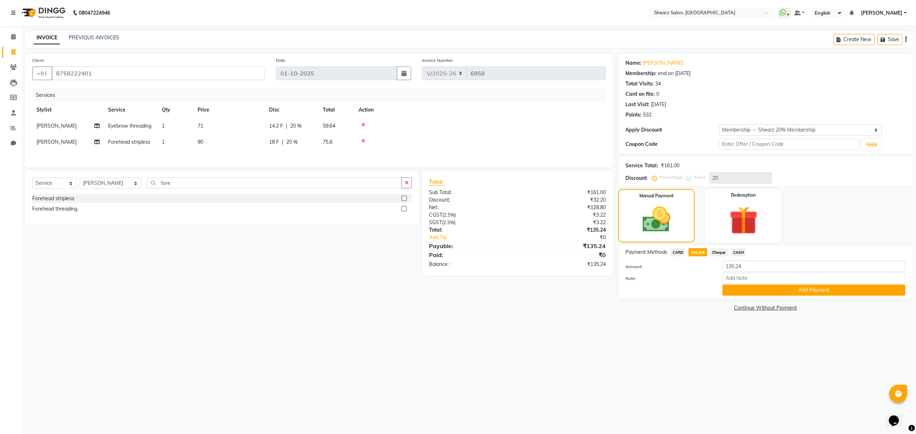
click at [786, 297] on div "Payment Methods CARD ONLINE Cheque CASH Amount: 135.24 Note: Add Payment" at bounding box center [765, 272] width 294 height 53
click at [788, 289] on button "Add Payment" at bounding box center [814, 290] width 183 height 11
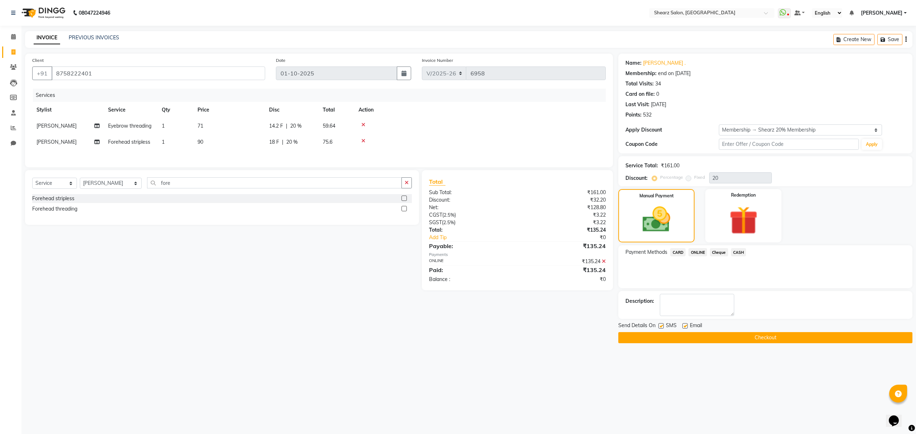
click at [782, 337] on button "Checkout" at bounding box center [765, 337] width 294 height 11
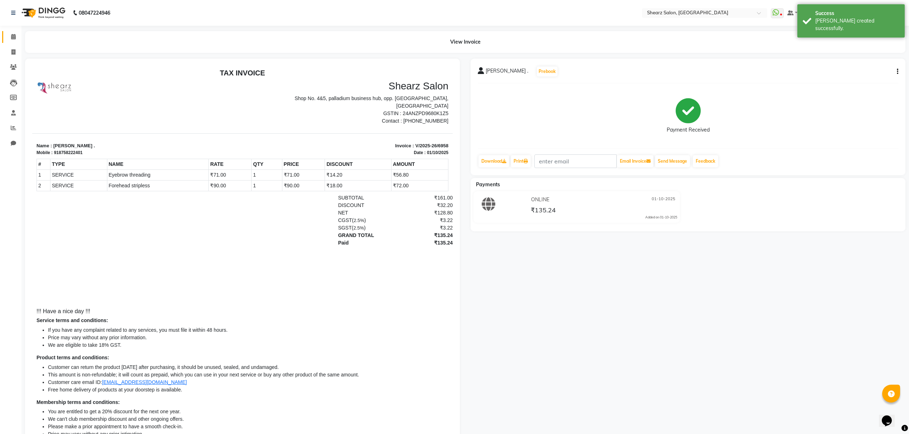
click at [10, 42] on link "Calendar" at bounding box center [10, 37] width 17 height 12
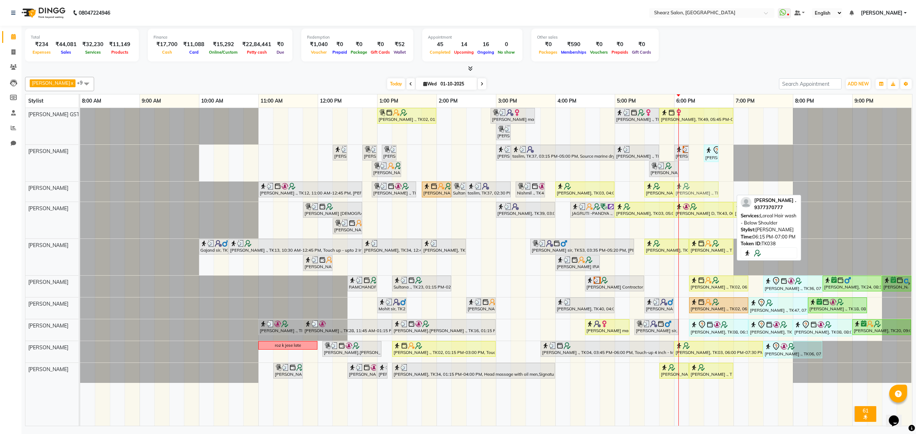
drag, startPoint x: 719, startPoint y: 189, endPoint x: 708, endPoint y: 190, distance: 11.1
click at [80, 190] on div "[PERSON_NAME] ., TK12, 11:00 AM-12:45 PM, [PERSON_NAME] Pearl glow facial (₹438…" at bounding box center [80, 192] width 0 height 20
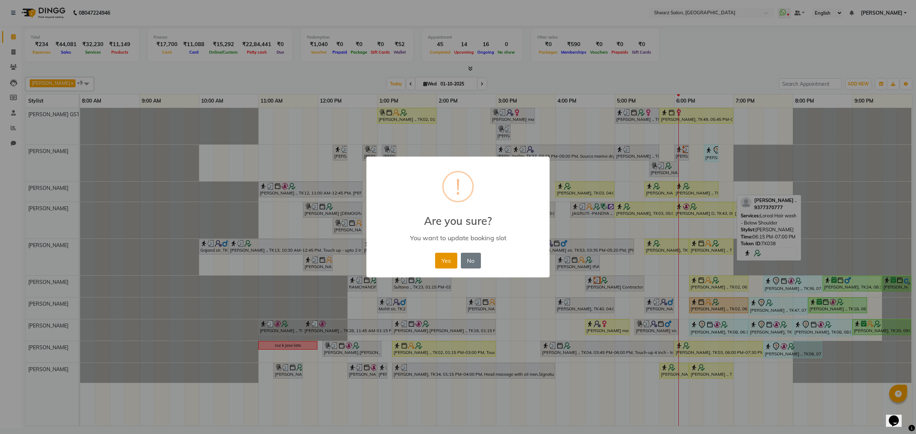
click at [447, 262] on button "Yes" at bounding box center [446, 261] width 22 height 16
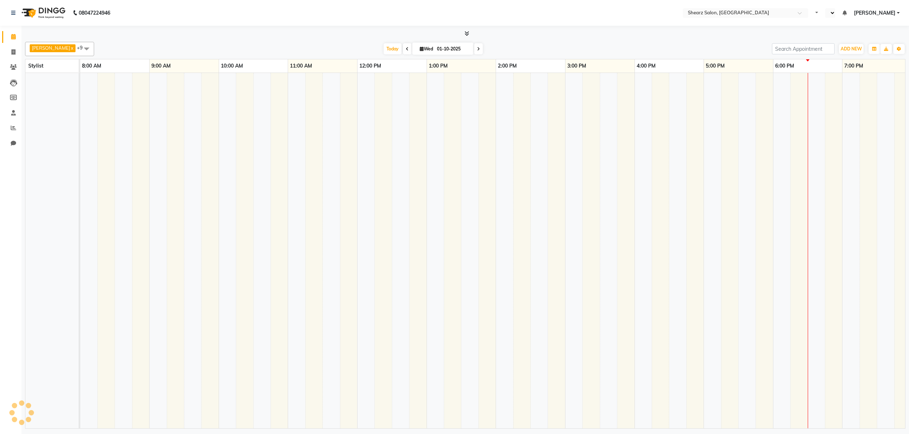
select select "en"
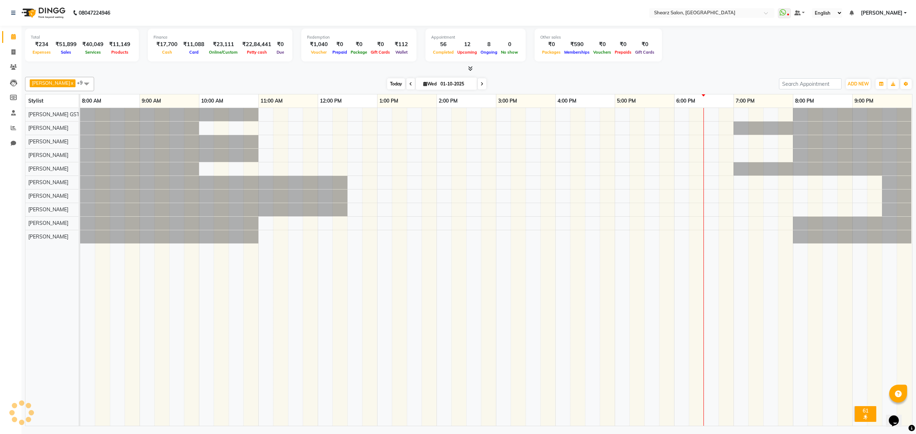
click at [400, 84] on span "Today" at bounding box center [396, 83] width 18 height 11
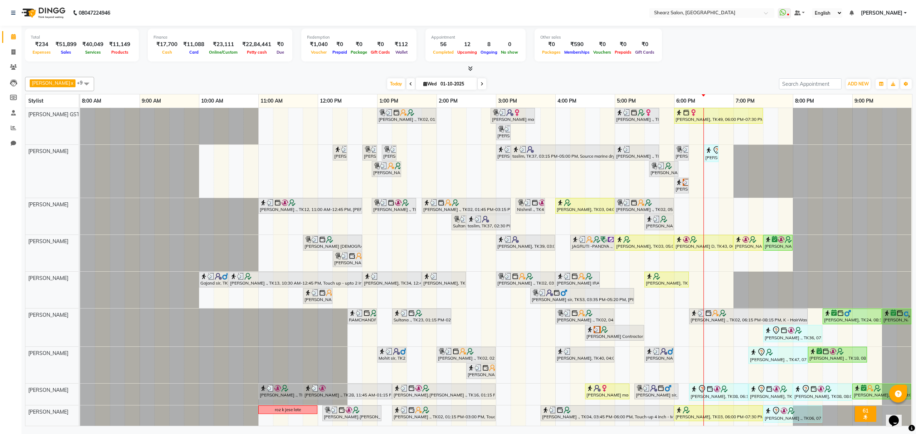
click at [483, 82] on icon at bounding box center [482, 84] width 3 height 4
type input "02-10-2025"
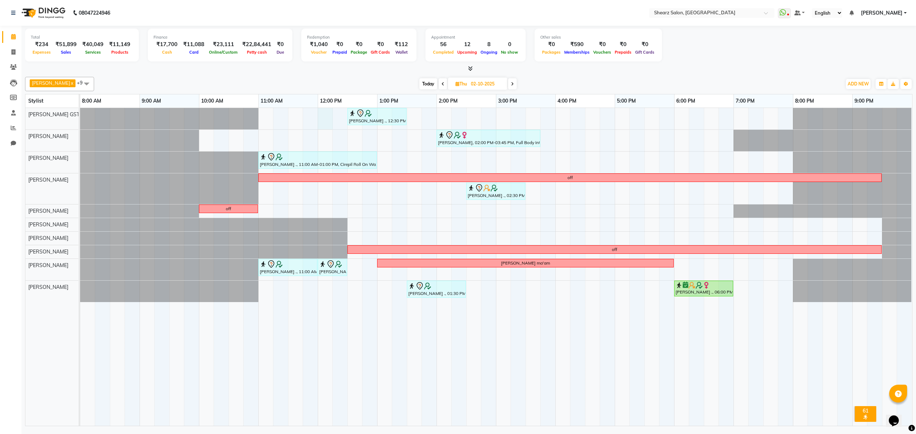
click at [321, 112] on div "[PERSON_NAME] ., 12:30 PM-01:30 PM, [PERSON_NAME]'s sensi glow facial [PERSON_N…" at bounding box center [496, 267] width 832 height 318
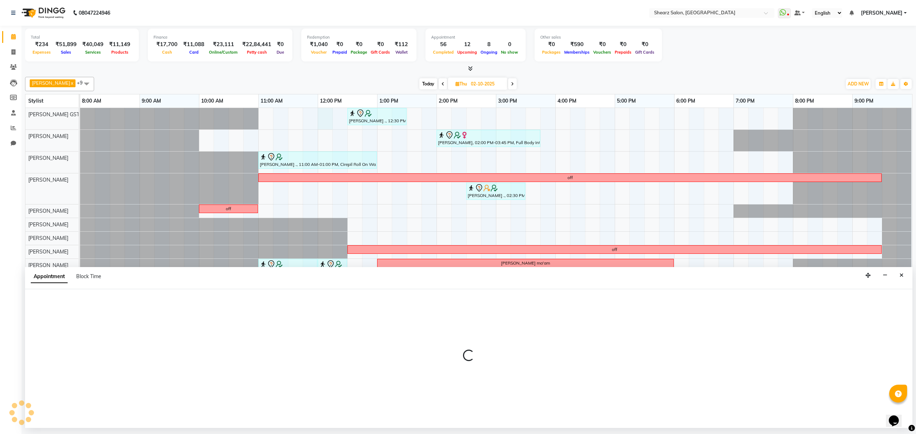
select select "77439"
select select "720"
select select "tentative"
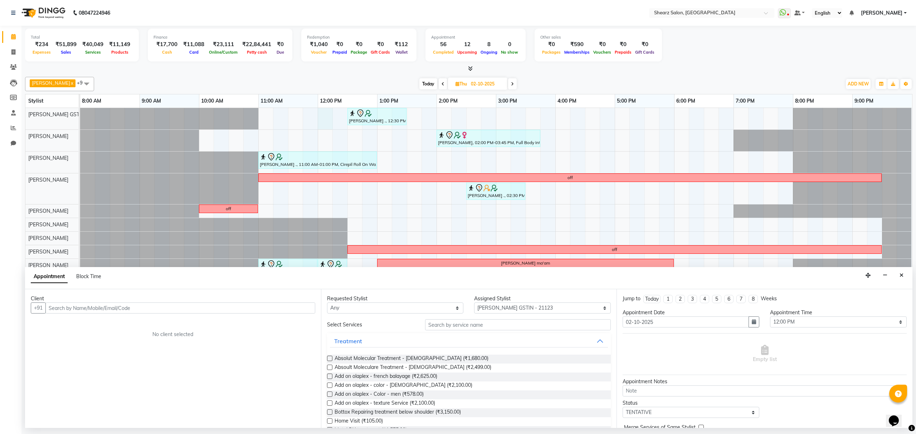
click at [178, 311] on input "text" at bounding box center [180, 308] width 270 height 11
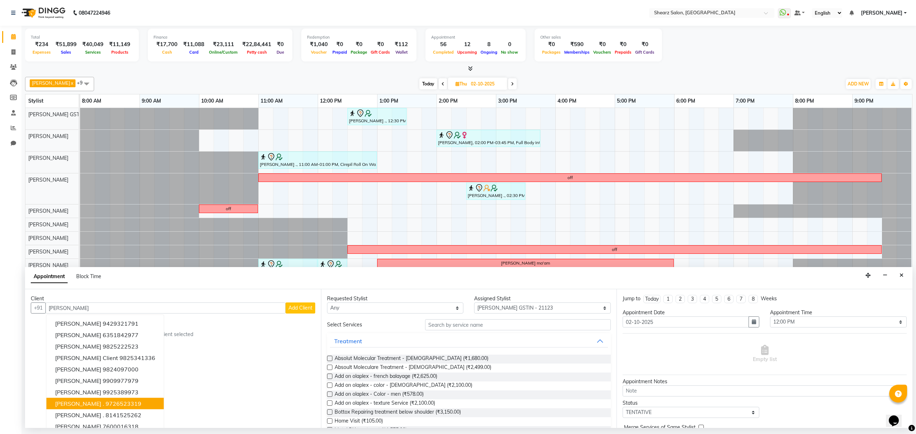
click at [133, 401] on ngb-highlight "9726523319" at bounding box center [124, 403] width 36 height 7
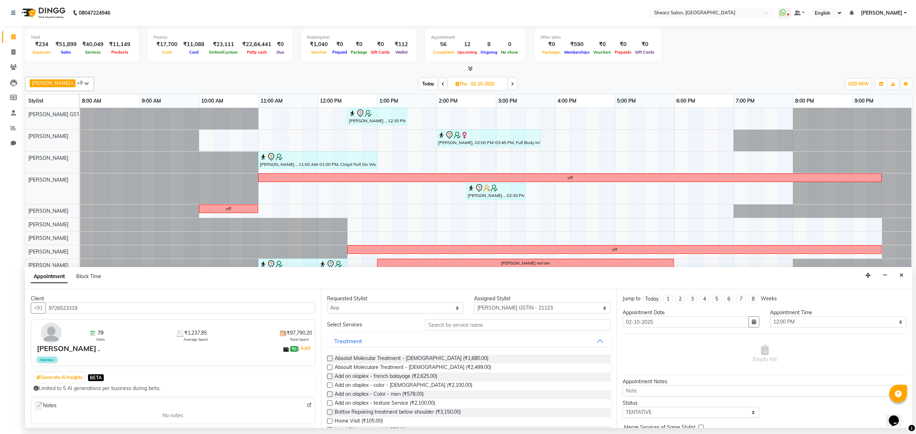
type input "9726523319"
click at [439, 314] on select "Any [PERSON_NAME] Center 1_mgr mgr [PERSON_NAME] [PERSON_NAME] [PERSON_NAME] GS…" at bounding box center [395, 308] width 137 height 11
click at [456, 323] on input "text" at bounding box center [518, 325] width 186 height 11
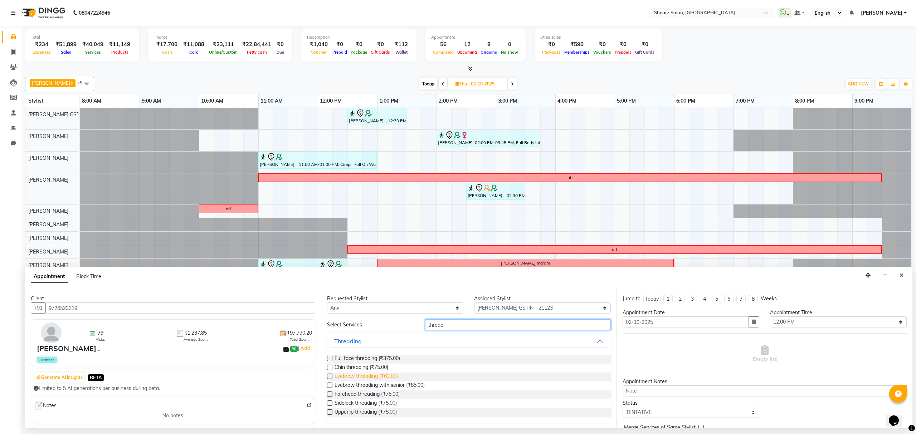
type input "thread"
click at [370, 377] on span "Eyebrow threading (₹63.00)" at bounding box center [366, 377] width 63 height 9
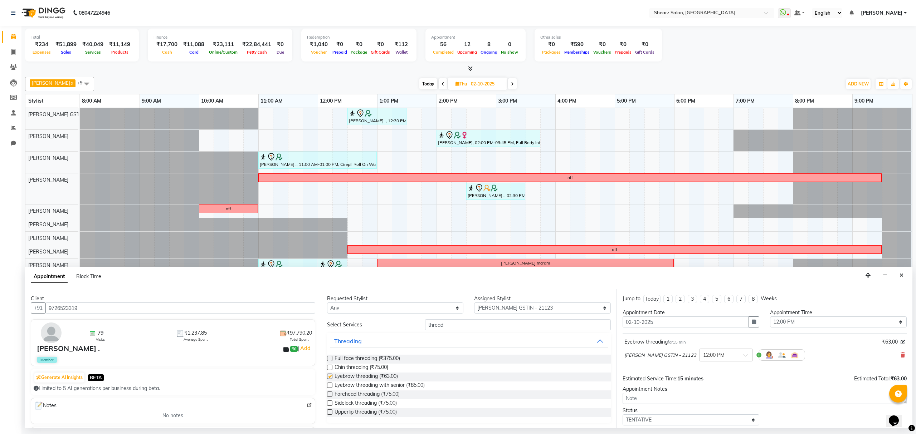
checkbox input "false"
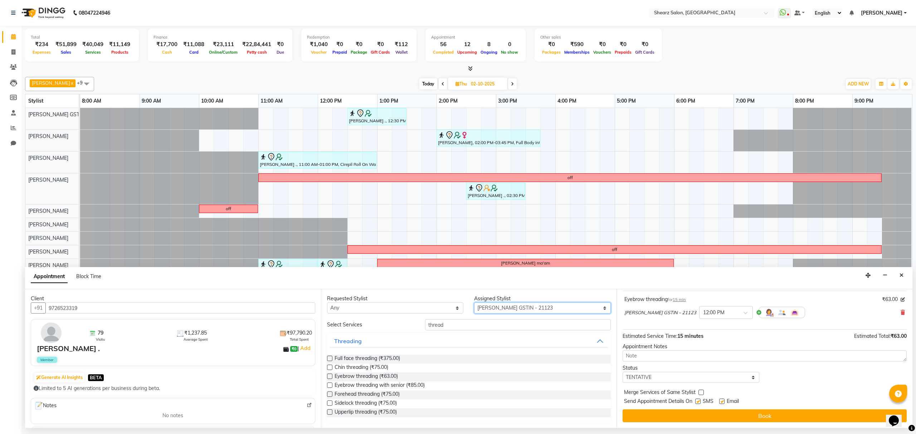
click at [492, 309] on select "Select [PERSON_NAME] Center 1_mgr mgr [PERSON_NAME] [PERSON_NAME] [PERSON_NAME]…" at bounding box center [542, 308] width 137 height 11
click at [474, 303] on select "Select [PERSON_NAME] Center 1_mgr mgr [PERSON_NAME] [PERSON_NAME] [PERSON_NAME]…" at bounding box center [542, 308] width 137 height 11
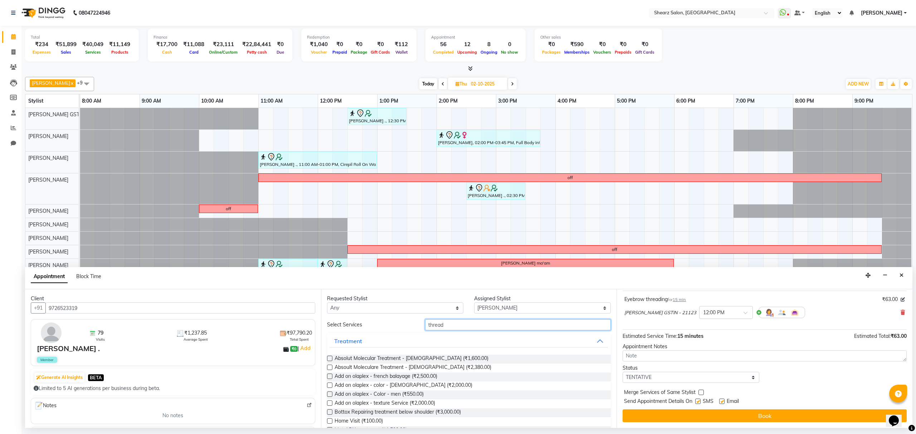
drag, startPoint x: 467, startPoint y: 324, endPoint x: 320, endPoint y: 324, distance: 147.5
click at [320, 324] on div "Client +91 9726523319 79 Visits ₹1,237.85 Average Spent ₹97,790.20 Total Spent …" at bounding box center [469, 359] width 888 height 139
click at [508, 306] on select "Select Brijesh Valand Center 1_mgr mgr Chandrakant Parmar Dinesh Deora Gopika D…" at bounding box center [542, 308] width 137 height 11
select select "77468"
click at [474, 303] on select "Select Brijesh Valand Center 1_mgr mgr Chandrakant Parmar Dinesh Deora Gopika D…" at bounding box center [542, 308] width 137 height 11
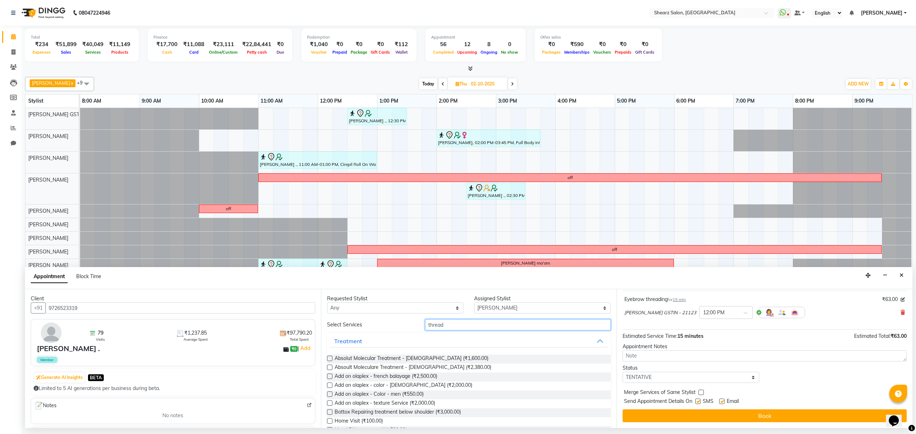
click at [451, 327] on input "thread" at bounding box center [518, 325] width 186 height 11
drag, startPoint x: 467, startPoint y: 325, endPoint x: 220, endPoint y: 316, distance: 247.1
click at [225, 317] on div "Client +91 9726523319 79 Visits ₹1,237.85 Average Spent ₹97,790.20 Total Spent …" at bounding box center [469, 359] width 888 height 139
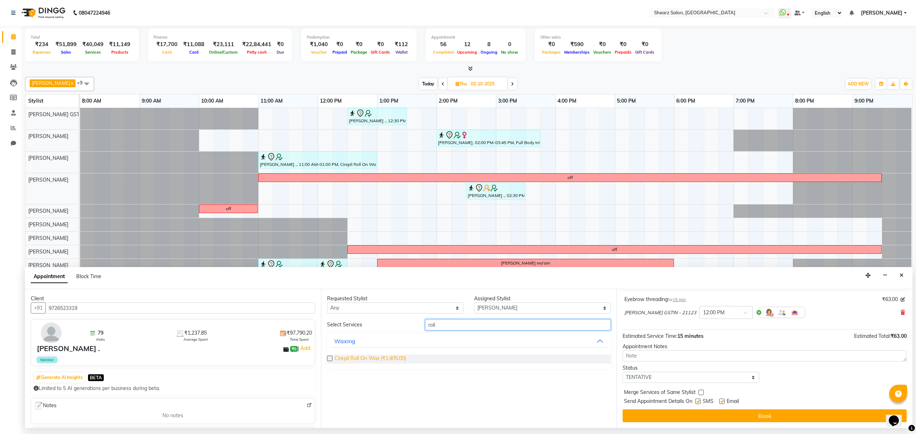
type input "roll"
click at [375, 356] on span "Cirepil Roll On Wax (₹1,405.00)" at bounding box center [371, 359] width 72 height 9
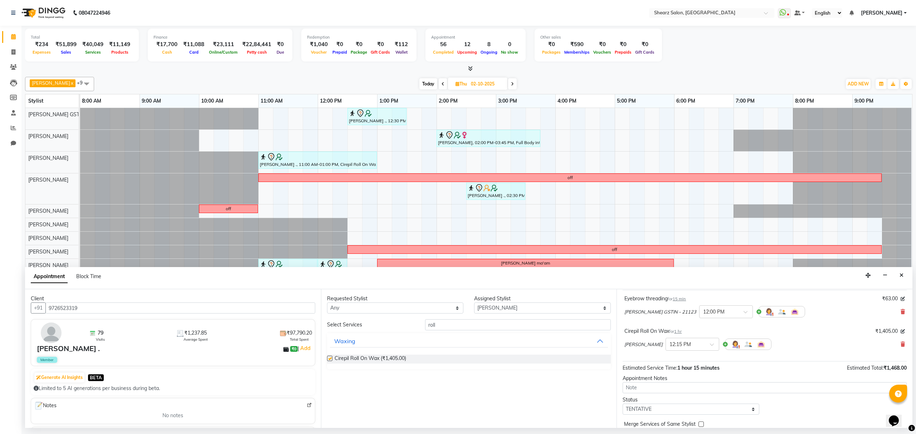
checkbox input "false"
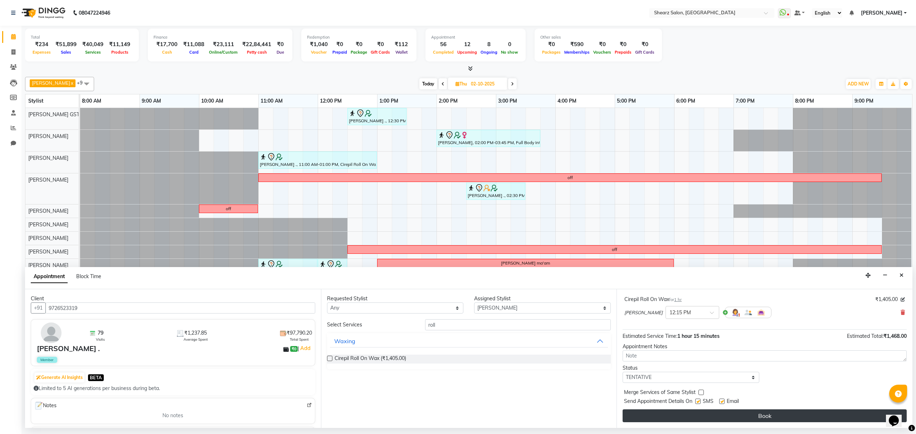
click at [732, 415] on button "Book" at bounding box center [765, 416] width 284 height 13
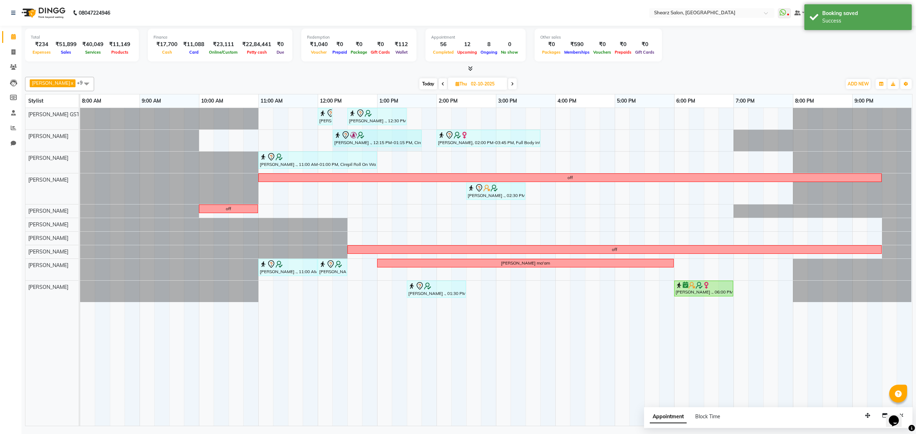
drag, startPoint x: 391, startPoint y: 141, endPoint x: 404, endPoint y: 219, distance: 79.5
click at [80, 142] on div "Nirali Maharshi ., 12:15 PM-01:15 PM, Cirepil Roll On Wax Jasmin Jaani, 02:00 P…" at bounding box center [80, 140] width 0 height 21
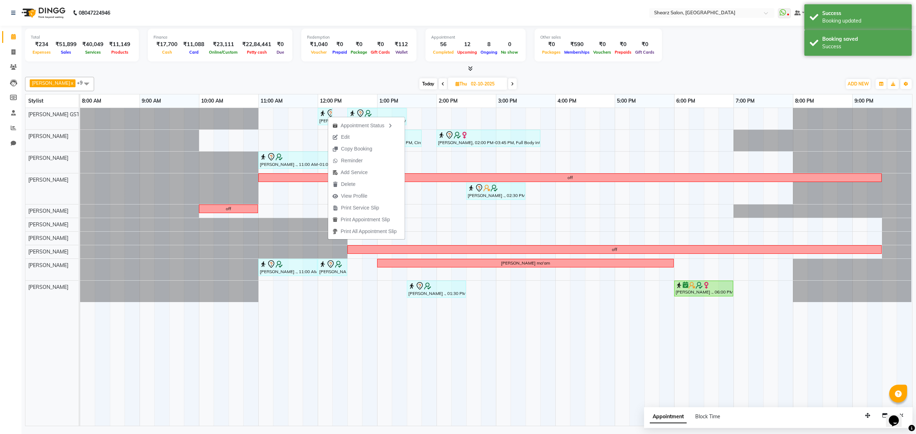
click at [572, 72] on div at bounding box center [469, 69] width 888 height 8
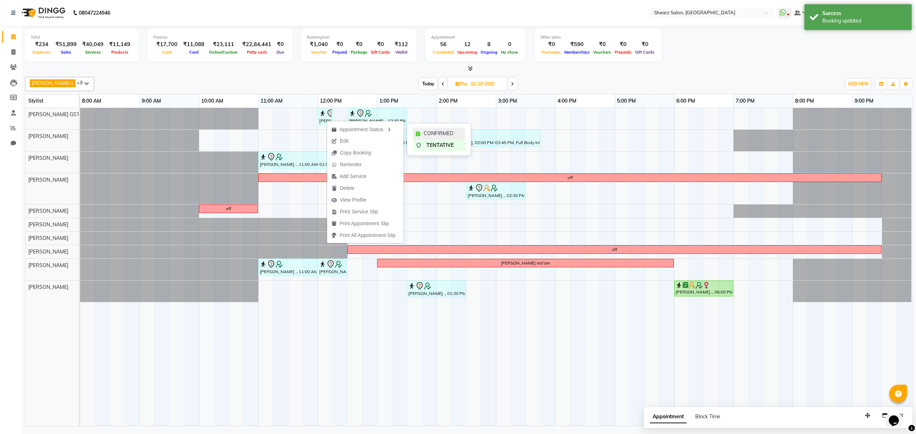
click at [447, 137] on span "CONFIRMED" at bounding box center [439, 134] width 30 height 8
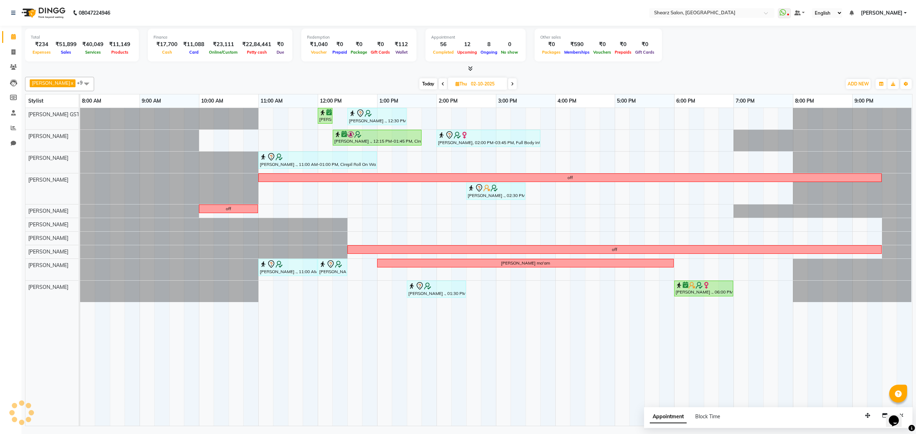
click at [431, 81] on span "Today" at bounding box center [428, 83] width 18 height 11
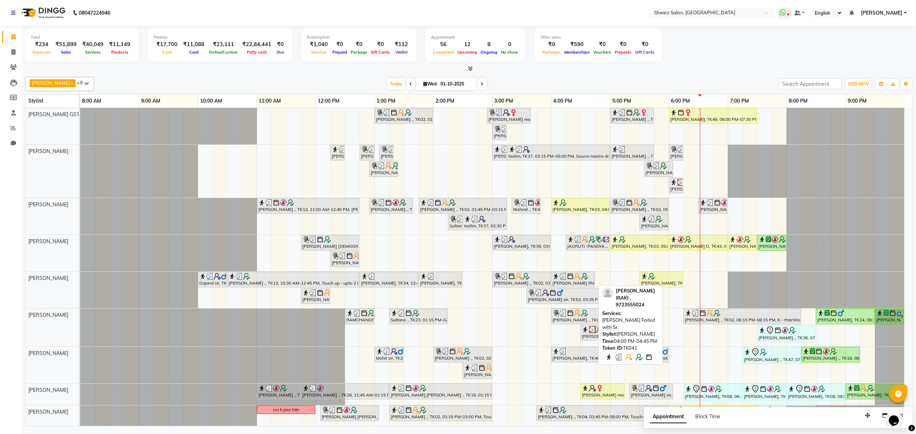
scroll to position [22, 0]
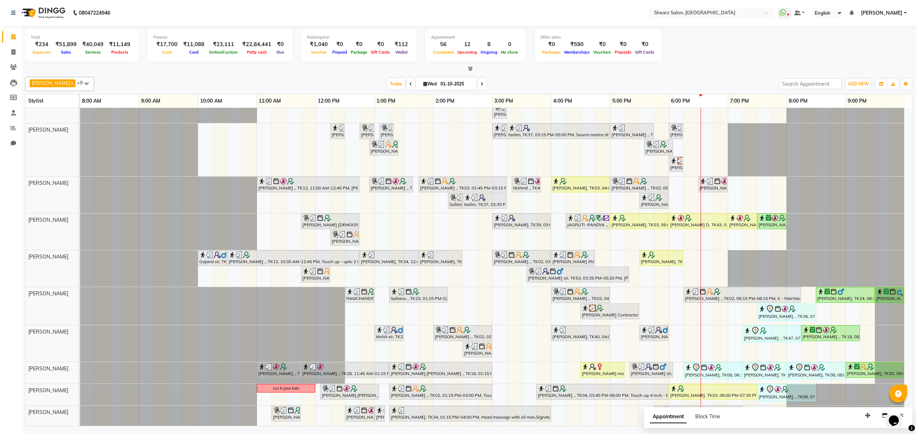
click at [484, 84] on icon at bounding box center [482, 84] width 3 height 4
type input "02-10-2025"
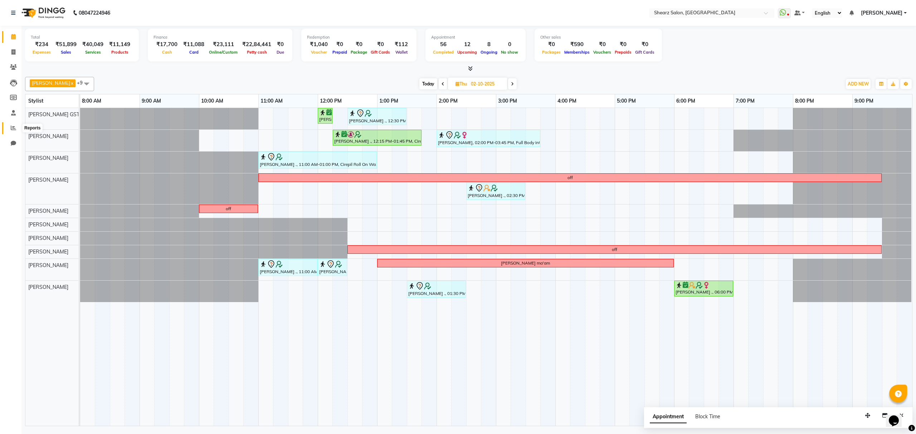
click at [11, 125] on span at bounding box center [13, 128] width 13 height 8
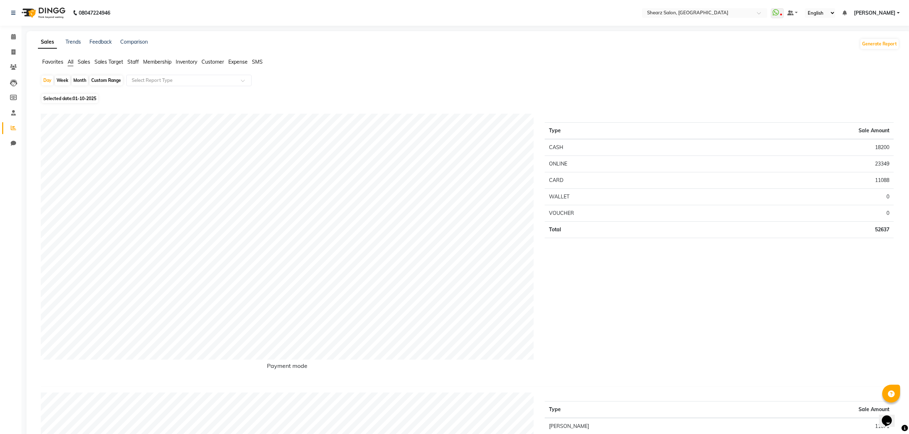
click at [243, 59] on span "Expense" at bounding box center [237, 62] width 19 height 6
click at [175, 87] on div "Day Week Month Custom Range Select Report Type" at bounding box center [472, 81] width 863 height 13
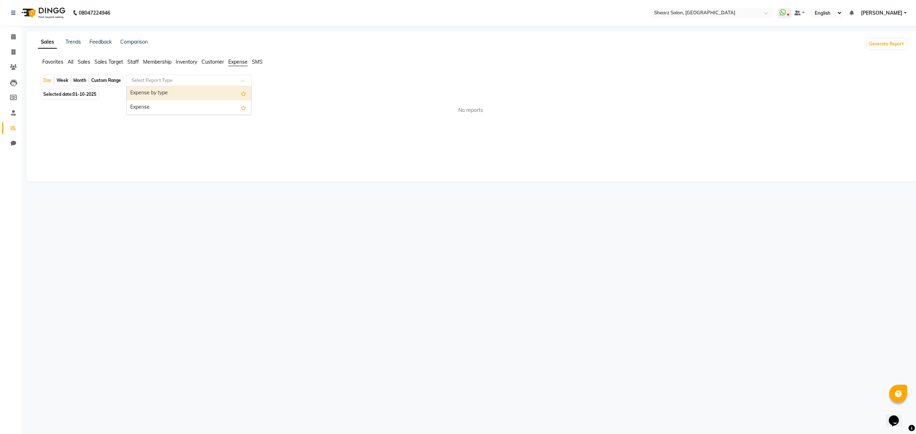
click at [175, 77] on input "text" at bounding box center [181, 80] width 103 height 7
click at [185, 106] on div "Expense" at bounding box center [189, 108] width 125 height 14
select select "csv"
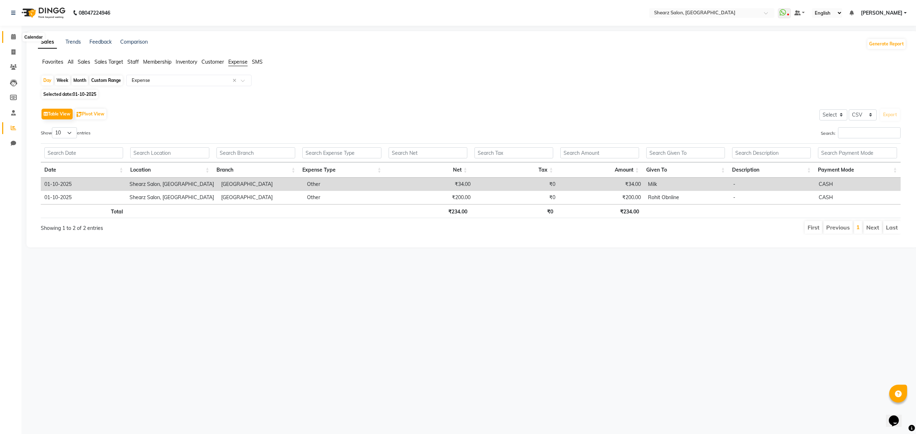
click at [13, 40] on span at bounding box center [13, 37] width 13 height 8
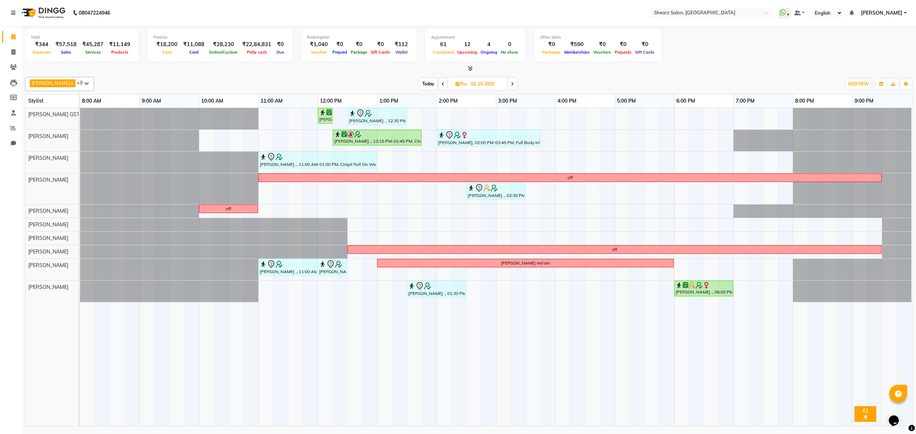
click at [428, 81] on span "Today" at bounding box center [428, 83] width 18 height 11
type input "01-10-2025"
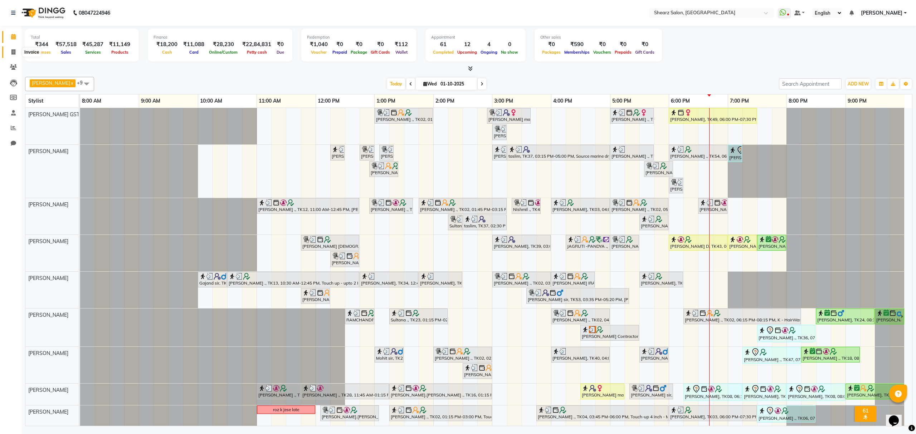
click at [10, 55] on span at bounding box center [13, 52] width 13 height 8
select select "service"
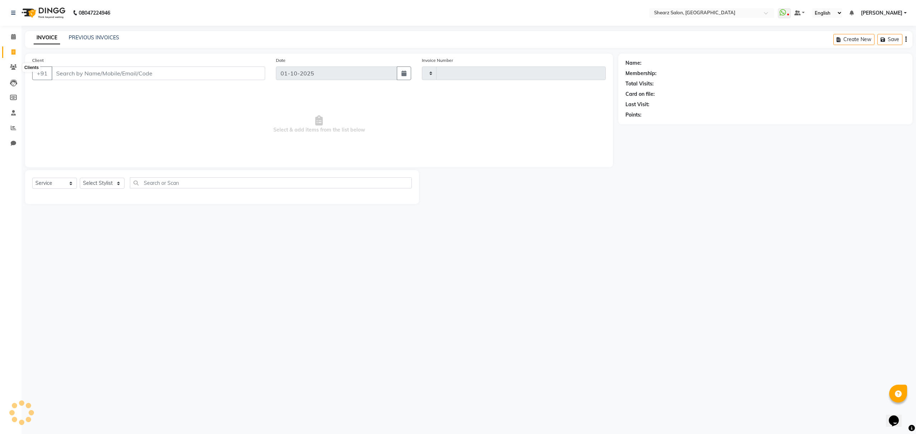
type input "6965"
select select "8157"
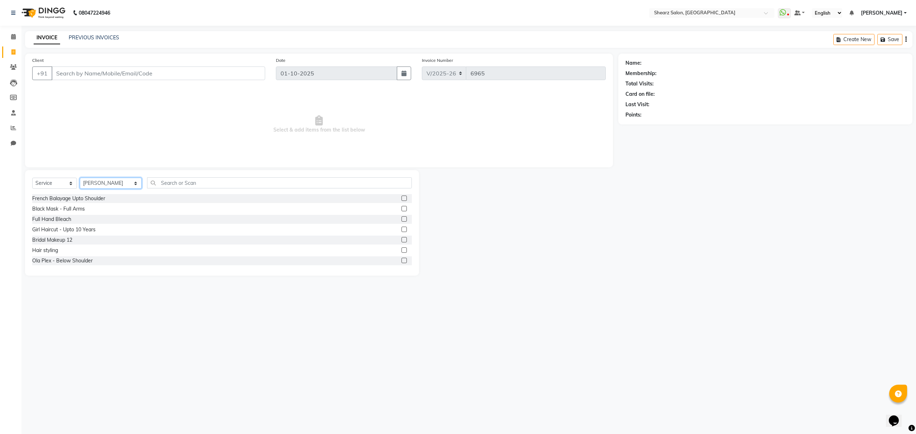
click at [119, 181] on select "Select Stylist Admin A General [PERSON_NAME] Asha Chavariya [PERSON_NAME] Cente…" at bounding box center [111, 183] width 62 height 11
select select "77482"
click at [80, 178] on select "Select Stylist Admin A General [PERSON_NAME] Asha Chavariya [PERSON_NAME] Cente…" at bounding box center [111, 183] width 62 height 11
click at [175, 183] on input "text" at bounding box center [279, 183] width 264 height 11
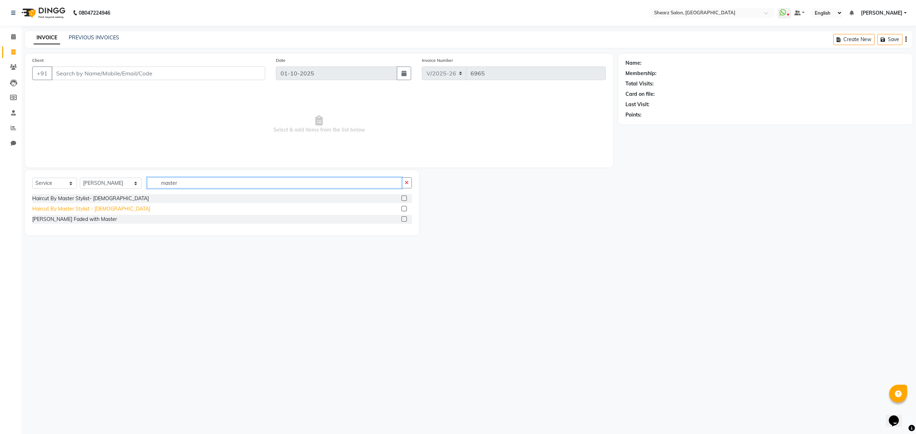
type input "master"
click at [52, 209] on div "Haircut By Master Stylist - [DEMOGRAPHIC_DATA]" at bounding box center [91, 209] width 118 height 8
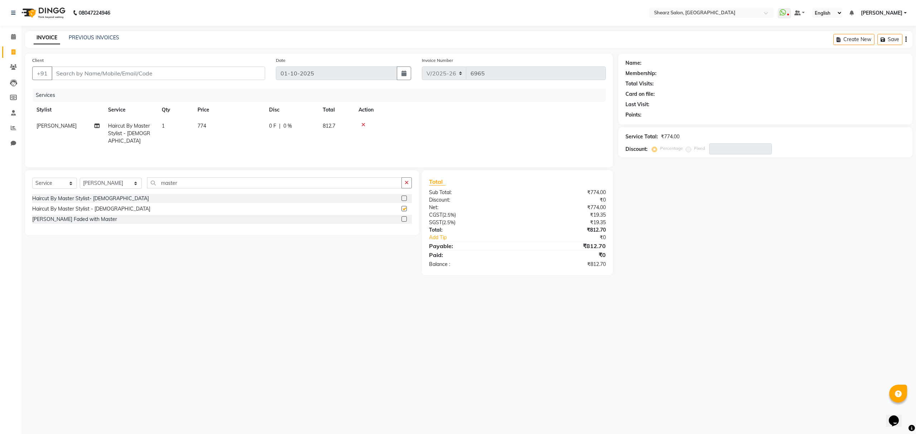
checkbox input "false"
drag, startPoint x: 179, startPoint y: 180, endPoint x: 115, endPoint y: 198, distance: 66.7
click at [115, 198] on div "Select Service Product Membership Package Voucher Prepaid Gift Card Select Styl…" at bounding box center [222, 202] width 394 height 65
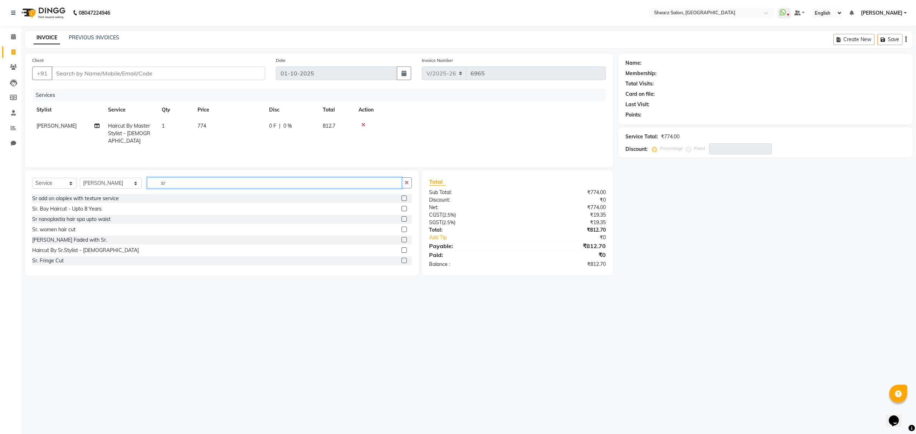
drag, startPoint x: 180, startPoint y: 185, endPoint x: 158, endPoint y: 188, distance: 22.3
click at [159, 187] on input "sr" at bounding box center [274, 183] width 254 height 11
type input "haircut"
drag, startPoint x: 322, startPoint y: 122, endPoint x: 341, endPoint y: 125, distance: 19.4
click at [341, 125] on td "812.7" at bounding box center [337, 133] width 36 height 31
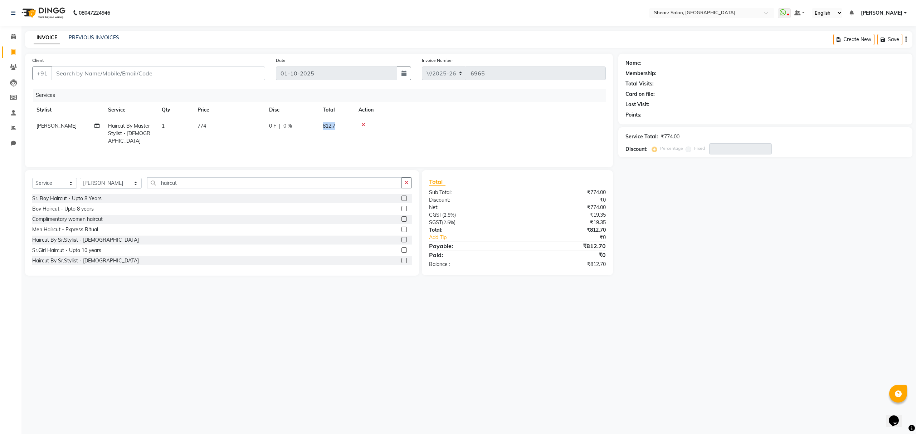
select select "77482"
click at [407, 185] on icon "button" at bounding box center [407, 184] width 4 height 5
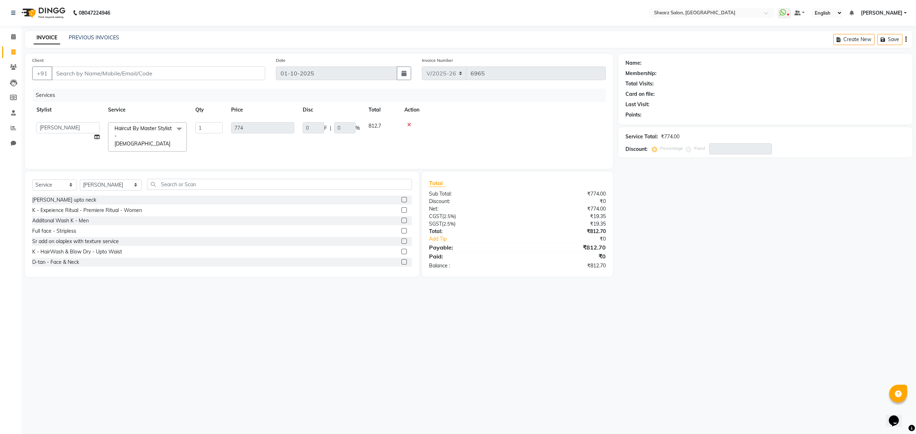
click at [502, 120] on td at bounding box center [503, 137] width 206 height 38
click at [9, 34] on span at bounding box center [13, 37] width 13 height 8
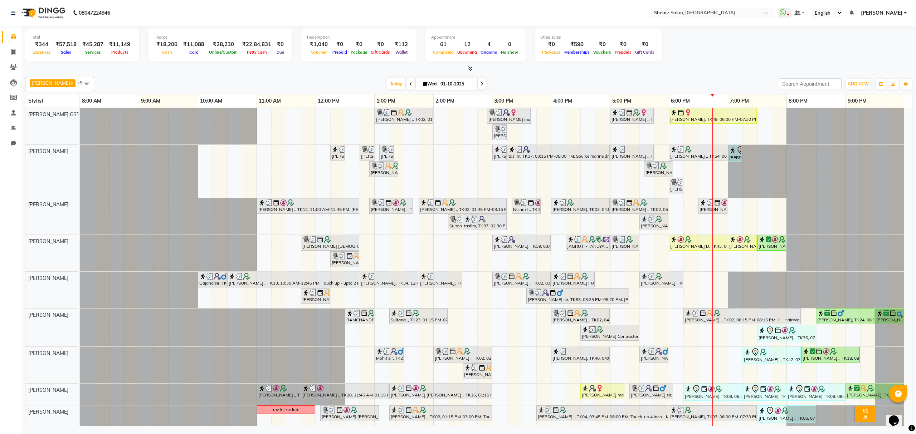
click at [483, 86] on icon at bounding box center [482, 84] width 3 height 4
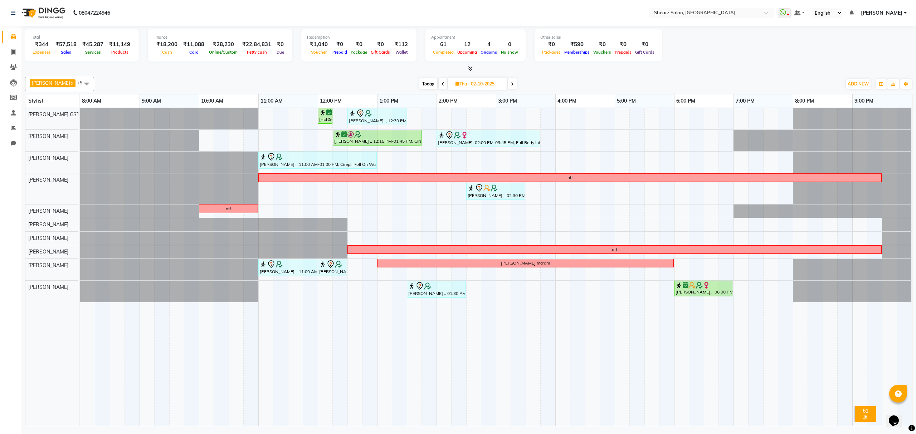
click at [514, 85] on icon at bounding box center [512, 84] width 3 height 4
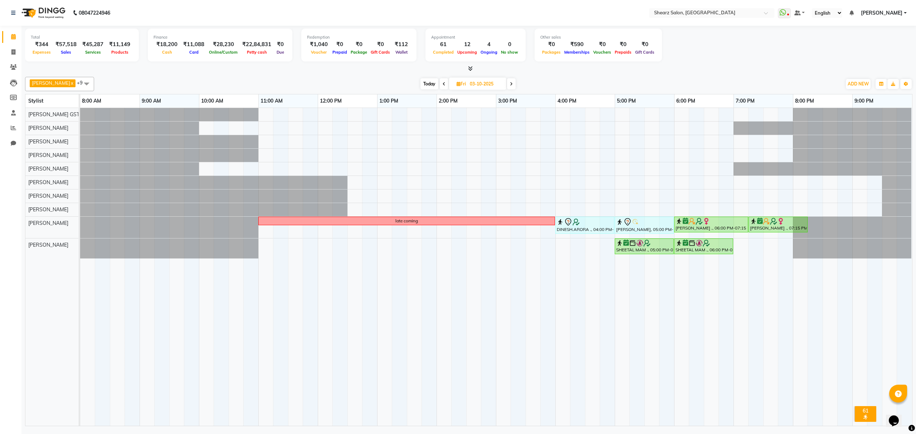
click at [433, 79] on span "Today" at bounding box center [430, 83] width 18 height 11
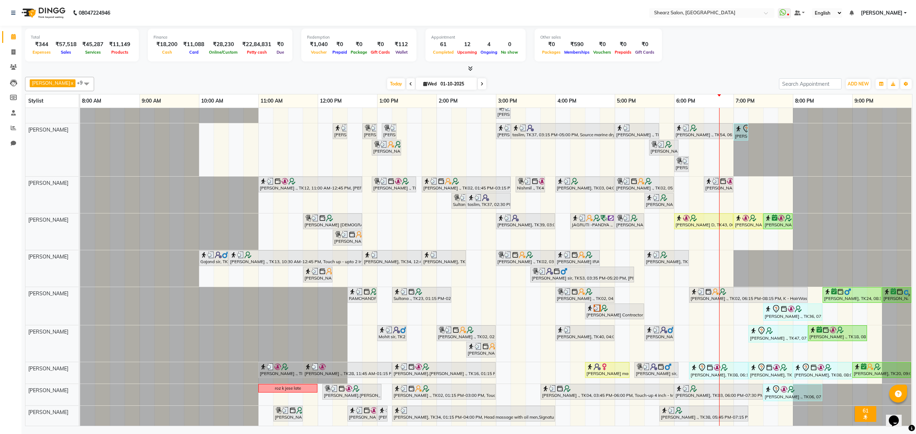
scroll to position [23, 0]
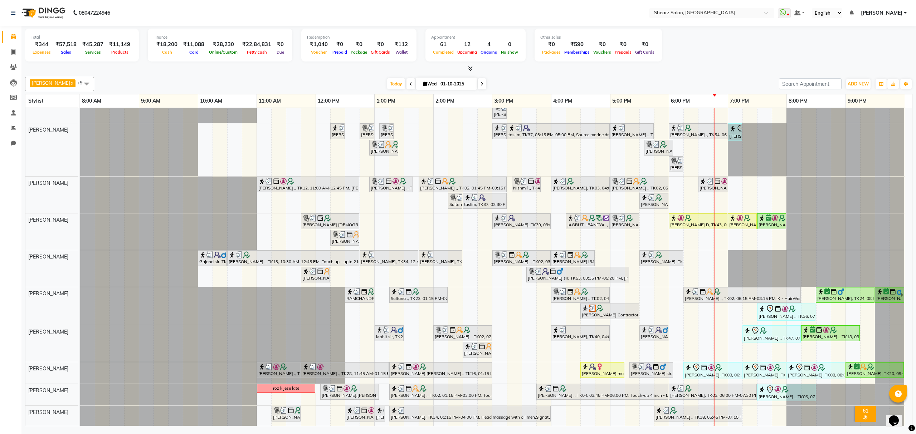
click at [482, 85] on icon at bounding box center [482, 84] width 3 height 4
type input "02-10-2025"
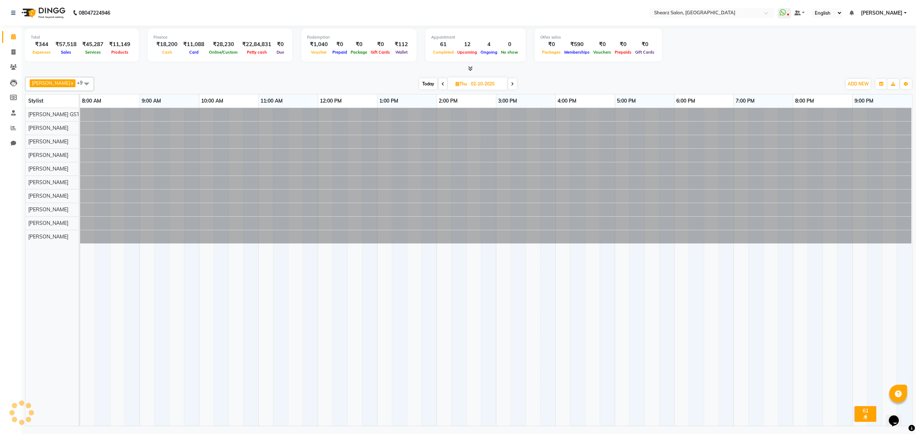
scroll to position [0, 0]
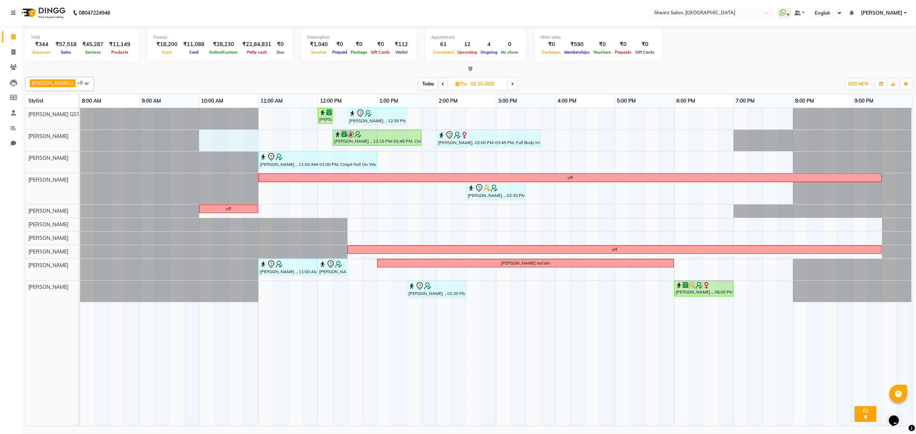
drag, startPoint x: 201, startPoint y: 139, endPoint x: 246, endPoint y: 142, distance: 44.5
click at [246, 142] on div "Nirali Maharshi ., 12:00 PM-12:15 PM, Eyebrow threading SANGITA AGARWAL ., 12:3…" at bounding box center [496, 267] width 832 height 318
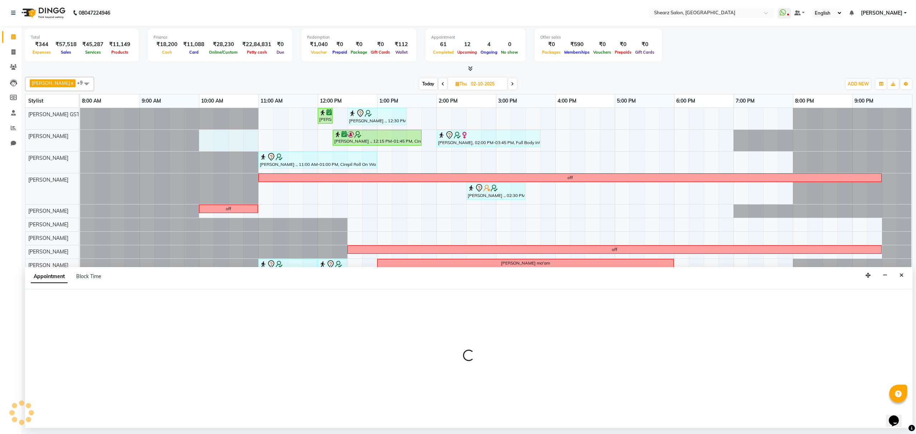
select select "77468"
select select "tentative"
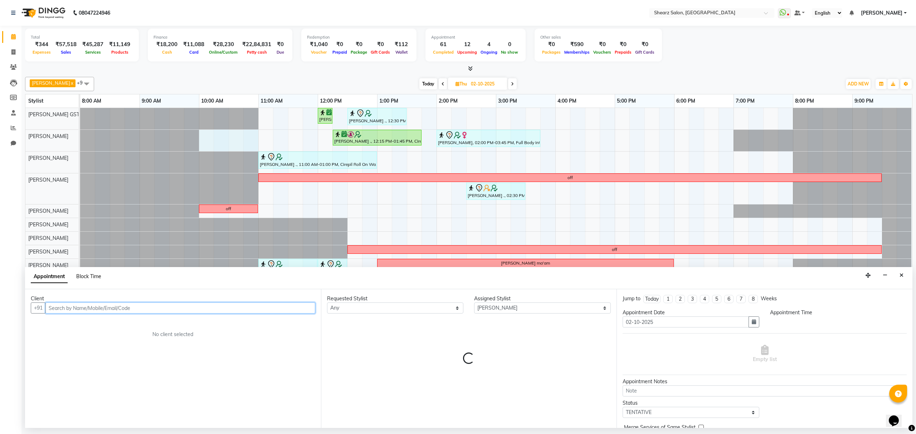
select select "600"
click at [98, 278] on span "Block Time" at bounding box center [88, 276] width 25 height 6
select select "77468"
select select "600"
select select "660"
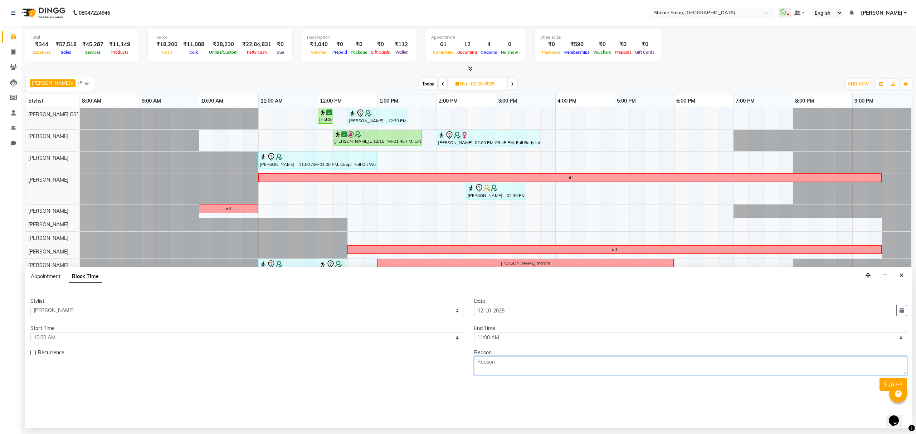
click at [491, 370] on textarea at bounding box center [690, 366] width 433 height 19
type textarea "1"
type textarea "Salon timing is 11"
click at [893, 384] on button "Submit" at bounding box center [894, 384] width 28 height 13
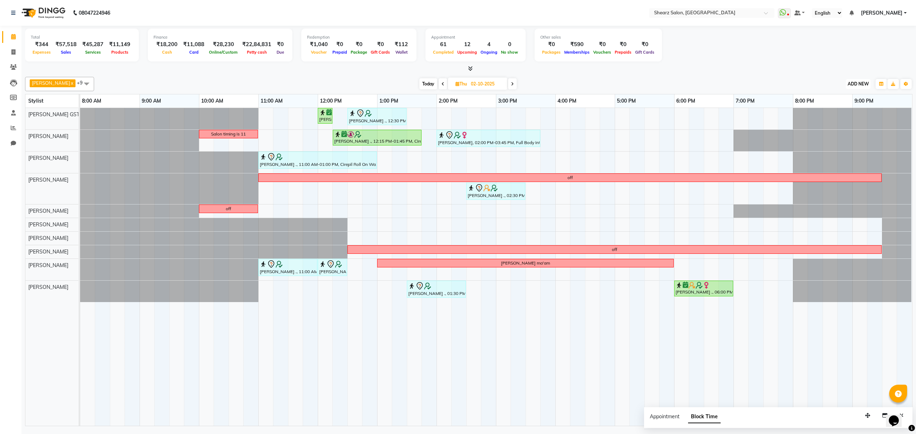
click at [864, 84] on span "ADD NEW" at bounding box center [858, 83] width 21 height 5
click at [834, 115] on link "Add Expense" at bounding box center [842, 116] width 57 height 9
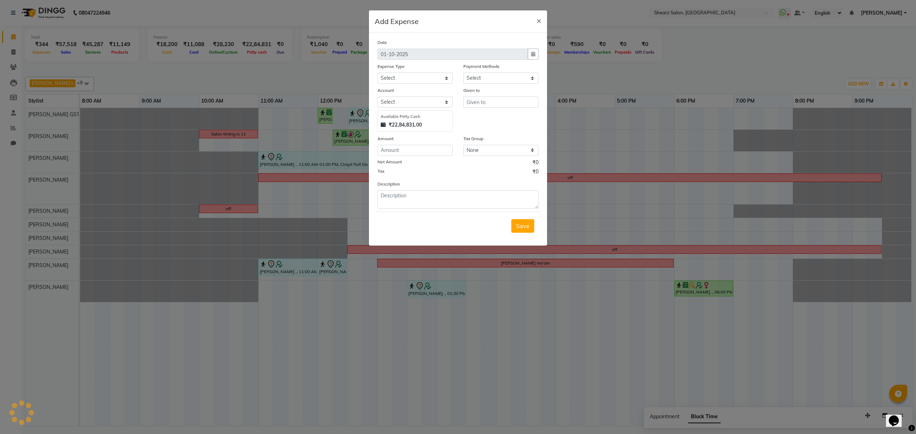
select select "1"
select select "7285"
click at [417, 77] on select "Select Advance Salary Bank charges Car maintenance Cash transfer to bank Cash t…" at bounding box center [415, 78] width 75 height 11
select select "10"
click at [378, 73] on select "Select Advance Salary Bank charges Car maintenance Cash transfer to bank Cash t…" at bounding box center [415, 78] width 75 height 11
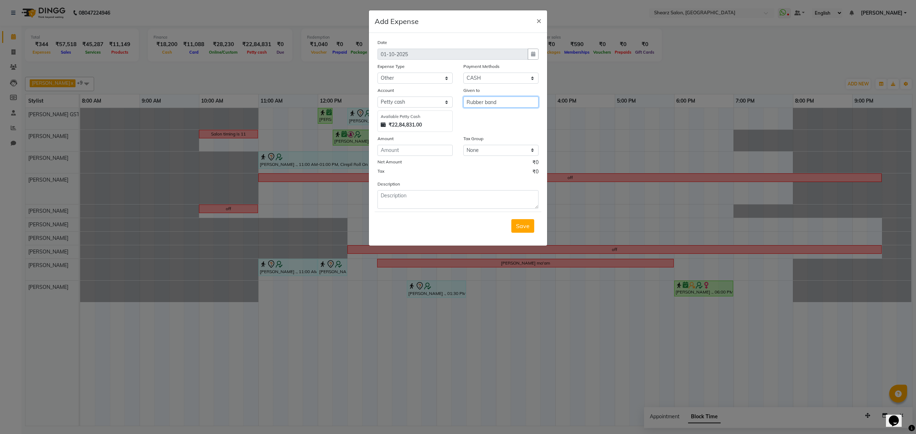
type input "Rubber band"
type textarea "`"
type input "20"
type textarea "Cash paid to buy Rubbers for salon use"
click at [520, 225] on span "Save" at bounding box center [523, 226] width 14 height 7
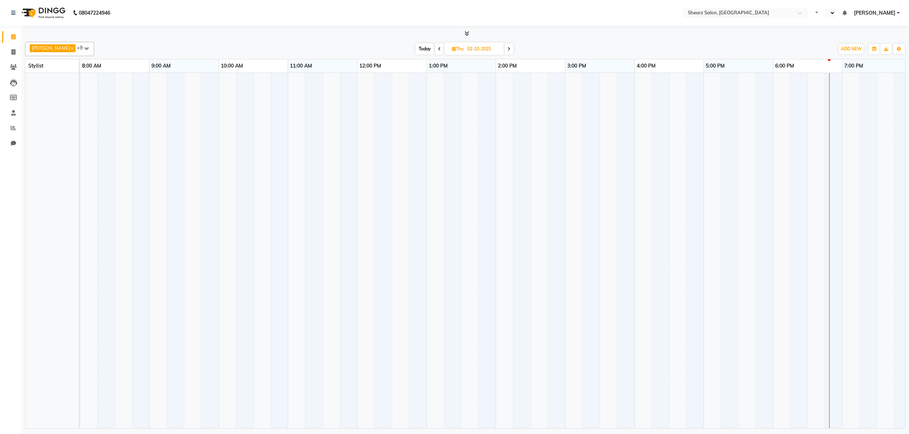
select select "en"
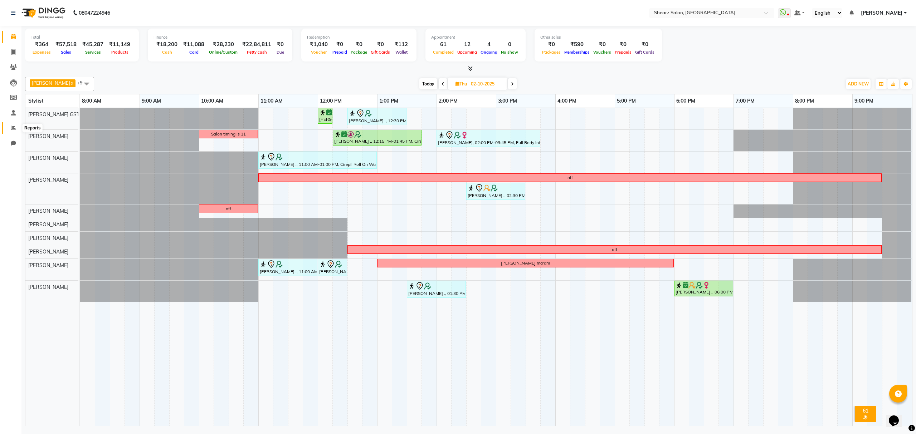
click at [14, 124] on span at bounding box center [13, 128] width 13 height 8
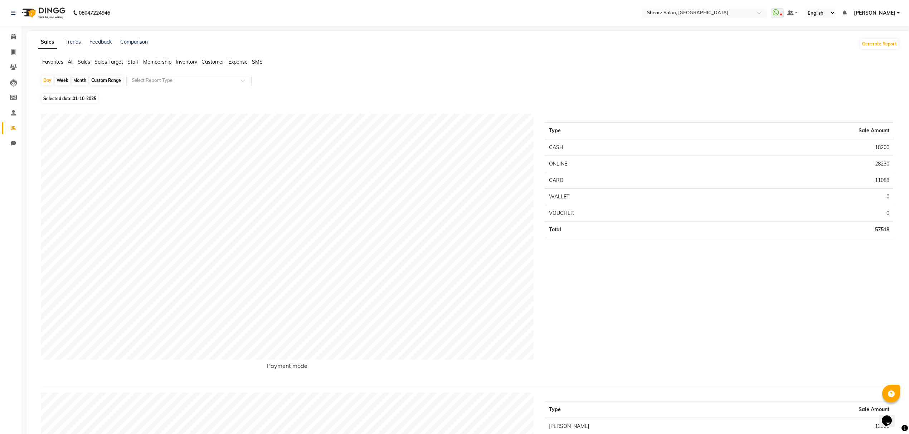
click at [238, 61] on span "Expense" at bounding box center [237, 62] width 19 height 6
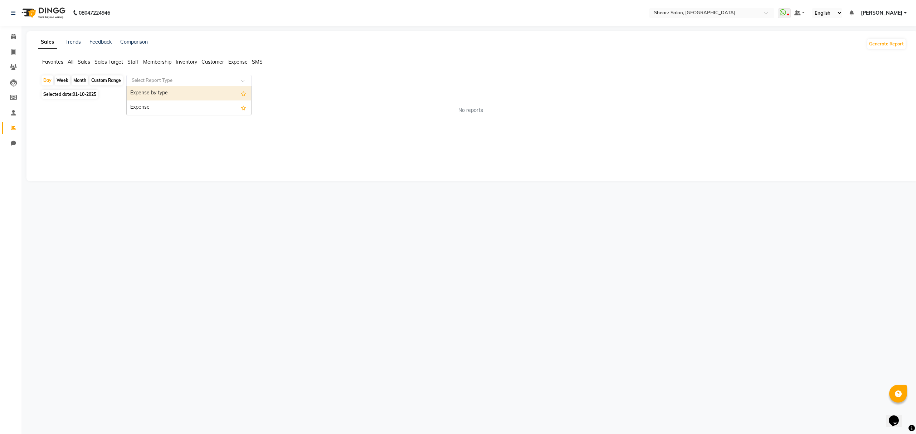
click at [179, 79] on input "text" at bounding box center [181, 80] width 103 height 7
click at [183, 108] on div "Expense" at bounding box center [189, 108] width 125 height 14
select select "csv"
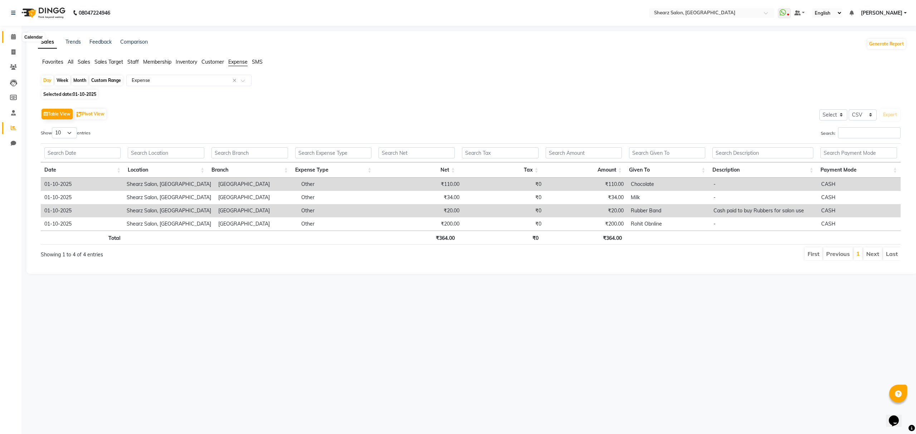
drag, startPoint x: 16, startPoint y: 40, endPoint x: 14, endPoint y: 33, distance: 7.5
click at [16, 40] on span at bounding box center [13, 37] width 13 height 8
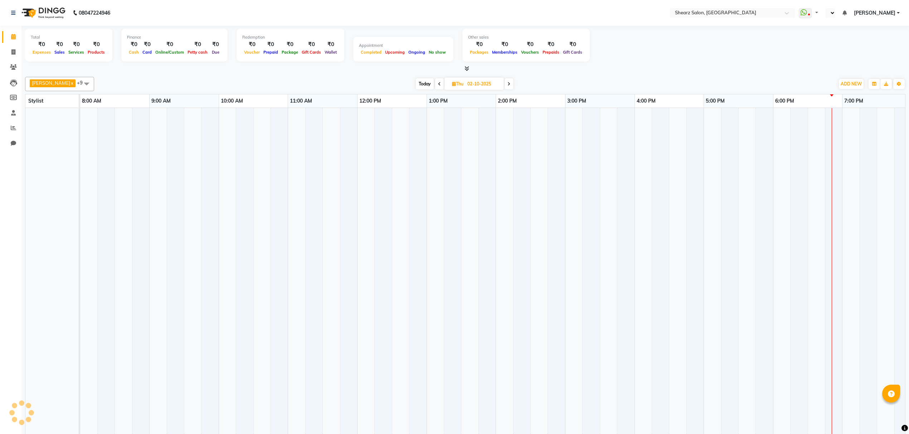
select select "en"
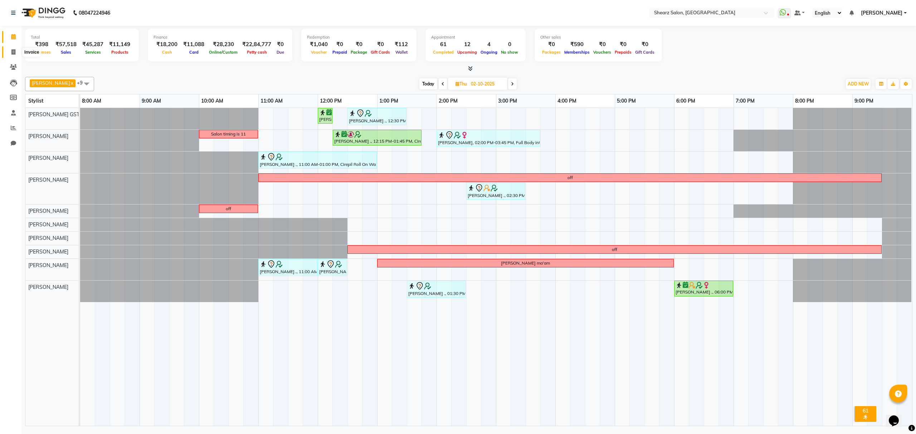
click at [18, 54] on span at bounding box center [13, 52] width 13 height 8
select select "service"
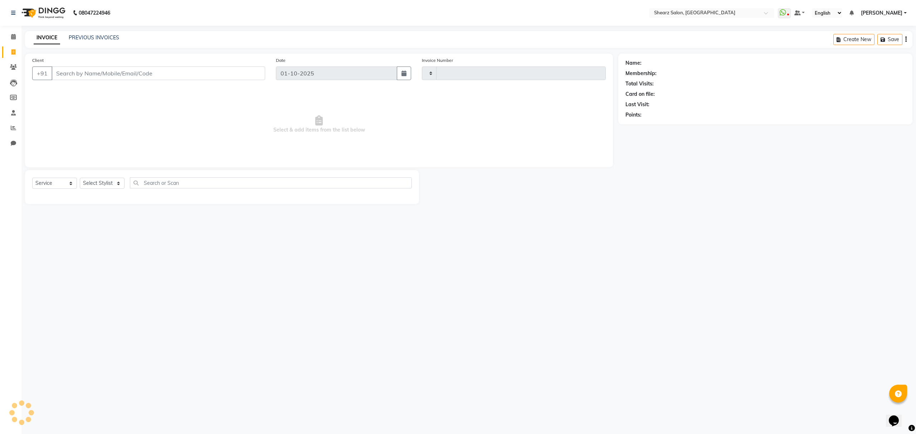
type input "6965"
select select "8157"
select select "77471"
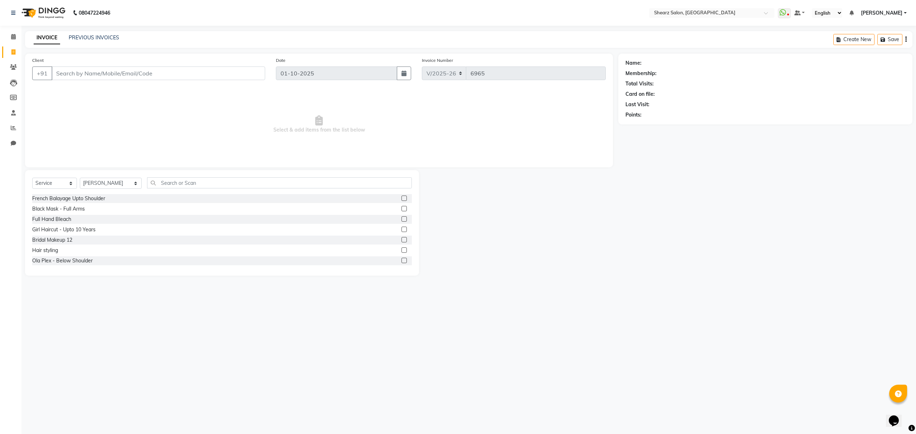
click at [91, 33] on div "INVOICE PREVIOUS INVOICES Create New Save" at bounding box center [469, 39] width 888 height 17
click at [111, 36] on link "PREVIOUS INVOICES" at bounding box center [94, 37] width 50 height 6
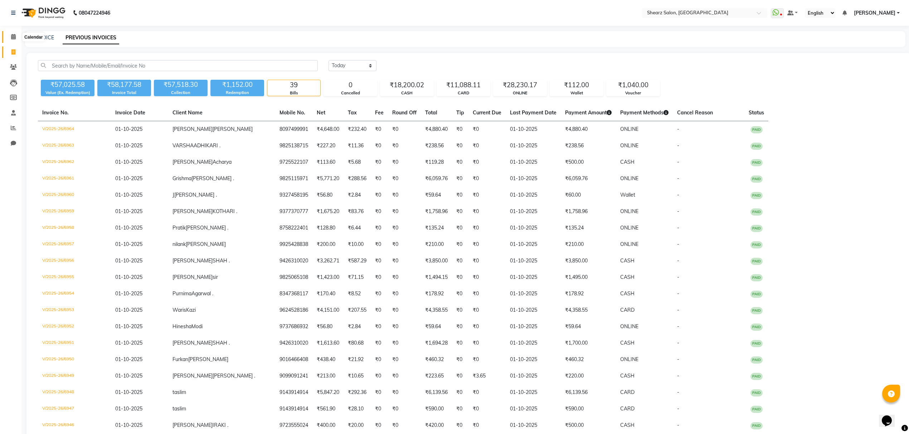
drag, startPoint x: 15, startPoint y: 35, endPoint x: 33, endPoint y: 18, distance: 25.1
click at [15, 34] on icon at bounding box center [13, 36] width 5 height 5
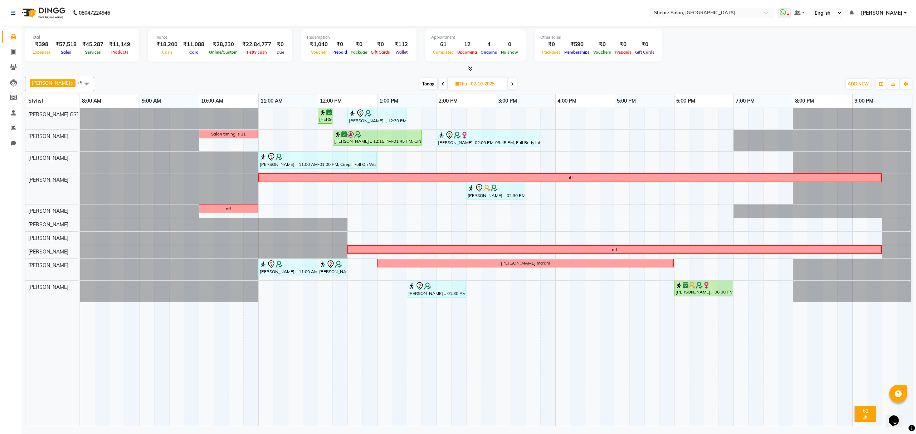
click at [429, 82] on span "Today" at bounding box center [428, 83] width 18 height 11
type input "01-10-2025"
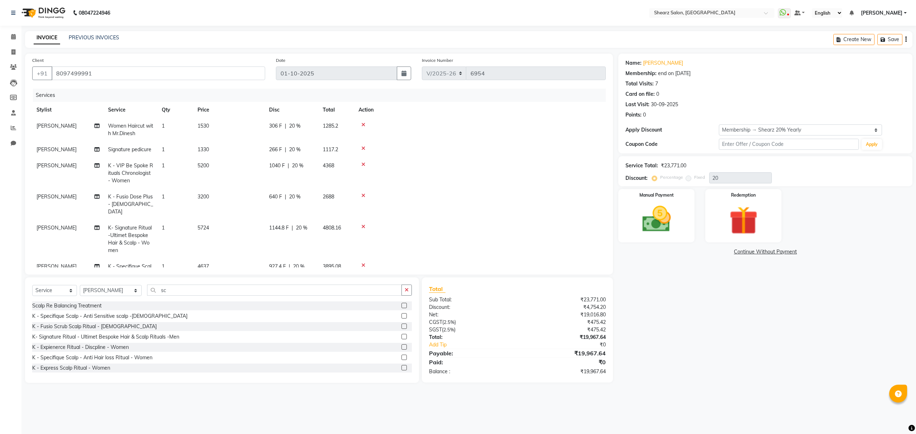
select select "8157"
select select "service"
select select "77471"
select select "1: Object"
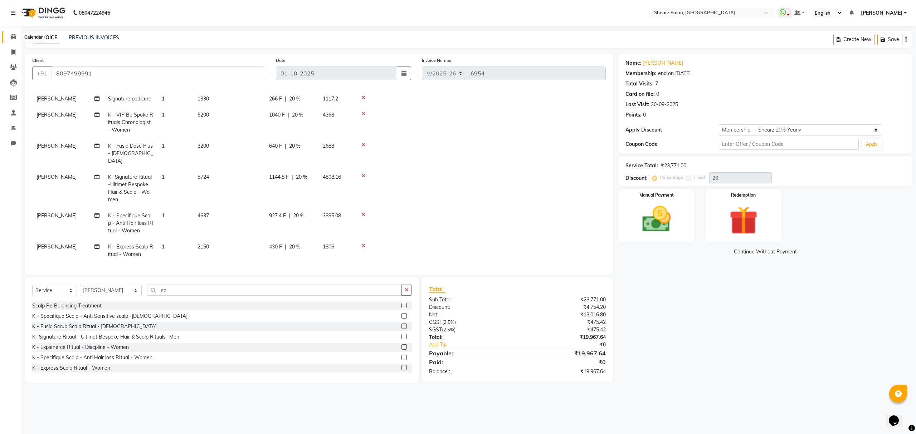
click at [11, 35] on icon at bounding box center [13, 36] width 5 height 5
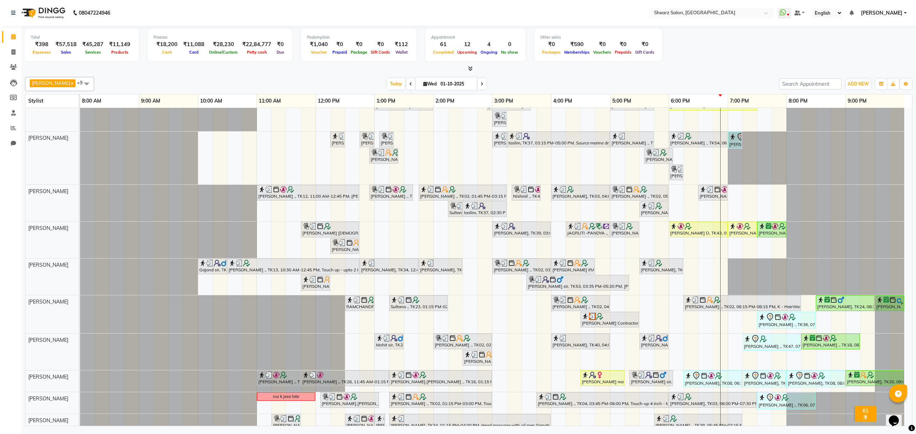
scroll to position [22, 0]
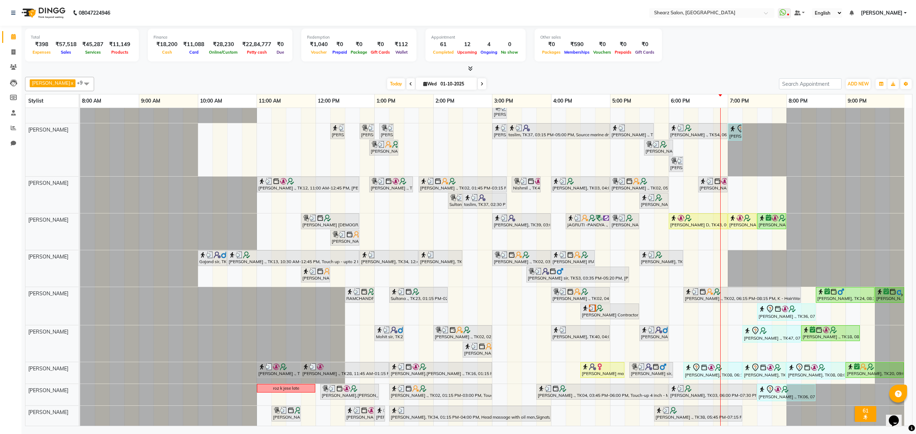
click at [482, 83] on icon at bounding box center [482, 84] width 3 height 4
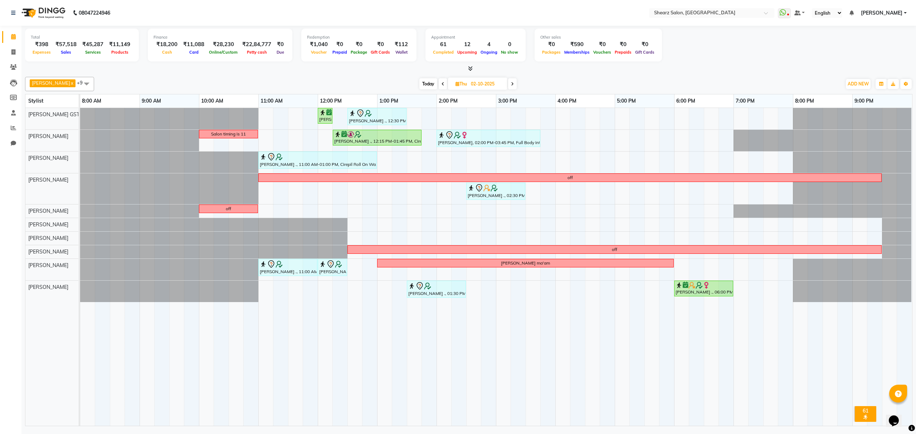
click at [435, 86] on span "Today" at bounding box center [428, 83] width 18 height 11
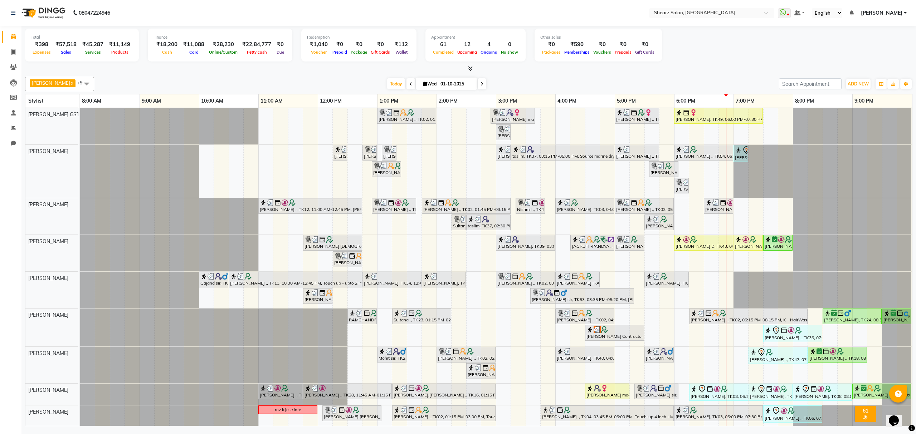
click at [481, 84] on span at bounding box center [482, 83] width 9 height 11
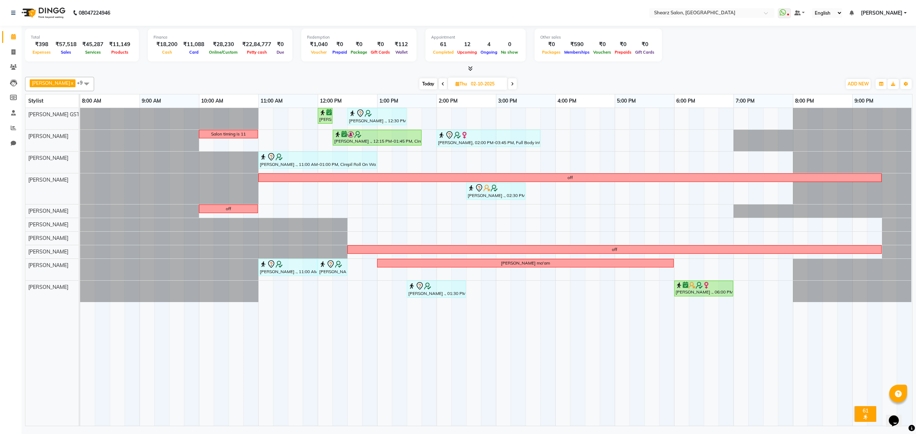
click at [444, 84] on span at bounding box center [443, 83] width 9 height 11
type input "01-10-2025"
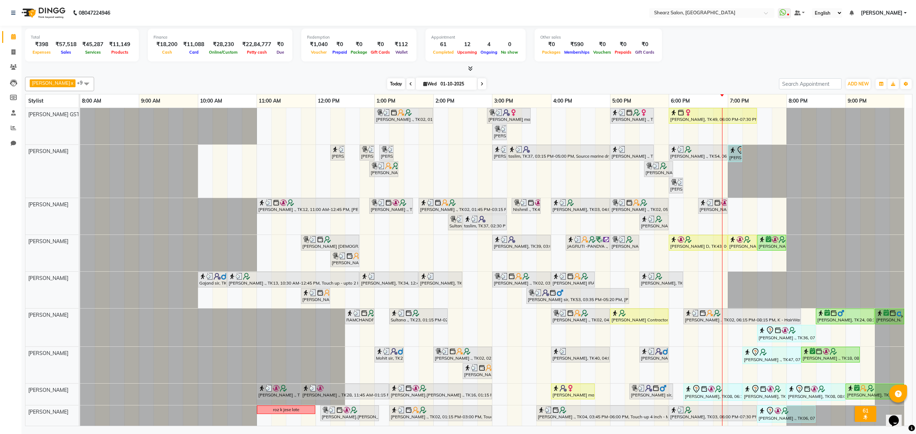
click at [394, 79] on span "Today" at bounding box center [396, 83] width 18 height 11
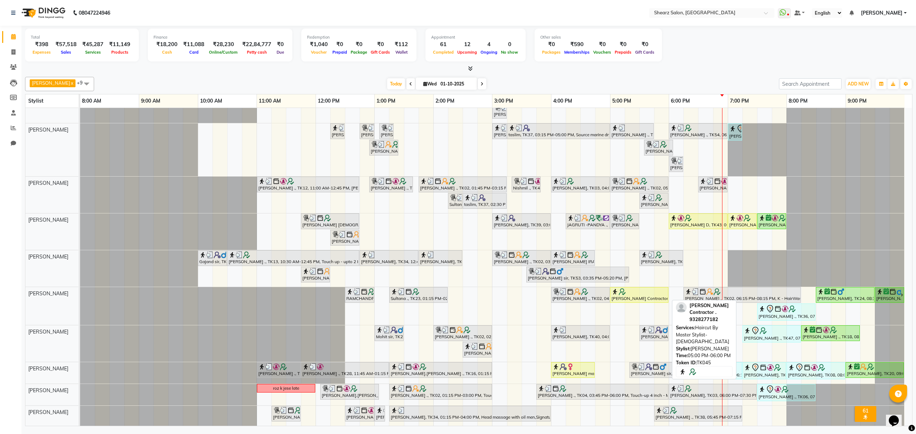
click at [646, 292] on div at bounding box center [639, 291] width 55 height 7
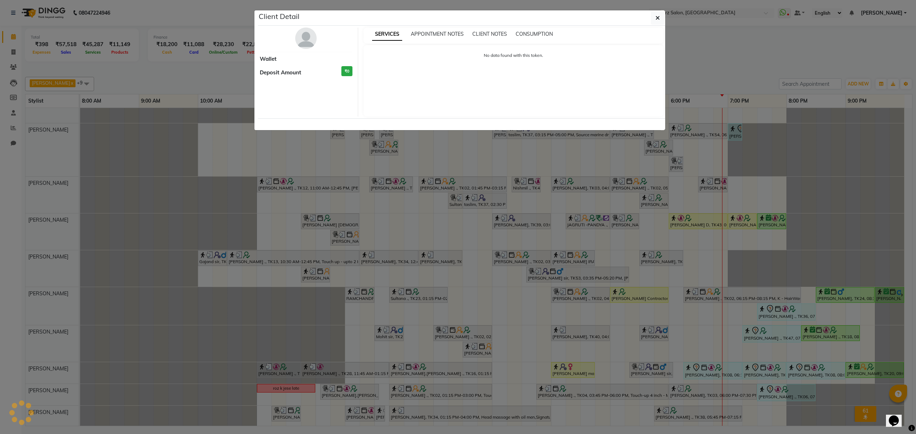
select select "1"
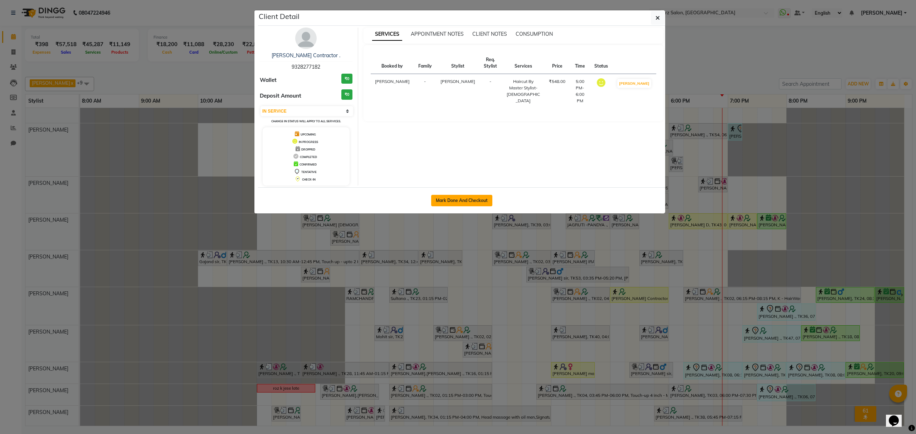
click at [461, 202] on button "Mark Done And Checkout" at bounding box center [461, 200] width 61 height 11
select select "service"
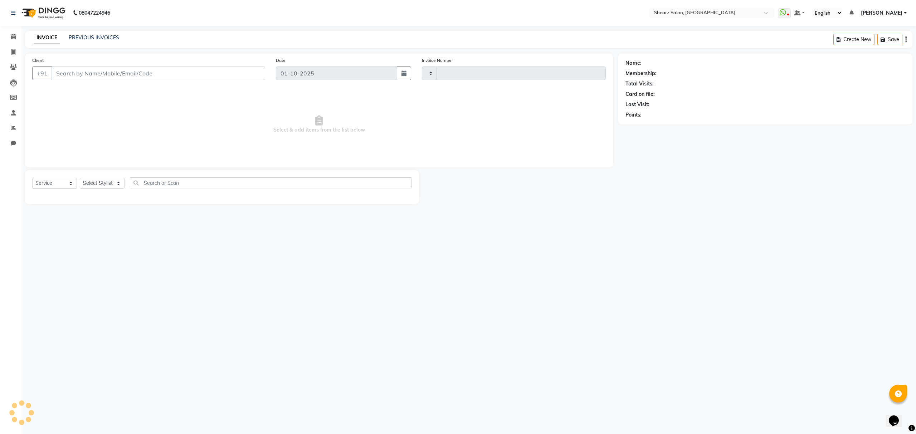
type input "6965"
select select "8157"
type input "9328277182"
select select "77471"
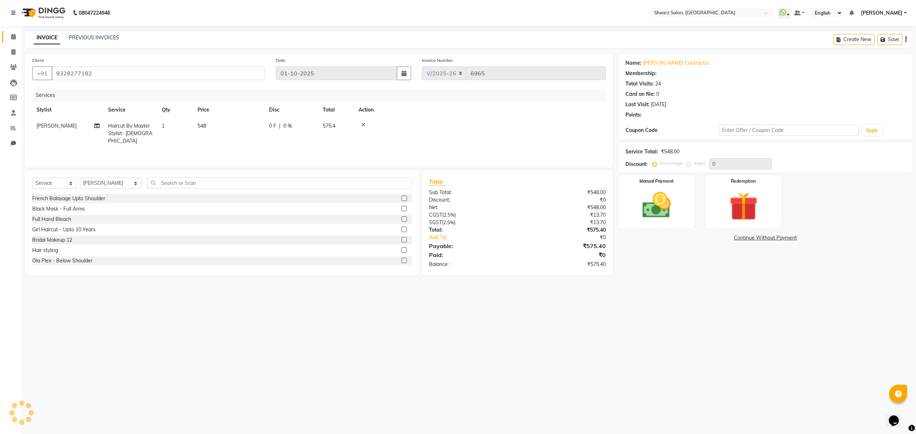
select select "1: Object"
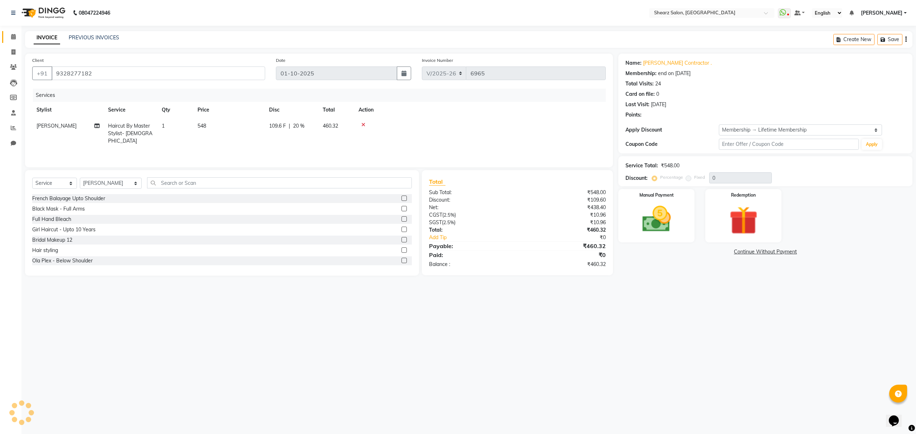
type input "20"
click at [665, 62] on link "[PERSON_NAME] Contractor ." at bounding box center [677, 63] width 69 height 8
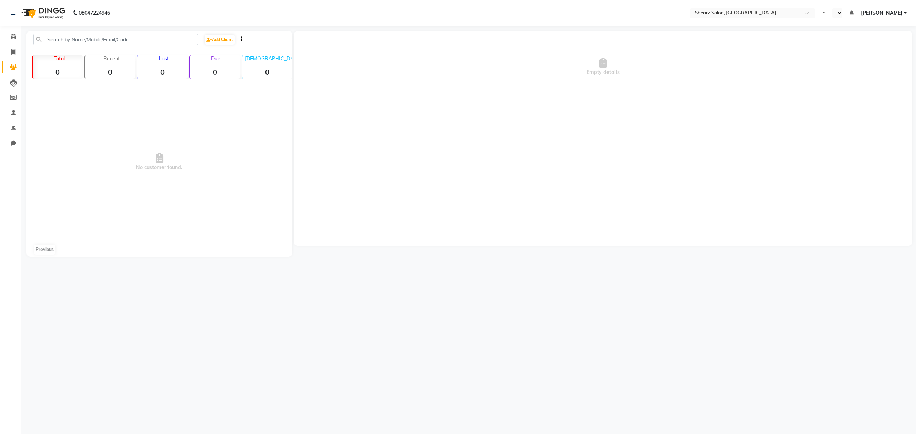
select select "en"
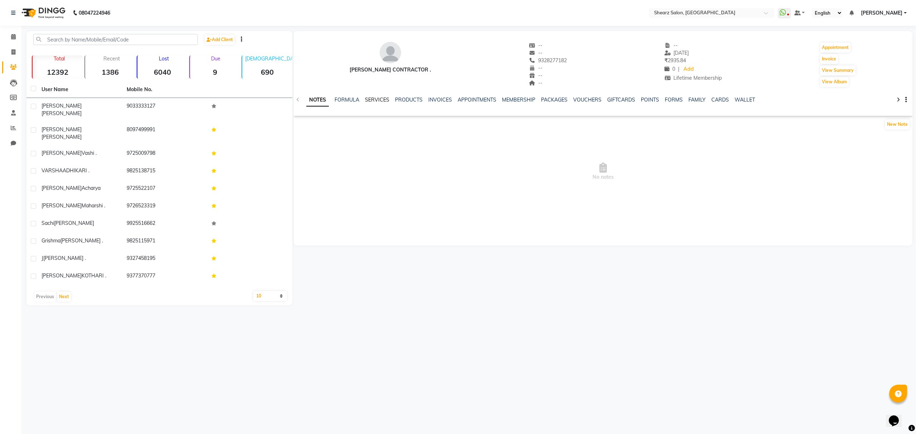
click at [375, 97] on link "SERVICES" at bounding box center [377, 100] width 24 height 6
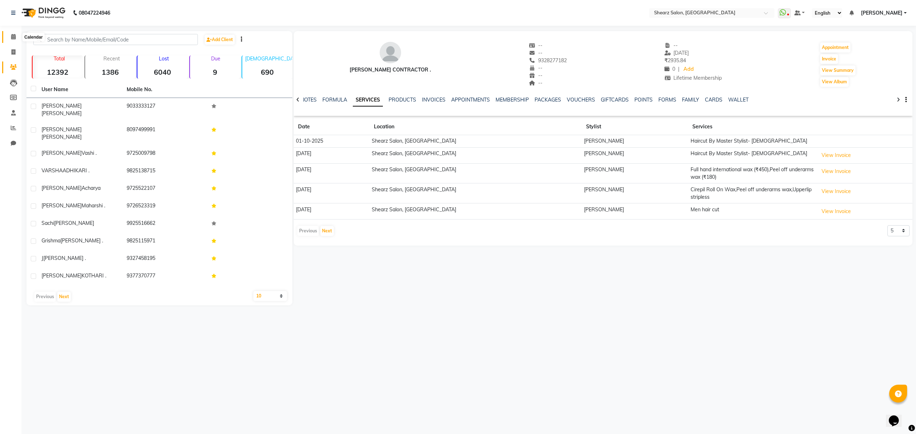
click at [16, 35] on span at bounding box center [13, 37] width 13 height 8
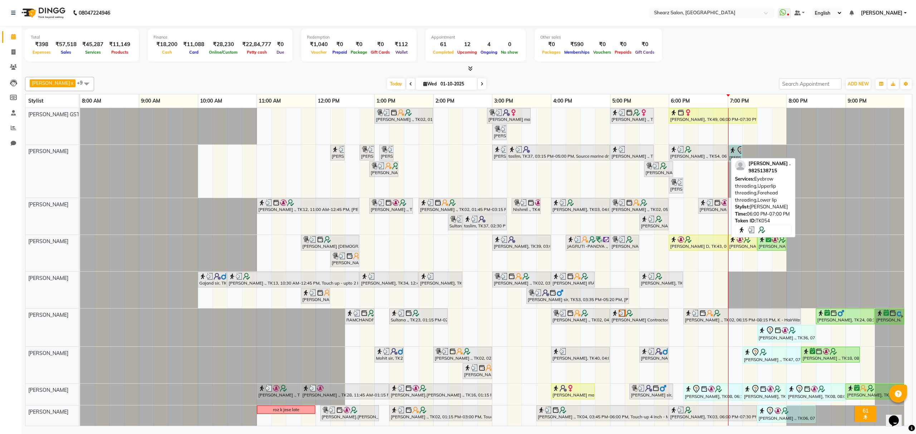
click at [700, 153] on div at bounding box center [698, 149] width 56 height 7
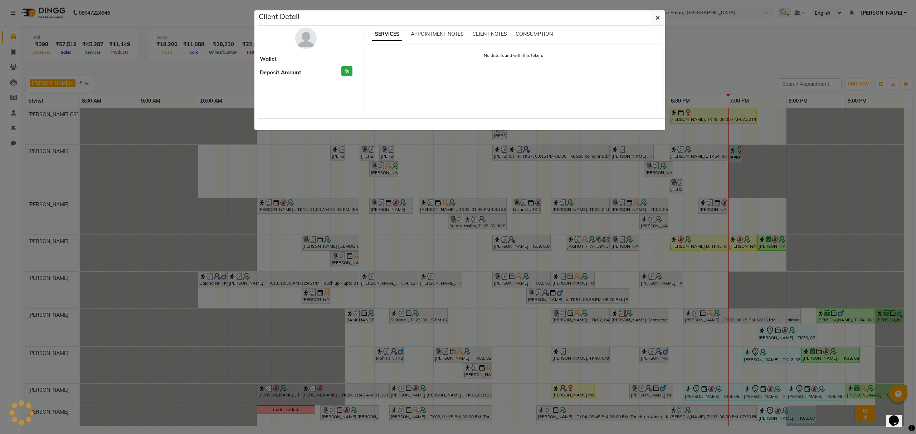
select select "3"
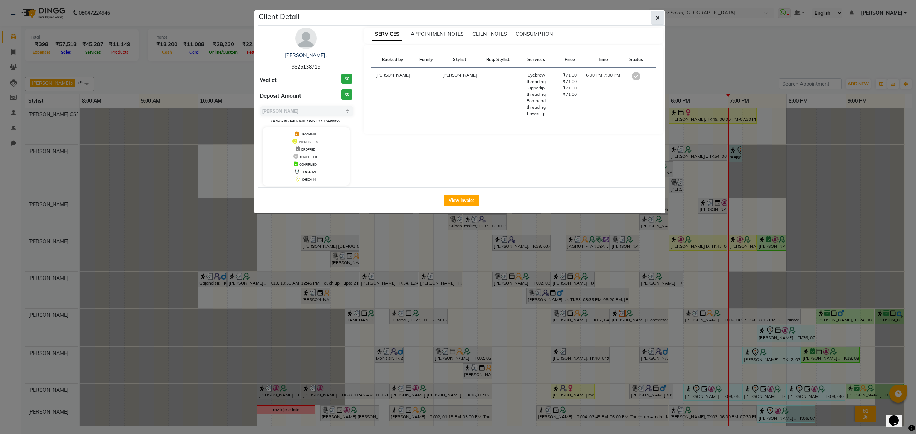
click at [659, 15] on icon "button" at bounding box center [658, 18] width 4 height 6
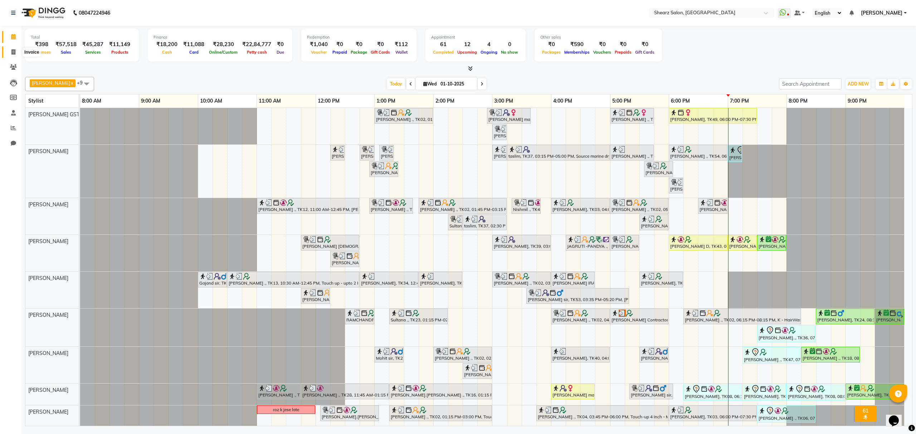
click at [16, 53] on span at bounding box center [13, 52] width 13 height 8
select select "8157"
select select "service"
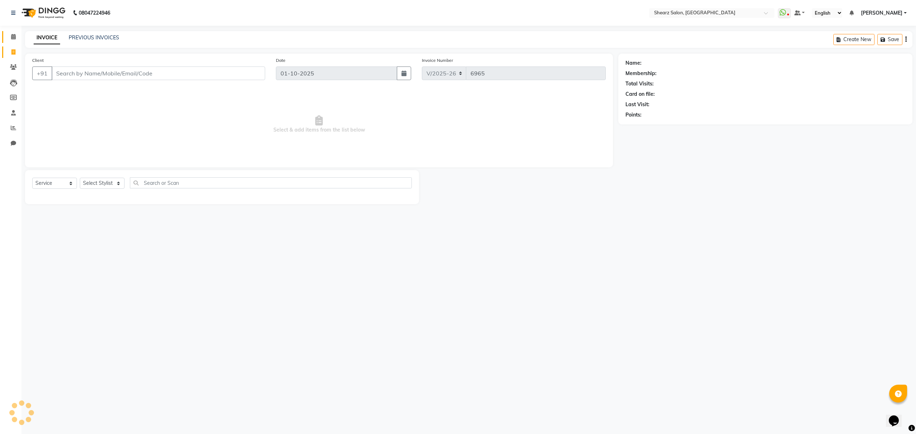
select select "77471"
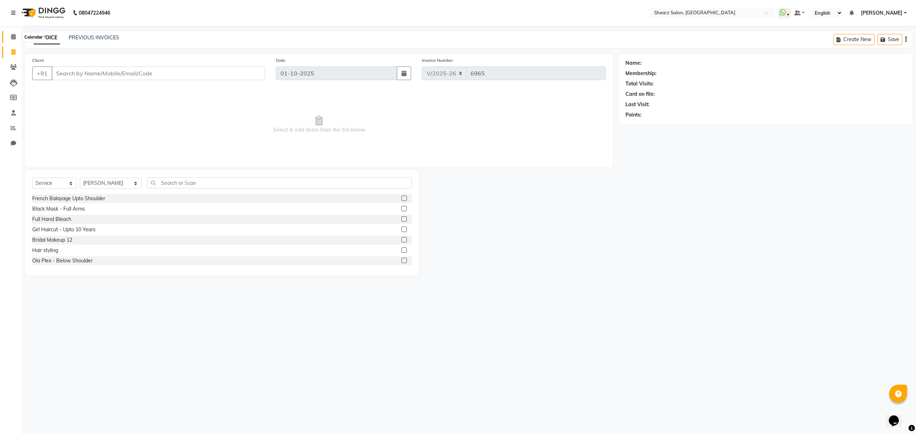
click at [13, 38] on icon at bounding box center [13, 36] width 5 height 5
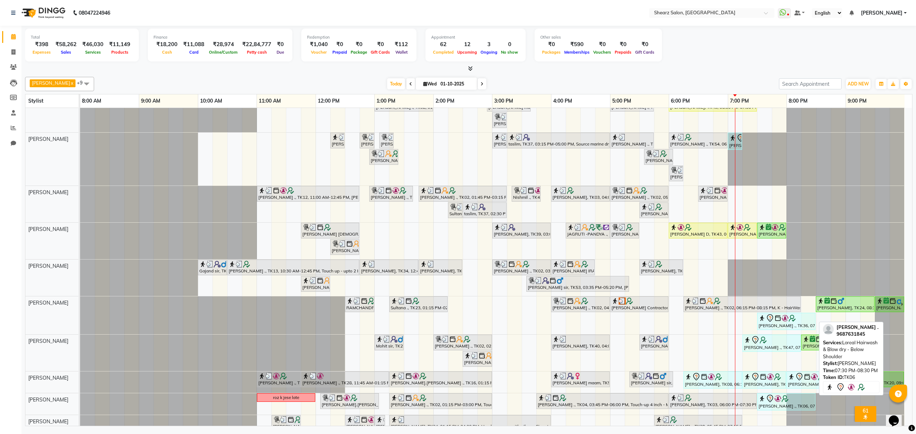
scroll to position [22, 0]
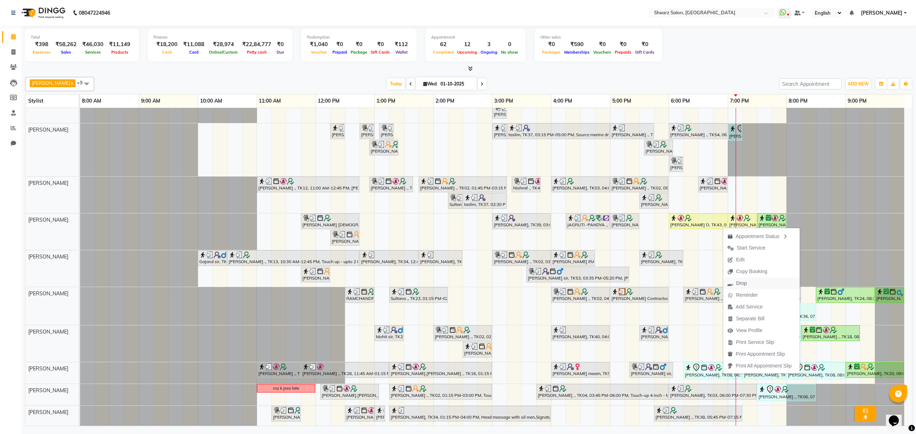
click at [748, 286] on span "Drop" at bounding box center [737, 284] width 28 height 12
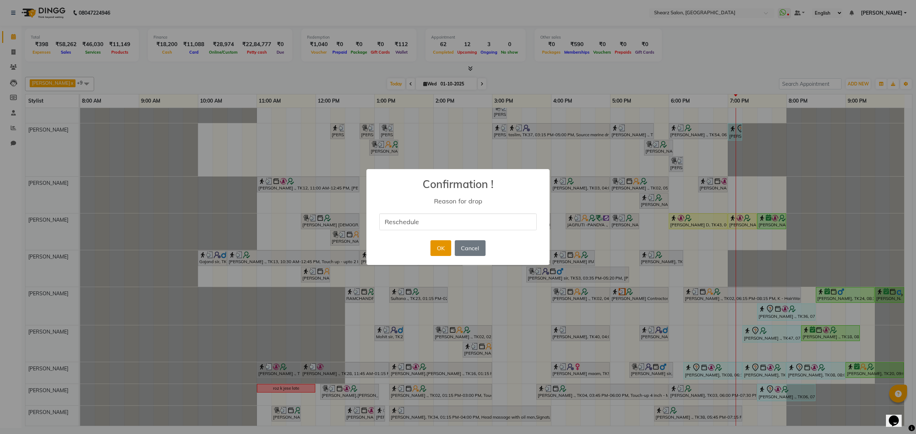
type input "Reschedule"
click at [439, 249] on button "OK" at bounding box center [441, 249] width 20 height 16
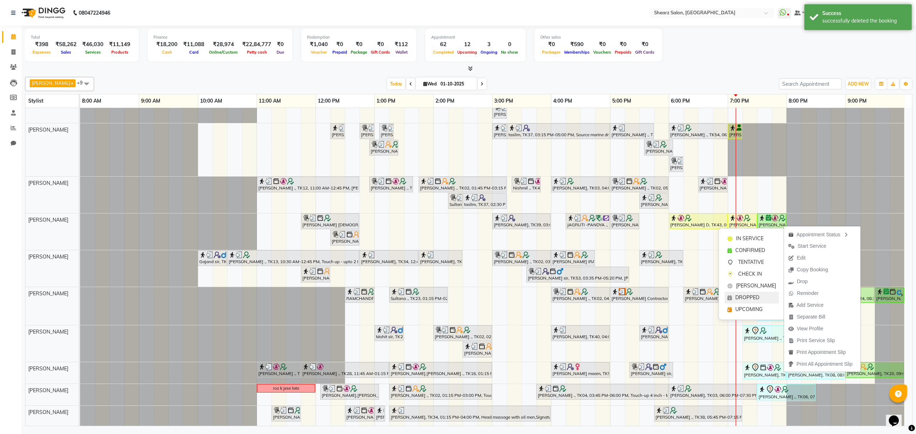
click at [758, 296] on span "DROPPED" at bounding box center [747, 298] width 24 height 8
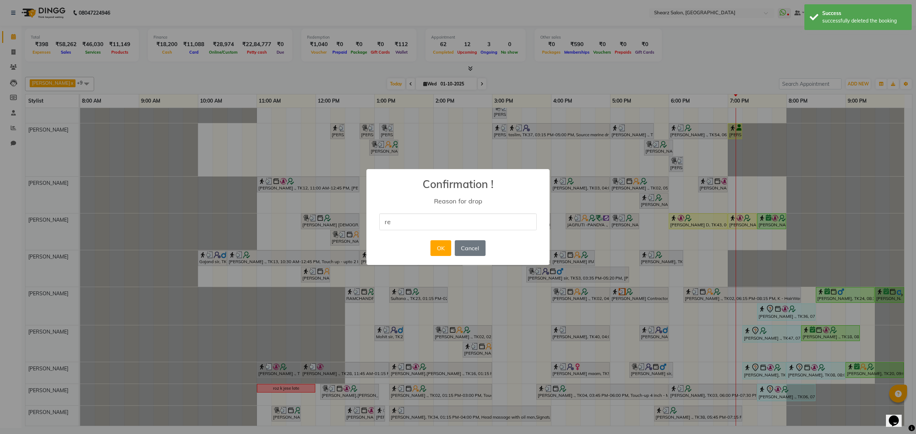
type input "Reschedule"
click at [451, 252] on div "OK No Cancel" at bounding box center [458, 248] width 58 height 19
click at [450, 251] on button "OK" at bounding box center [441, 249] width 20 height 16
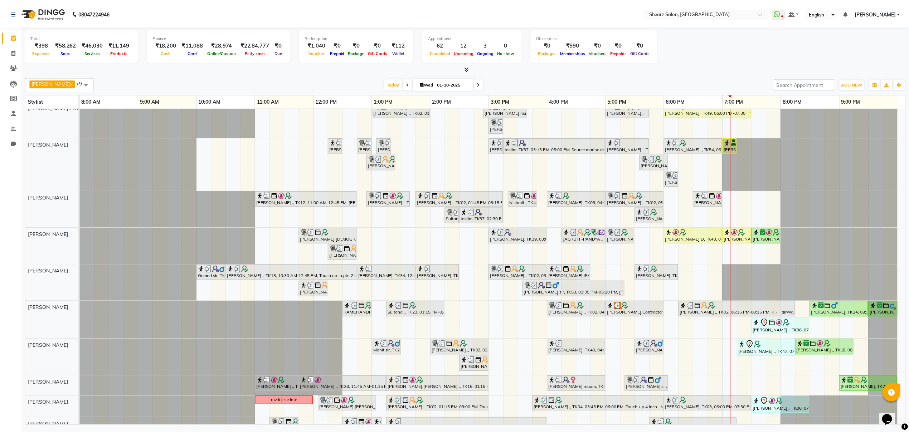
scroll to position [0, 0]
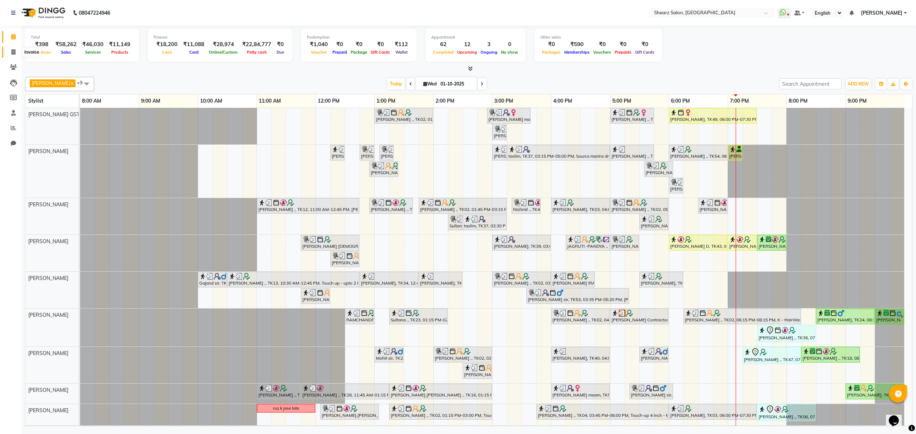
click at [13, 55] on icon at bounding box center [13, 51] width 4 height 5
select select "service"
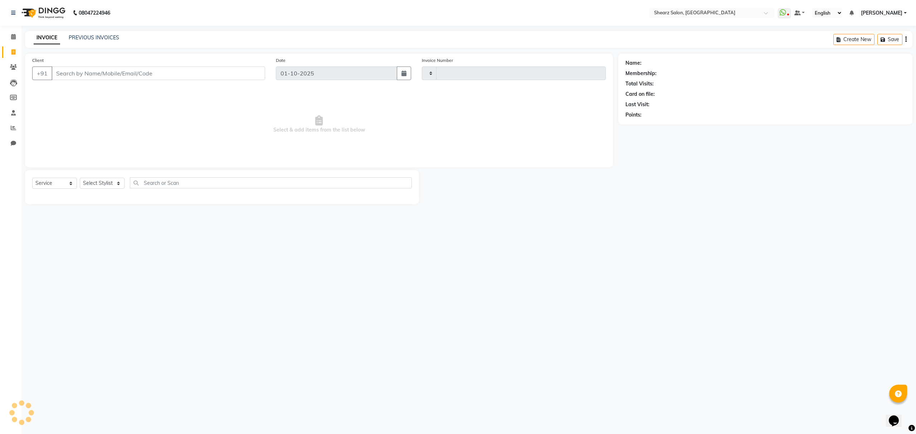
type input "6966"
select select "8157"
select select "77471"
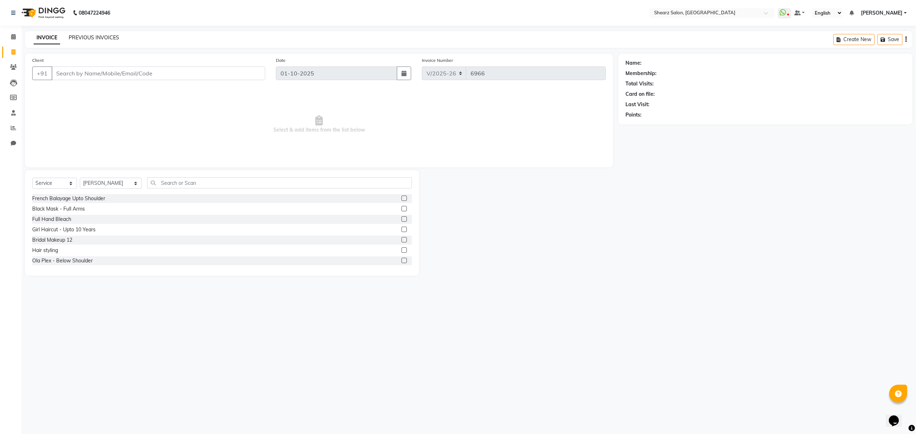
click at [103, 35] on link "PREVIOUS INVOICES" at bounding box center [94, 37] width 50 height 6
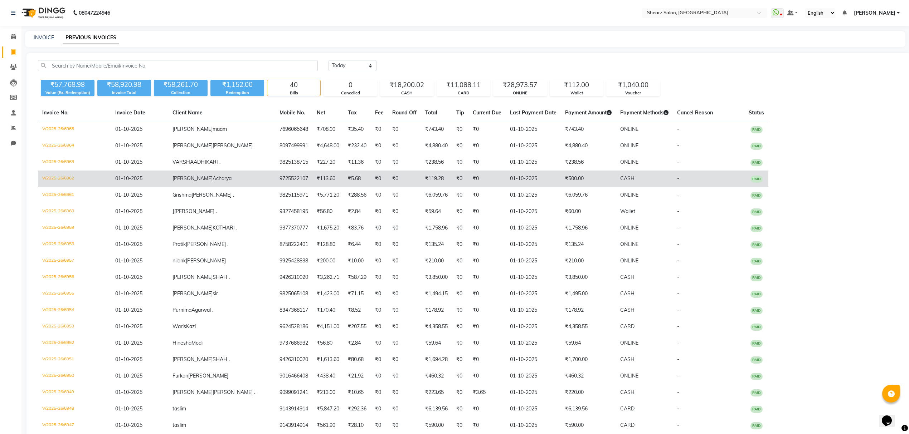
click at [220, 183] on td "Kinjal Acharya" at bounding box center [221, 179] width 107 height 16
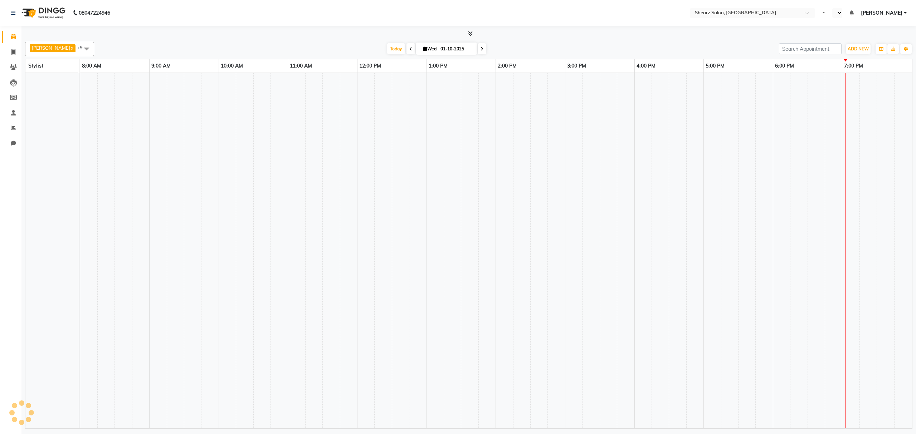
select select "en"
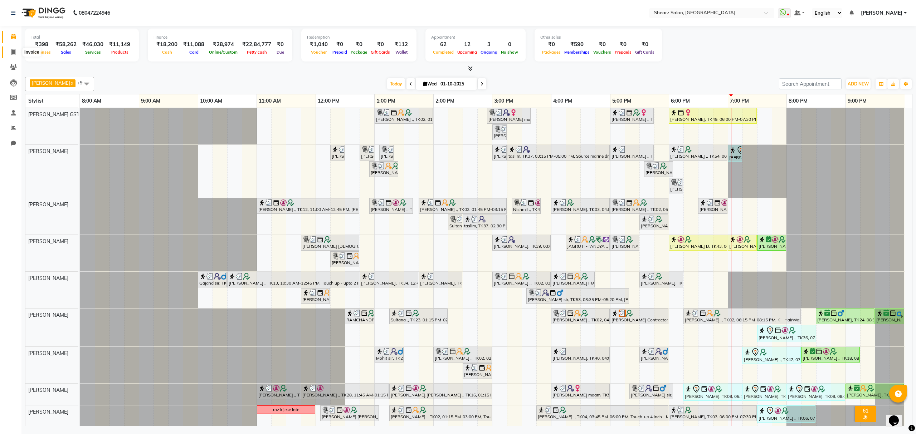
click at [10, 53] on span at bounding box center [13, 52] width 13 height 8
select select "service"
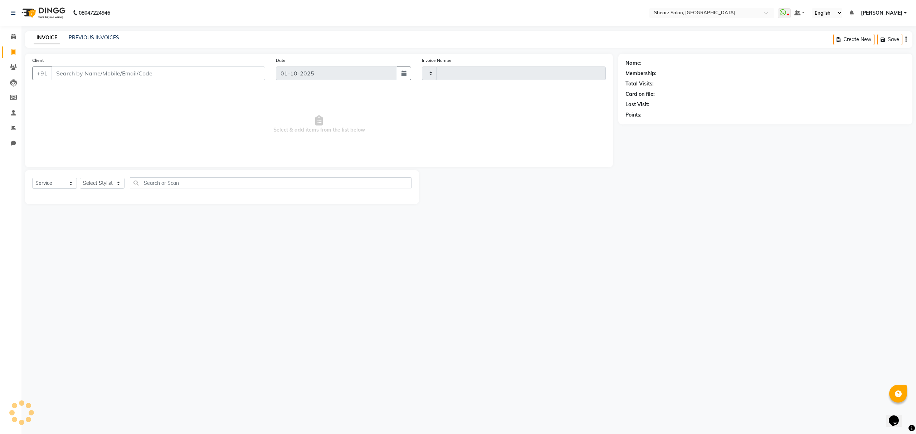
type input "6966"
select select "8157"
click at [91, 38] on link "PREVIOUS INVOICES" at bounding box center [94, 37] width 50 height 6
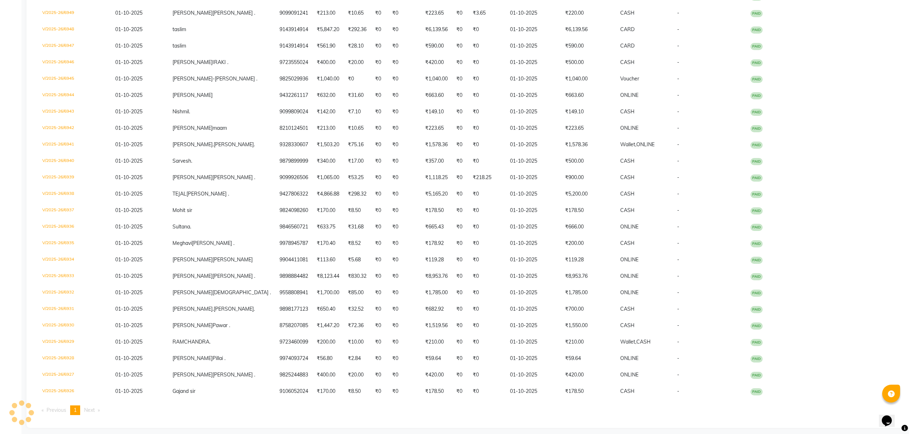
scroll to position [141, 0]
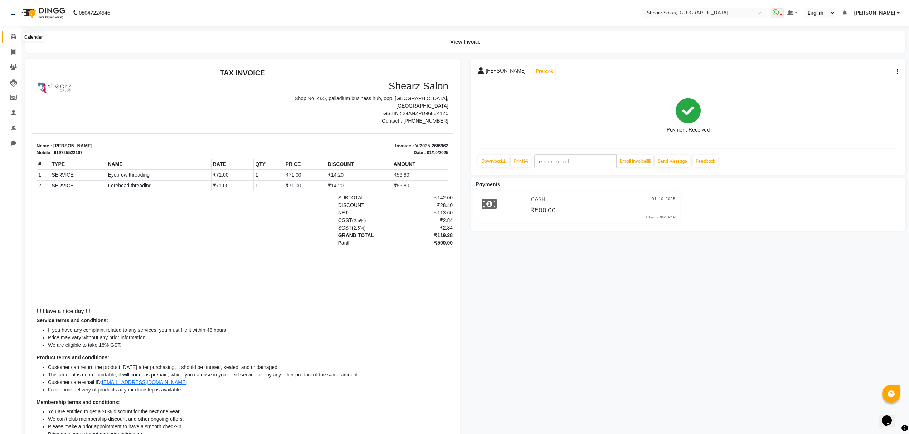
click at [16, 33] on span at bounding box center [13, 37] width 13 height 8
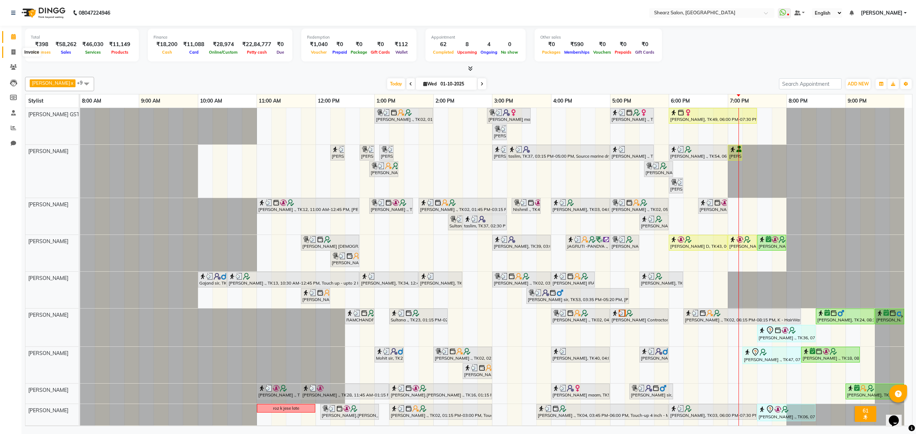
click at [10, 50] on span at bounding box center [13, 52] width 13 height 8
select select "service"
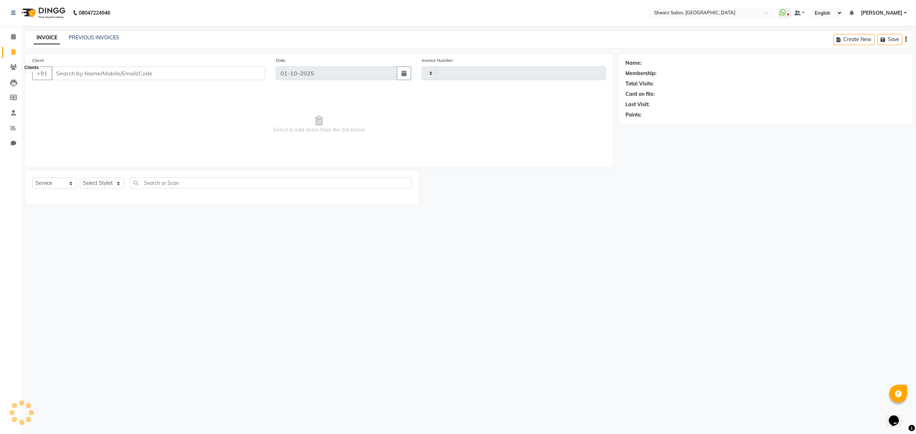
type input "6966"
select select "8157"
select select "77471"
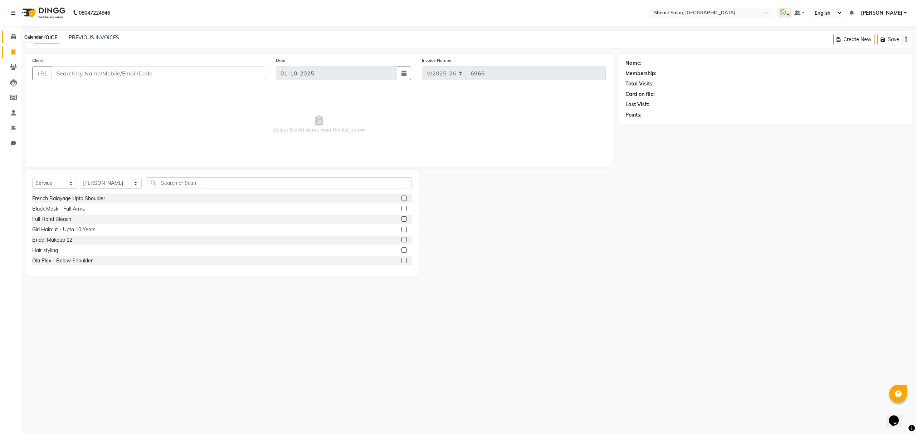
click at [14, 34] on icon at bounding box center [13, 36] width 5 height 5
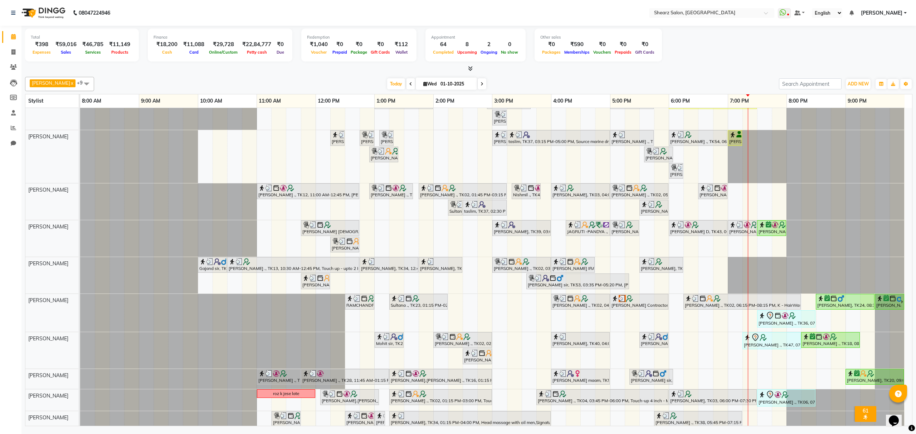
scroll to position [21, 0]
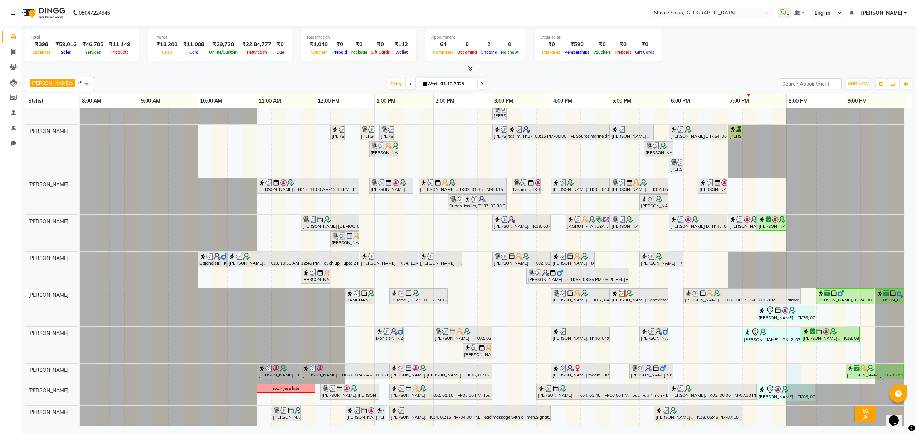
click at [790, 373] on div "Grishma Manke ., TK02, 01:00 PM-02:00 PM, Cirepil Roll On Wax ekta maam, TK42, …" at bounding box center [496, 257] width 832 height 338
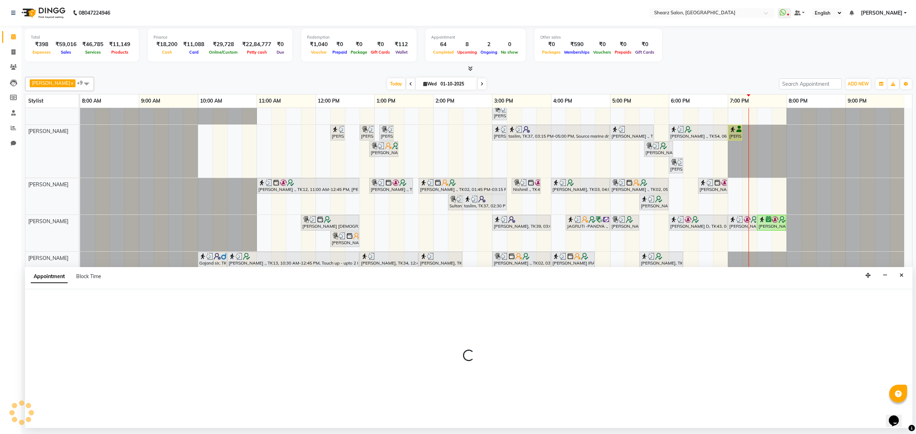
select select "77471"
select select "tentative"
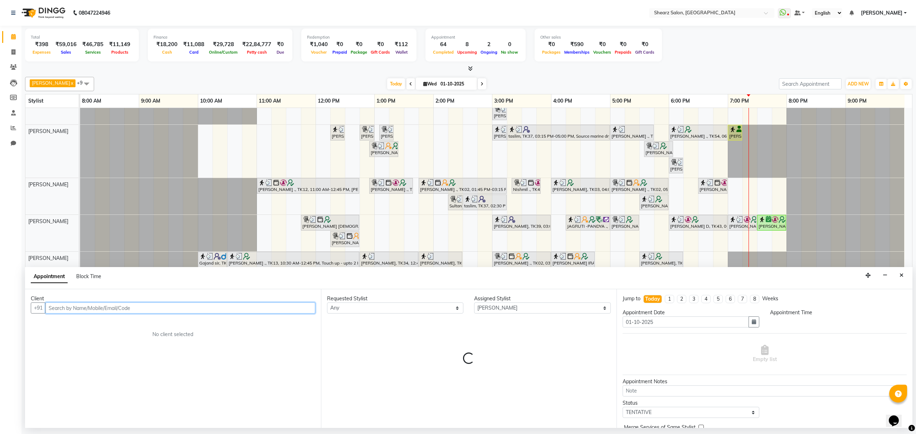
select select "1200"
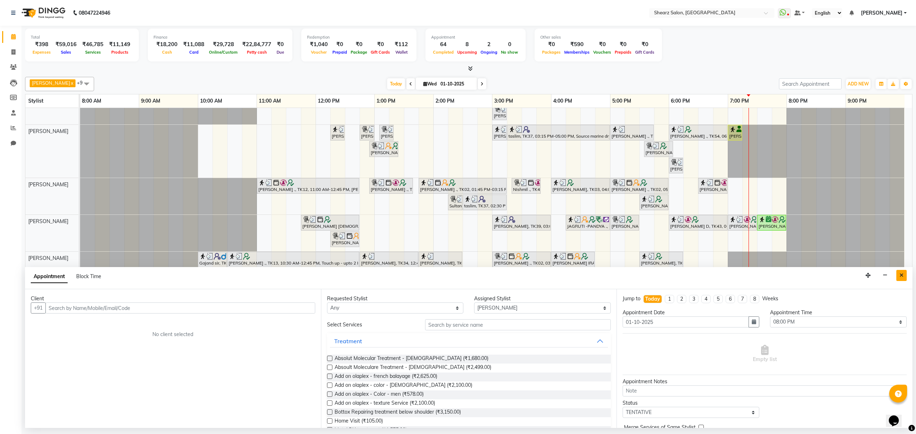
click at [898, 281] on button "Close" at bounding box center [902, 275] width 10 height 11
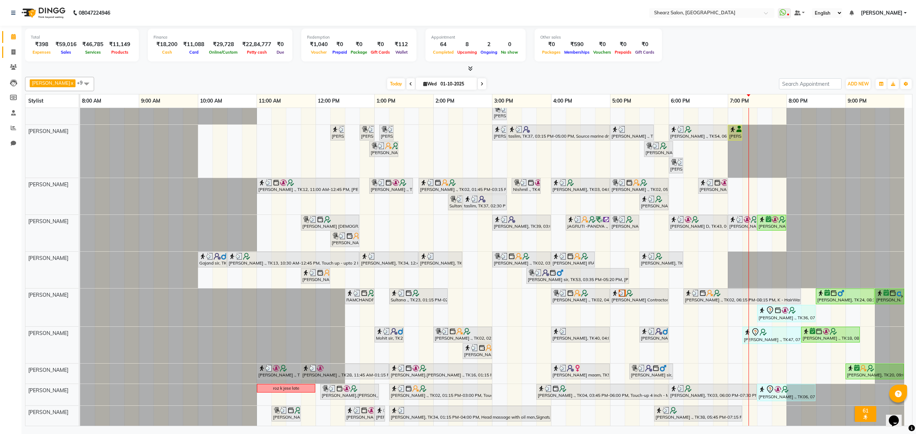
click at [3, 49] on link "Invoice" at bounding box center [10, 53] width 17 height 12
select select "service"
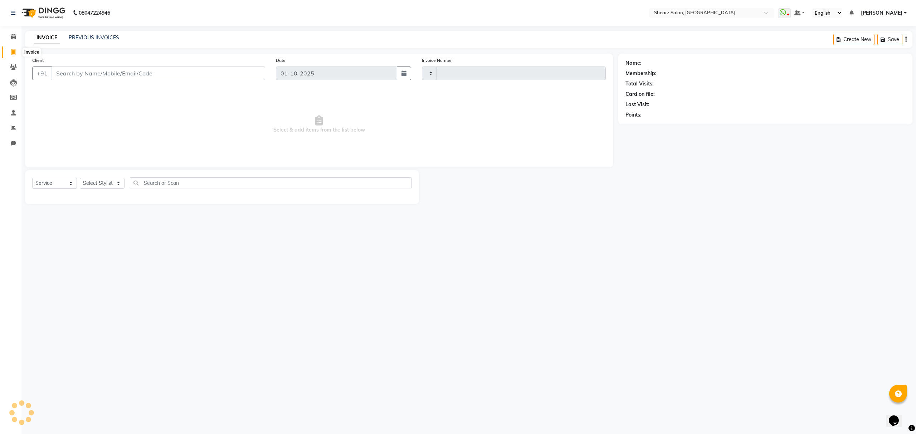
type input "6967"
click at [13, 53] on icon at bounding box center [13, 51] width 4 height 5
select select "8157"
select select "service"
select select "77471"
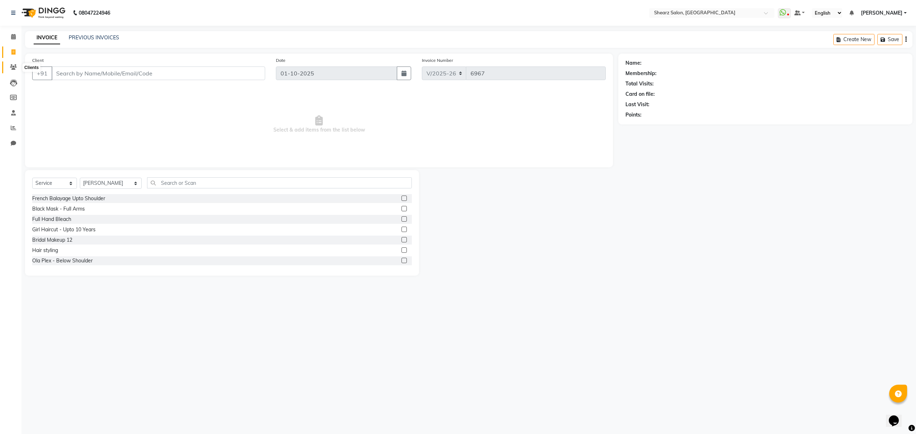
click at [16, 66] on icon at bounding box center [13, 66] width 7 height 5
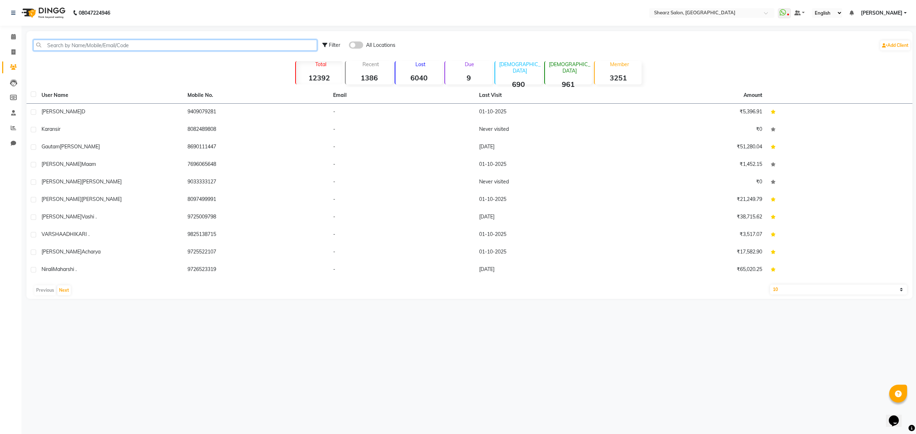
click at [128, 49] on input "text" at bounding box center [175, 45] width 284 height 11
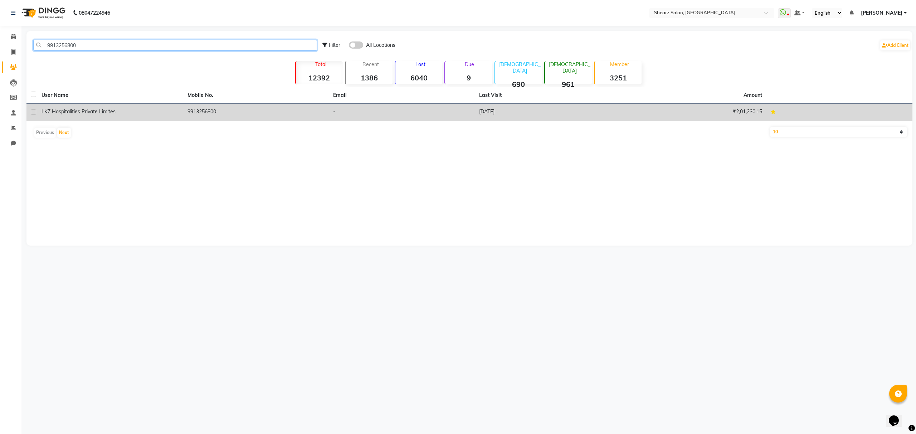
type input "9913256800"
click at [236, 105] on td "9913256800" at bounding box center [256, 113] width 146 height 18
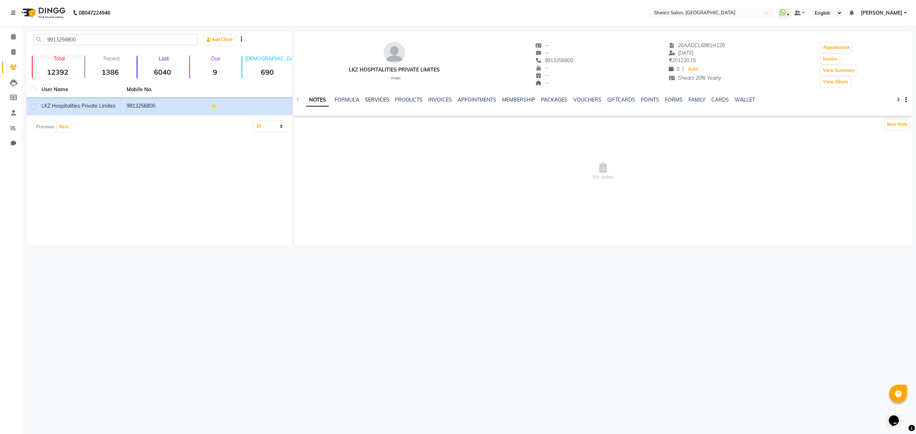
click at [371, 102] on link "SERVICES" at bounding box center [377, 100] width 24 height 6
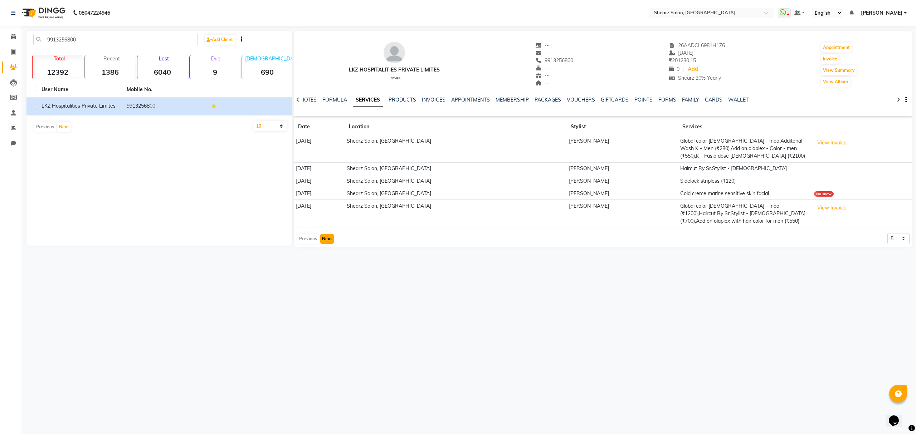
click at [320, 239] on button "Next" at bounding box center [327, 239] width 14 height 10
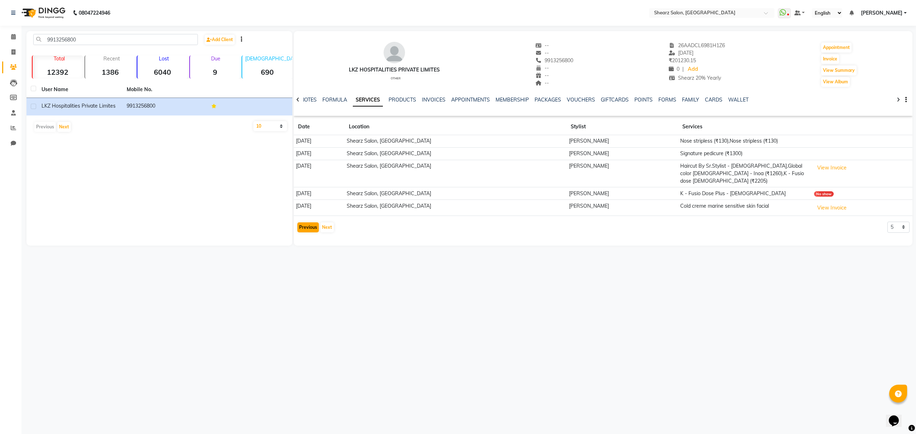
click at [309, 239] on div "LKZ Hospitalities Private Limites other -- -- 9913256800 -- -- -- 26AADCL6981H1…" at bounding box center [603, 138] width 619 height 215
drag, startPoint x: 107, startPoint y: 35, endPoint x: 0, endPoint y: 34, distance: 107.4
click at [0, 34] on app-home "08047224946 Select Location × Shearz Salon, Prahaladnagar WhatsApp Status ✕ Sta…" at bounding box center [458, 128] width 916 height 257
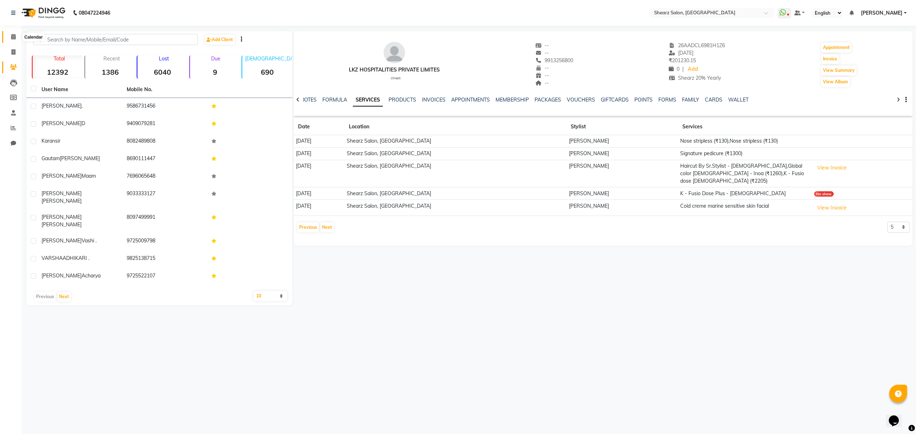
click at [15, 40] on span at bounding box center [13, 37] width 13 height 8
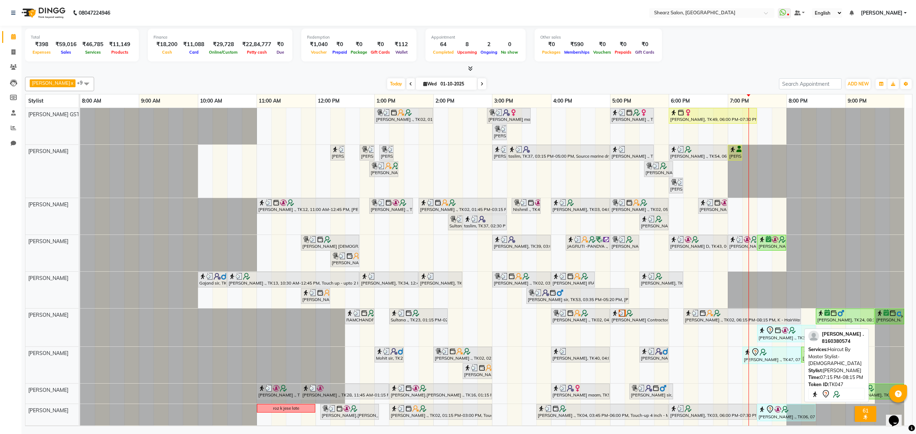
scroll to position [21, 0]
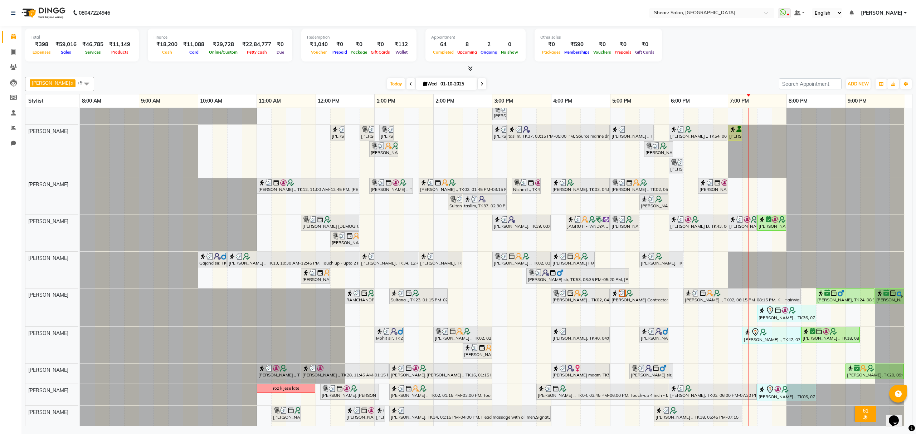
click at [795, 369] on div "Grishma Manke ., TK02, 01:00 PM-02:00 PM, Cirepil Roll On Wax ekta maam, TK42, …" at bounding box center [496, 257] width 832 height 338
select select "77471"
select select "tentative"
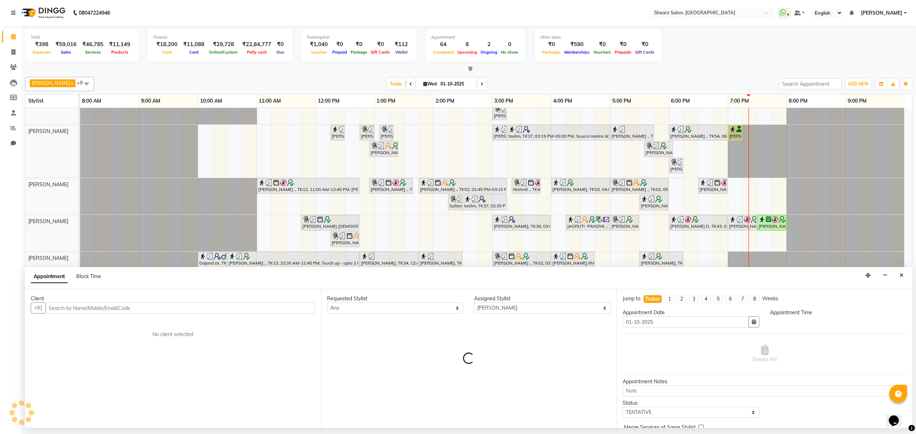
select select "1200"
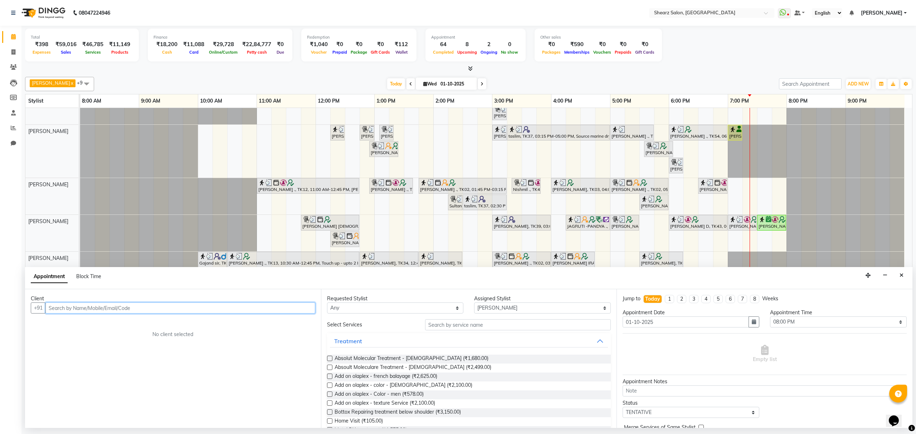
click at [111, 314] on input "text" at bounding box center [180, 308] width 270 height 11
paste input "9913256800"
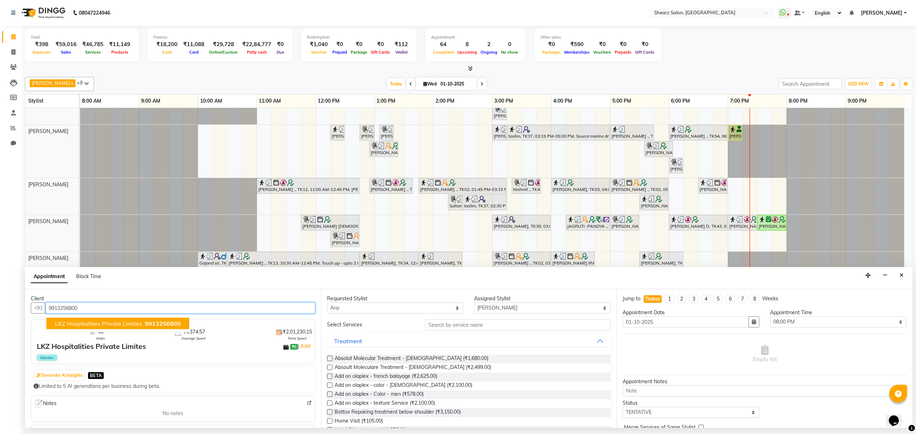
type input "9913256800"
click at [456, 327] on input "text" at bounding box center [518, 325] width 186 height 11
type input "m"
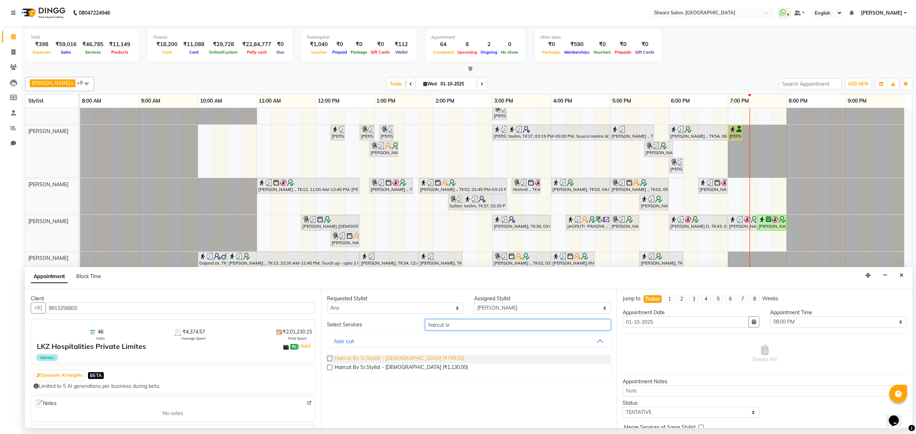
type input "haircut sr"
click at [380, 364] on span "Haircut By Sr.Stylist - Male (₹745.00)" at bounding box center [400, 359] width 130 height 9
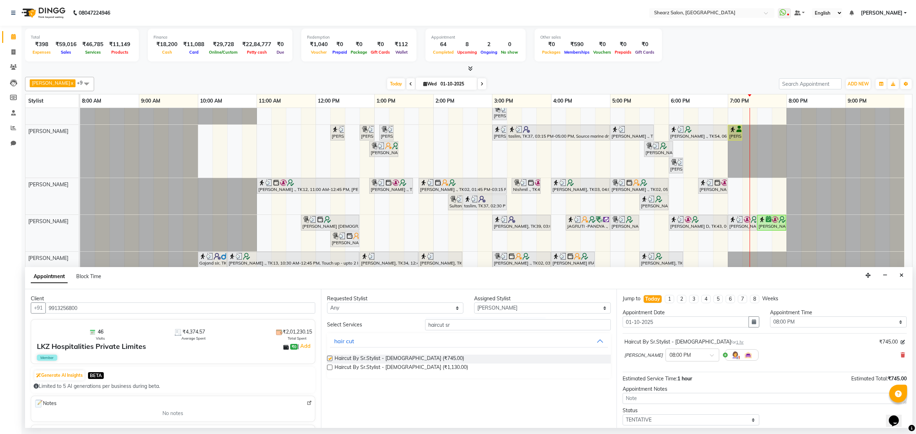
checkbox input "false"
drag, startPoint x: 470, startPoint y: 329, endPoint x: 327, endPoint y: 343, distance: 143.9
click at [327, 343] on div "Select Services haircut sr hair cut Haircut By Sr.Stylist - Male (₹745.00) Hair…" at bounding box center [469, 349] width 284 height 59
type input "fusio dose ma"
click at [361, 358] on span "K - Fusio dose Male (₹2,205.00)" at bounding box center [393, 359] width 117 height 9
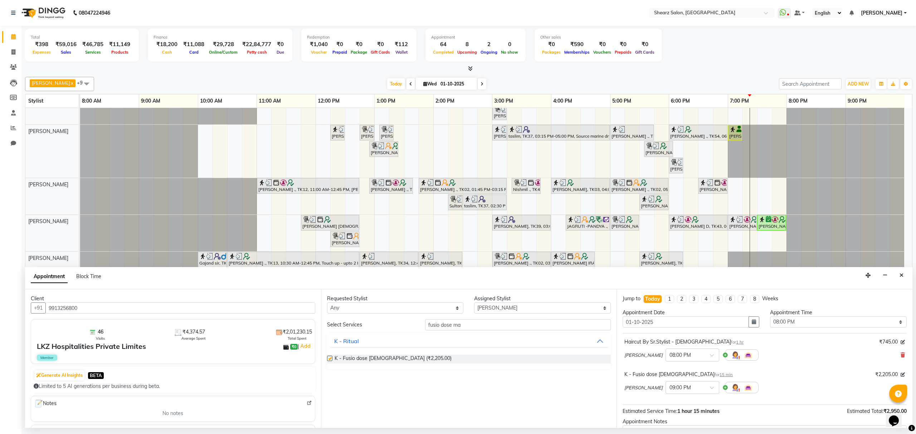
checkbox input "false"
drag, startPoint x: 481, startPoint y: 324, endPoint x: 309, endPoint y: 343, distance: 173.9
click at [253, 334] on div "Client +91 9913256800 46 Visits ₹4,374.57 Average Spent ₹2,01,230.15 Total Spen…" at bounding box center [469, 359] width 888 height 139
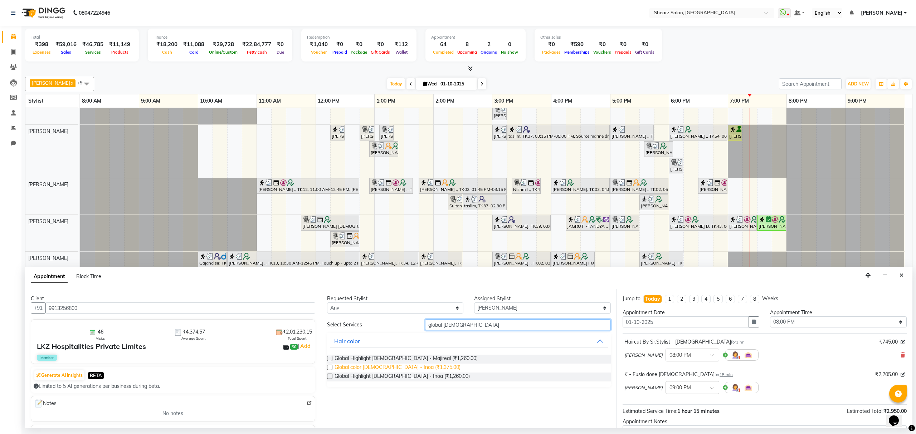
type input "global male"
drag, startPoint x: 374, startPoint y: 368, endPoint x: 391, endPoint y: 374, distance: 18.3
click at [374, 370] on span "Global color Male - Inoa (₹1,375.00)" at bounding box center [398, 368] width 126 height 9
checkbox input "false"
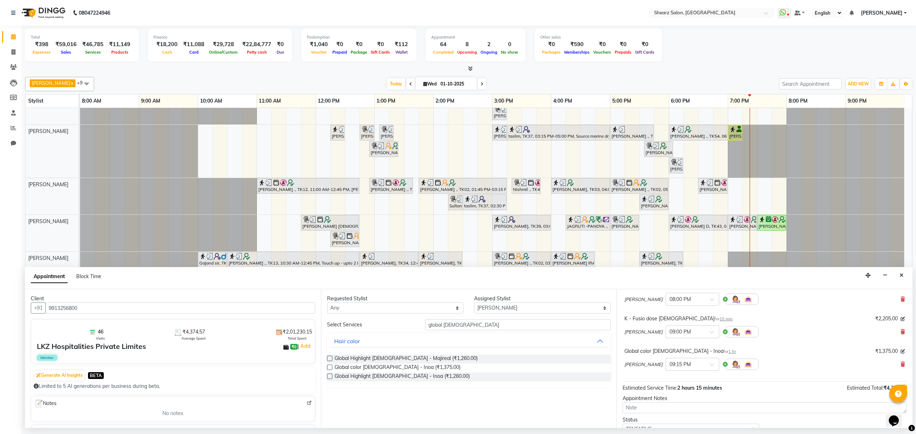
scroll to position [109, 0]
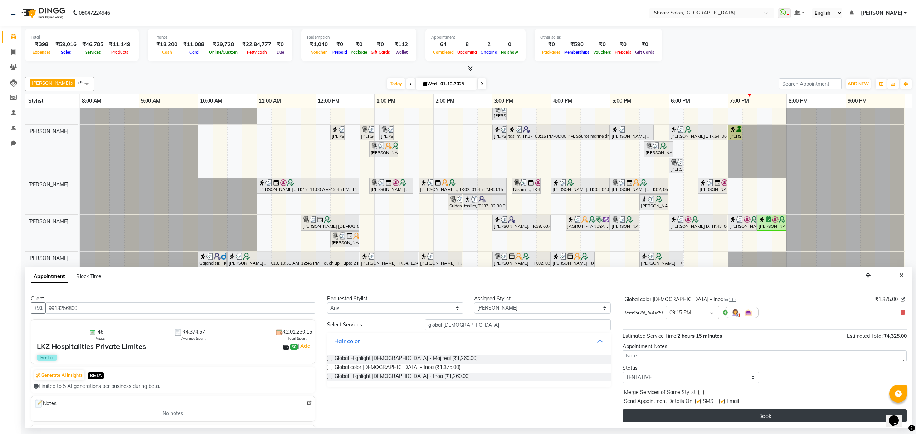
click at [785, 420] on button "Book" at bounding box center [765, 416] width 284 height 13
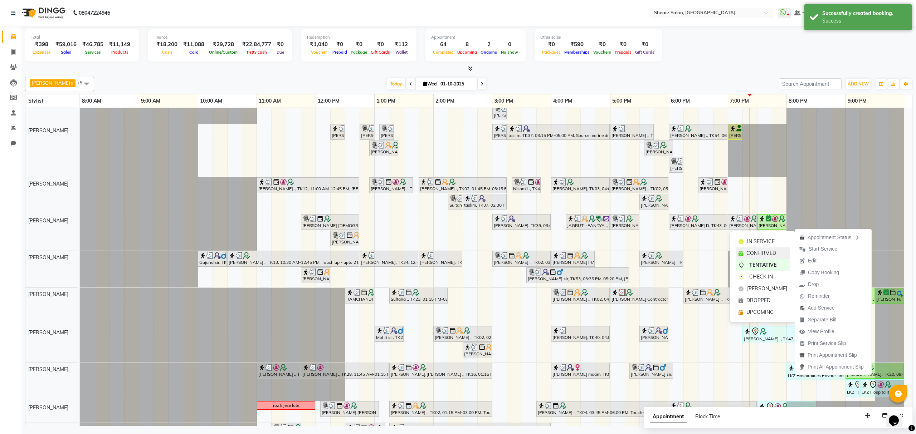
click at [775, 257] on span "CONFIRMED" at bounding box center [762, 254] width 30 height 8
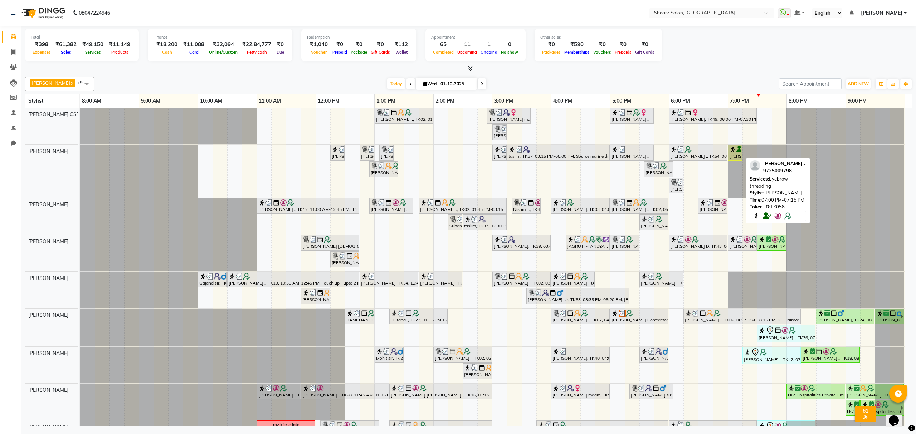
click at [735, 159] on div "[PERSON_NAME] ., TK58, 07:00 PM-07:15 PM, Eyebrow threading" at bounding box center [735, 153] width 13 height 14
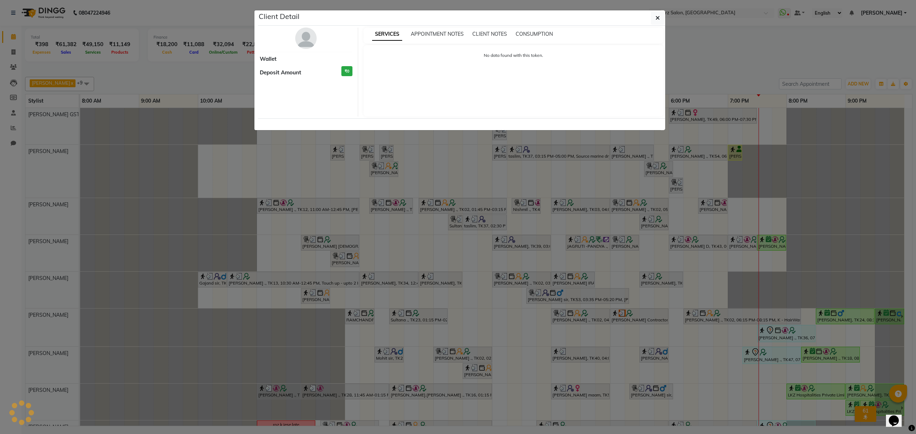
select select "1"
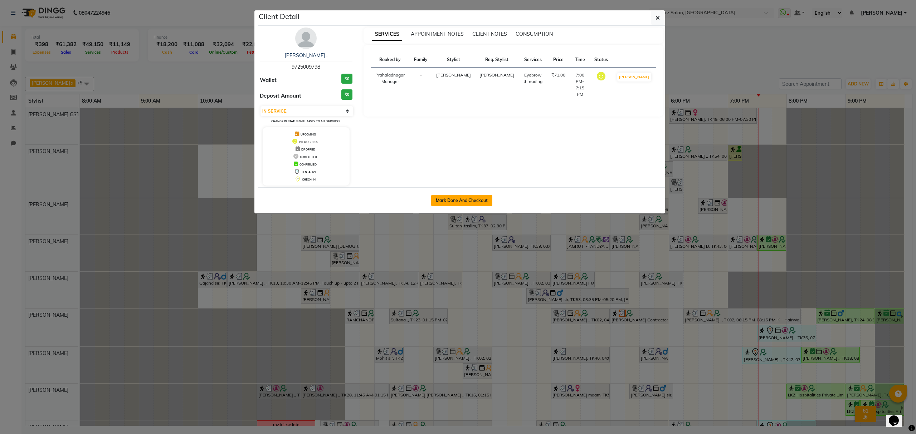
click at [441, 203] on button "Mark Done And Checkout" at bounding box center [461, 200] width 61 height 11
select select "service"
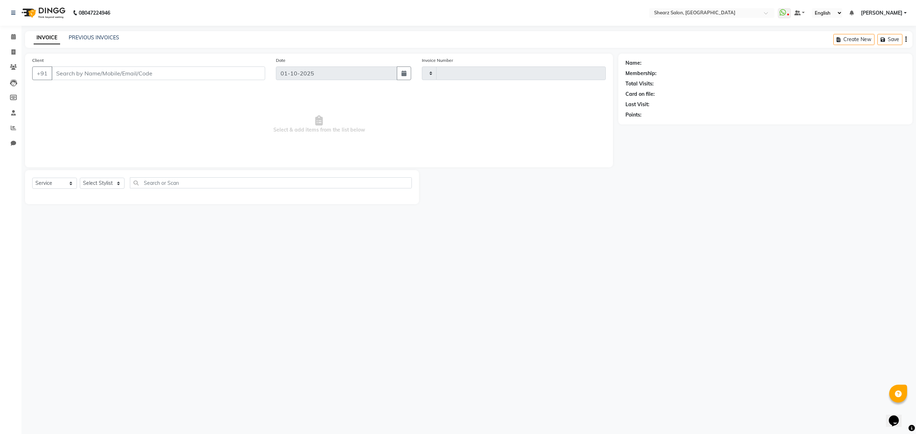
type input "6968"
select select "8157"
click at [291, 186] on input "text" at bounding box center [271, 183] width 282 height 11
select select "77471"
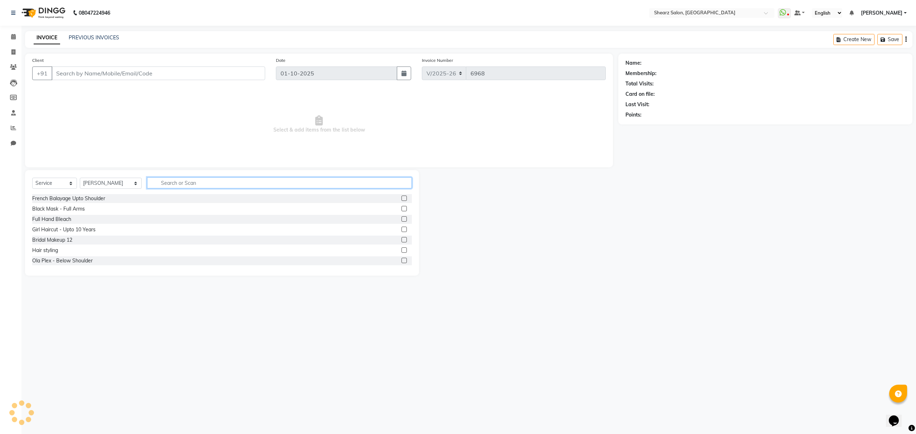
type input "9725009798"
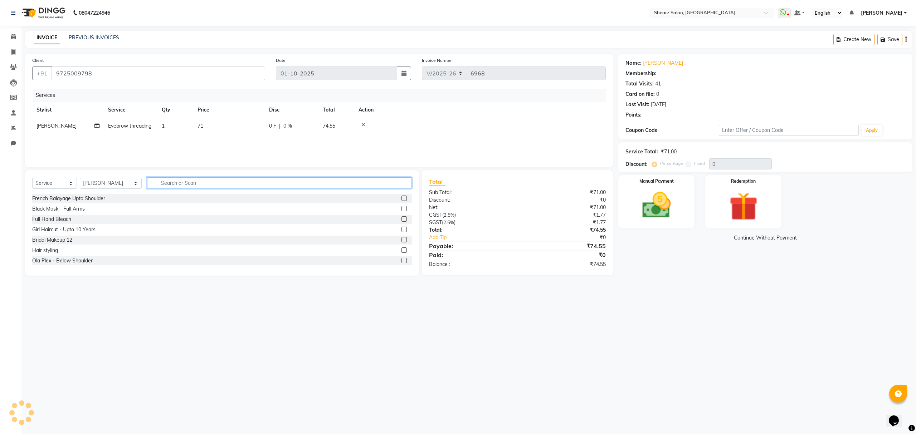
select select "1: Object"
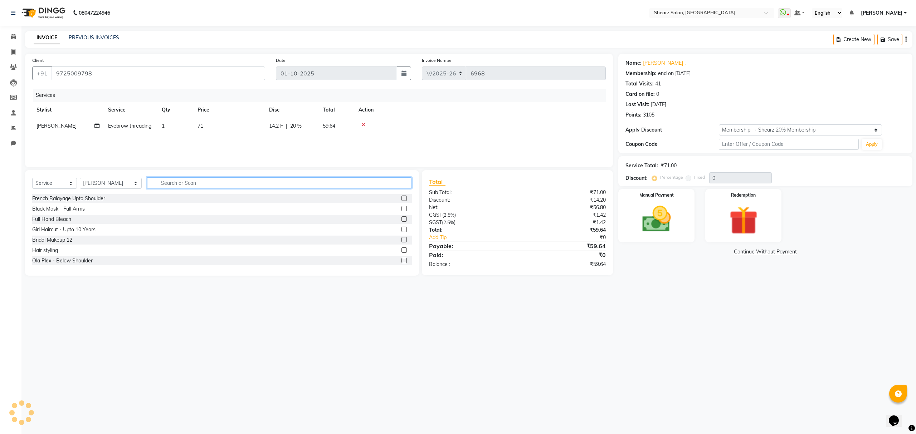
type input "20"
type input "upp"
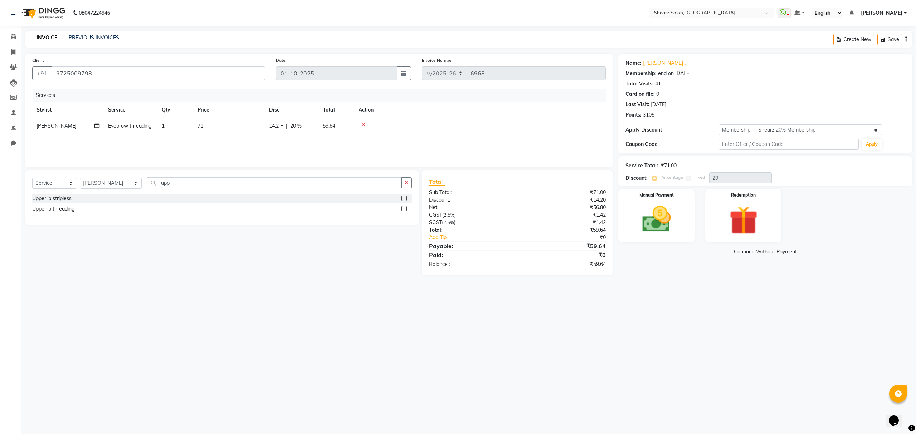
drag, startPoint x: 405, startPoint y: 200, endPoint x: 307, endPoint y: 203, distance: 98.5
click at [404, 200] on label at bounding box center [404, 198] width 5 height 5
click at [404, 200] on input "checkbox" at bounding box center [404, 198] width 5 height 5
checkbox input "false"
drag, startPoint x: 272, startPoint y: 184, endPoint x: 42, endPoint y: 186, distance: 229.8
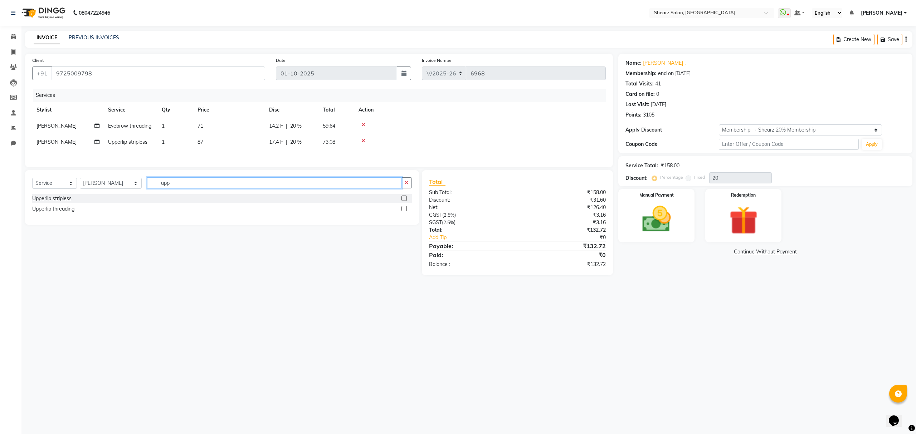
click at [66, 185] on div "Select Service Product Membership Package Voucher Prepaid Gift Card Select Styl…" at bounding box center [222, 186] width 380 height 17
type input "fore"
drag, startPoint x: 405, startPoint y: 201, endPoint x: 398, endPoint y: 201, distance: 6.8
click at [404, 201] on label at bounding box center [404, 198] width 5 height 5
click at [404, 201] on input "checkbox" at bounding box center [404, 198] width 5 height 5
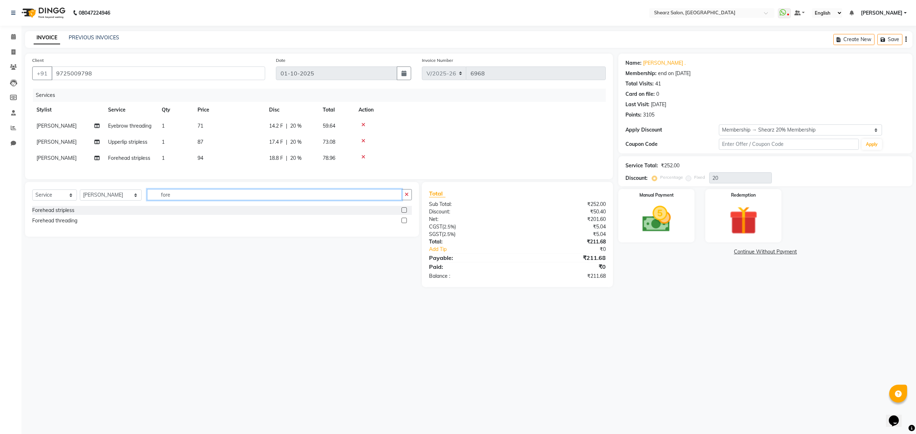
checkbox input "false"
drag, startPoint x: 231, startPoint y: 207, endPoint x: 63, endPoint y: 198, distance: 168.1
click at [66, 198] on div "Select Service Product Membership Package Voucher Prepaid Gift Card Select Styl…" at bounding box center [222, 197] width 380 height 17
type input "chi"
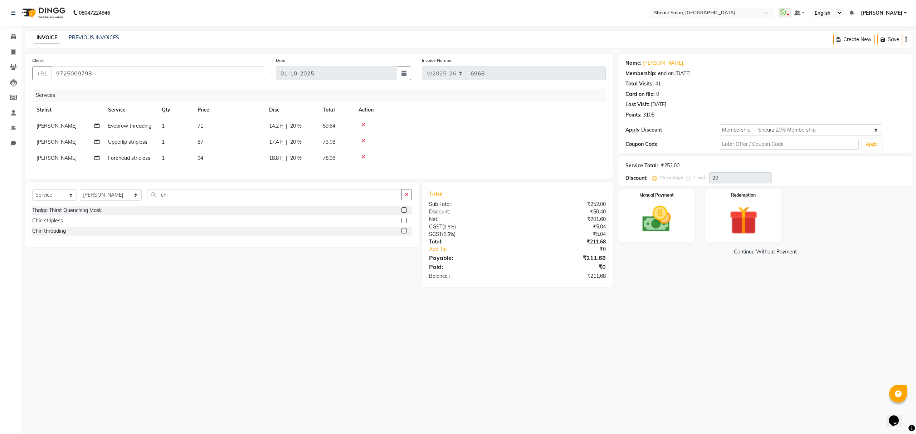
click at [402, 223] on label at bounding box center [404, 220] width 5 height 5
click at [402, 223] on input "checkbox" at bounding box center [404, 221] width 5 height 5
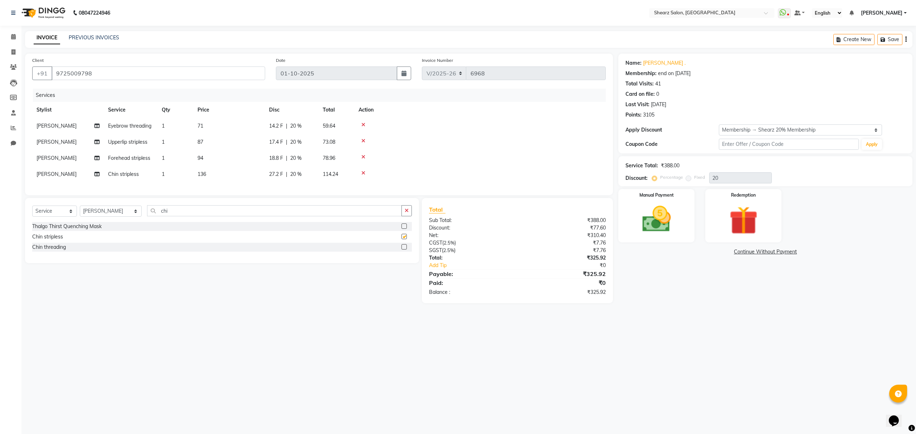
checkbox input "false"
click at [666, 217] on img at bounding box center [656, 220] width 48 height 34
click at [700, 251] on span "ONLINE" at bounding box center [698, 252] width 19 height 8
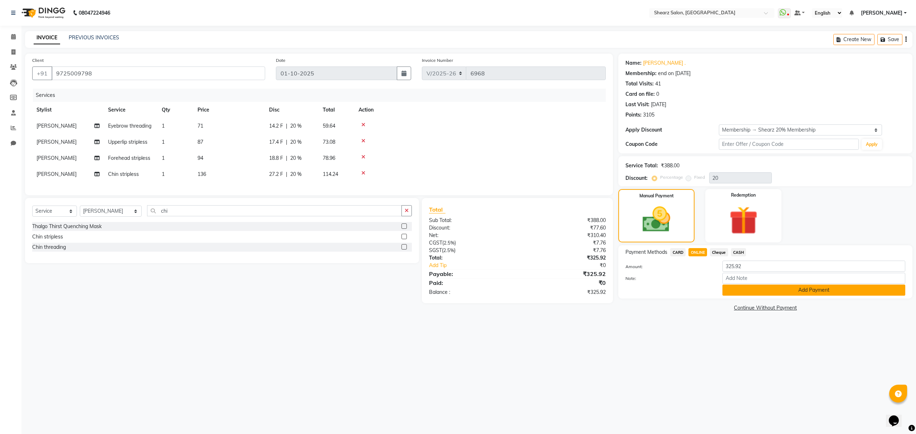
click at [749, 294] on button "Add Payment" at bounding box center [814, 290] width 183 height 11
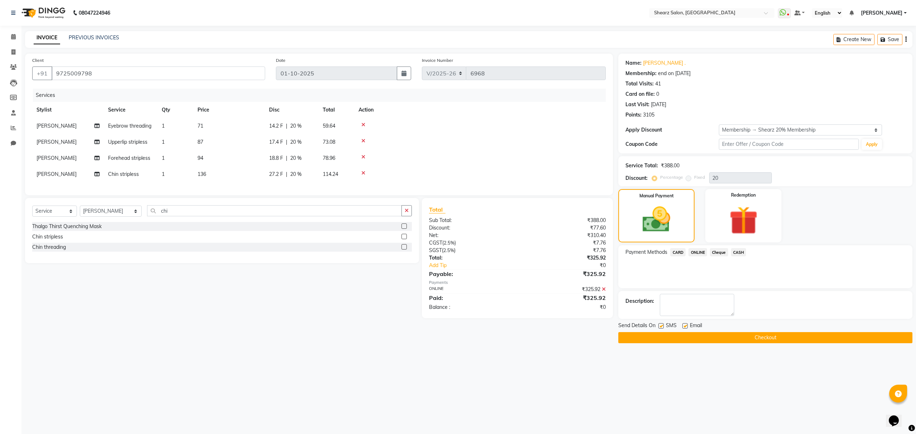
click at [745, 336] on button "Checkout" at bounding box center [765, 337] width 294 height 11
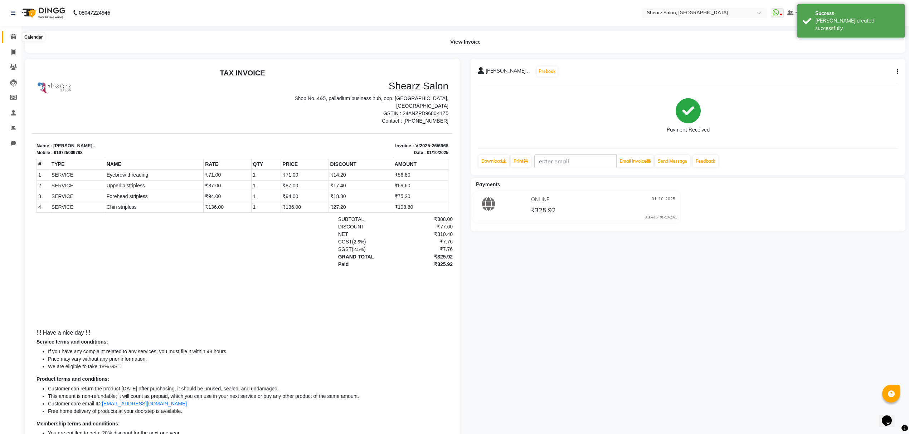
click at [7, 34] on span at bounding box center [13, 37] width 13 height 8
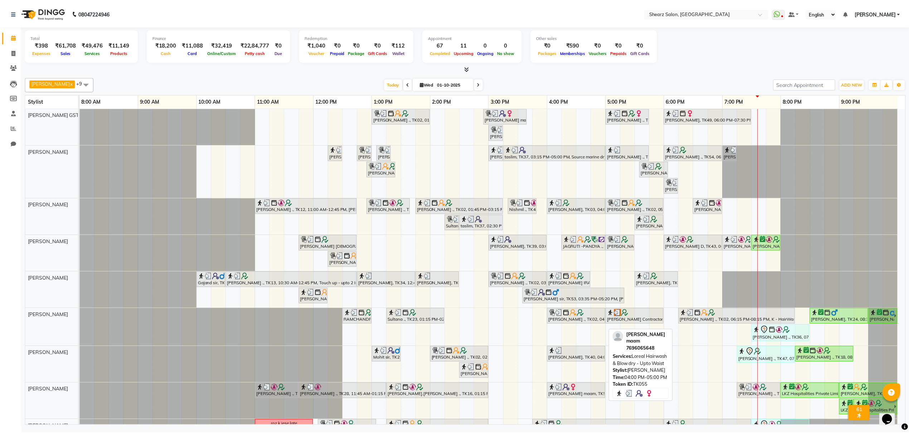
scroll to position [38, 0]
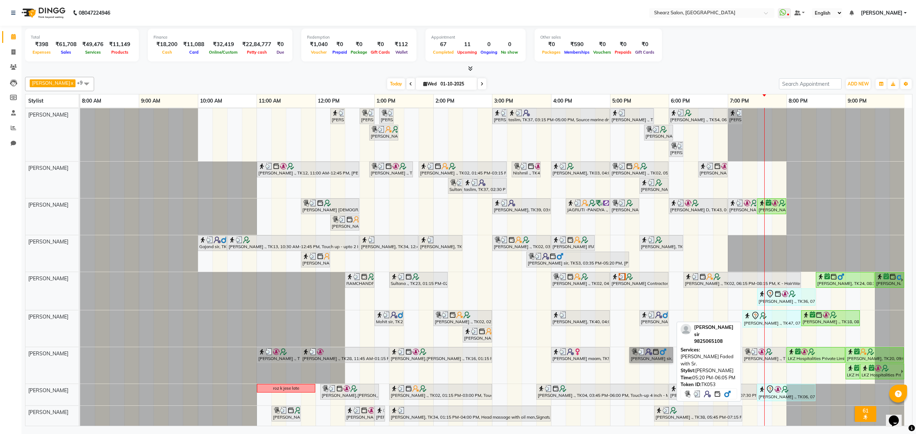
drag, startPoint x: 915, startPoint y: 151, endPoint x: 643, endPoint y: 351, distance: 337.7
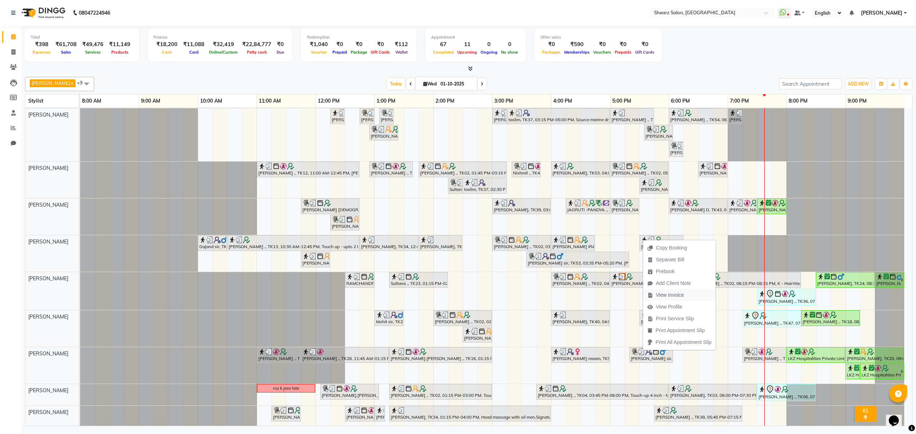
click at [701, 301] on button "View Invoice" at bounding box center [679, 296] width 73 height 12
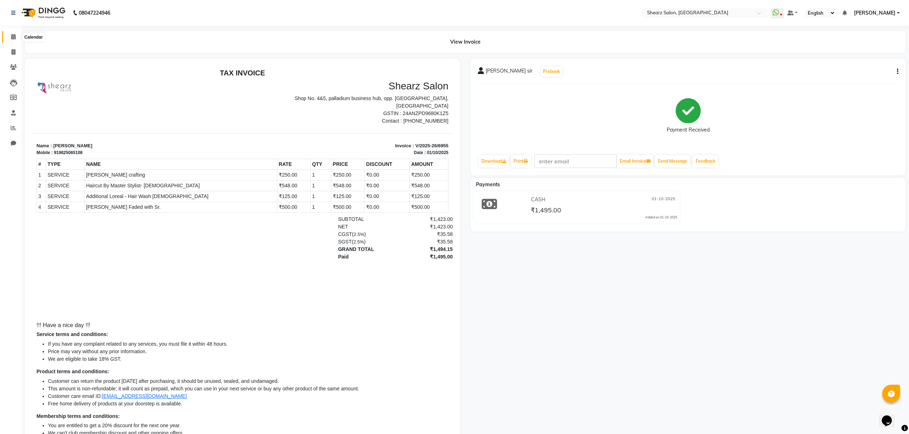
click at [9, 33] on span at bounding box center [13, 37] width 13 height 8
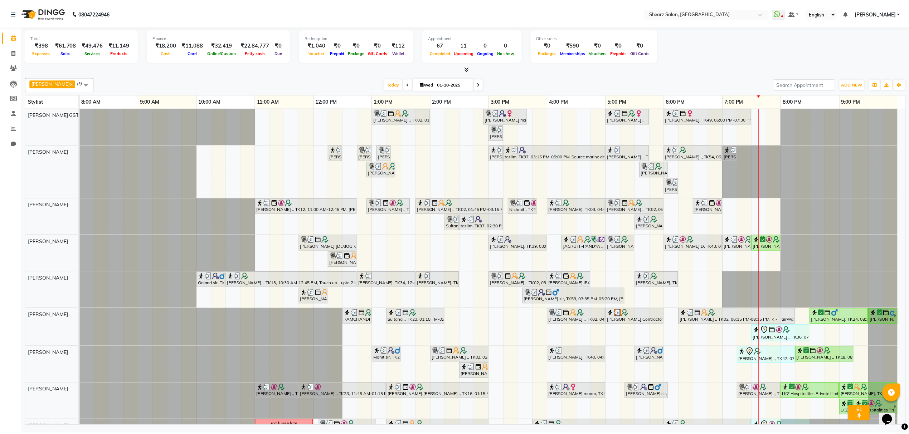
scroll to position [38, 0]
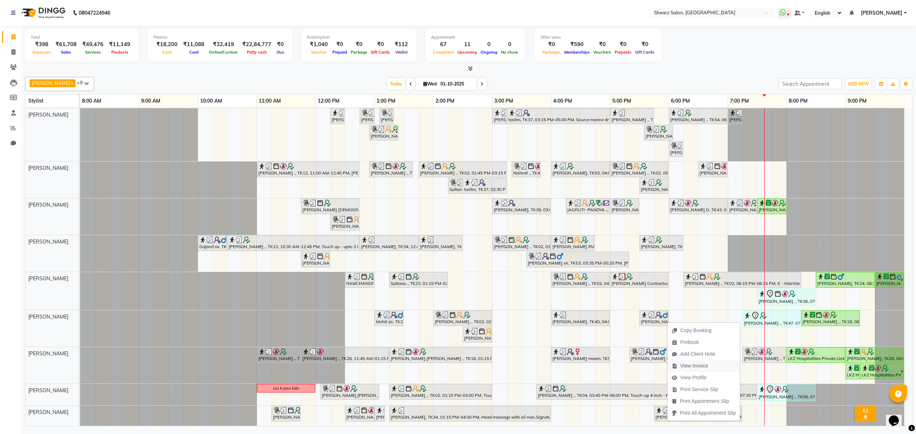
click at [709, 370] on span "View Invoice" at bounding box center [689, 366] width 45 height 12
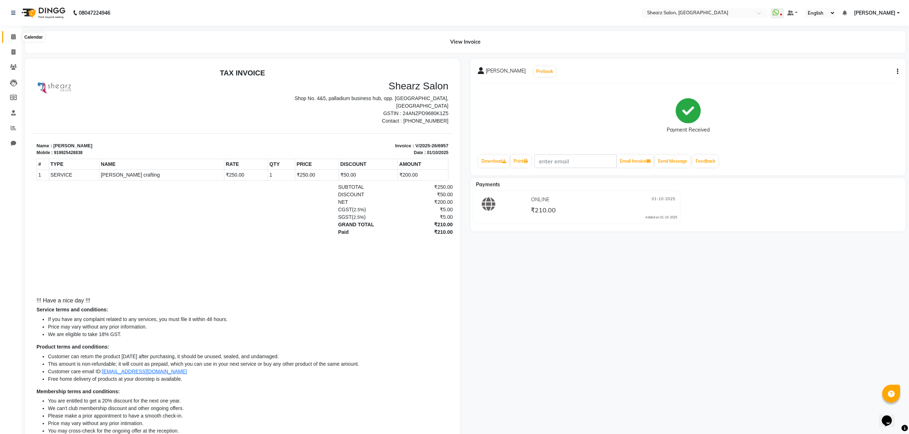
click at [18, 40] on span at bounding box center [13, 37] width 13 height 8
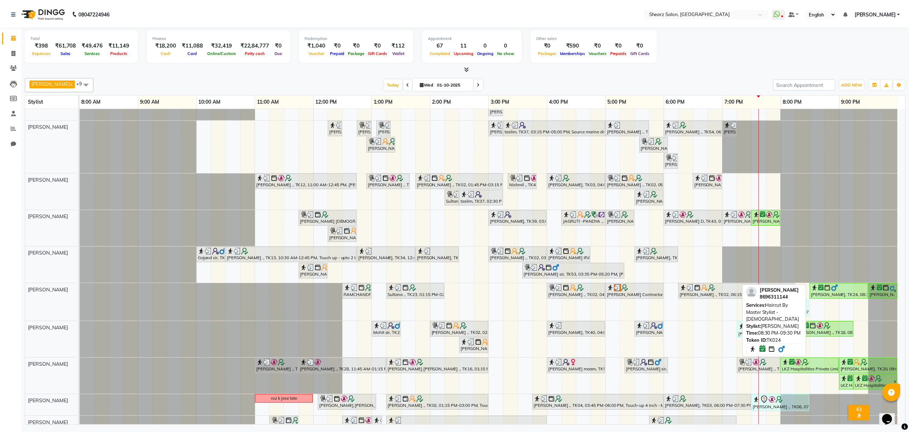
scroll to position [38, 0]
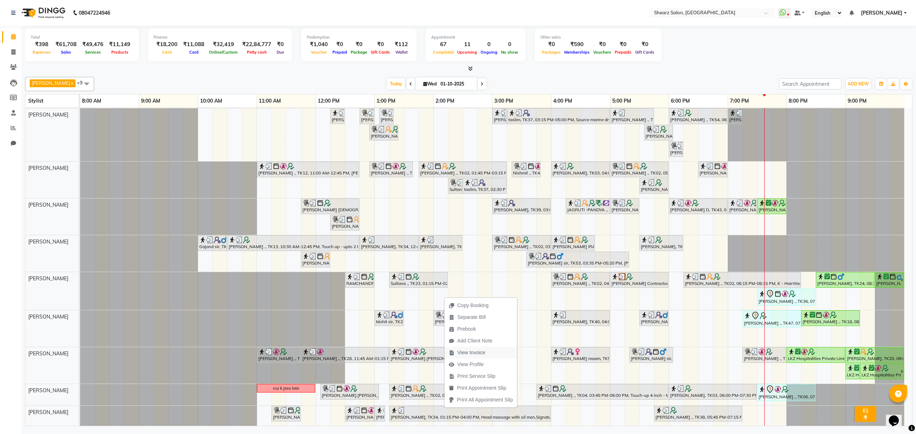
click at [466, 357] on span "View Invoice" at bounding box center [467, 353] width 45 height 12
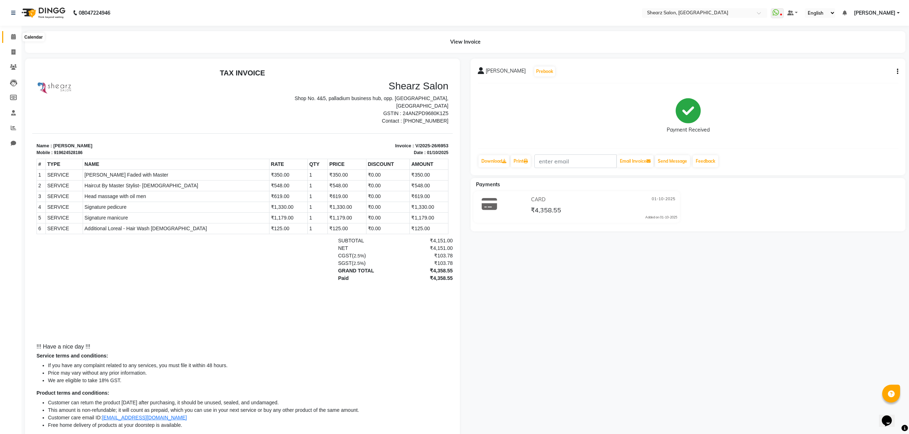
click at [14, 35] on icon at bounding box center [13, 36] width 5 height 5
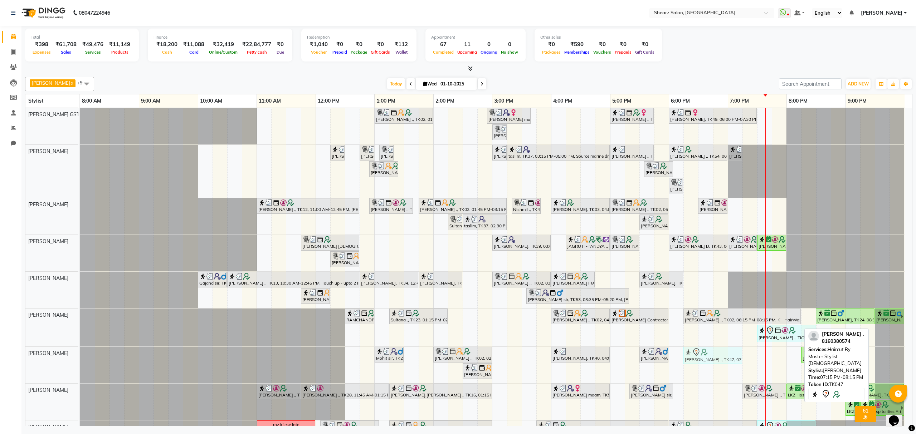
drag, startPoint x: 779, startPoint y: 353, endPoint x: 725, endPoint y: 348, distance: 54.6
click at [725, 348] on div "Grishma Manke ., TK02, 01:00 PM-02:00 PM, Cirepil Roll On Wax ekta maam, TK42, …" at bounding box center [496, 285] width 832 height 355
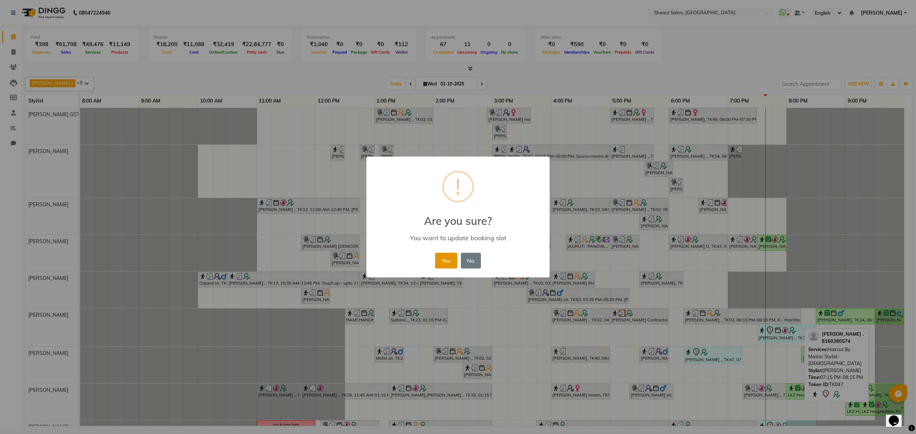
click at [444, 262] on button "Yes" at bounding box center [446, 261] width 22 height 16
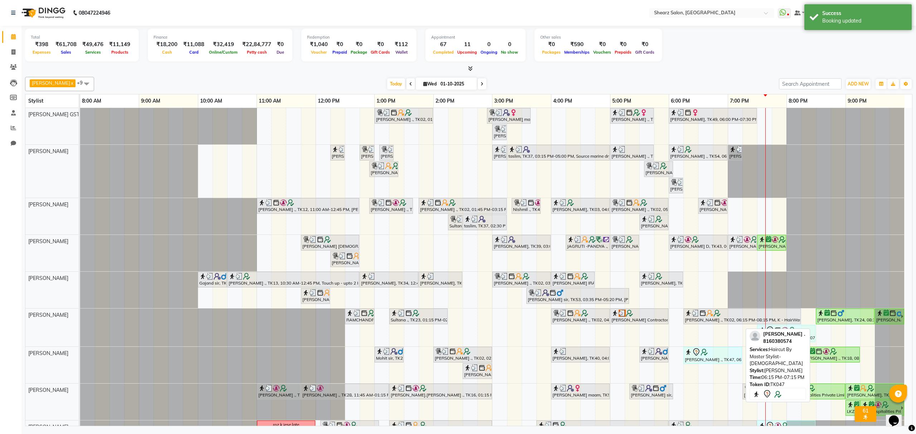
click at [706, 351] on img at bounding box center [704, 352] width 7 height 7
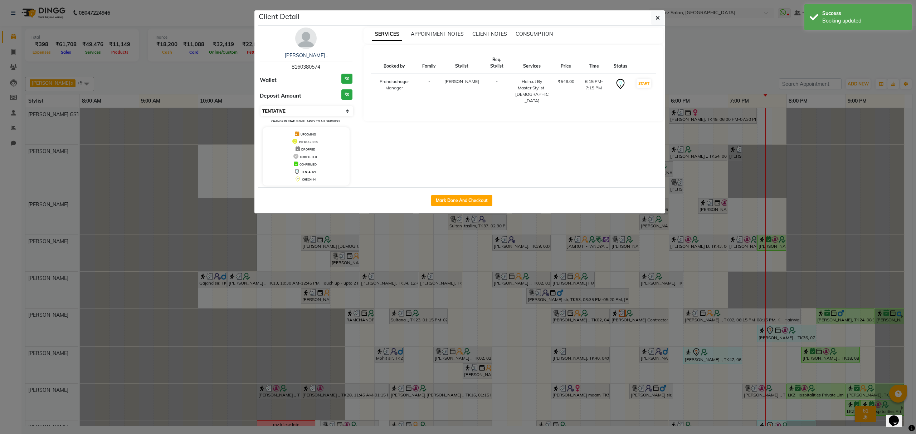
click at [287, 115] on select "Select IN SERVICE CONFIRMED TENTATIVE CHECK IN MARK DONE DROPPED UPCOMING" at bounding box center [307, 111] width 93 height 10
select select "1"
click at [261, 107] on select "Select IN SERVICE CONFIRMED TENTATIVE CHECK IN MARK DONE DROPPED UPCOMING" at bounding box center [307, 111] width 93 height 10
click at [661, 15] on button "button" at bounding box center [658, 18] width 14 height 14
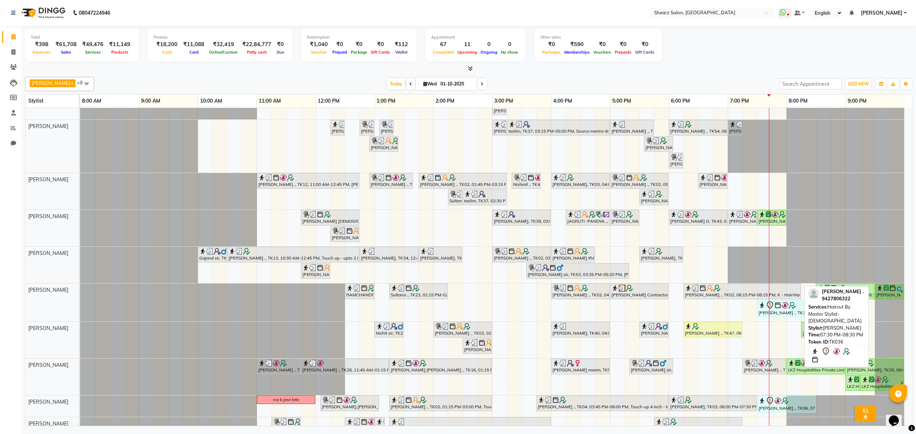
scroll to position [38, 0]
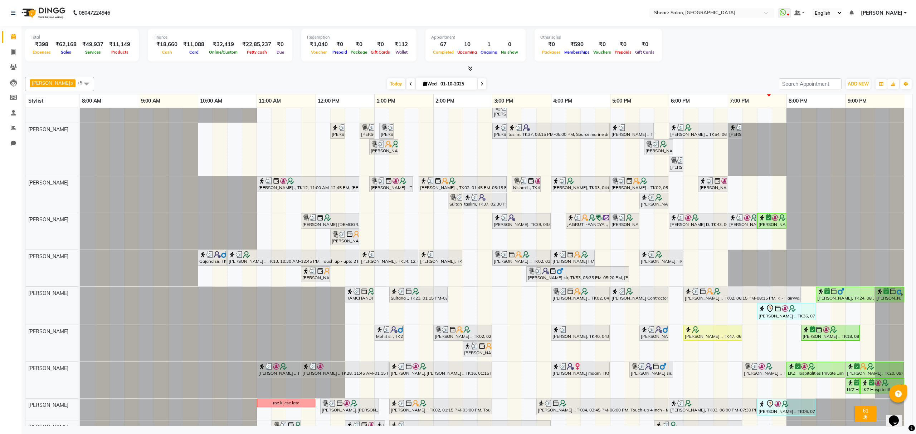
scroll to position [38, 0]
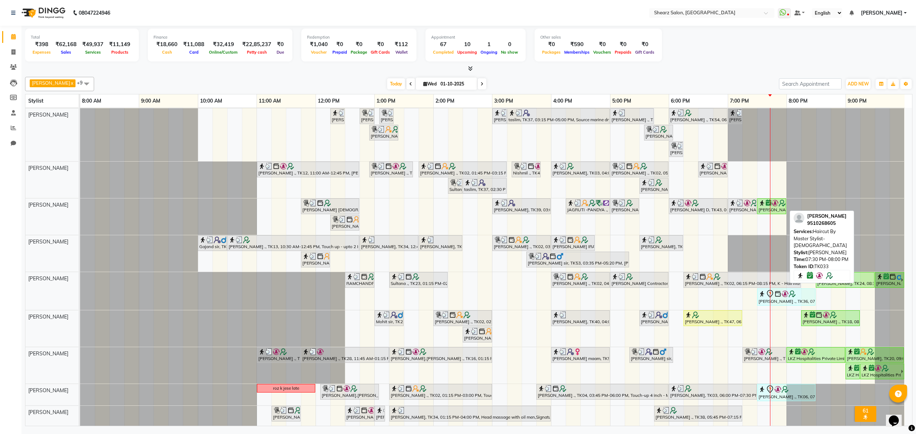
click at [769, 208] on div "[PERSON_NAME], TK33, 07:30 PM-08:00 PM, Haircut By Master Stylist- [DEMOGRAPHIC…" at bounding box center [772, 207] width 28 height 14
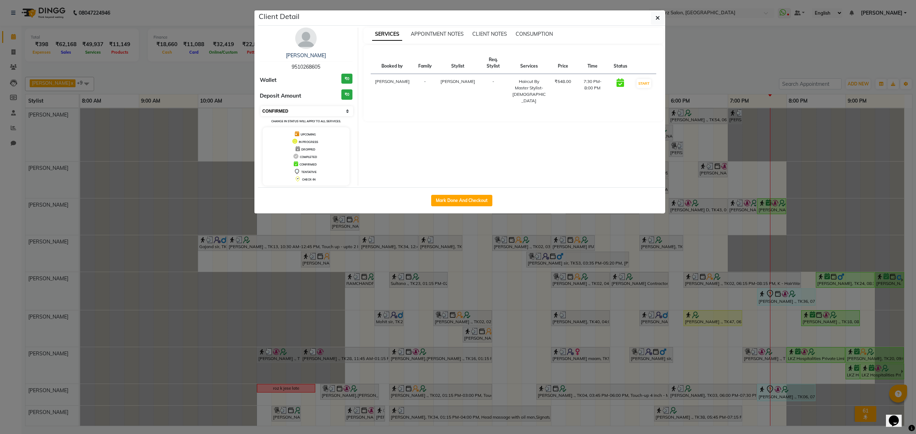
drag, startPoint x: 332, startPoint y: 109, endPoint x: 327, endPoint y: 116, distance: 9.2
click at [332, 109] on select "Select IN SERVICE CONFIRMED TENTATIVE CHECK IN MARK DONE DROPPED UPCOMING" at bounding box center [307, 111] width 93 height 10
select select "1"
click at [261, 107] on select "Select IN SERVICE CONFIRMED TENTATIVE CHECK IN MARK DONE DROPPED UPCOMING" at bounding box center [307, 111] width 93 height 10
click at [658, 14] on button "button" at bounding box center [658, 18] width 14 height 14
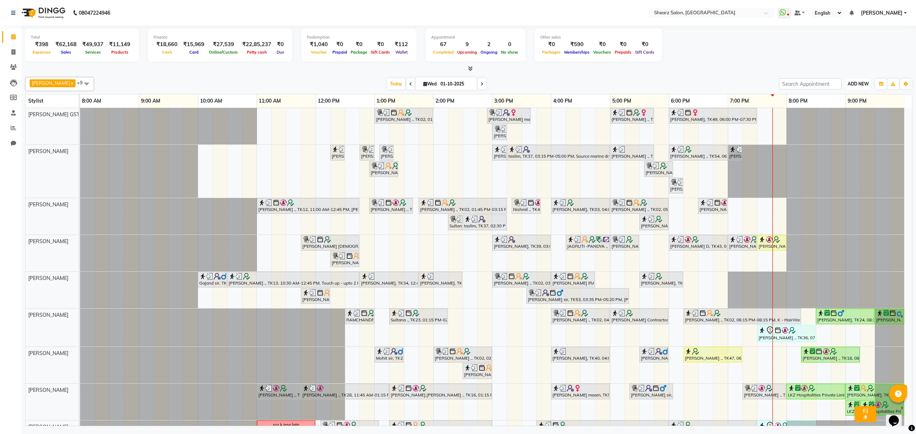
click at [855, 82] on span "ADD NEW" at bounding box center [858, 83] width 21 height 5
click at [845, 115] on link "Add Expense" at bounding box center [842, 116] width 57 height 9
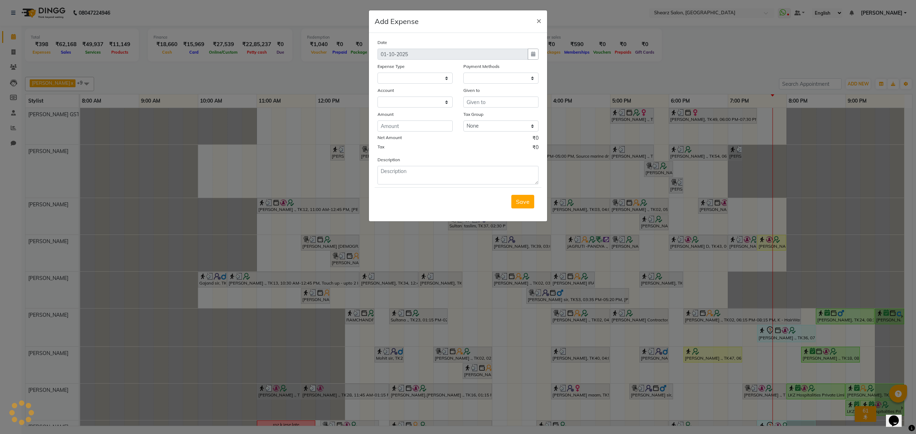
select select
select select "1"
select select "7285"
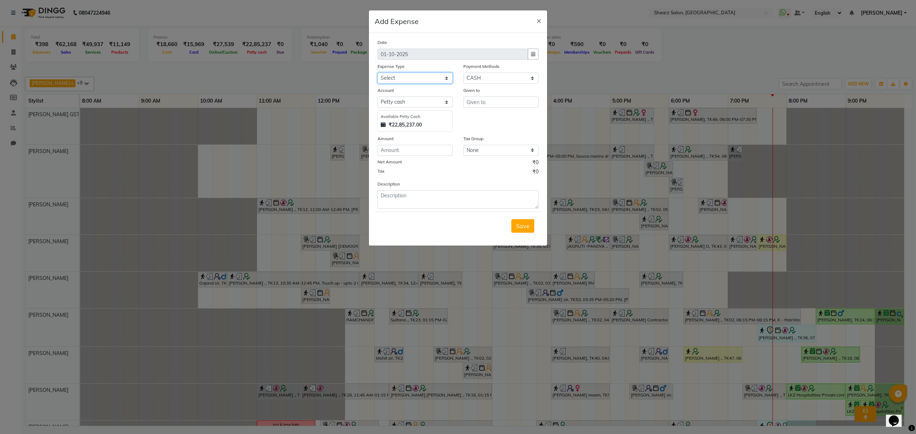
click at [448, 79] on select "Select Advance Salary Bank charges Car maintenance Cash transfer to bank Cash t…" at bounding box center [415, 78] width 75 height 11
select select "10"
click at [378, 73] on select "Select Advance Salary Bank charges Car maintenance Cash transfer to bank Cash t…" at bounding box center [415, 78] width 75 height 11
click at [517, 107] on input "text" at bounding box center [500, 102] width 75 height 11
type input "porter"
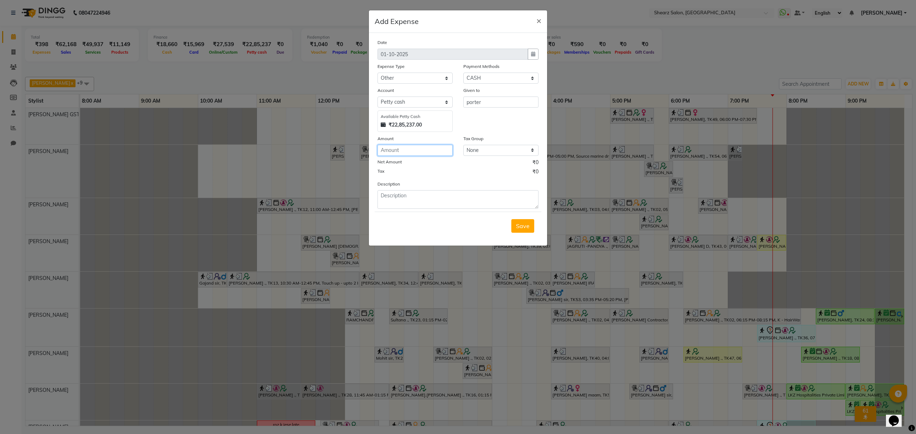
click at [423, 148] on input "number" at bounding box center [415, 150] width 75 height 11
type input "115"
click at [518, 230] on button "Save" at bounding box center [522, 226] width 23 height 14
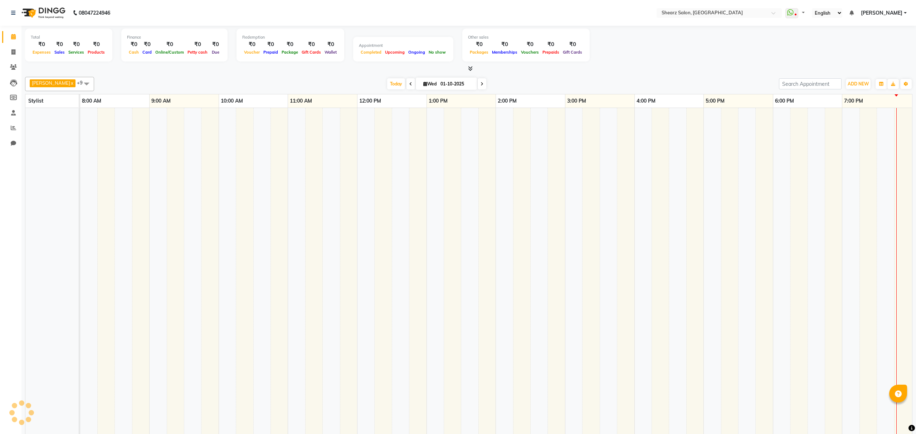
select select "en"
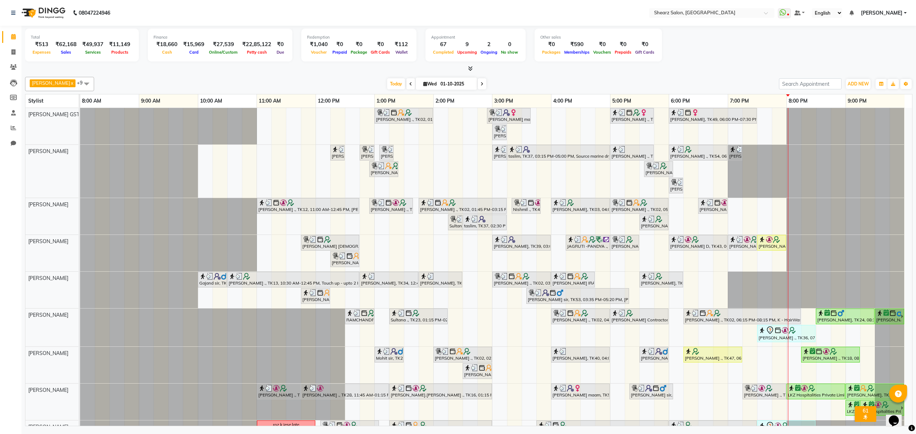
click at [482, 87] on span at bounding box center [482, 83] width 9 height 11
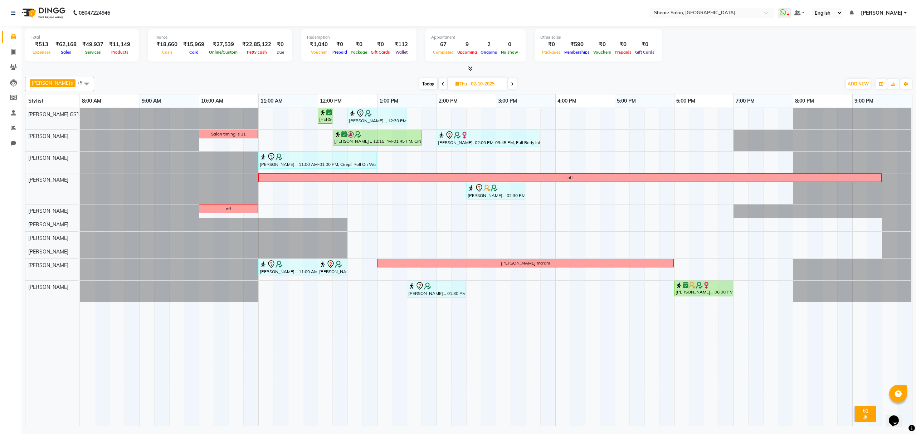
click at [428, 82] on span "Today" at bounding box center [428, 83] width 18 height 11
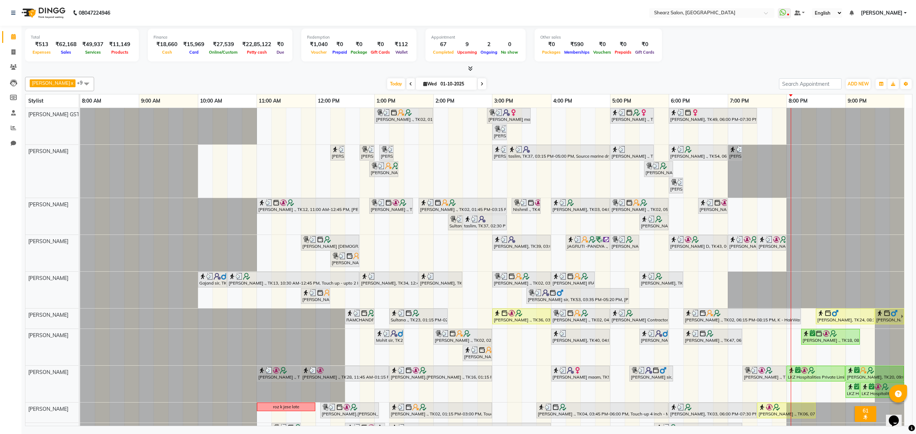
click at [486, 83] on span at bounding box center [482, 83] width 9 height 11
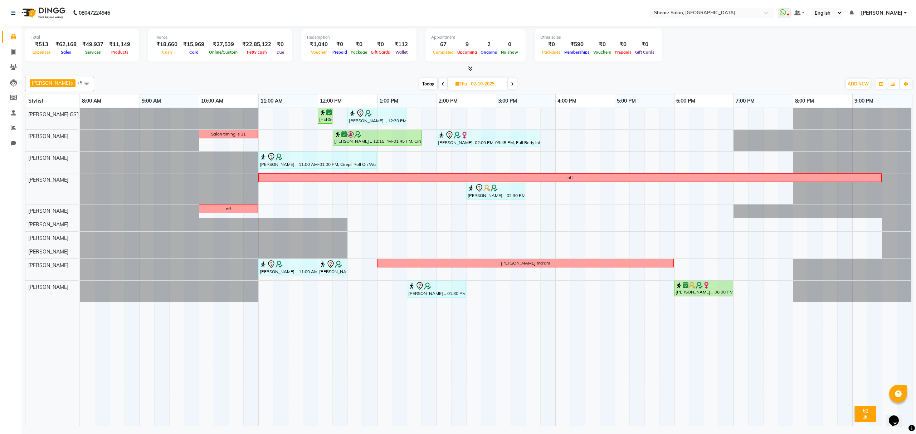
click at [435, 87] on span "Today" at bounding box center [428, 83] width 18 height 11
type input "01-10-2025"
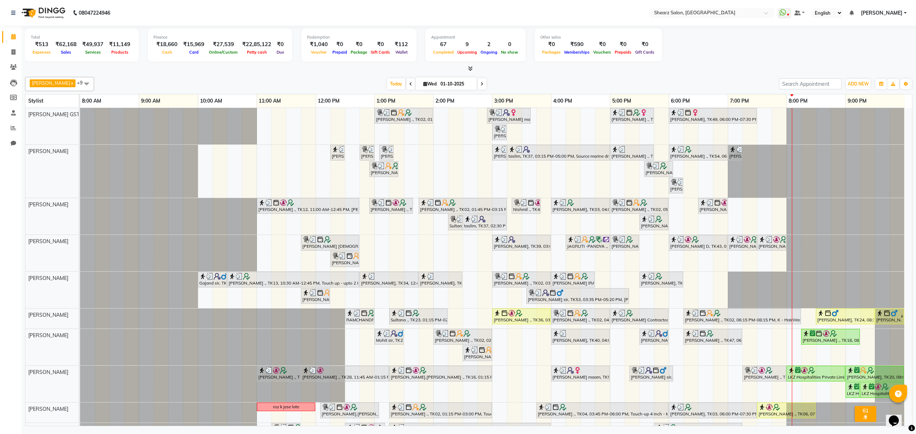
click at [19, 53] on li "Invoice" at bounding box center [10, 52] width 21 height 15
click at [9, 52] on span at bounding box center [13, 52] width 13 height 8
select select "service"
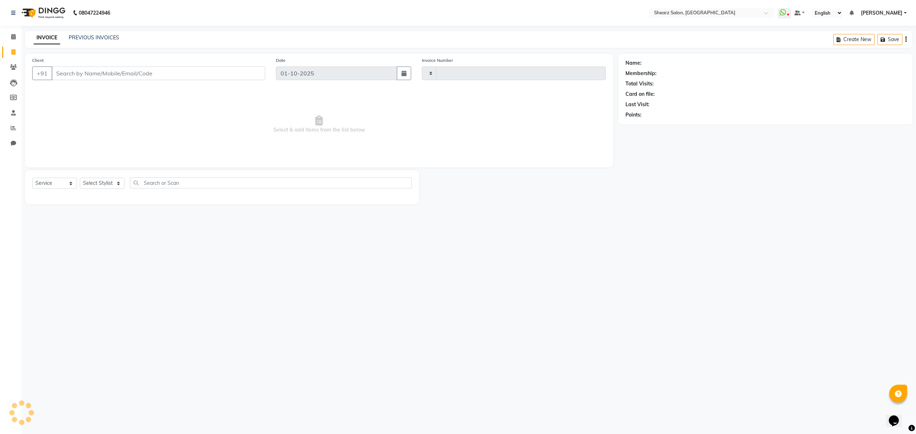
type input "6972"
select select "8157"
click at [101, 184] on select "Select Stylist" at bounding box center [102, 183] width 45 height 11
click at [103, 185] on select "Select Stylist" at bounding box center [102, 183] width 45 height 11
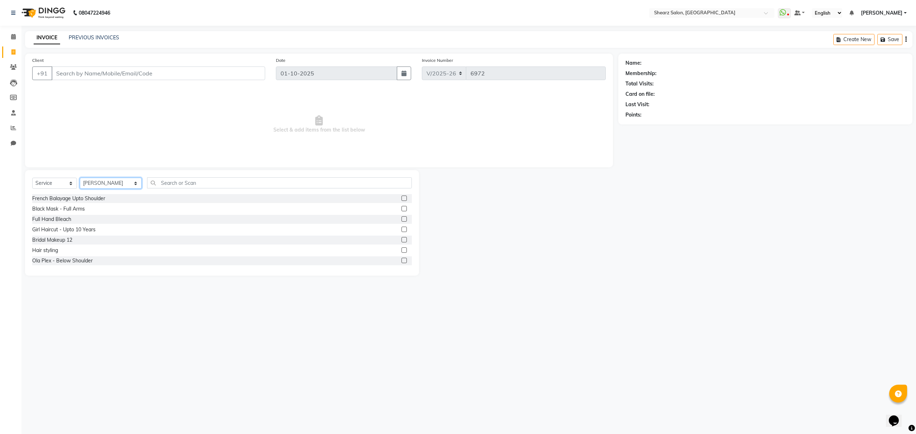
click at [103, 185] on select "Select Stylist Admin A General [PERSON_NAME] Asha Chavariya [PERSON_NAME] Cente…" at bounding box center [111, 183] width 62 height 11
select select "77468"
click at [80, 178] on select "Select Stylist Admin A General [PERSON_NAME] Asha Chavariya [PERSON_NAME] Cente…" at bounding box center [111, 183] width 62 height 11
drag, startPoint x: 169, startPoint y: 178, endPoint x: 165, endPoint y: 181, distance: 4.9
click at [168, 180] on input "text" at bounding box center [279, 183] width 264 height 11
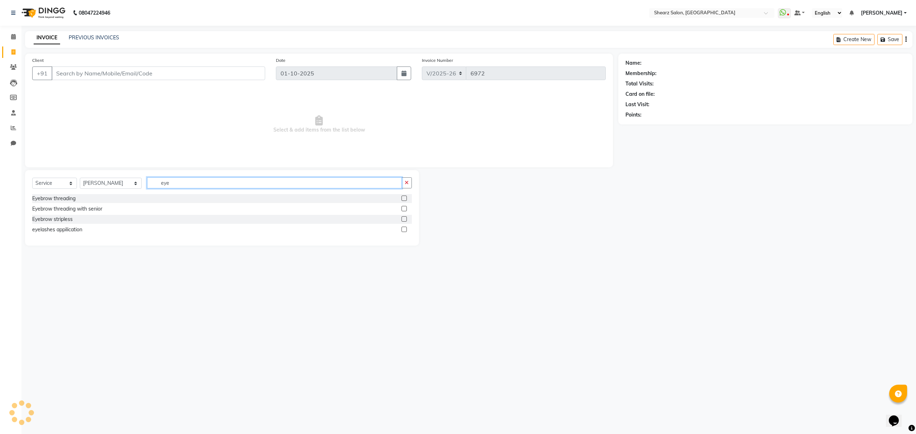
type input "eye"
click at [405, 198] on label at bounding box center [404, 198] width 5 height 5
click at [405, 198] on input "checkbox" at bounding box center [404, 198] width 5 height 5
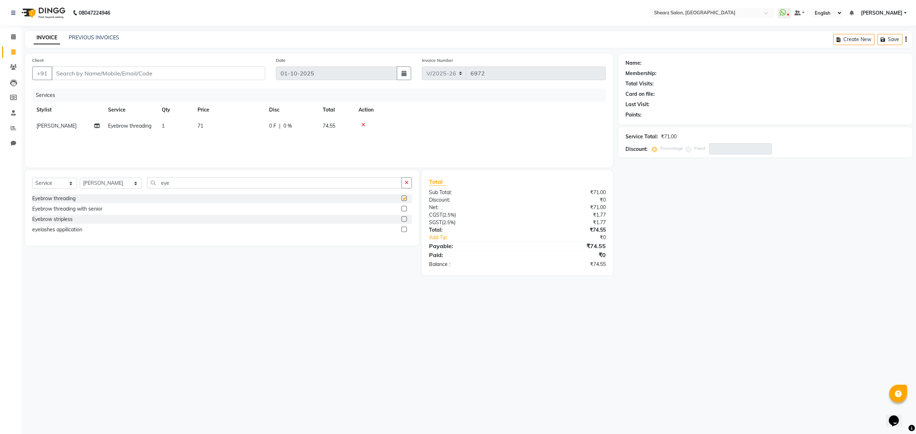
checkbox input "false"
click at [88, 73] on input "Client" at bounding box center [159, 74] width 214 height 14
type input "9"
type input "0"
drag, startPoint x: 124, startPoint y: 103, endPoint x: 159, endPoint y: 106, distance: 35.2
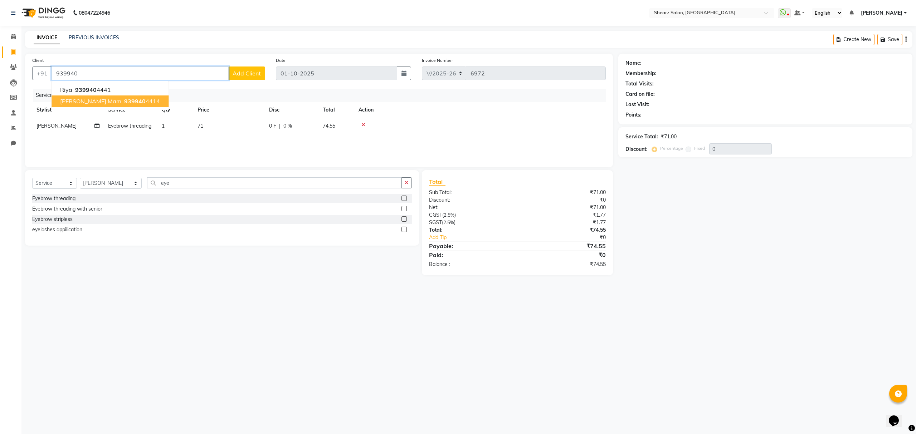
click at [129, 103] on button "Riya mam 939940 4414" at bounding box center [110, 101] width 117 height 11
type input "9399404414"
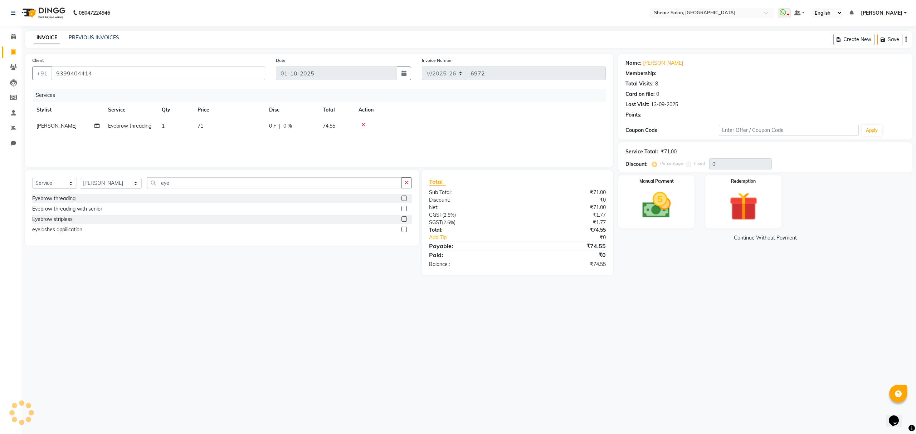
select select "1: Object"
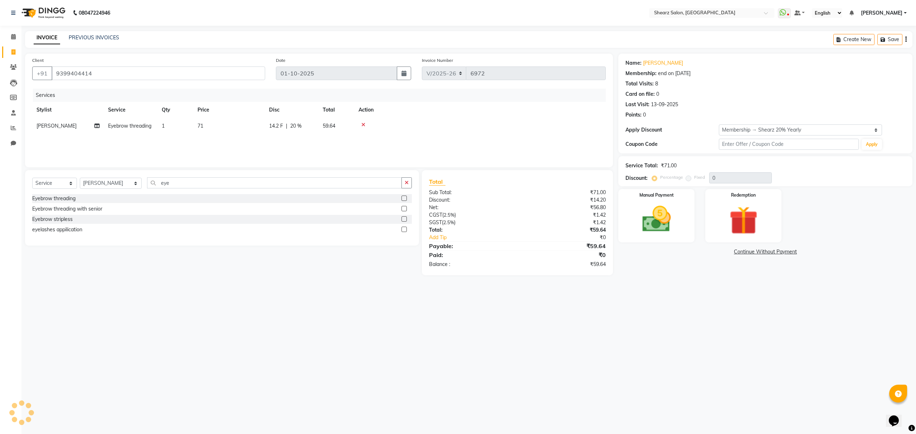
type input "20"
drag, startPoint x: 676, startPoint y: 232, endPoint x: 675, endPoint y: 235, distance: 3.7
click at [675, 232] on img at bounding box center [656, 220] width 48 height 34
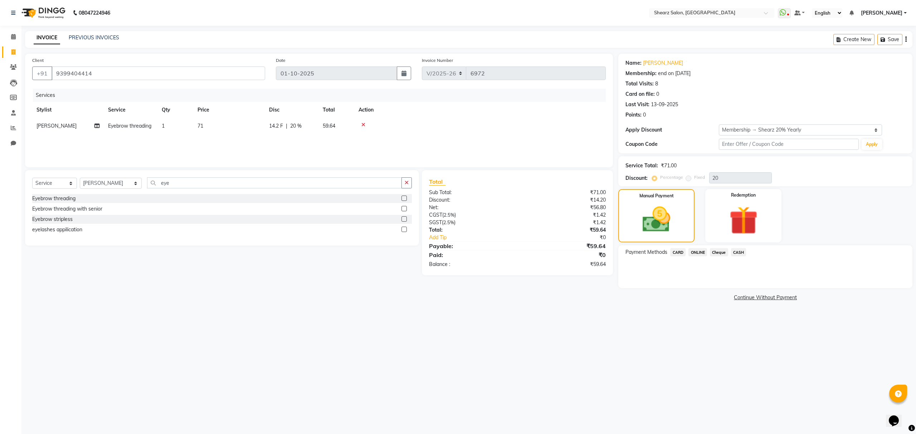
click at [696, 254] on span "ONLINE" at bounding box center [698, 252] width 19 height 8
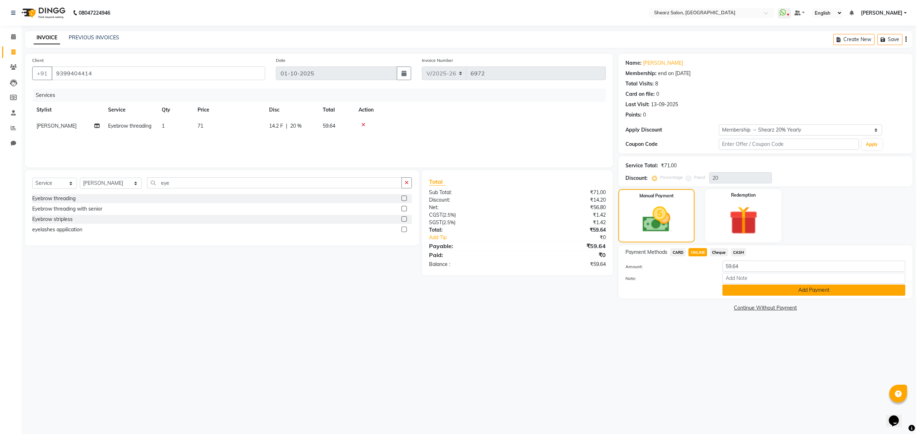
click at [761, 293] on button "Add Payment" at bounding box center [814, 290] width 183 height 11
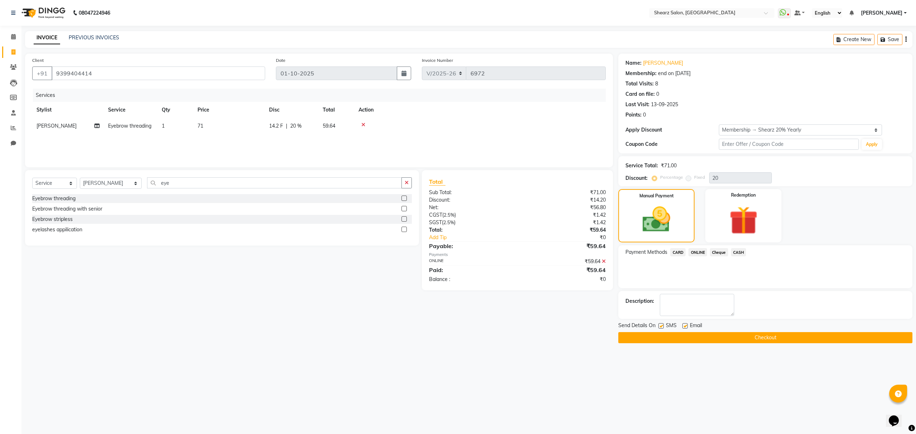
click at [779, 338] on button "Checkout" at bounding box center [765, 337] width 294 height 11
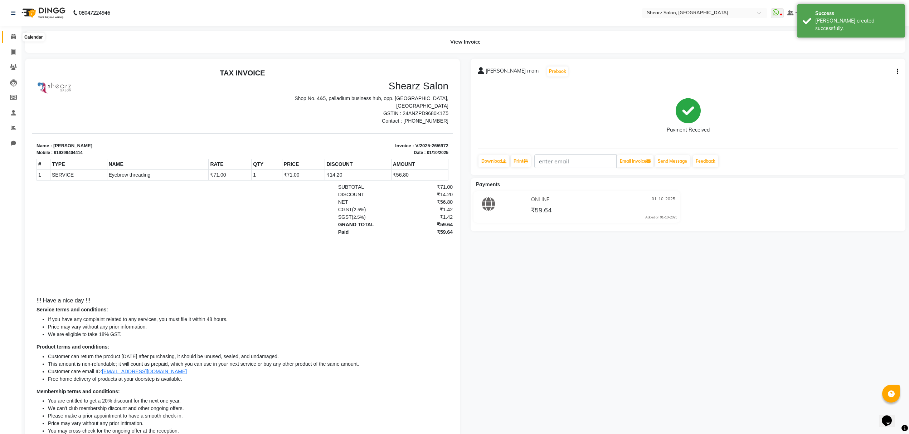
click at [11, 36] on icon at bounding box center [13, 36] width 5 height 5
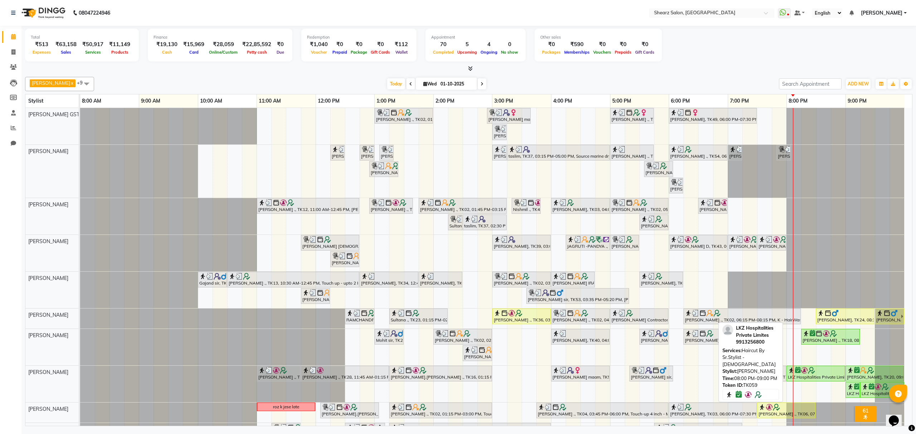
click at [832, 371] on div at bounding box center [816, 370] width 56 height 7
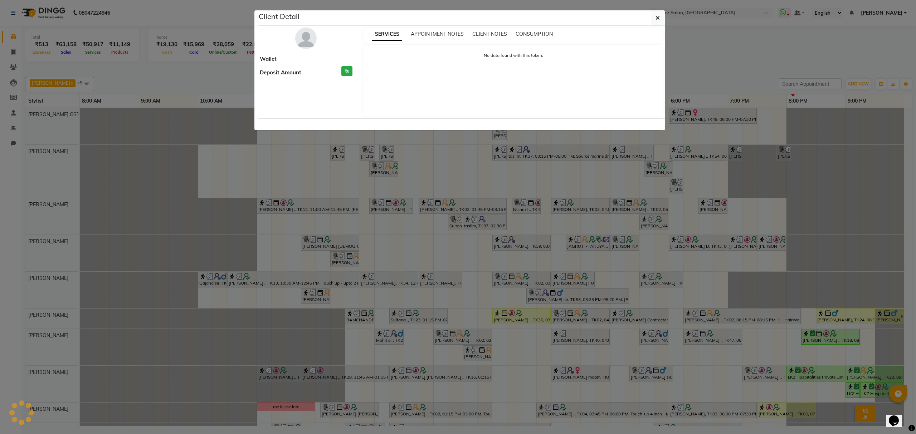
select select "6"
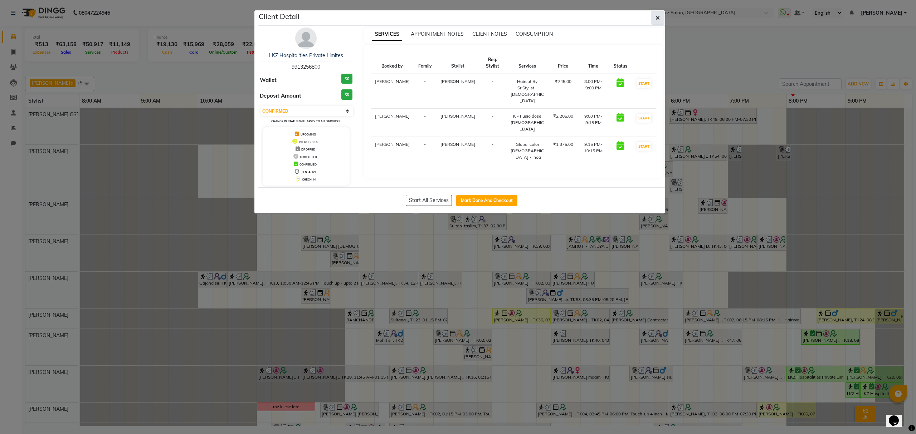
click at [659, 16] on icon "button" at bounding box center [658, 18] width 4 height 6
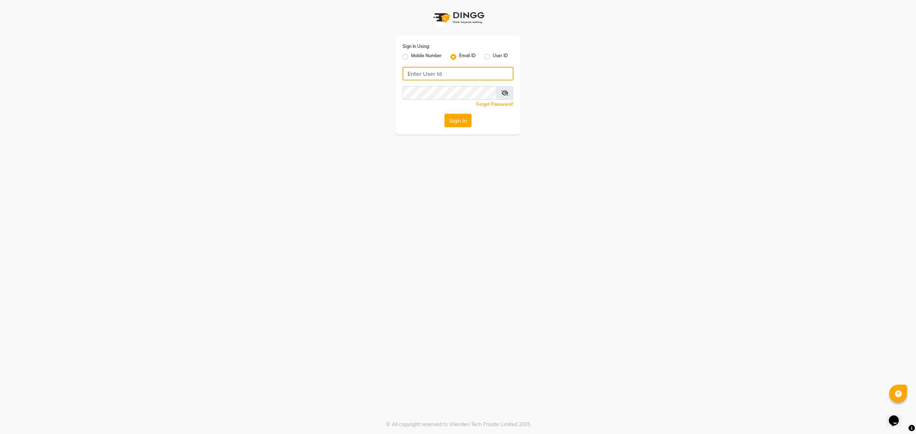
type input "[EMAIL_ADDRESS][DOMAIN_NAME]"
click at [416, 53] on label "Mobile Number" at bounding box center [426, 57] width 31 height 9
click at [416, 53] on input "Mobile Number" at bounding box center [413, 55] width 5 height 5
radio input "true"
radio input "false"
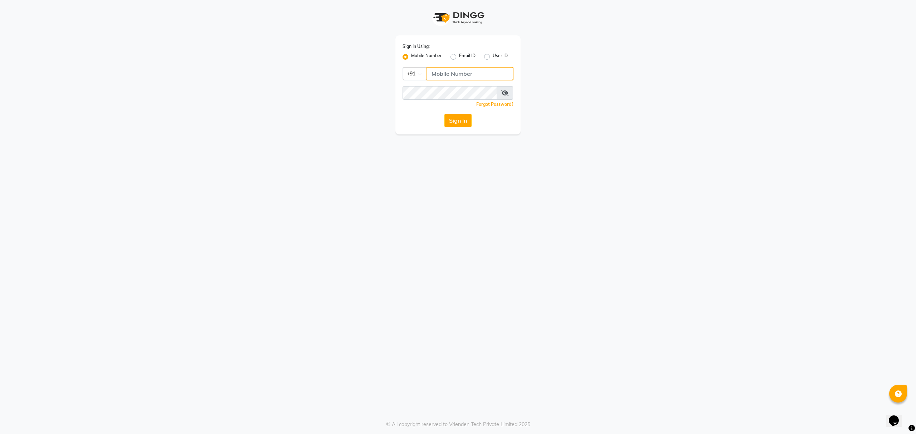
click at [446, 72] on input "Username" at bounding box center [470, 74] width 87 height 14
type input "9104334891"
click at [454, 117] on button "Sign In" at bounding box center [458, 121] width 27 height 14
